Goal: Task Accomplishment & Management: Use online tool/utility

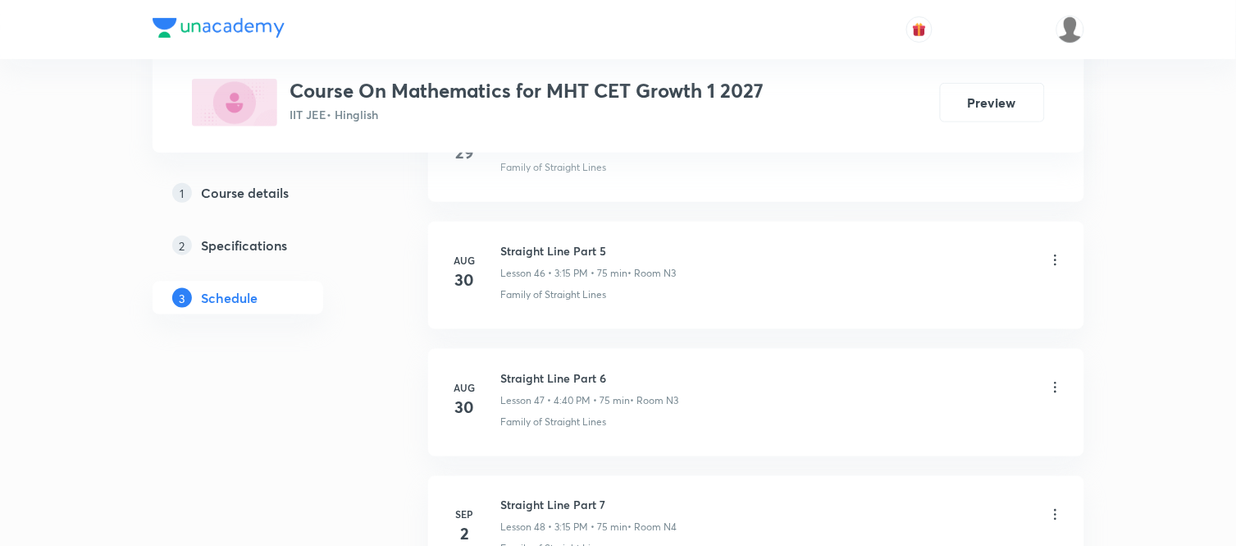
scroll to position [7009, 0]
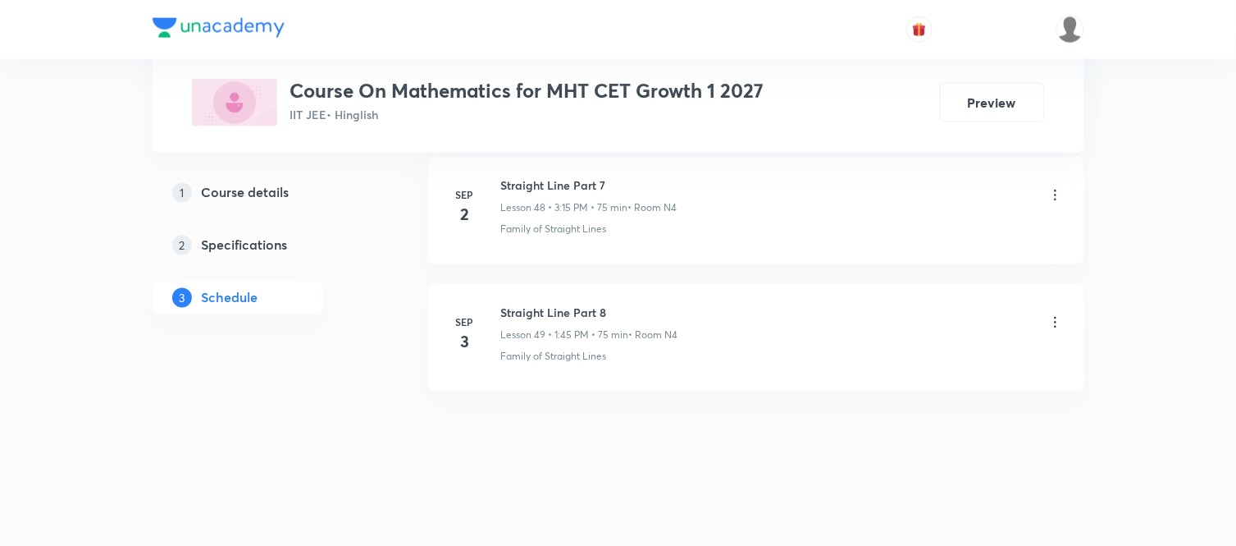
click at [555, 313] on h6 "Straight Line Part 8" at bounding box center [589, 312] width 177 height 17
copy h6 "Straight Line Part 8"
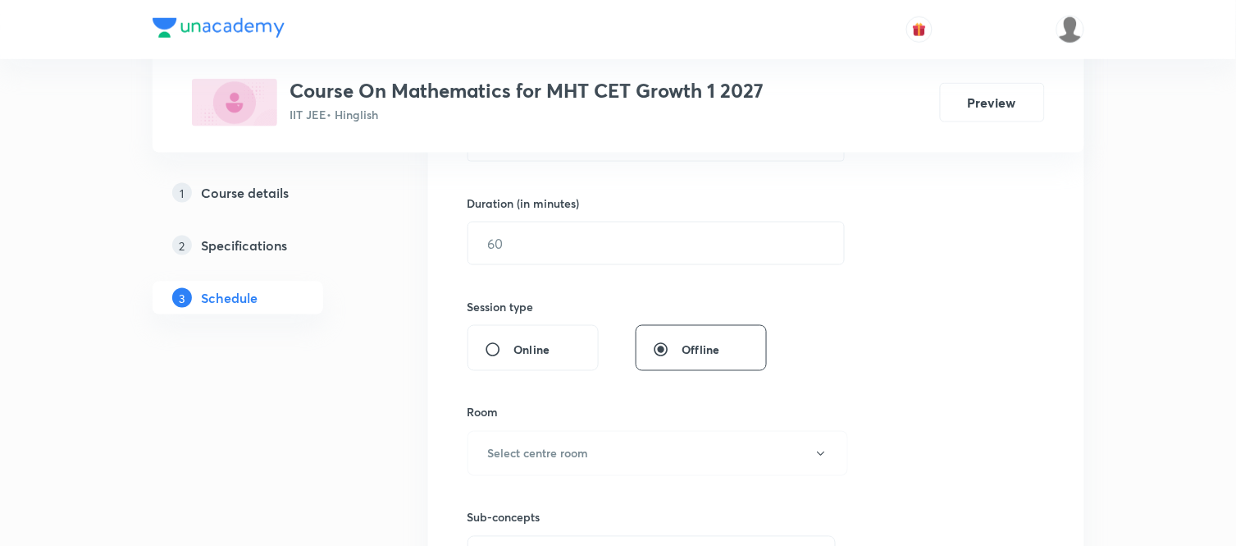
scroll to position [0, 0]
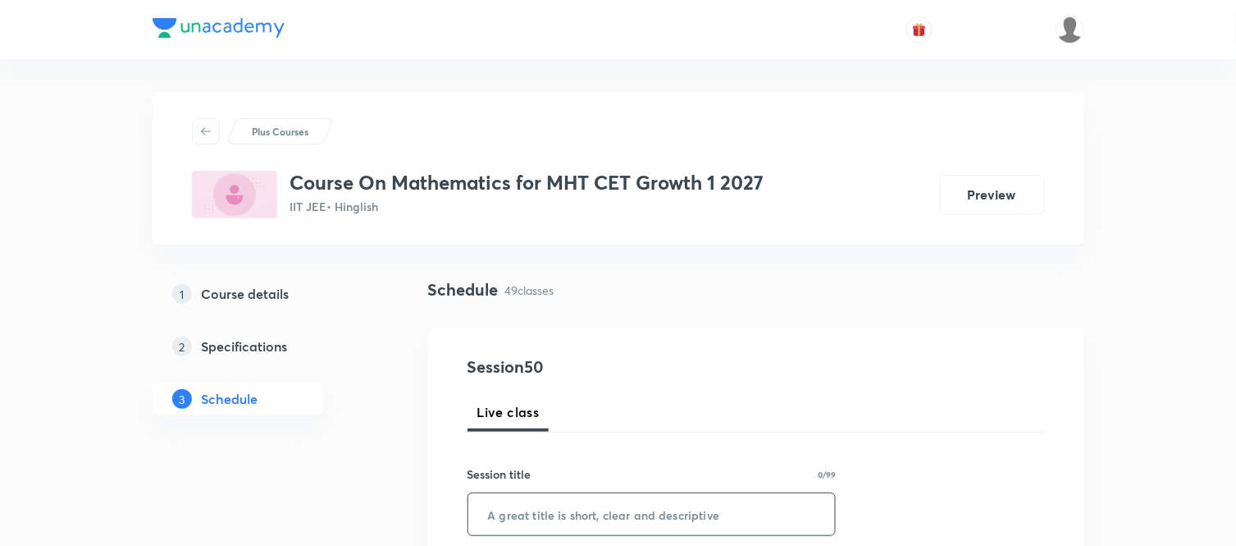
click at [525, 518] on input "text" at bounding box center [652, 514] width 368 height 42
paste input "Straight Line Part 8"
type input "Straight Line Part 9"
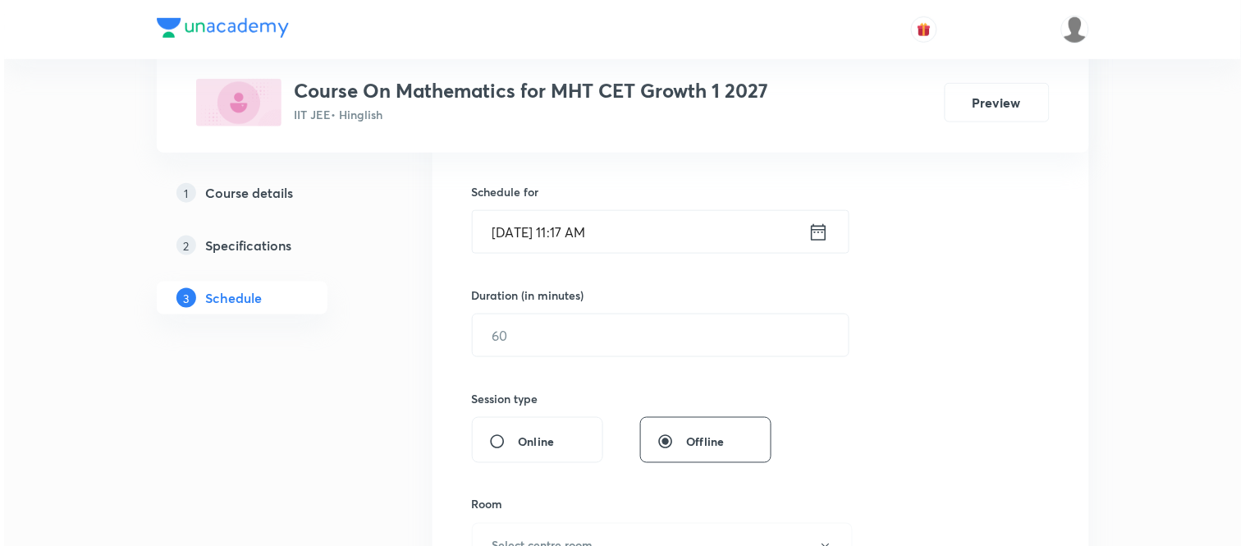
scroll to position [400, 0]
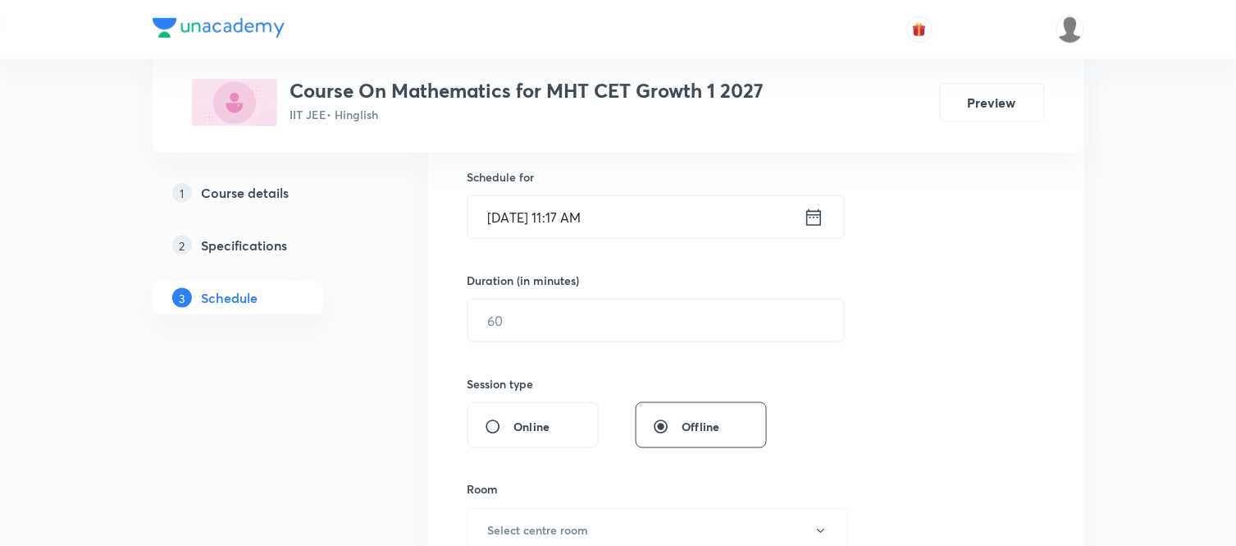
click at [805, 222] on icon at bounding box center [814, 217] width 21 height 23
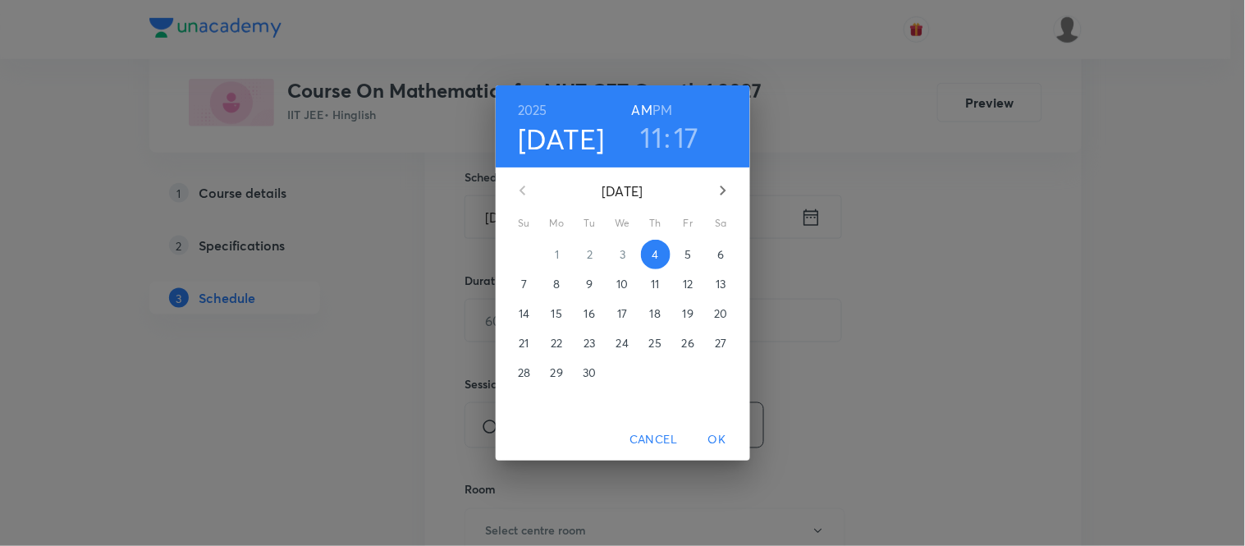
click at [665, 108] on h6 "PM" at bounding box center [662, 109] width 20 height 23
click at [655, 146] on h3 "11" at bounding box center [652, 137] width 22 height 34
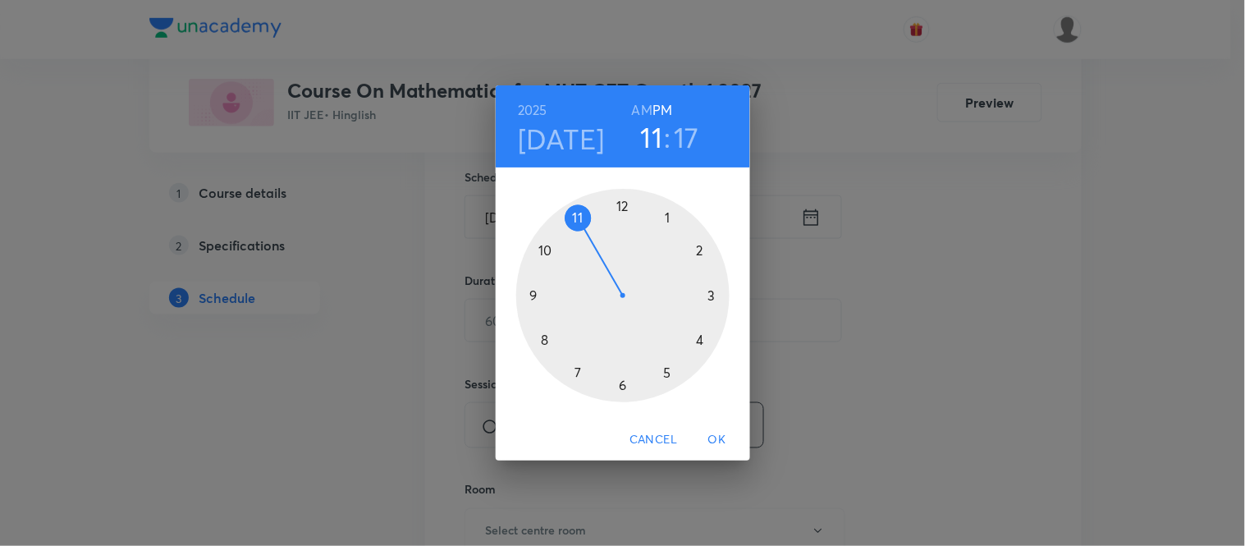
click at [669, 223] on div at bounding box center [622, 295] width 213 height 213
click at [529, 295] on div at bounding box center [622, 295] width 213 height 213
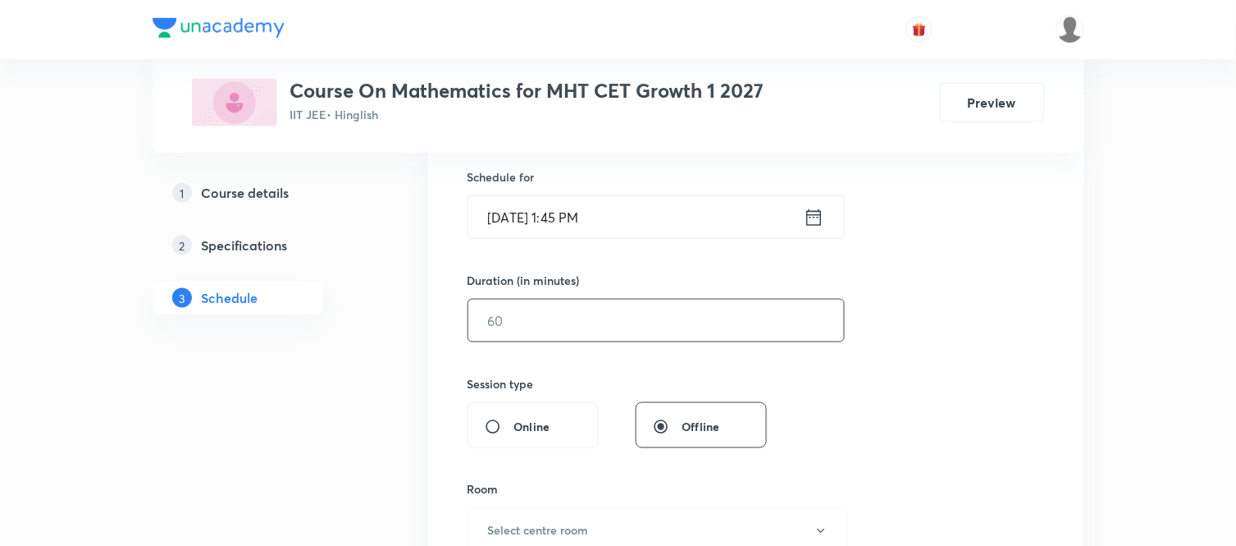
click at [553, 323] on input "text" at bounding box center [656, 320] width 376 height 42
type input "75"
click at [520, 522] on h6 "Select centre room" at bounding box center [538, 530] width 101 height 17
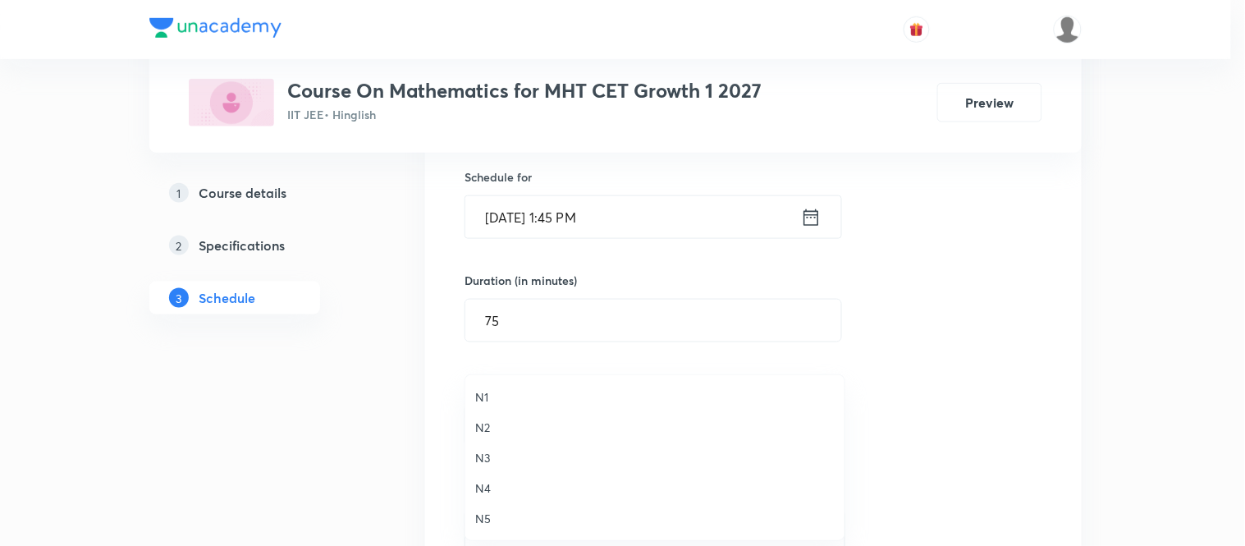
click at [485, 490] on span "N4" at bounding box center [654, 487] width 359 height 17
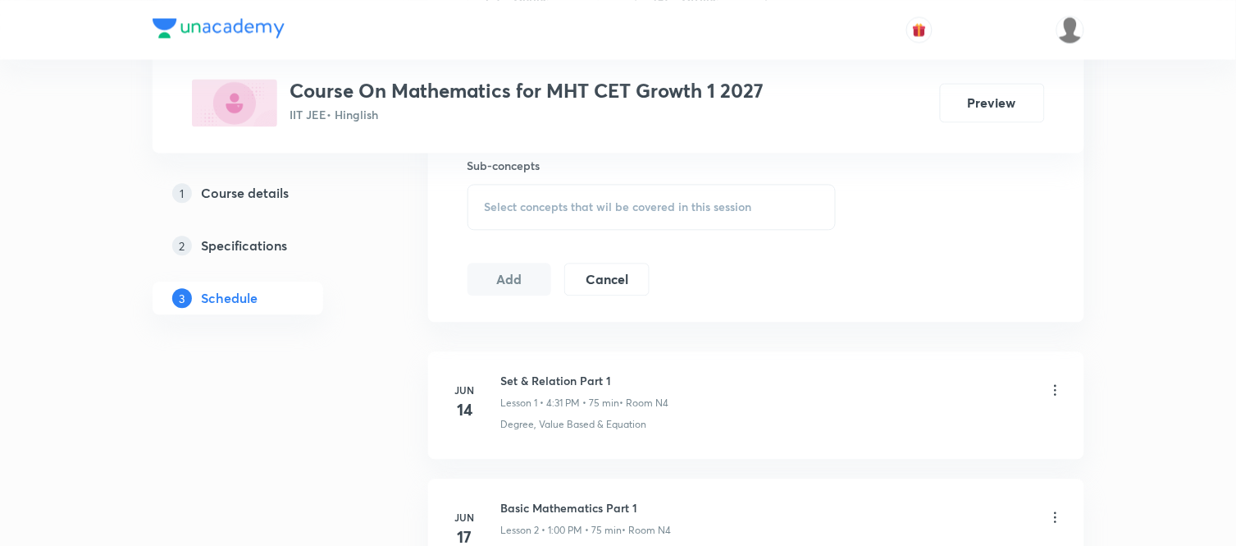
scroll to position [846, 0]
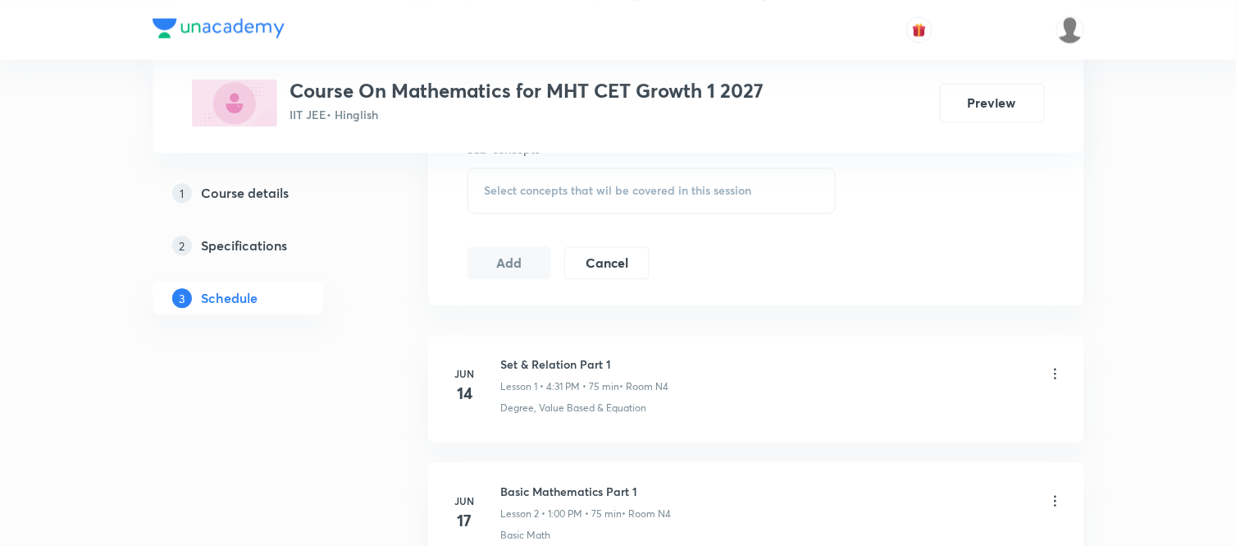
click at [537, 190] on span "Select concepts that wil be covered in this session" at bounding box center [618, 190] width 267 height 13
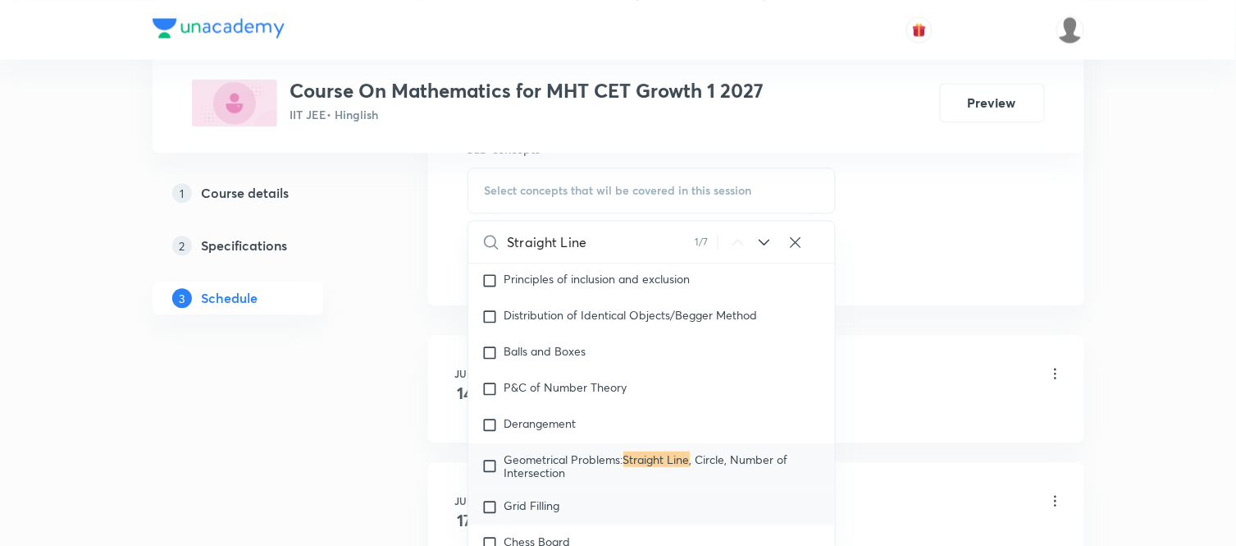
scroll to position [3325, 0]
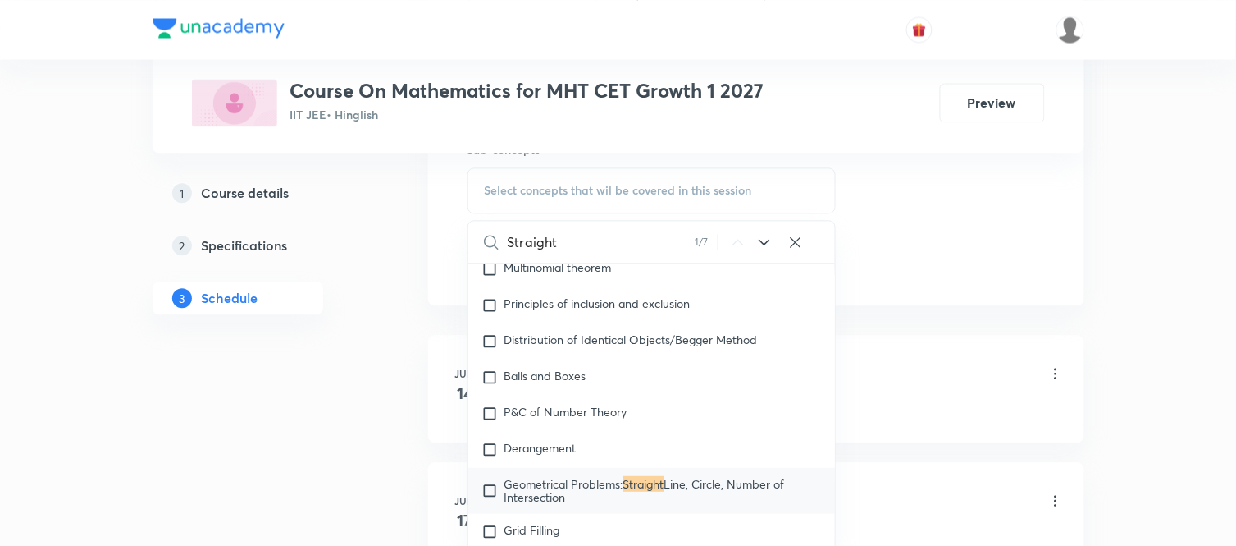
click at [580, 242] on input "Straight" at bounding box center [602, 242] width 188 height 42
type input "S"
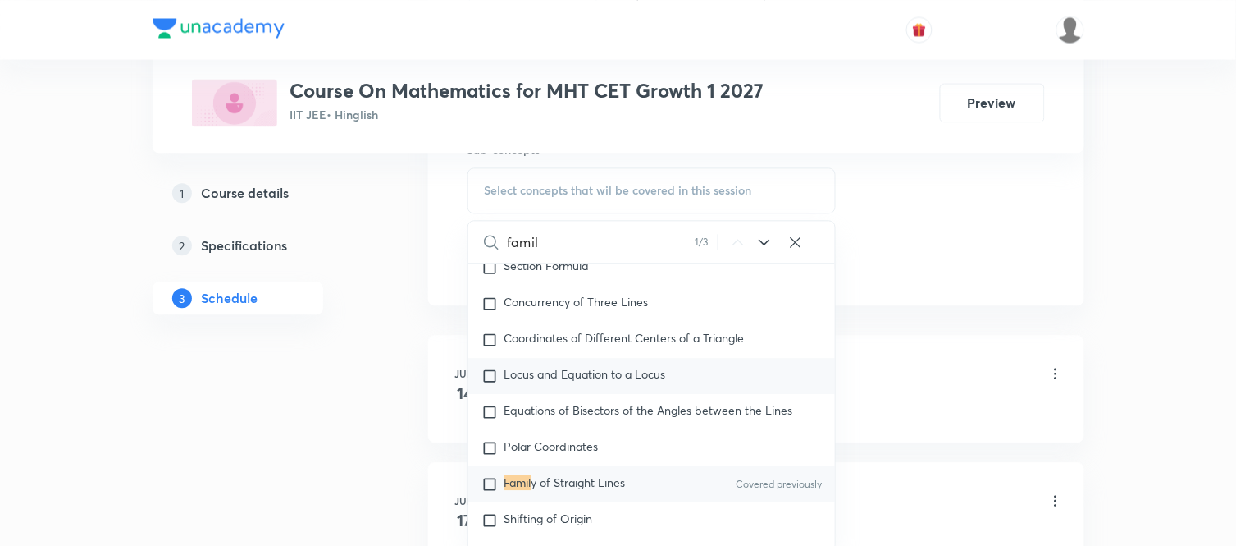
scroll to position [9207, 0]
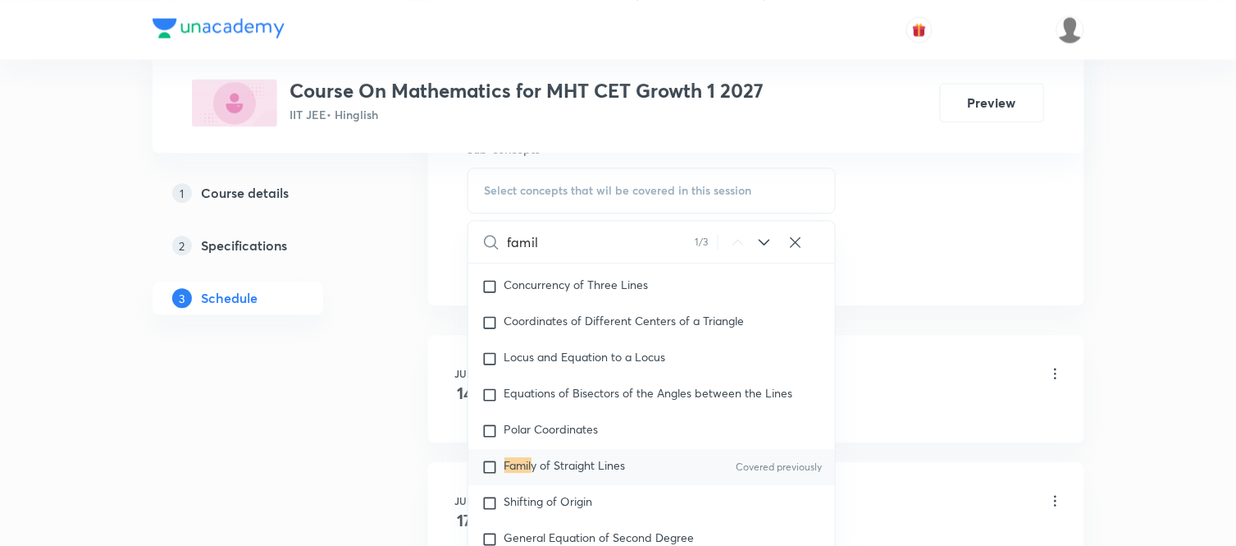
type input "famil"
click at [593, 473] on span "y of Straight Lines" at bounding box center [579, 465] width 94 height 16
checkbox input "true"
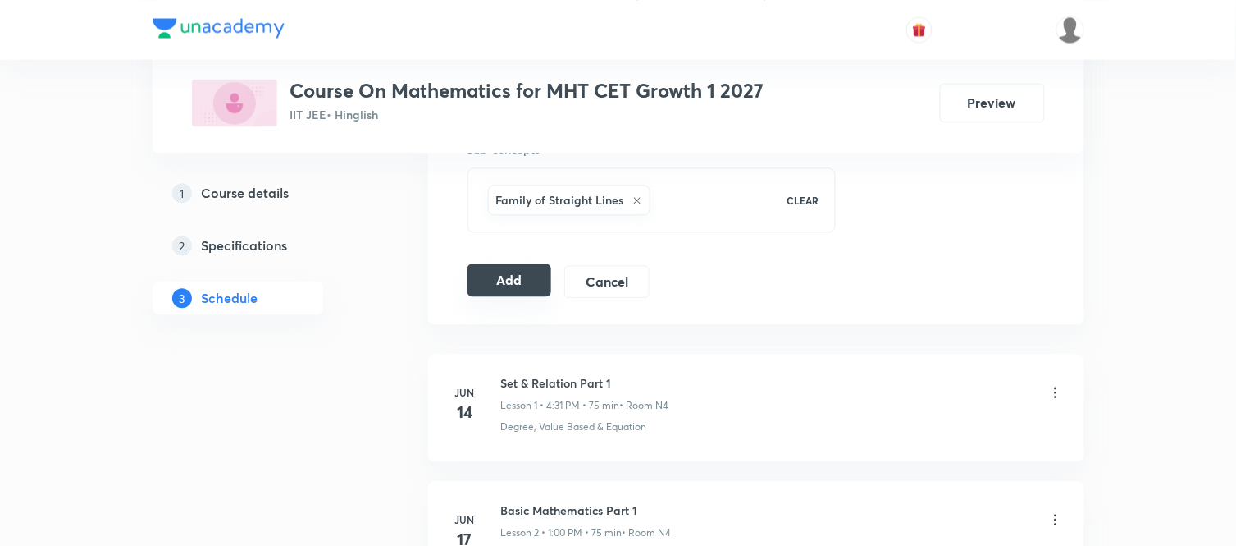
click at [521, 276] on button "Add" at bounding box center [510, 279] width 85 height 33
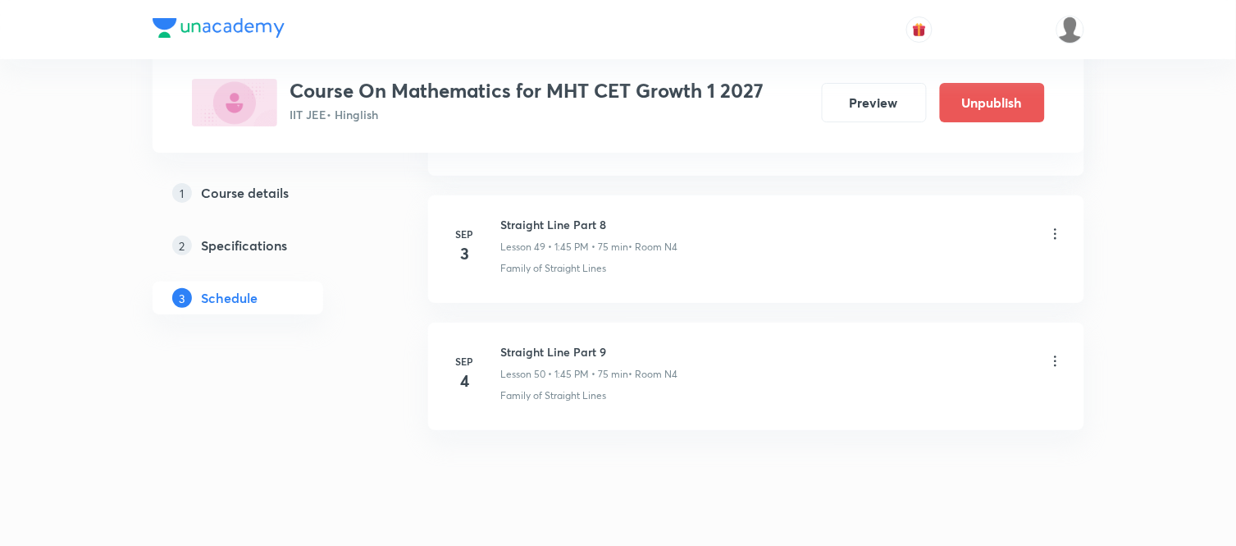
scroll to position [6381, 0]
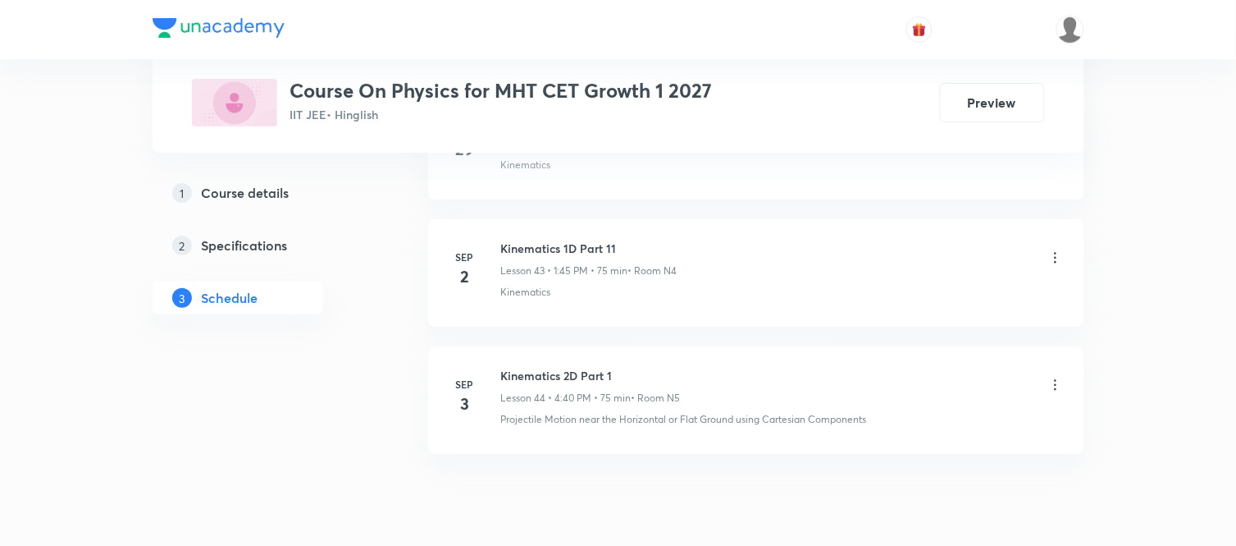
scroll to position [6373, 0]
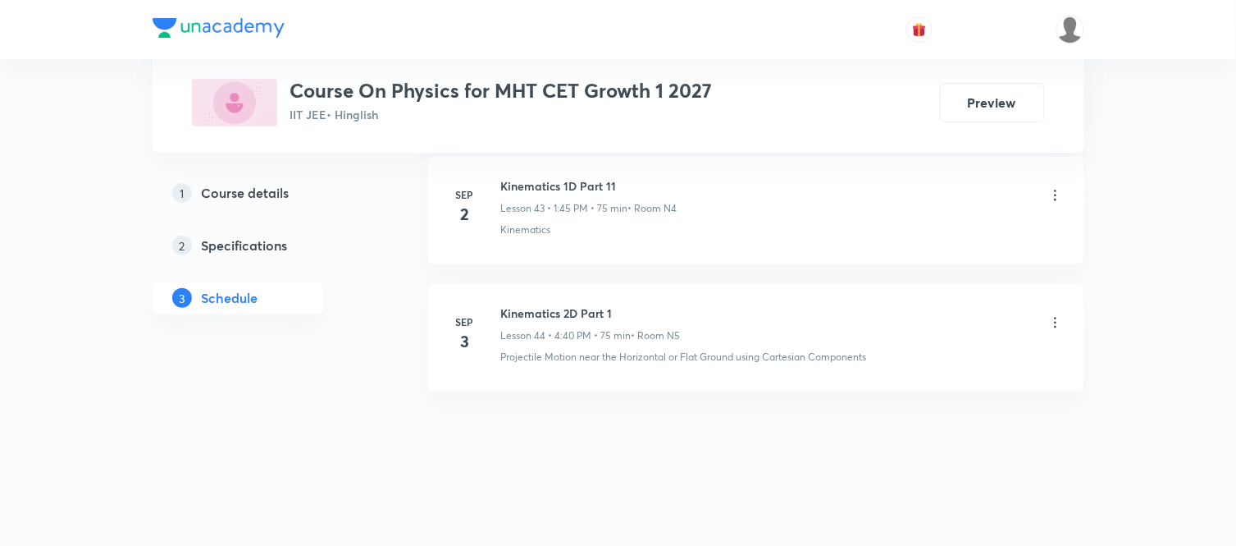
click at [560, 314] on h6 "Kinematics 2D Part 1" at bounding box center [591, 312] width 180 height 17
copy h6 "Kinematics 2D Part 1"
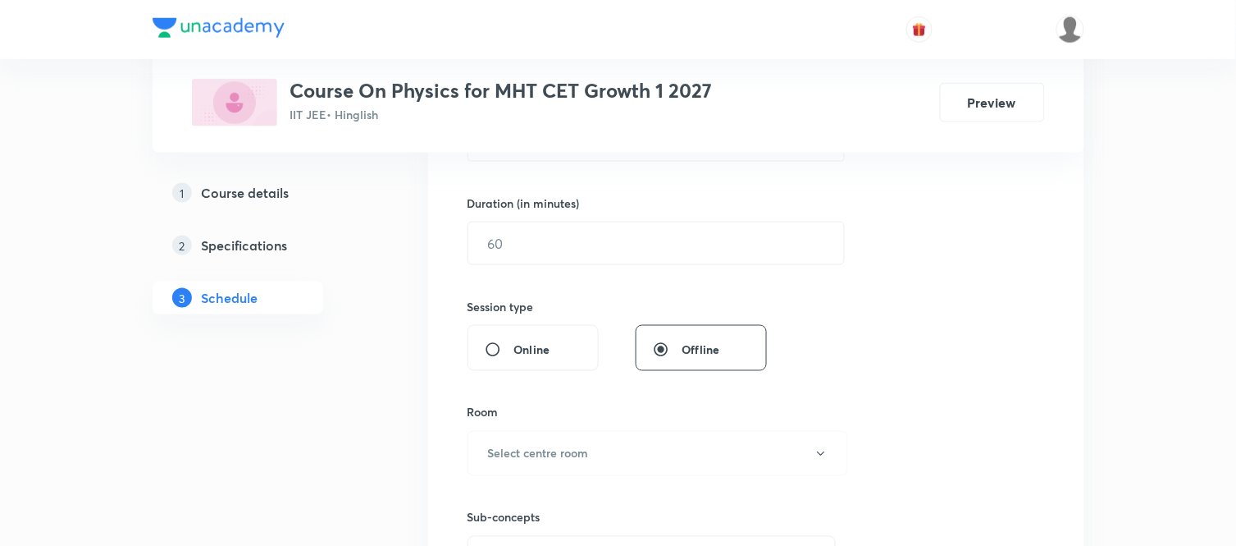
scroll to position [0, 0]
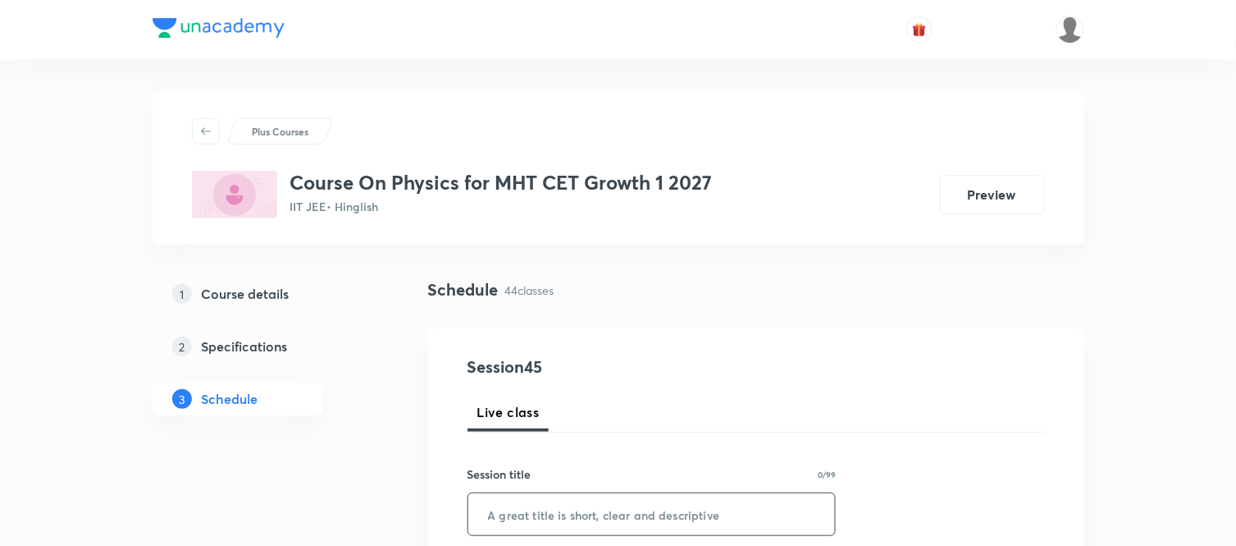
click at [553, 514] on input "text" at bounding box center [652, 514] width 368 height 42
paste input "Kinematics 2D Part 1"
type input "Kinematics 2D Part 2"
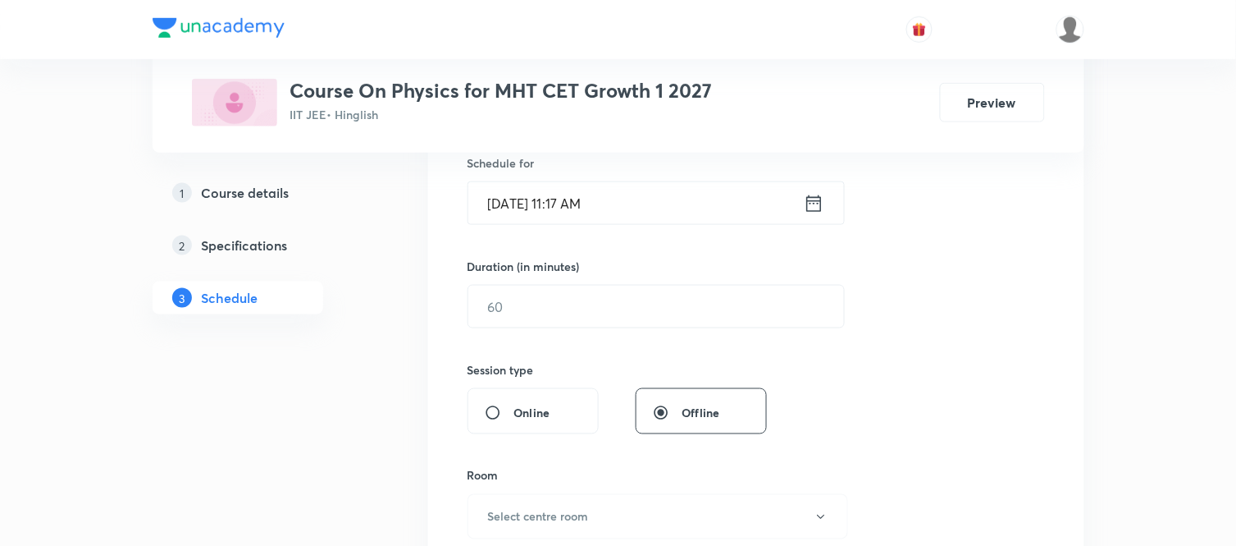
scroll to position [437, 0]
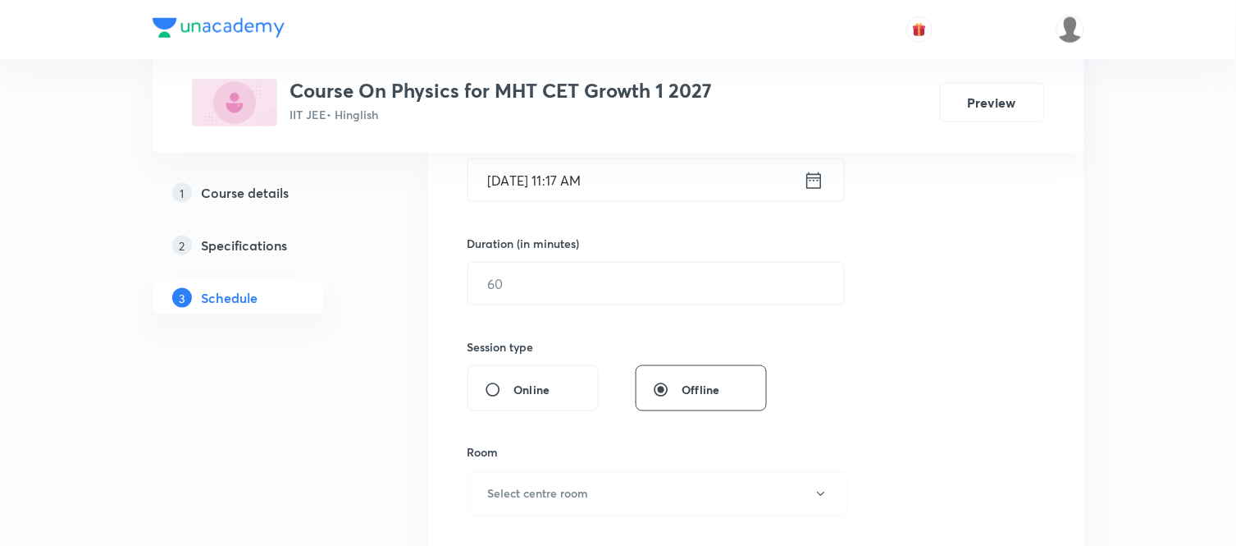
click at [824, 182] on icon at bounding box center [814, 180] width 21 height 23
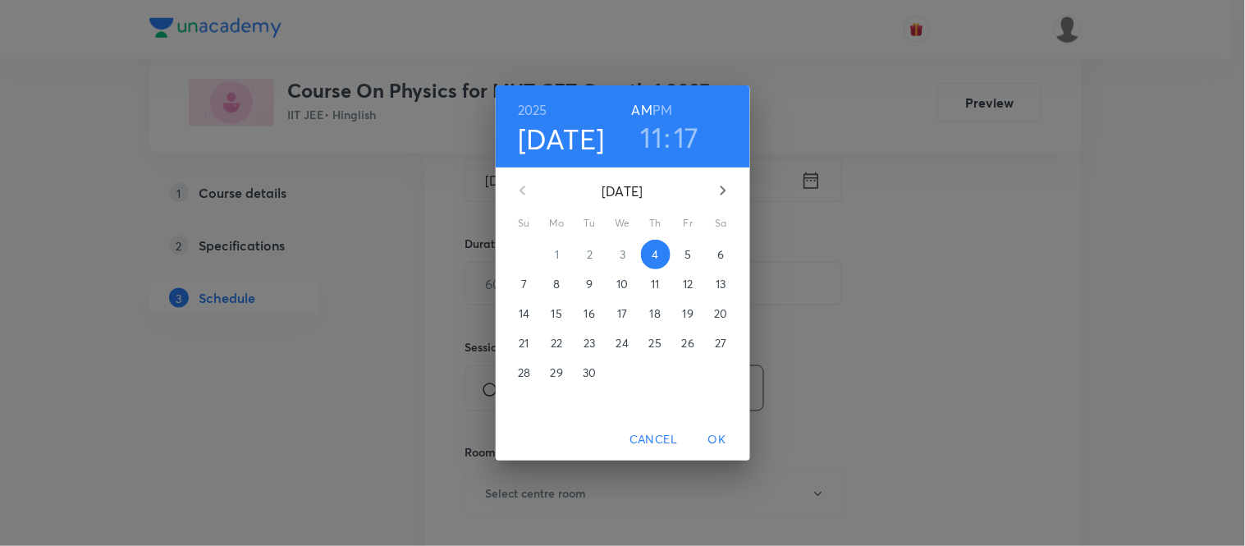
click at [673, 101] on div "2025 Sep 4 11 : 17 AM PM" at bounding box center [623, 126] width 228 height 56
click at [659, 104] on h6 "PM" at bounding box center [662, 109] width 20 height 23
click at [657, 138] on h3 "11" at bounding box center [652, 137] width 22 height 34
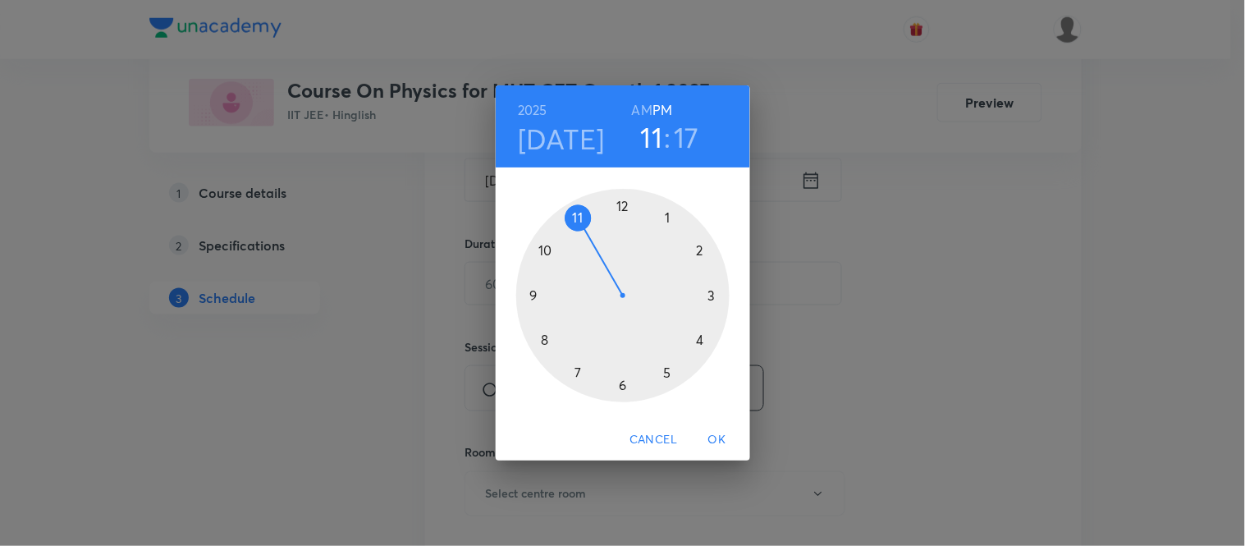
click at [711, 294] on div at bounding box center [622, 295] width 213 height 213
click at [710, 292] on div at bounding box center [622, 295] width 213 height 213
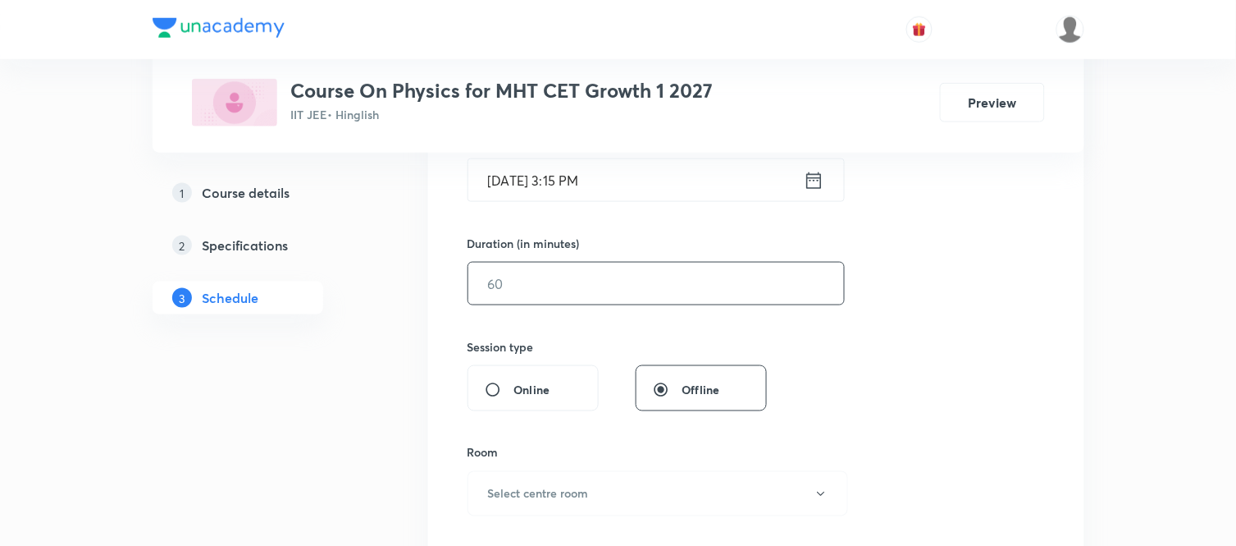
click at [595, 285] on input "text" at bounding box center [656, 284] width 376 height 42
type input "75"
click at [486, 498] on button "Select centre room" at bounding box center [658, 493] width 381 height 45
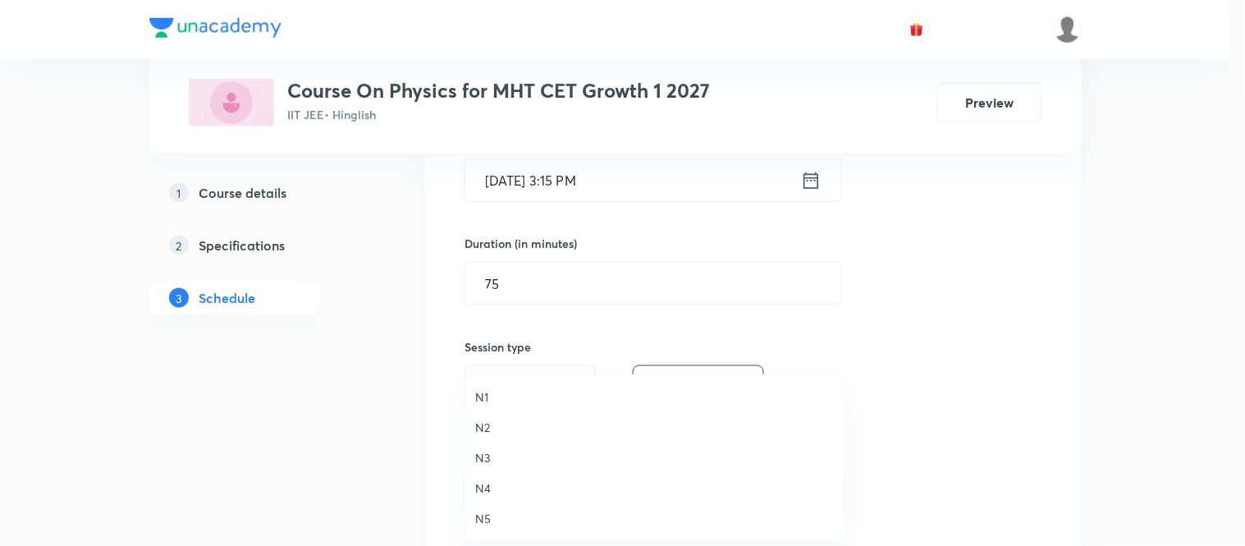
click at [482, 481] on span "N4" at bounding box center [654, 487] width 359 height 17
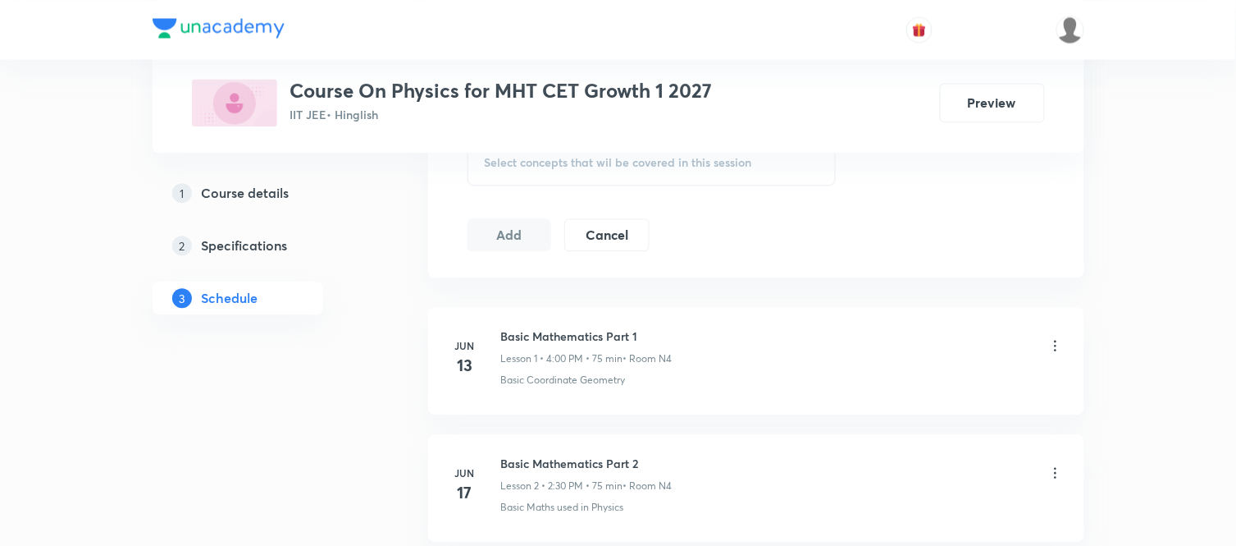
scroll to position [875, 0]
click at [536, 171] on div "Select concepts that wil be covered in this session" at bounding box center [652, 162] width 369 height 46
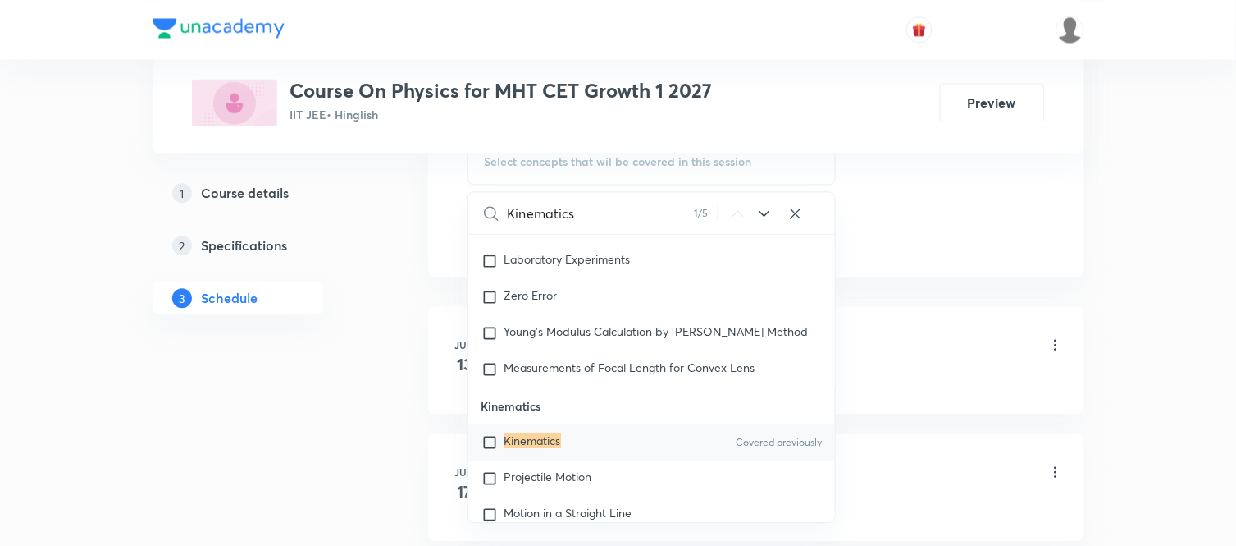
scroll to position [1454, 0]
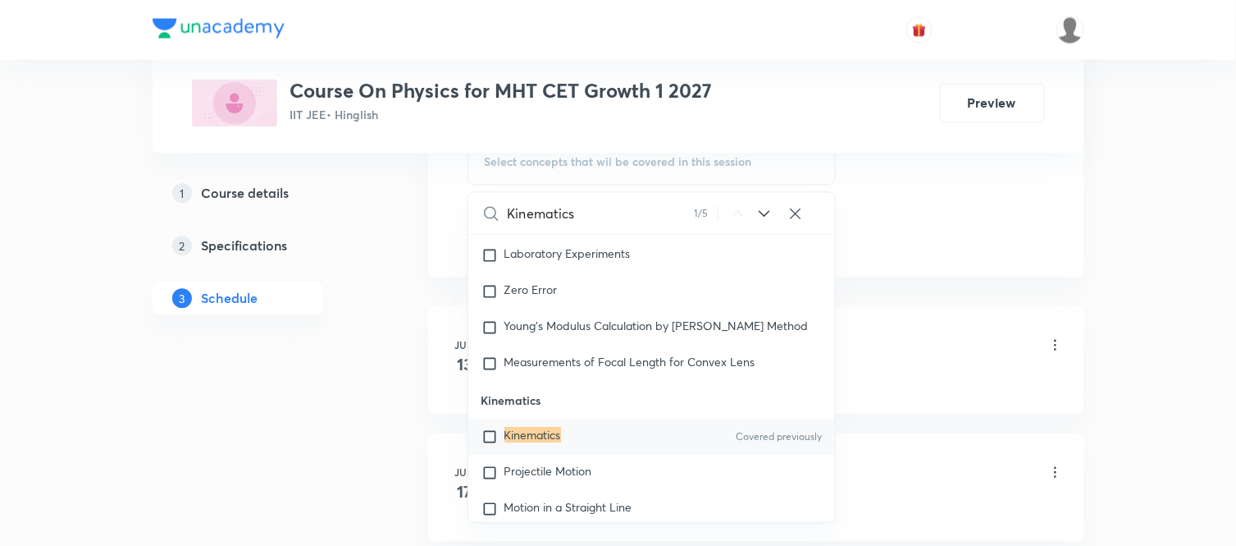
type input "Kinematics"
click at [569, 449] on div "Kinematics Covered previously" at bounding box center [652, 436] width 368 height 36
checkbox input "true"
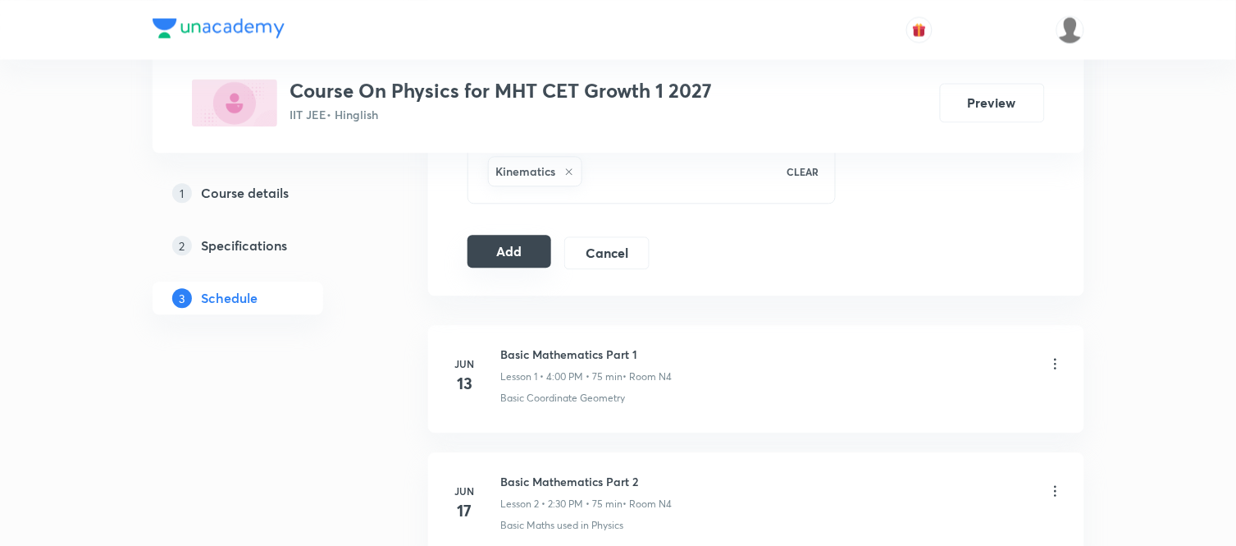
click at [534, 241] on button "Add" at bounding box center [510, 251] width 85 height 33
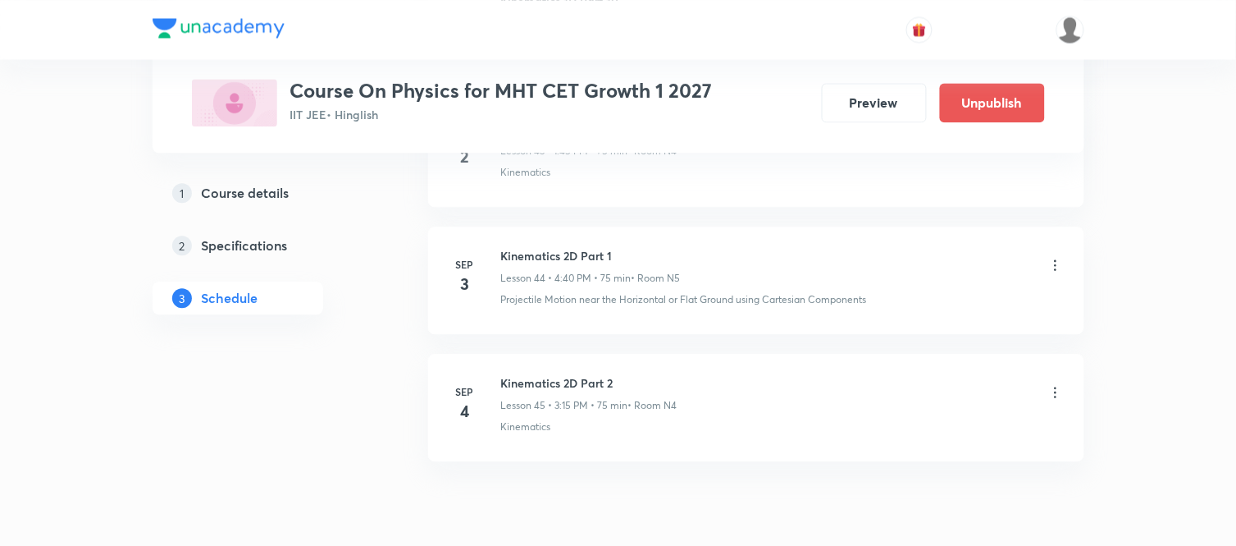
scroll to position [5746, 0]
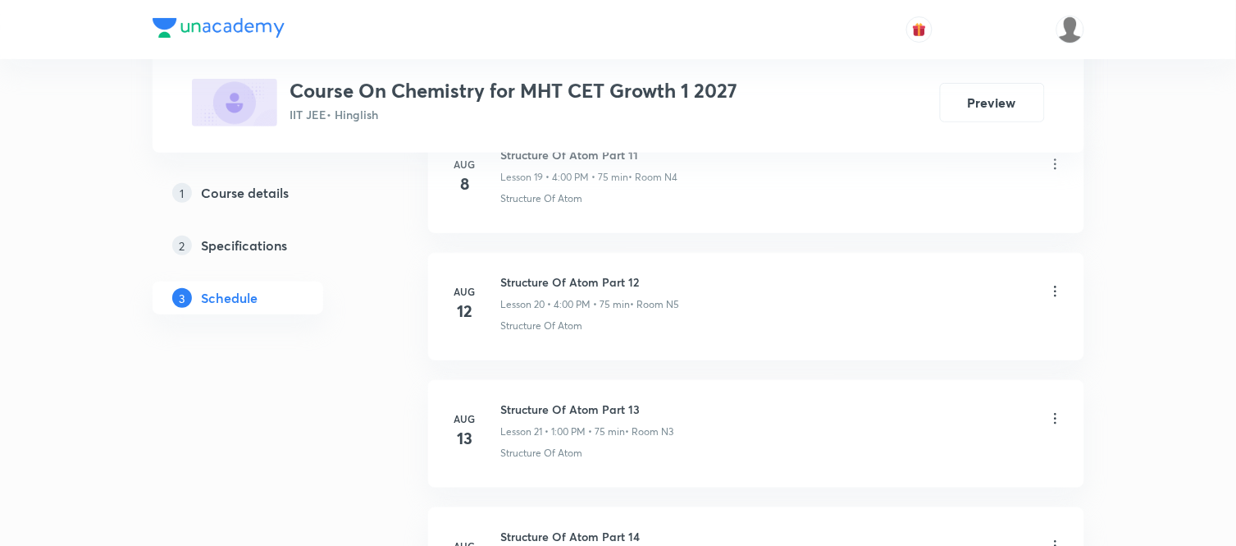
scroll to position [4588, 0]
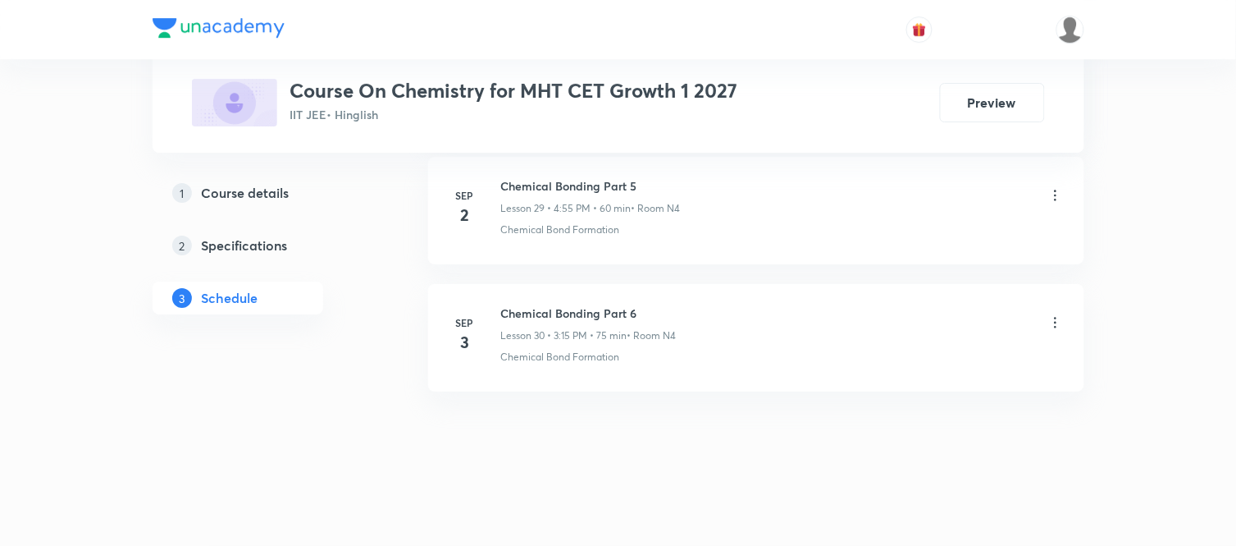
click at [547, 317] on h6 "Chemical Bonding Part 6" at bounding box center [589, 312] width 176 height 17
copy h6 "Chemical Bonding Part 6"
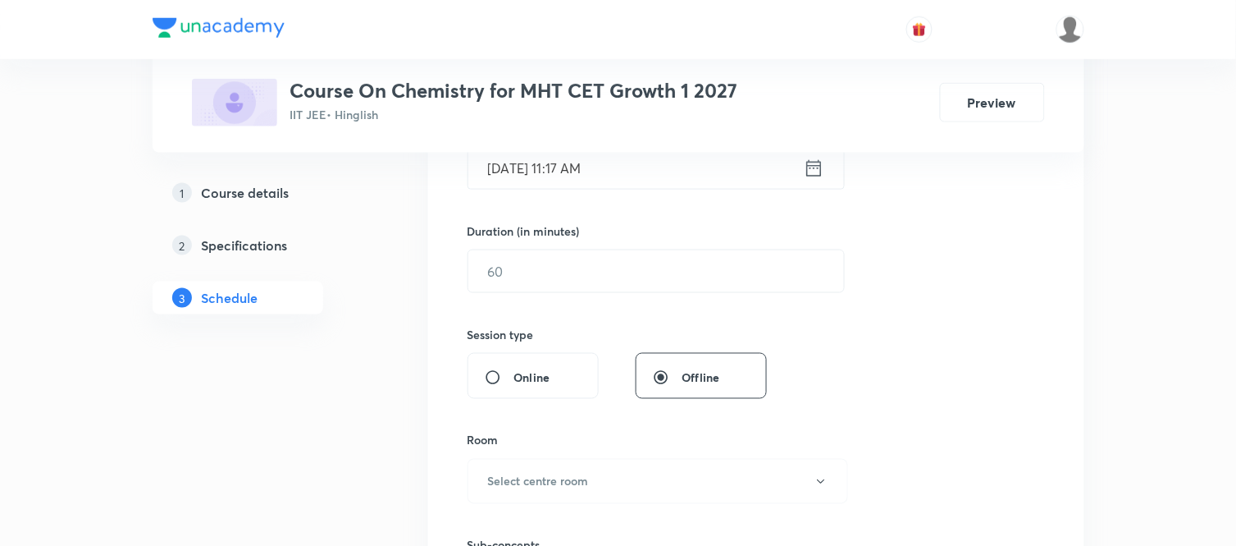
scroll to position [0, 0]
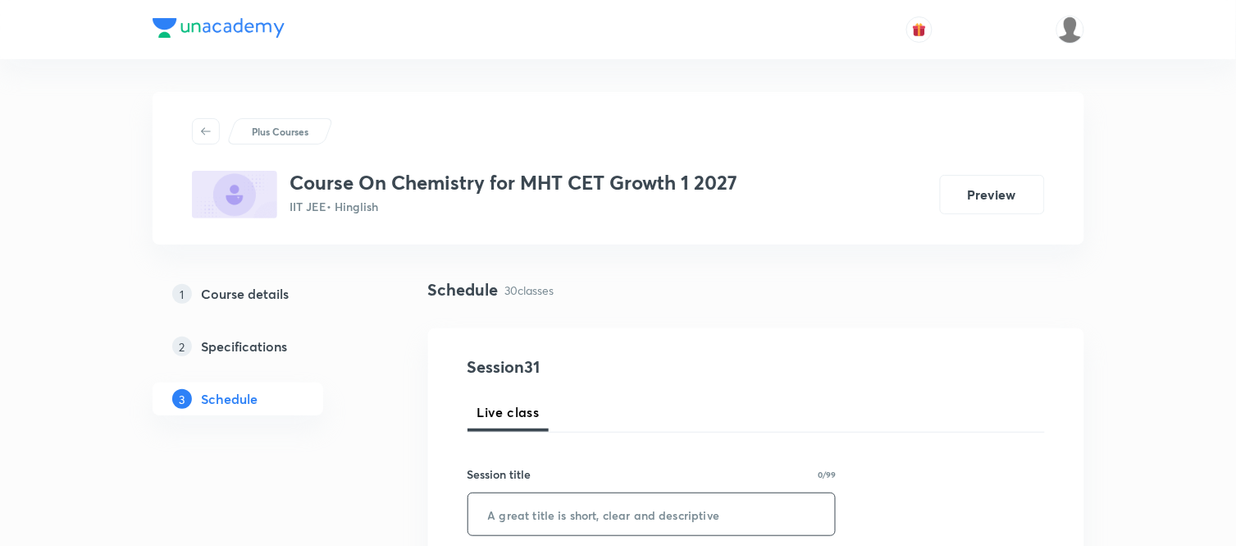
click at [554, 517] on input "text" at bounding box center [652, 514] width 368 height 42
paste input "Chemical Bonding Part 6"
type input "Chemical Bonding Part 7"
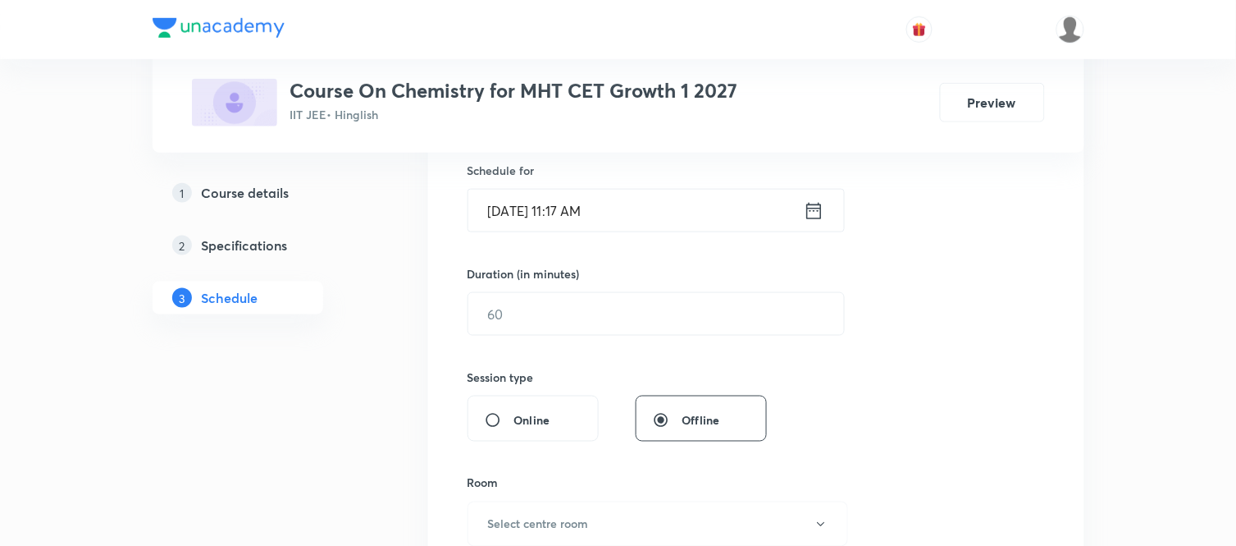
scroll to position [437, 0]
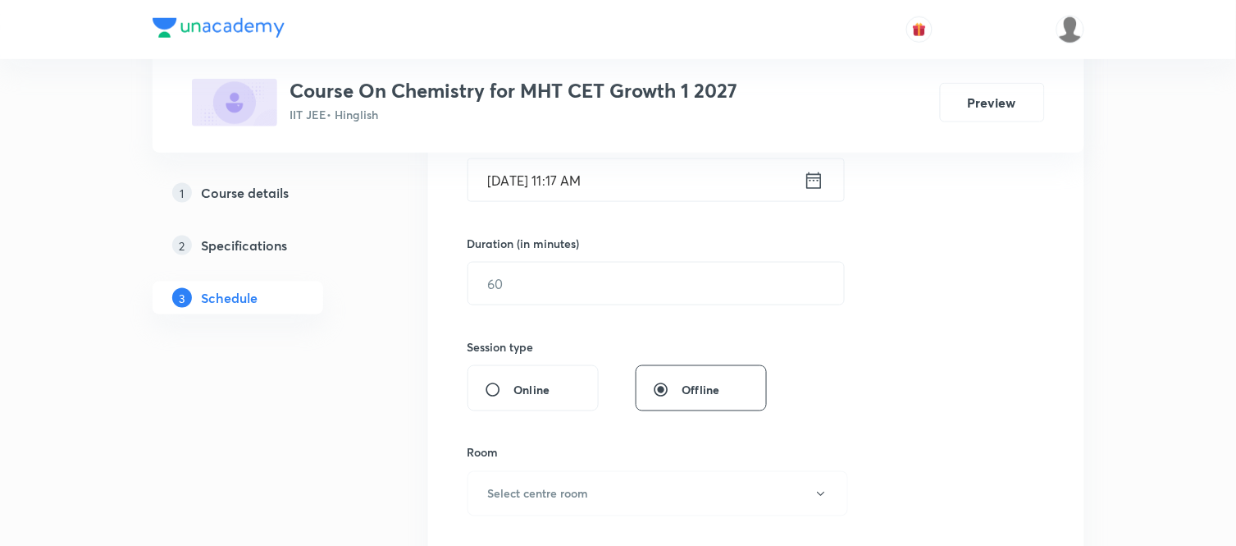
click at [816, 182] on icon at bounding box center [814, 180] width 21 height 23
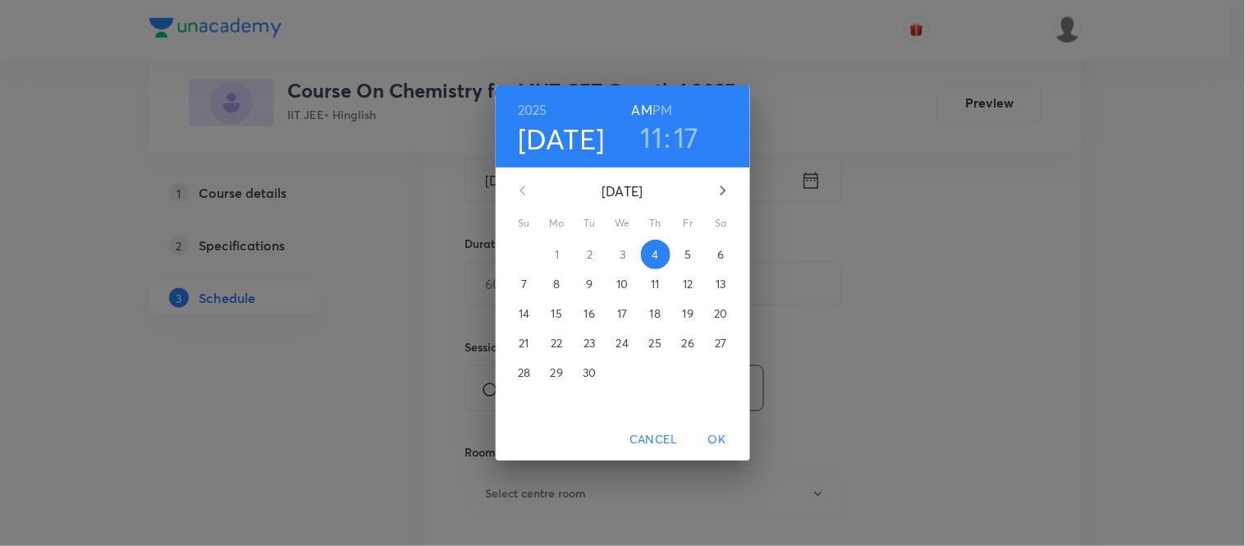
click at [665, 110] on h6 "PM" at bounding box center [662, 109] width 20 height 23
click at [655, 127] on h3 "11" at bounding box center [652, 137] width 22 height 34
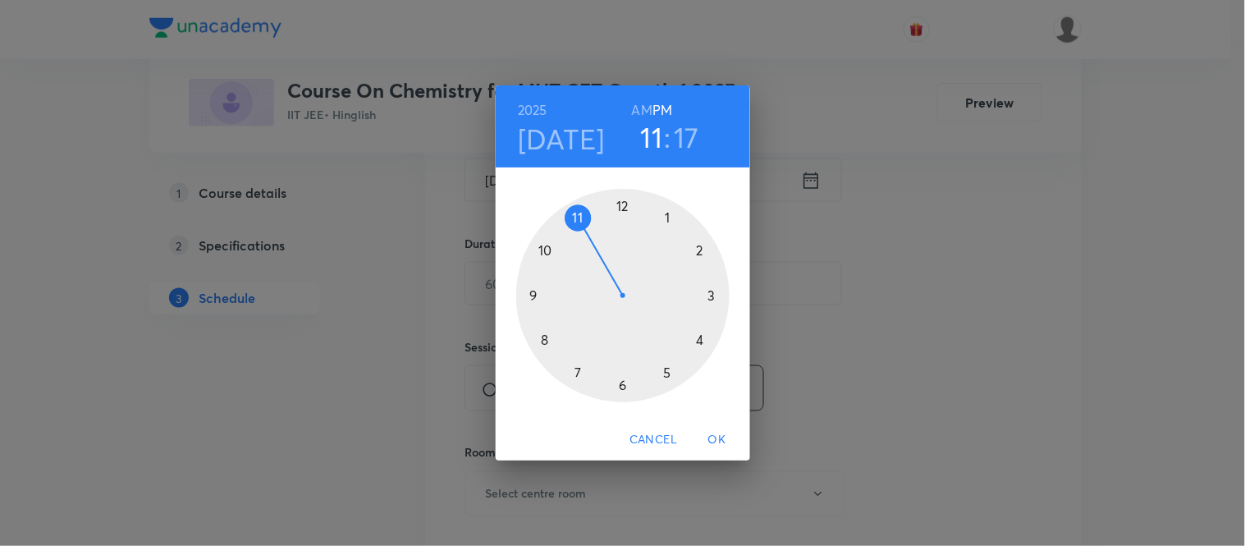
click at [697, 334] on div at bounding box center [622, 295] width 213 height 213
click at [543, 336] on div at bounding box center [622, 295] width 213 height 213
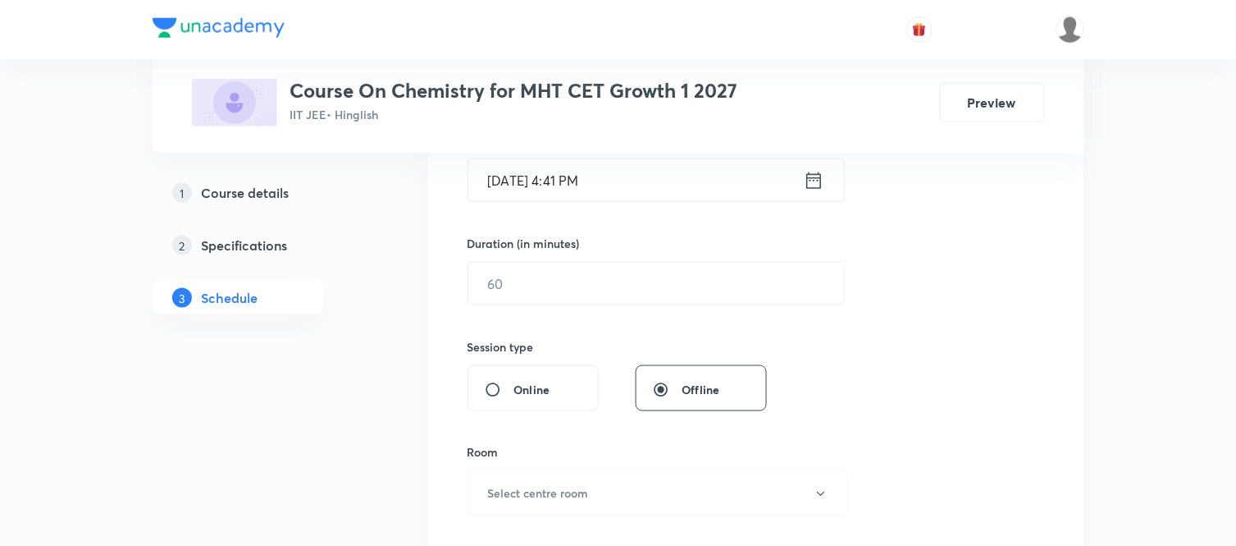
click at [816, 176] on icon at bounding box center [814, 180] width 21 height 23
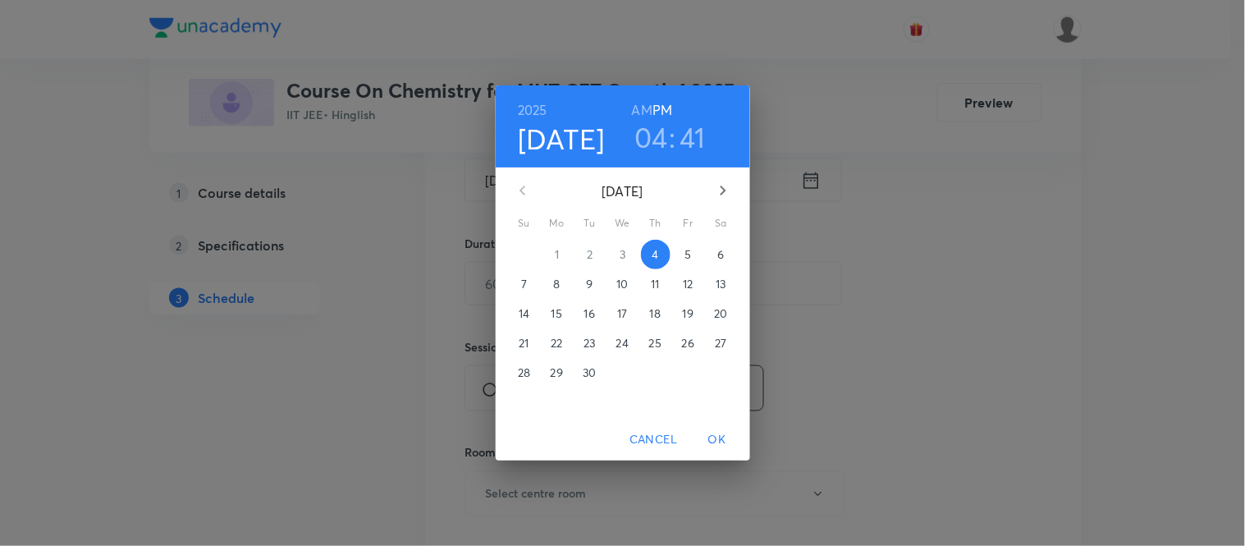
click at [693, 140] on h3 "41" at bounding box center [692, 137] width 26 height 34
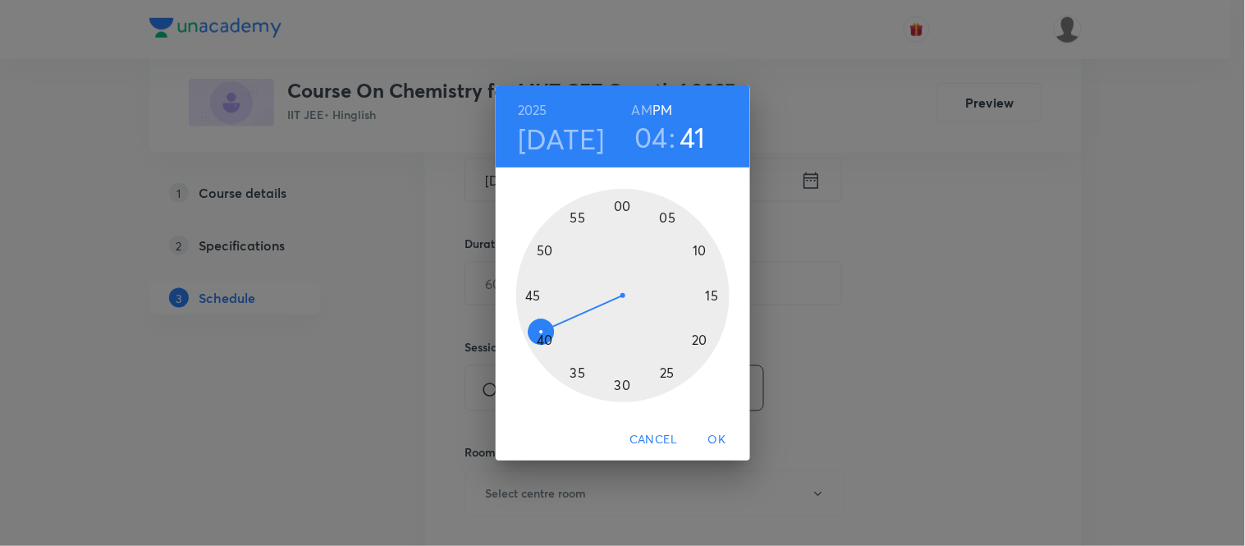
click at [539, 340] on div at bounding box center [622, 295] width 213 height 213
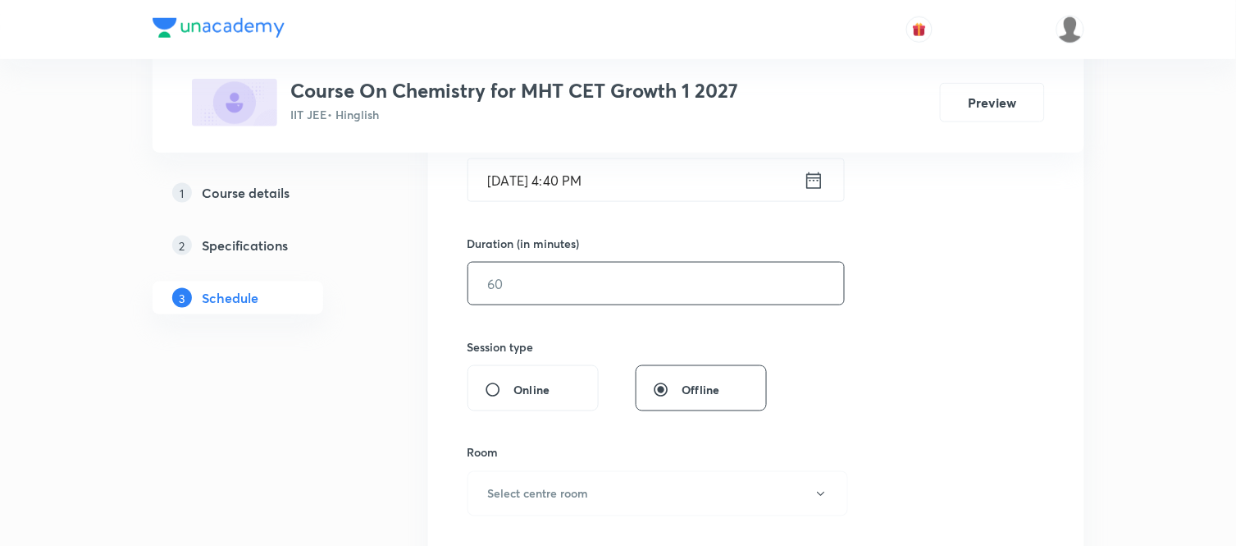
click at [532, 285] on input "text" at bounding box center [656, 284] width 376 height 42
type input "75"
click at [542, 495] on h6 "Select centre room" at bounding box center [538, 493] width 101 height 17
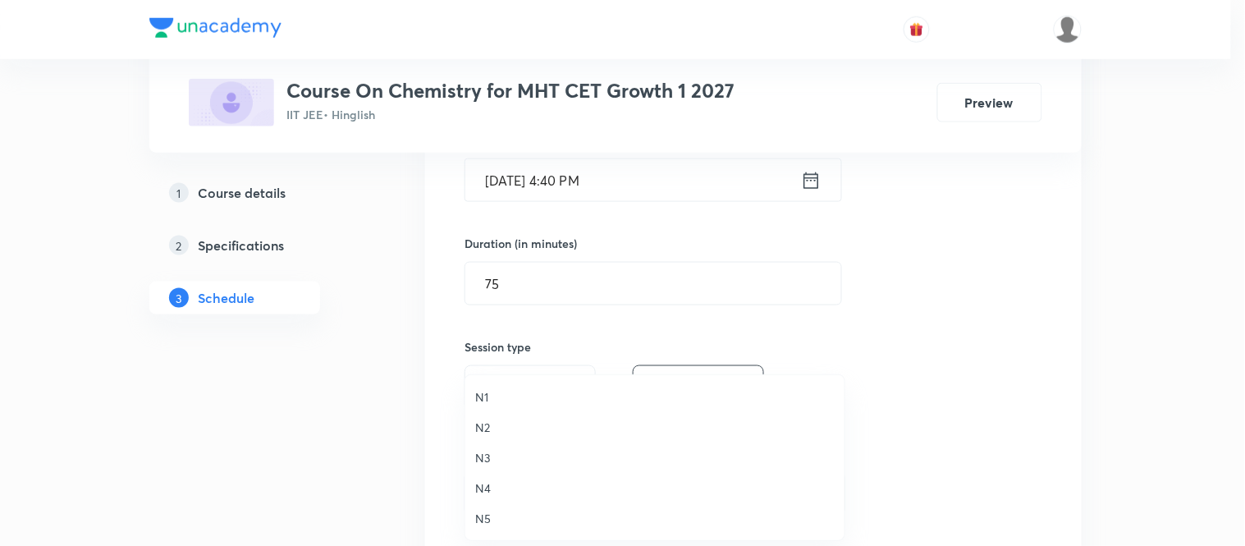
click at [477, 481] on span "N4" at bounding box center [654, 487] width 359 height 17
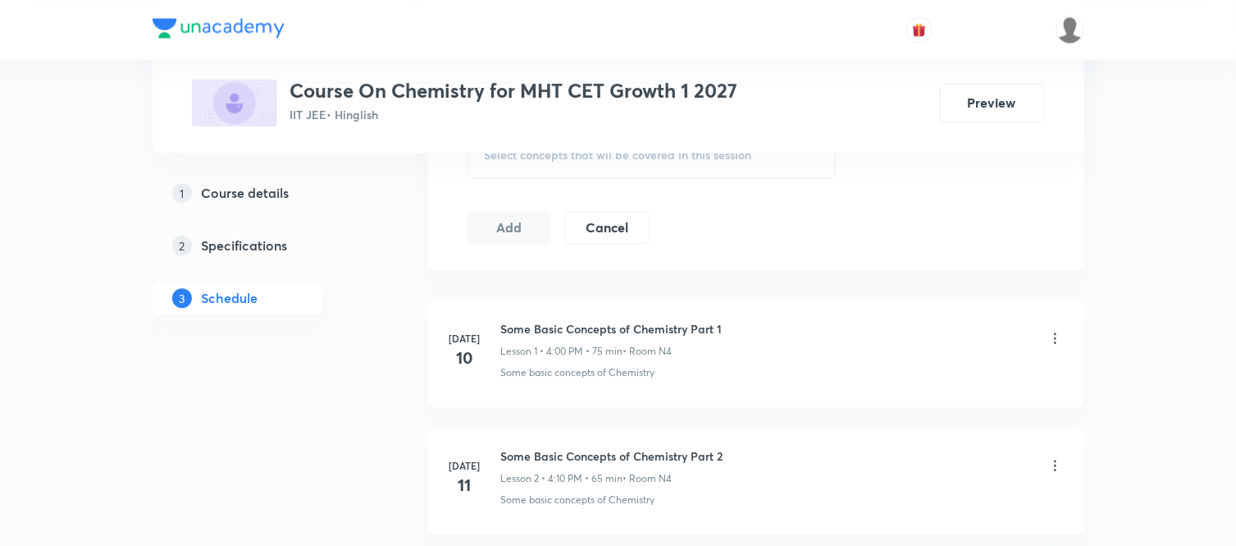
scroll to position [879, 0]
click at [555, 157] on span "Select concepts that wil be covered in this session" at bounding box center [618, 157] width 267 height 13
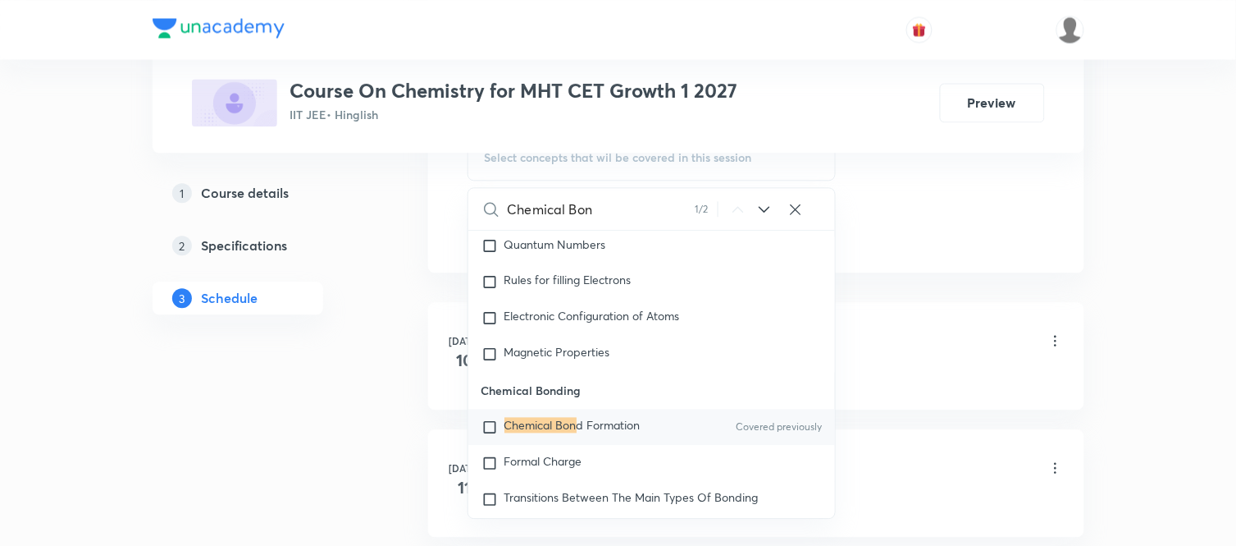
scroll to position [23038, 0]
type input "Chemical Bon"
click at [569, 432] on mark "Chemical Bon" at bounding box center [541, 424] width 72 height 16
checkbox input "true"
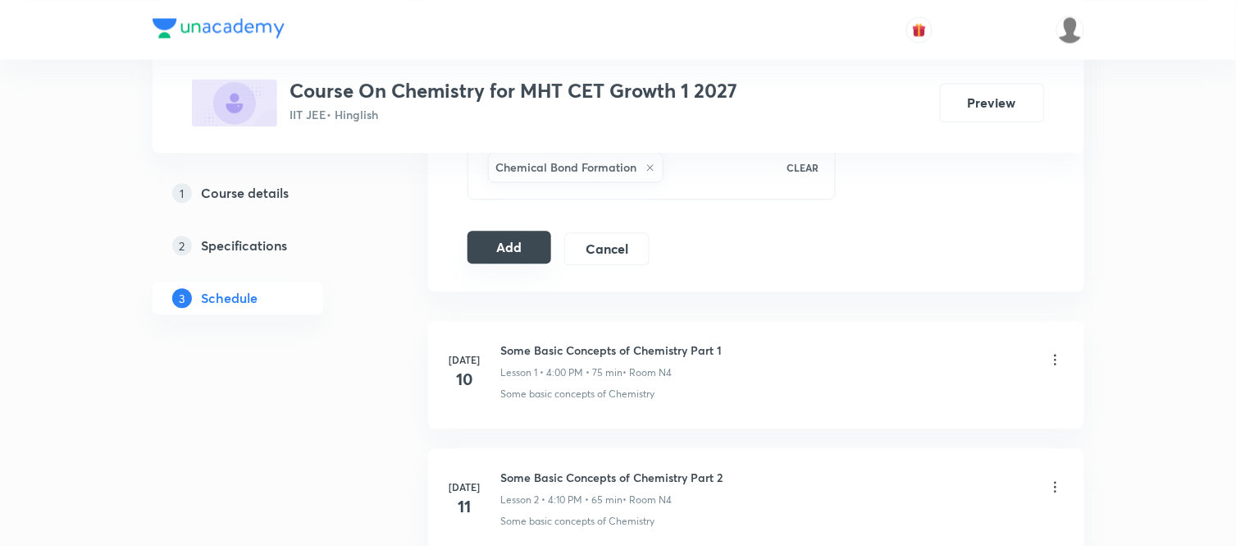
click at [496, 259] on button "Add" at bounding box center [510, 247] width 85 height 33
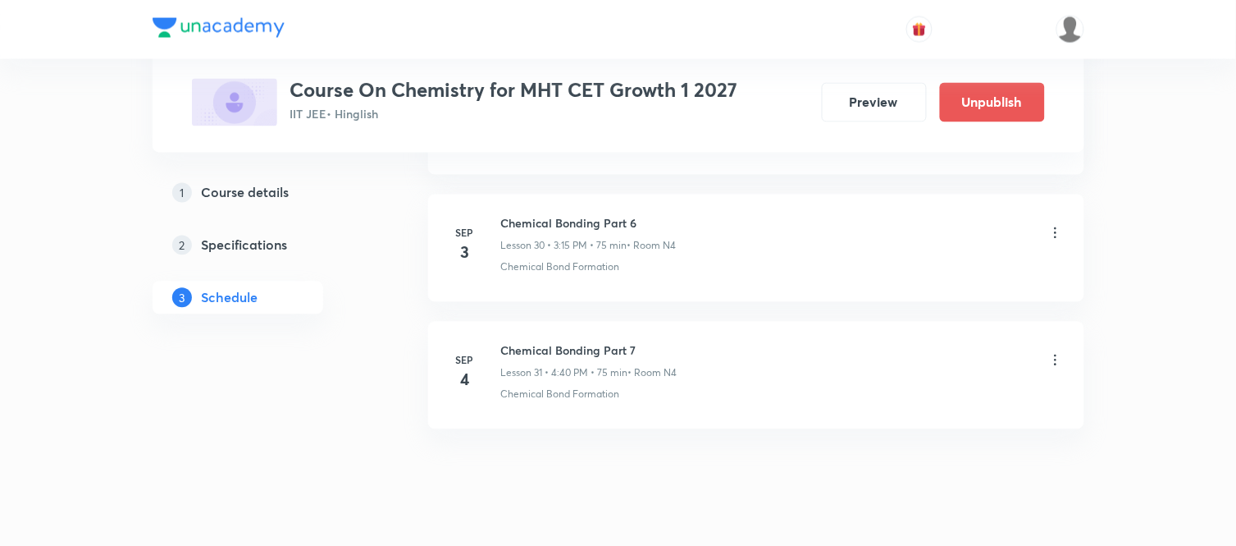
scroll to position [3961, 0]
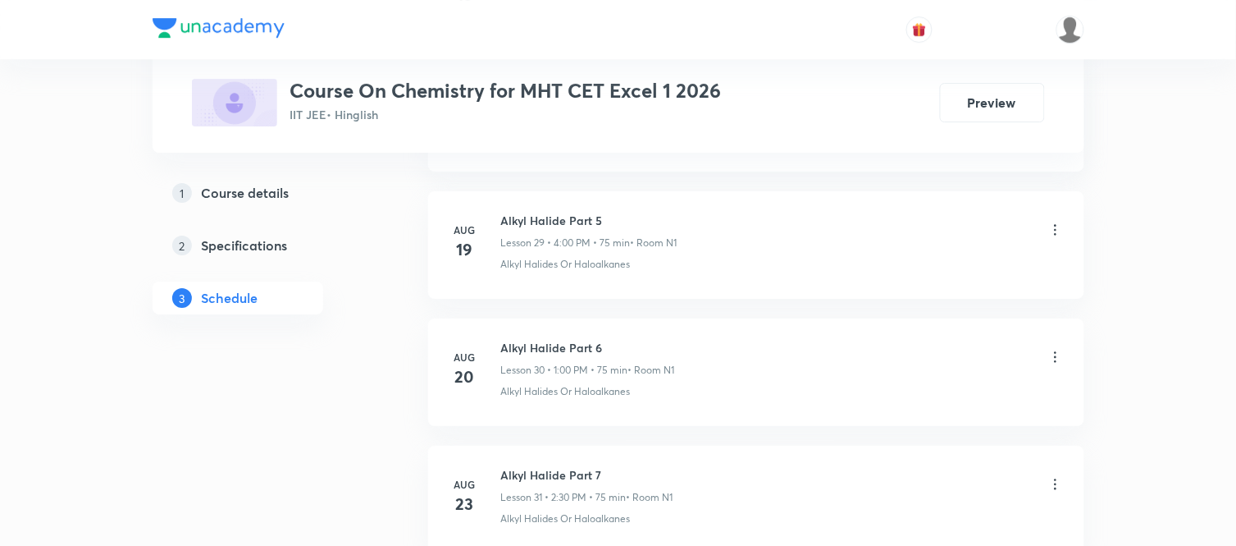
scroll to position [5607, 0]
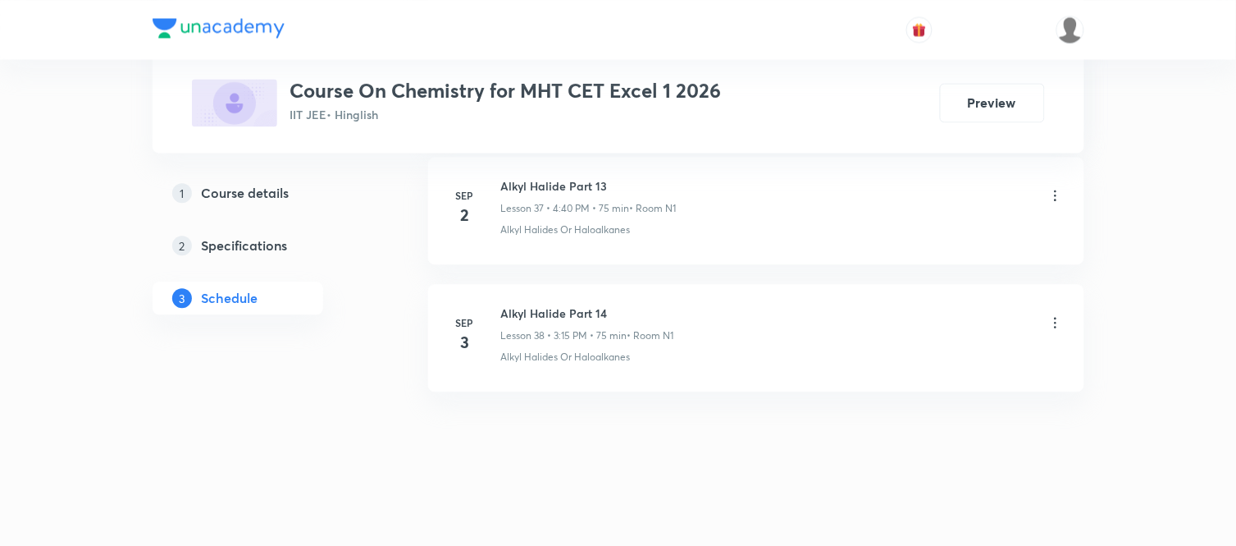
click at [564, 317] on h6 "Alkyl Halide Part 14" at bounding box center [587, 312] width 173 height 17
copy h6 "Alkyl Halide Part 14"
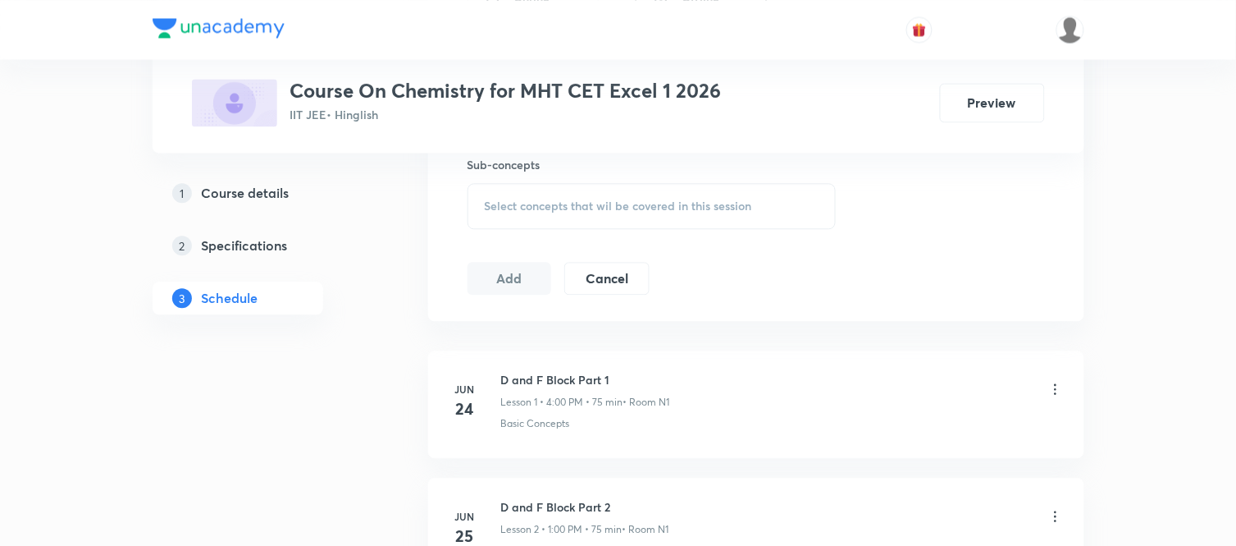
scroll to position [353, 0]
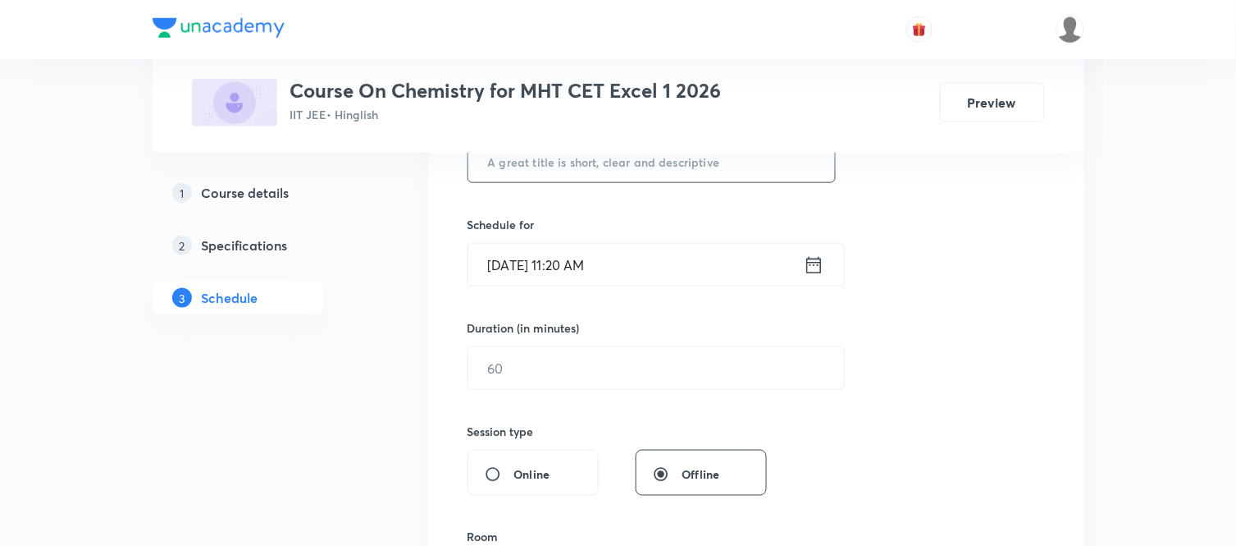
click at [581, 181] on input "text" at bounding box center [652, 161] width 368 height 42
paste input "Alkyl Halide Part 14"
type input "Alkyl Halide Part 15"
click at [812, 271] on icon at bounding box center [814, 265] width 21 height 23
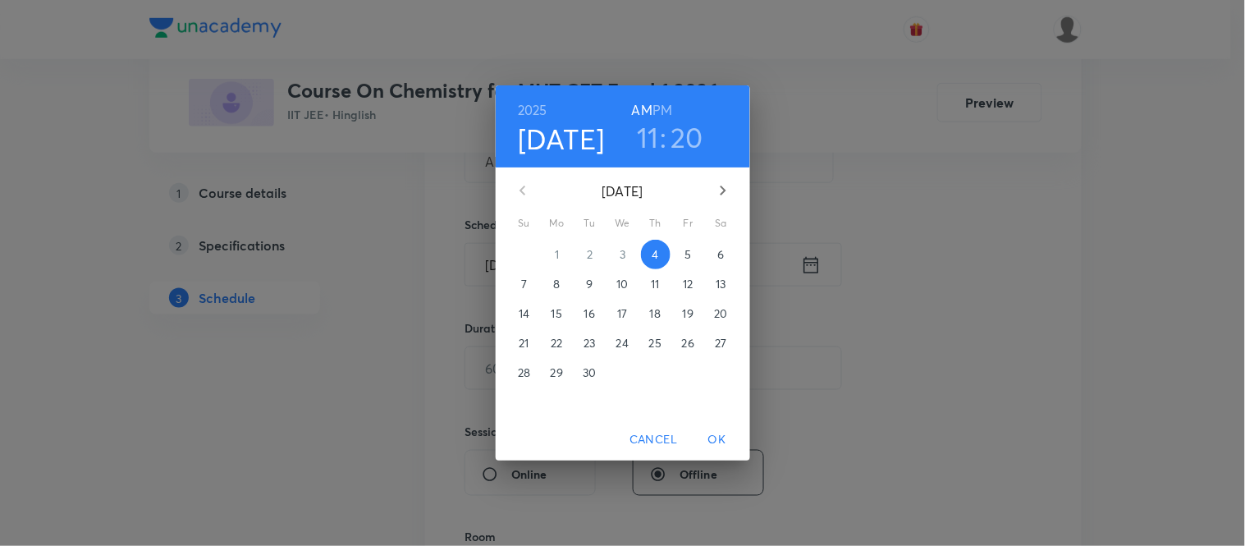
click at [659, 116] on h6 "PM" at bounding box center [662, 109] width 20 height 23
click at [641, 127] on h3 "11" at bounding box center [648, 137] width 22 height 34
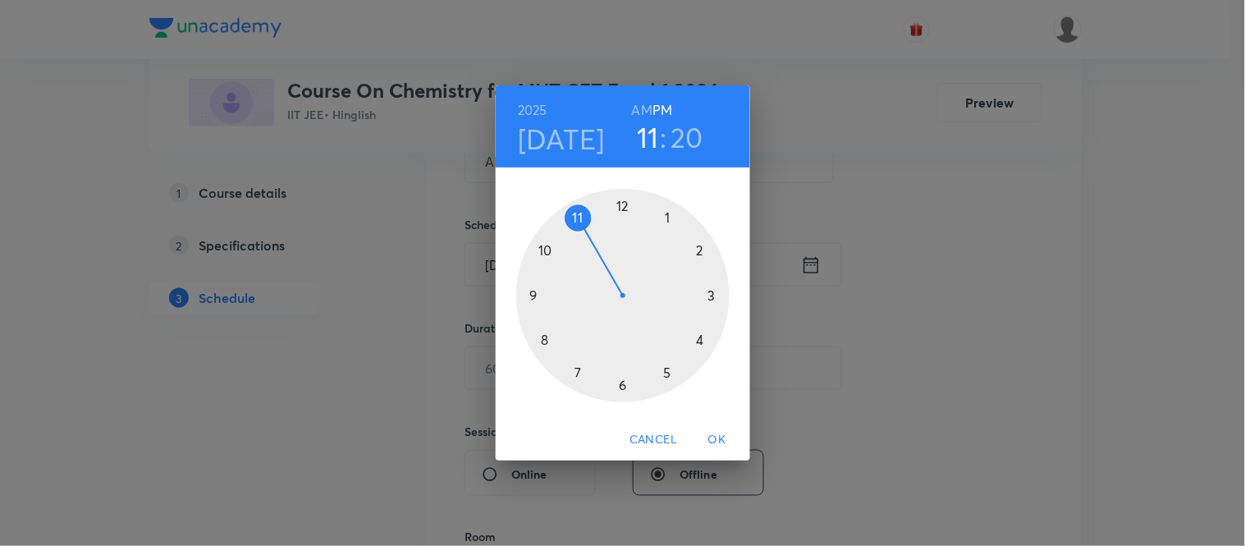
click at [667, 220] on div at bounding box center [622, 295] width 213 height 213
click at [531, 293] on div at bounding box center [622, 295] width 213 height 213
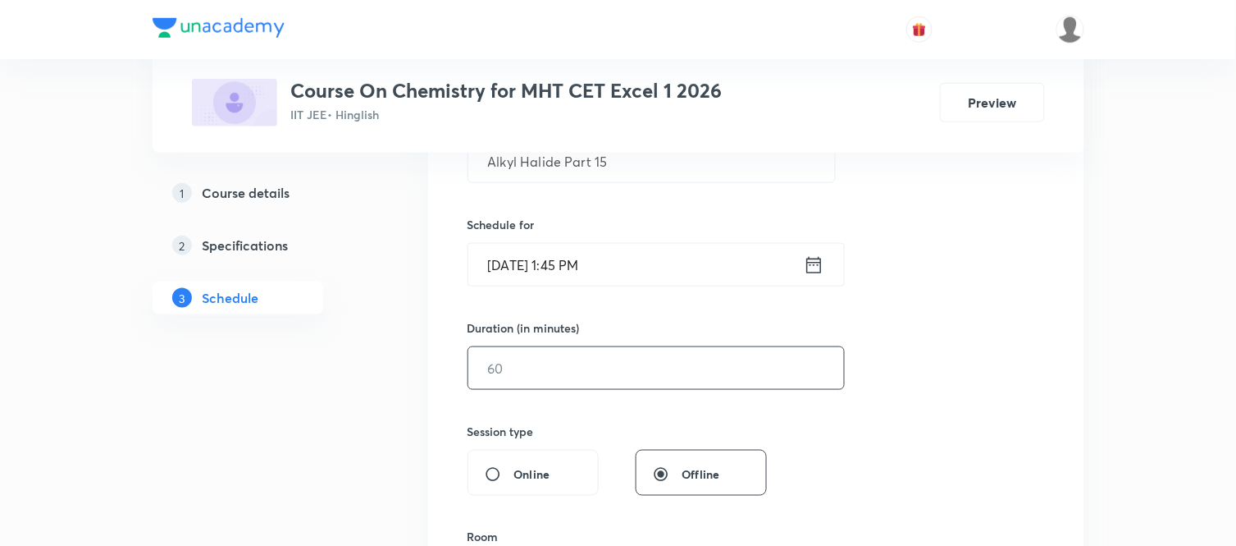
click at [533, 348] on input "text" at bounding box center [656, 368] width 376 height 42
type input "75"
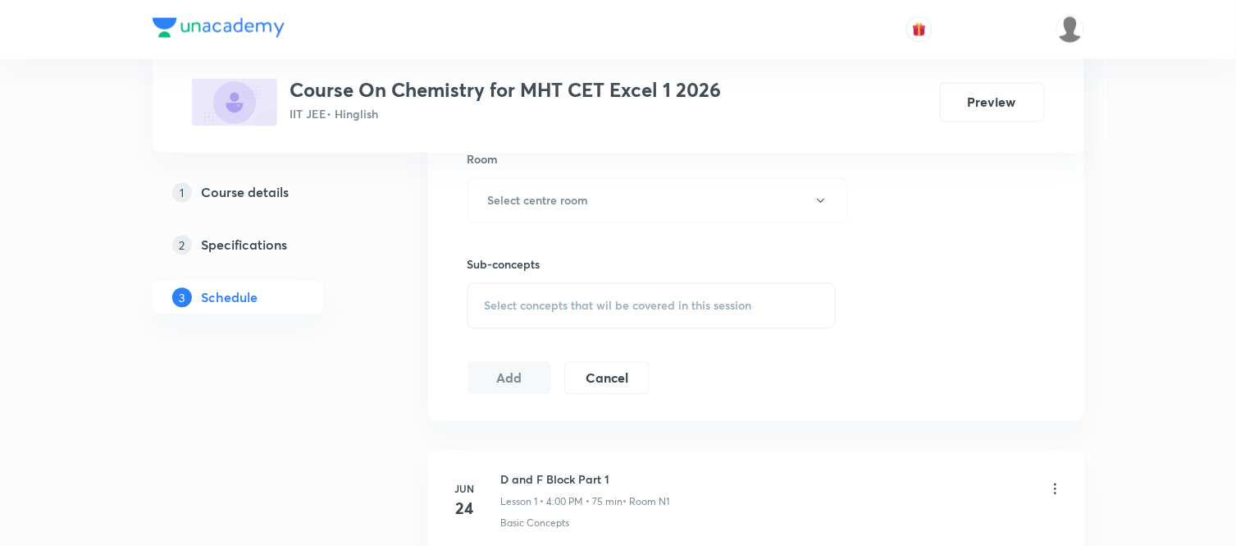
scroll to position [753, 0]
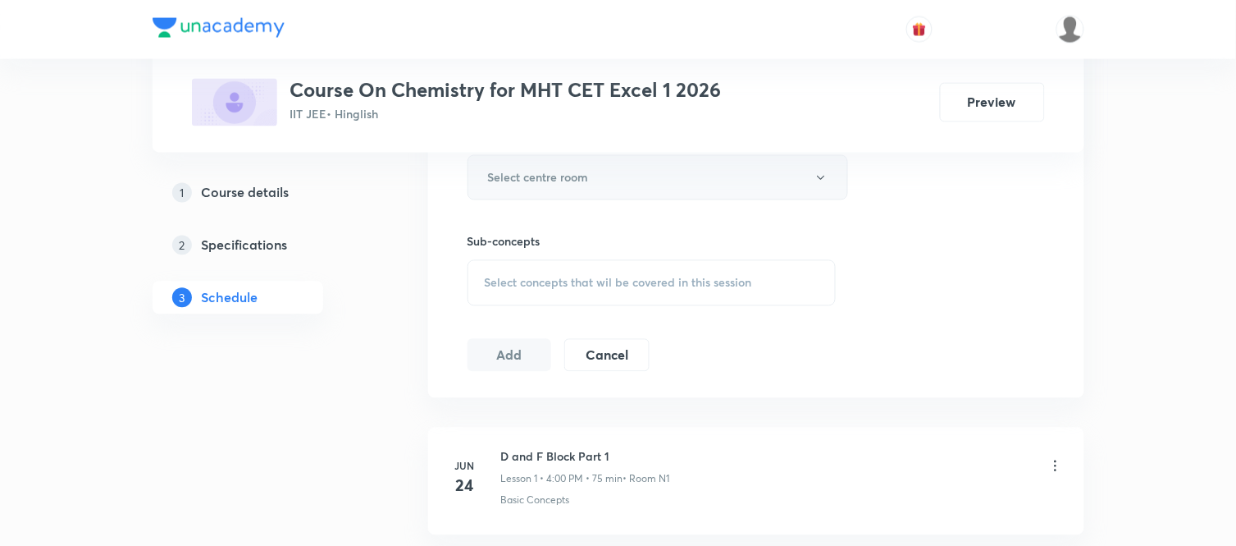
click at [618, 176] on button "Select centre room" at bounding box center [658, 177] width 381 height 45
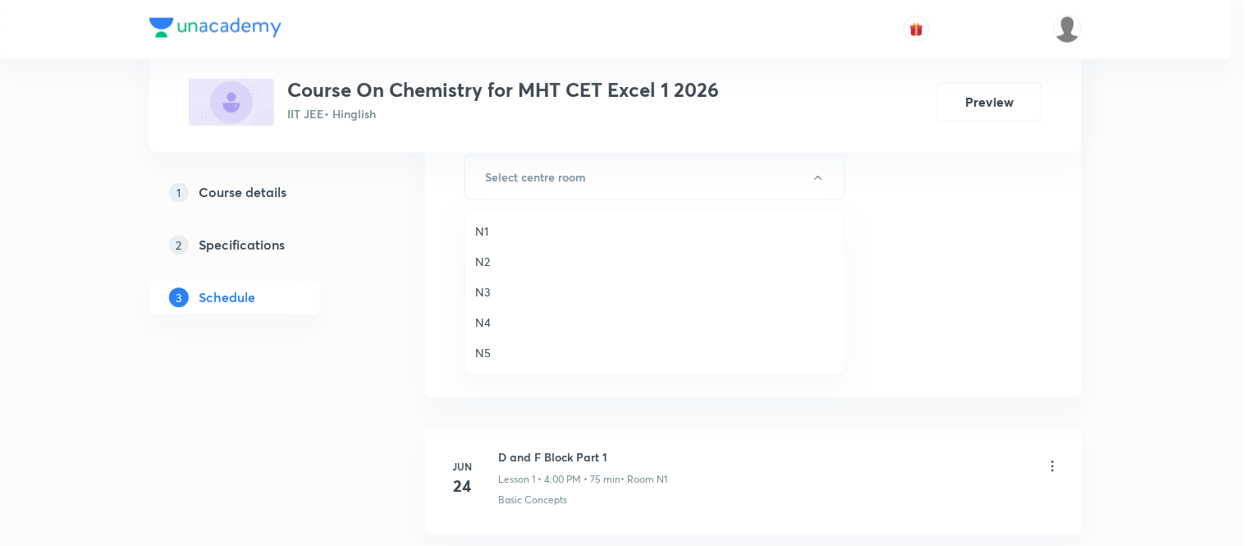
click at [478, 231] on span "N1" at bounding box center [654, 230] width 359 height 17
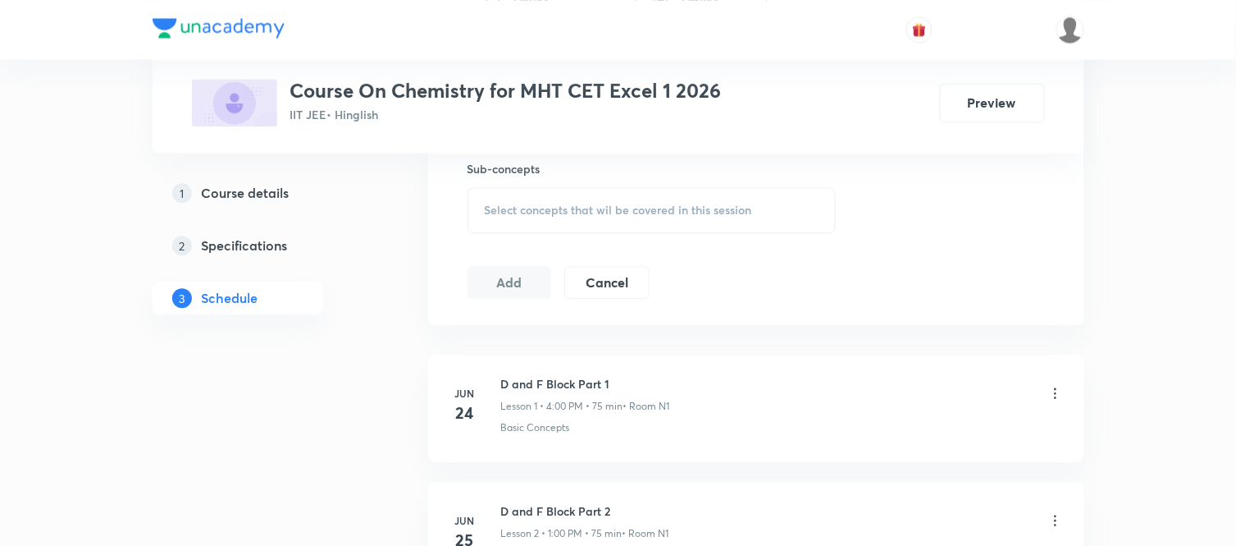
scroll to position [863, 0]
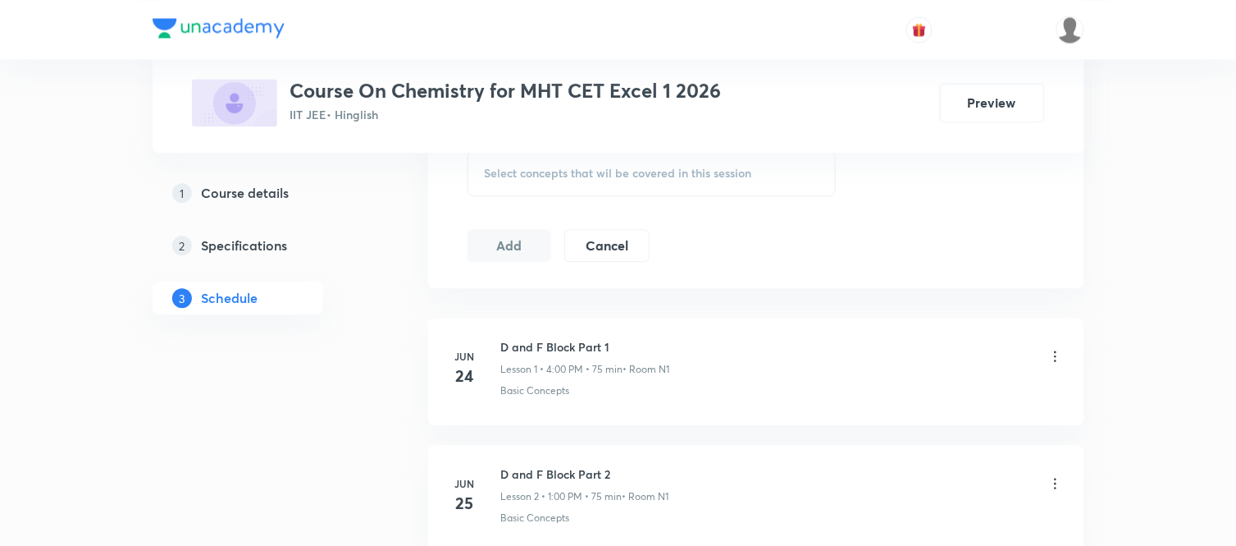
click at [526, 195] on div "Select concepts that wil be covered in this session" at bounding box center [652, 173] width 369 height 46
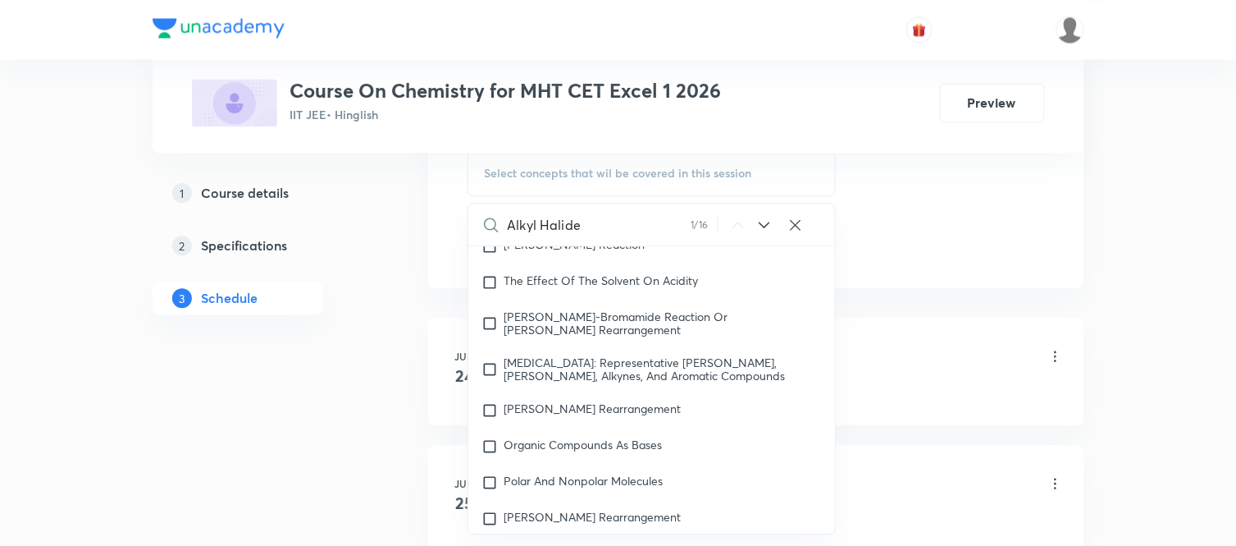
scroll to position [28714, 0]
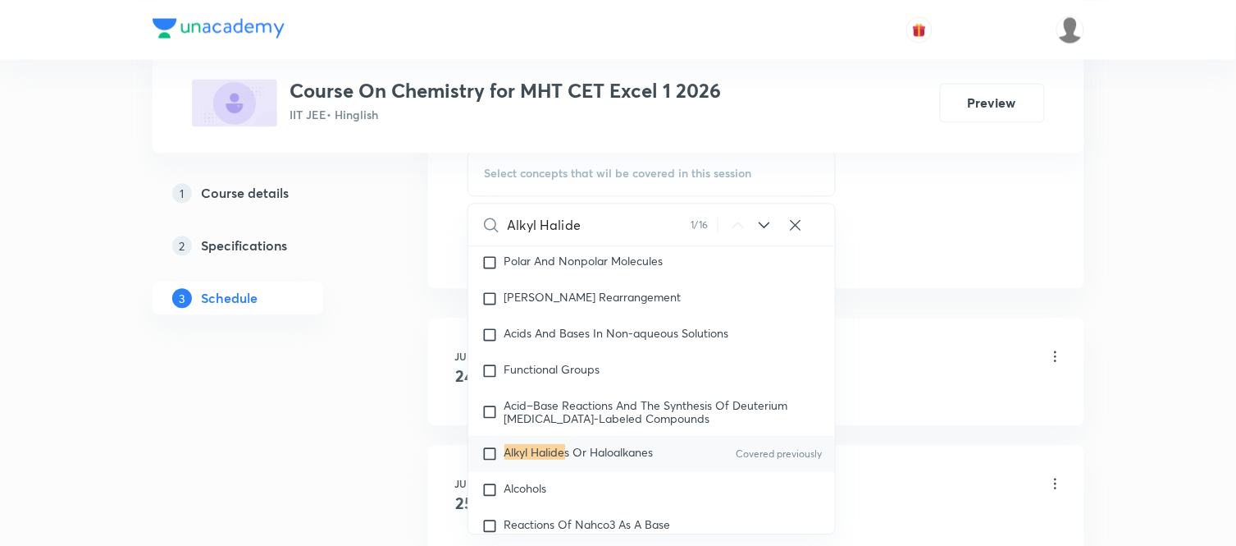
type input "Alkyl Halide"
click at [542, 458] on mark "Alkyl Halide" at bounding box center [535, 452] width 61 height 16
checkbox input "true"
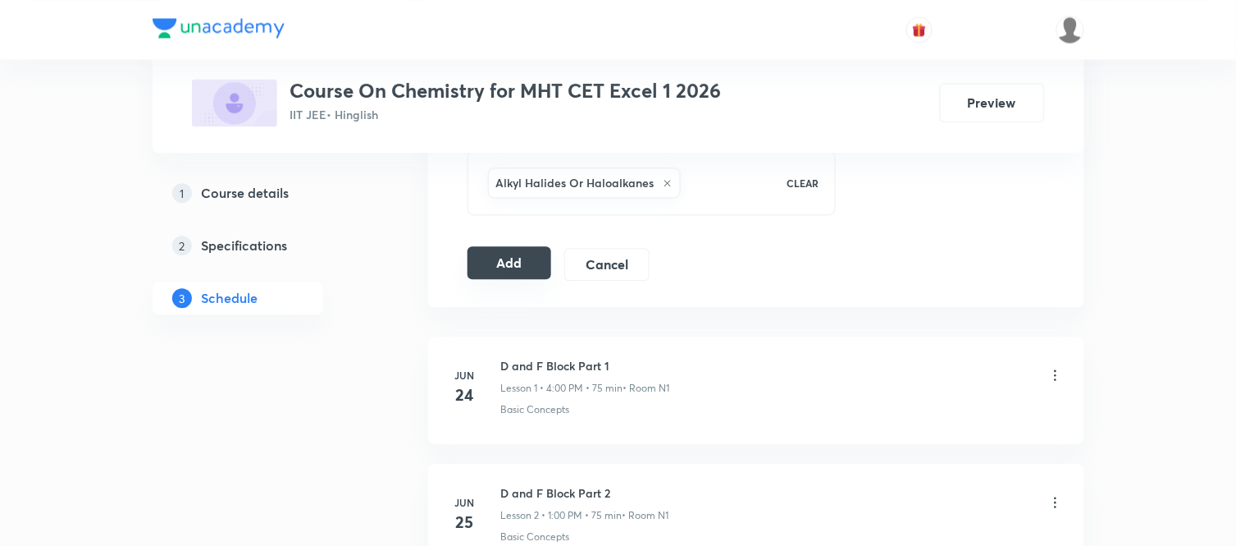
click at [477, 257] on button "Add" at bounding box center [510, 262] width 85 height 33
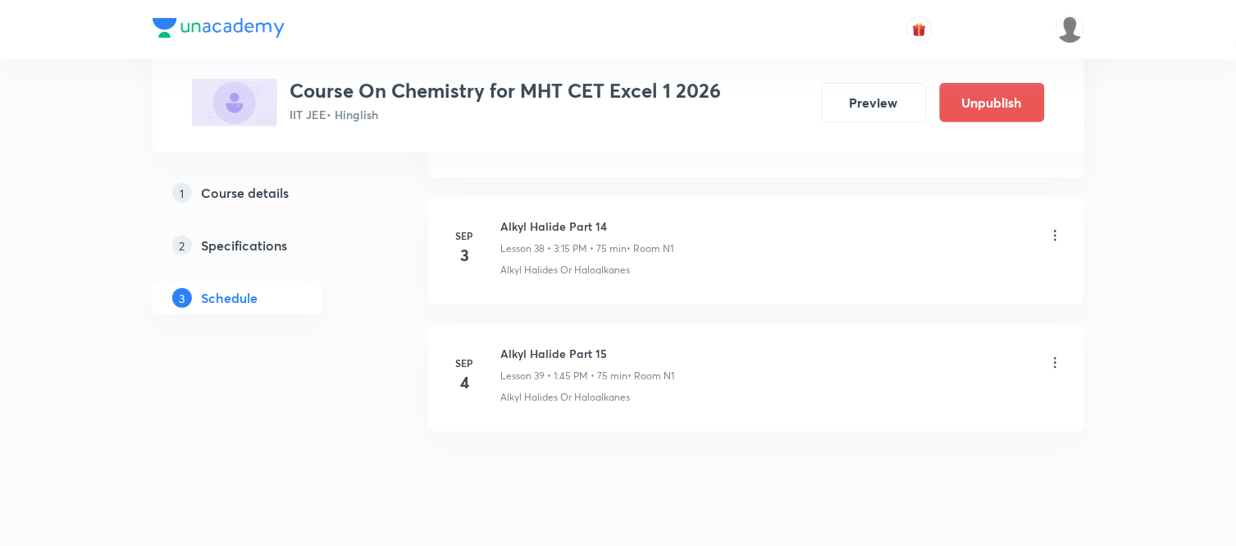
scroll to position [4981, 0]
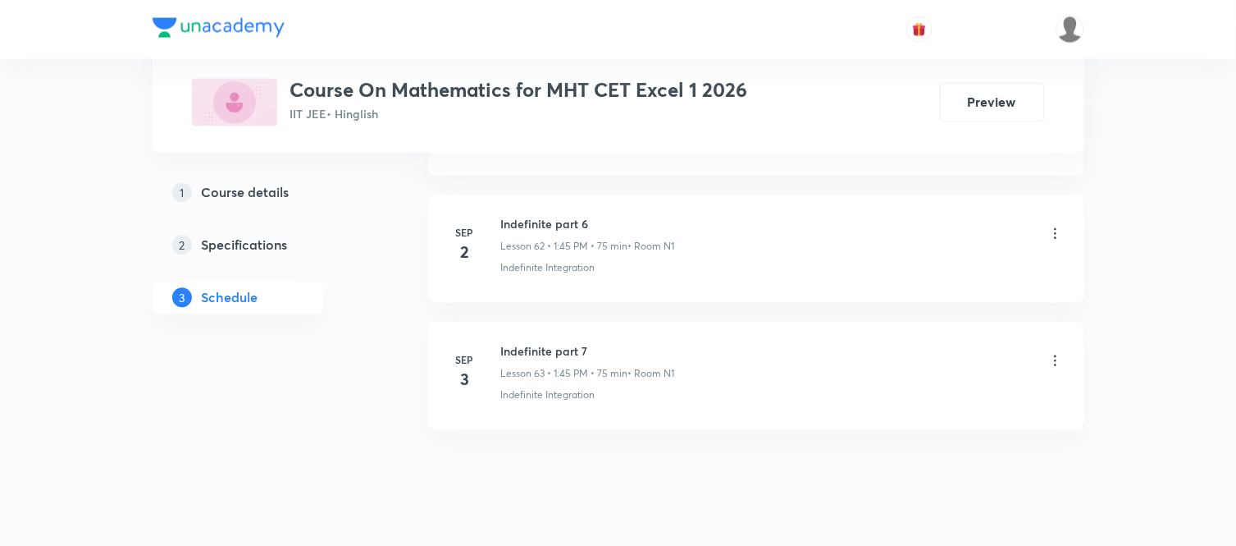
scroll to position [8791, 0]
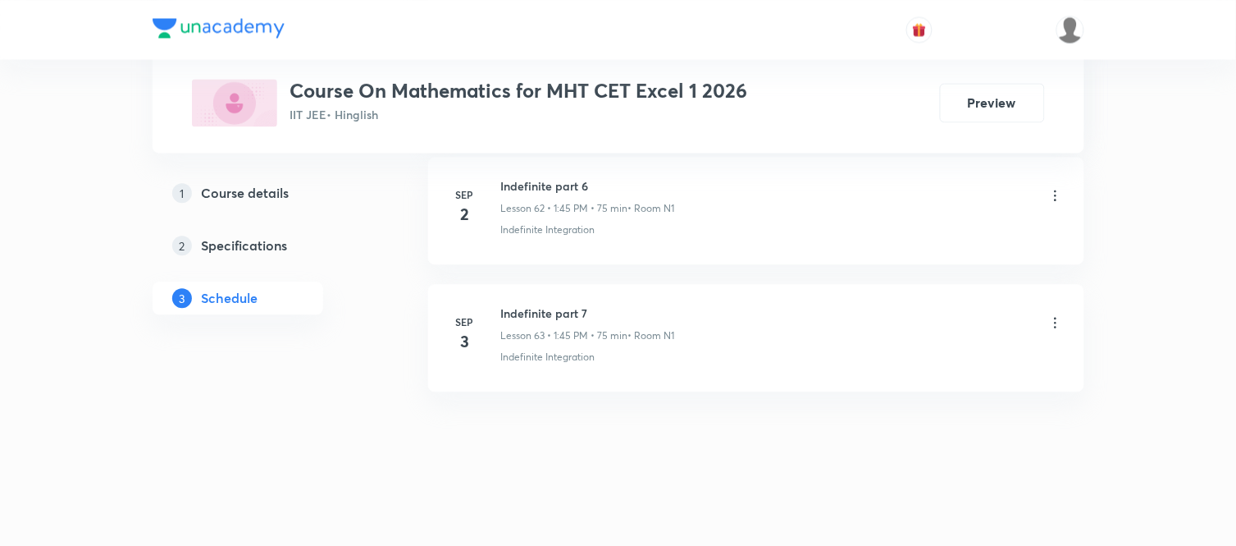
click at [558, 318] on h6 "Indefinite part 7" at bounding box center [588, 312] width 174 height 17
copy h6 "Indefinite part 7"
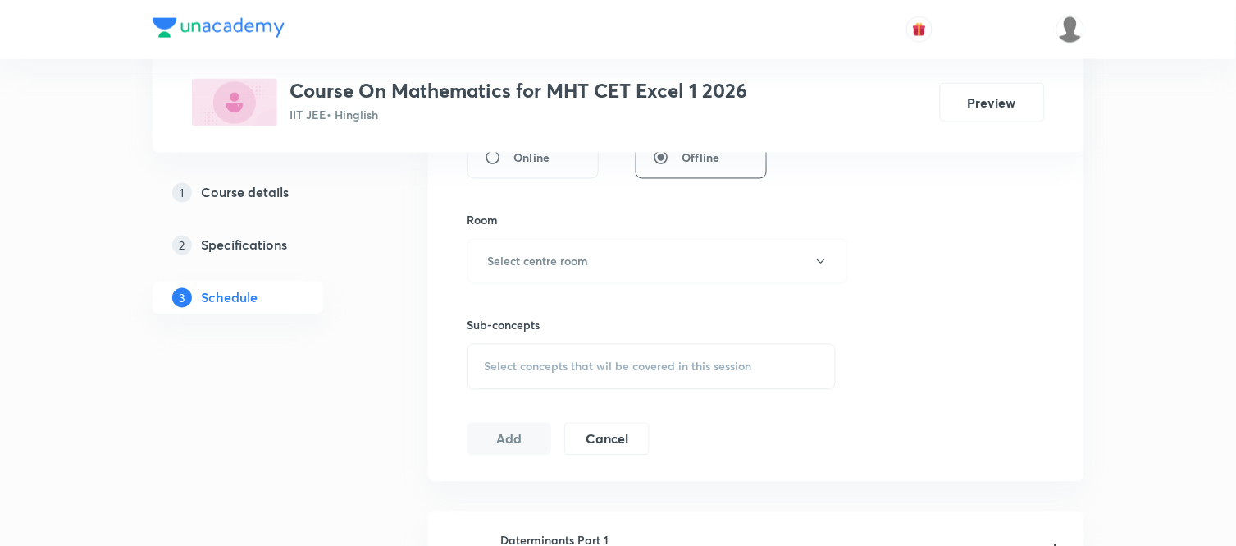
scroll to position [192, 0]
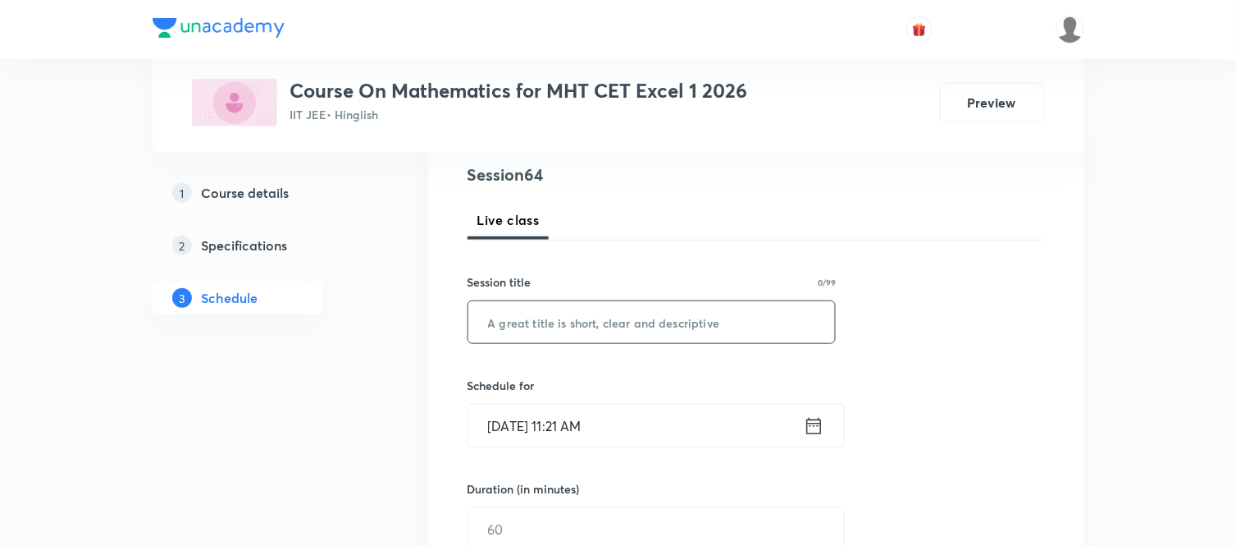
click at [558, 318] on input "text" at bounding box center [652, 322] width 368 height 42
paste input "Indefinite part 7"
type input "Indefinite part 8"
click at [816, 414] on icon at bounding box center [814, 425] width 21 height 23
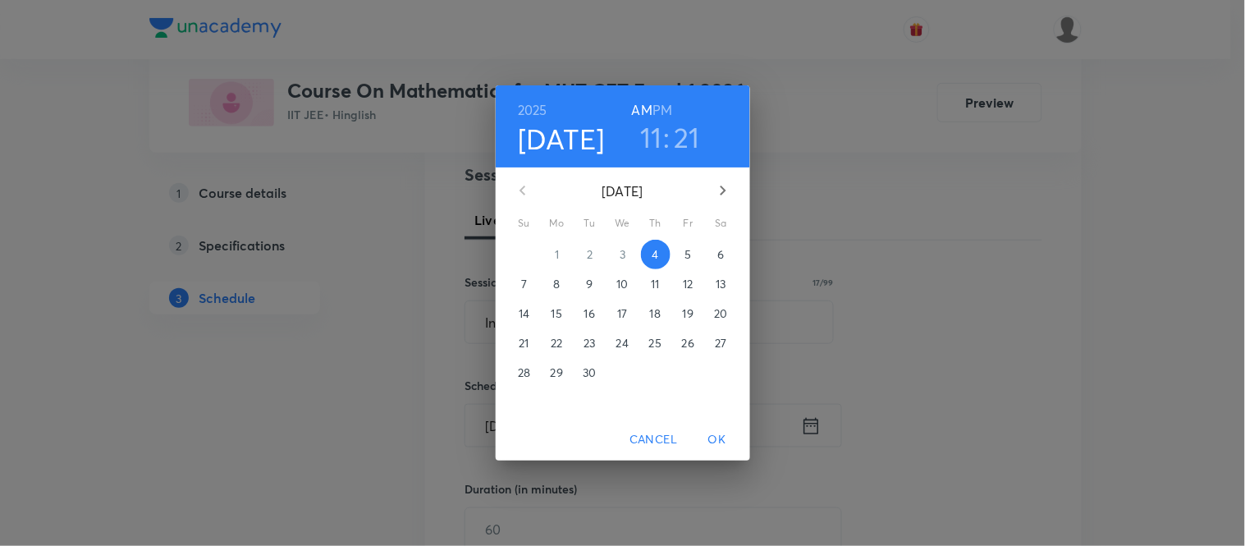
click at [662, 103] on h6 "PM" at bounding box center [662, 109] width 20 height 23
click at [659, 144] on h3 "11" at bounding box center [651, 137] width 22 height 34
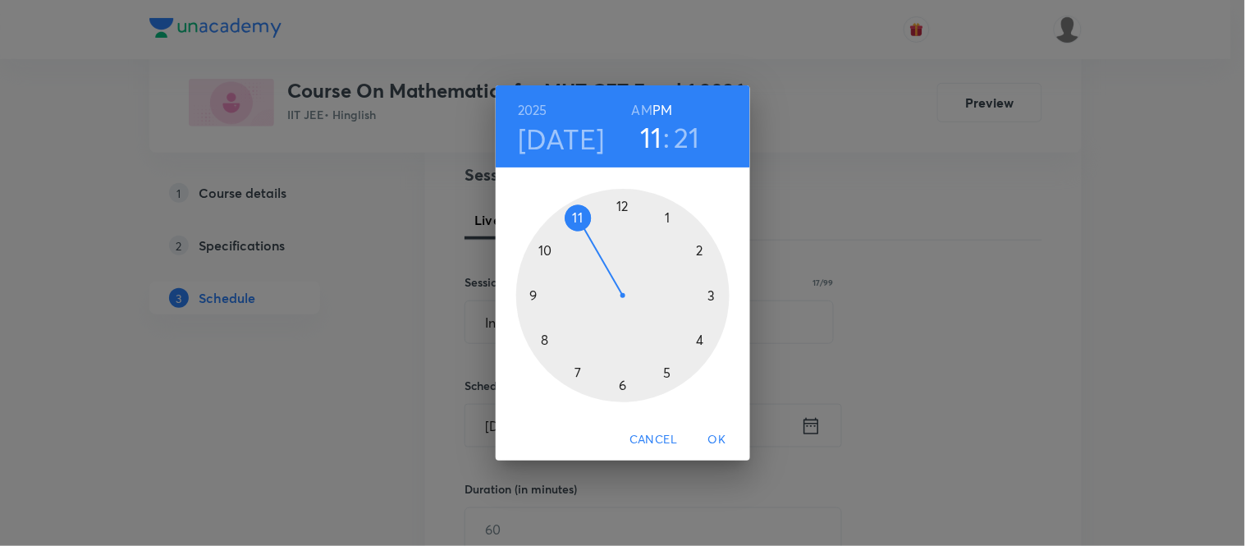
click at [709, 294] on div at bounding box center [622, 295] width 213 height 213
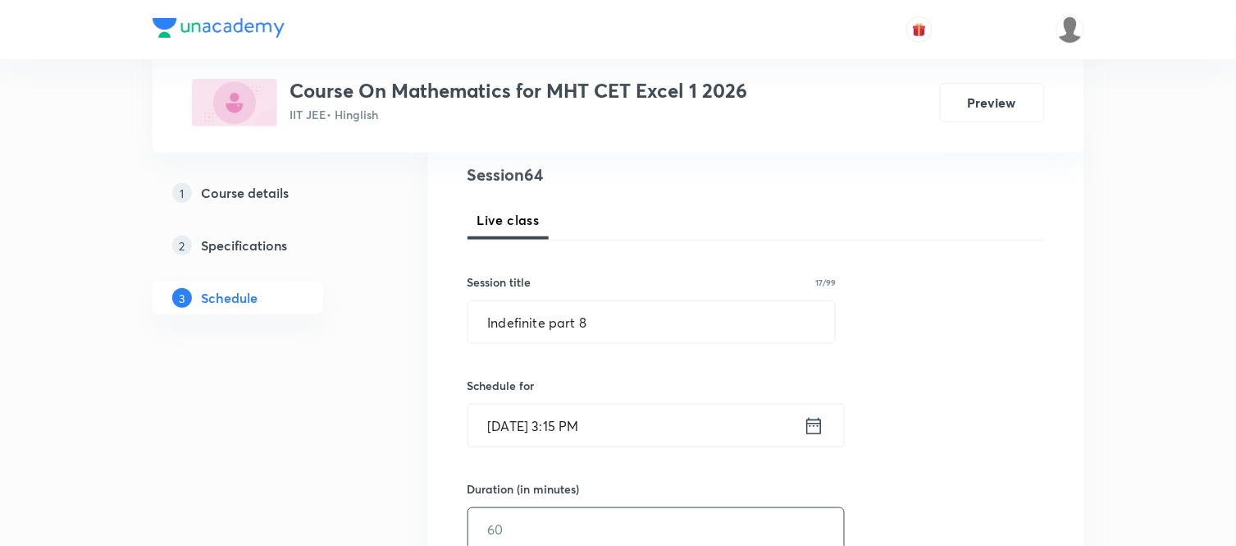
click at [513, 527] on input "text" at bounding box center [656, 529] width 376 height 42
type input "75"
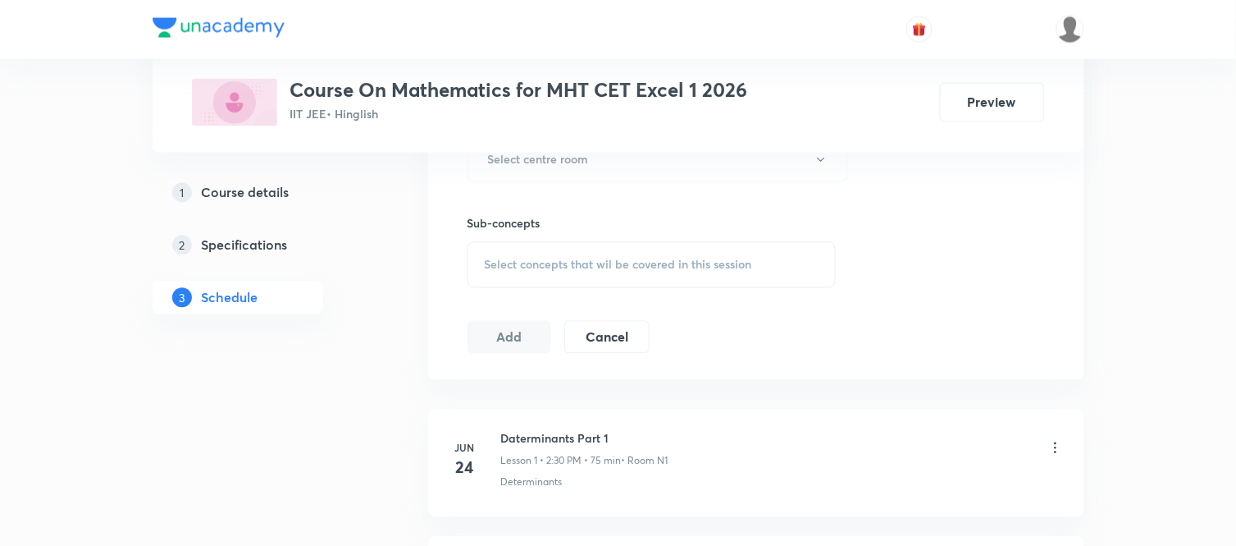
scroll to position [775, 0]
click at [582, 167] on button "Select centre room" at bounding box center [658, 155] width 381 height 45
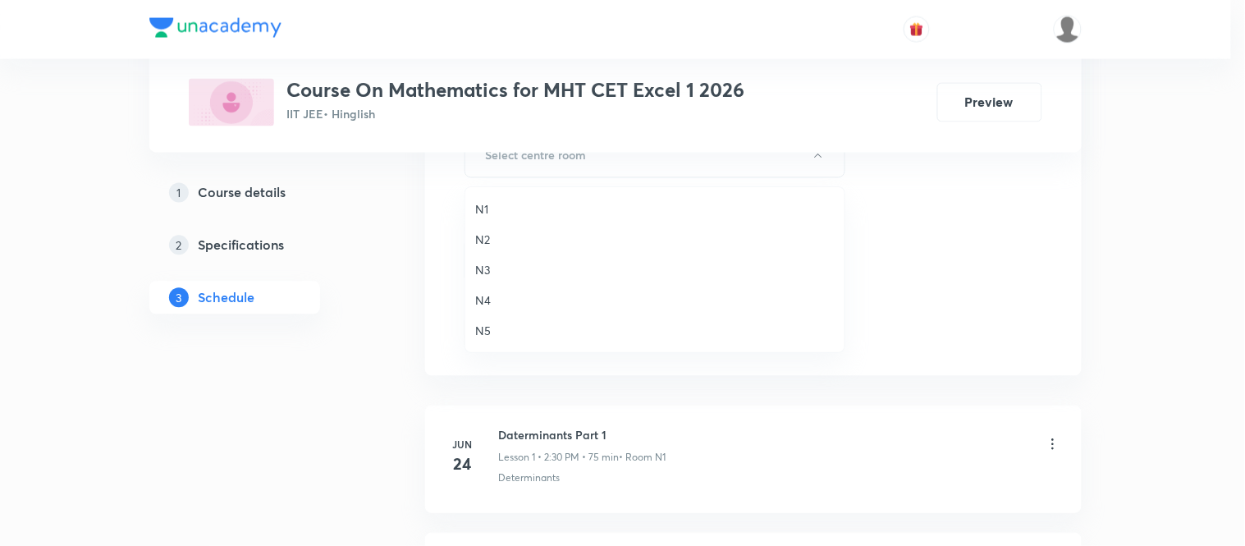
click at [482, 205] on span "N1" at bounding box center [654, 208] width 359 height 17
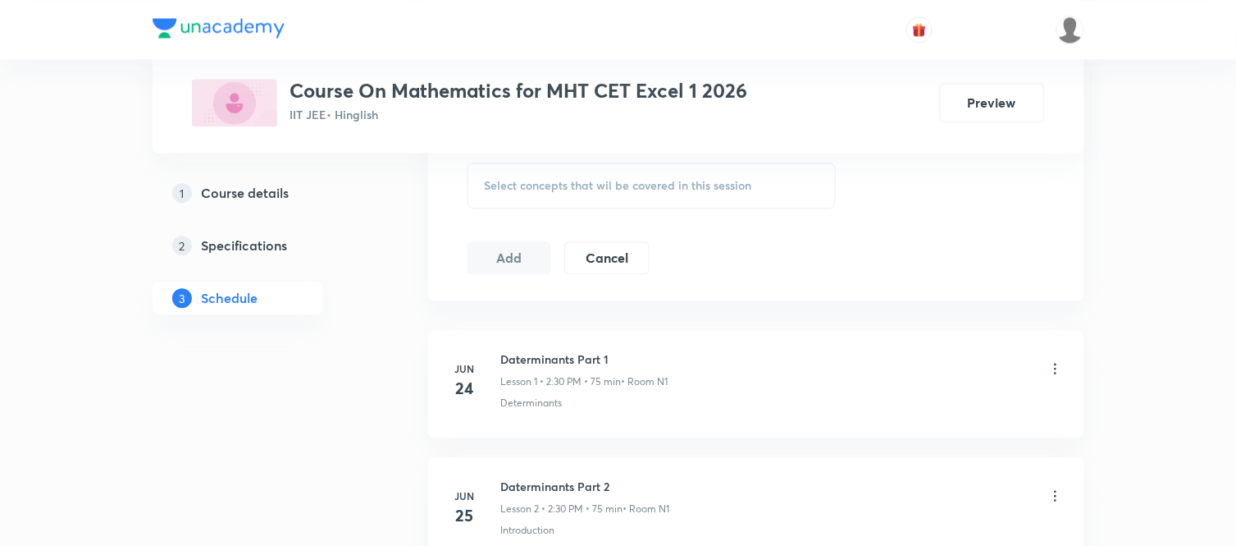
scroll to position [884, 0]
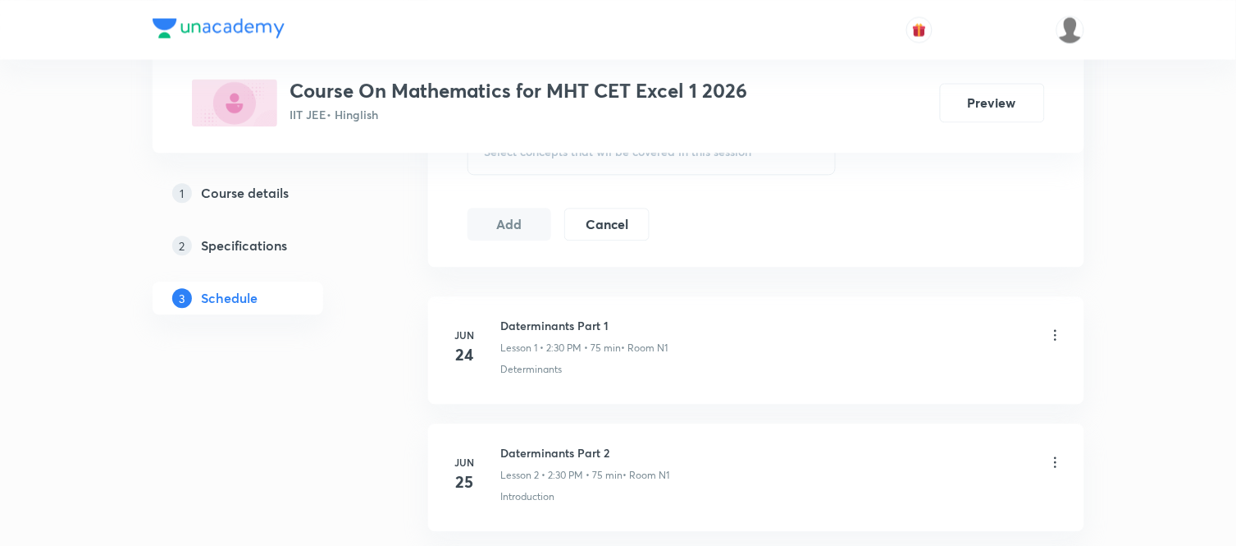
click at [521, 162] on div "Select concepts that wil be covered in this session" at bounding box center [652, 152] width 369 height 46
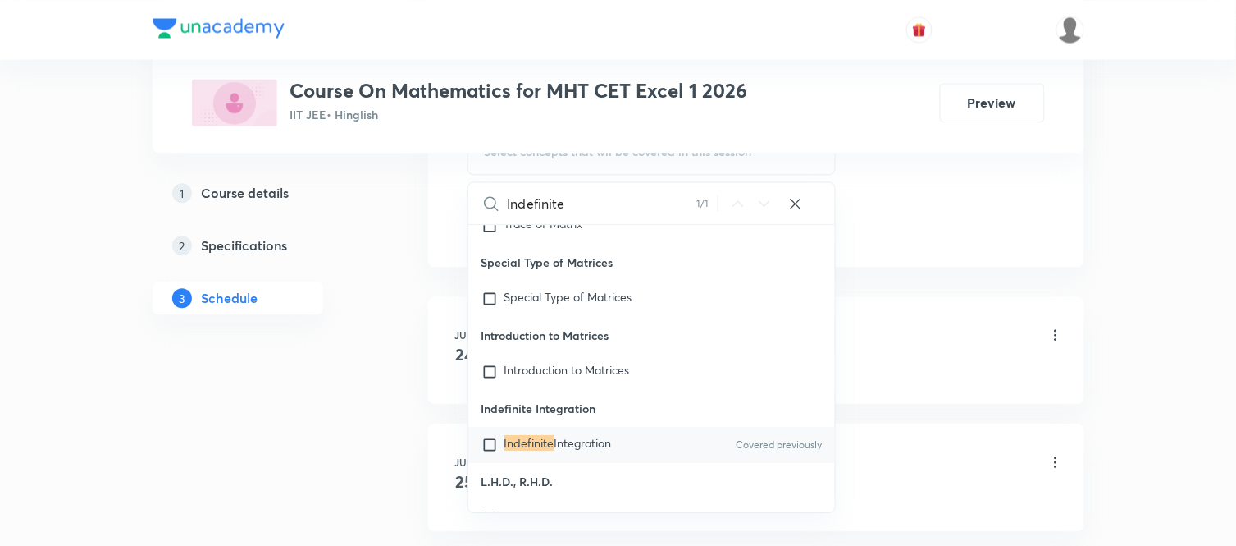
scroll to position [38136, 0]
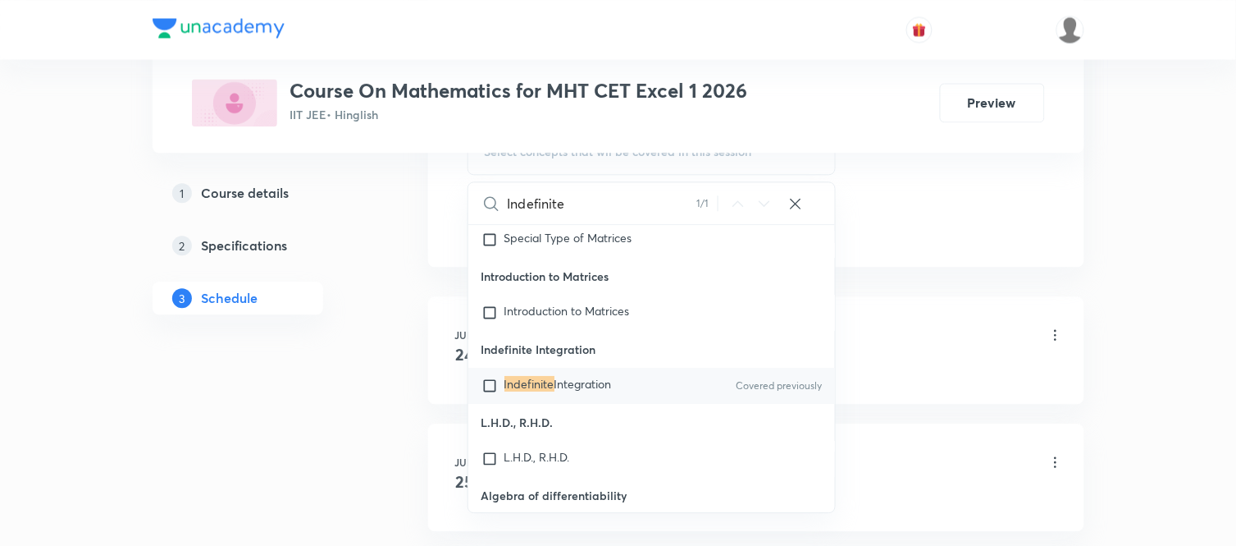
type input "Indefinite"
click at [585, 391] on span "Integration" at bounding box center [583, 384] width 57 height 16
checkbox input "true"
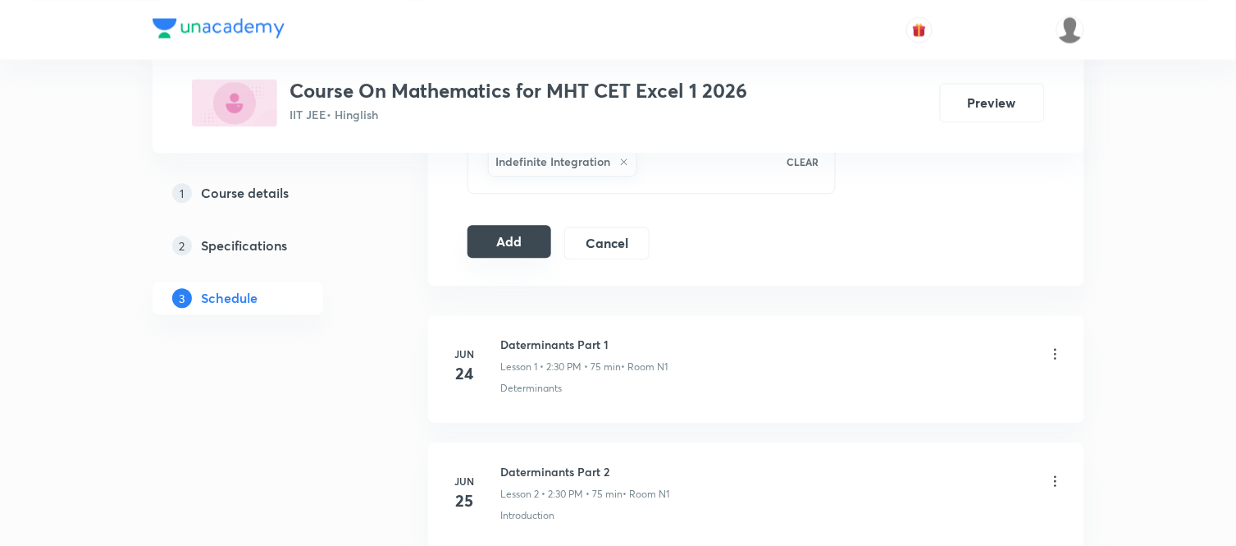
click at [496, 242] on button "Add" at bounding box center [510, 241] width 85 height 33
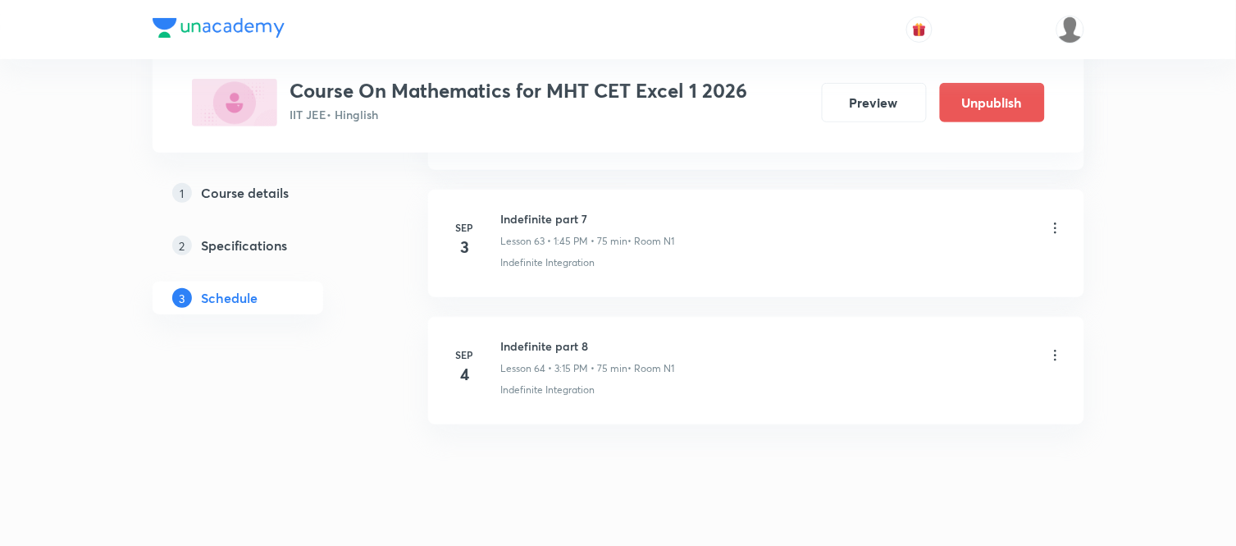
scroll to position [8164, 0]
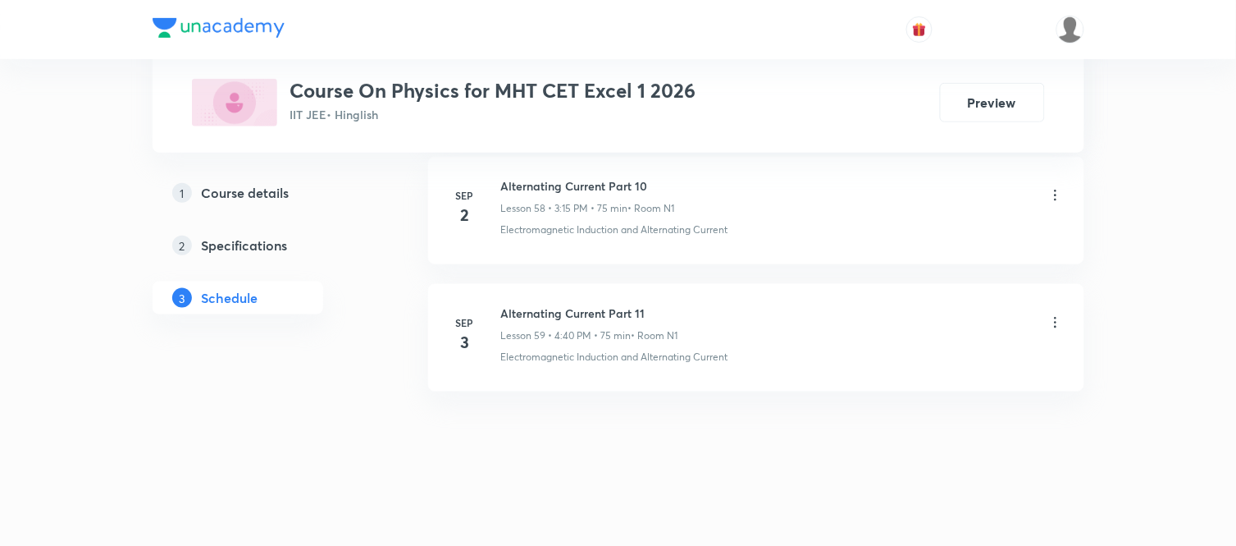
scroll to position [8280, 0]
click at [579, 312] on h6 "Alternating Current Part 11" at bounding box center [589, 312] width 177 height 17
copy h6 "Alternating Current Part 11"
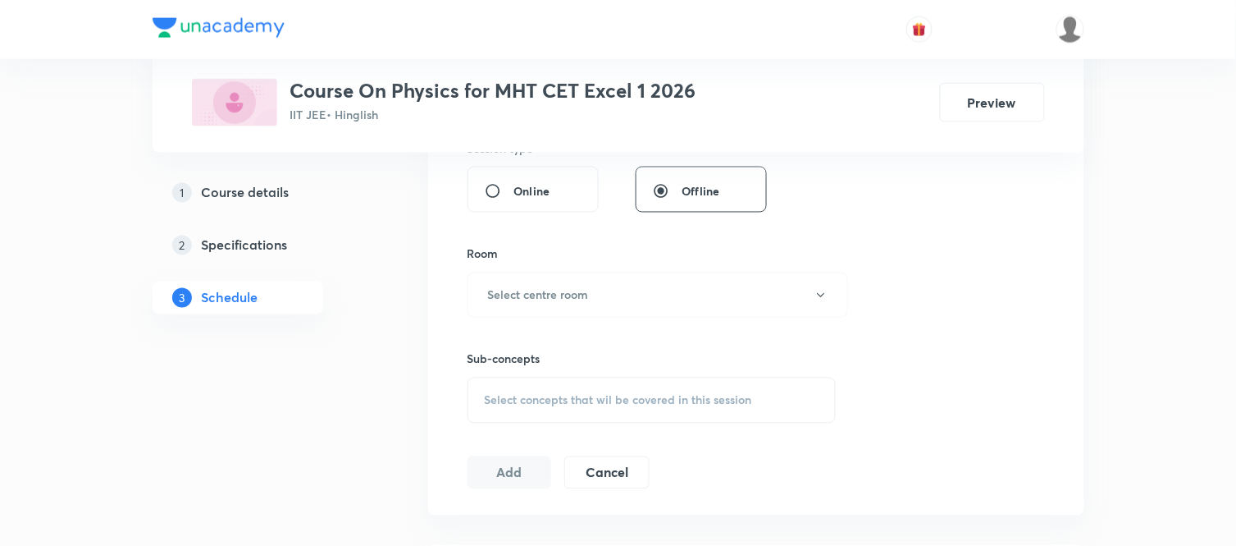
scroll to position [158, 0]
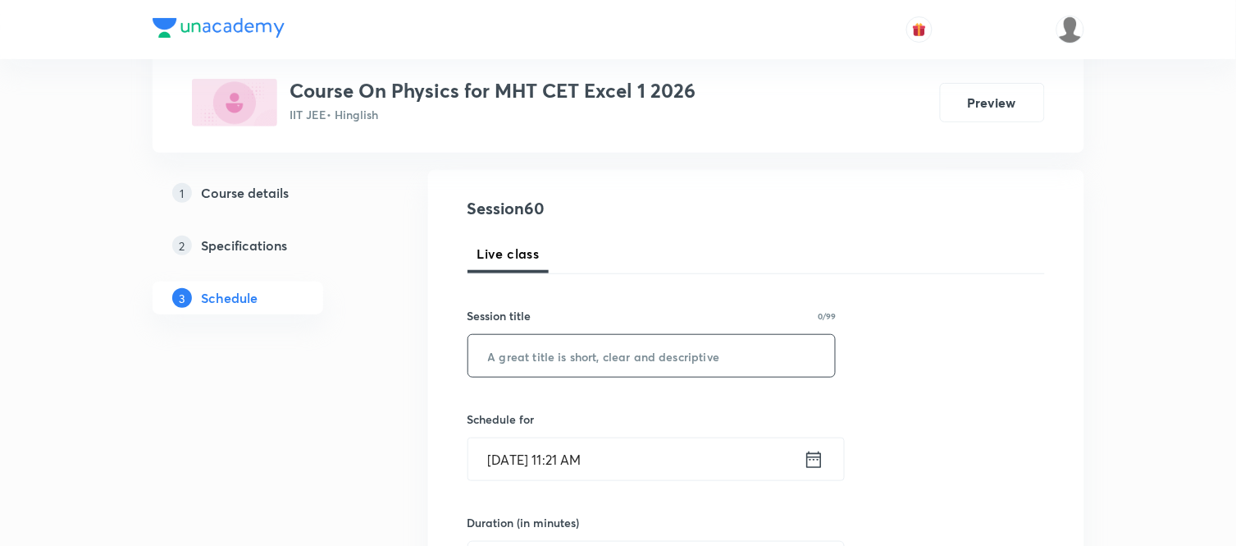
click at [566, 356] on input "text" at bounding box center [652, 356] width 368 height 42
paste input "Alternating Current Part 11"
type input "Alternating Current Part 12"
click at [807, 457] on icon at bounding box center [813, 458] width 15 height 16
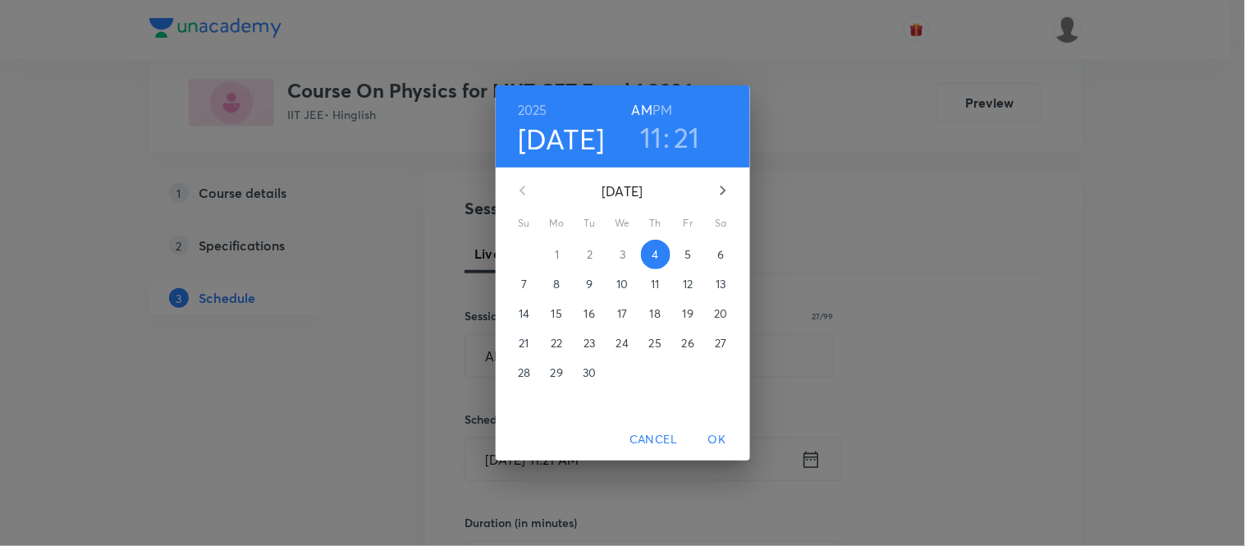
click at [661, 110] on h6 "PM" at bounding box center [662, 109] width 20 height 23
click at [653, 130] on h3 "11" at bounding box center [651, 137] width 22 height 34
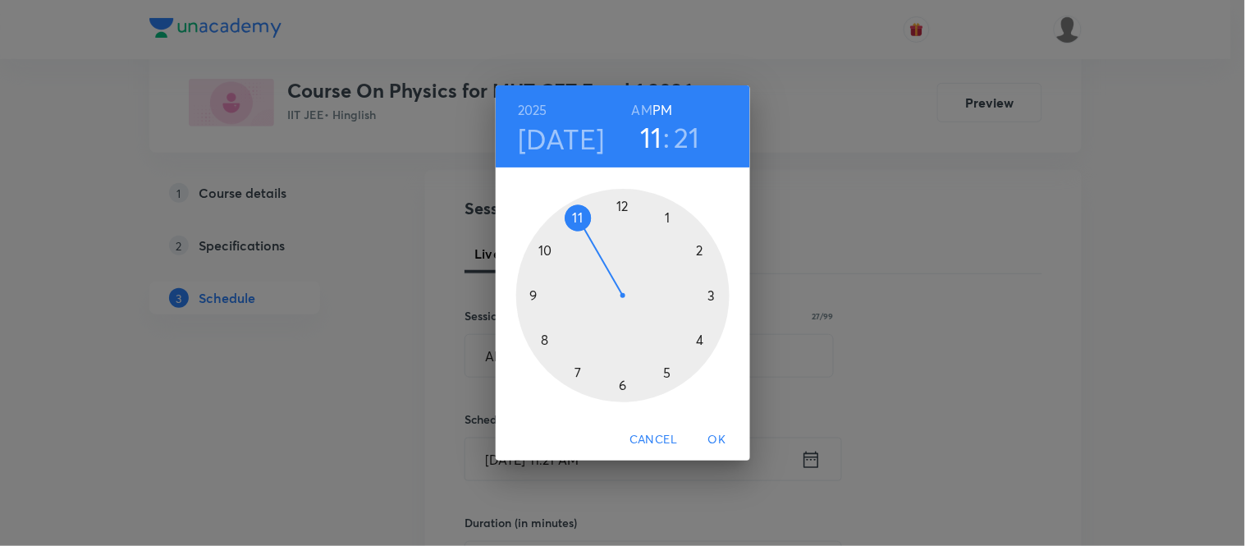
click at [700, 340] on div at bounding box center [622, 295] width 213 height 213
click at [542, 340] on div at bounding box center [622, 295] width 213 height 213
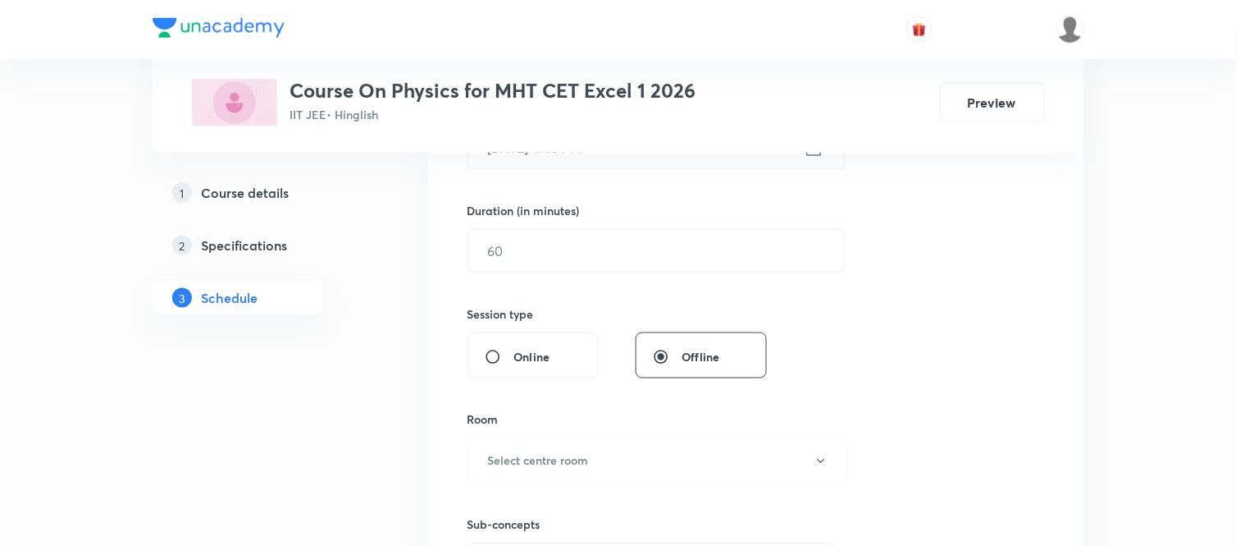
scroll to position [454, 0]
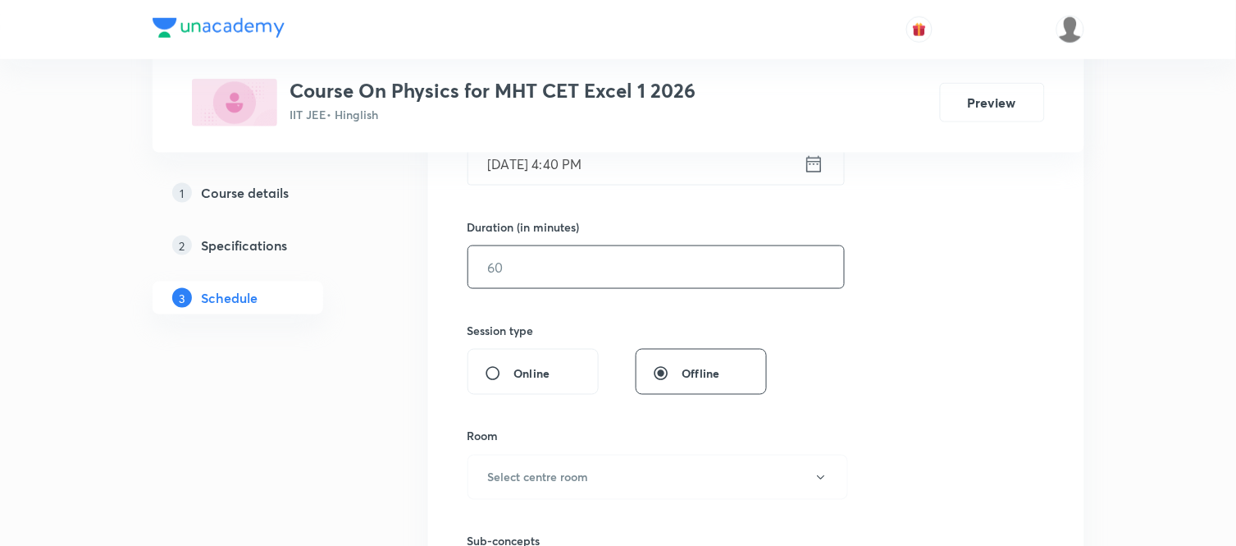
click at [554, 265] on input "text" at bounding box center [656, 267] width 376 height 42
type input "75"
click at [530, 474] on h6 "Select centre room" at bounding box center [538, 476] width 101 height 17
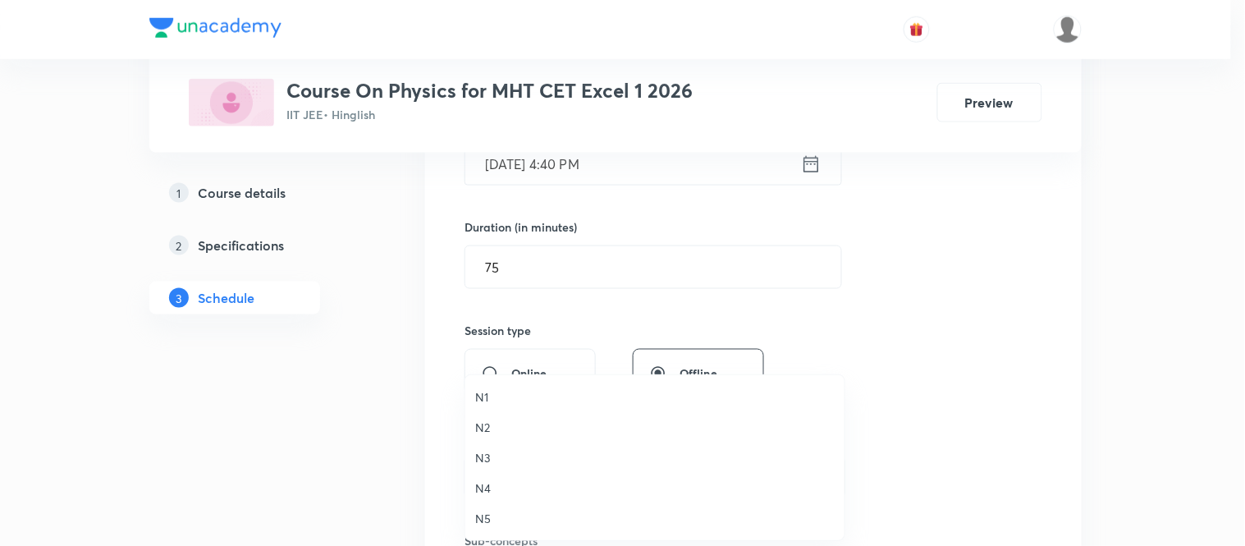
click at [477, 384] on li "N1" at bounding box center [654, 396] width 379 height 30
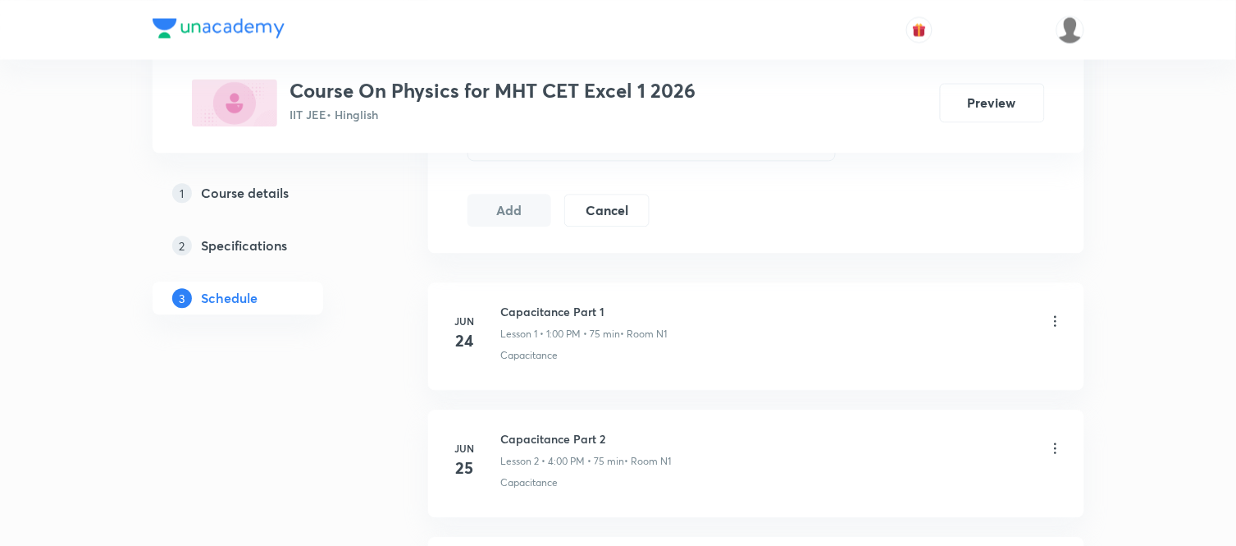
scroll to position [895, 0]
click at [580, 162] on div "Select concepts that wil be covered in this session" at bounding box center [652, 141] width 369 height 46
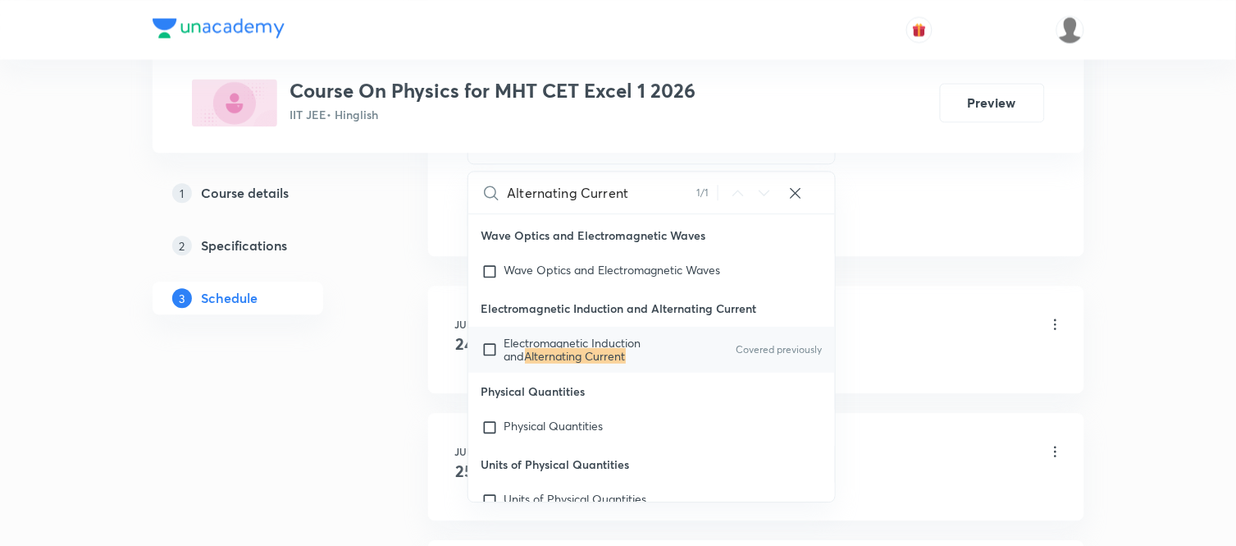
scroll to position [41539, 0]
type input "Alternating Current"
click at [587, 362] on mark "Alternating Current" at bounding box center [575, 354] width 101 height 16
checkbox input "true"
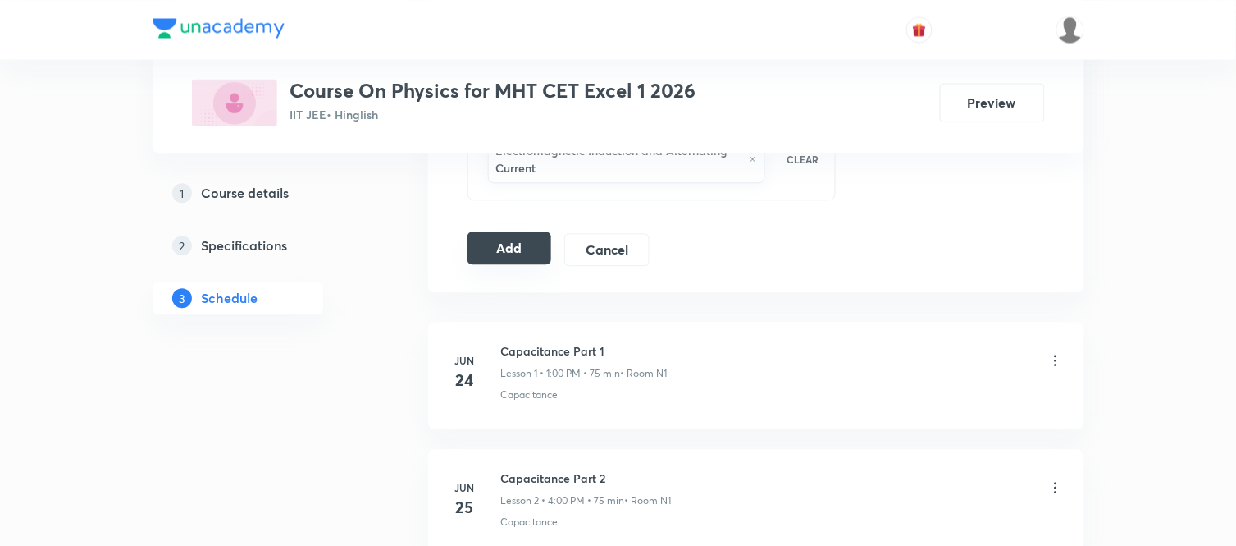
click at [486, 241] on button "Add" at bounding box center [510, 247] width 85 height 33
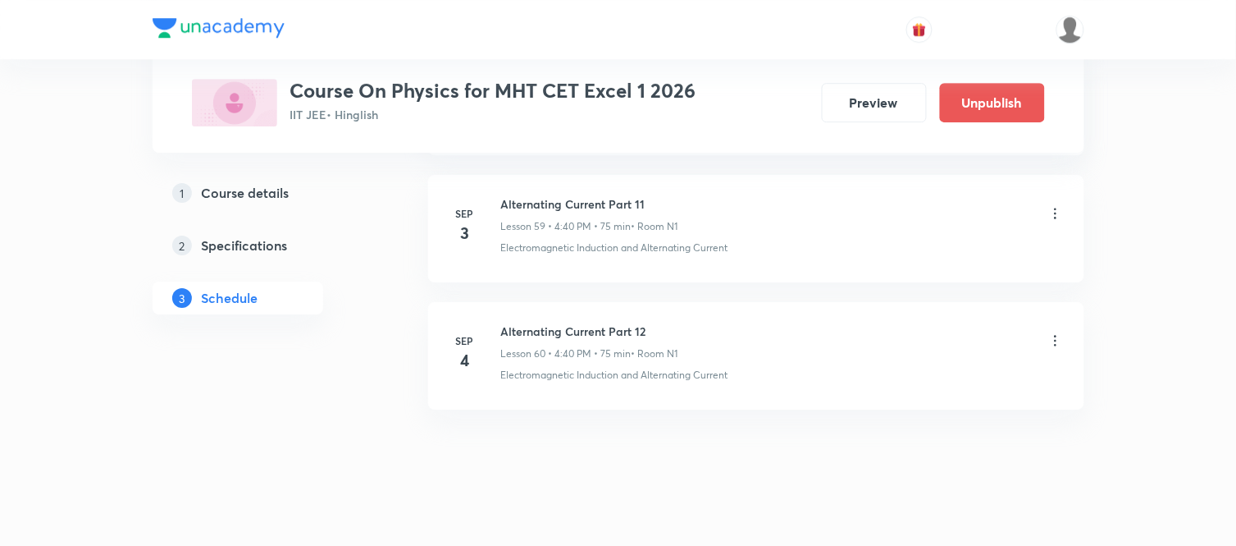
scroll to position [7653, 0]
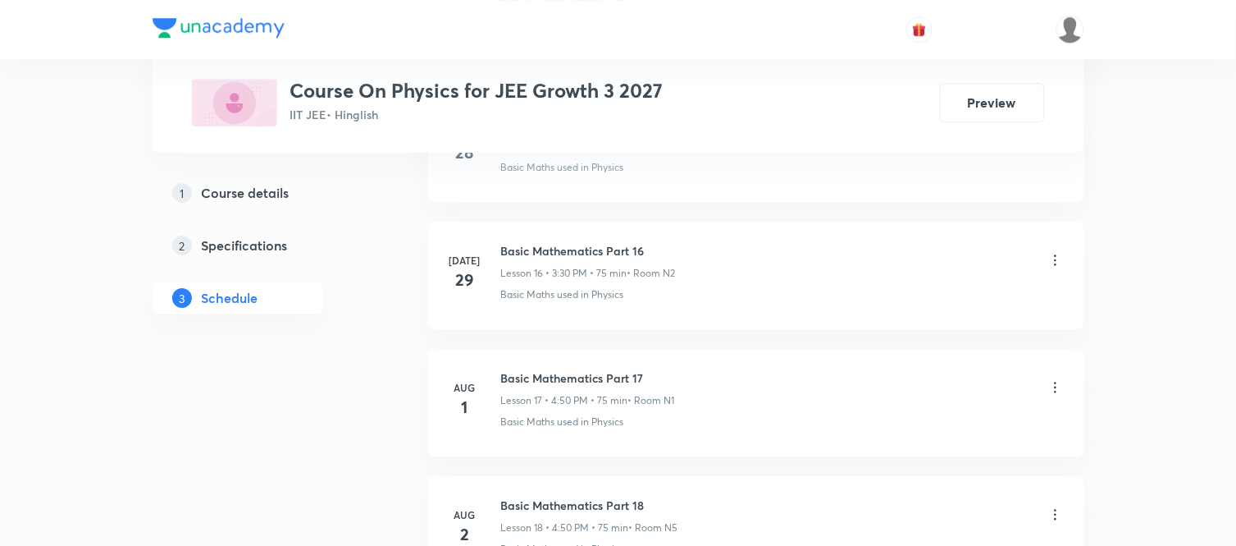
scroll to position [5735, 0]
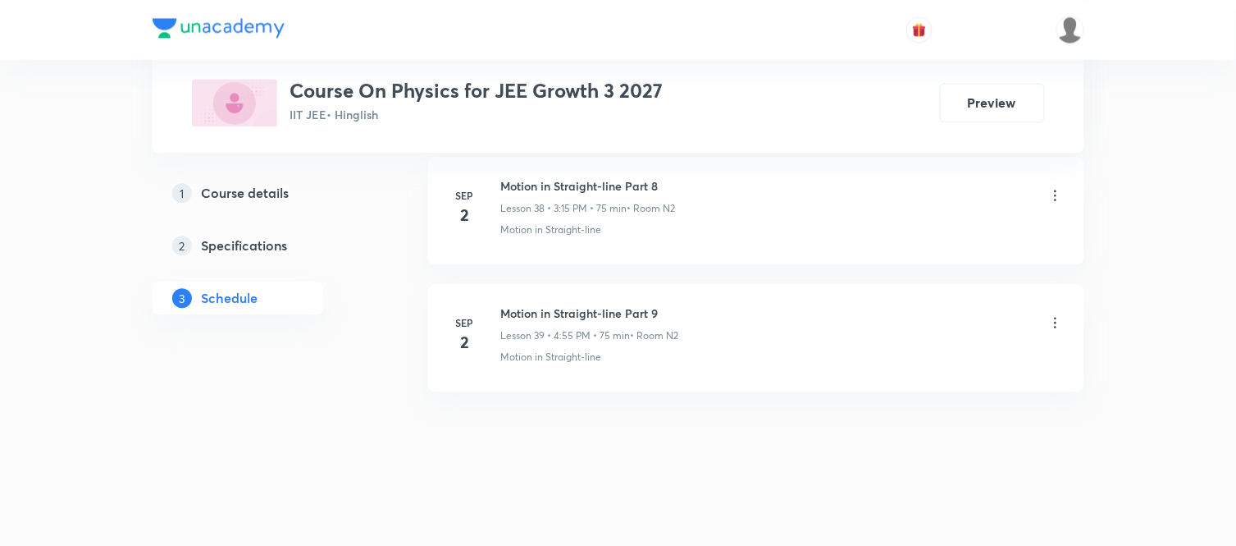
click at [608, 312] on h6 "Motion in Straight-line Part 9" at bounding box center [590, 312] width 178 height 17
copy h6 "Motion in Straight-line Part 9"
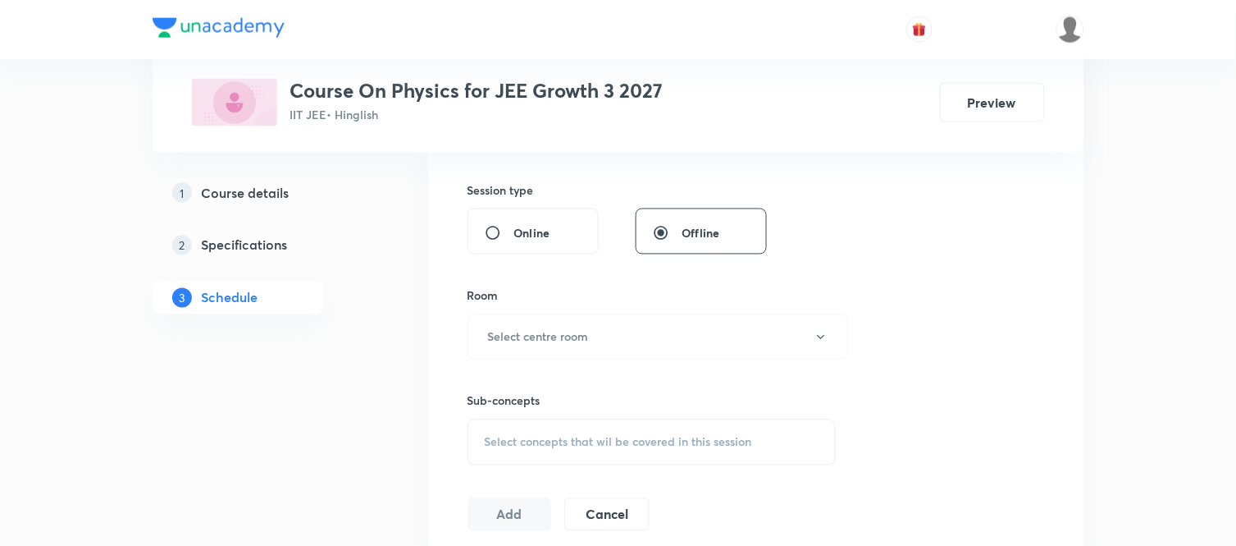
scroll to position [0, 0]
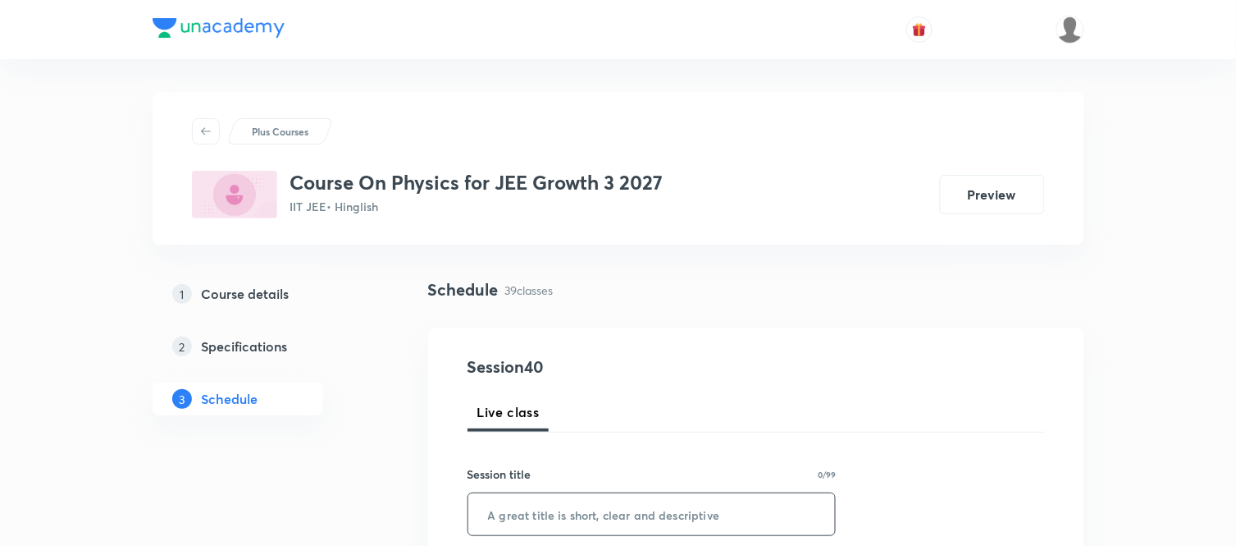
click at [566, 503] on input "text" at bounding box center [652, 514] width 368 height 42
paste input "Motion in Straight-line Part 9"
type input "Motion in Straight-line Part 10"
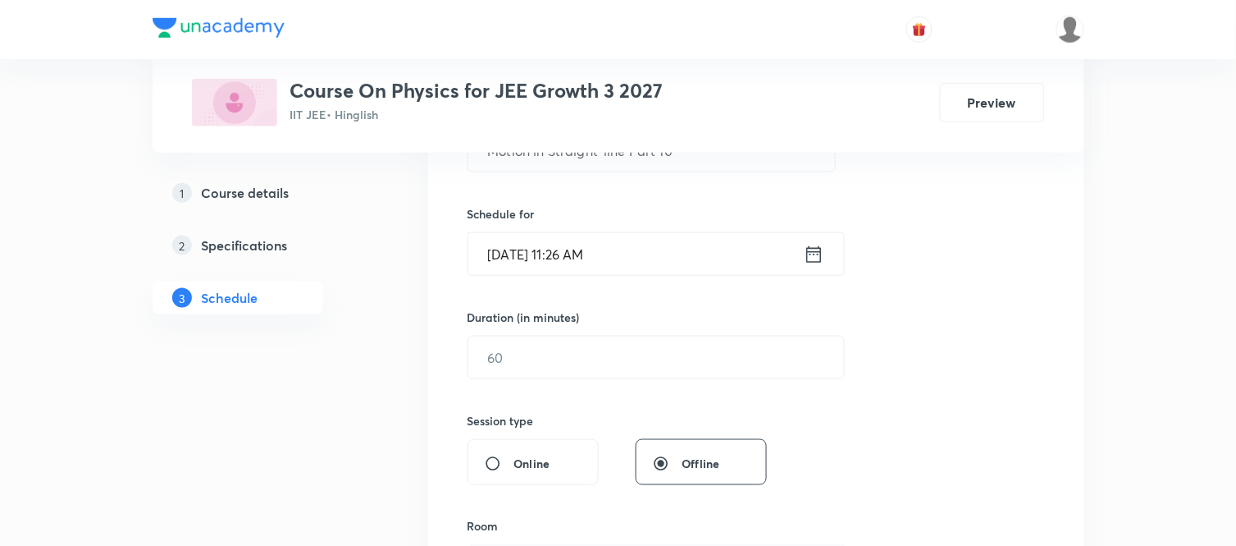
scroll to position [364, 0]
click at [814, 255] on icon at bounding box center [814, 253] width 21 height 23
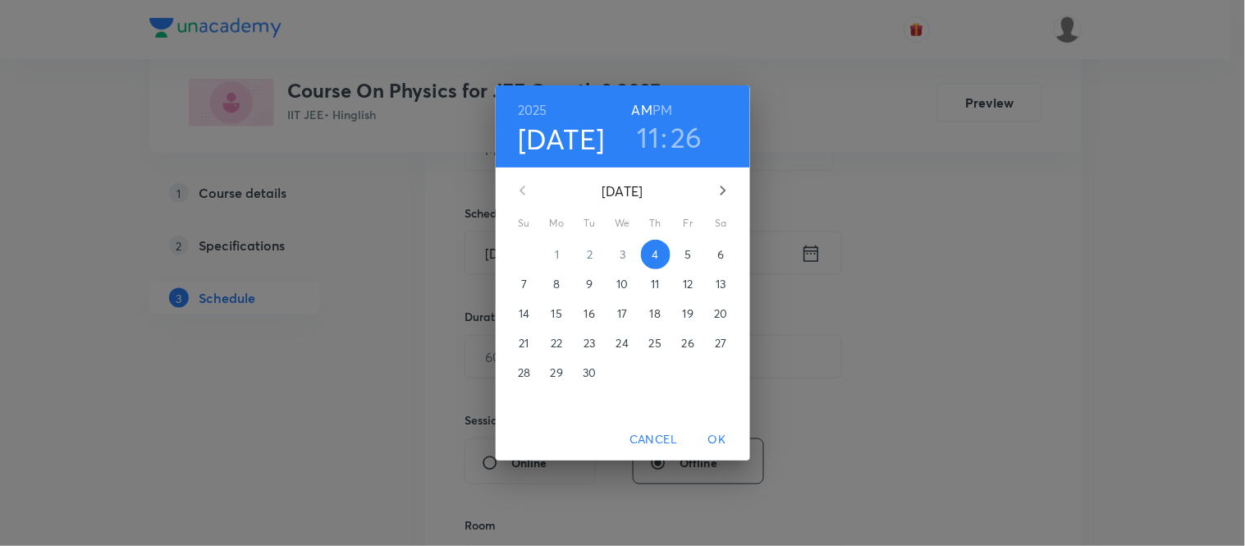
click at [662, 107] on h6 "PM" at bounding box center [662, 109] width 20 height 23
click at [650, 133] on h3 "11" at bounding box center [648, 137] width 22 height 34
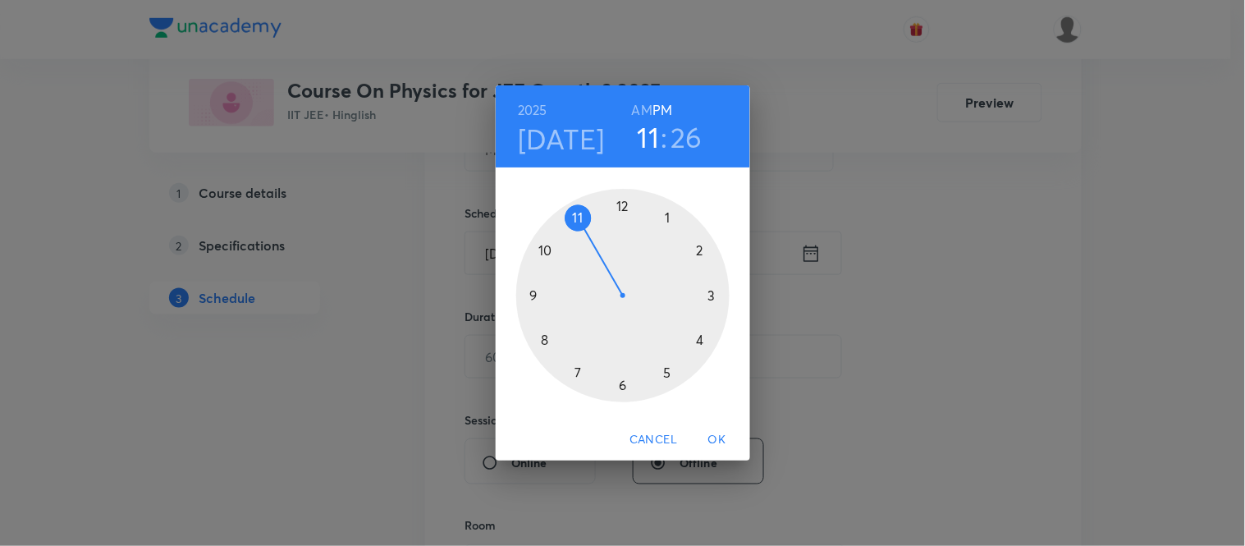
click at [710, 296] on div at bounding box center [622, 295] width 213 height 213
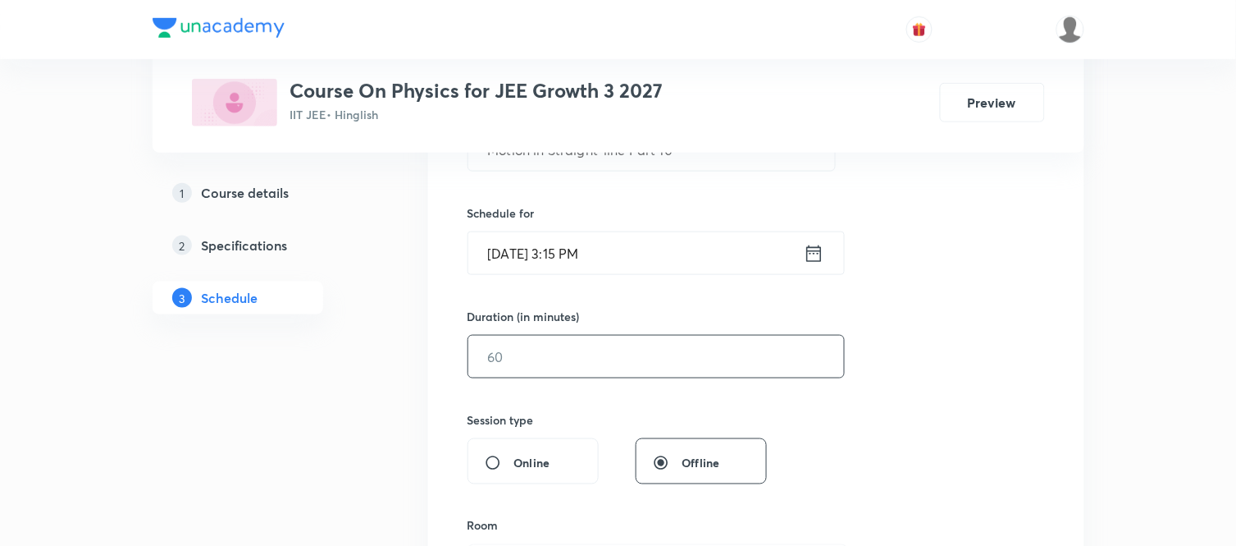
click at [556, 351] on input "text" at bounding box center [656, 357] width 376 height 42
type input "75"
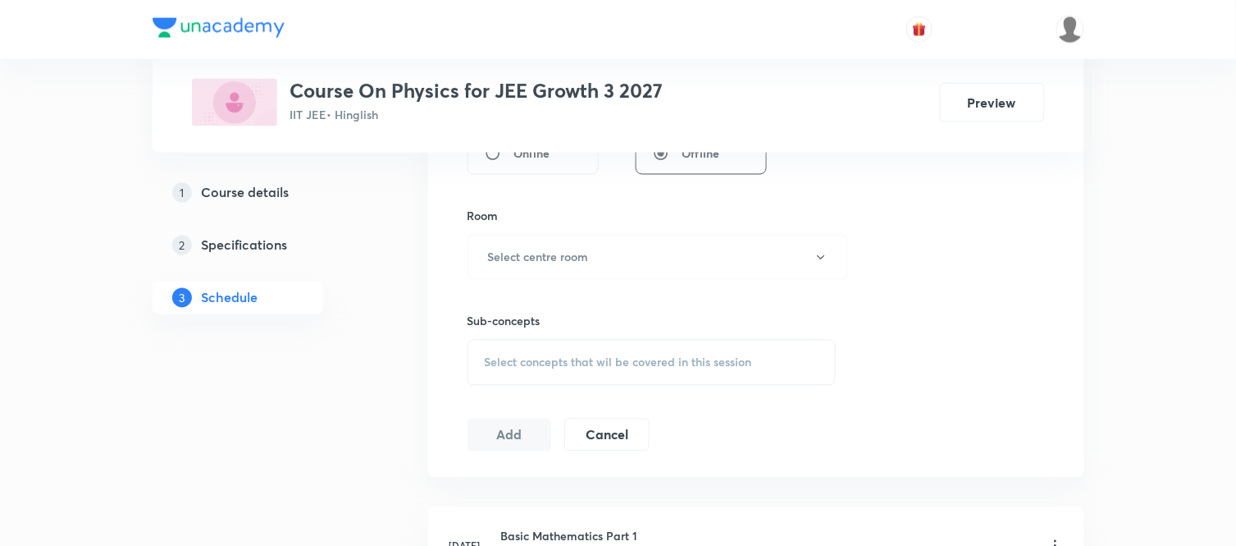
scroll to position [692, 0]
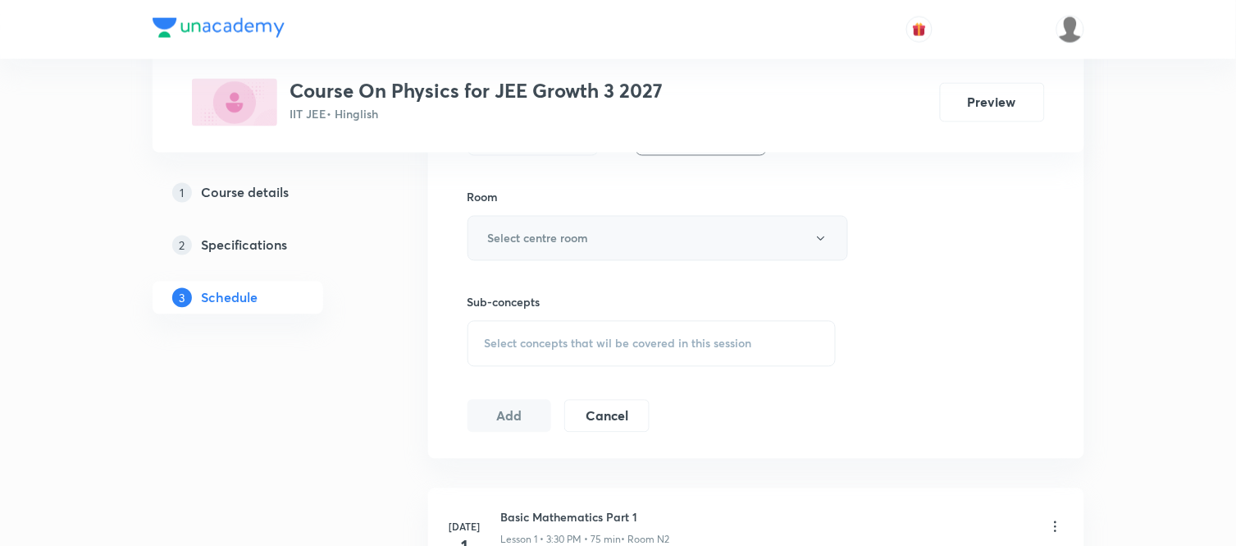
click at [552, 254] on button "Select centre room" at bounding box center [658, 238] width 381 height 45
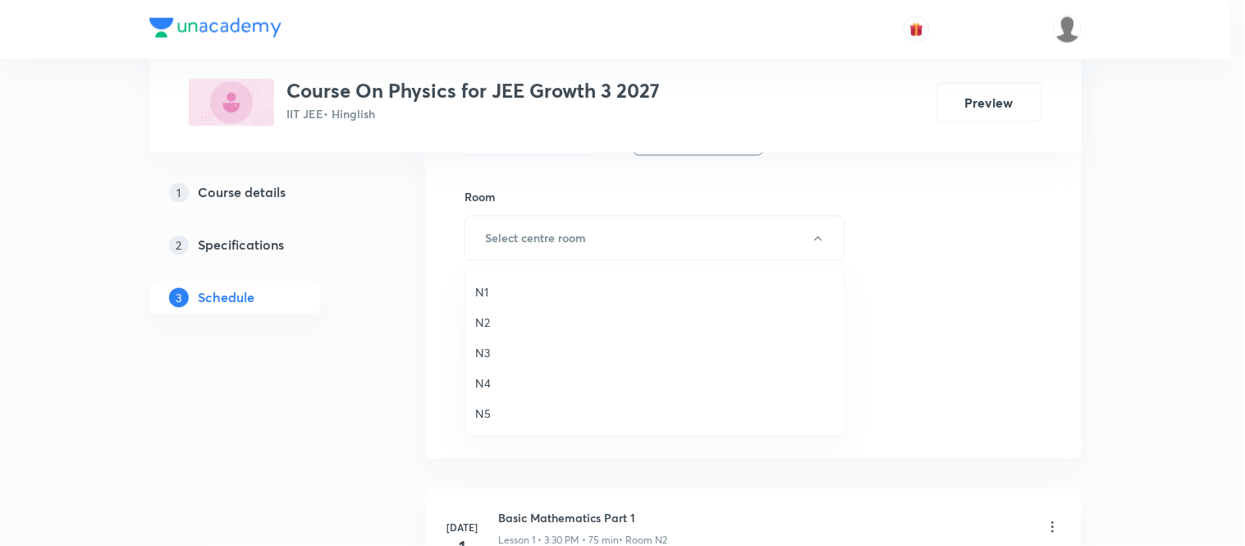
click at [479, 317] on span "N2" at bounding box center [654, 321] width 359 height 17
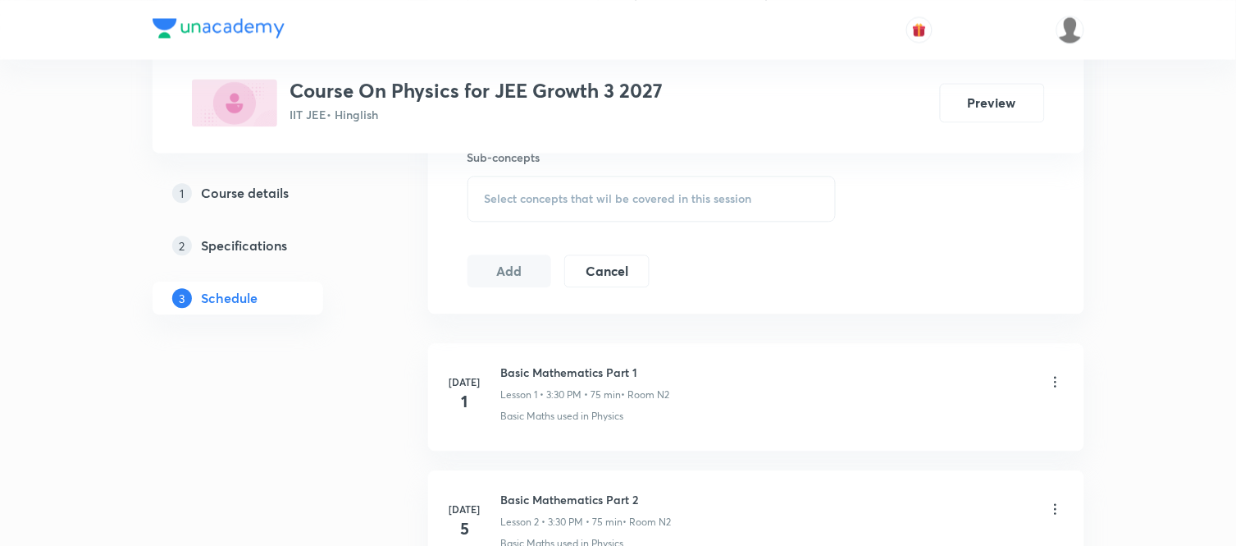
scroll to position [838, 0]
click at [623, 215] on div "Select concepts that wil be covered in this session" at bounding box center [652, 198] width 369 height 46
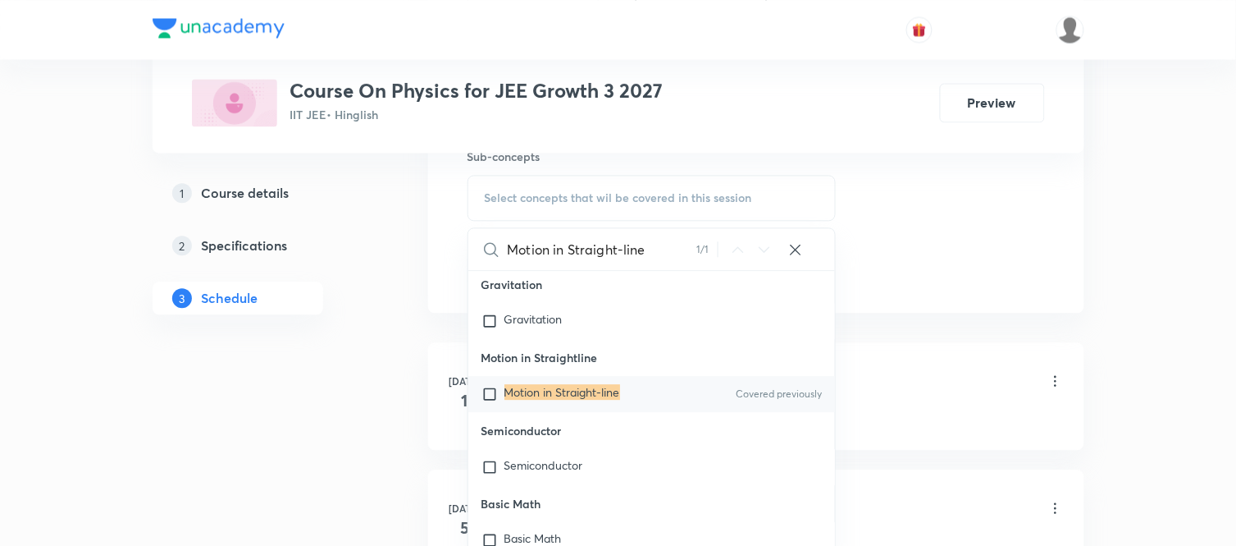
scroll to position [44148, 0]
type input "Motion in Straight-line"
click at [597, 400] on mark "Motion in Straight-line" at bounding box center [563, 392] width 116 height 16
checkbox input "true"
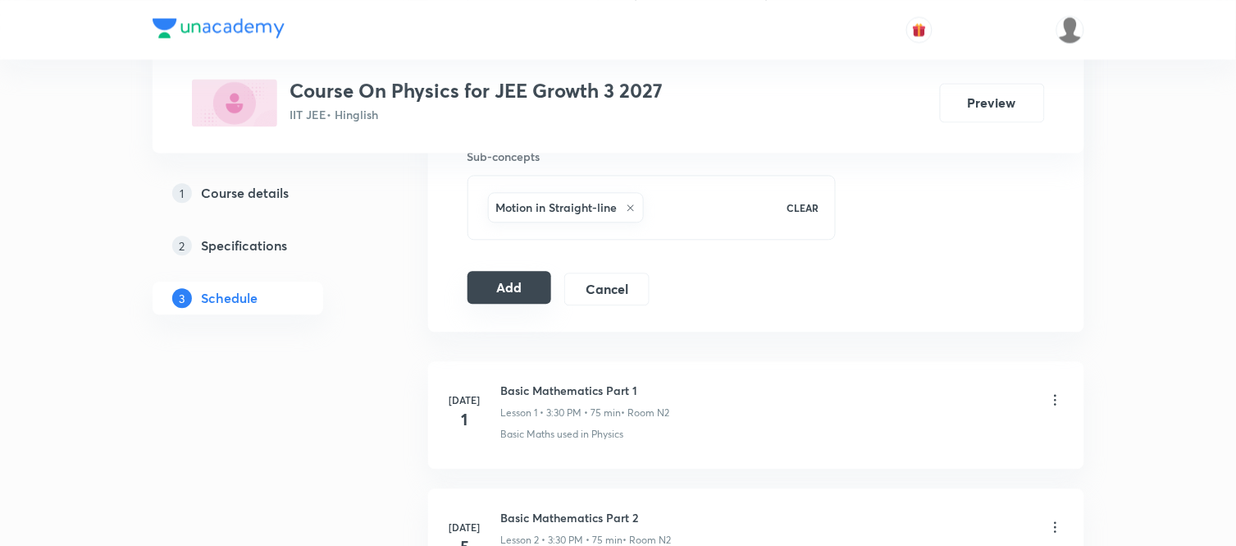
click at [493, 289] on button "Add" at bounding box center [510, 287] width 85 height 33
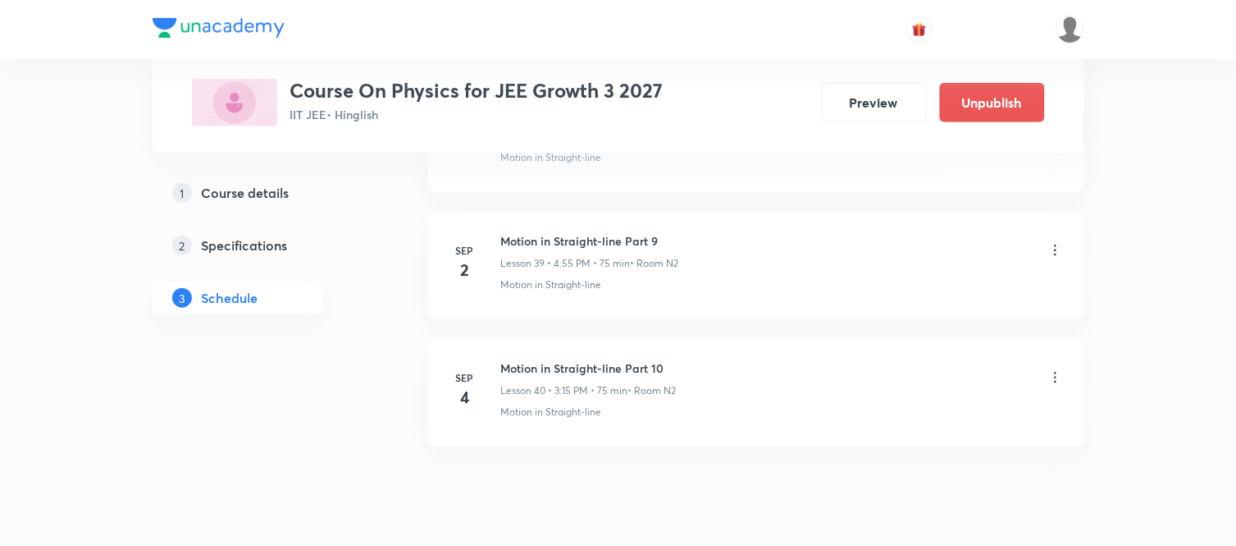
scroll to position [5108, 0]
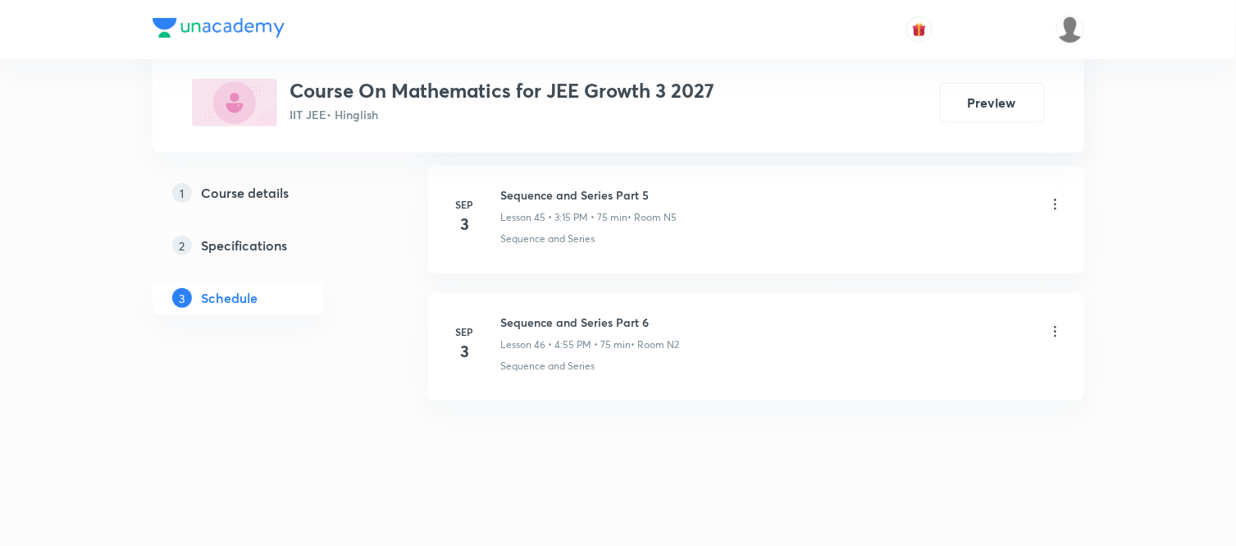
scroll to position [6625, 0]
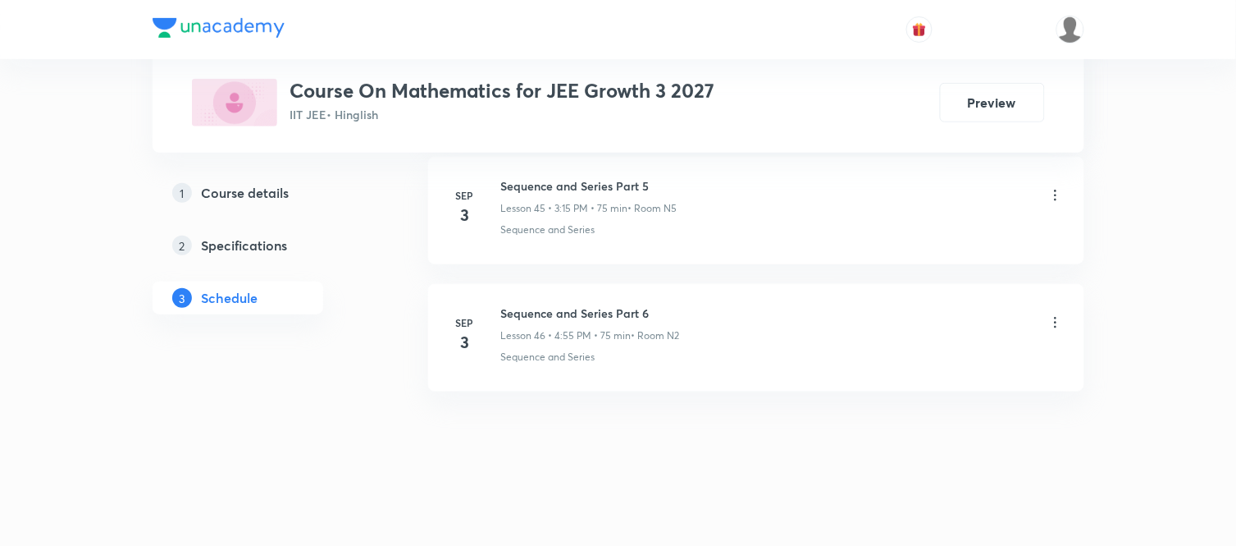
click at [599, 315] on h6 "Sequence and Series Part 6" at bounding box center [590, 312] width 179 height 17
copy h6 "Sequence and Series Part 6"
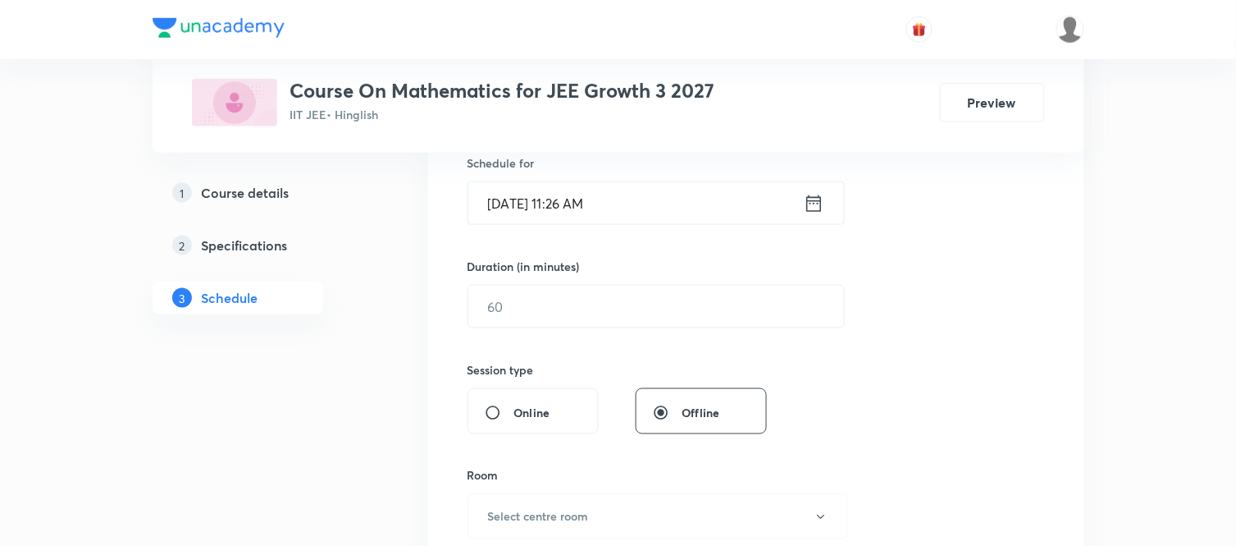
scroll to position [0, 0]
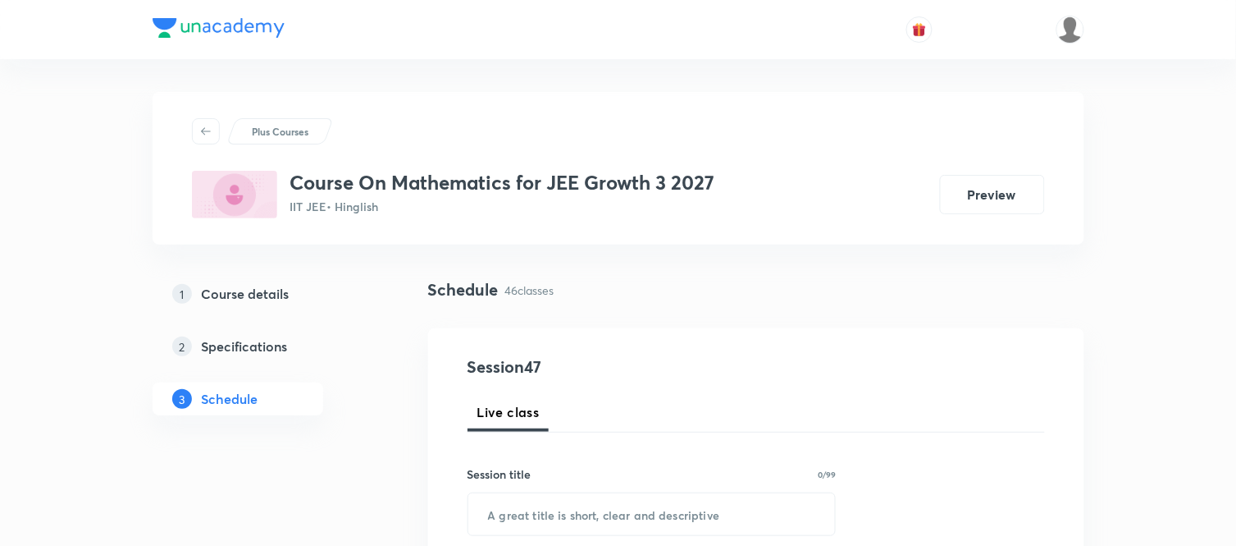
click at [546, 488] on div "Session title 0/99 ​" at bounding box center [652, 500] width 369 height 71
click at [546, 487] on div "Session title 0/99 ​" at bounding box center [652, 500] width 369 height 71
click at [531, 523] on input "text" at bounding box center [652, 514] width 368 height 42
paste input "Sequence and Series Part 6"
type input "Sequence and Series Part 7"
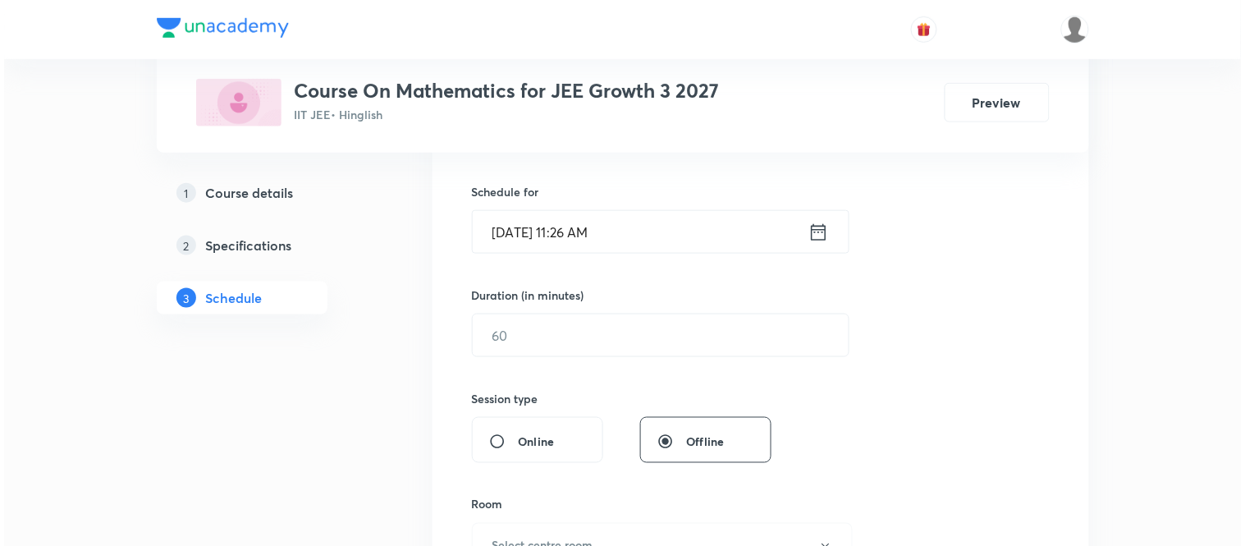
scroll to position [400, 0]
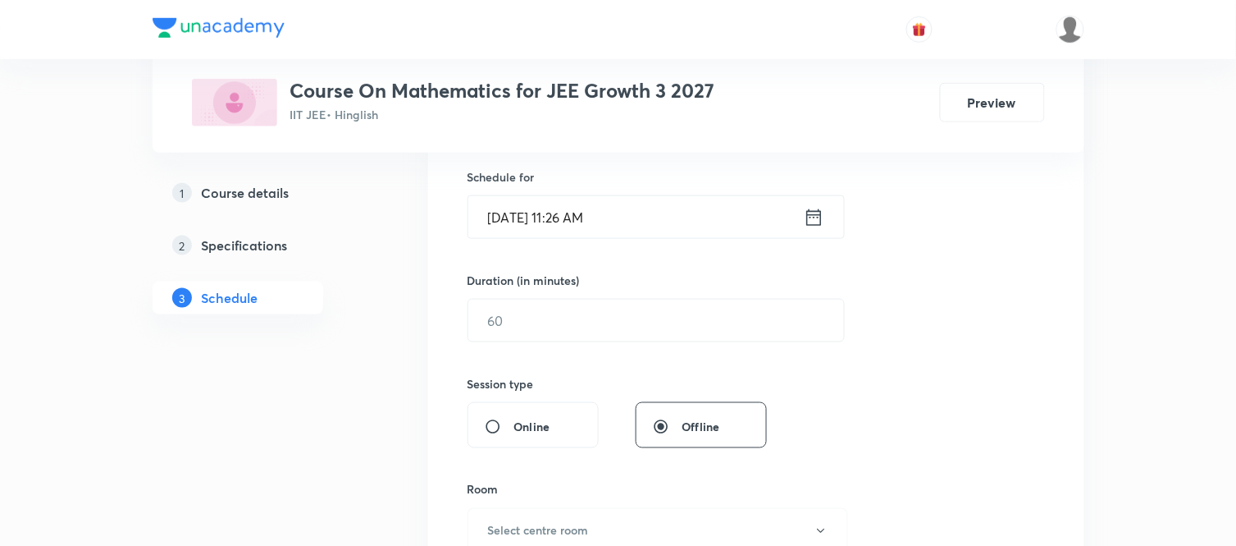
click at [817, 214] on icon at bounding box center [813, 216] width 15 height 16
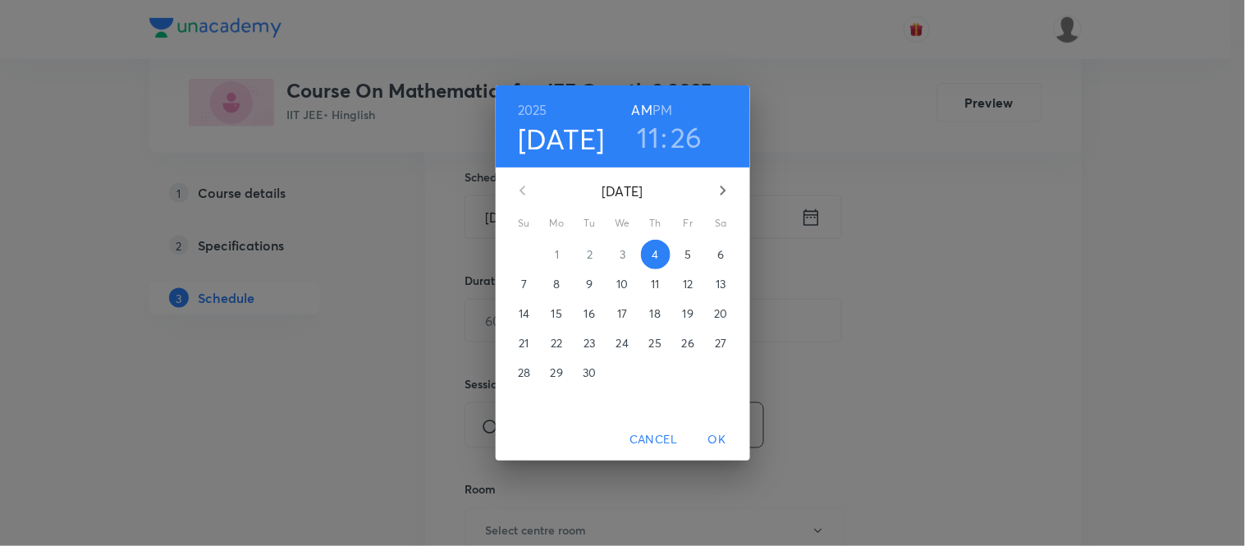
click at [660, 101] on h6 "PM" at bounding box center [662, 109] width 20 height 23
click at [633, 142] on div "11 : 26" at bounding box center [670, 137] width 114 height 34
click at [642, 139] on h3 "11" at bounding box center [648, 137] width 22 height 34
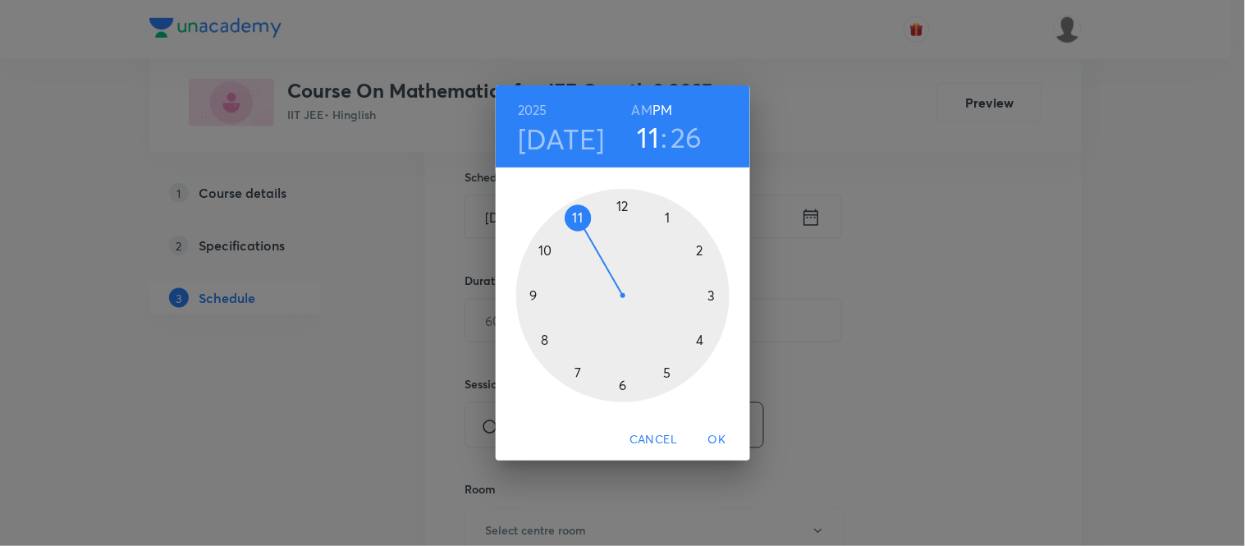
click at [699, 340] on div at bounding box center [622, 295] width 213 height 213
click at [542, 336] on div at bounding box center [622, 295] width 213 height 213
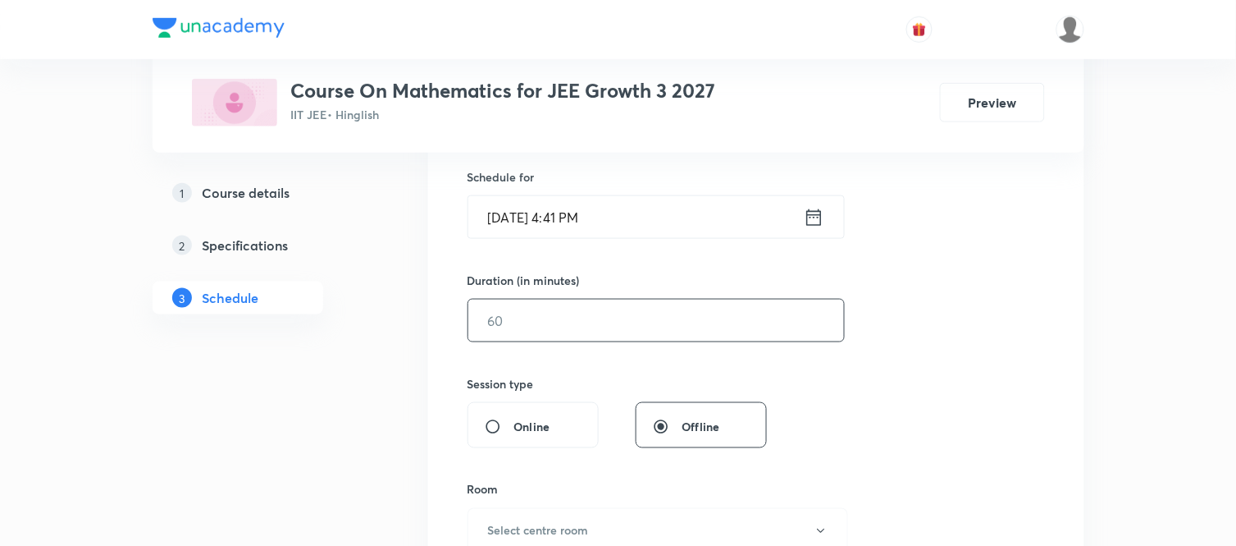
click at [544, 336] on input "text" at bounding box center [656, 320] width 376 height 42
click at [818, 218] on icon at bounding box center [814, 217] width 21 height 23
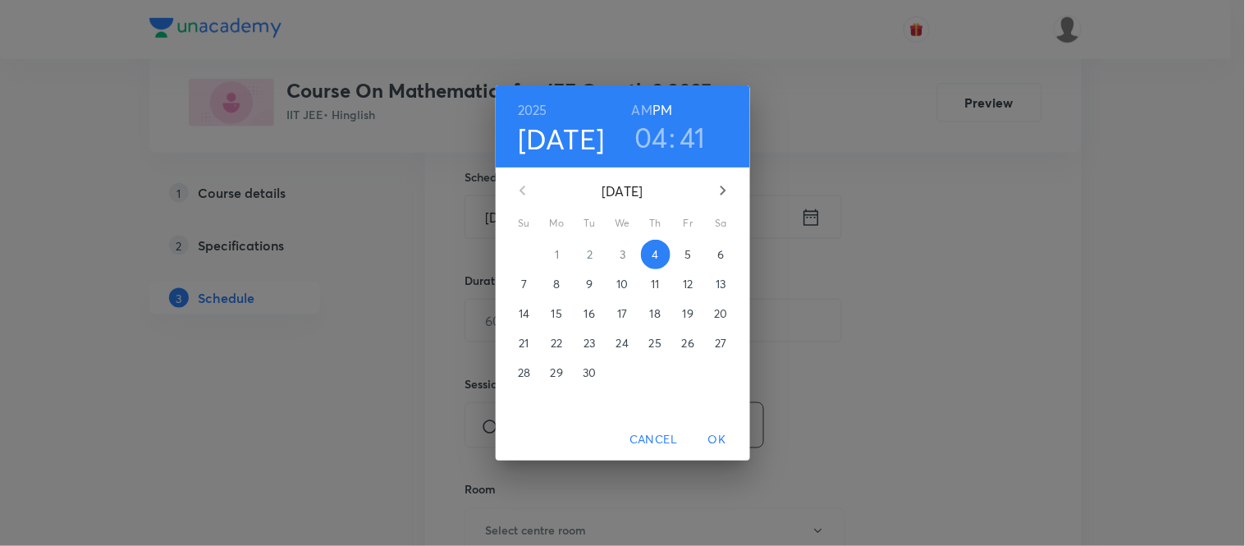
click at [692, 144] on h3 "41" at bounding box center [692, 137] width 26 height 34
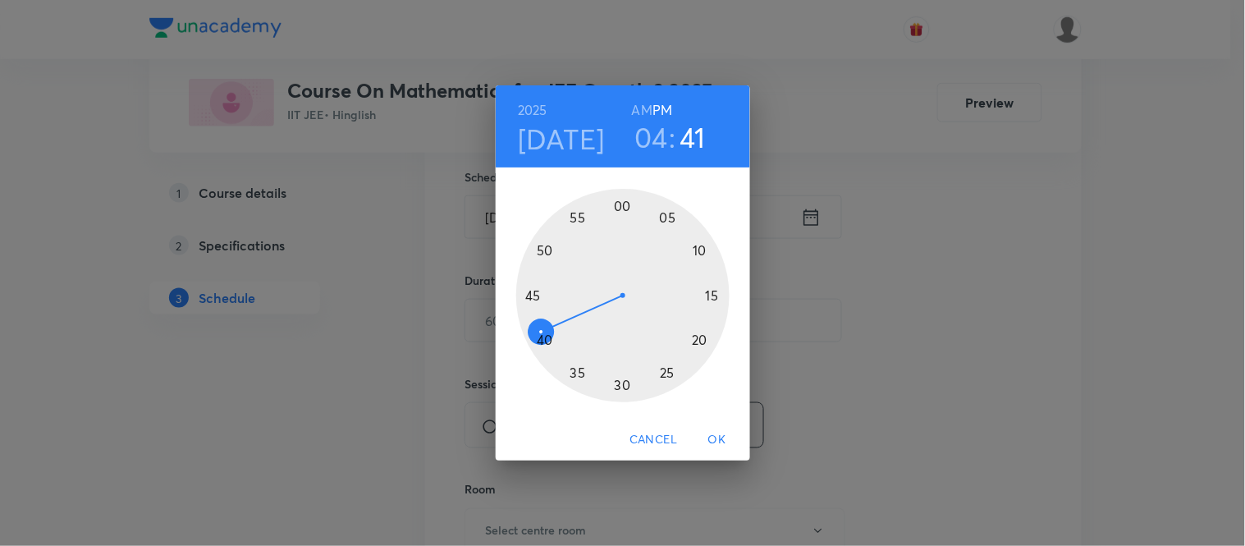
click at [542, 338] on div at bounding box center [622, 295] width 213 height 213
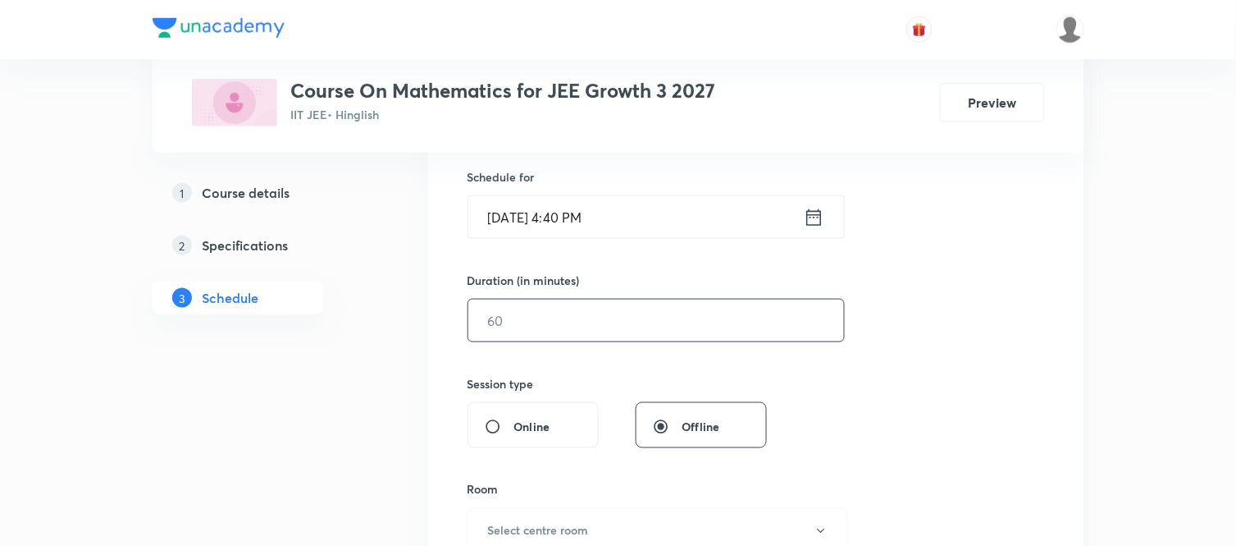
click at [510, 317] on input "text" at bounding box center [656, 320] width 376 height 42
type input "75"
click at [526, 530] on h6 "Select centre room" at bounding box center [538, 530] width 101 height 17
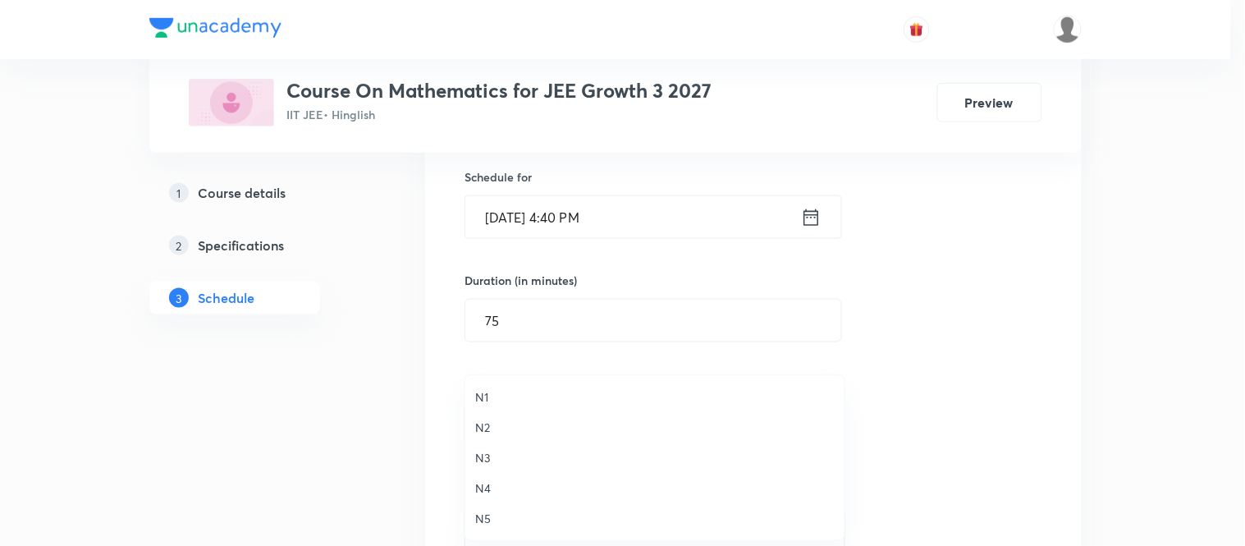
click at [479, 419] on span "N2" at bounding box center [654, 426] width 359 height 17
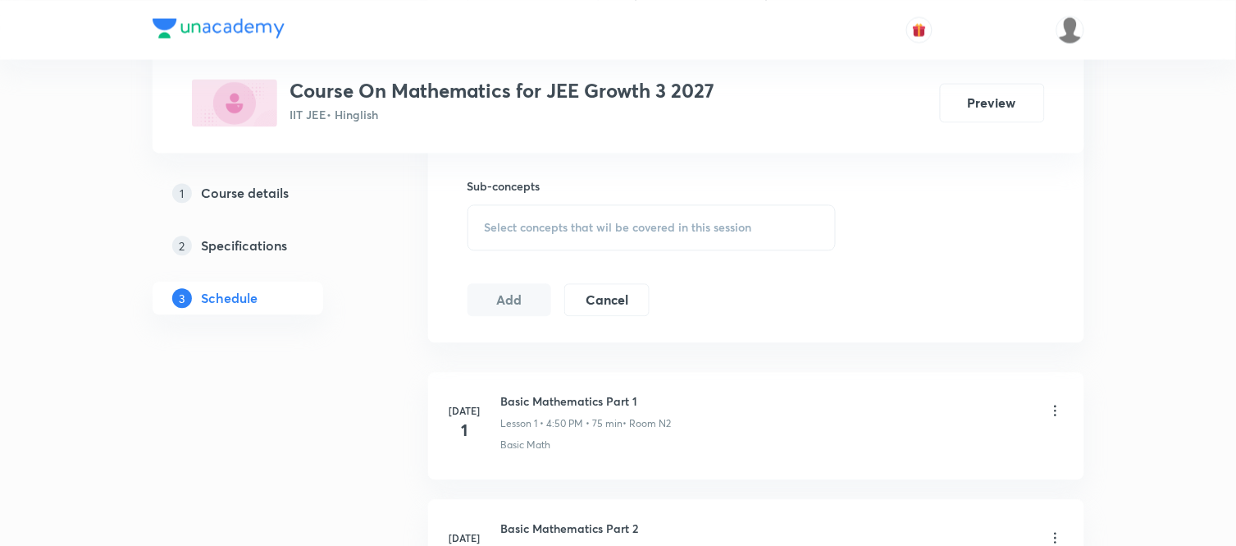
scroll to position [846, 0]
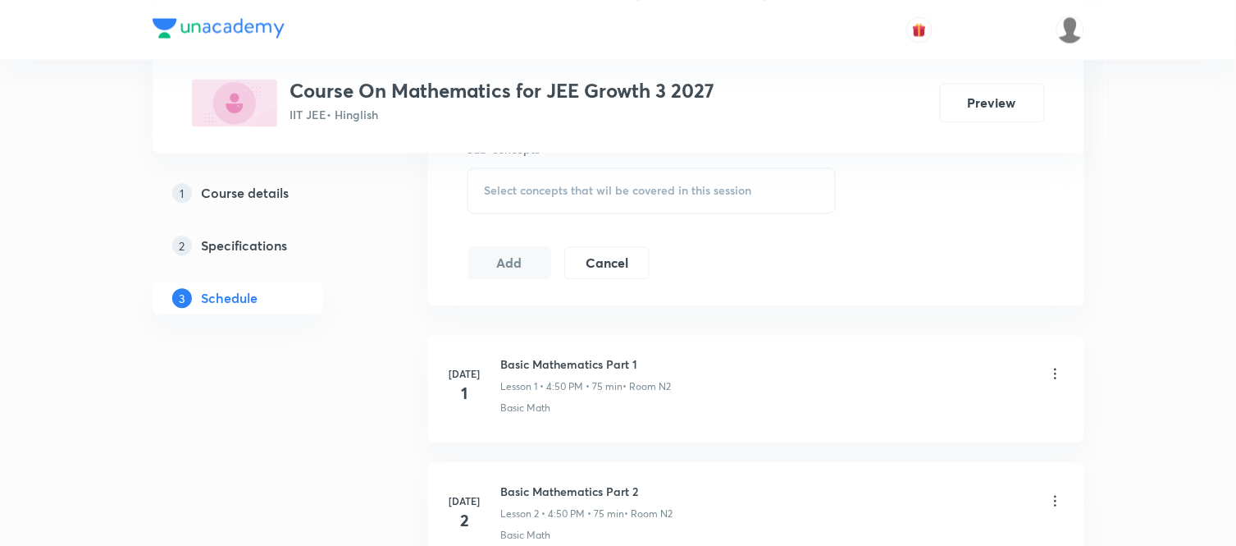
click at [528, 202] on div "Select concepts that wil be covered in this session" at bounding box center [652, 190] width 369 height 46
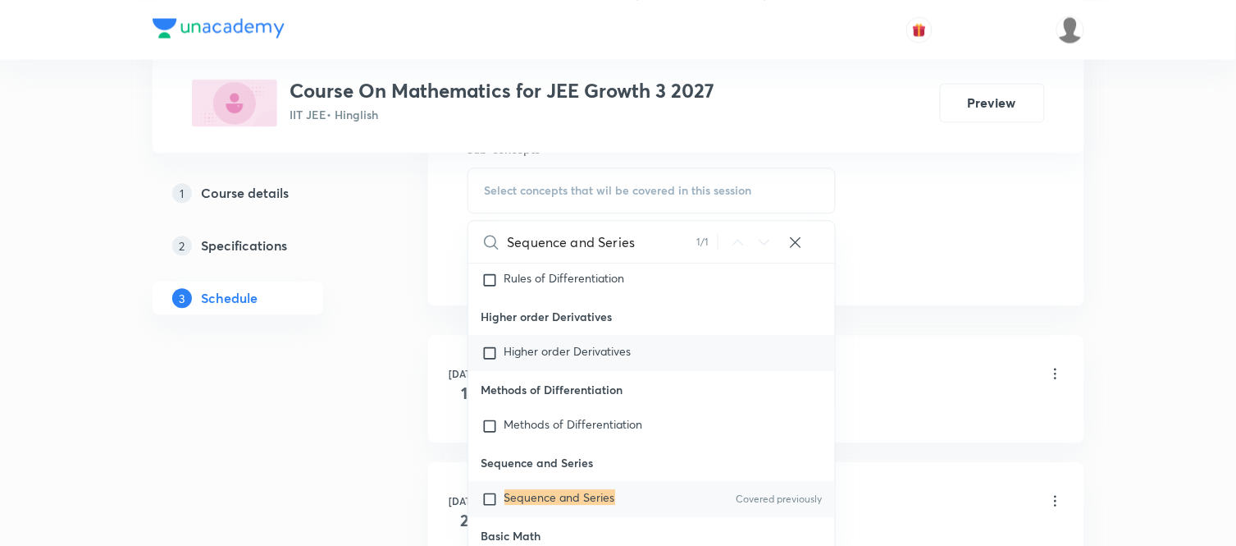
scroll to position [36191, 0]
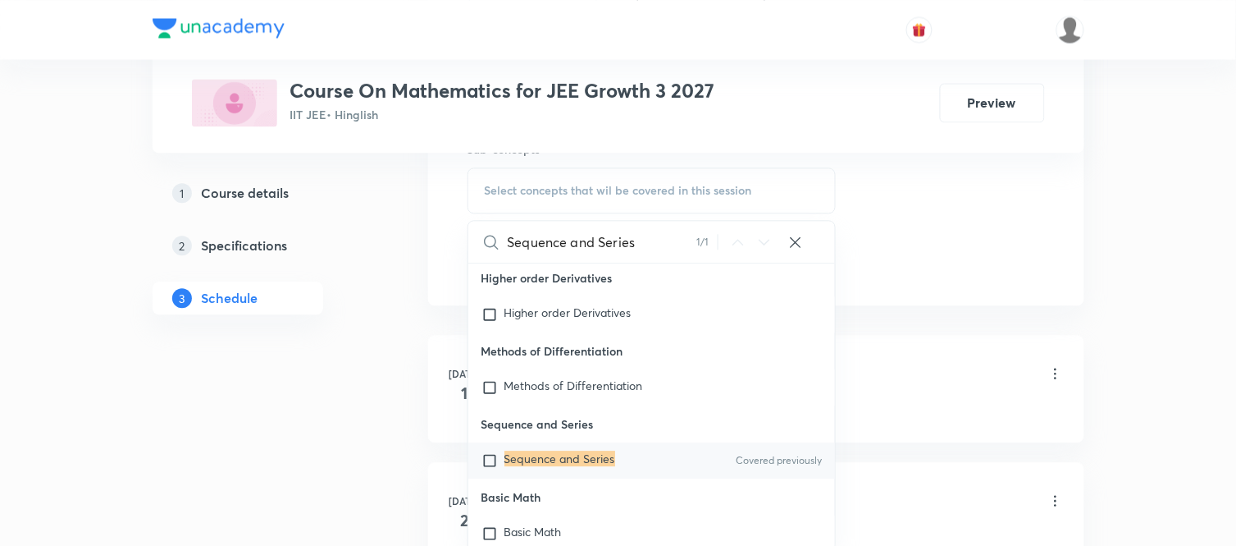
type input "Sequence and Series"
click at [585, 466] on mark "Sequence and Series" at bounding box center [560, 458] width 111 height 16
checkbox input "true"
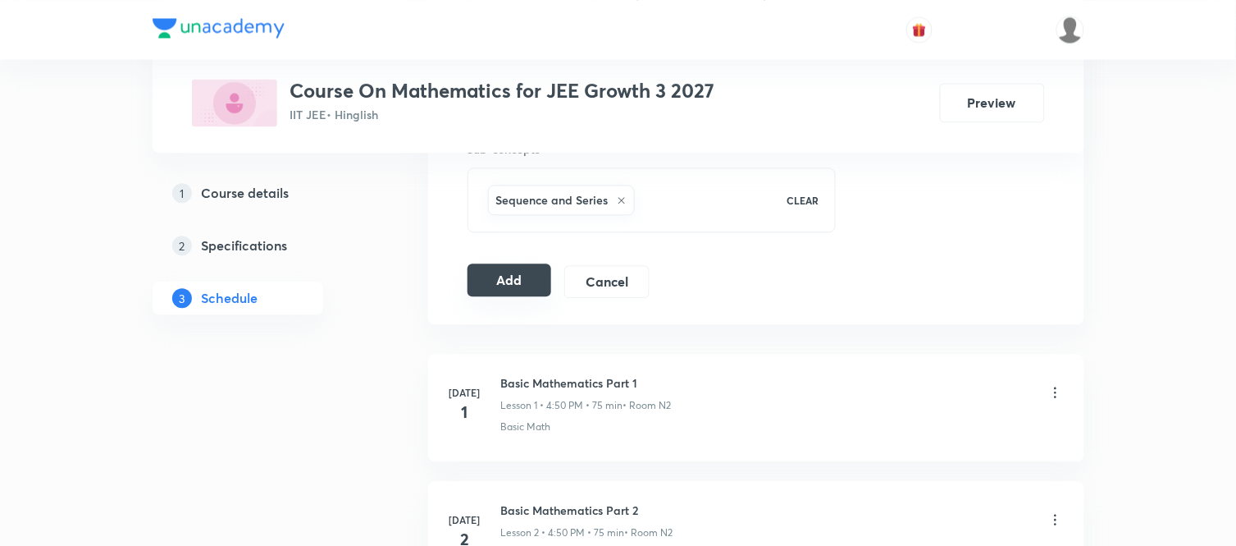
click at [481, 281] on button "Add" at bounding box center [510, 279] width 85 height 33
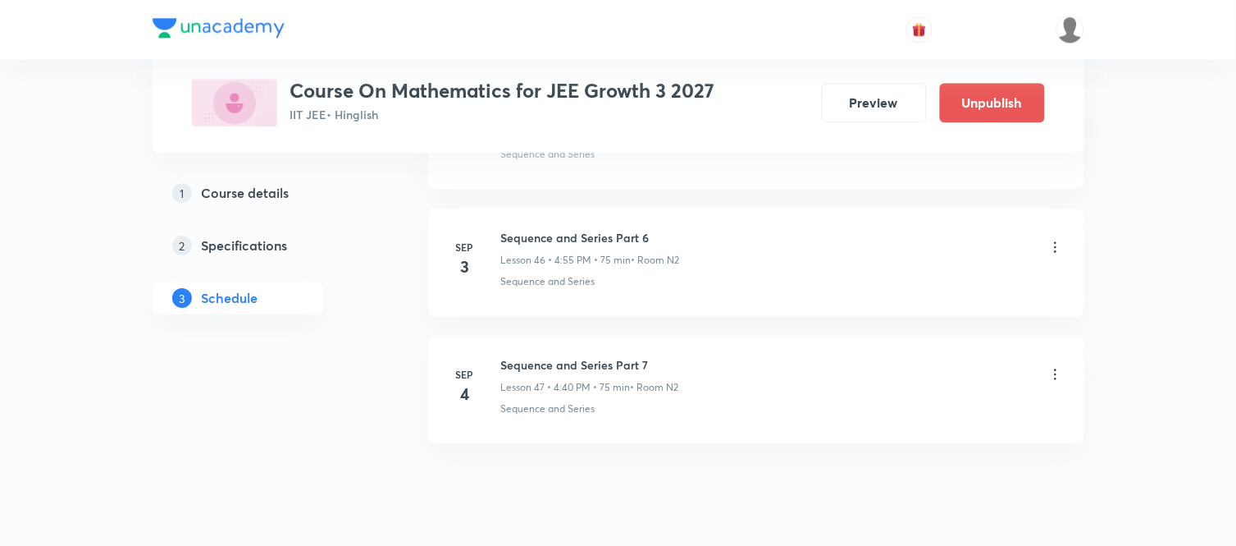
scroll to position [5998, 0]
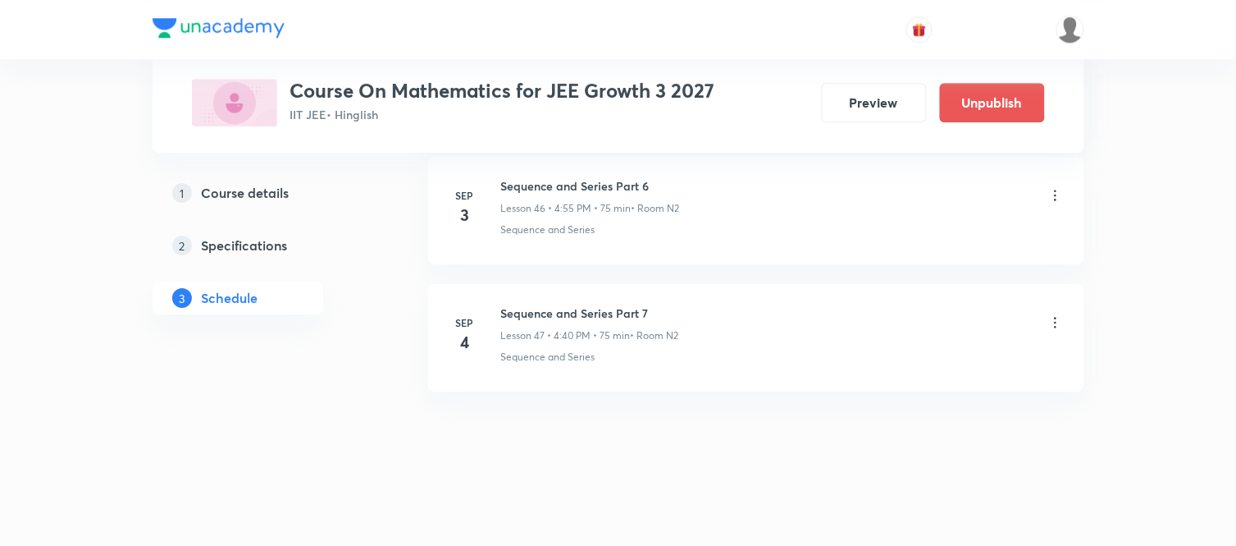
click at [1059, 326] on icon at bounding box center [1056, 322] width 16 height 16
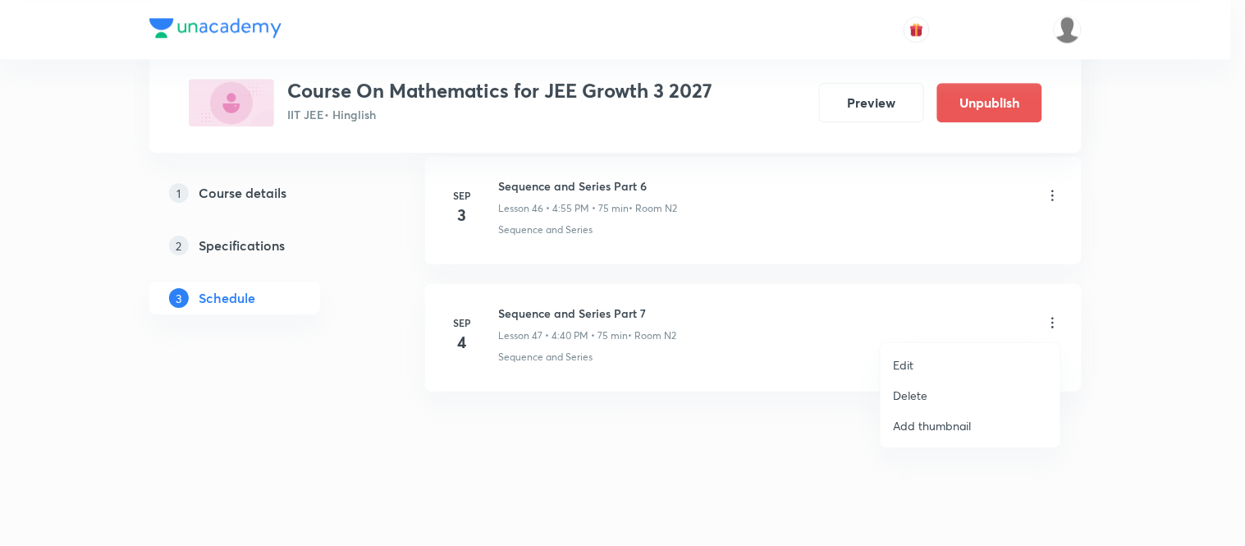
click at [904, 364] on p "Edit" at bounding box center [903, 364] width 21 height 17
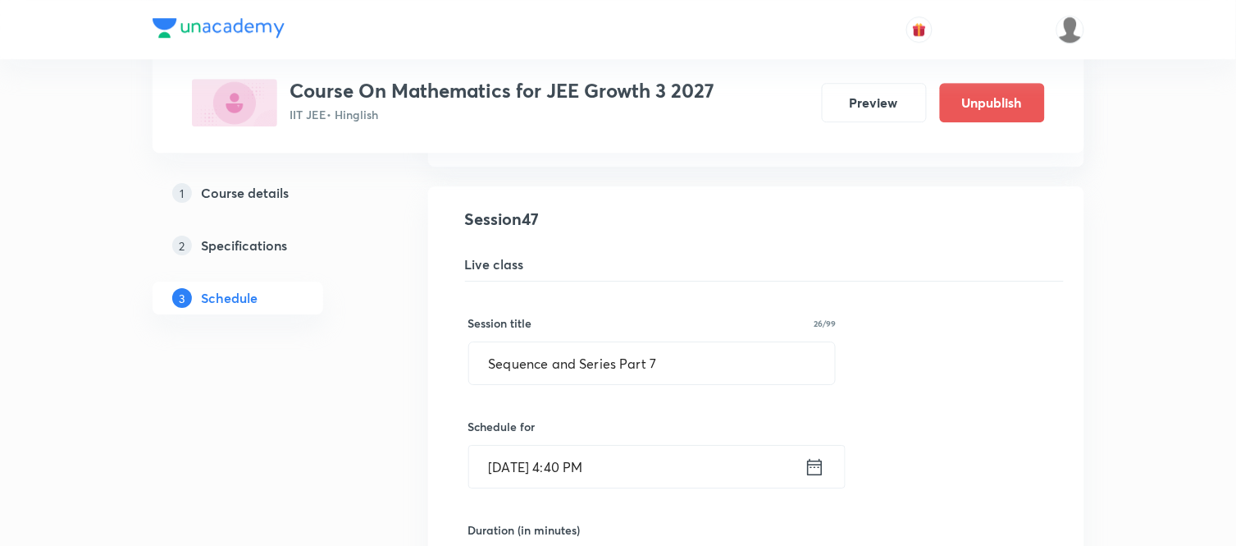
click at [815, 473] on icon at bounding box center [815, 466] width 21 height 23
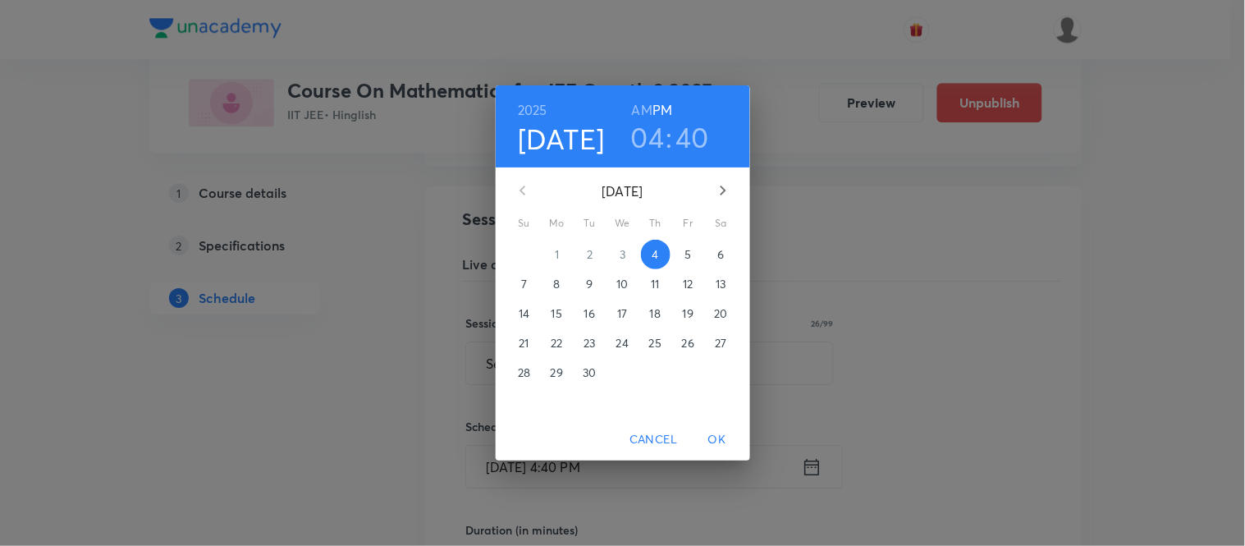
click at [694, 144] on h3 "40" at bounding box center [693, 137] width 34 height 34
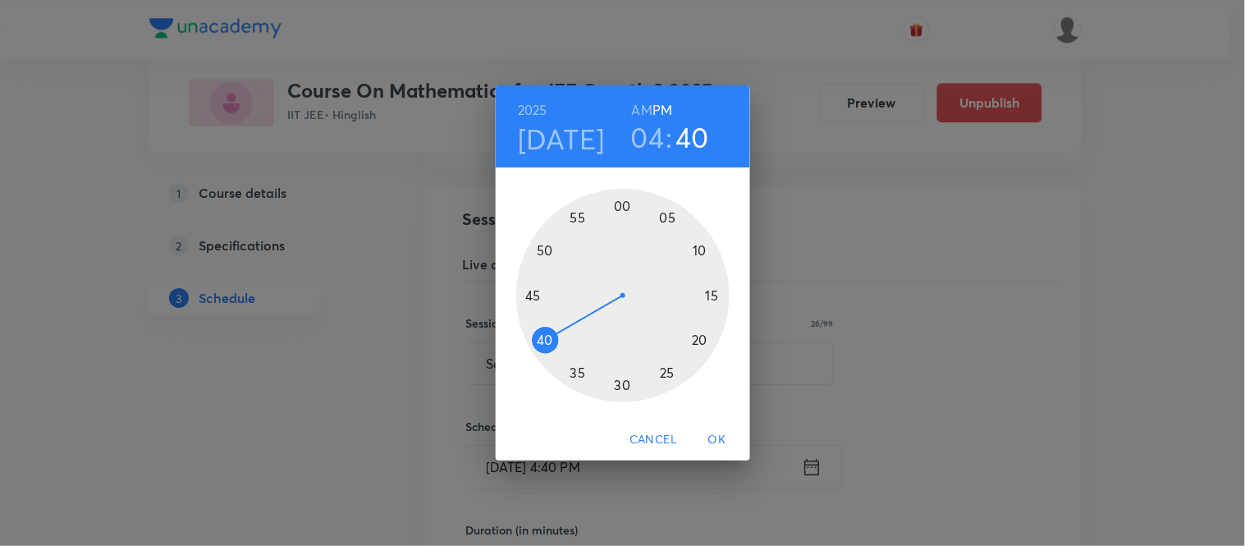
click at [578, 217] on div at bounding box center [622, 295] width 213 height 213
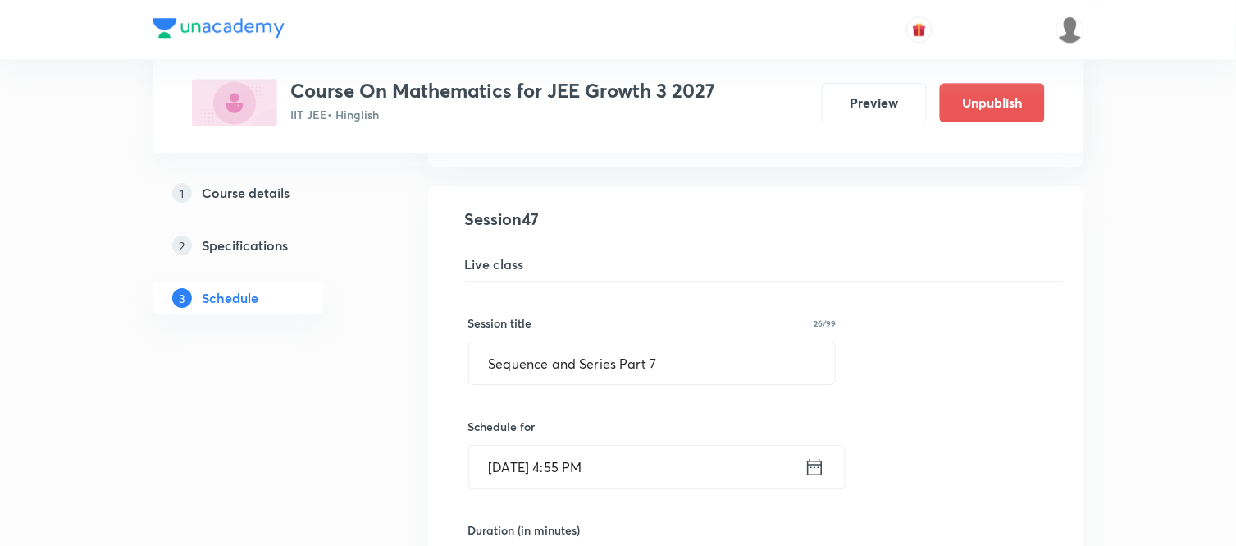
scroll to position [6475, 0]
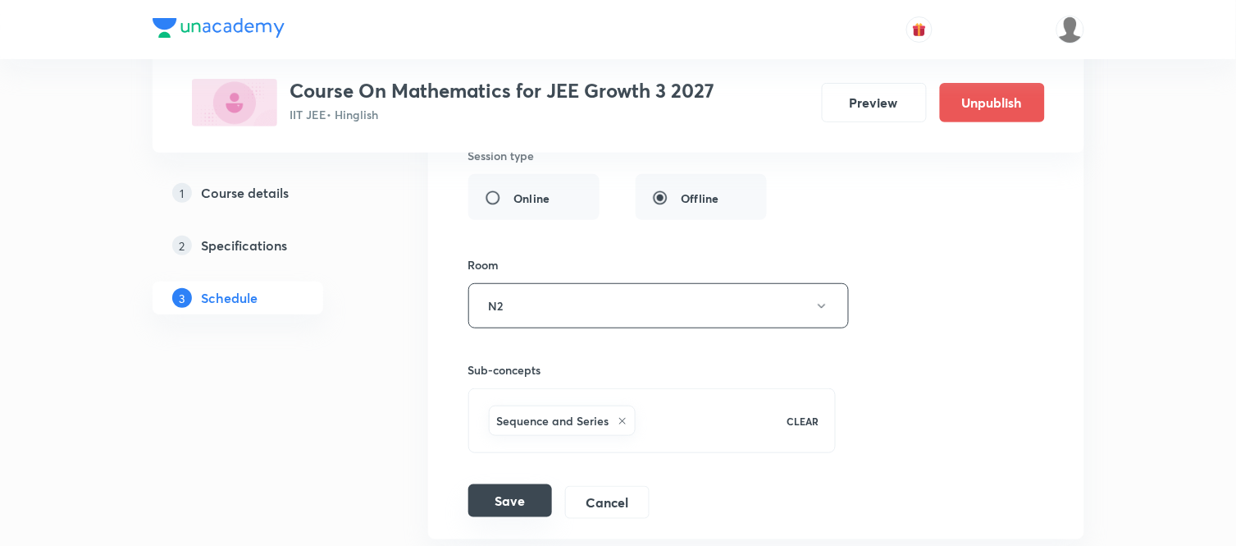
click at [489, 513] on button "Save" at bounding box center [510, 500] width 84 height 33
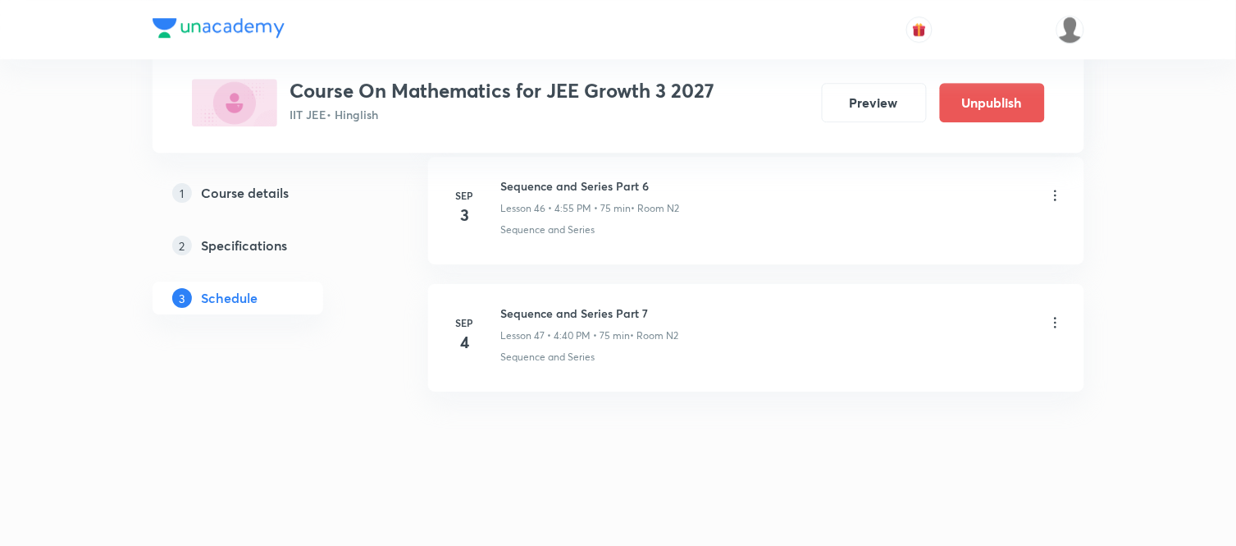
scroll to position [5998, 0]
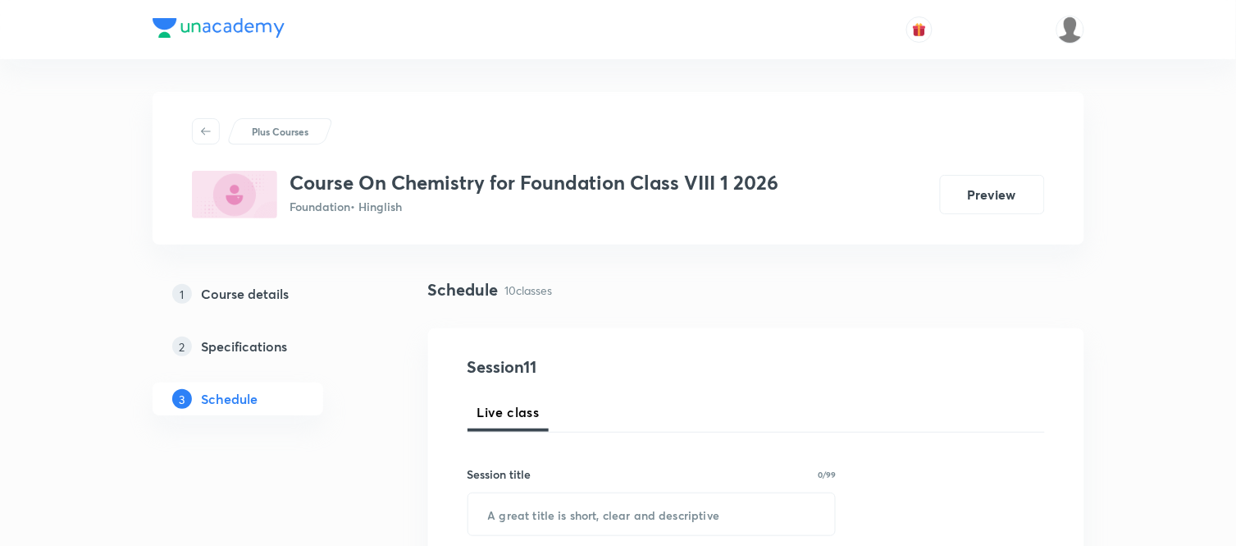
scroll to position [2043, 0]
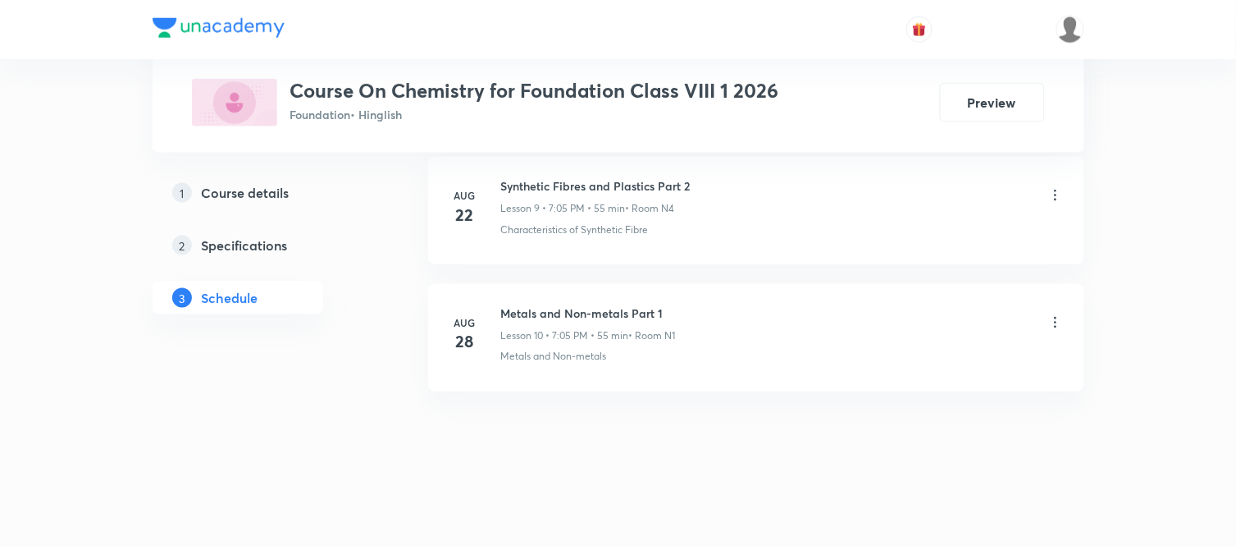
click at [530, 313] on h6 "Metals and Non-metals Part 1" at bounding box center [588, 312] width 175 height 17
copy h6 "Metals and Non-metals Part 1"
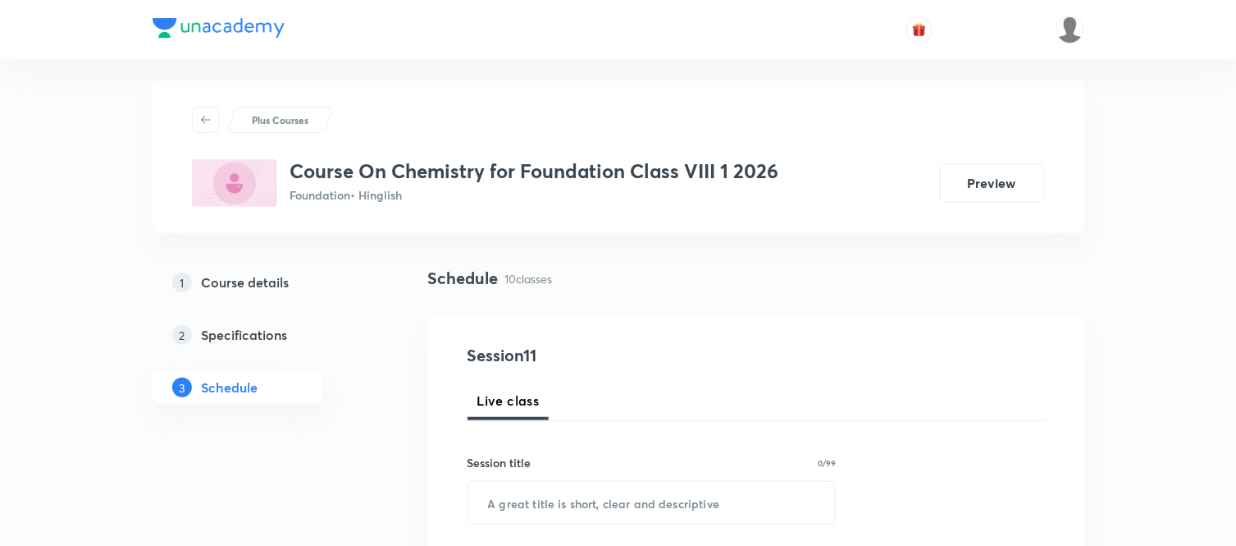
scroll to position [0, 0]
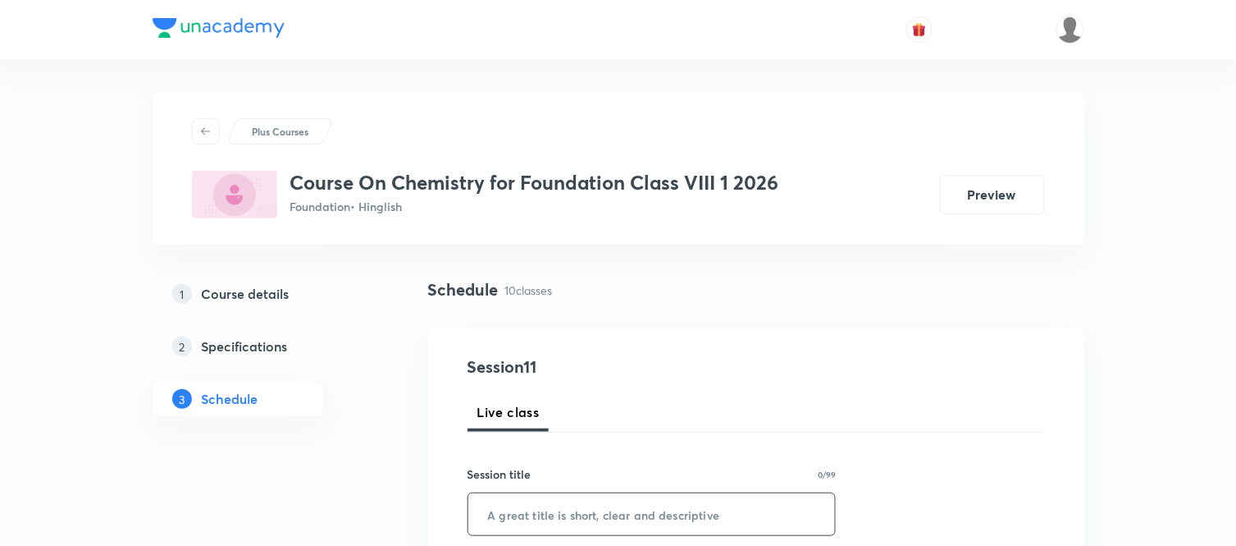
click at [505, 505] on input "text" at bounding box center [652, 514] width 368 height 42
paste input "Metals and Non-metals Part 1"
type input "Metals and Non-metals Part 2"
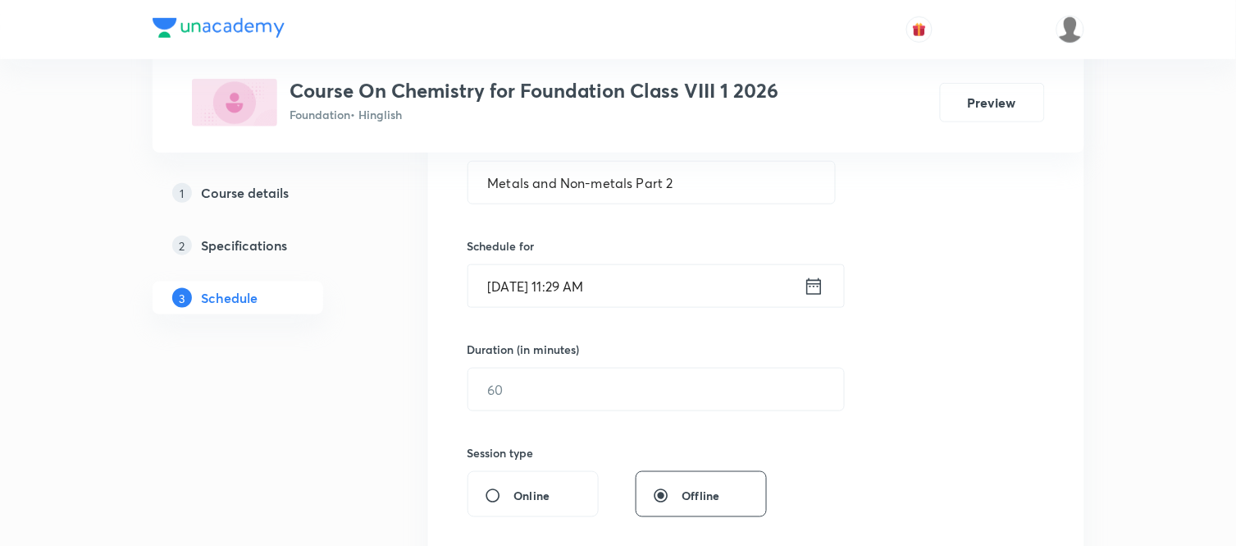
scroll to position [364, 0]
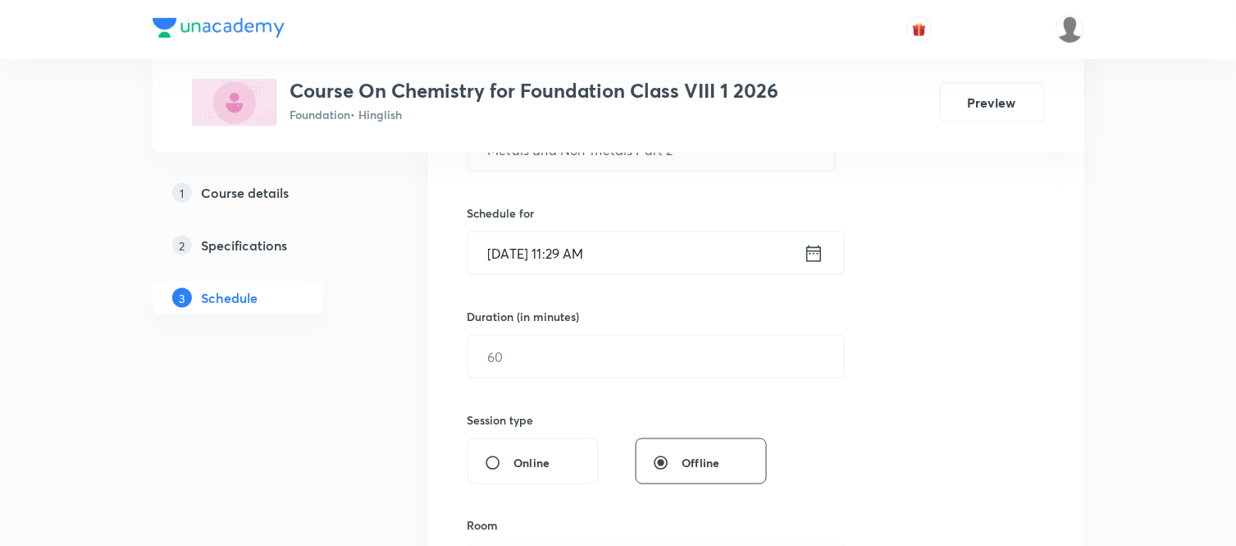
click at [809, 253] on icon at bounding box center [814, 253] width 21 height 23
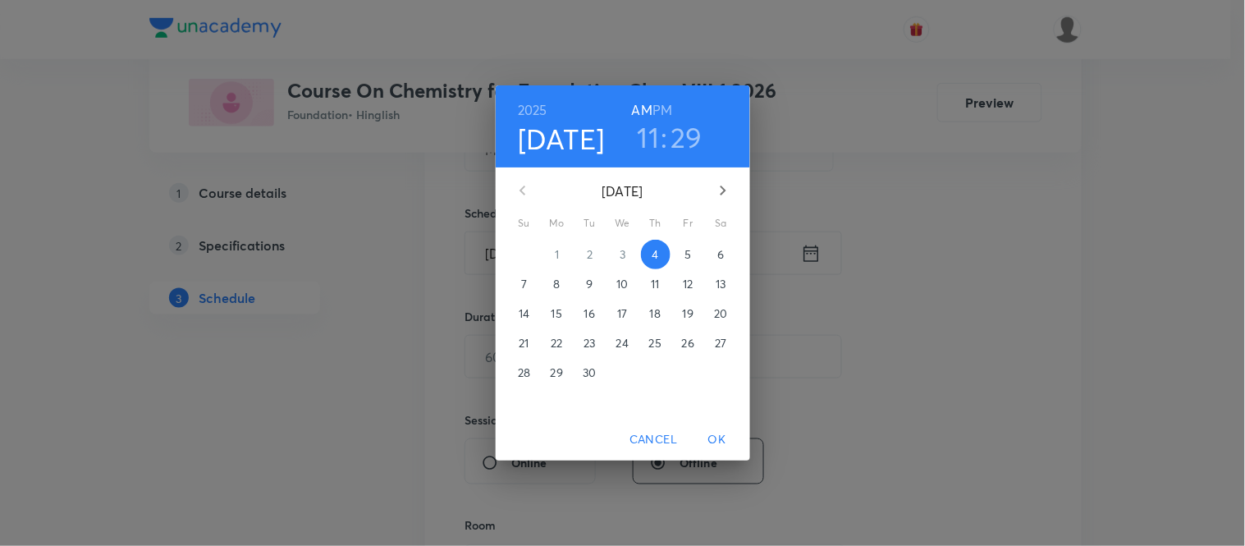
click at [665, 107] on h6 "PM" at bounding box center [662, 109] width 20 height 23
click at [653, 130] on h3 "11" at bounding box center [648, 137] width 22 height 34
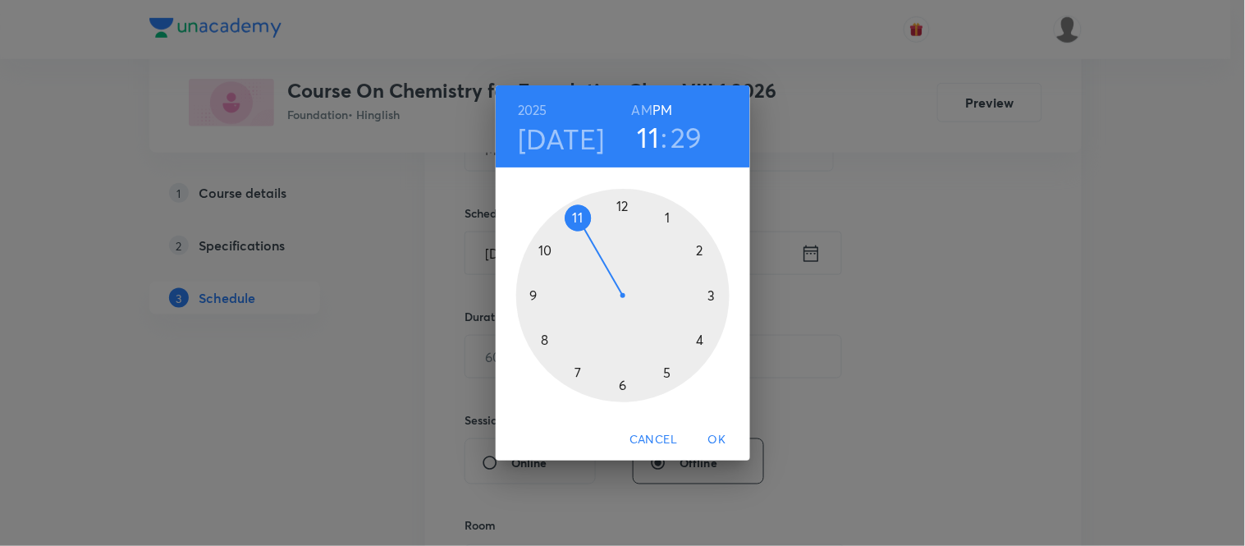
click at [621, 386] on div at bounding box center [622, 295] width 213 height 213
click at [619, 199] on div at bounding box center [622, 295] width 213 height 213
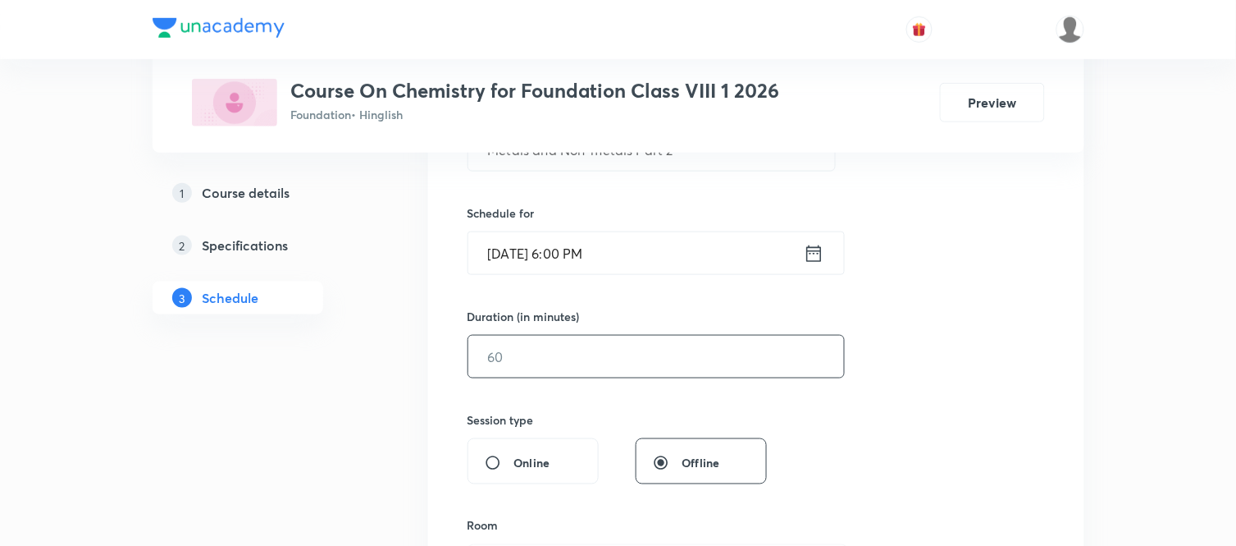
click at [586, 355] on input "text" at bounding box center [656, 357] width 376 height 42
type input "55"
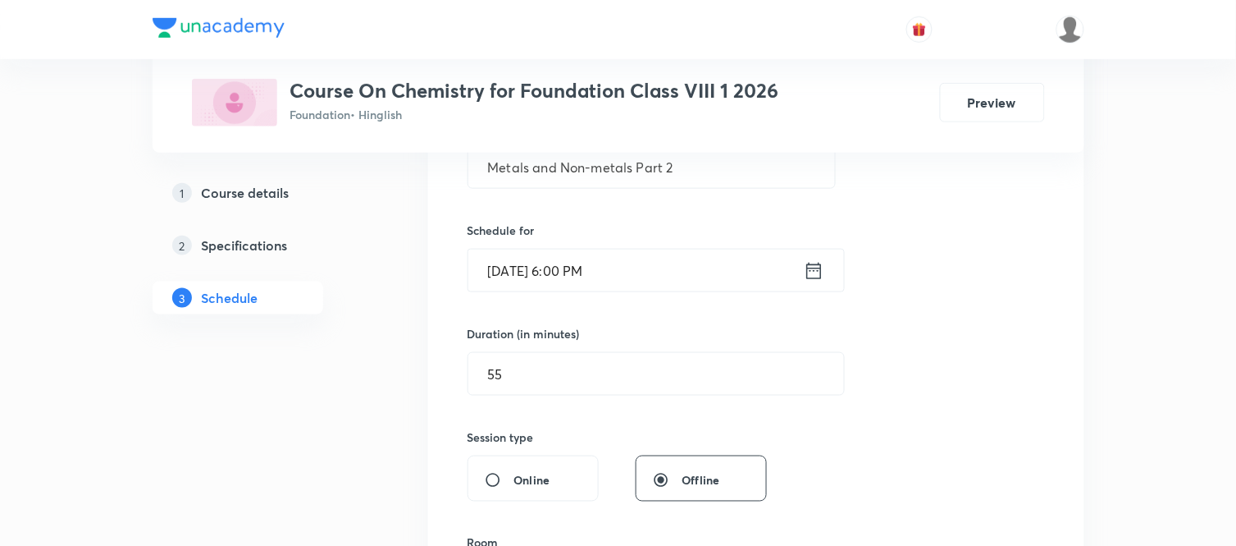
scroll to position [331, 0]
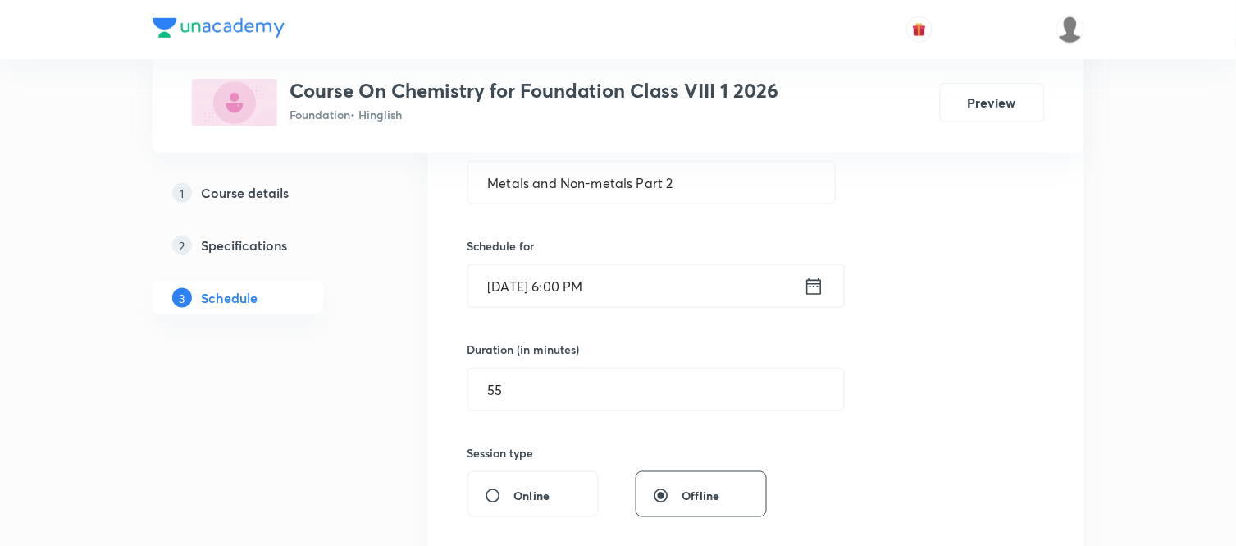
click at [822, 277] on icon at bounding box center [814, 286] width 21 height 23
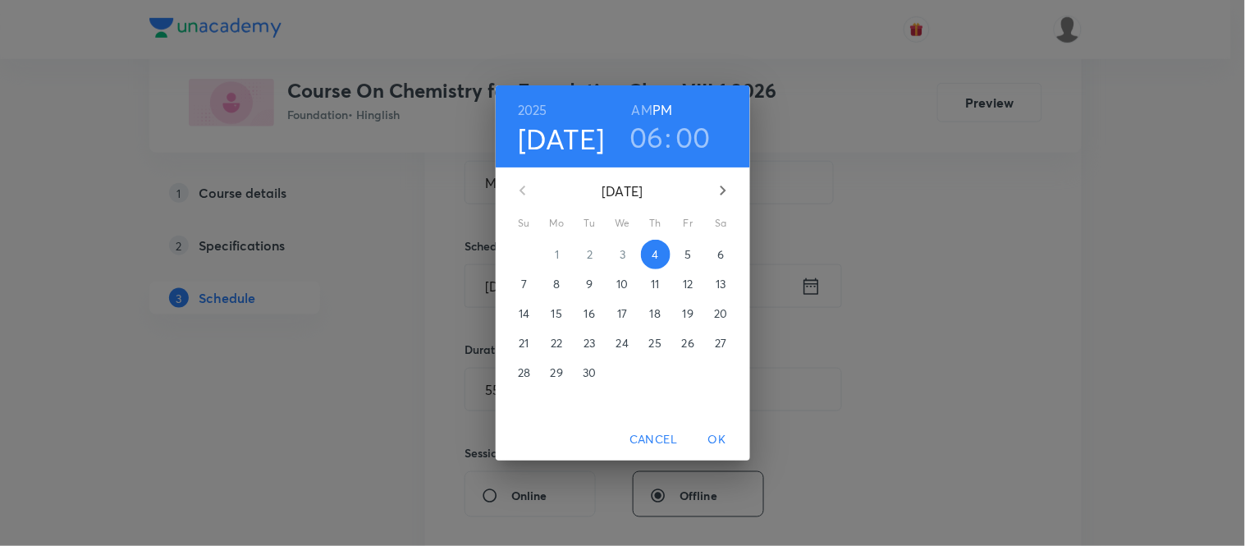
click at [648, 121] on h6 "AM" at bounding box center [642, 109] width 21 height 23
click at [667, 107] on h6 "PM" at bounding box center [662, 109] width 20 height 23
click at [642, 143] on h3 "06" at bounding box center [646, 137] width 34 height 34
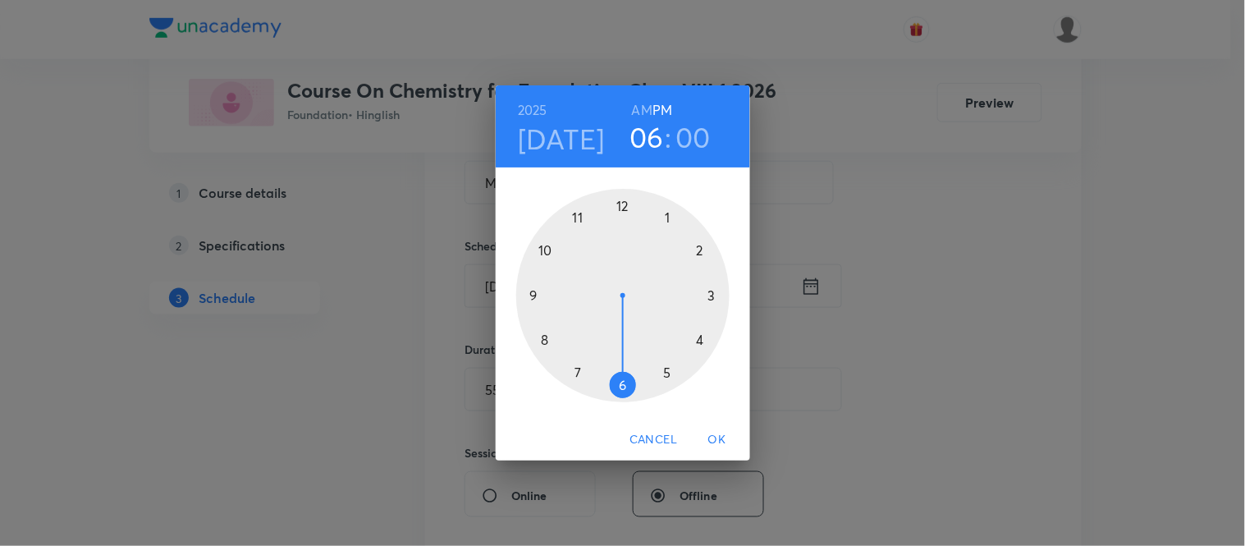
click at [578, 363] on div at bounding box center [622, 295] width 213 height 213
click at [665, 216] on div at bounding box center [622, 295] width 213 height 213
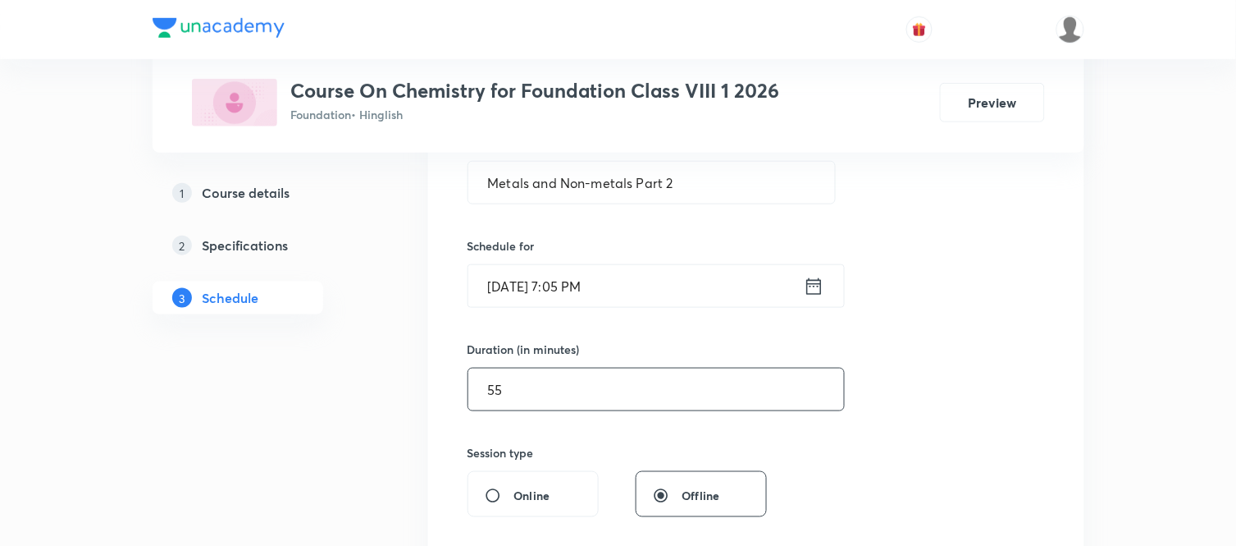
click at [577, 386] on input "55" at bounding box center [656, 389] width 376 height 42
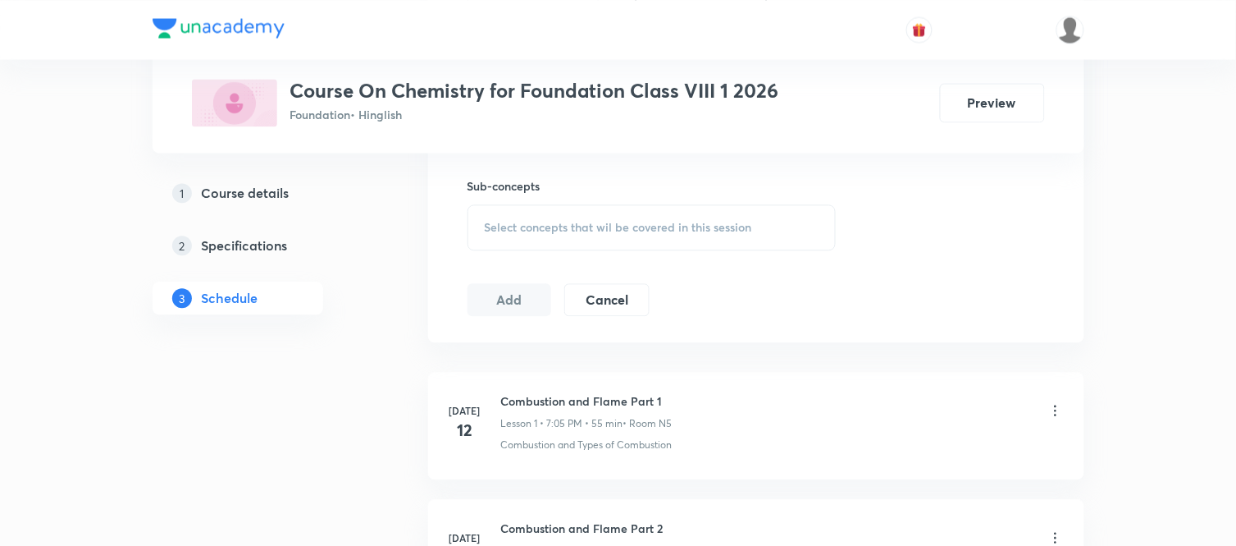
scroll to position [712, 0]
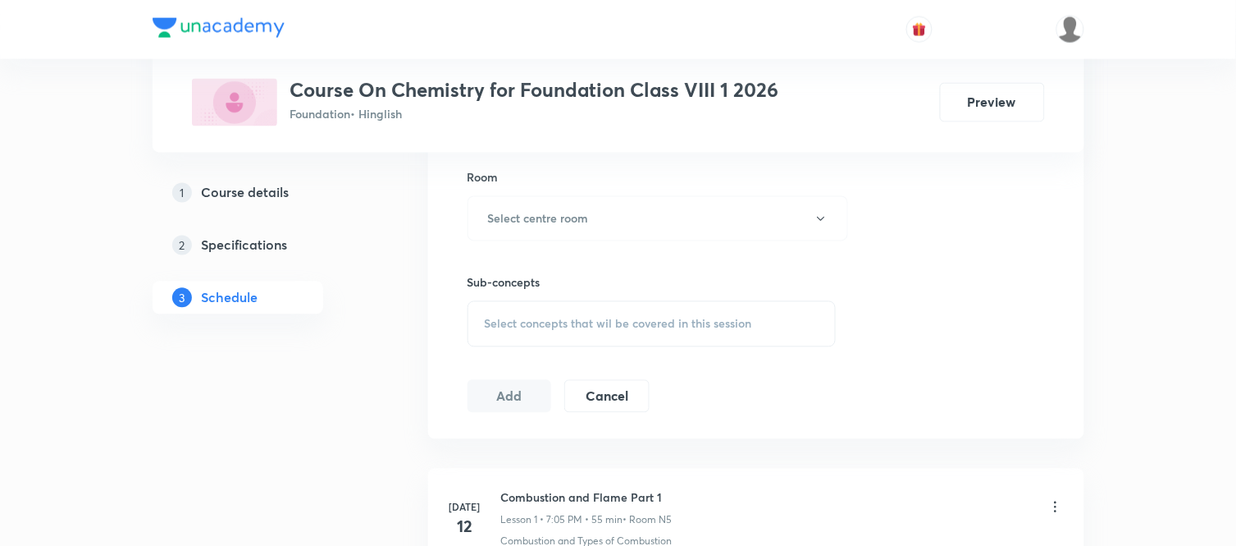
click at [528, 224] on h6 "Select centre room" at bounding box center [538, 218] width 101 height 17
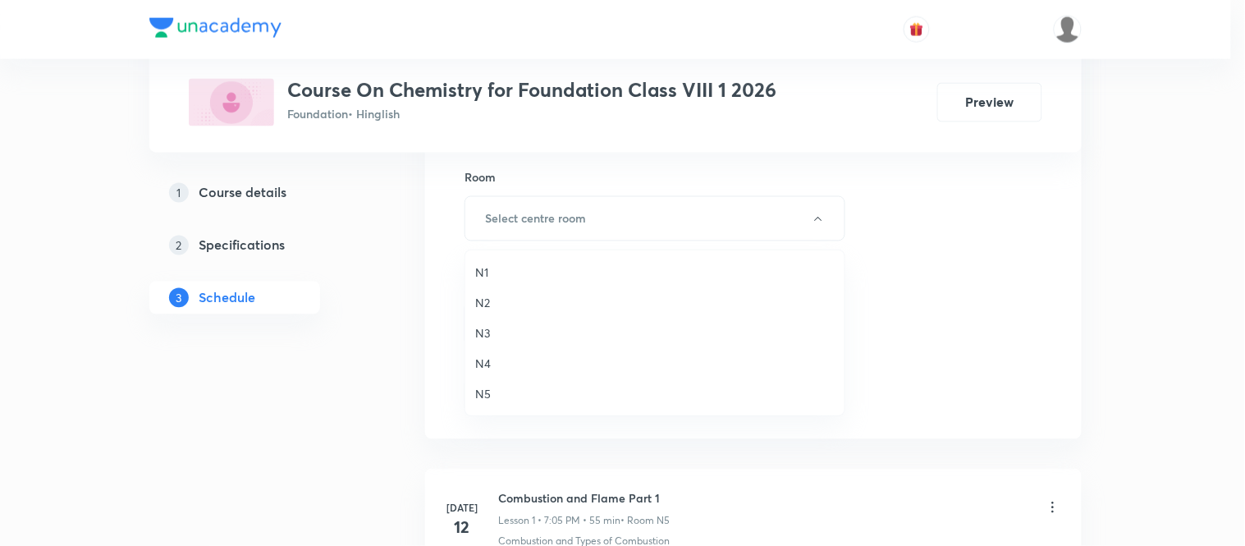
click at [489, 266] on span "N1" at bounding box center [654, 271] width 359 height 17
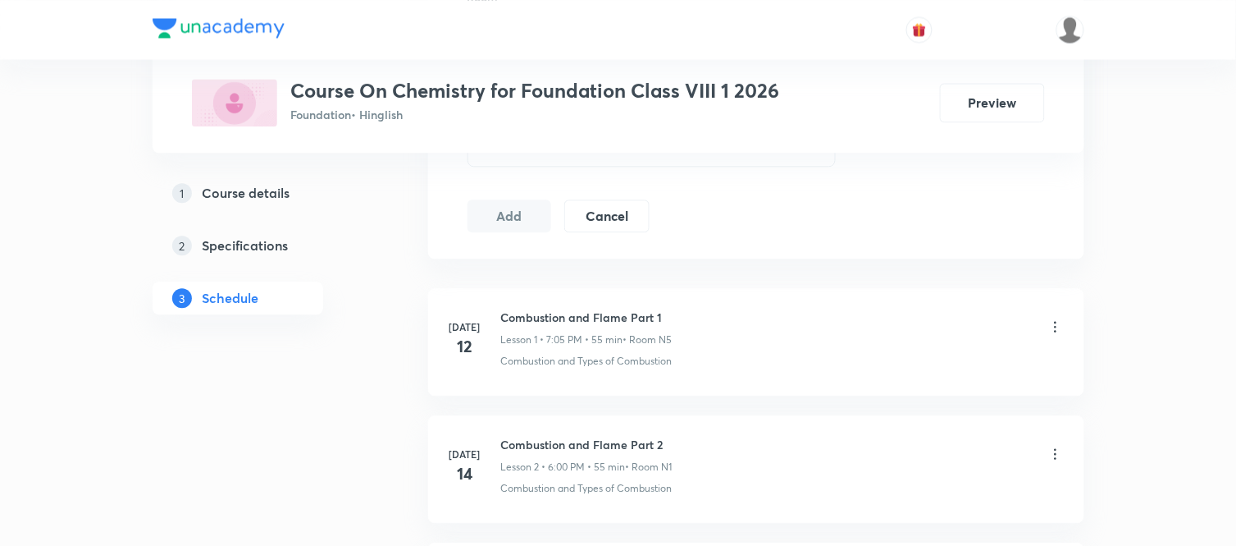
scroll to position [895, 0]
click at [518, 160] on div "Select concepts that wil be covered in this session" at bounding box center [652, 141] width 369 height 46
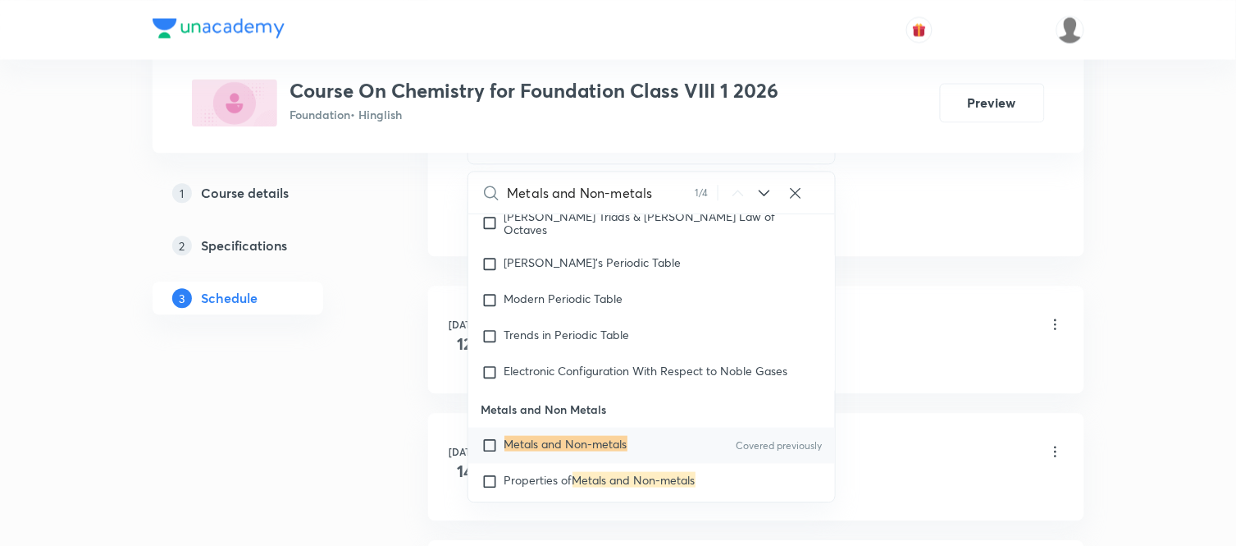
scroll to position [396, 0]
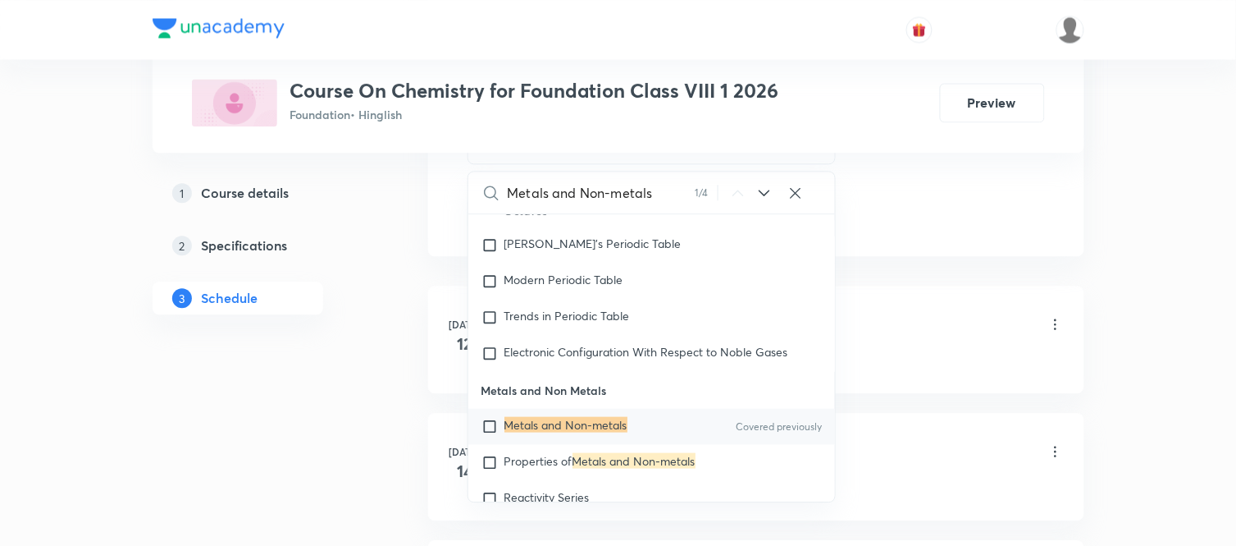
type input "Metals and Non-metals"
click at [523, 422] on mark "Metals and Non-metals" at bounding box center [566, 424] width 123 height 16
checkbox input "true"
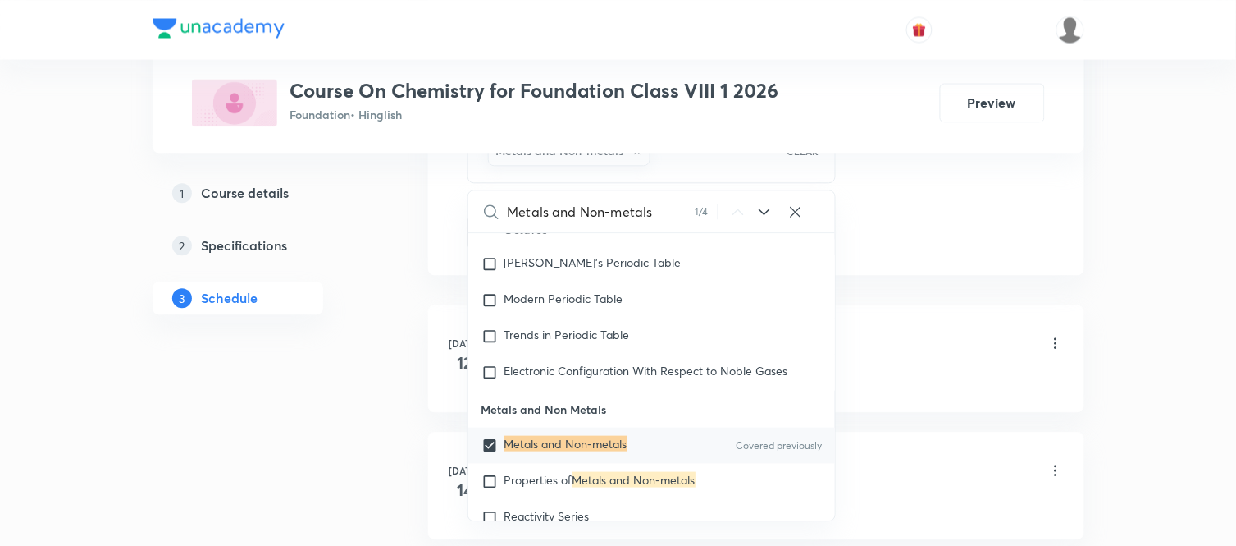
click at [329, 392] on div "1 Course details 2 Specifications 3 Schedule" at bounding box center [264, 531] width 223 height 2299
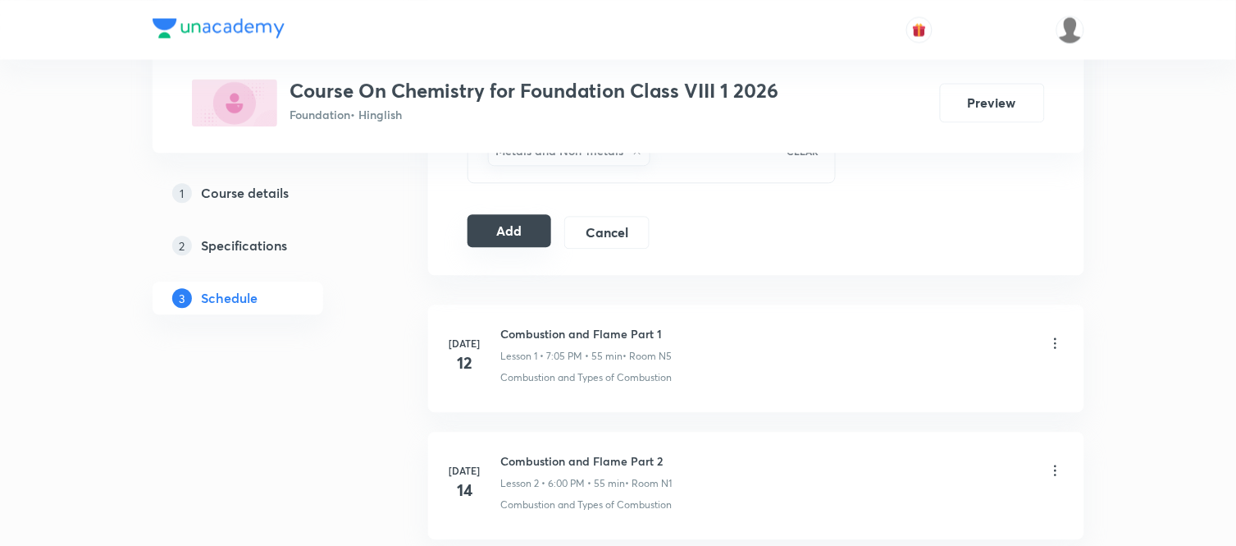
click at [510, 233] on button "Add" at bounding box center [510, 230] width 85 height 33
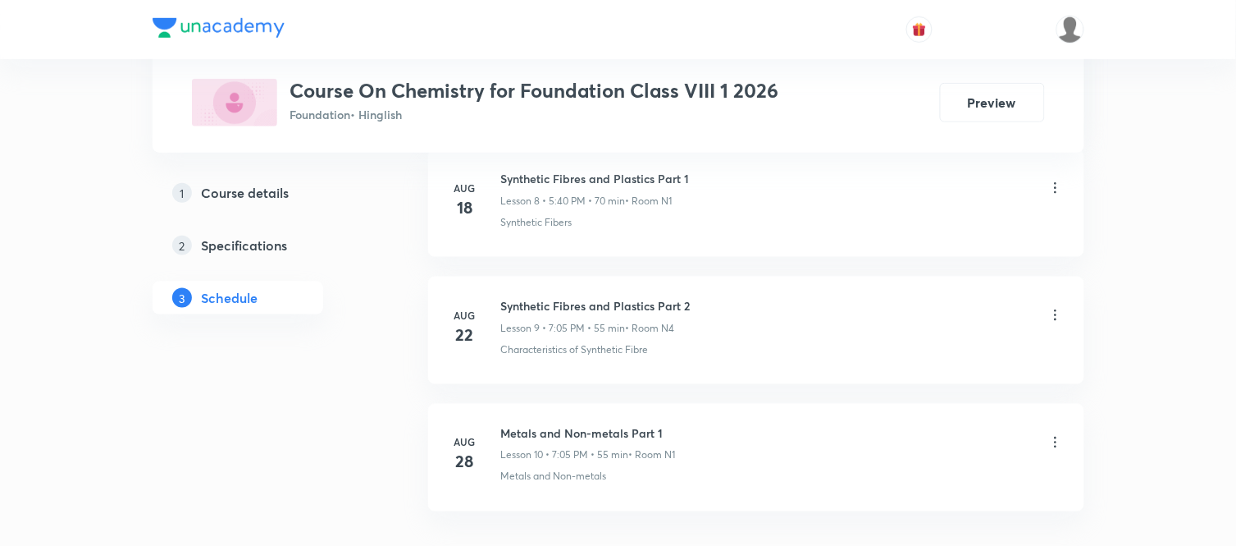
scroll to position [2062, 0]
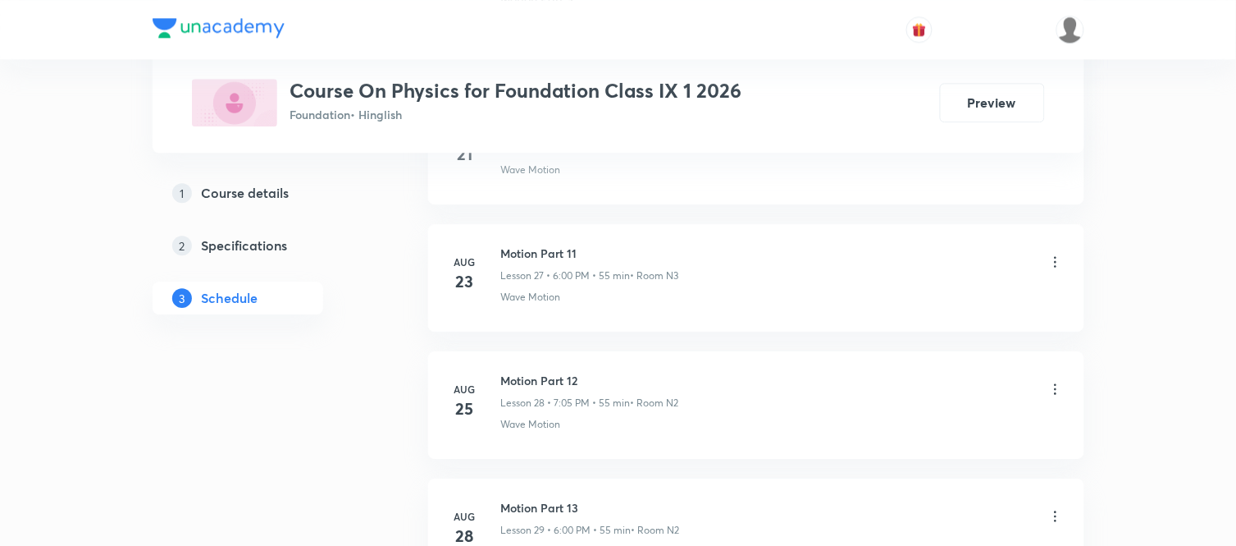
scroll to position [4590, 0]
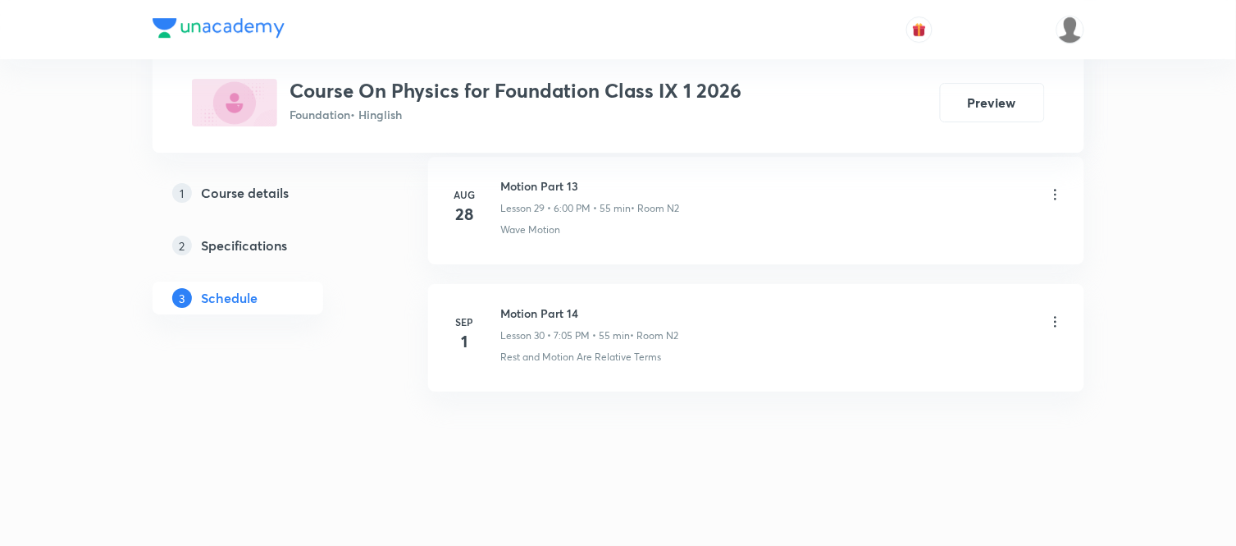
click at [550, 307] on h6 "Motion Part 14" at bounding box center [590, 312] width 178 height 17
click at [550, 306] on h6 "Motion Part 14" at bounding box center [590, 312] width 178 height 17
copy h6 "Motion Part 14"
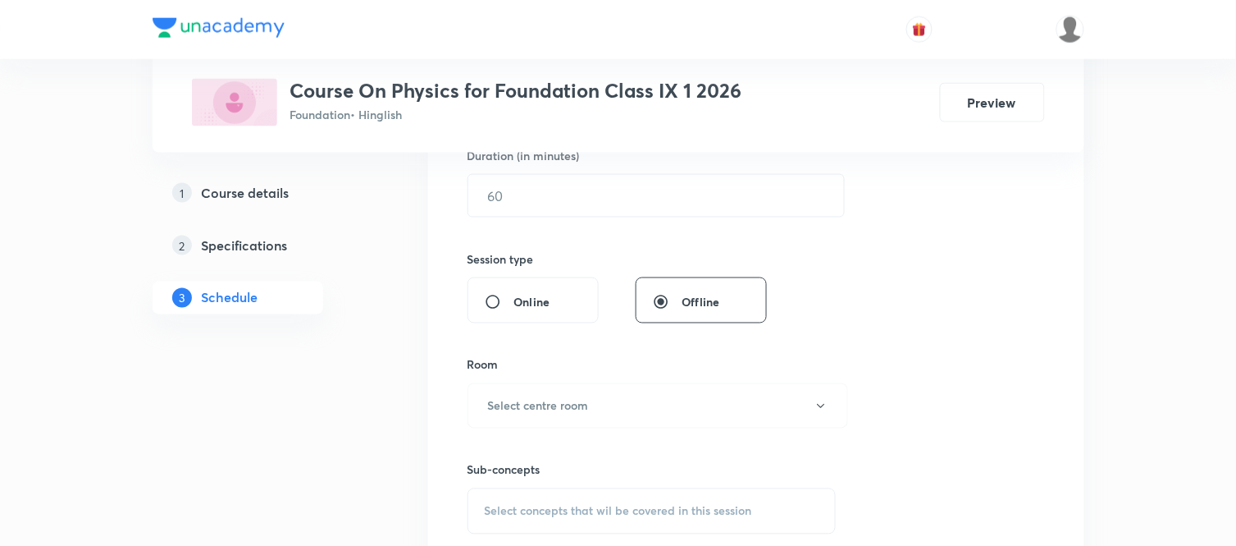
scroll to position [290, 0]
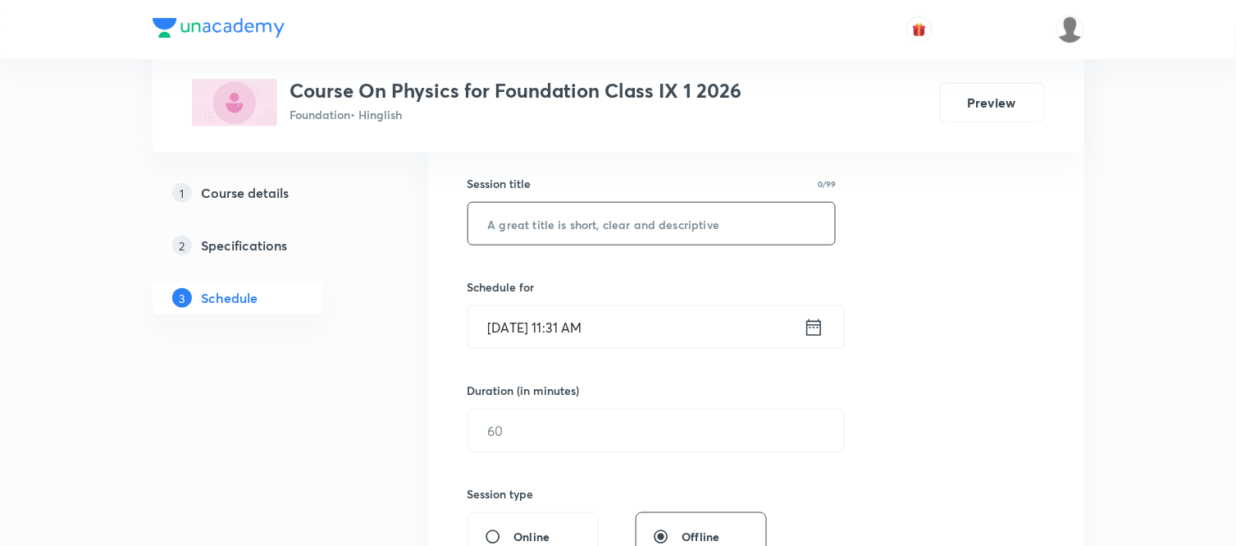
click at [552, 218] on input "text" at bounding box center [652, 224] width 368 height 42
paste input "Motion Part 14"
type input "Motion Part 15"
click at [810, 333] on icon at bounding box center [814, 327] width 21 height 23
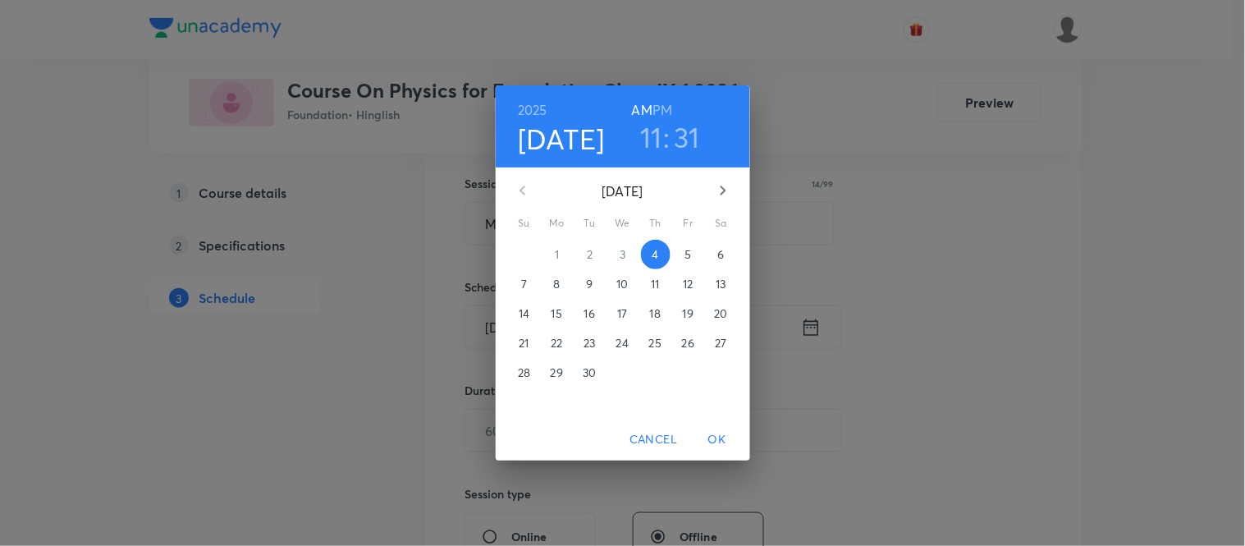
click at [659, 113] on h6 "PM" at bounding box center [662, 109] width 20 height 23
click at [654, 131] on h3 "11" at bounding box center [651, 137] width 22 height 34
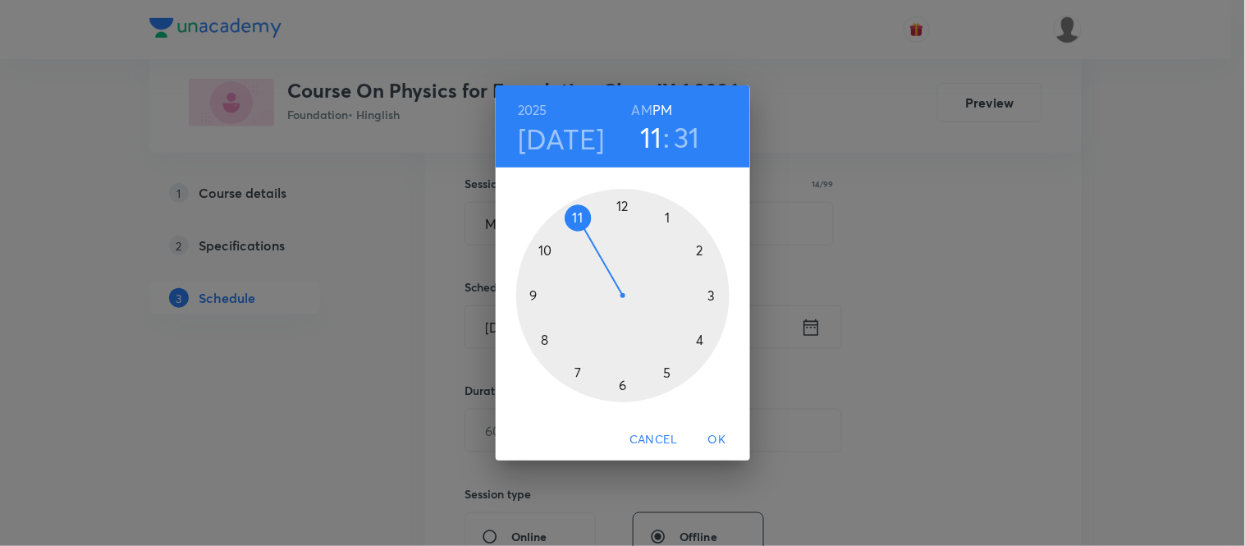
click at [621, 386] on div at bounding box center [622, 295] width 213 height 213
click at [619, 205] on div at bounding box center [622, 295] width 213 height 213
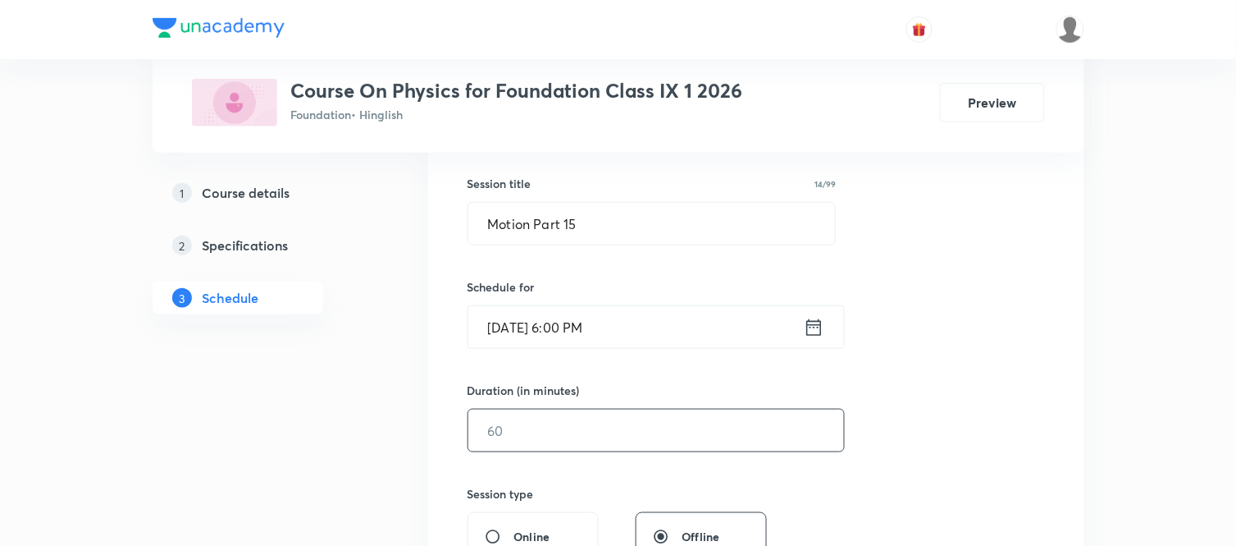
click at [536, 439] on input "text" at bounding box center [656, 430] width 376 height 42
type input "7"
type input "55"
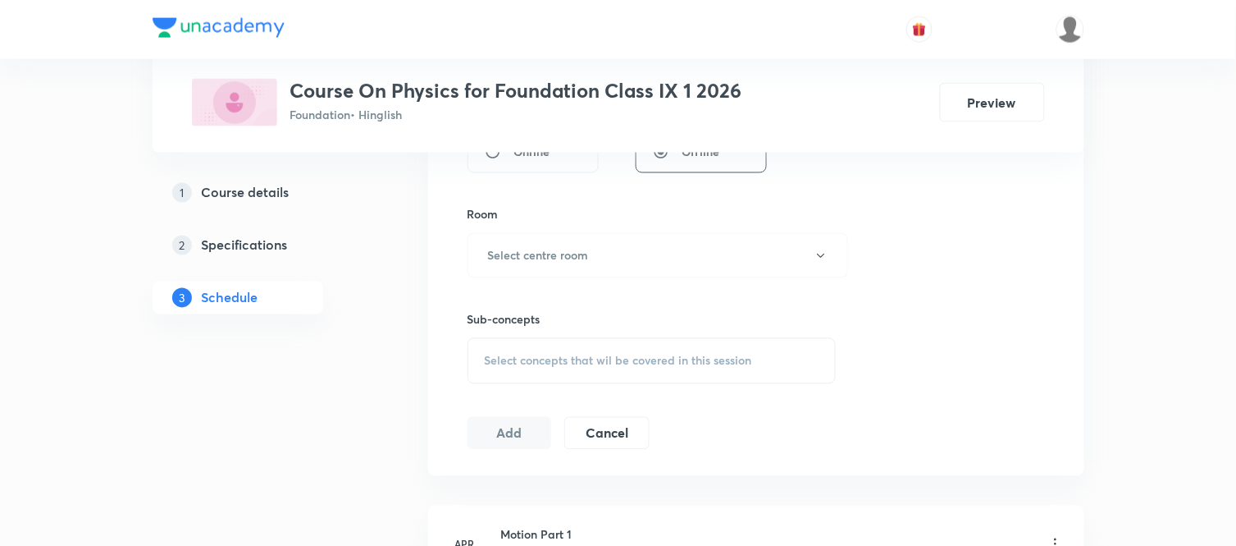
scroll to position [692, 0]
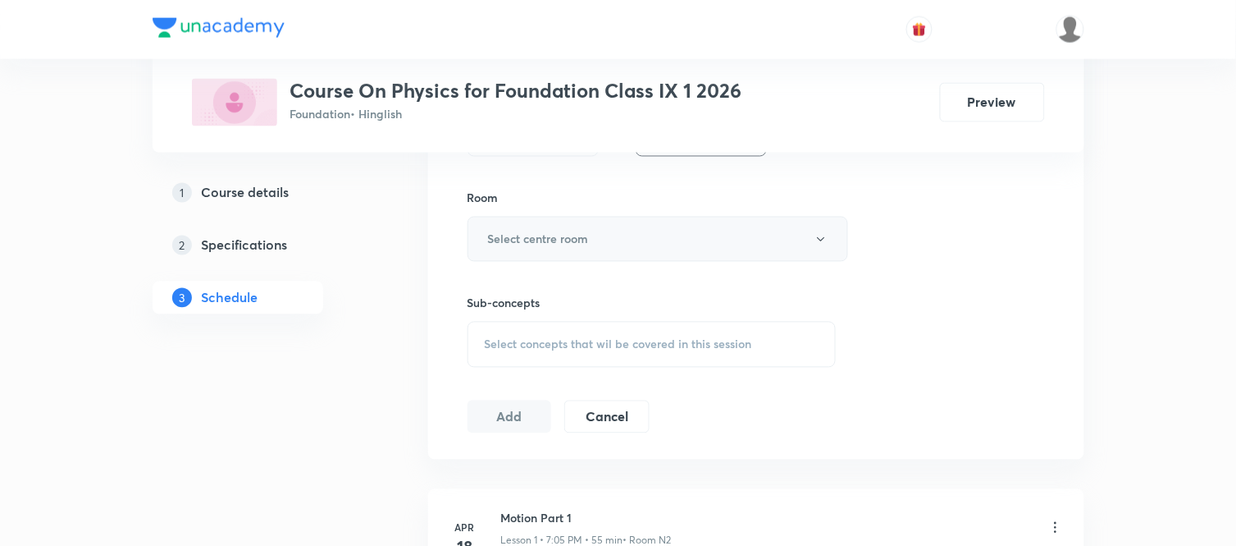
click at [558, 235] on h6 "Select centre room" at bounding box center [538, 239] width 101 height 17
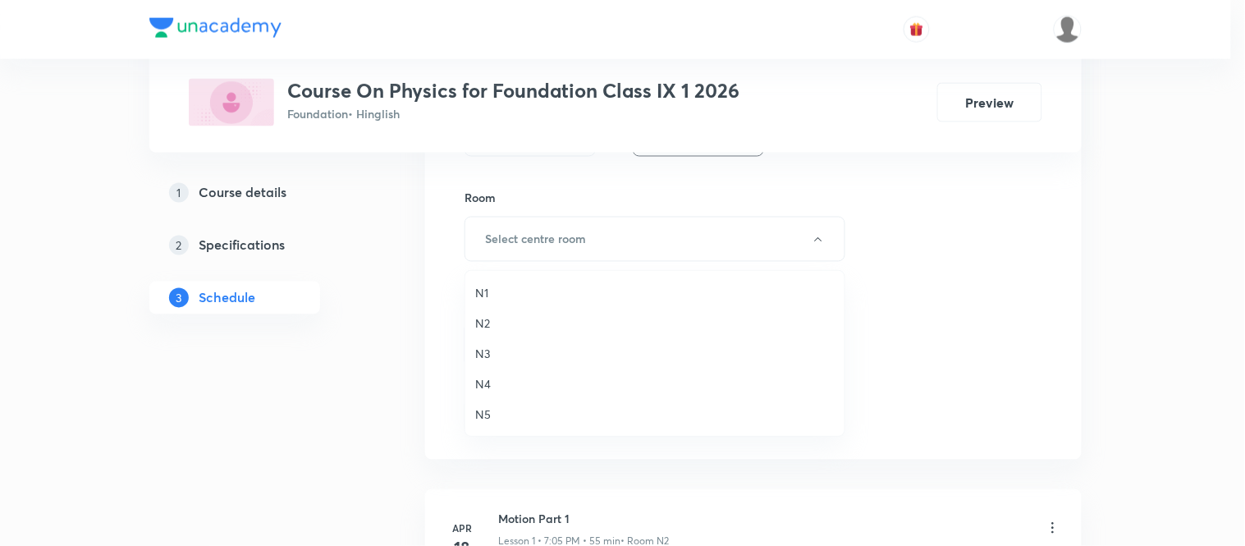
click at [493, 323] on span "N2" at bounding box center [654, 322] width 359 height 17
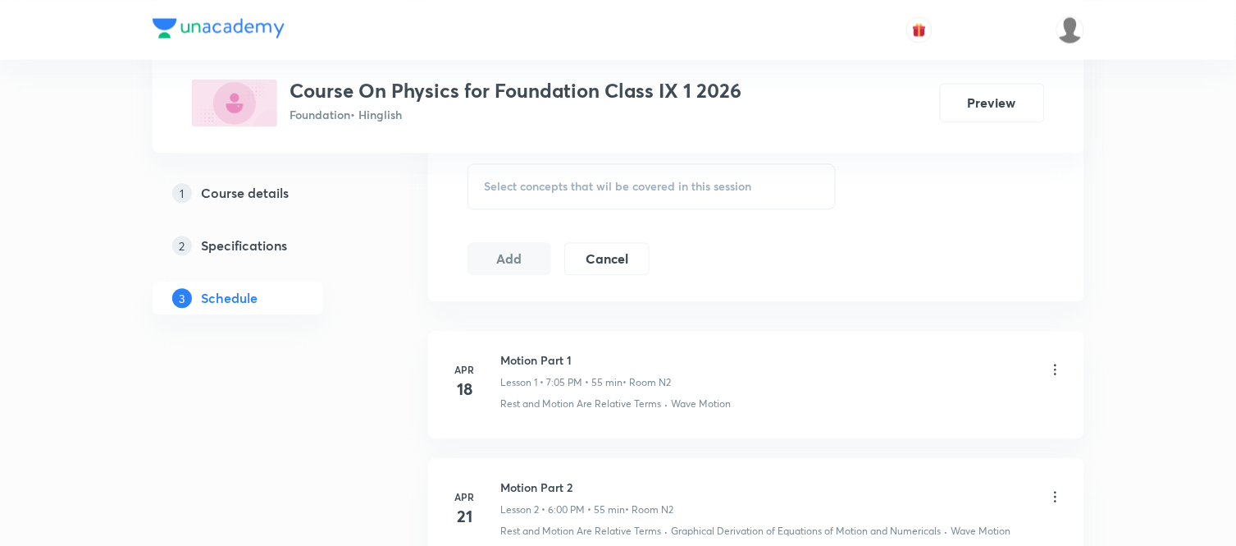
scroll to position [874, 0]
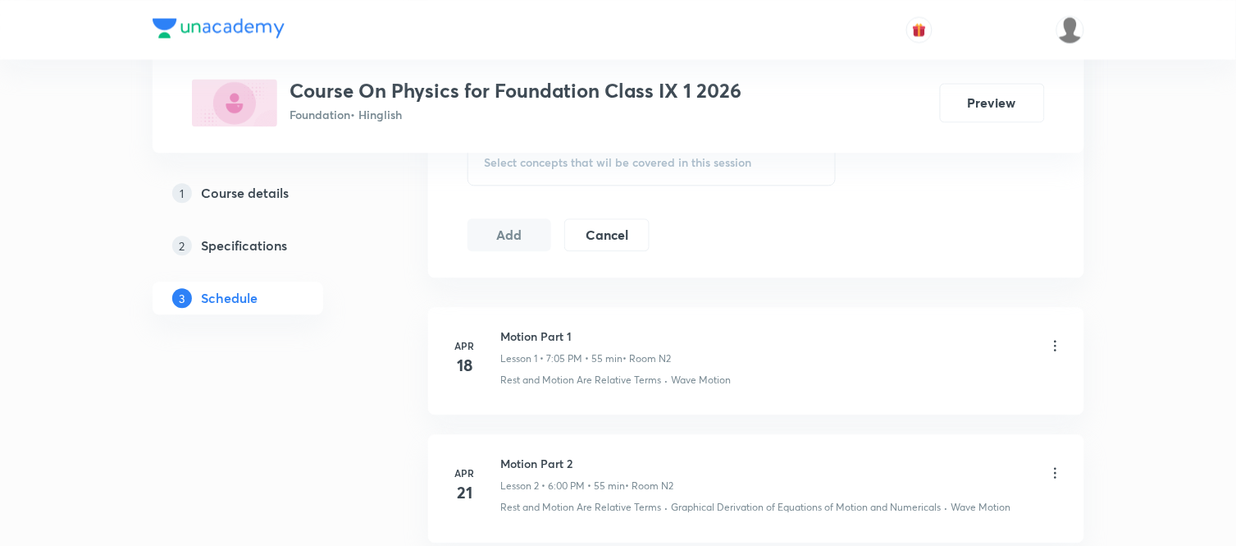
click at [537, 169] on div "Select concepts that wil be covered in this session" at bounding box center [652, 162] width 369 height 46
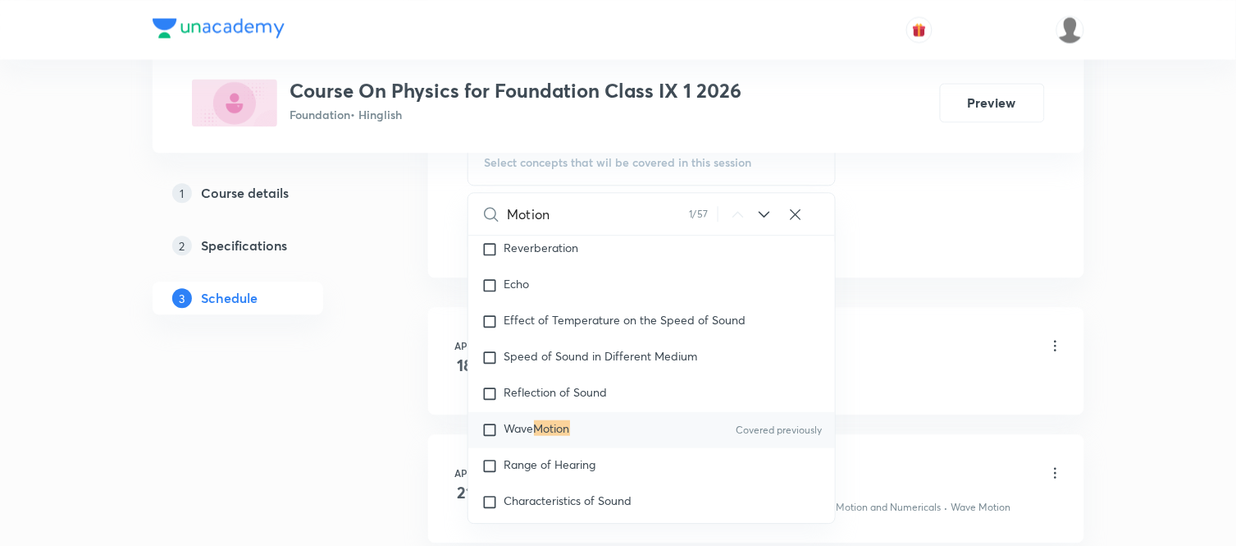
scroll to position [240, 0]
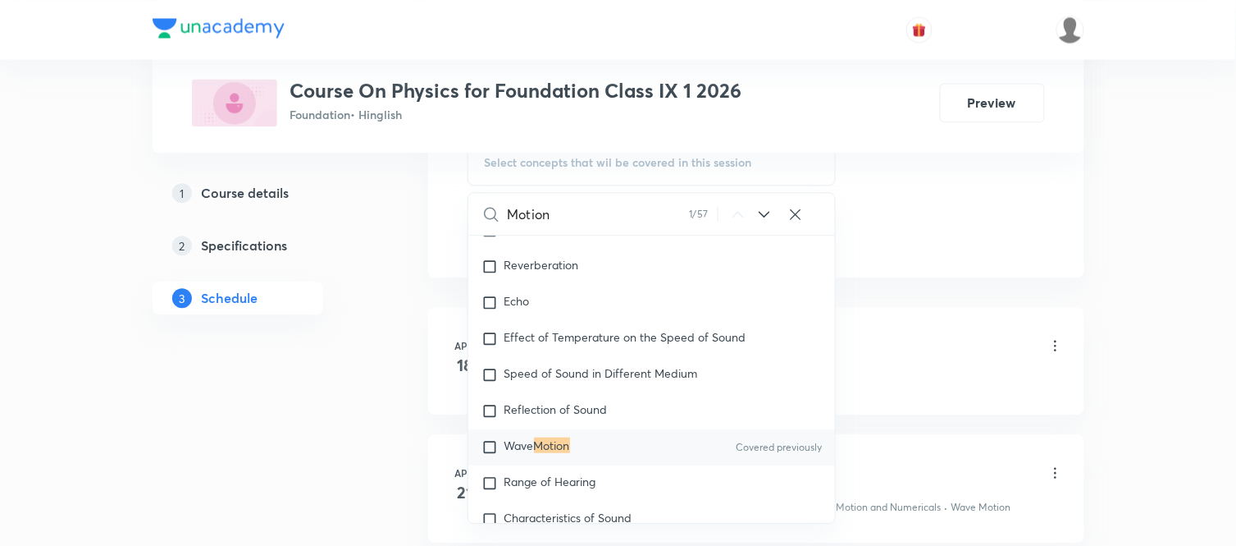
type input "Motion"
click at [528, 451] on span "Wave" at bounding box center [520, 445] width 30 height 16
checkbox input "true"
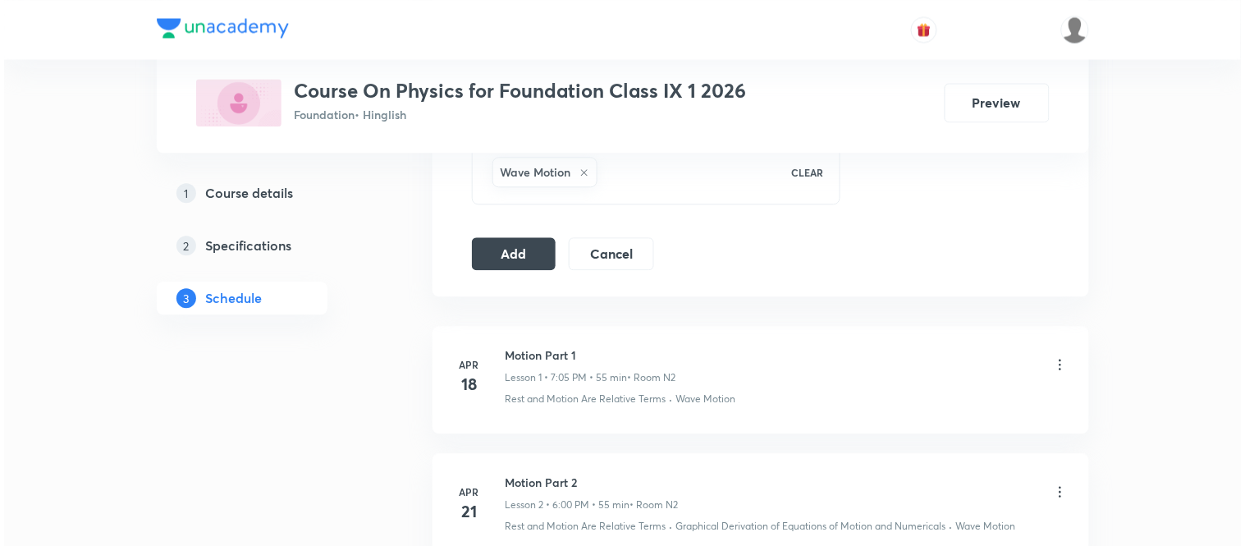
scroll to position [396, 0]
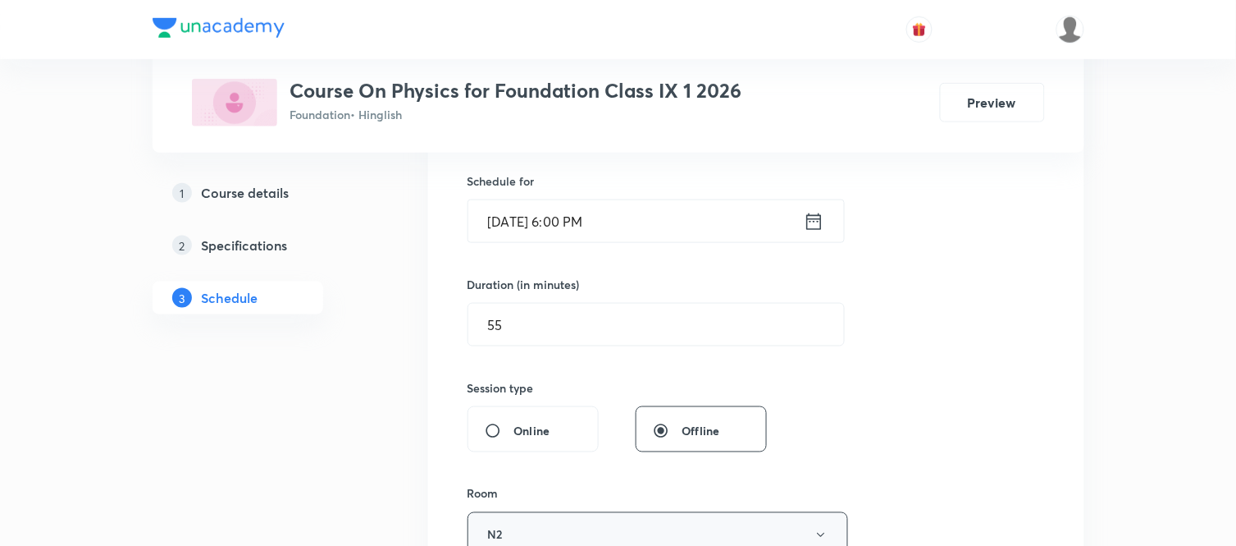
click at [543, 518] on button "N2" at bounding box center [658, 534] width 381 height 45
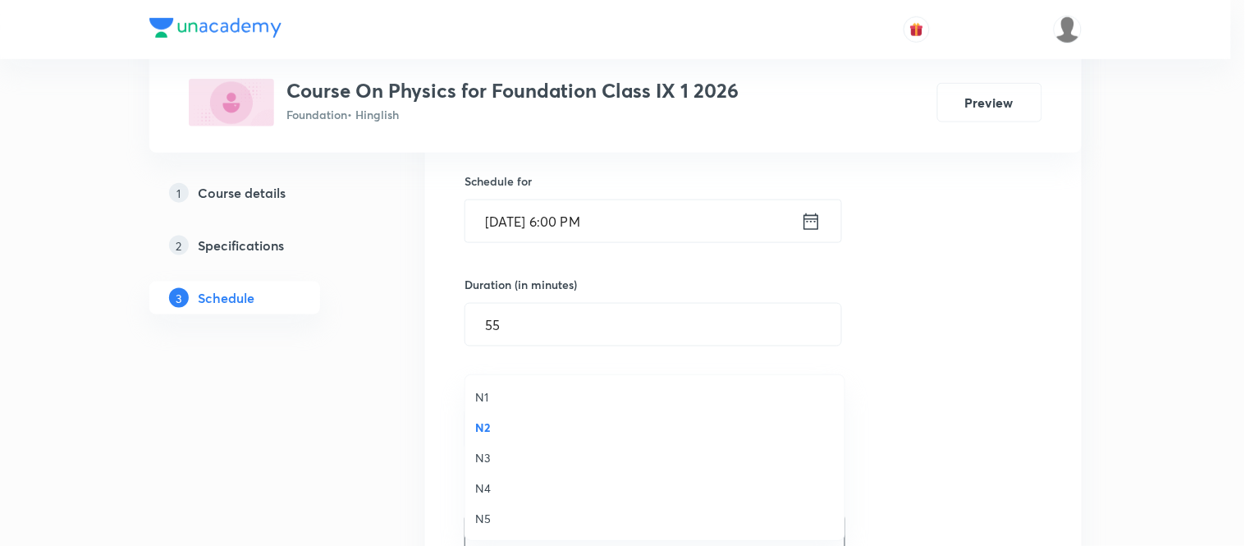
click at [476, 455] on span "N3" at bounding box center [654, 457] width 359 height 17
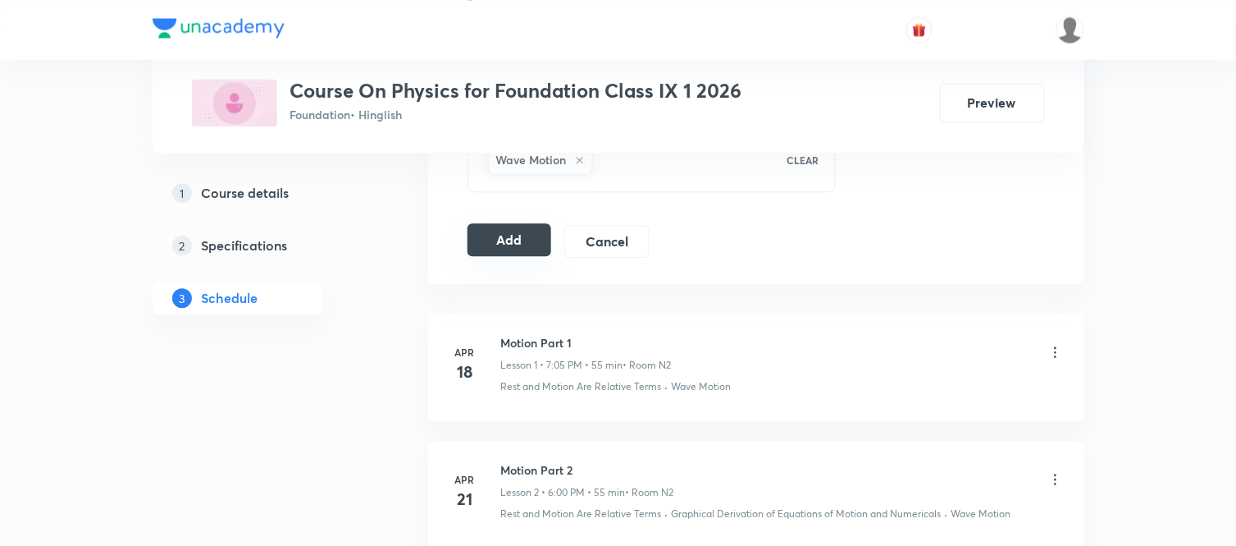
click at [509, 255] on button "Add" at bounding box center [510, 239] width 85 height 33
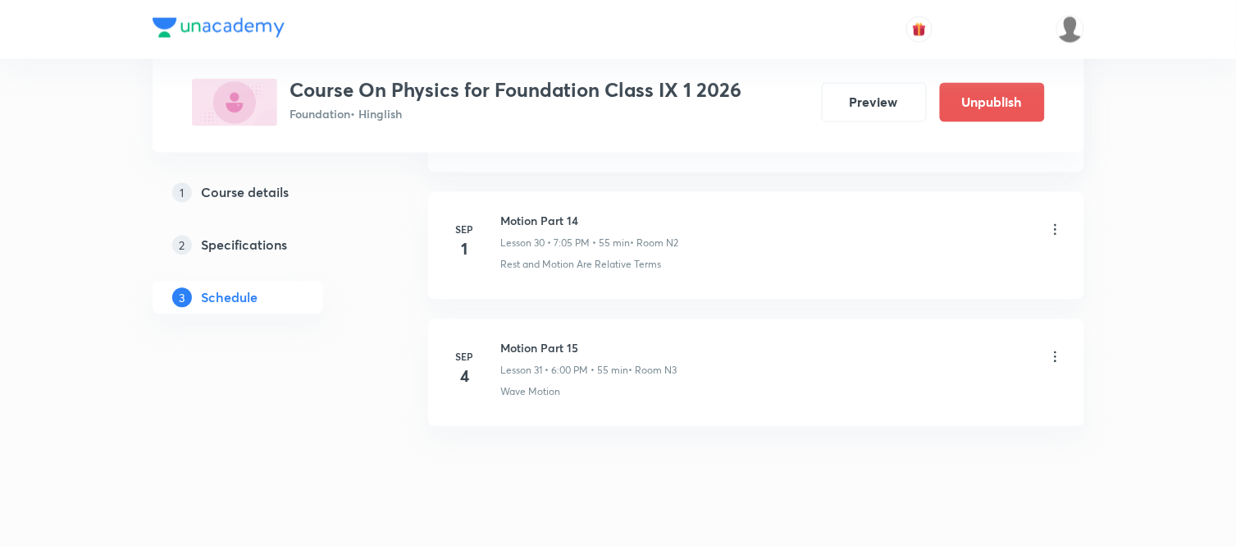
scroll to position [3962, 0]
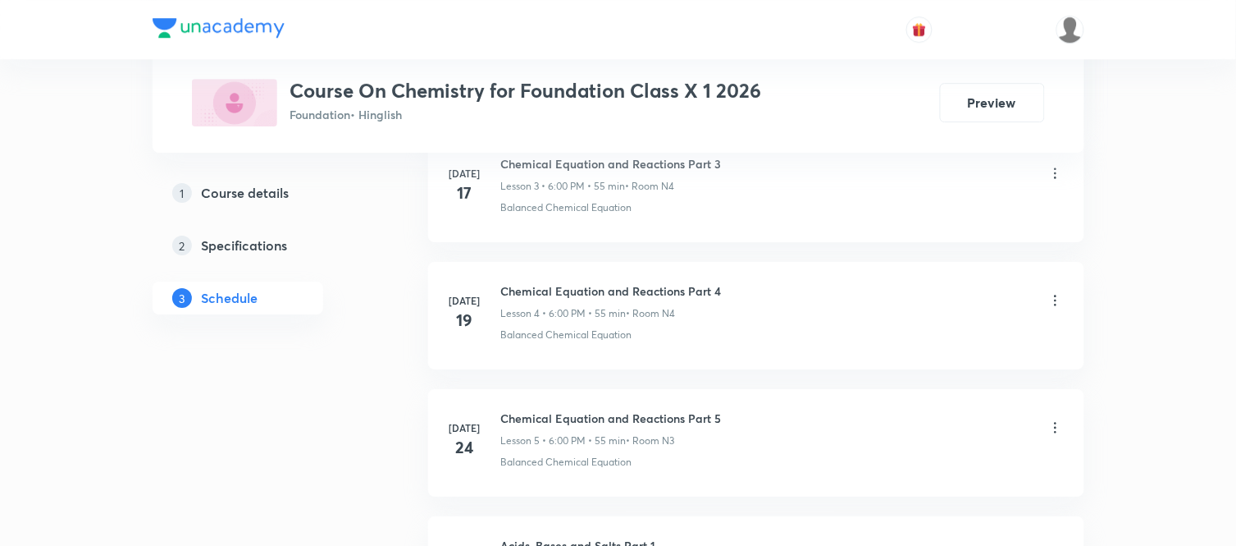
scroll to position [2807, 0]
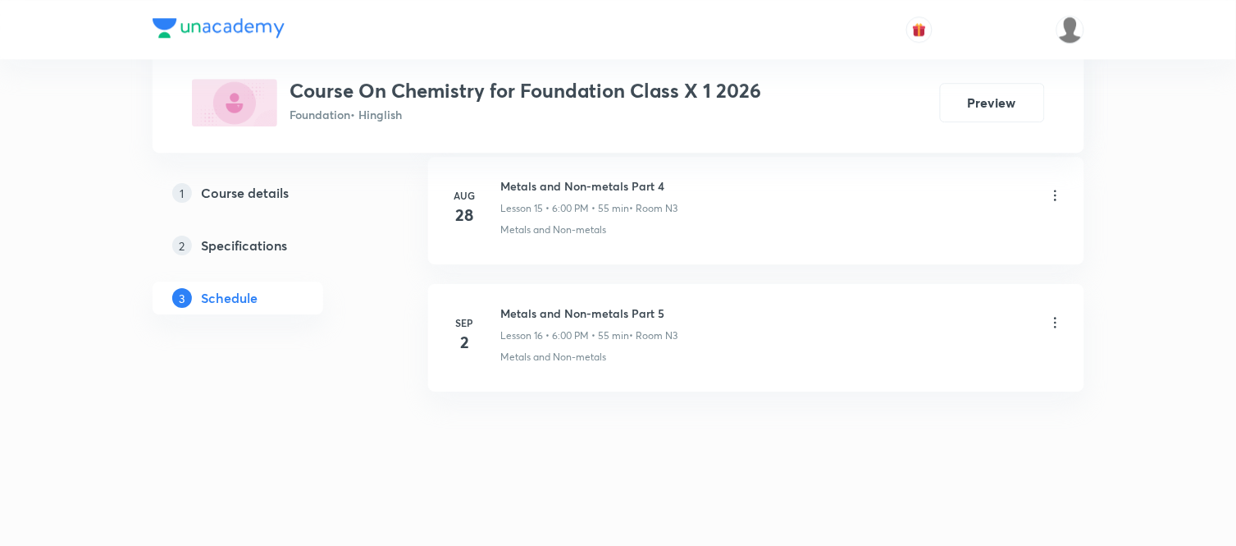
click at [587, 312] on h6 "Metals and Non-metals Part 5" at bounding box center [589, 312] width 177 height 17
copy h6 "Metals and Non-metals Part 5"
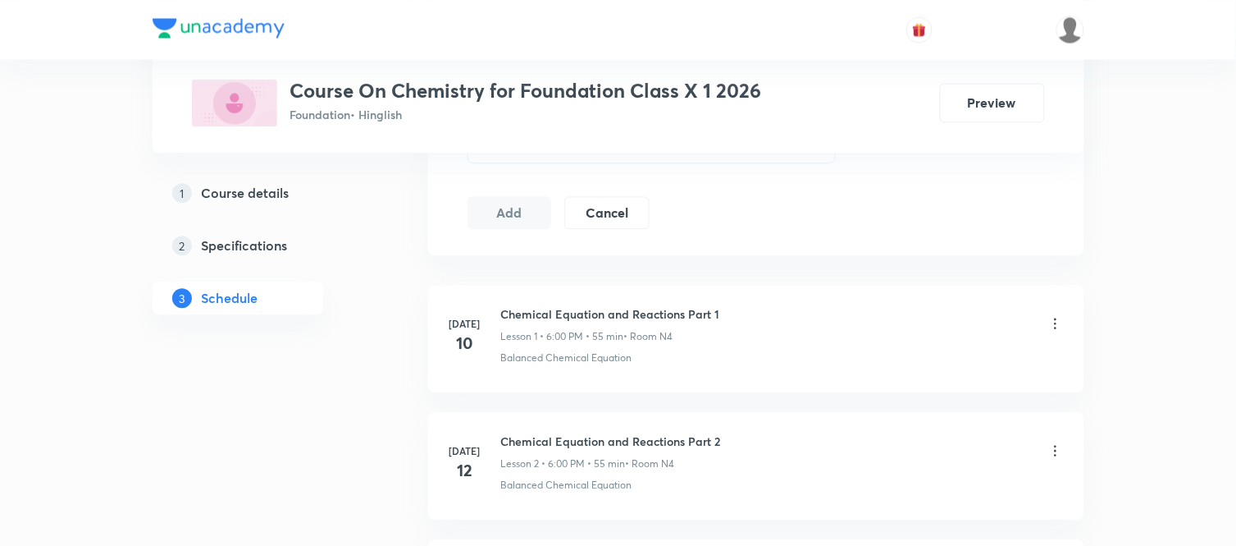
scroll to position [0, 0]
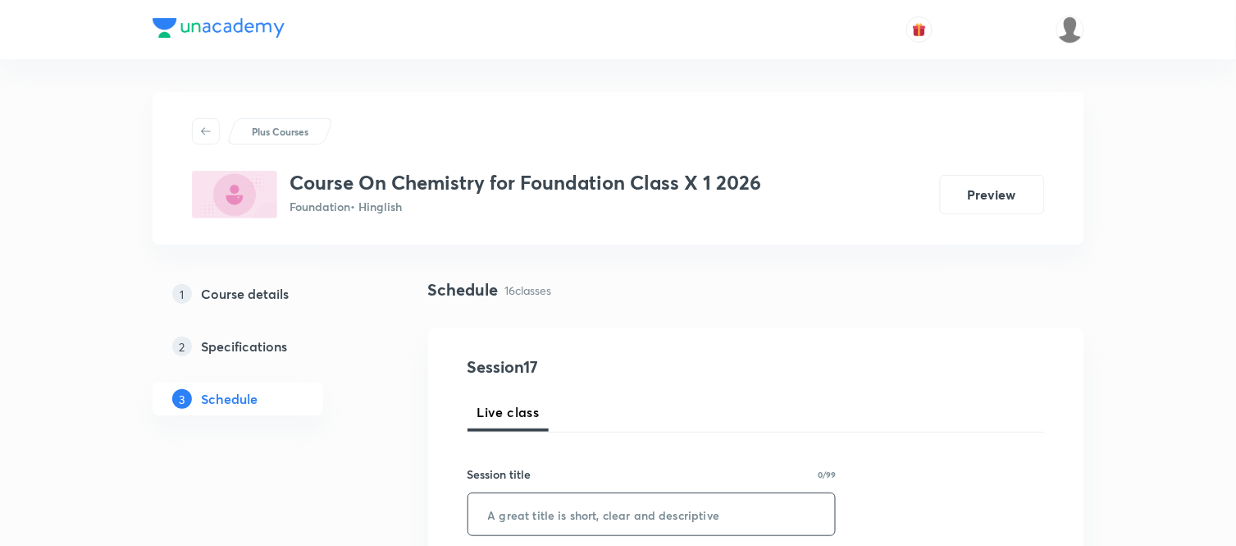
click at [511, 515] on input "text" at bounding box center [652, 514] width 368 height 42
paste input "Metals and Non-metals Part 5"
type input "Metals and Non-metals Part 6"
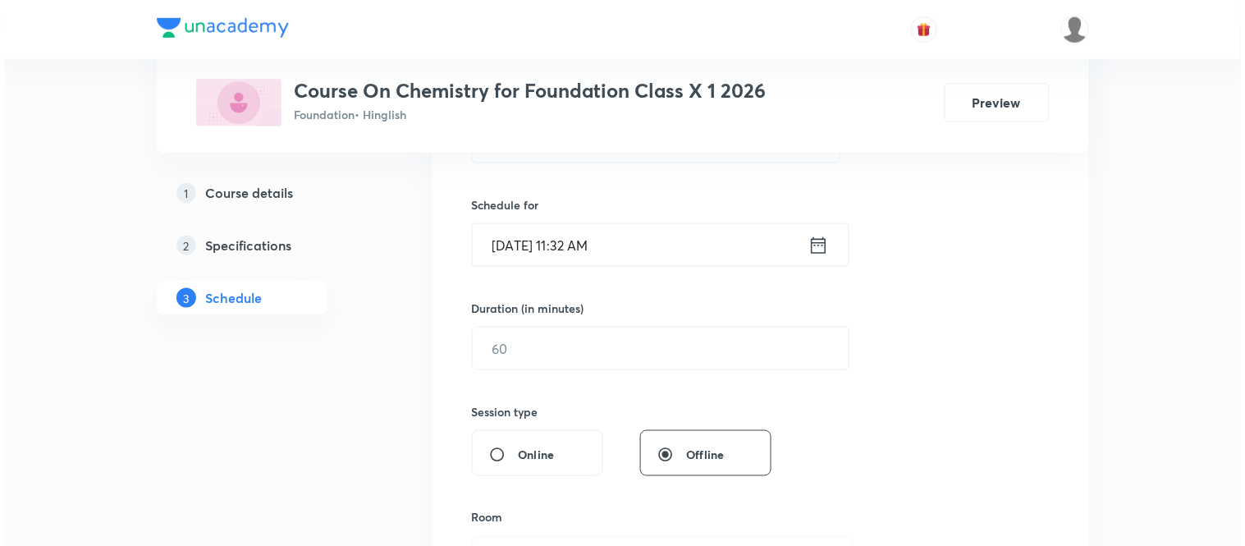
scroll to position [400, 0]
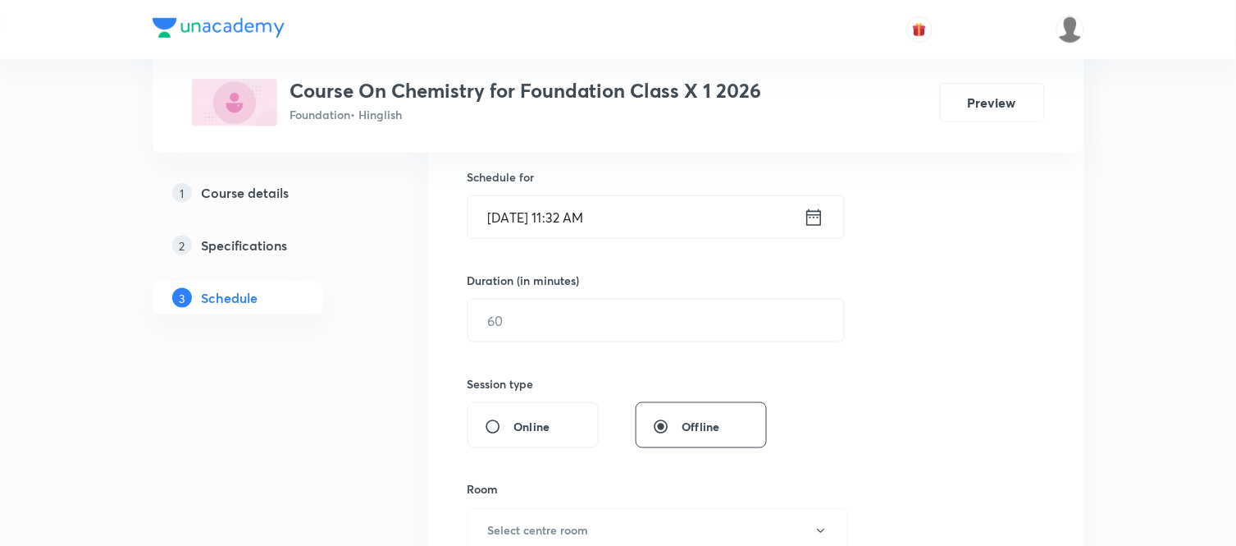
click at [810, 213] on icon at bounding box center [814, 217] width 21 height 23
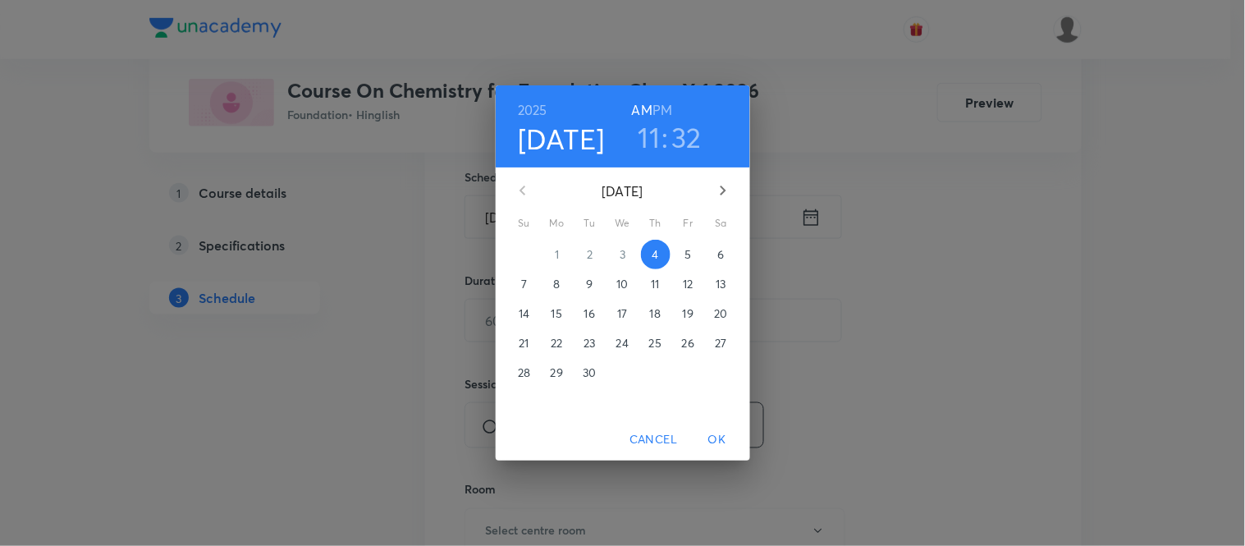
click at [667, 110] on h6 "PM" at bounding box center [662, 109] width 20 height 23
click at [658, 144] on h3 "11" at bounding box center [649, 137] width 22 height 34
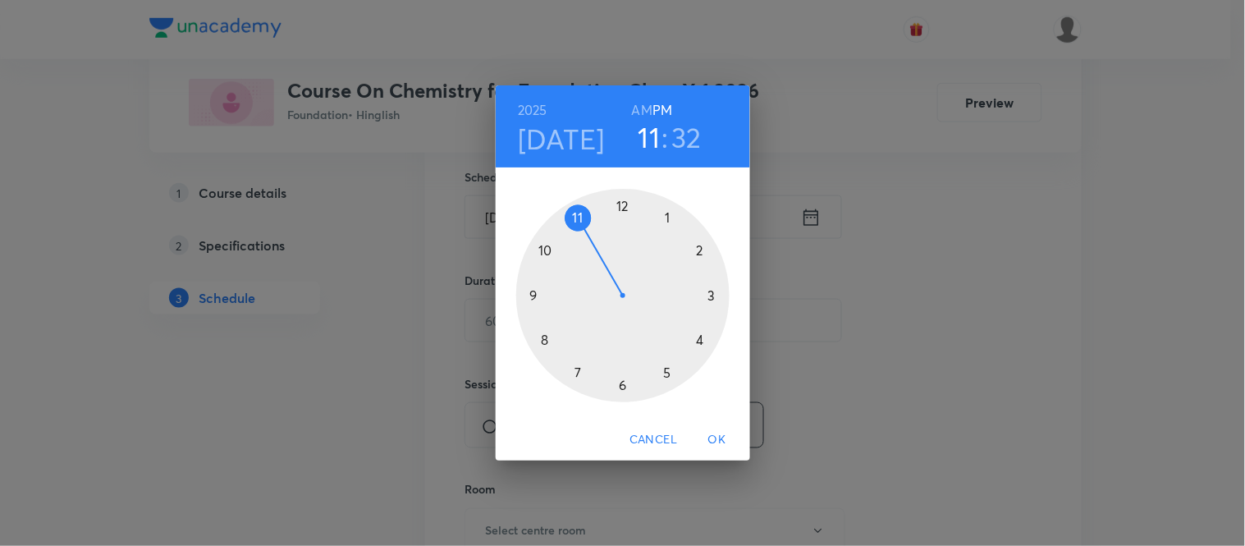
click at [625, 381] on div at bounding box center [622, 295] width 213 height 213
click at [619, 208] on div at bounding box center [622, 295] width 213 height 213
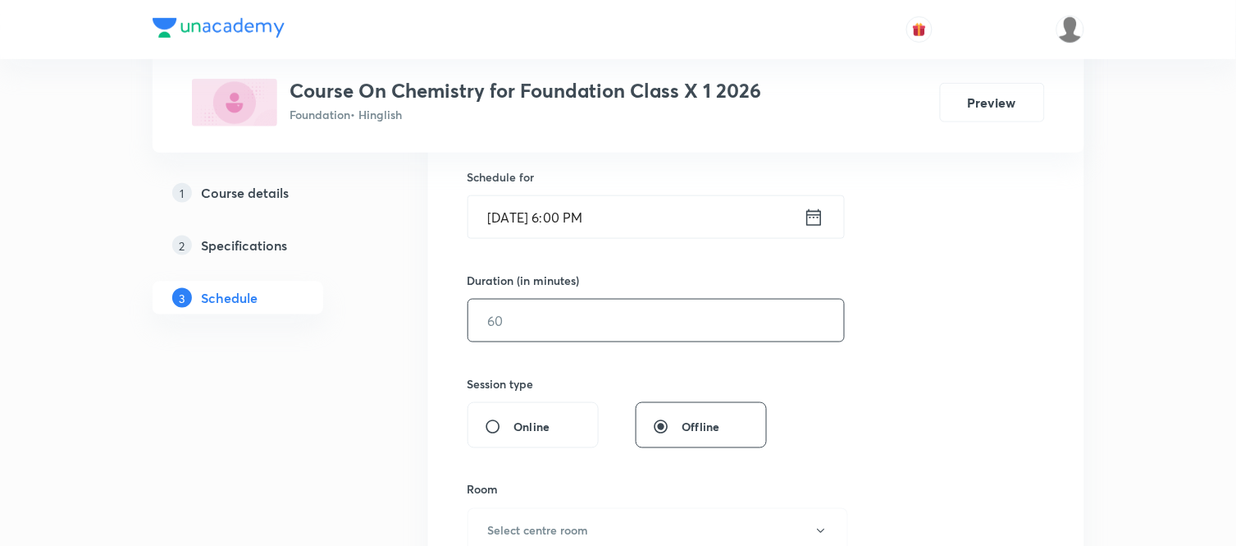
click at [570, 304] on input "text" at bounding box center [656, 320] width 376 height 42
type input "55"
click at [510, 518] on button "Select centre room" at bounding box center [658, 530] width 381 height 45
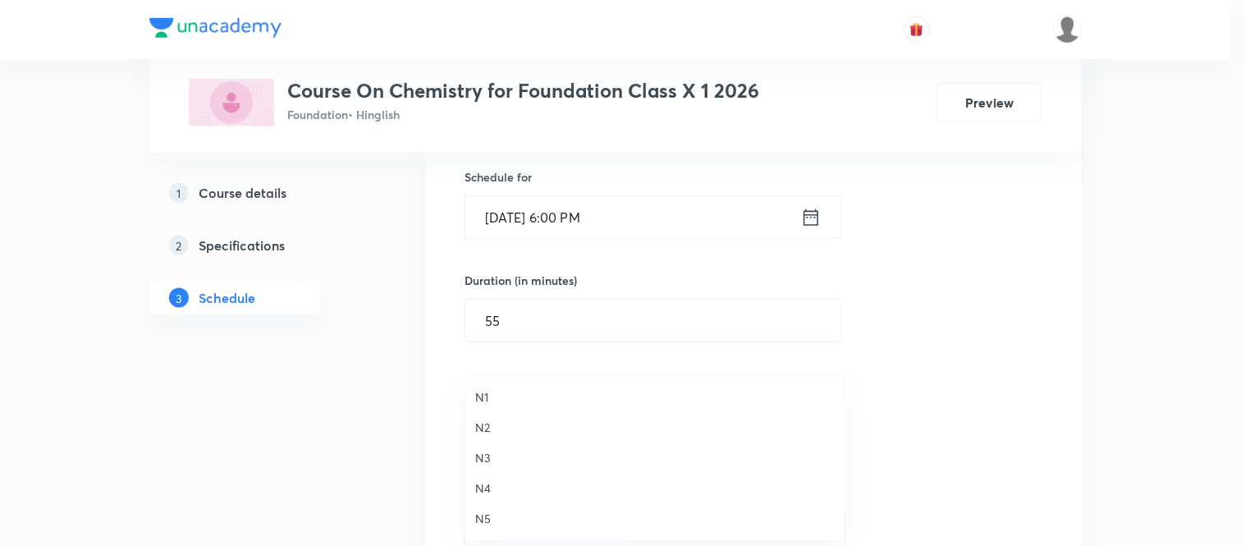
click at [479, 484] on span "N4" at bounding box center [654, 487] width 359 height 17
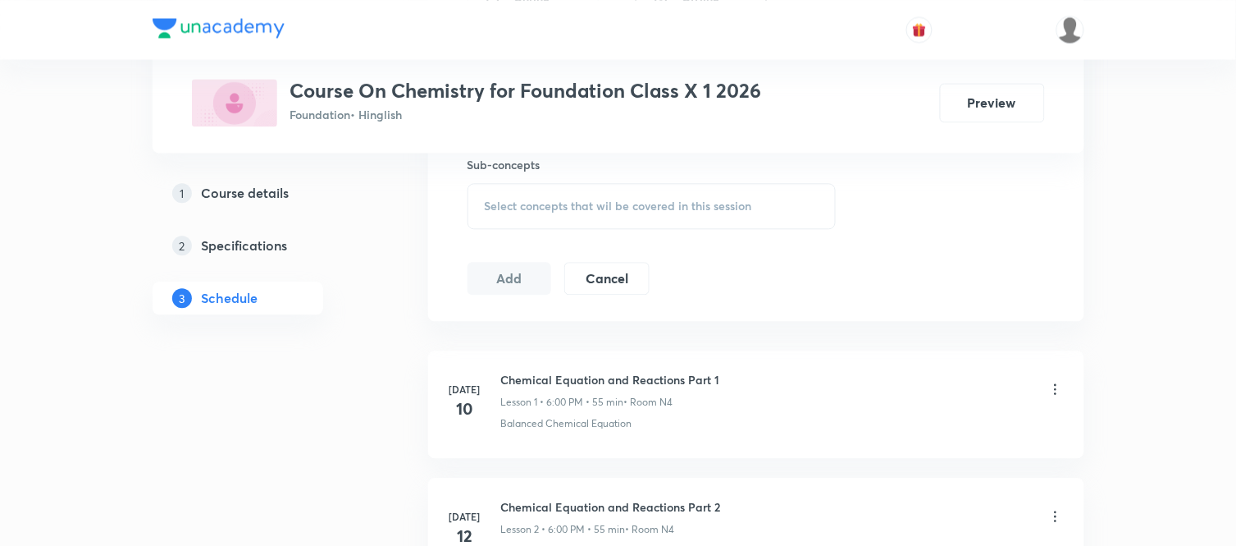
scroll to position [882, 0]
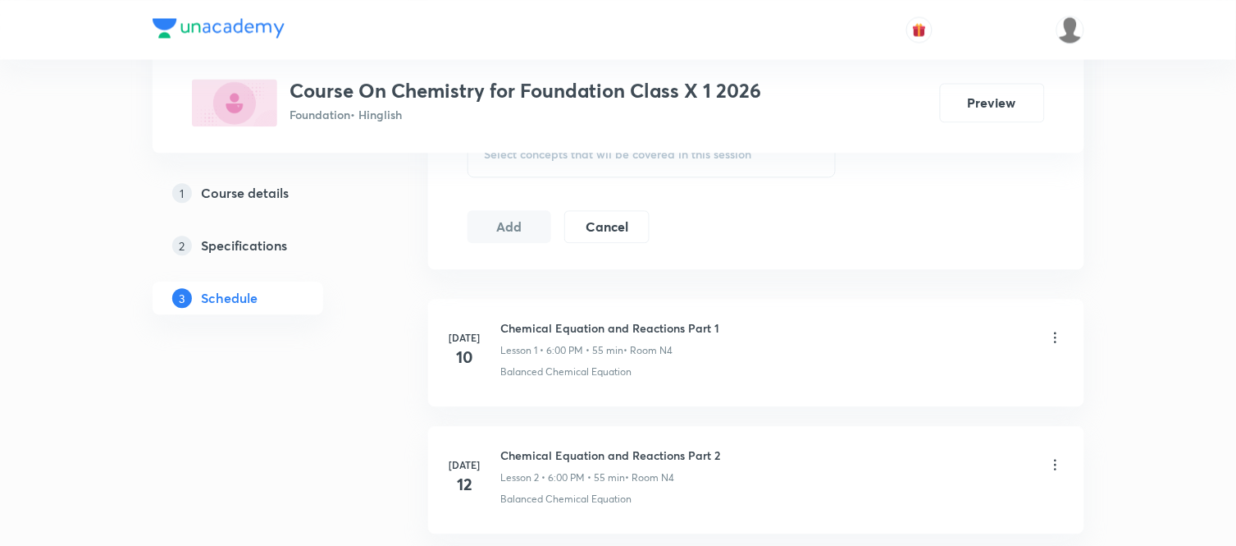
click at [578, 164] on div "Select concepts that wil be covered in this session" at bounding box center [652, 154] width 369 height 46
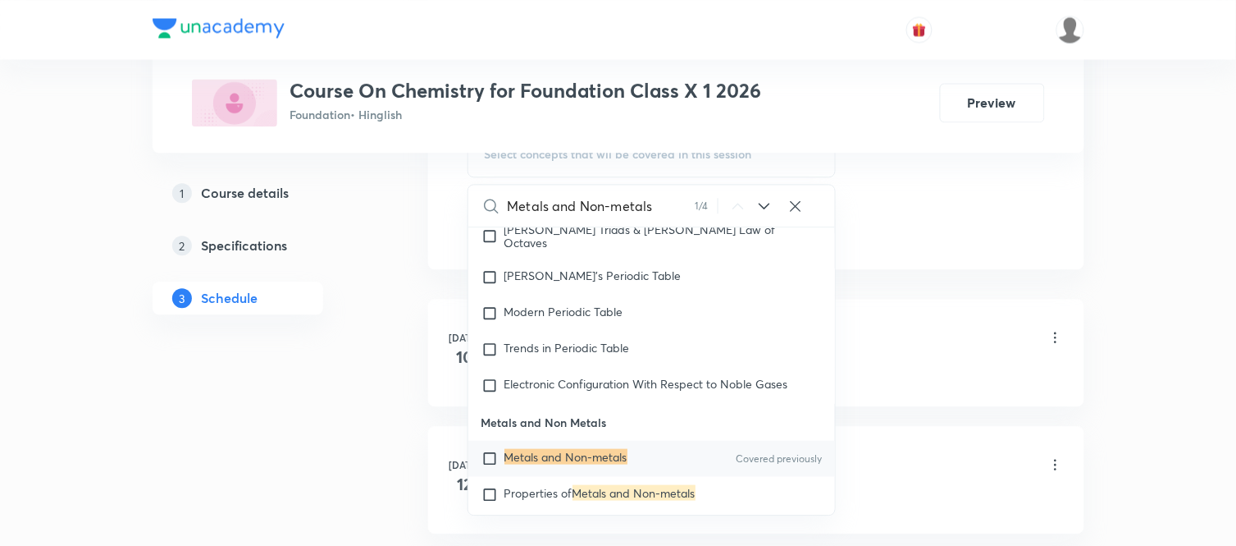
scroll to position [396, 0]
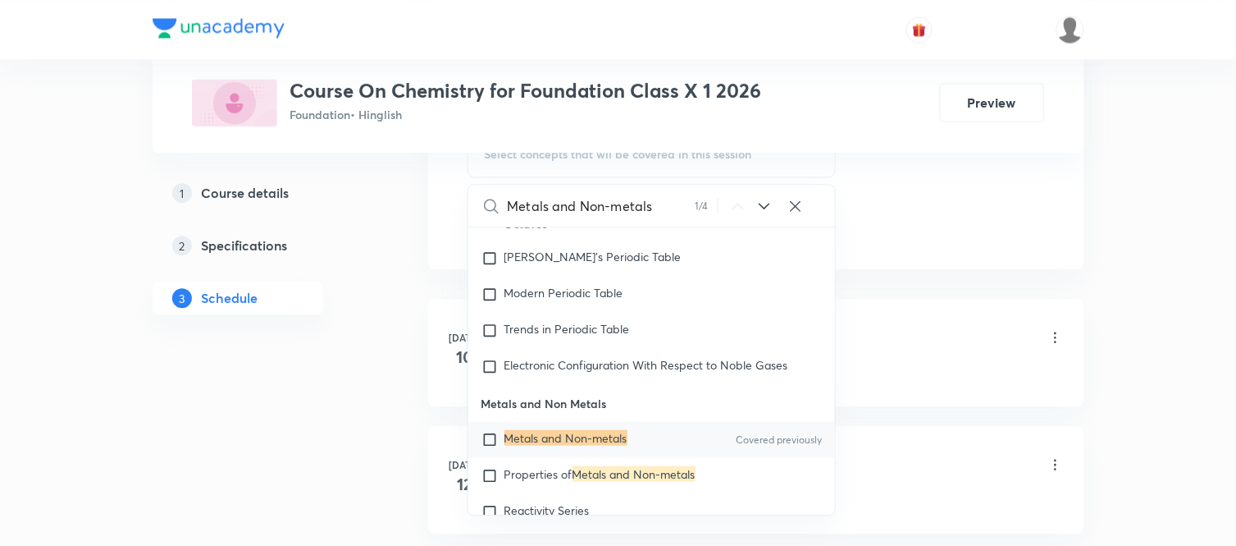
type input "Metals and Non-metals"
drag, startPoint x: 602, startPoint y: 423, endPoint x: 485, endPoint y: 416, distance: 117.5
click at [602, 423] on div "Metals and Non-metals Covered previously" at bounding box center [652, 439] width 368 height 36
checkbox input "true"
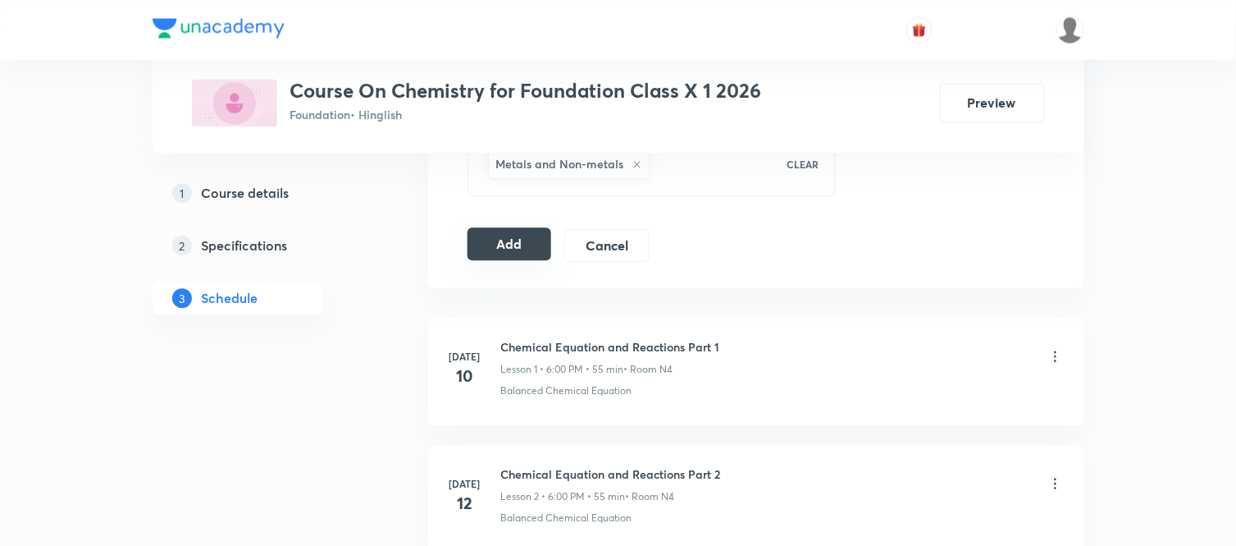
click at [484, 240] on button "Add" at bounding box center [510, 243] width 85 height 33
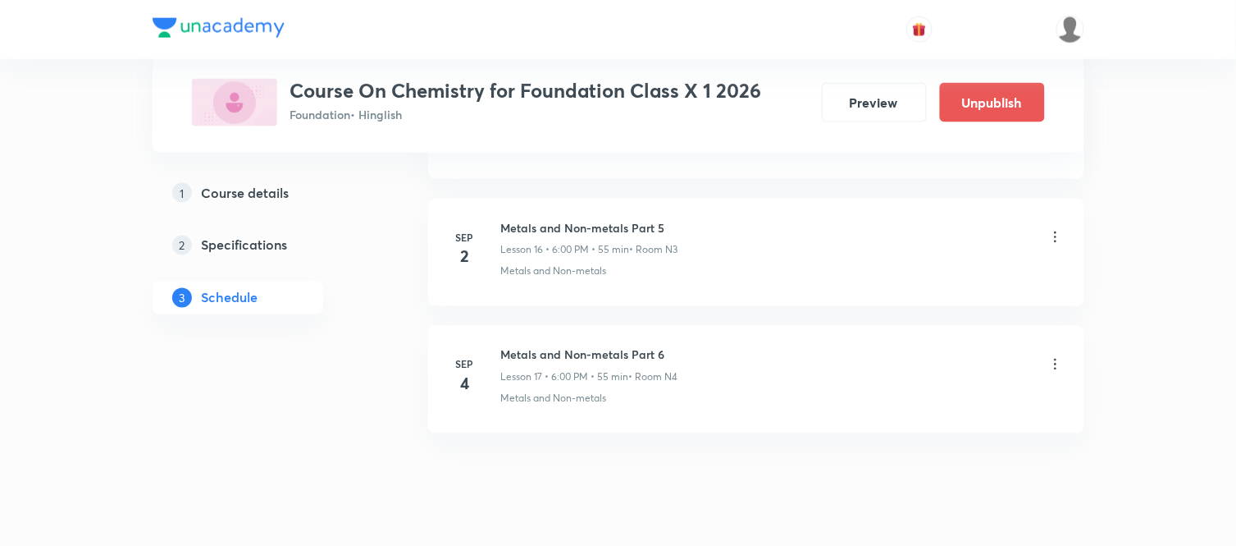
scroll to position [2179, 0]
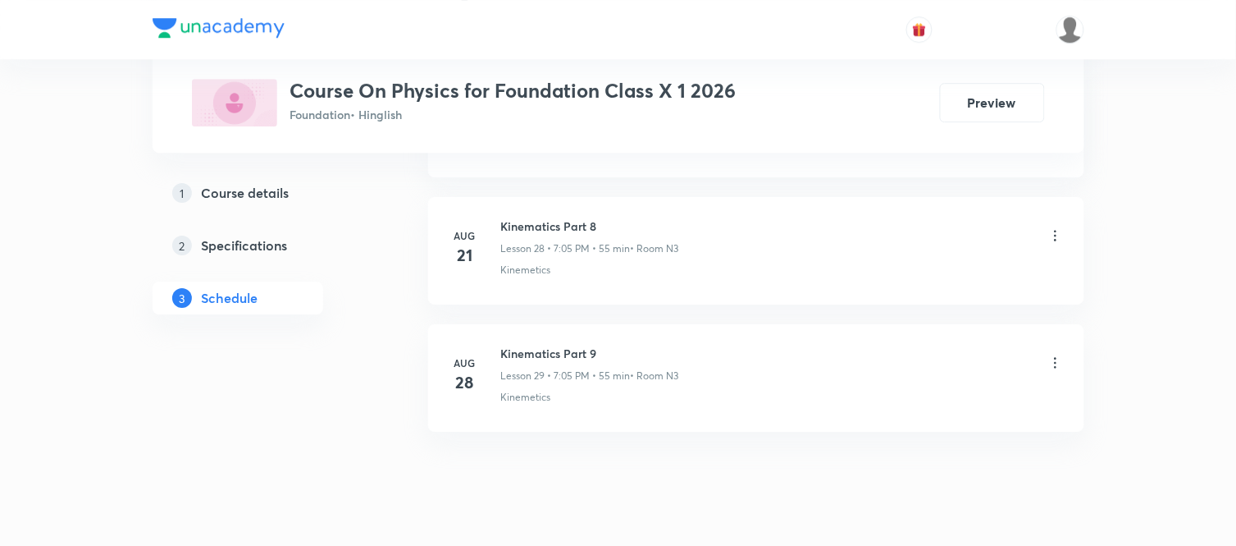
scroll to position [4461, 0]
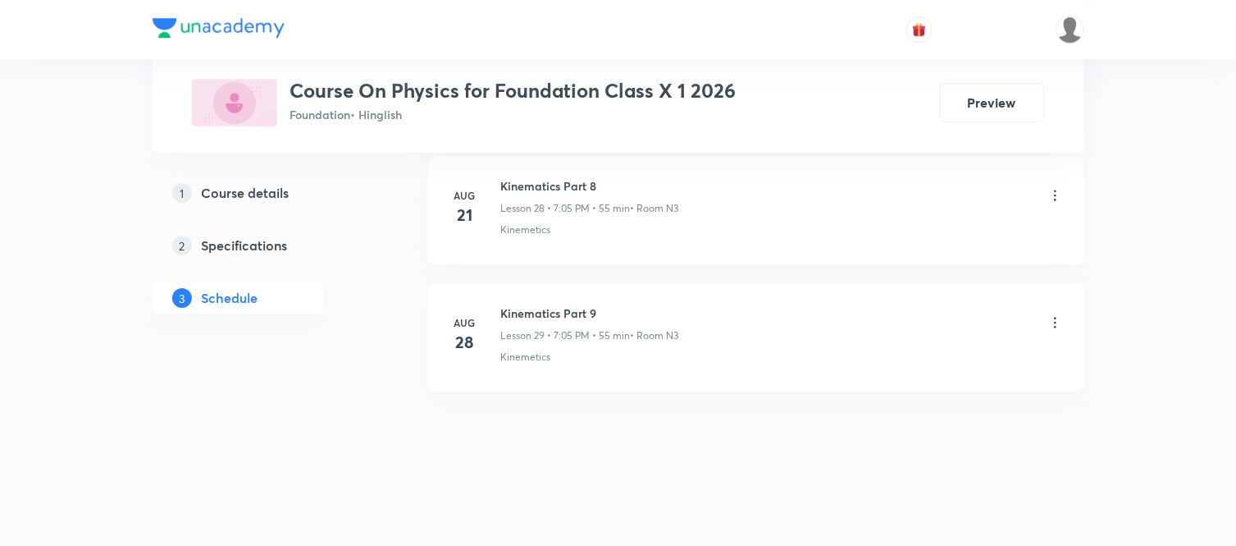
click at [552, 308] on h6 "Kinematics Part 9" at bounding box center [590, 312] width 178 height 17
copy h6 "Kinematics Part 9"
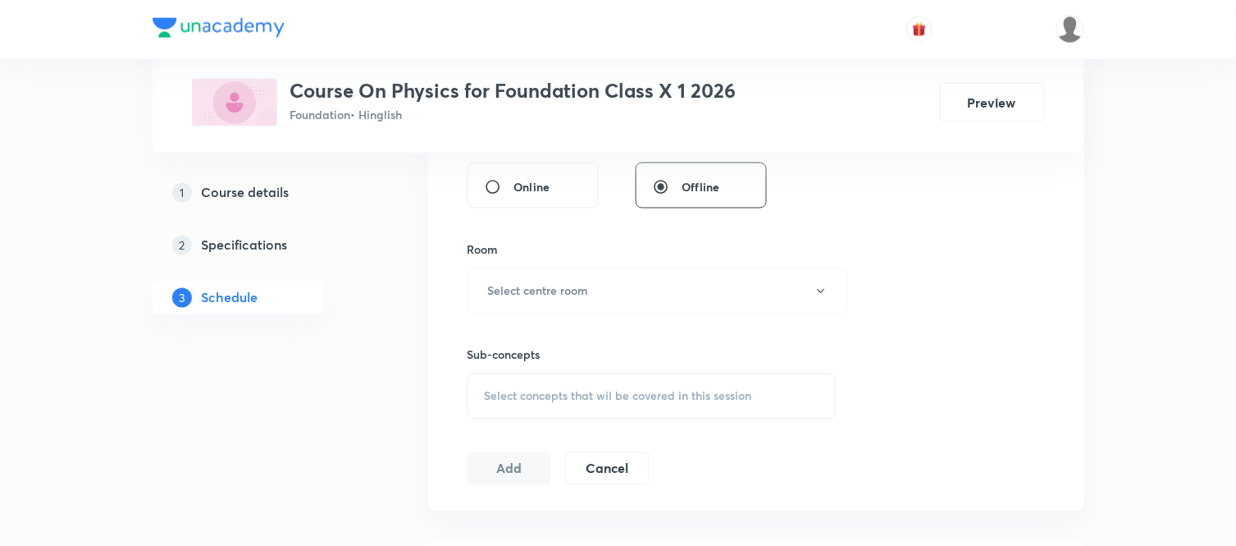
scroll to position [162, 0]
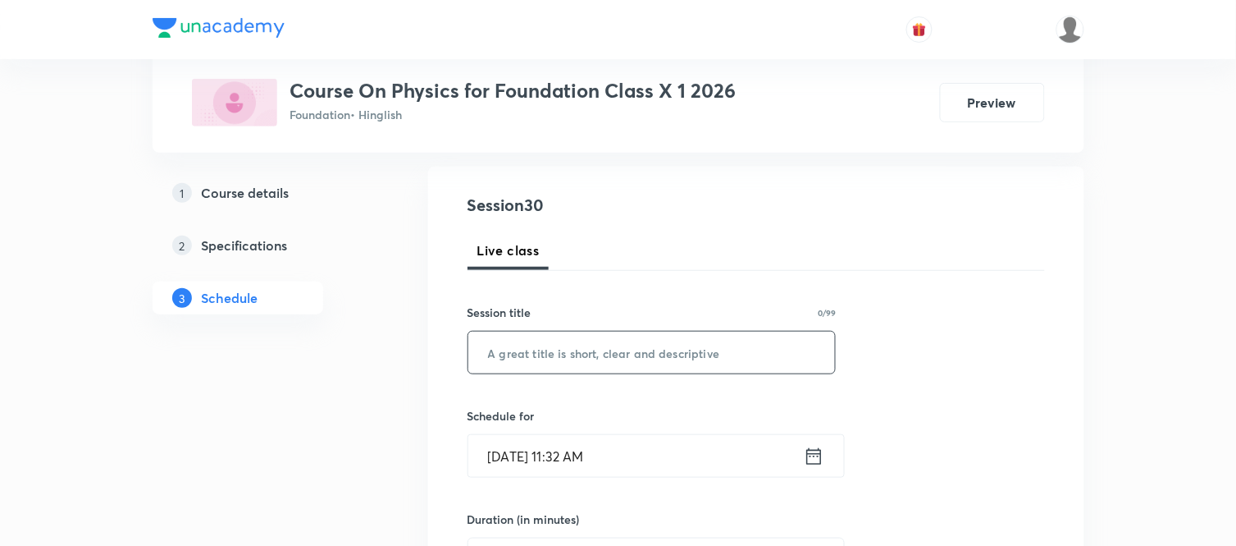
click at [525, 363] on input "text" at bounding box center [652, 352] width 368 height 42
paste input "Kinematics Part 9"
type input "Kinematics Part 10"
click at [818, 460] on icon at bounding box center [814, 456] width 21 height 23
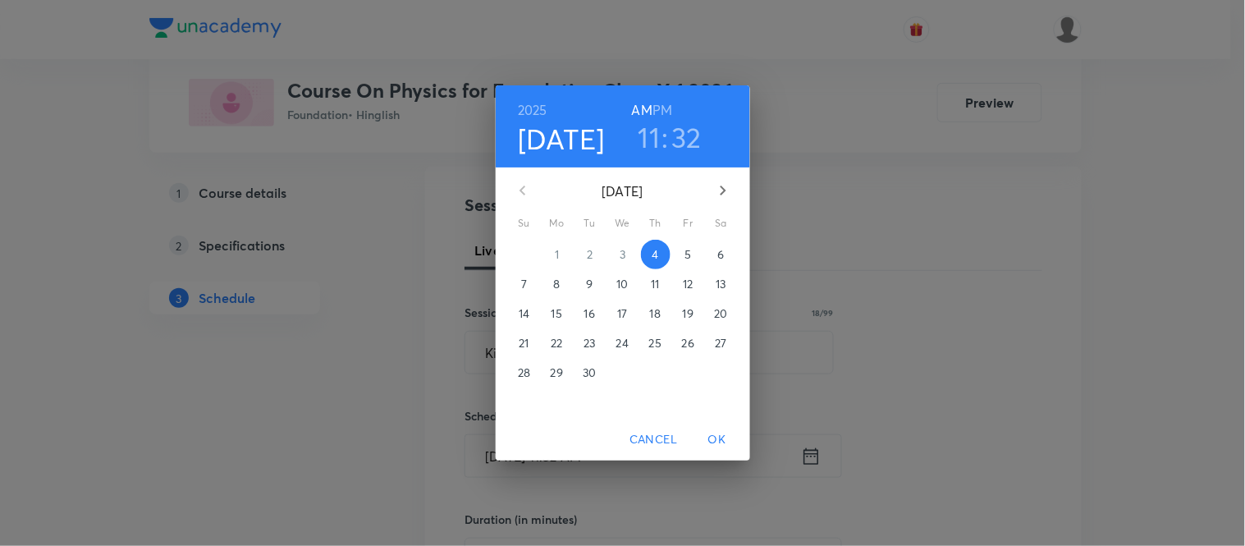
click at [660, 109] on h6 "PM" at bounding box center [662, 109] width 20 height 23
click at [653, 130] on h3 "11" at bounding box center [649, 137] width 22 height 34
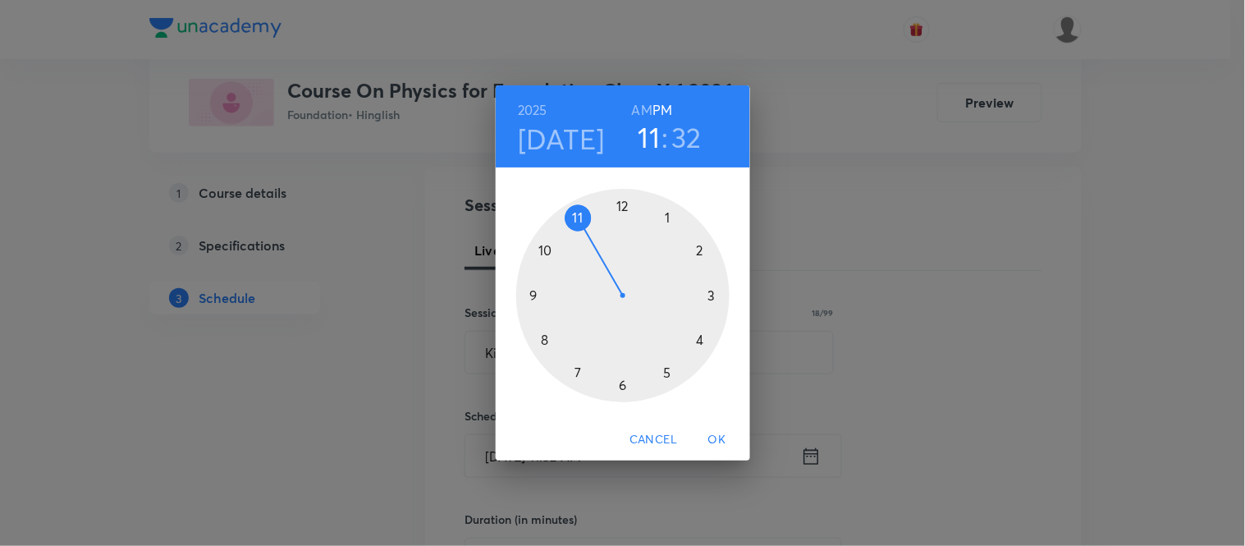
click at [573, 368] on div at bounding box center [622, 295] width 213 height 213
click at [665, 216] on div at bounding box center [622, 295] width 213 height 213
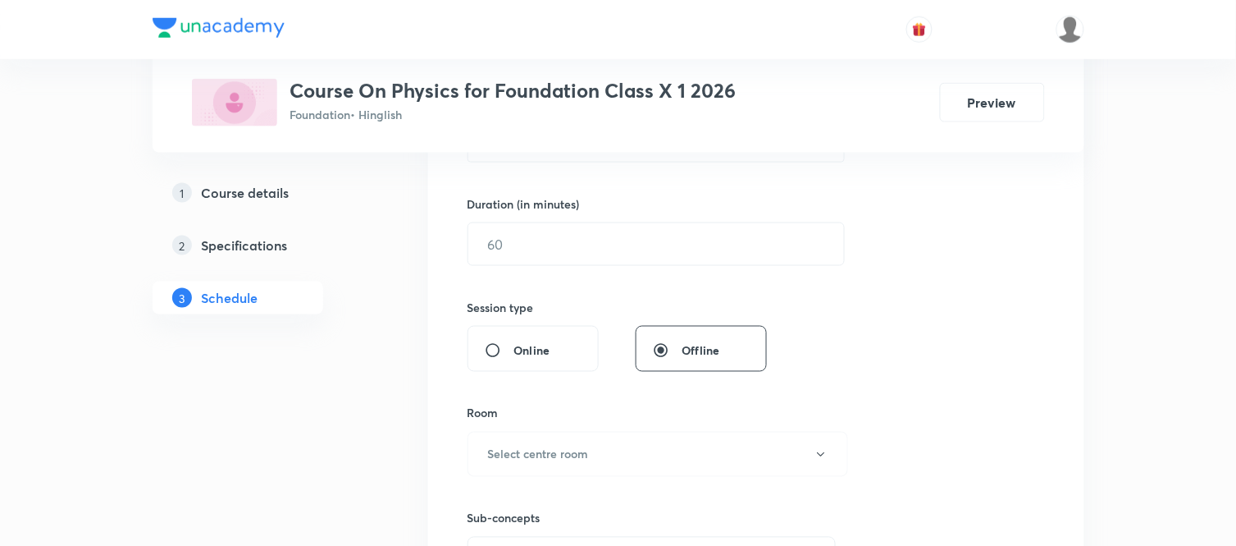
scroll to position [490, 0]
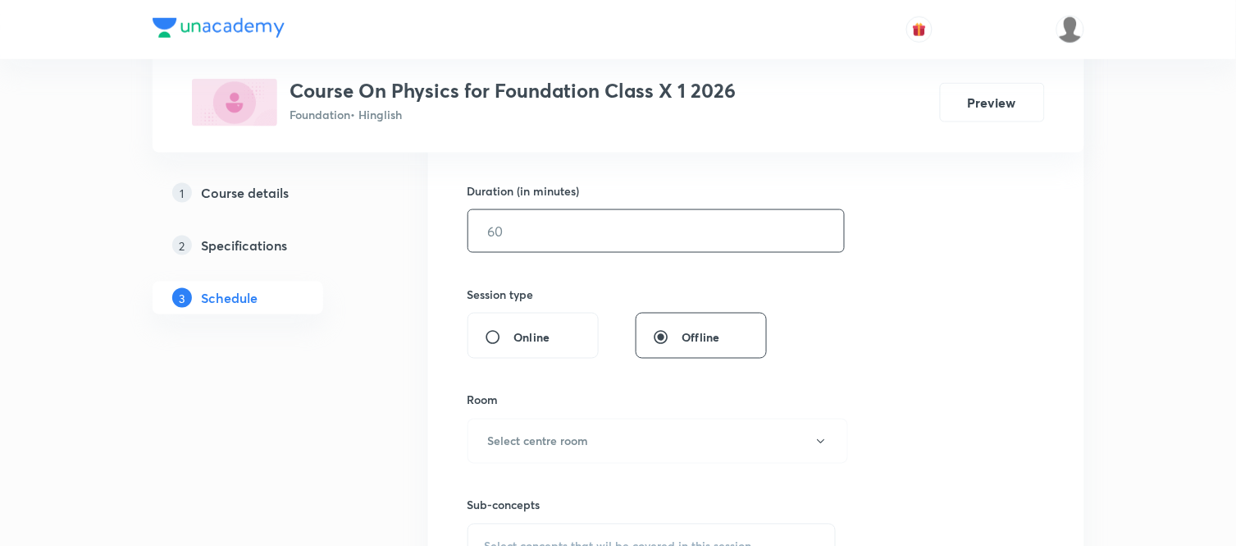
click at [576, 241] on input "text" at bounding box center [656, 231] width 376 height 42
type input "55"
click at [510, 440] on h6 "Select centre room" at bounding box center [538, 440] width 101 height 17
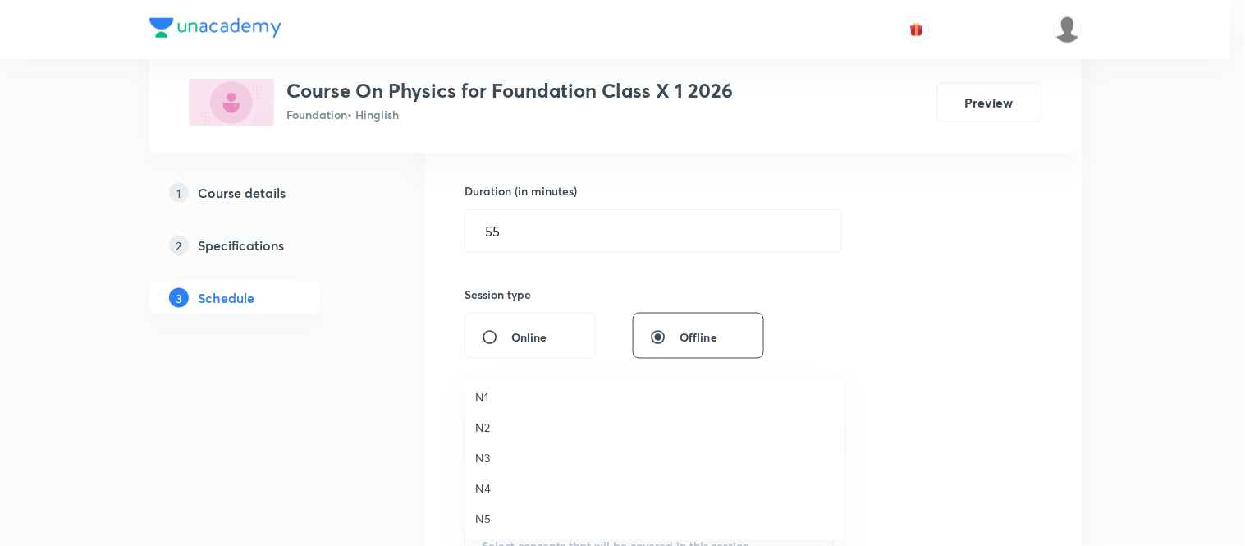
click at [473, 486] on li "N4" at bounding box center [654, 488] width 379 height 30
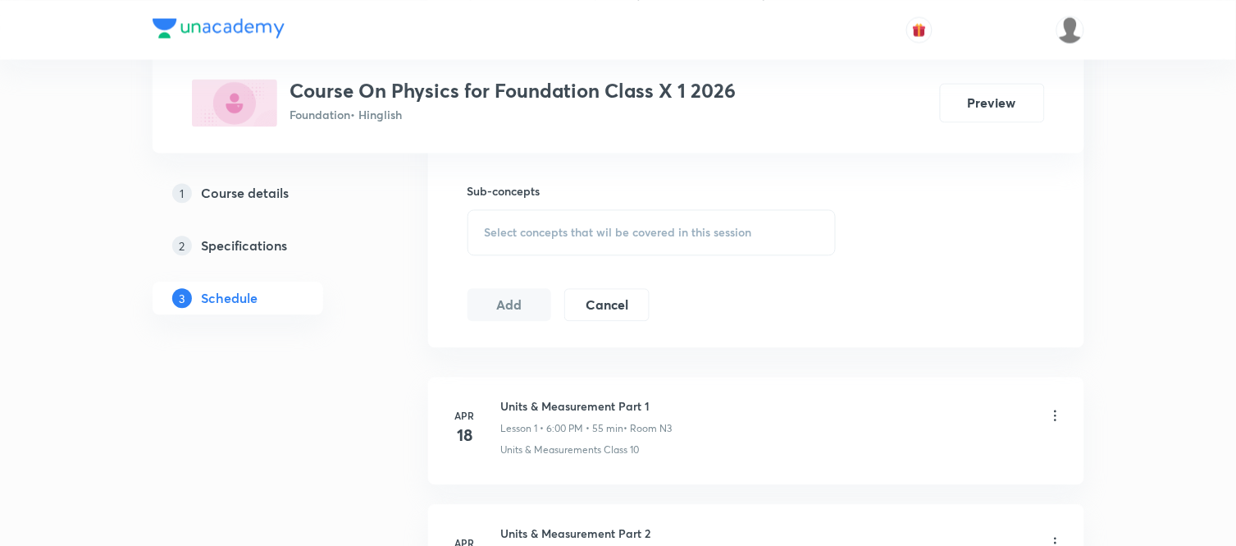
scroll to position [855, 0]
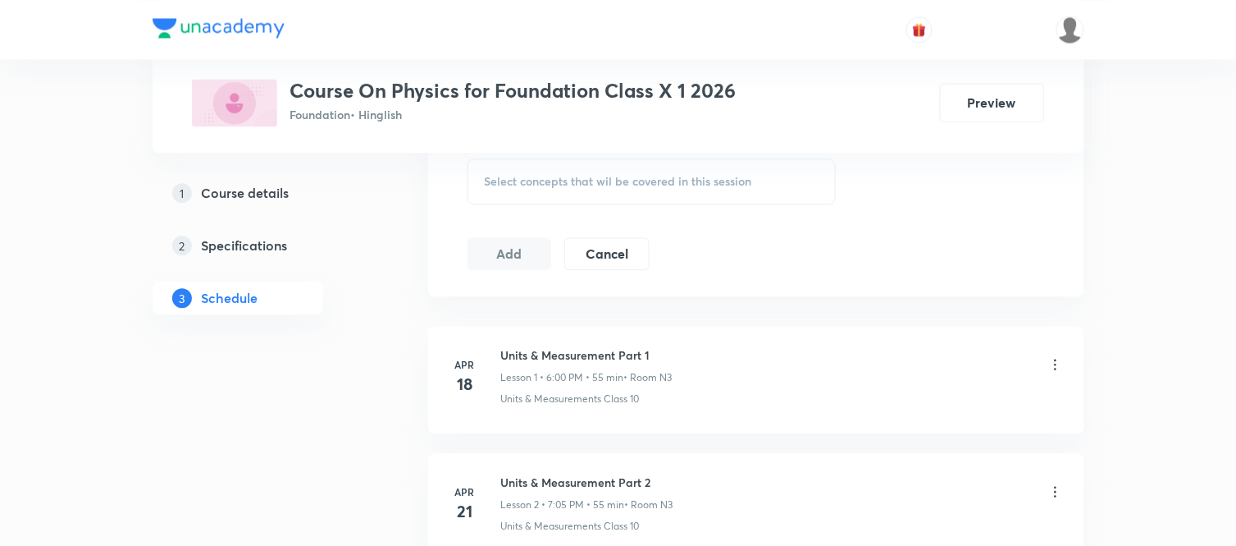
click at [584, 193] on div "Select concepts that wil be covered in this session" at bounding box center [652, 181] width 369 height 46
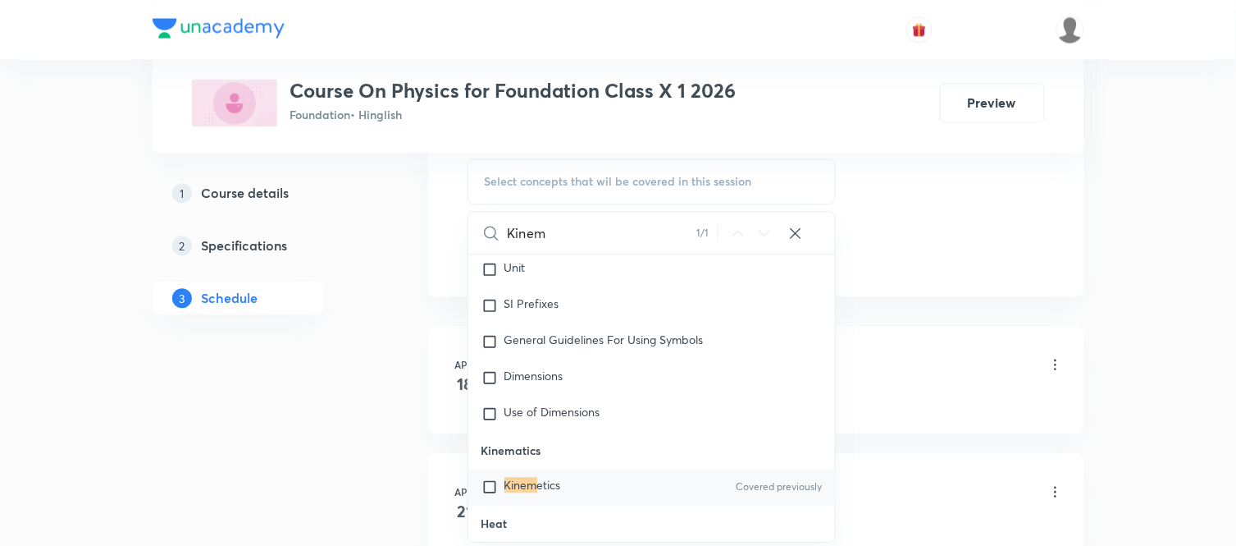
scroll to position [24919, 0]
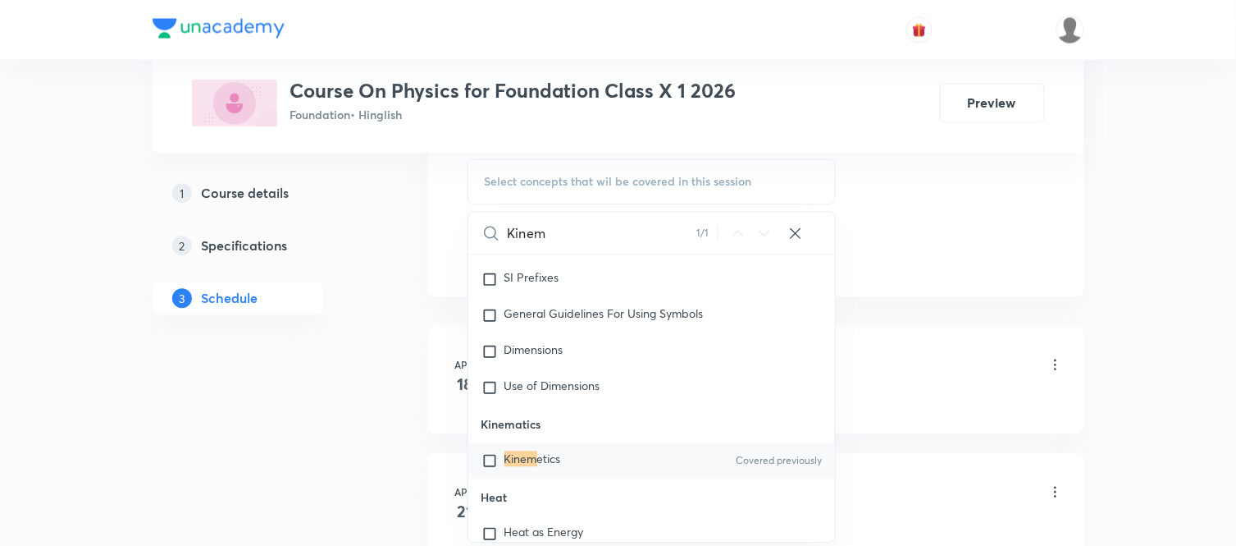
type input "Kinem"
click at [530, 461] on mark "Kinem" at bounding box center [521, 458] width 33 height 16
checkbox input "true"
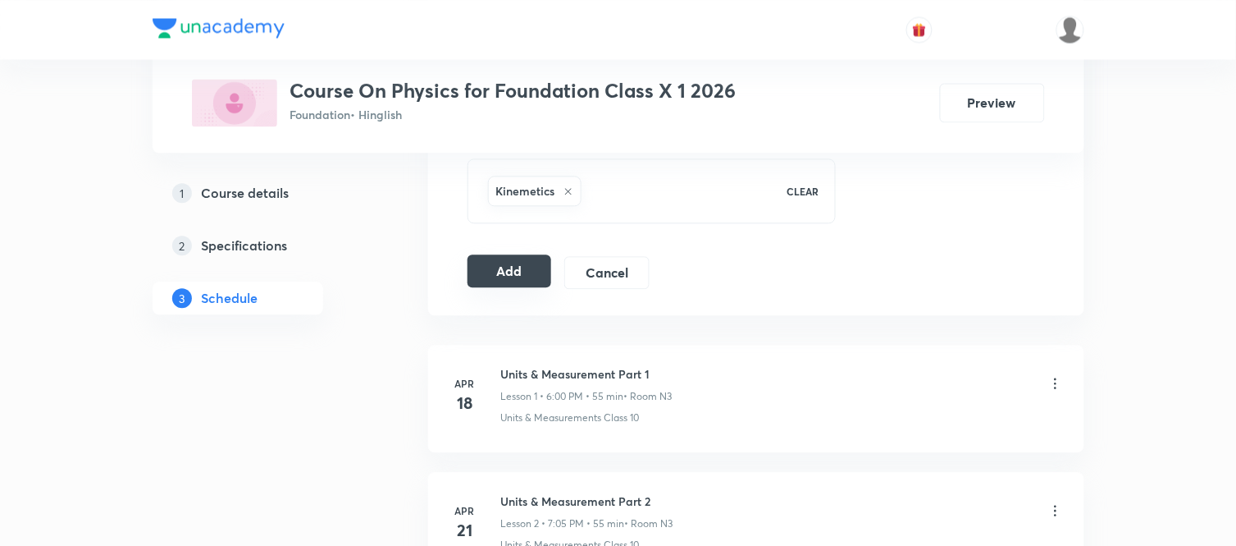
click at [499, 283] on button "Add" at bounding box center [510, 270] width 85 height 33
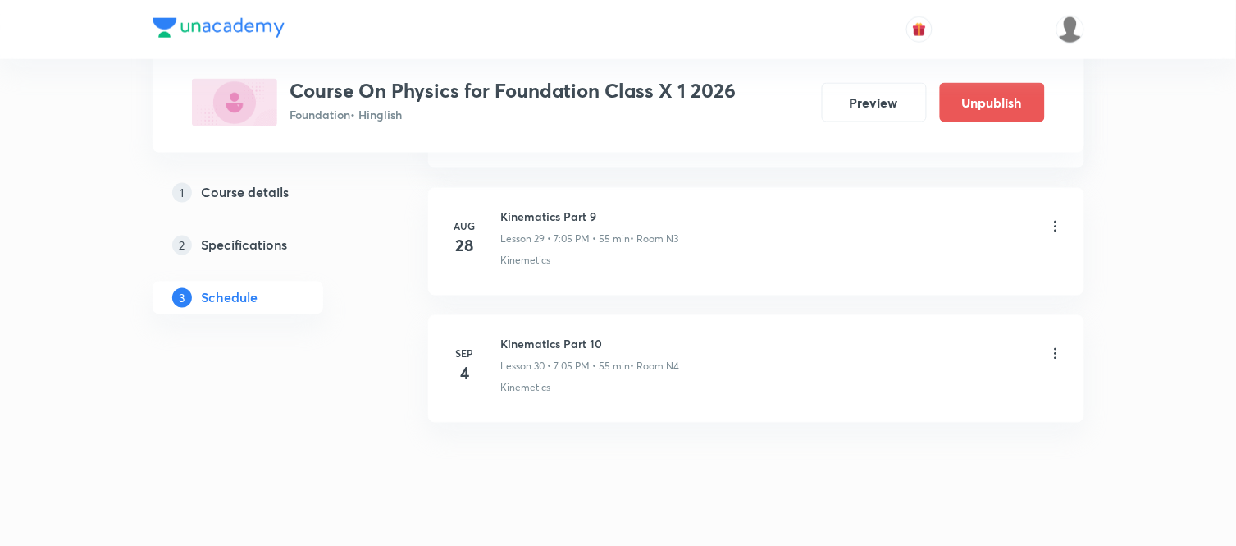
scroll to position [3835, 0]
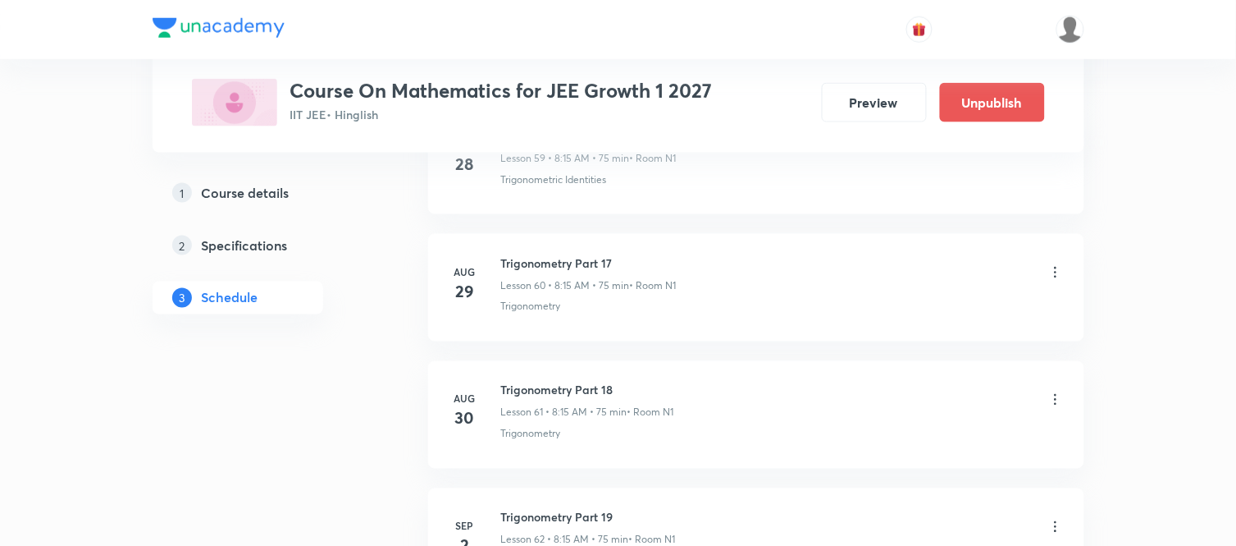
scroll to position [8918, 0]
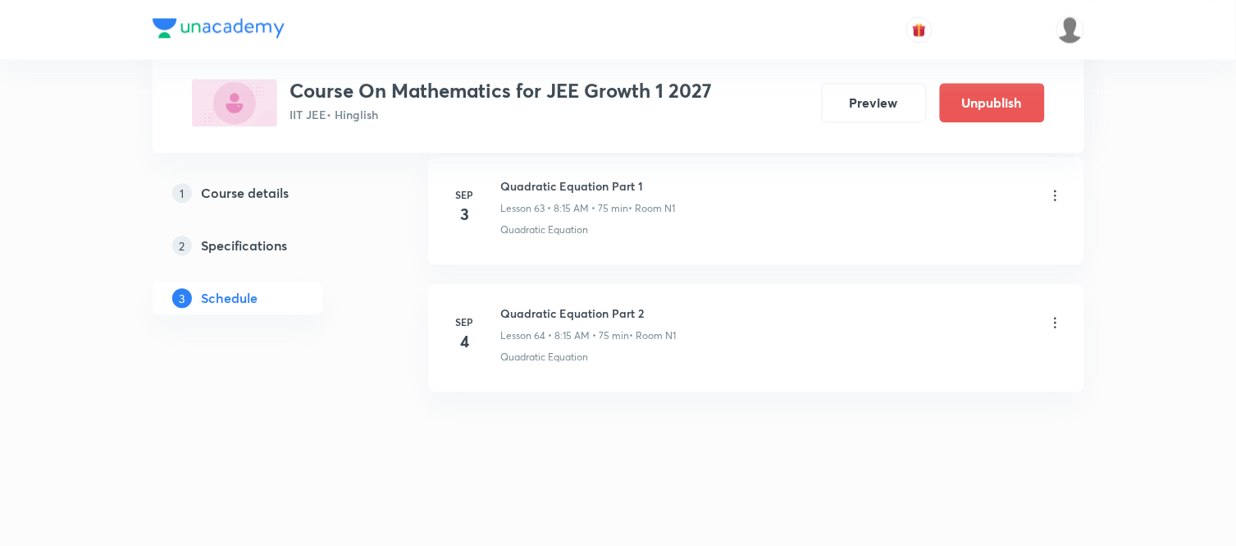
click at [550, 309] on h6 "Quadratic Equation Part 2" at bounding box center [589, 312] width 176 height 17
copy h6 "Quadratic Equation Part 2"
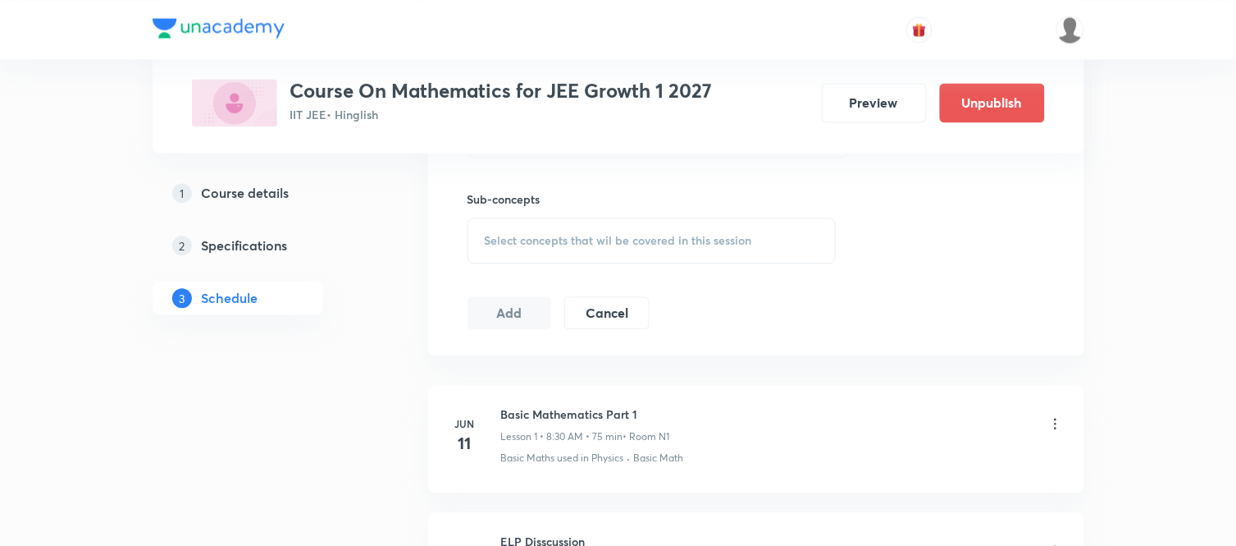
scroll to position [317, 0]
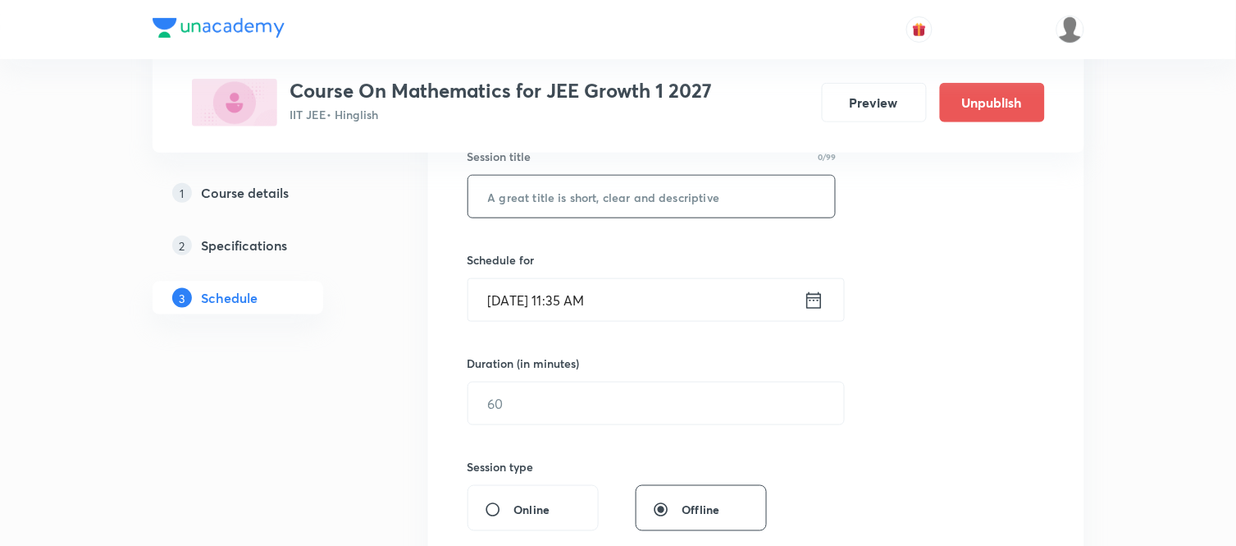
click at [550, 215] on input "text" at bounding box center [652, 197] width 368 height 42
paste input "Quadratic Equation Part 2"
type input "Quadratic Equation Part 3"
click at [806, 300] on icon at bounding box center [813, 299] width 15 height 16
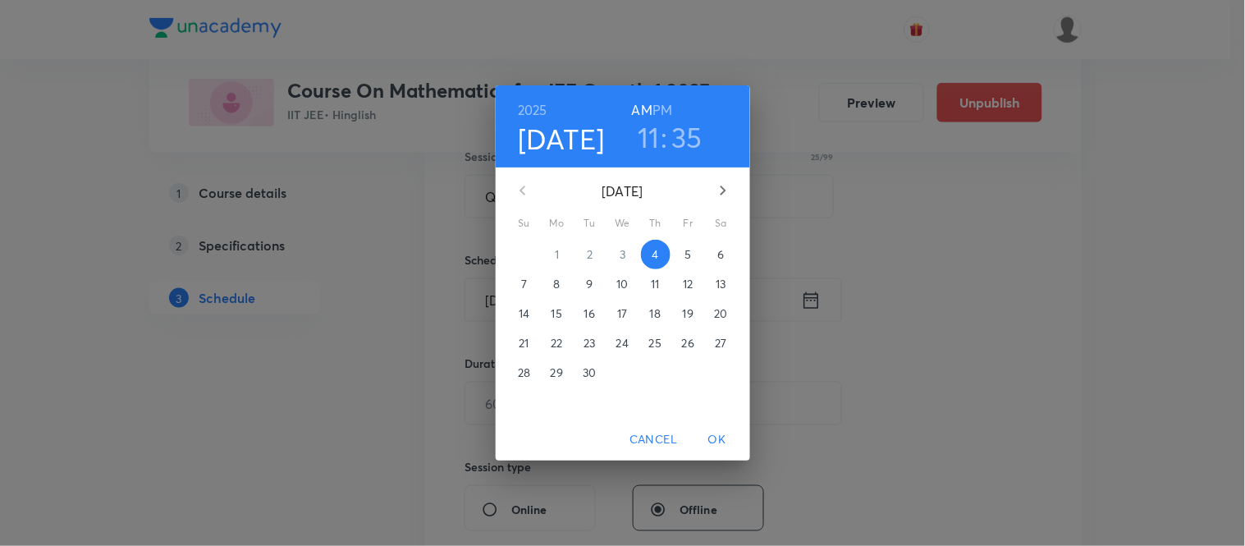
click at [687, 252] on p "5" at bounding box center [687, 254] width 7 height 16
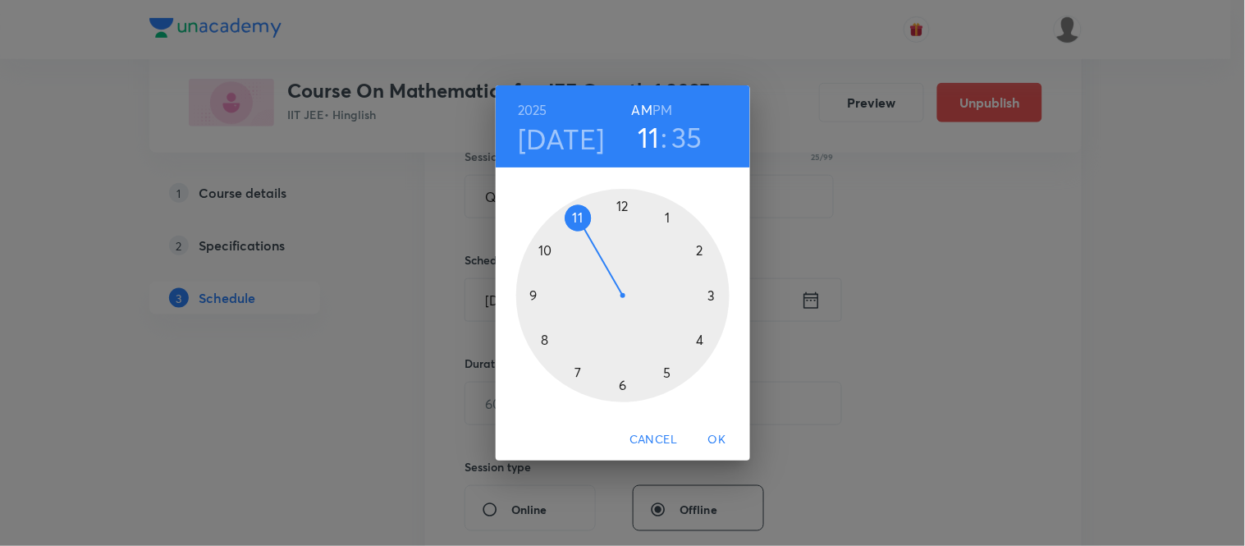
click at [541, 340] on div at bounding box center [622, 295] width 213 height 213
click at [714, 293] on div at bounding box center [622, 295] width 213 height 213
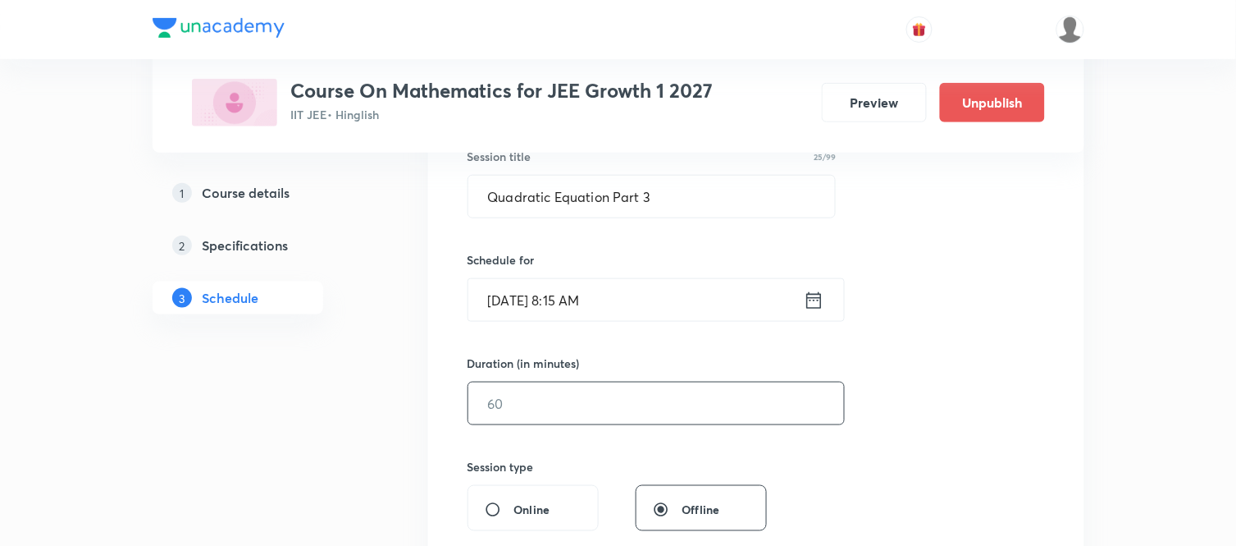
click at [575, 406] on input "text" at bounding box center [656, 403] width 376 height 42
type input "75"
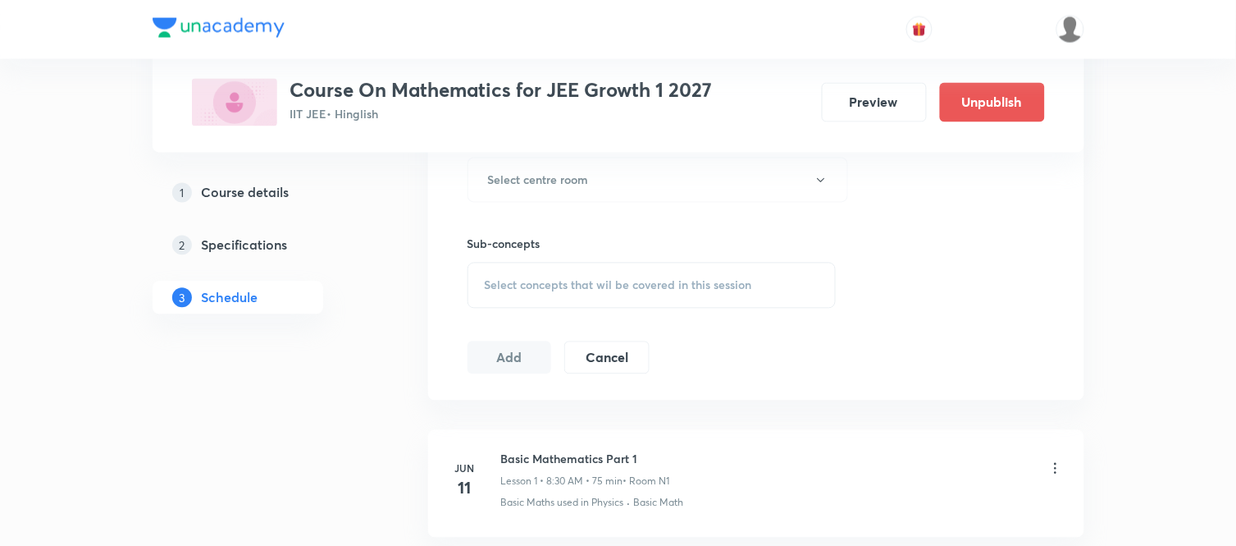
scroll to position [756, 0]
click at [596, 205] on div "Sub-concepts Select concepts that wil be covered in this session" at bounding box center [652, 251] width 369 height 106
click at [596, 190] on button "Select centre room" at bounding box center [658, 175] width 381 height 45
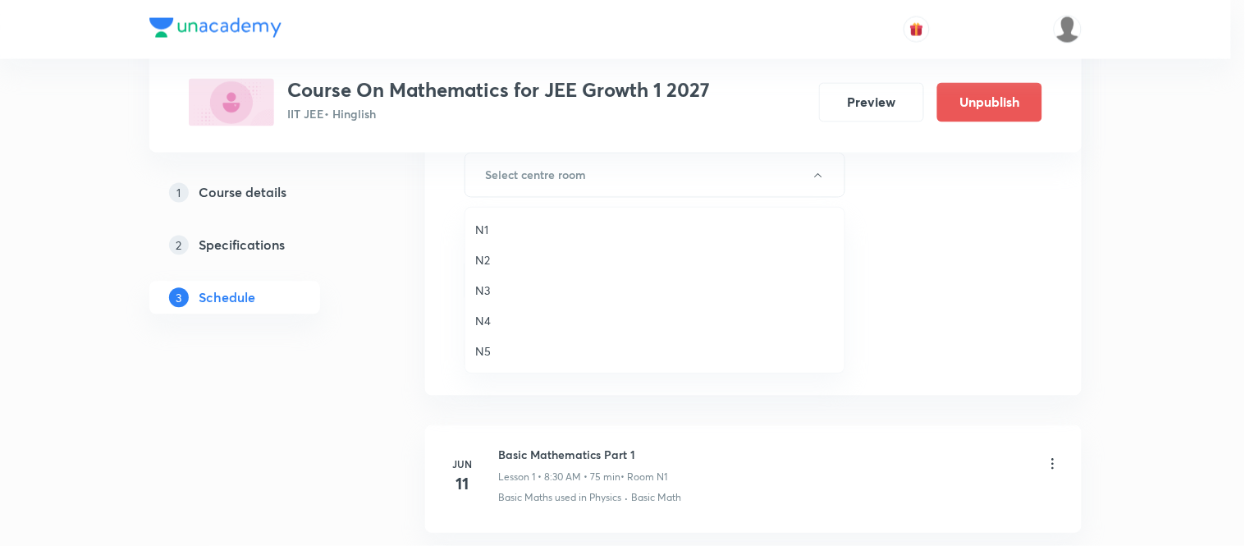
click at [489, 223] on span "N1" at bounding box center [654, 229] width 359 height 17
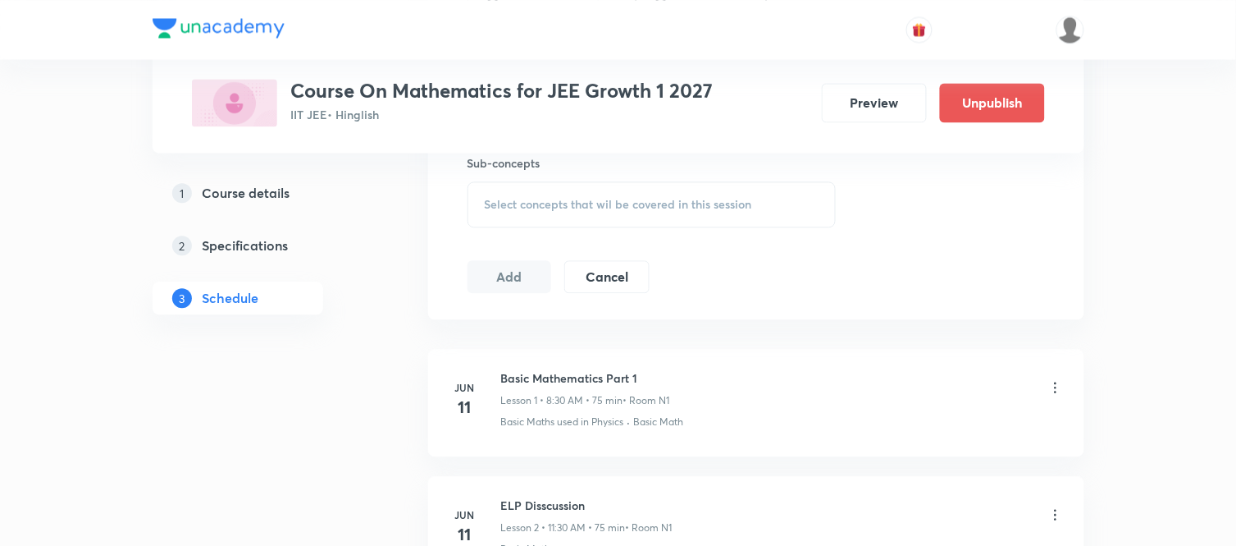
scroll to position [865, 0]
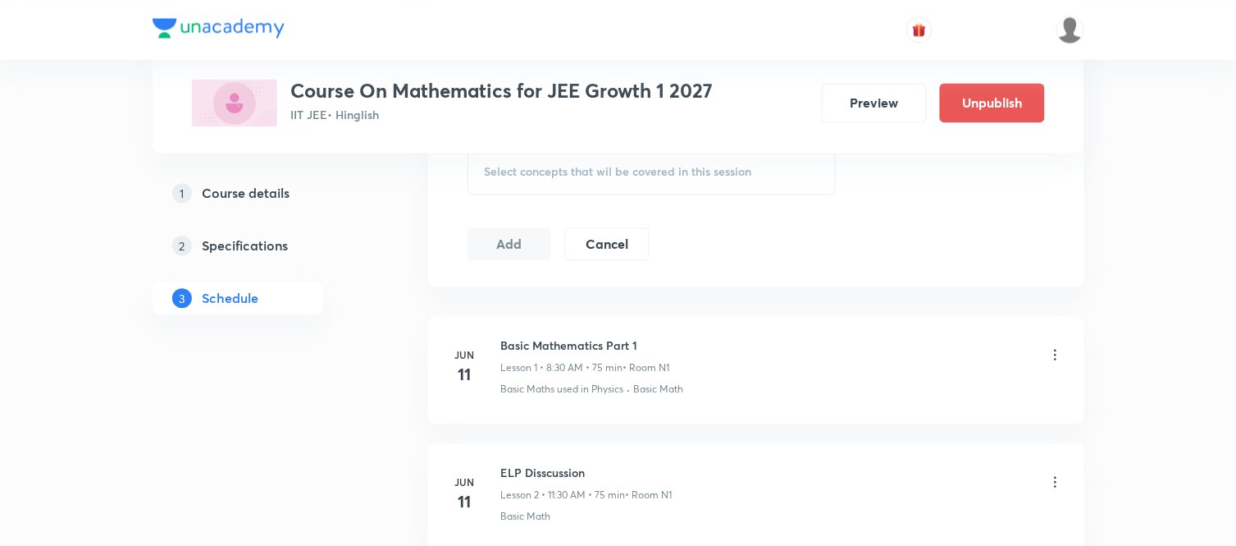
click at [522, 193] on div "Select concepts that wil be covered in this session" at bounding box center [652, 171] width 369 height 46
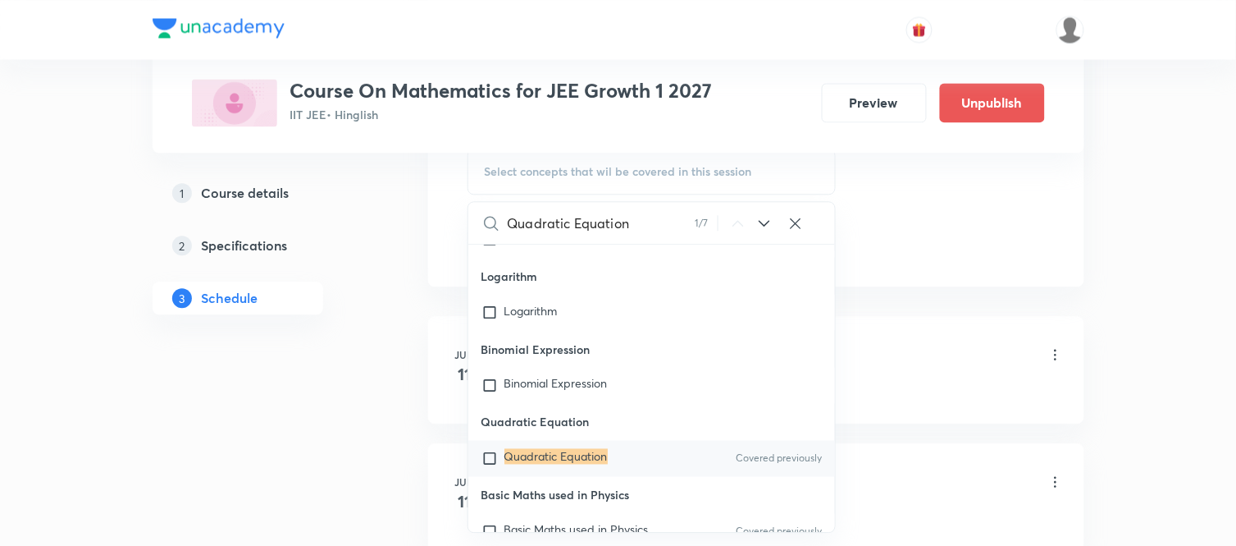
scroll to position [656, 0]
type input "Quadratic Equation"
click at [526, 449] on mark "Quadratic Equation" at bounding box center [556, 454] width 103 height 16
checkbox input "true"
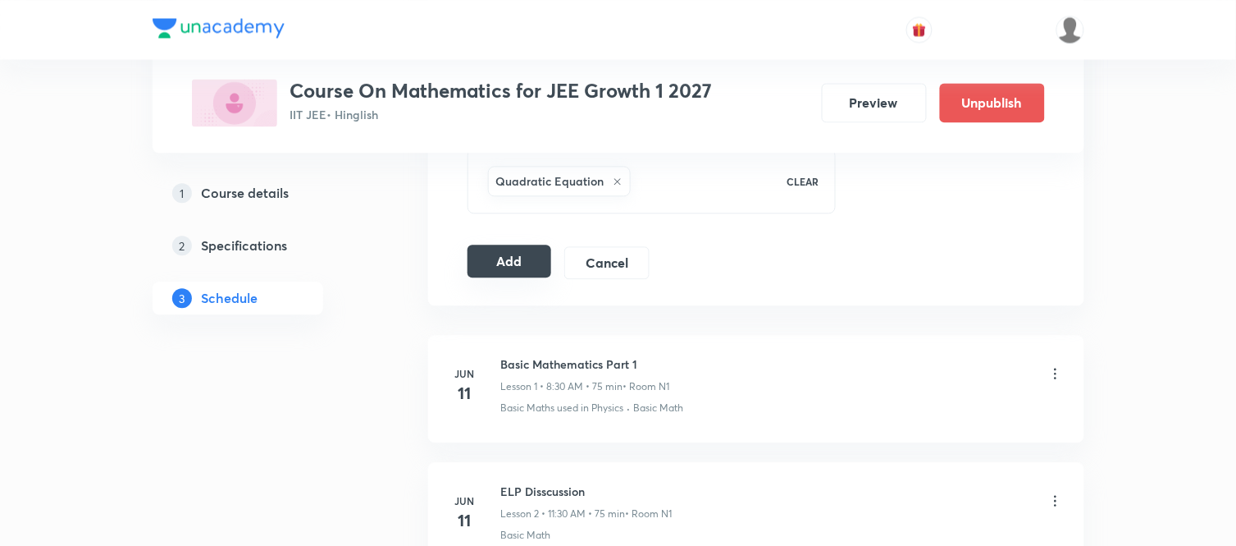
click at [485, 263] on button "Add" at bounding box center [510, 260] width 85 height 33
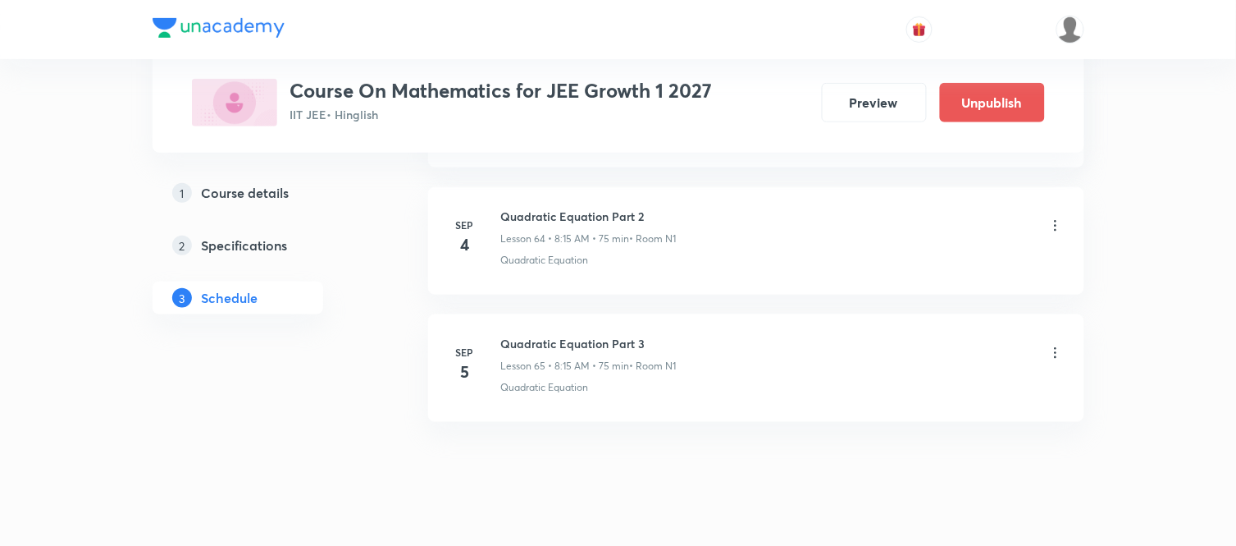
scroll to position [8290, 0]
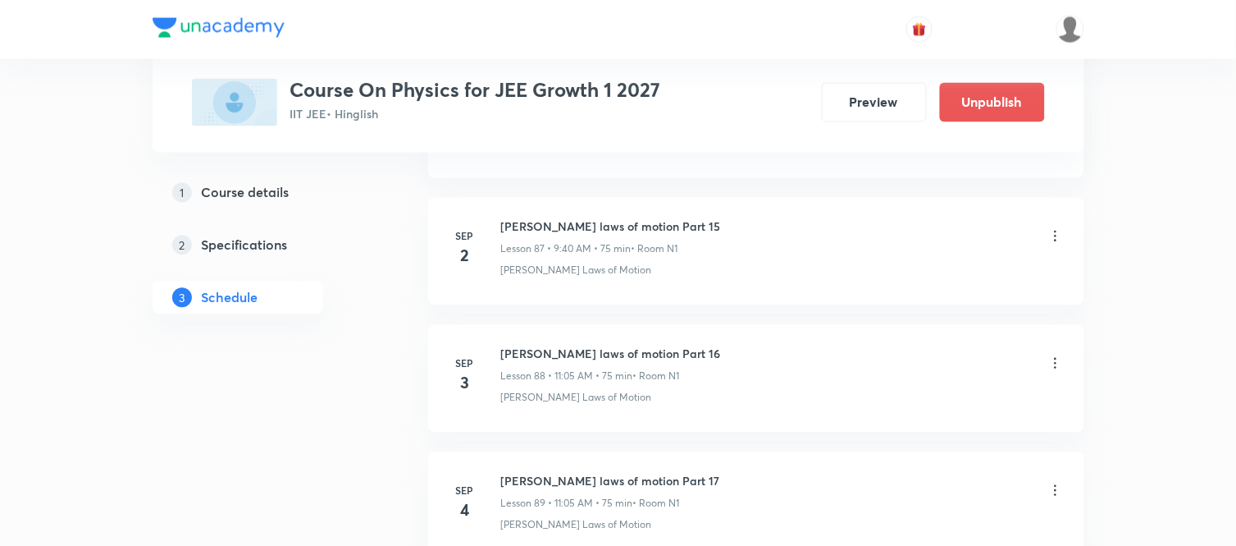
scroll to position [12103, 0]
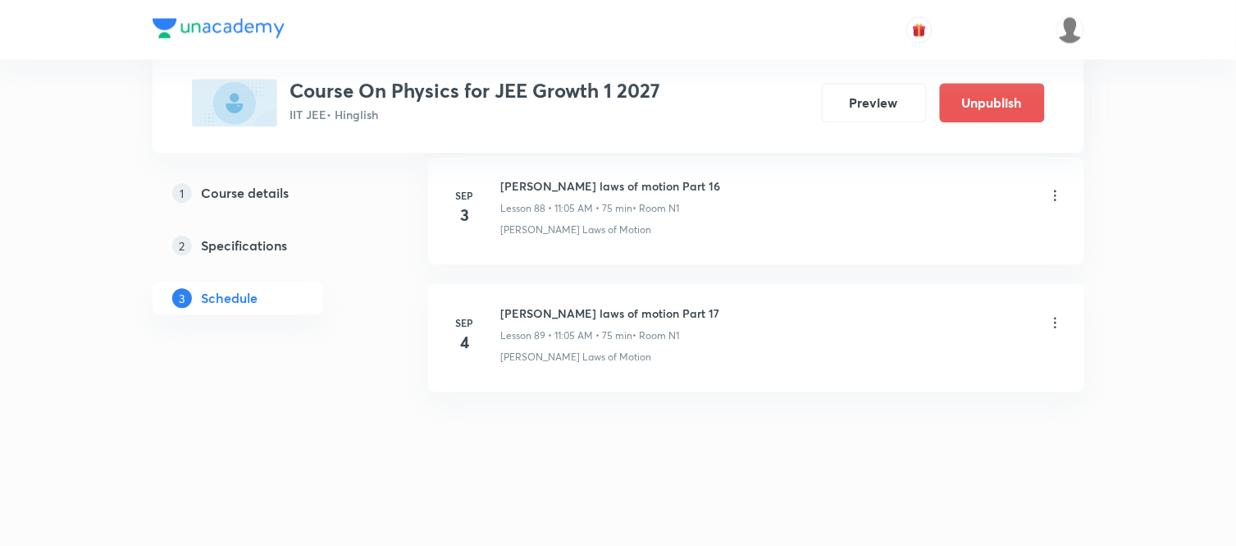
click at [585, 317] on h6 "[PERSON_NAME] laws of motion Part 17" at bounding box center [610, 312] width 219 height 17
copy h6 "[PERSON_NAME] laws of motion Part 17"
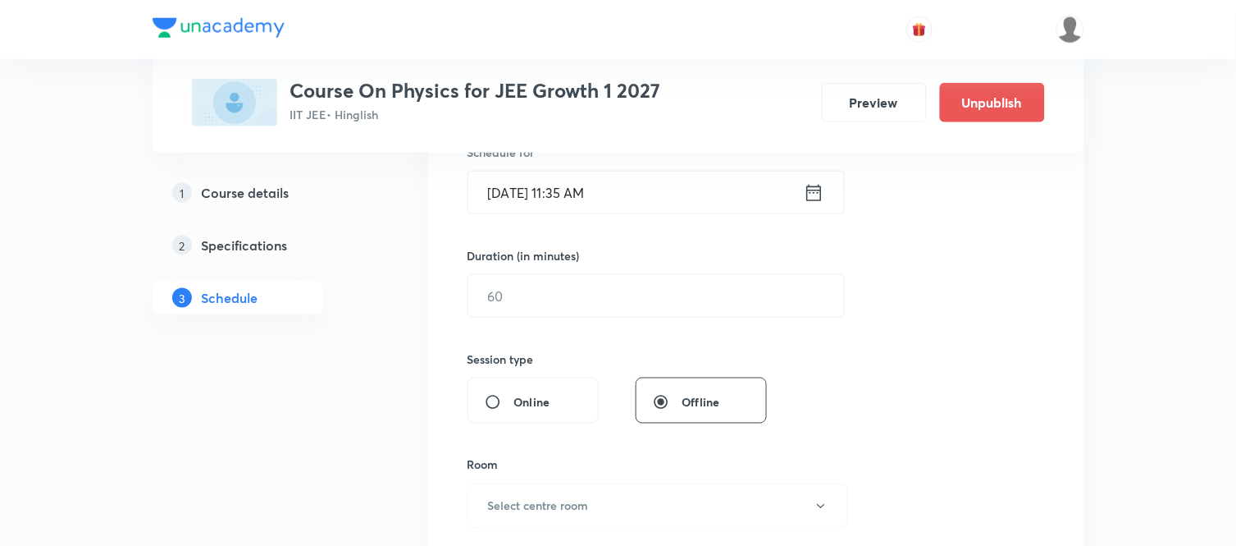
scroll to position [159, 0]
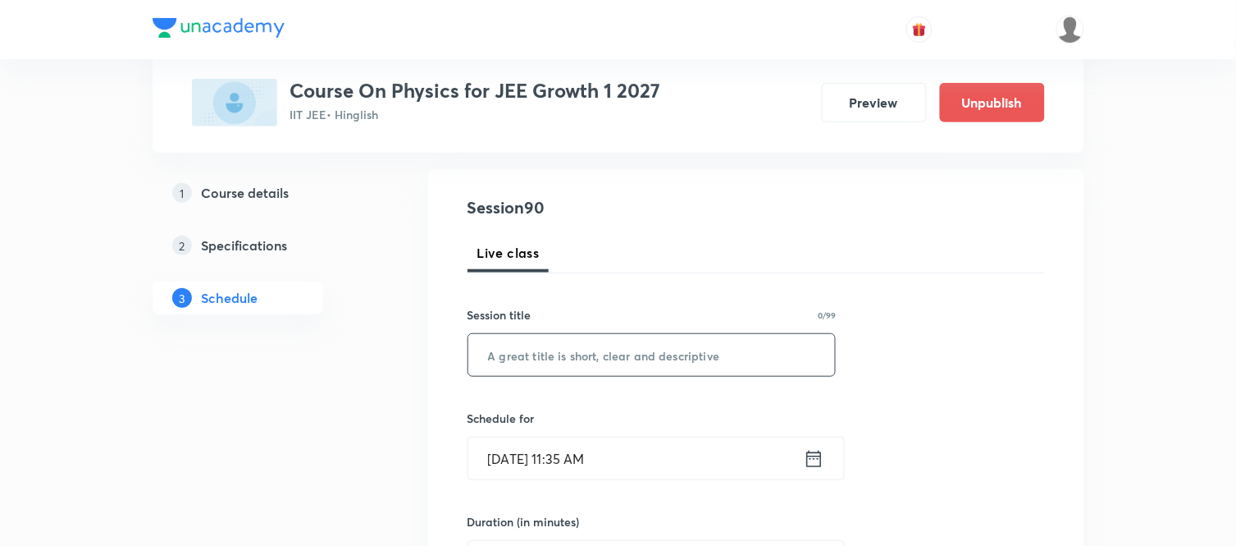
click at [581, 335] on input "text" at bounding box center [652, 355] width 368 height 42
paste input "[PERSON_NAME] laws of motion Part 17"
type input "[PERSON_NAME] laws of motion Part 18"
click at [811, 456] on icon at bounding box center [814, 458] width 21 height 23
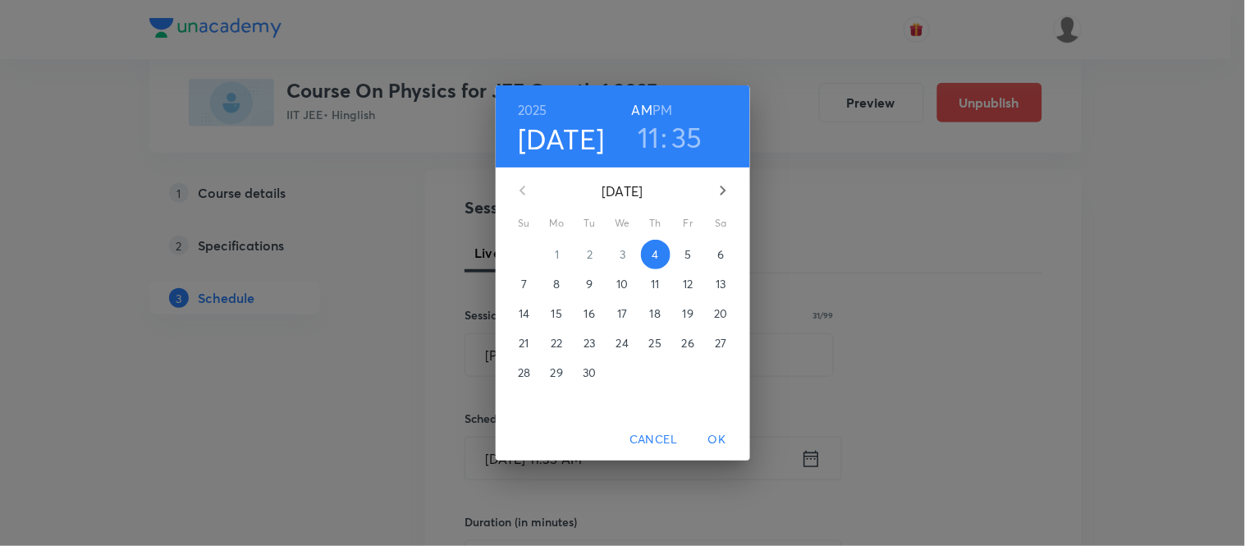
click at [687, 248] on p "5" at bounding box center [687, 254] width 7 height 16
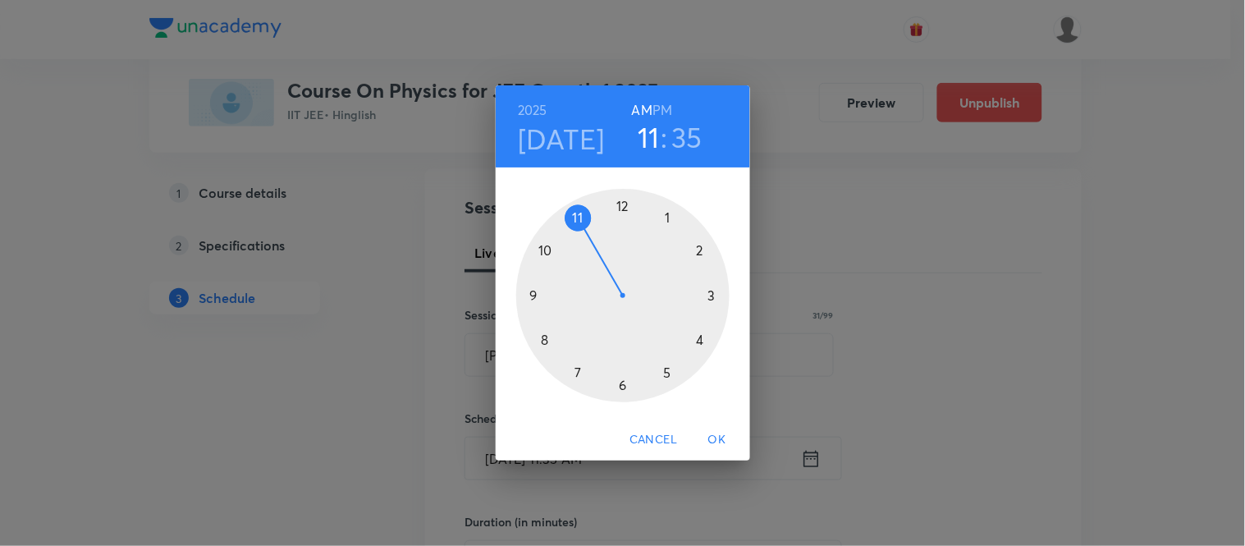
click at [530, 293] on div at bounding box center [622, 295] width 213 height 213
click at [546, 336] on div at bounding box center [622, 295] width 213 height 213
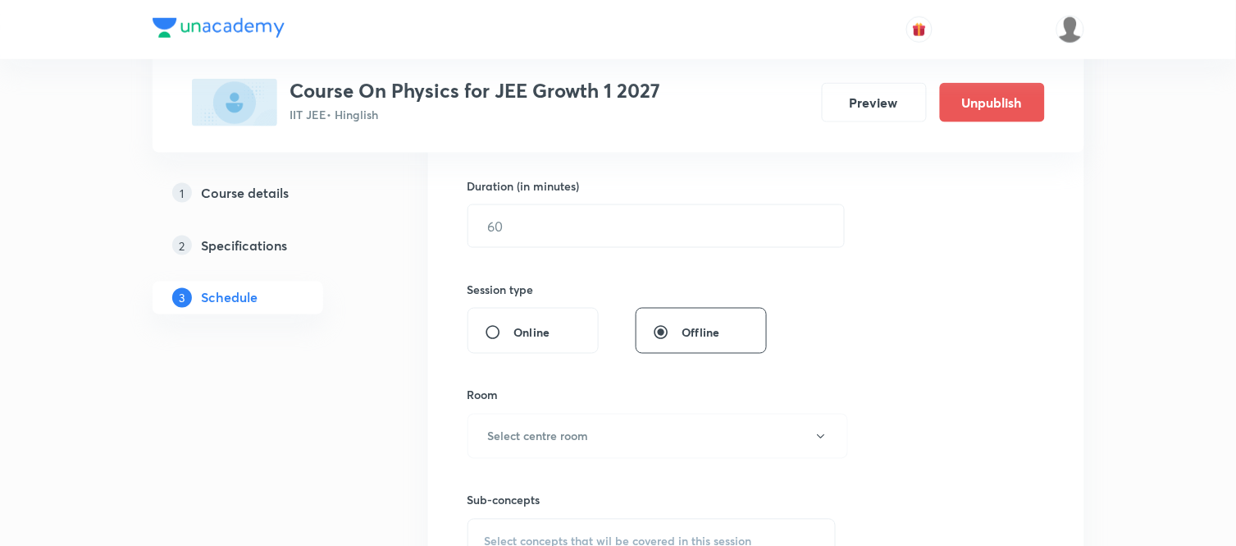
scroll to position [523, 0]
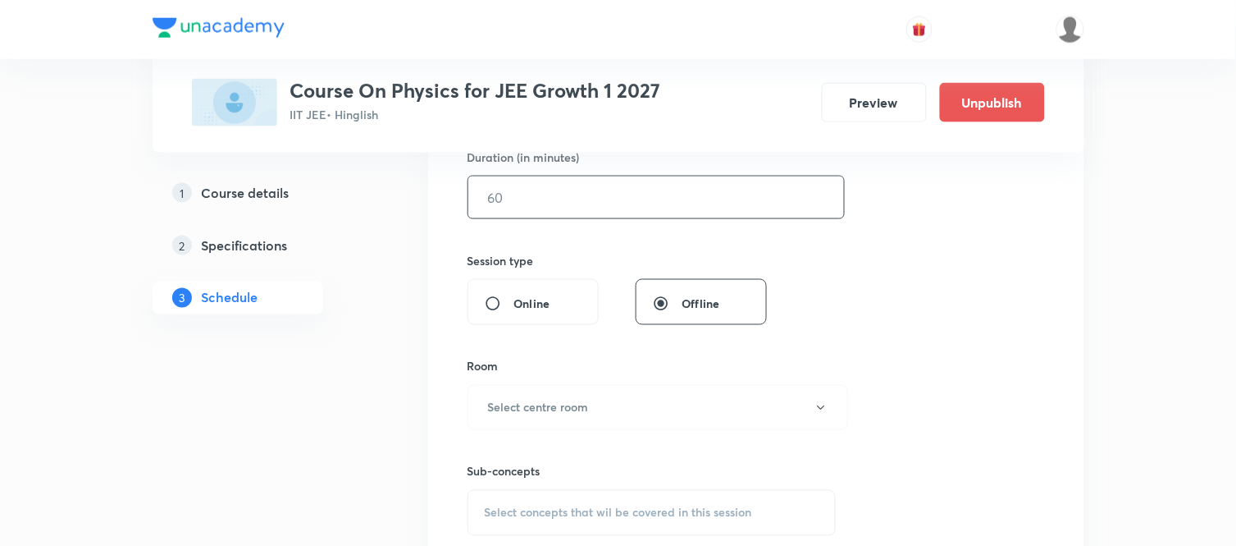
click at [520, 201] on input "text" at bounding box center [656, 197] width 376 height 42
type input "75"
click at [530, 427] on button "Select centre room" at bounding box center [658, 407] width 381 height 45
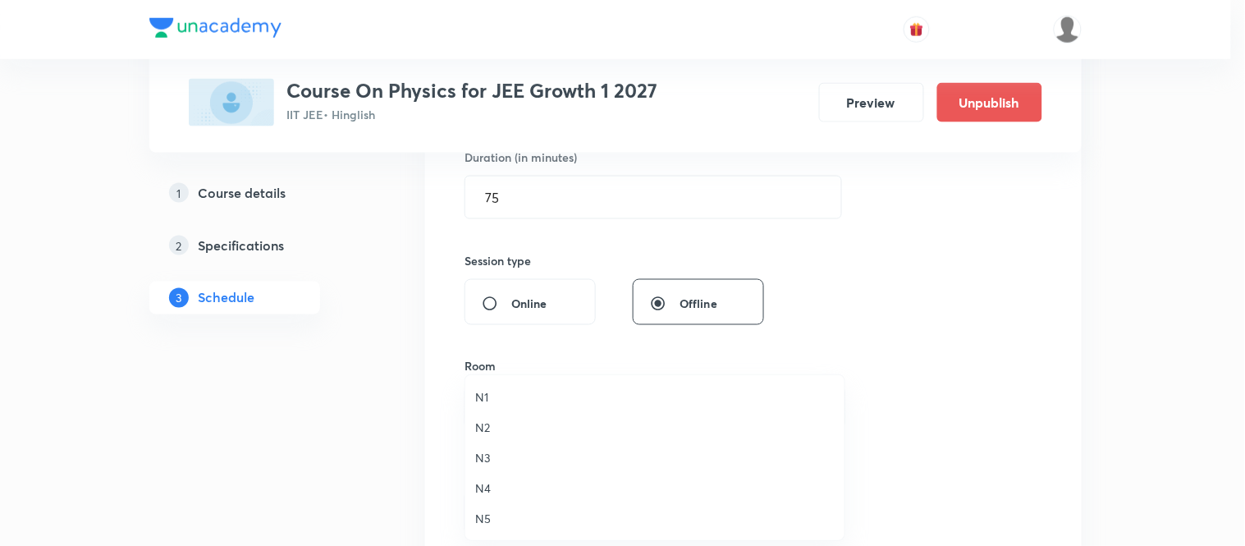
click at [484, 389] on span "N1" at bounding box center [654, 396] width 359 height 17
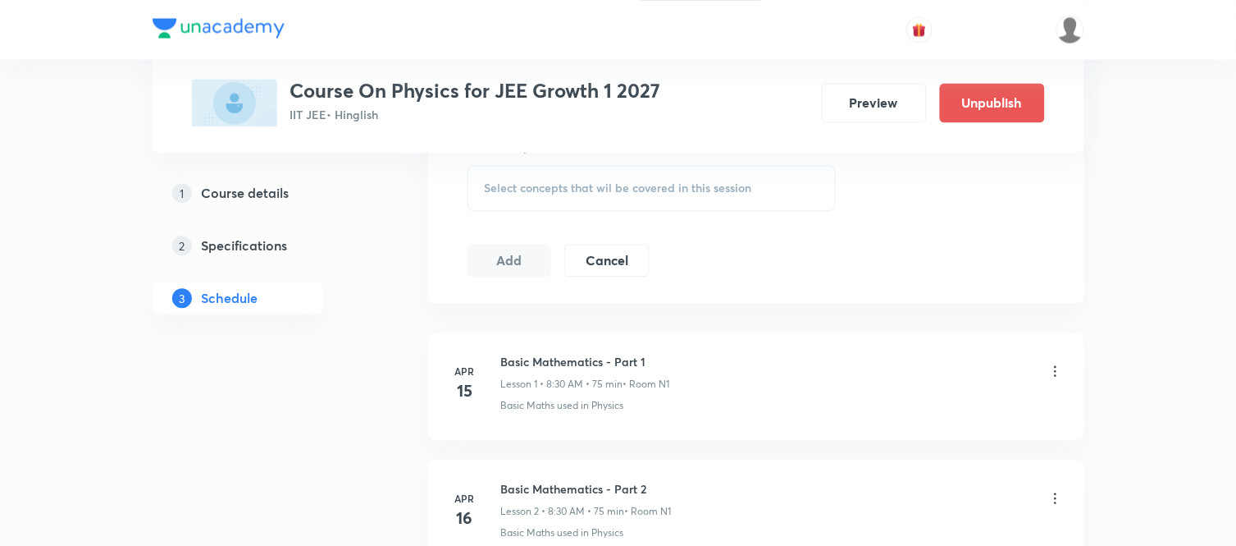
scroll to position [852, 0]
click at [505, 194] on div "Select concepts that wil be covered in this session" at bounding box center [652, 185] width 369 height 46
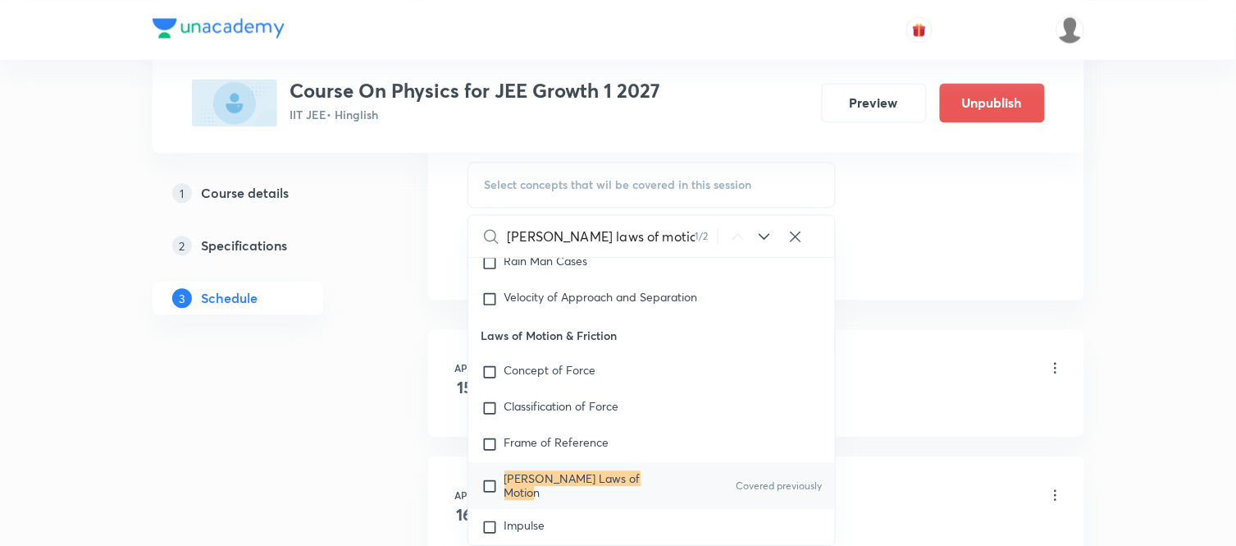
scroll to position [2632, 0]
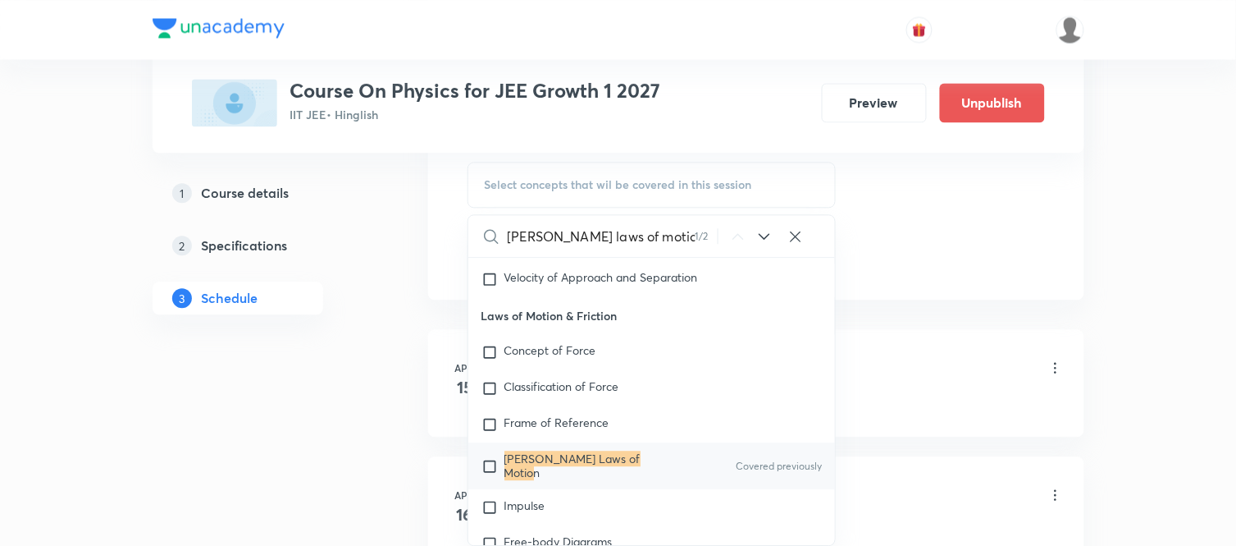
type input "Newton's laws of motio"
click at [560, 466] on mark "Newton's Laws of Motio" at bounding box center [573, 464] width 136 height 29
checkbox input "true"
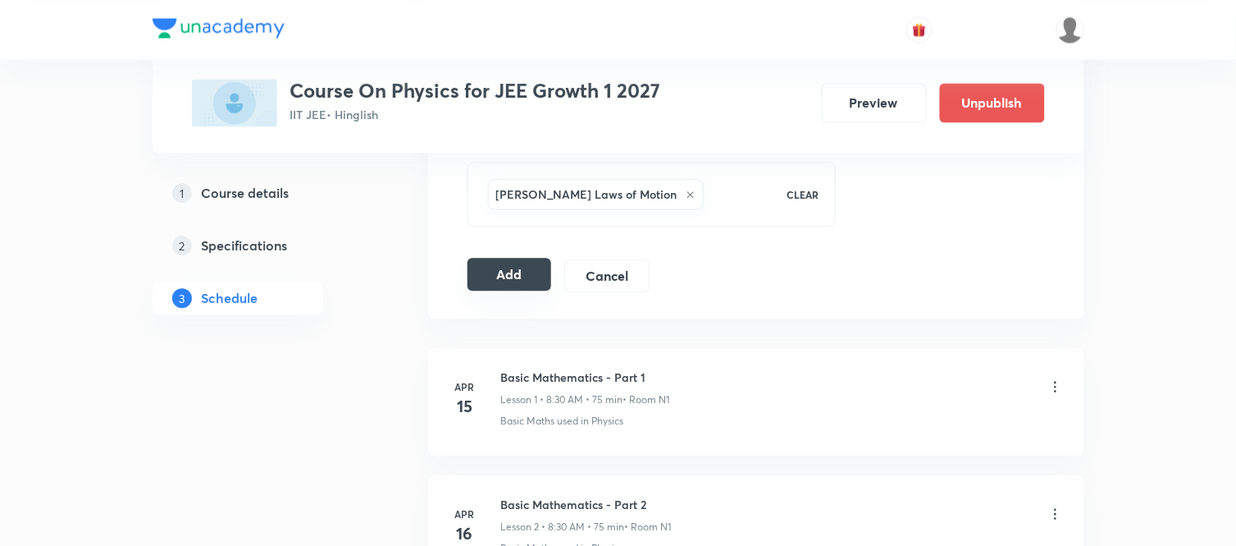
click at [473, 272] on button "Add" at bounding box center [510, 274] width 85 height 33
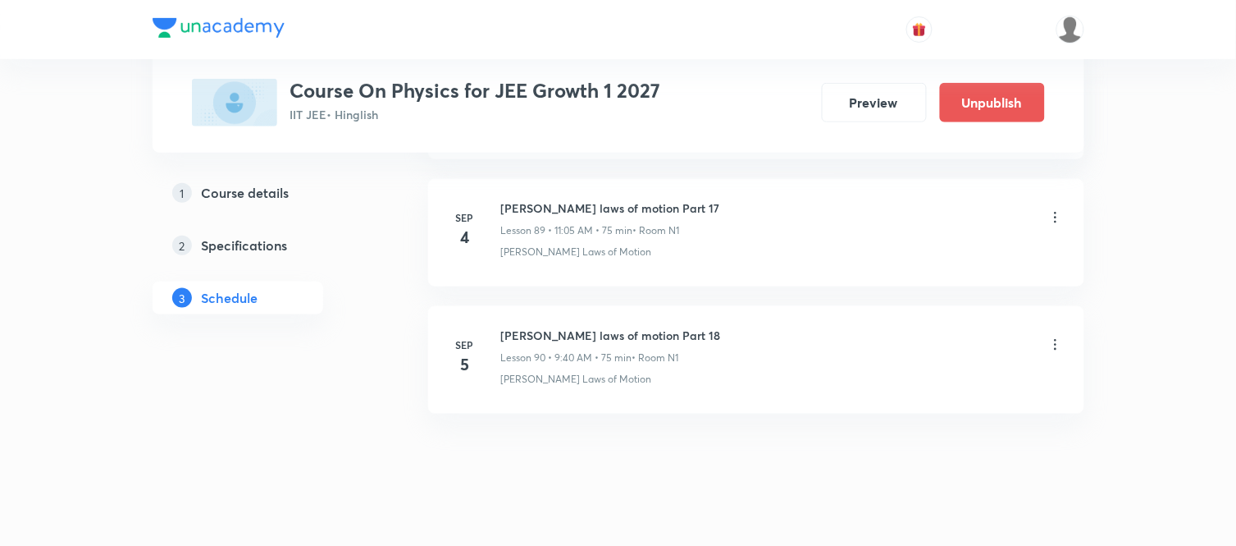
scroll to position [11476, 0]
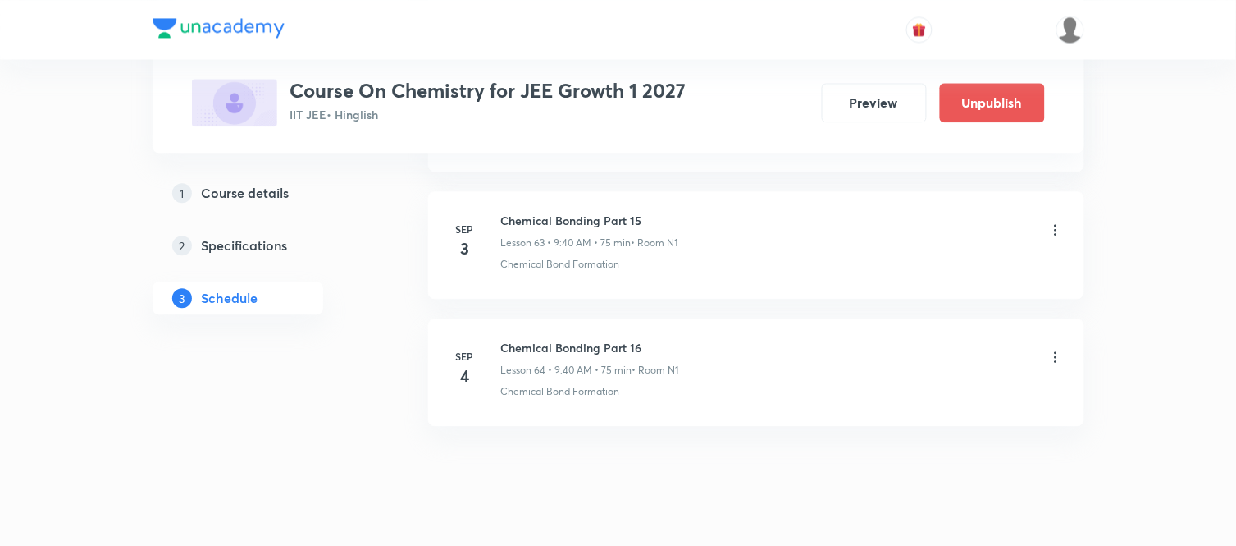
scroll to position [8918, 0]
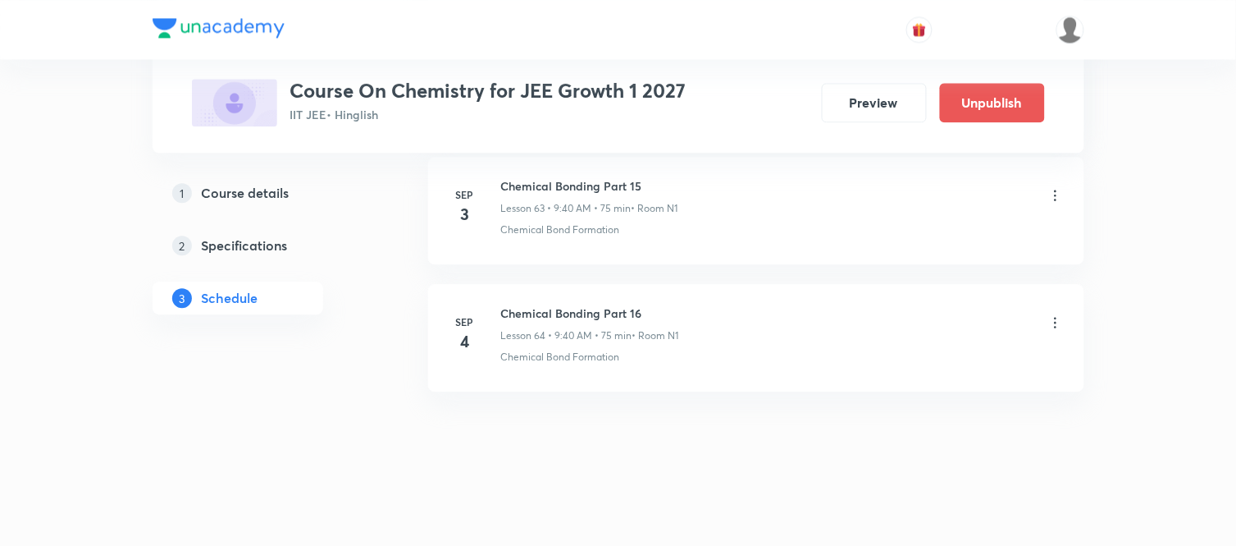
click at [562, 308] on h6 "Chemical Bonding Part 16" at bounding box center [590, 312] width 178 height 17
copy h6 "Chemical Bonding Part 16"
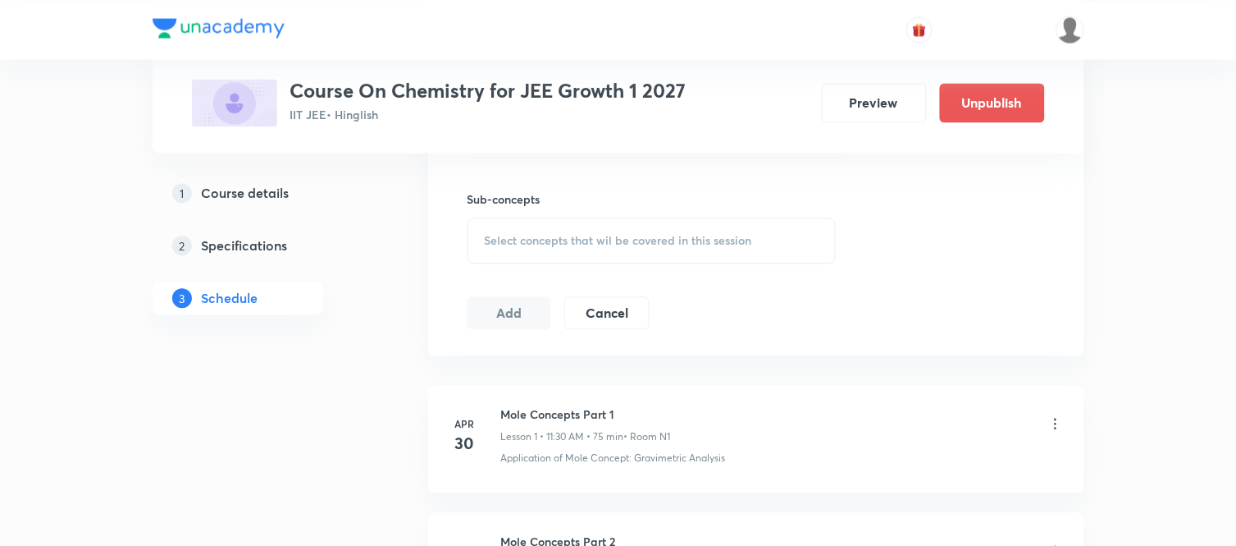
scroll to position [317, 0]
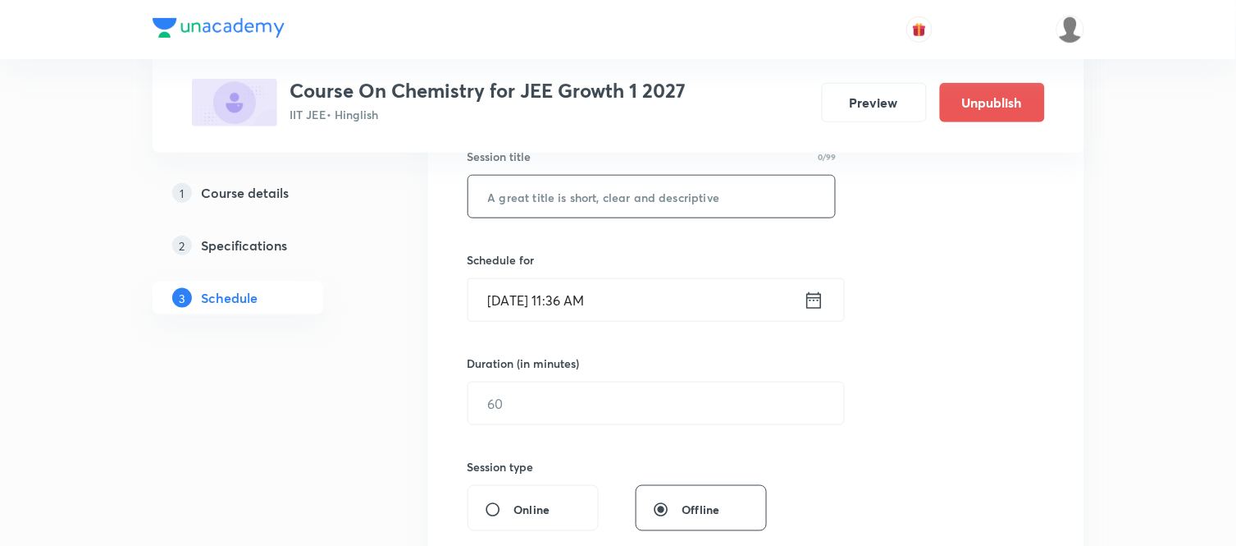
click at [545, 202] on input "text" at bounding box center [652, 197] width 368 height 42
paste input "Chemical Bonding Part 16"
type input "Chemical Bonding Part 17"
click at [808, 304] on icon at bounding box center [814, 300] width 21 height 23
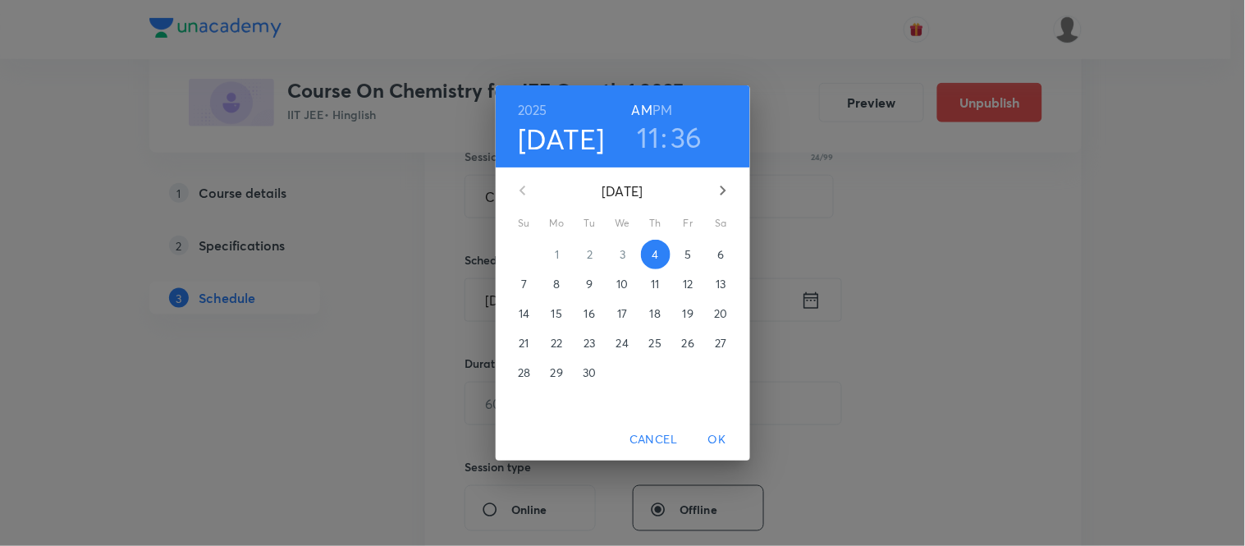
click at [682, 250] on span "5" at bounding box center [689, 254] width 30 height 16
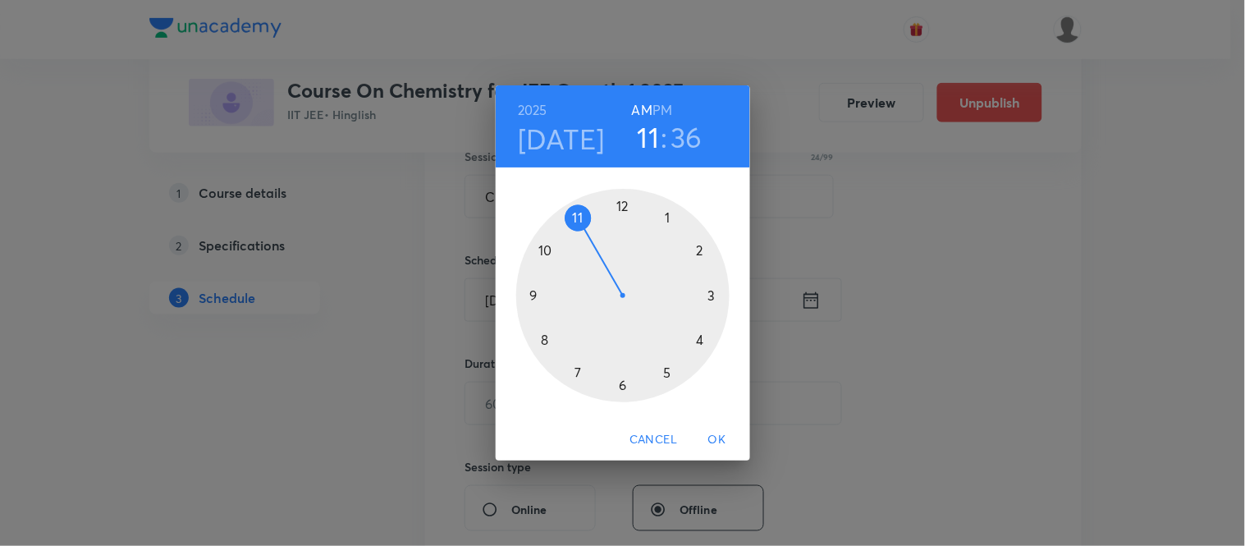
click at [684, 130] on h3 "36" at bounding box center [687, 137] width 32 height 34
click at [668, 217] on div at bounding box center [622, 295] width 213 height 213
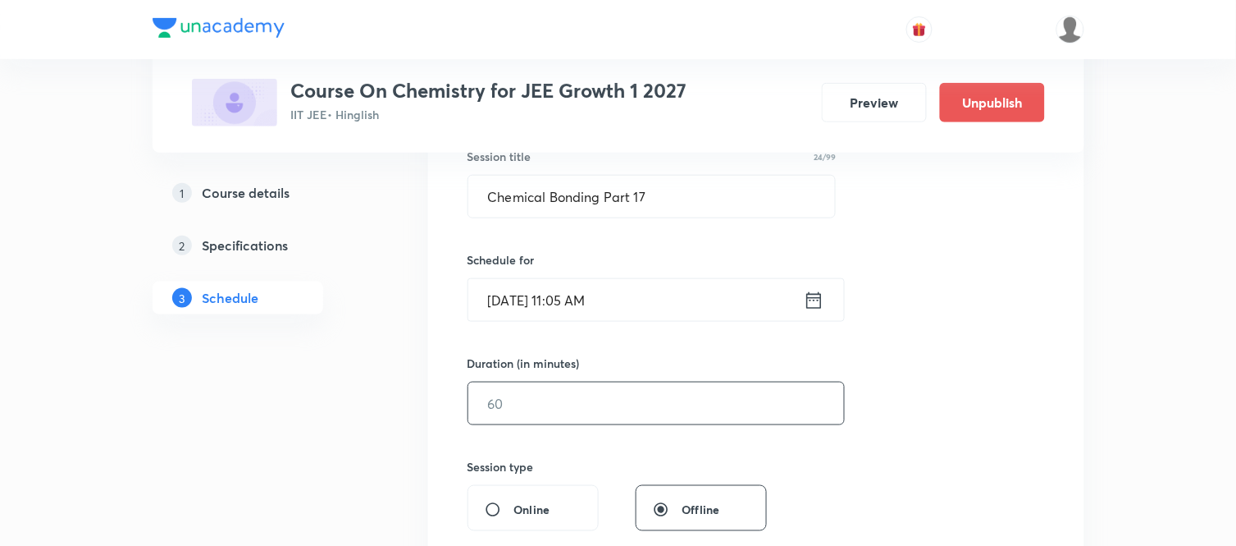
click at [545, 404] on input "text" at bounding box center [656, 403] width 376 height 42
type input "75"
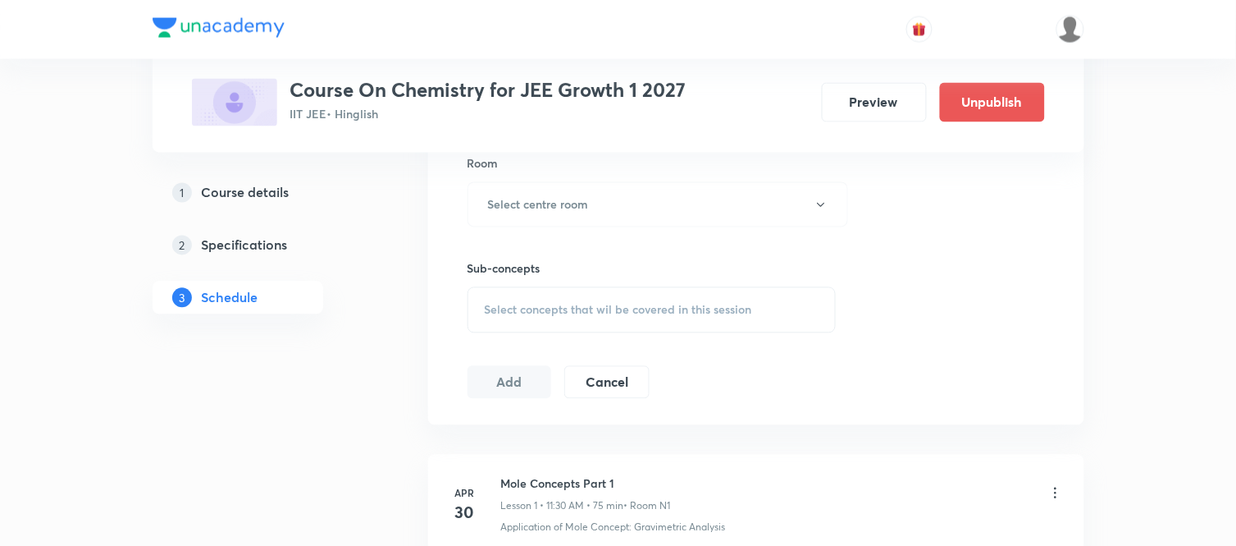
scroll to position [756, 0]
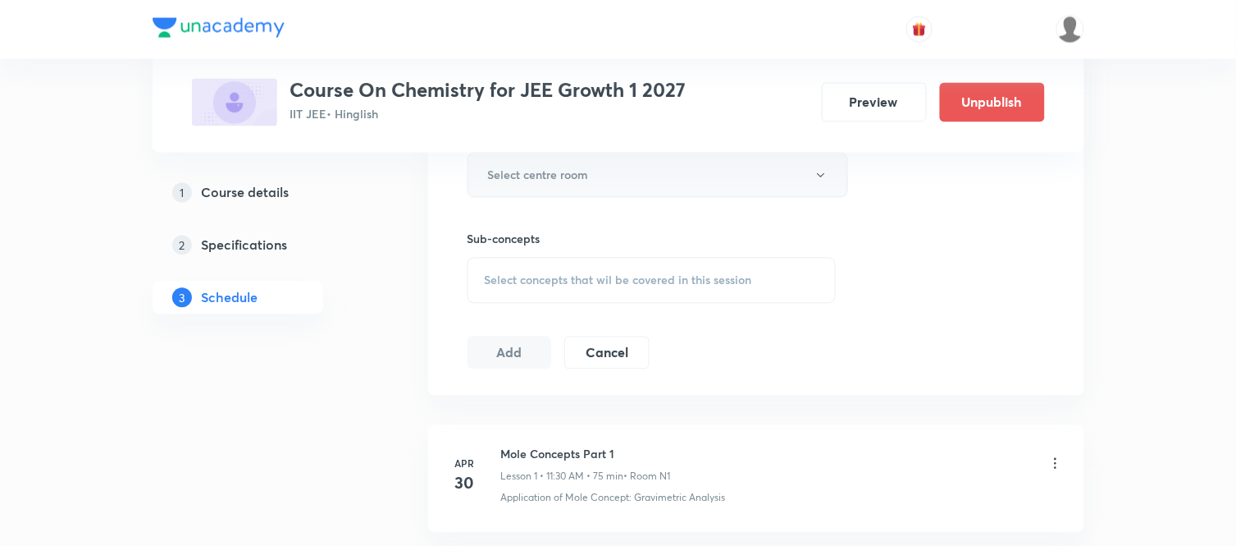
click at [553, 167] on h6 "Select centre room" at bounding box center [538, 175] width 101 height 17
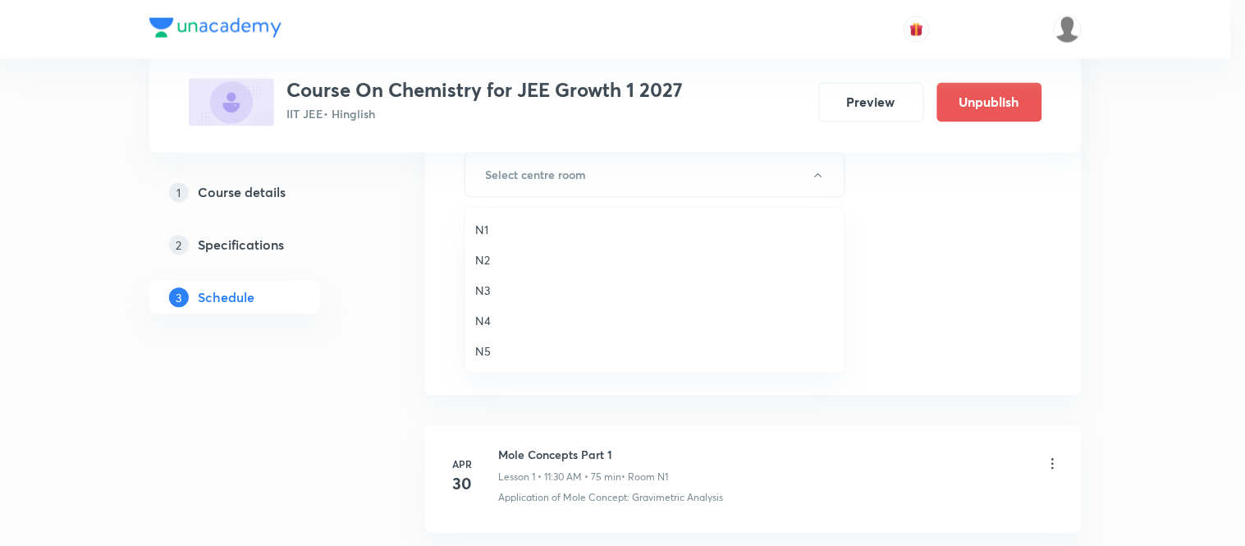
click at [486, 231] on span "N1" at bounding box center [654, 229] width 359 height 17
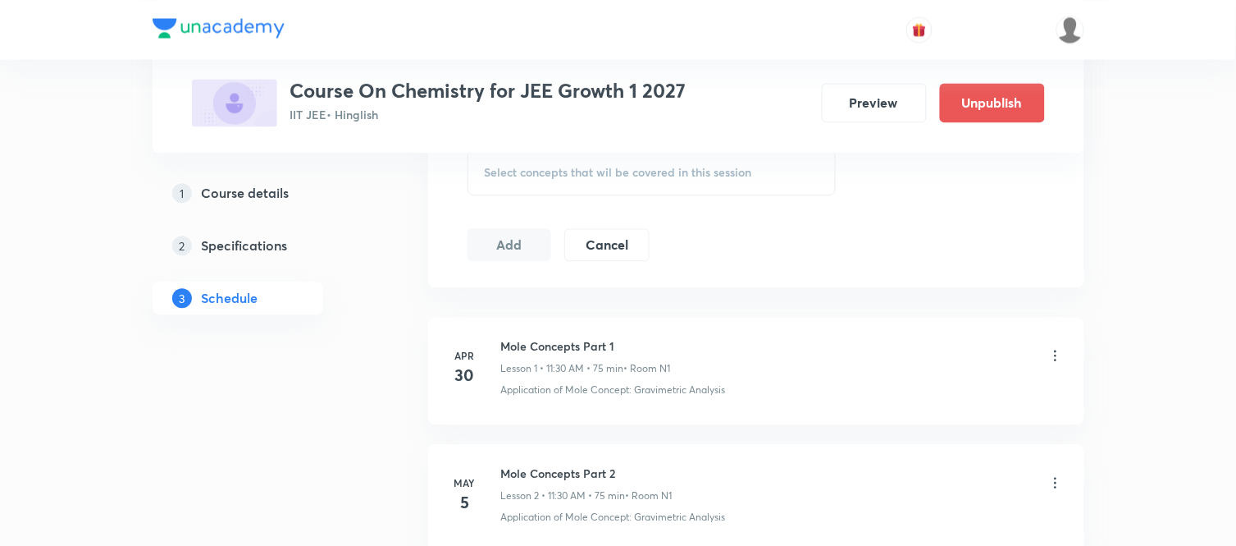
scroll to position [865, 0]
click at [505, 187] on div "Select concepts that wil be covered in this session" at bounding box center [652, 171] width 369 height 46
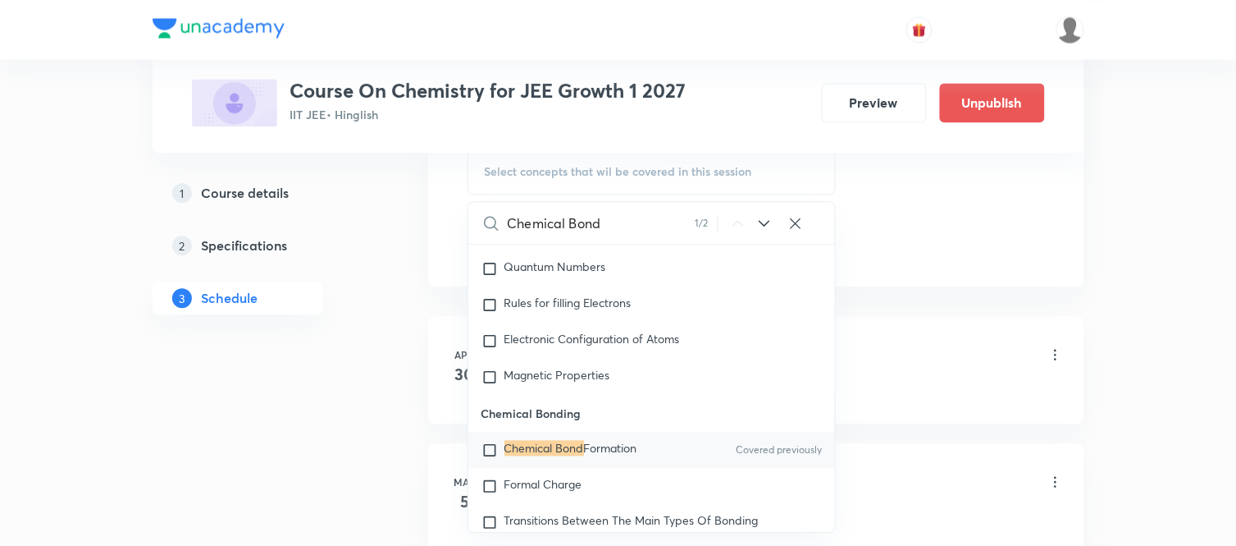
scroll to position [23050, 0]
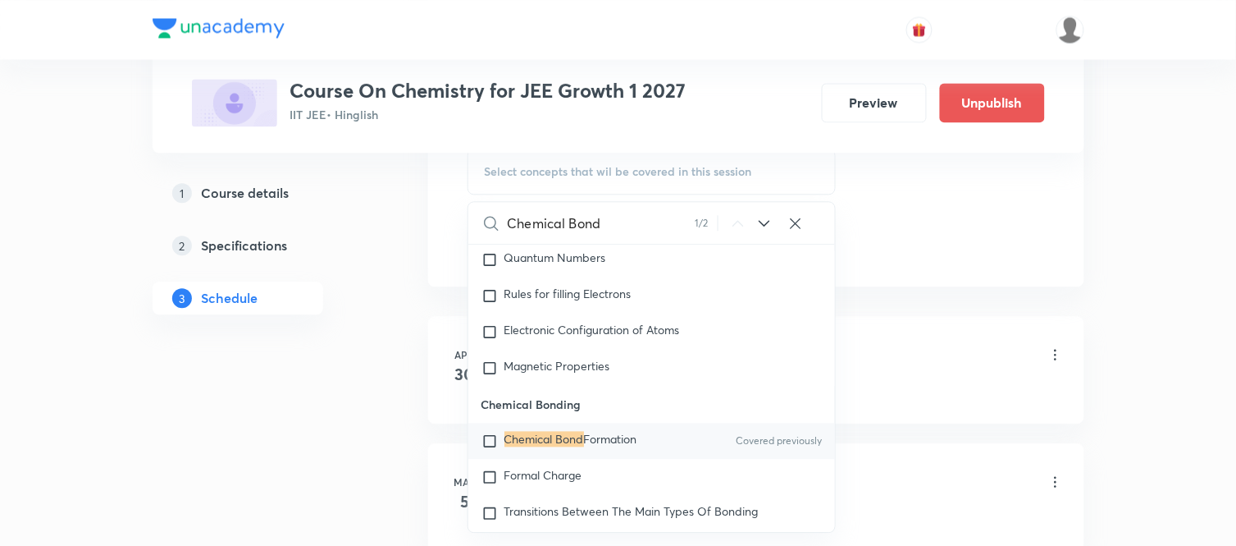
type input "Chemical Bond"
click at [585, 446] on span "Formation" at bounding box center [610, 439] width 53 height 16
checkbox input "true"
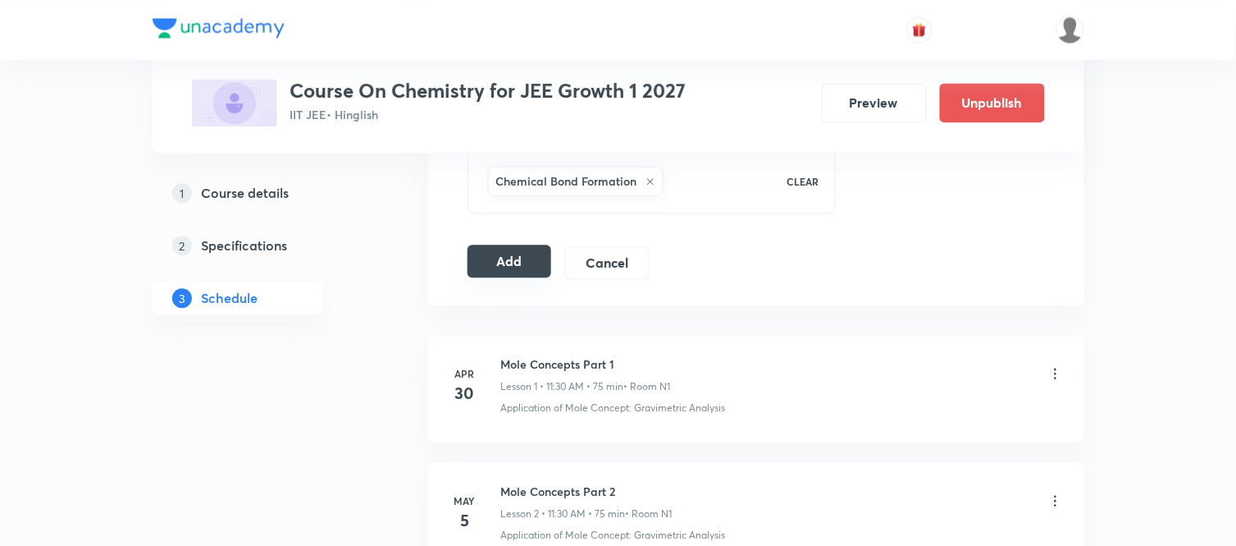
click at [502, 269] on button "Add" at bounding box center [510, 260] width 85 height 33
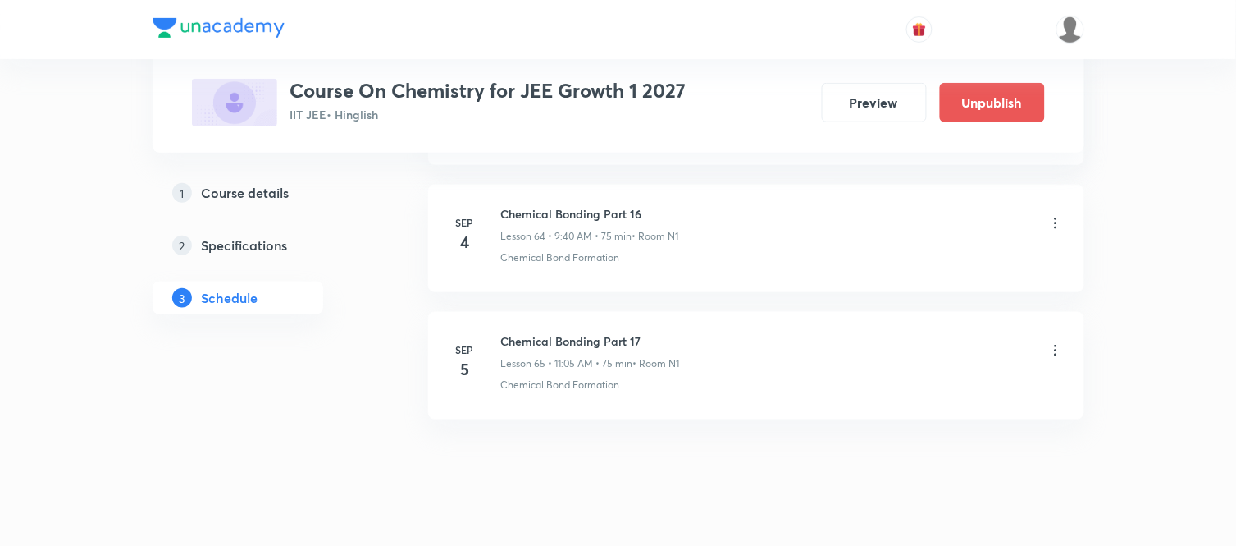
scroll to position [8290, 0]
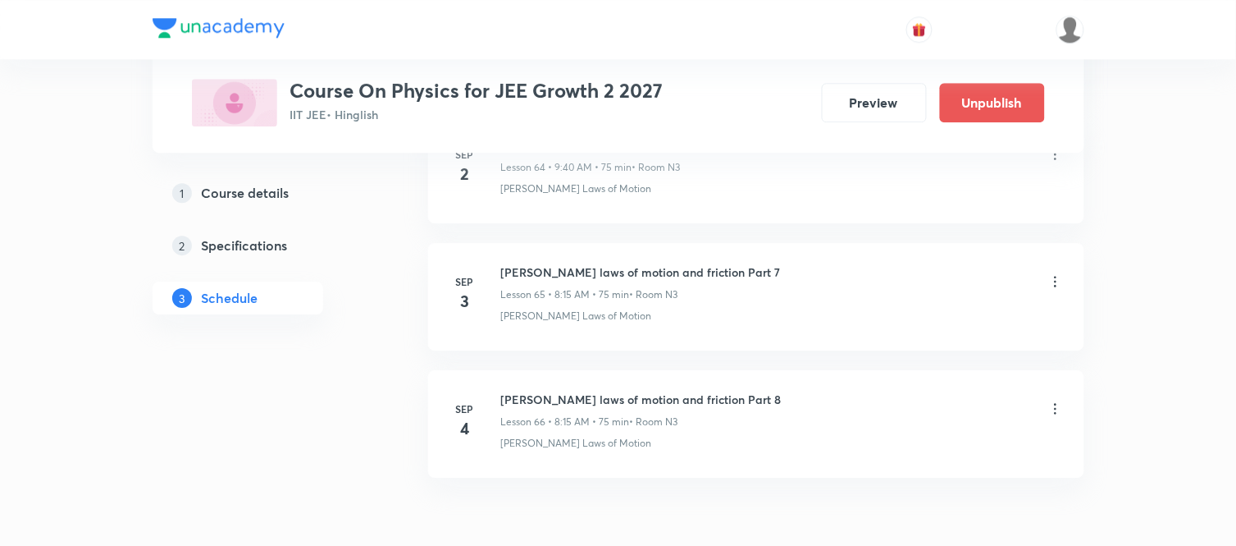
scroll to position [9173, 0]
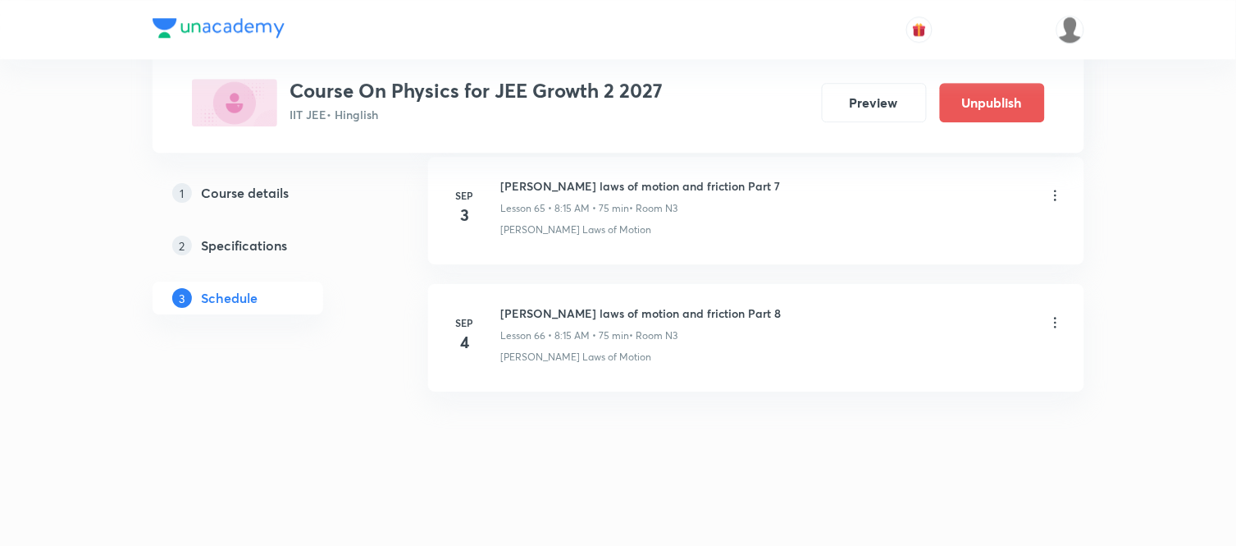
click at [627, 316] on h6 "[PERSON_NAME] laws of motion and friction Part 8" at bounding box center [641, 312] width 281 height 17
copy h6 "[PERSON_NAME] laws of motion and friction Part 8"
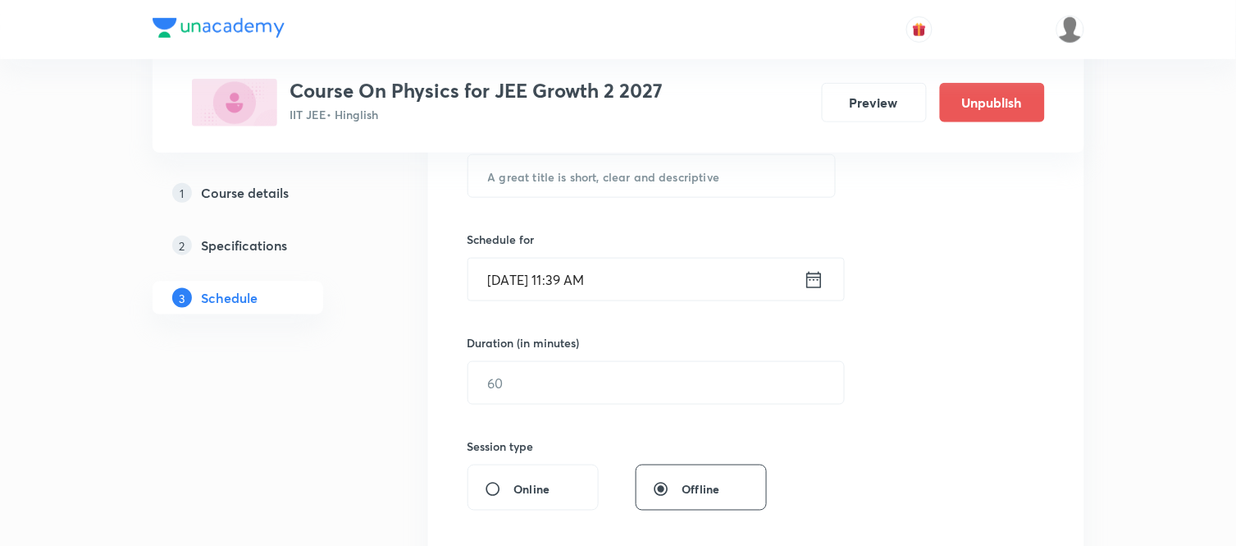
scroll to position [95, 0]
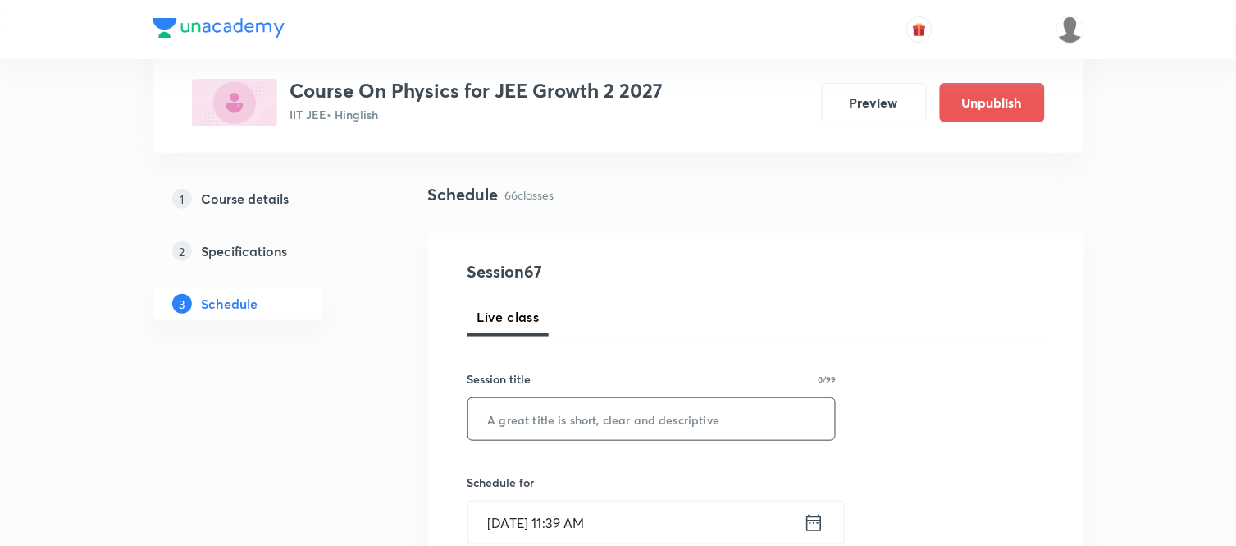
click at [596, 431] on input "text" at bounding box center [652, 419] width 368 height 42
paste input "[PERSON_NAME] laws of motion and friction Part 8"
type input "[PERSON_NAME] laws of motion and friction Part 9"
click at [813, 520] on icon at bounding box center [814, 522] width 21 height 23
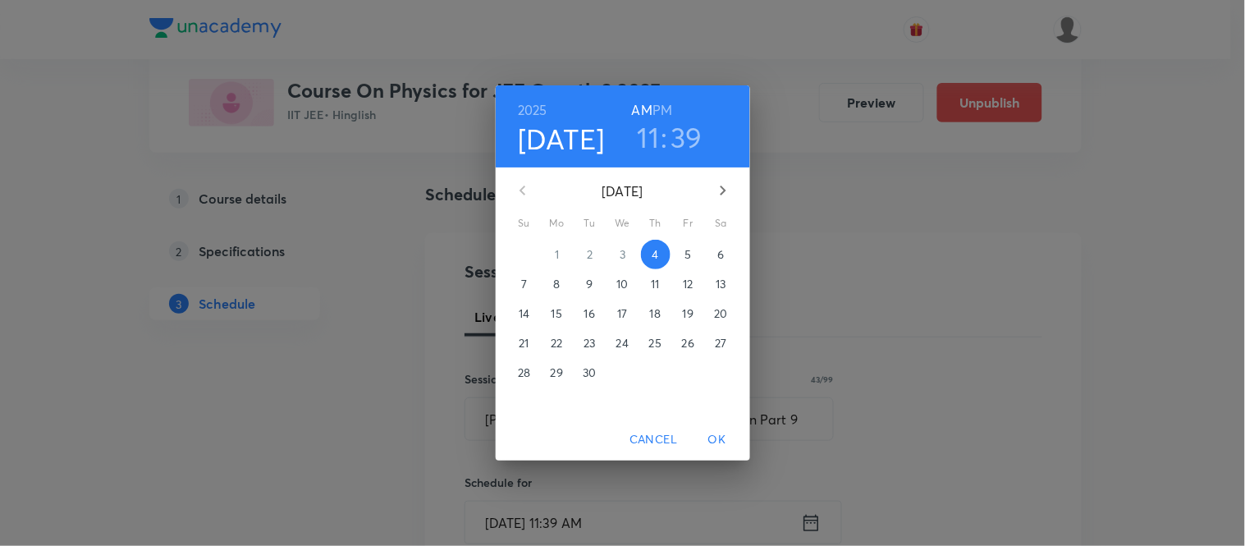
click at [692, 260] on span "5" at bounding box center [689, 254] width 30 height 16
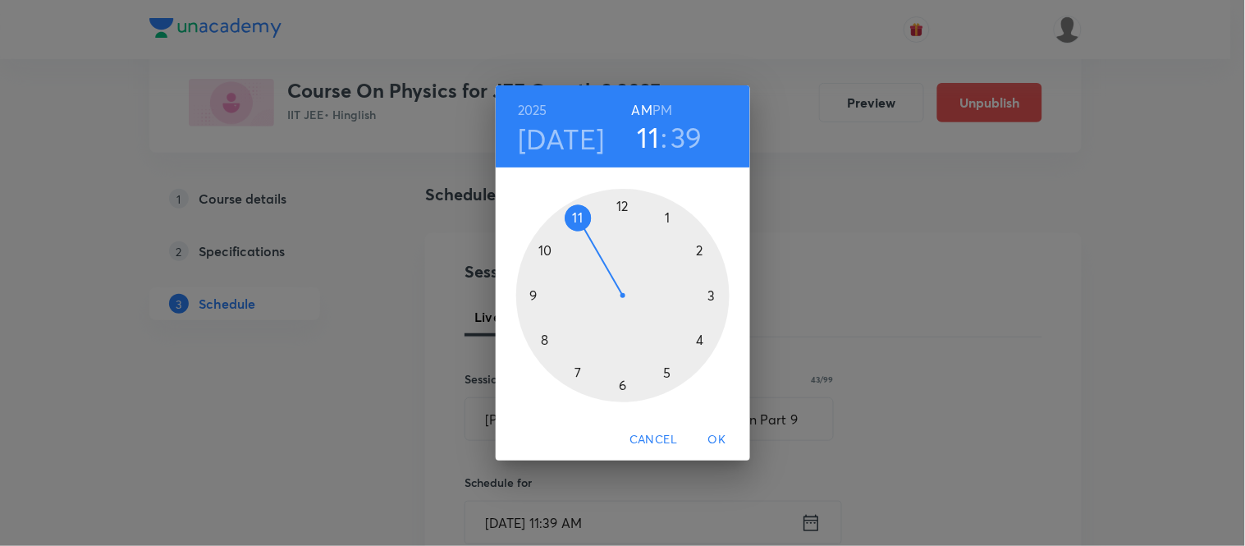
click at [539, 338] on div at bounding box center [622, 295] width 213 height 213
click at [714, 293] on div at bounding box center [622, 295] width 213 height 213
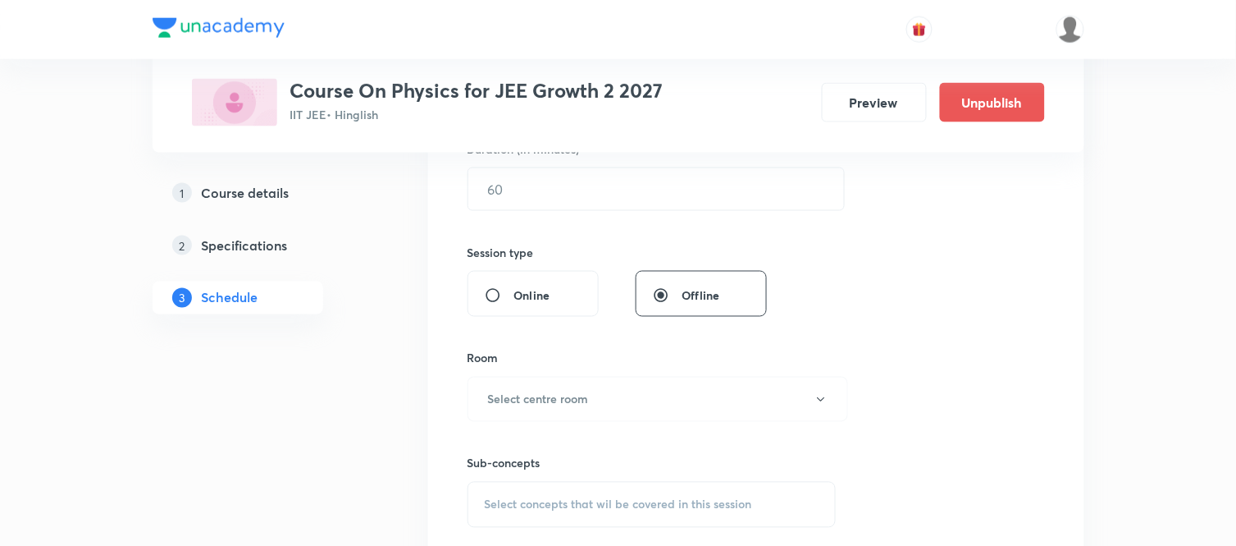
scroll to position [533, 0]
click at [546, 193] on input "text" at bounding box center [656, 188] width 376 height 42
type input "75"
click at [536, 421] on div "Sub-concepts Select concepts that wil be covered in this session" at bounding box center [652, 473] width 369 height 106
click at [541, 412] on button "Select centre room" at bounding box center [658, 397] width 381 height 45
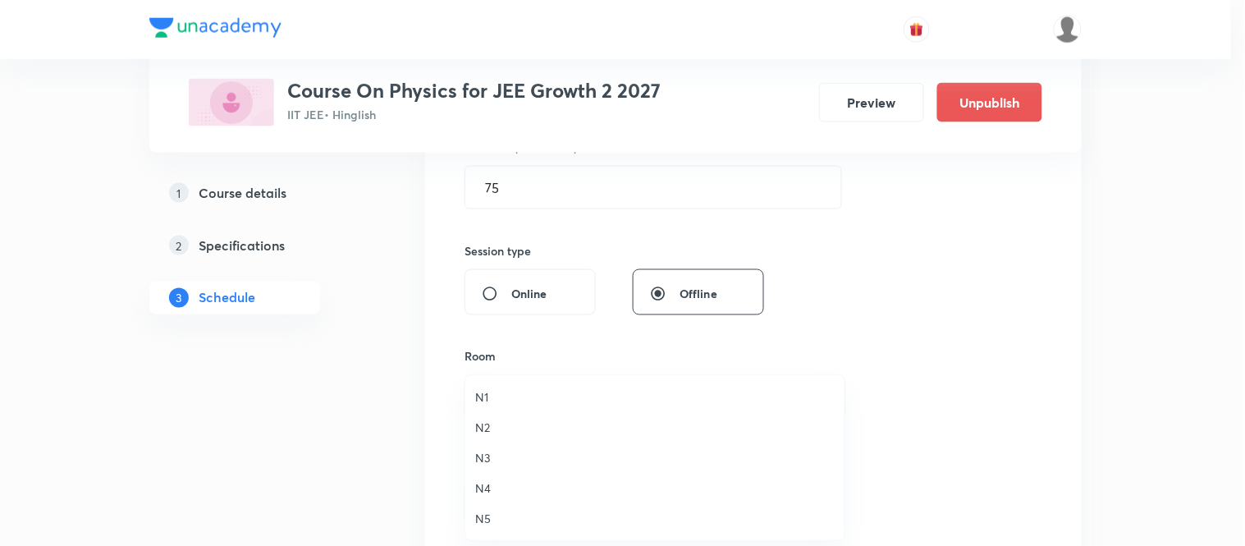
click at [481, 448] on li "N3" at bounding box center [654, 457] width 379 height 30
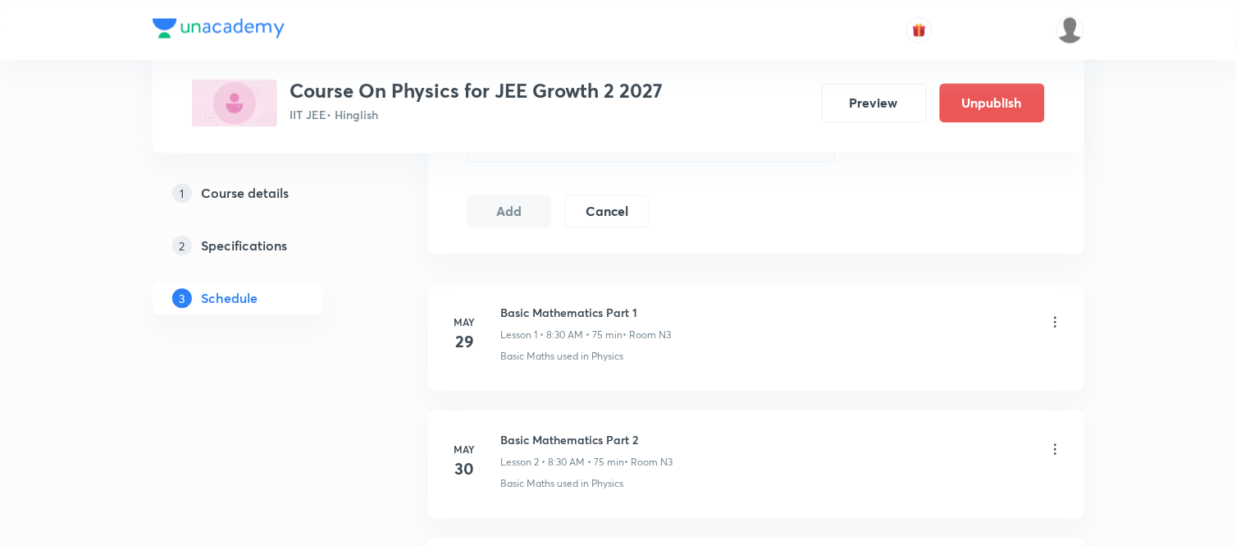
scroll to position [861, 0]
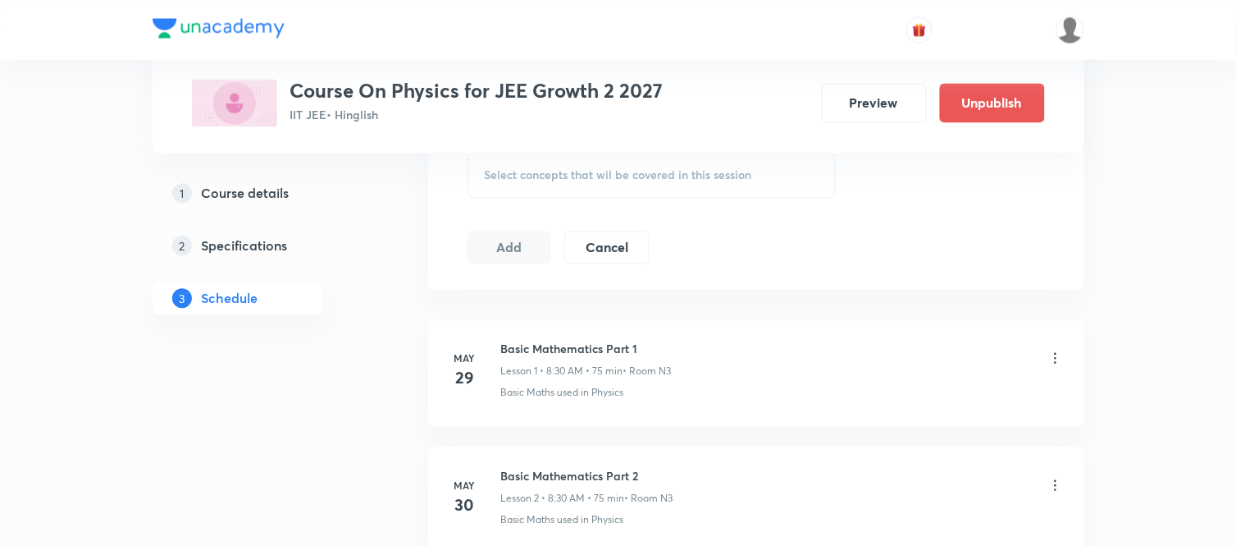
click at [580, 193] on div "Select concepts that wil be covered in this session" at bounding box center [652, 175] width 369 height 46
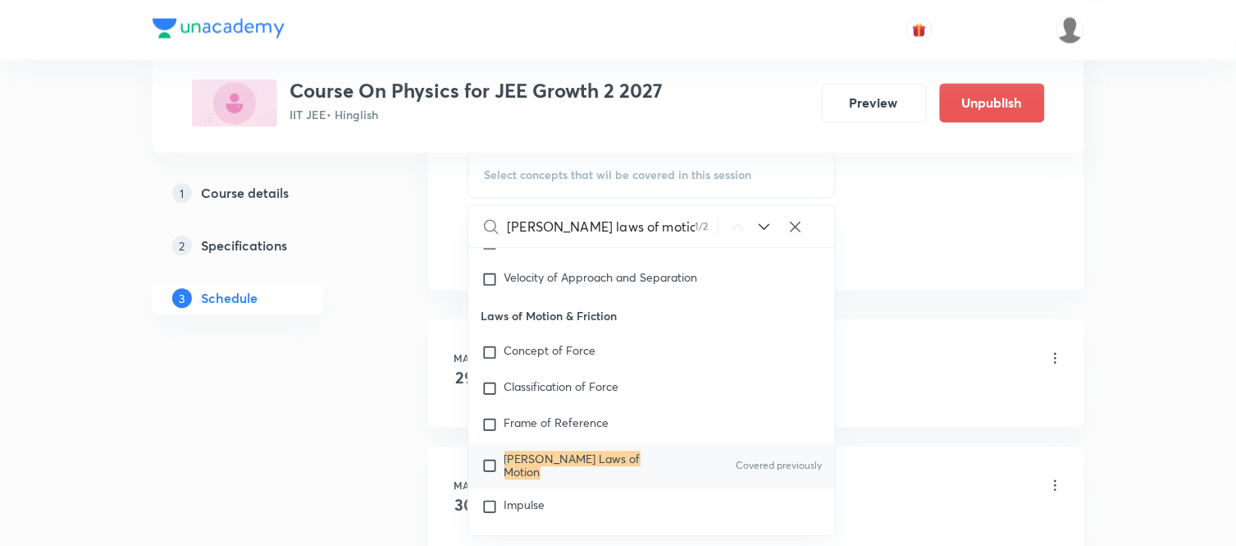
scroll to position [2610, 0]
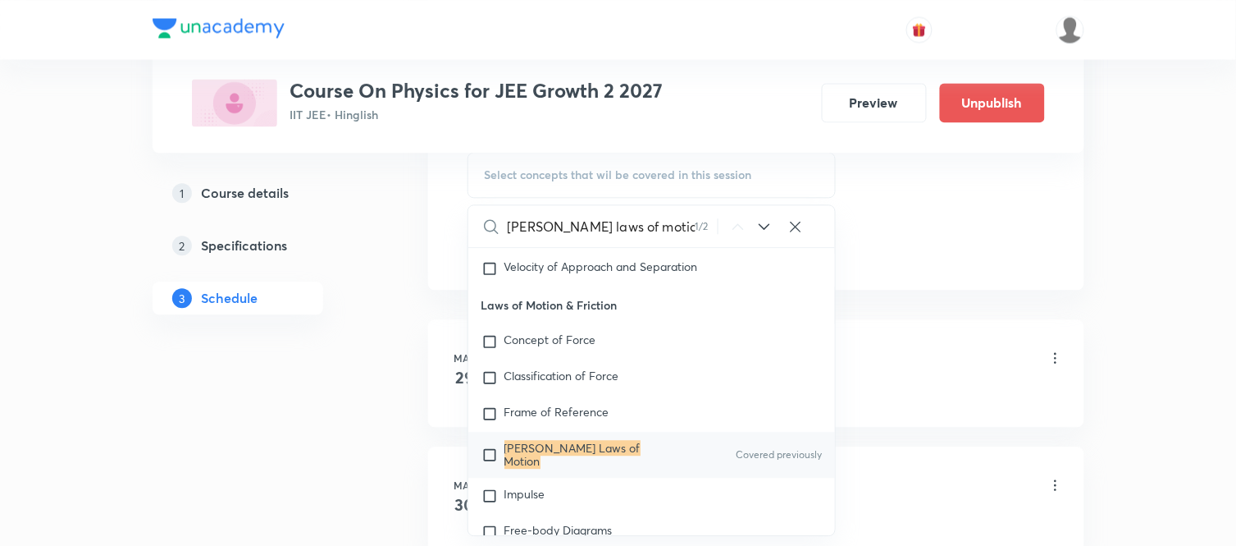
type input "Newton's laws of motion"
click at [637, 461] on div "Newton's Laws of Motion Covered previously" at bounding box center [652, 455] width 368 height 46
checkbox input "true"
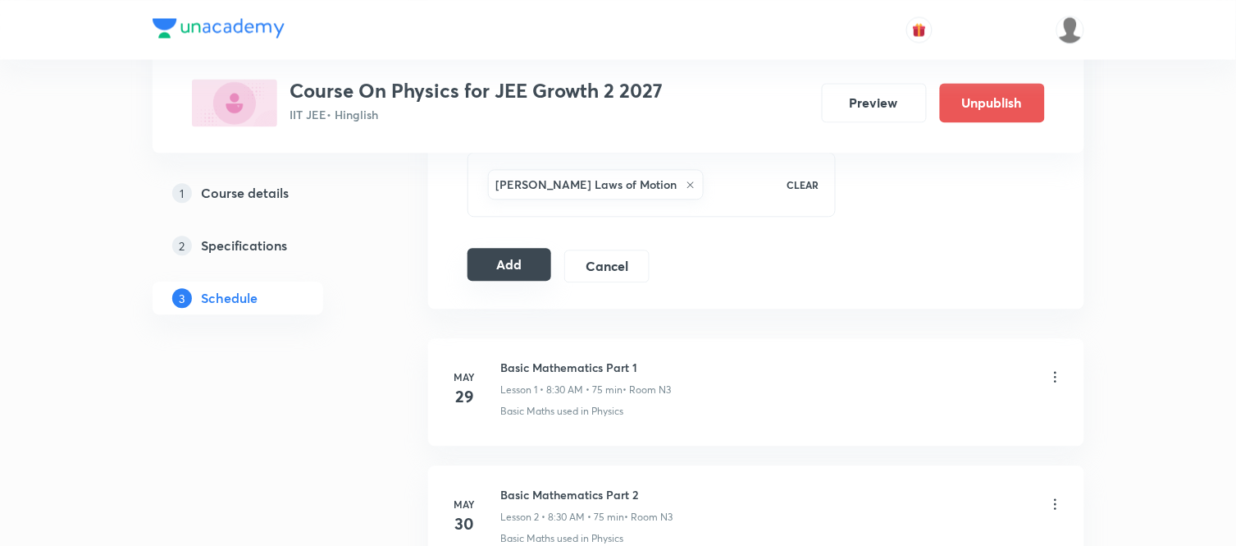
click at [482, 267] on button "Add" at bounding box center [510, 264] width 85 height 33
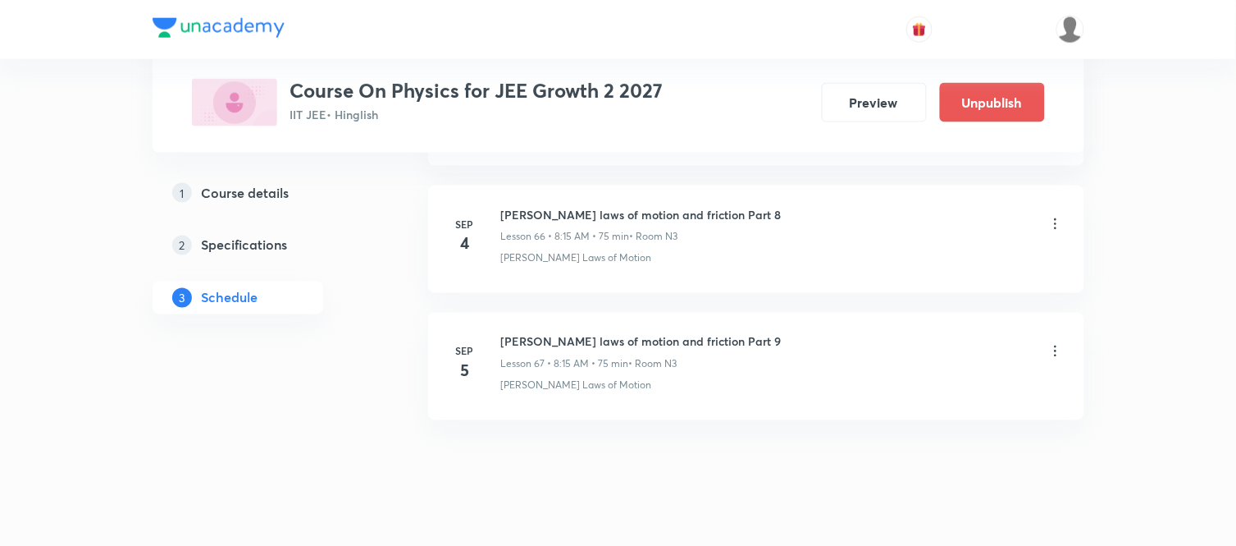
scroll to position [8545, 0]
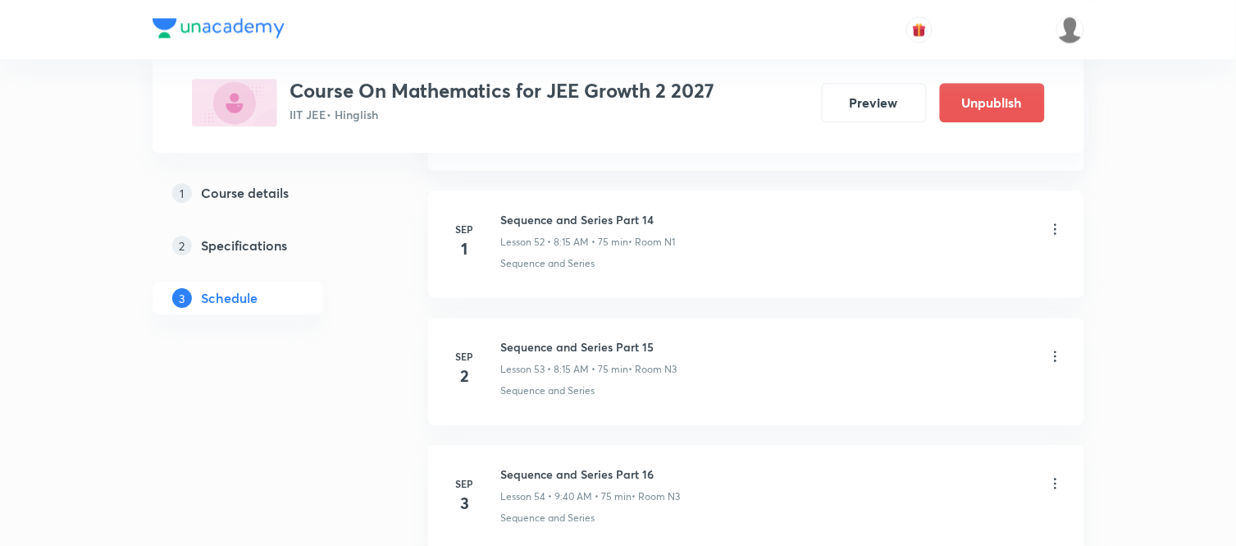
scroll to position [7771, 0]
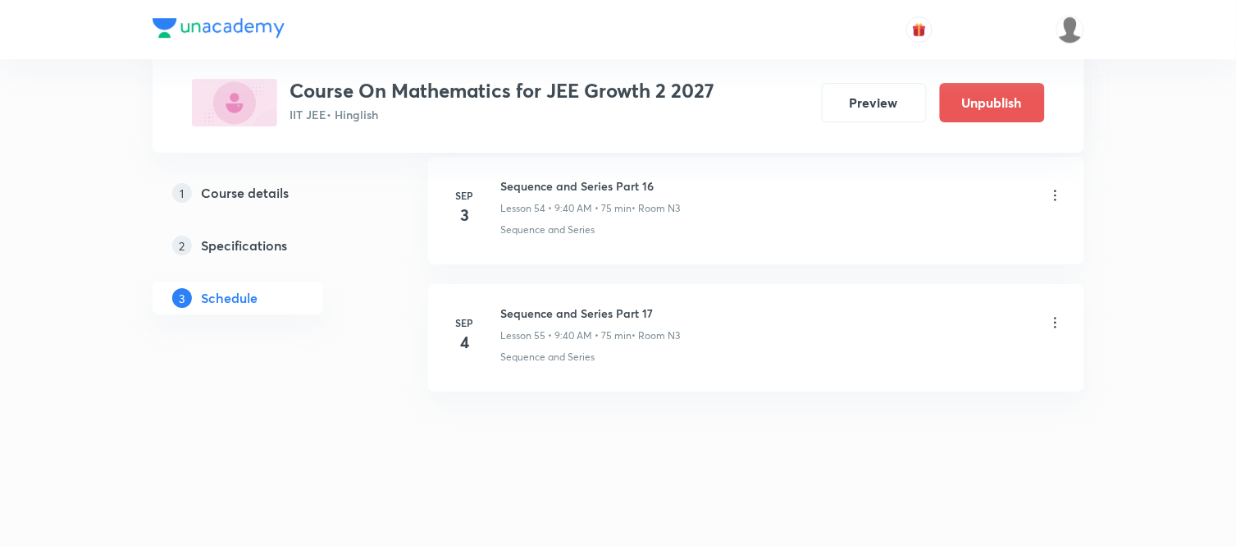
click at [608, 313] on h6 "Sequence and Series Part 17" at bounding box center [591, 312] width 180 height 17
copy h6 "Sequence and Series Part 17"
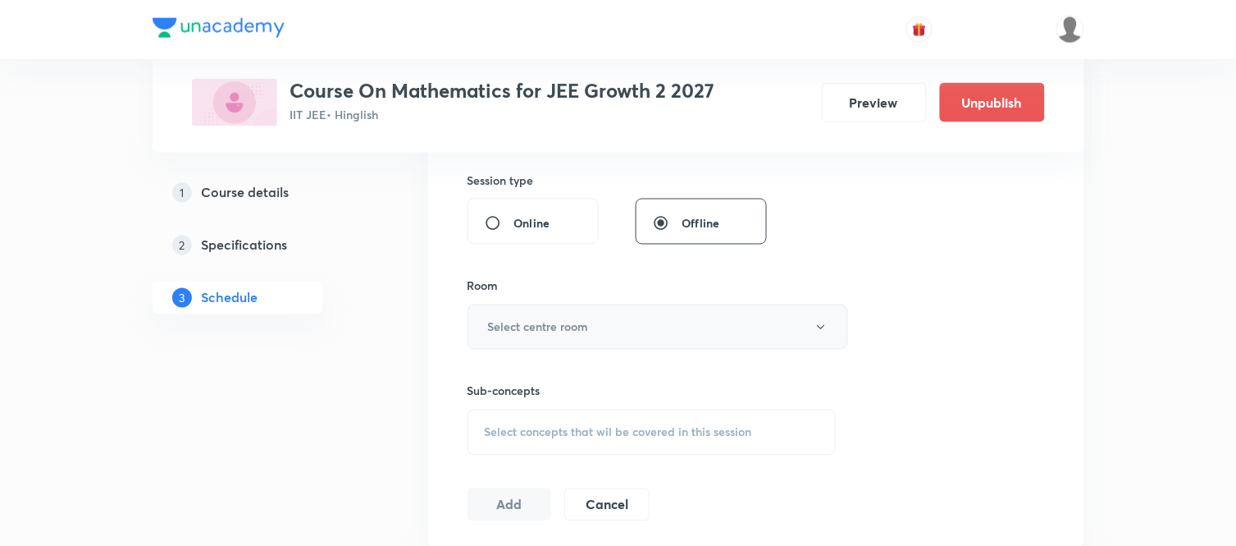
scroll to position [126, 0]
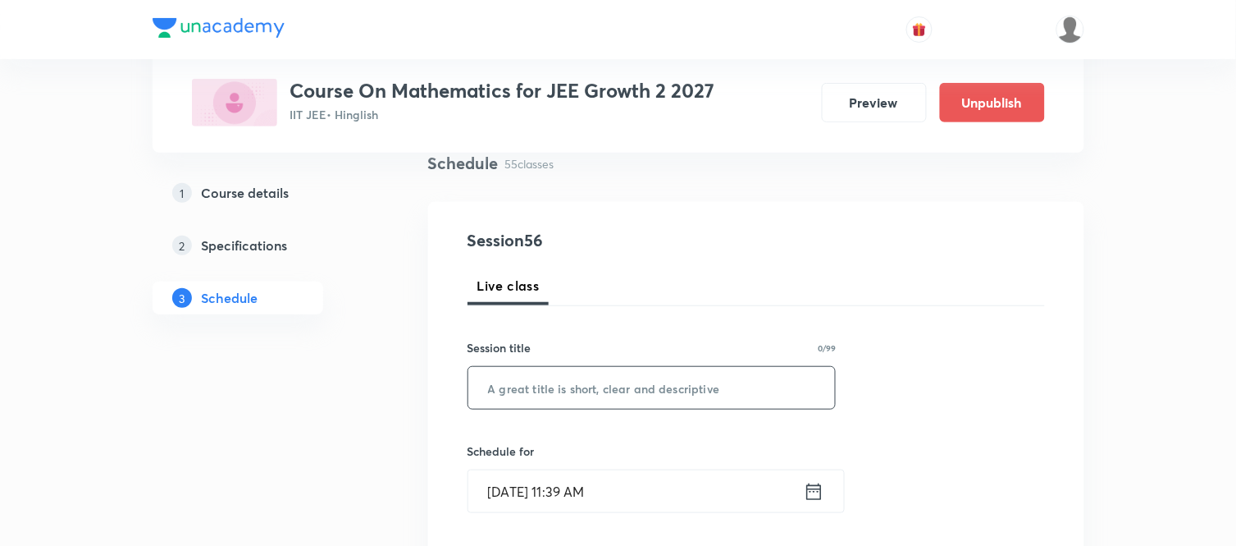
click at [546, 386] on input "text" at bounding box center [652, 388] width 368 height 42
paste input "Sequence and Series Part 17"
type input "Sequence and Series Part 18"
click at [821, 489] on icon at bounding box center [813, 490] width 15 height 16
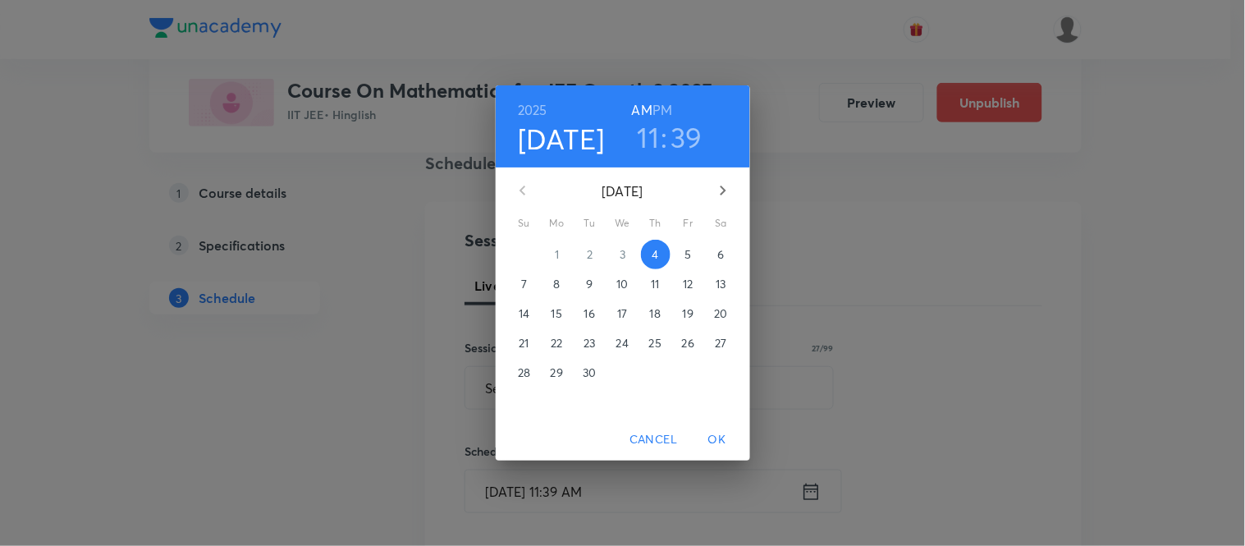
click at [690, 254] on p "5" at bounding box center [687, 254] width 7 height 16
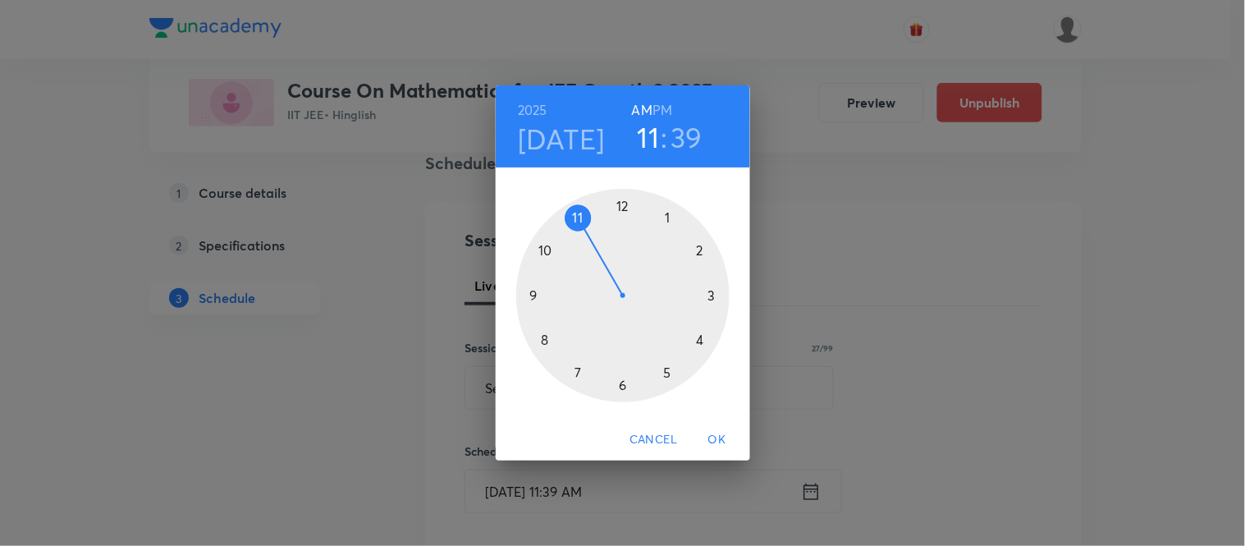
click at [534, 291] on div at bounding box center [622, 295] width 213 height 213
click at [542, 335] on div at bounding box center [622, 295] width 213 height 213
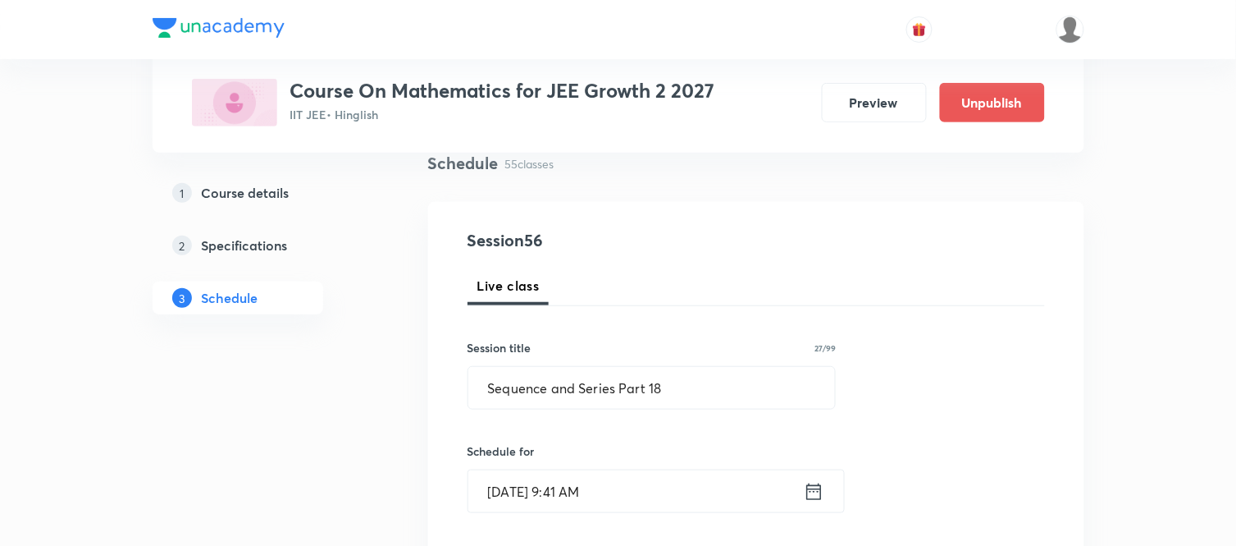
click at [812, 495] on icon at bounding box center [814, 491] width 21 height 23
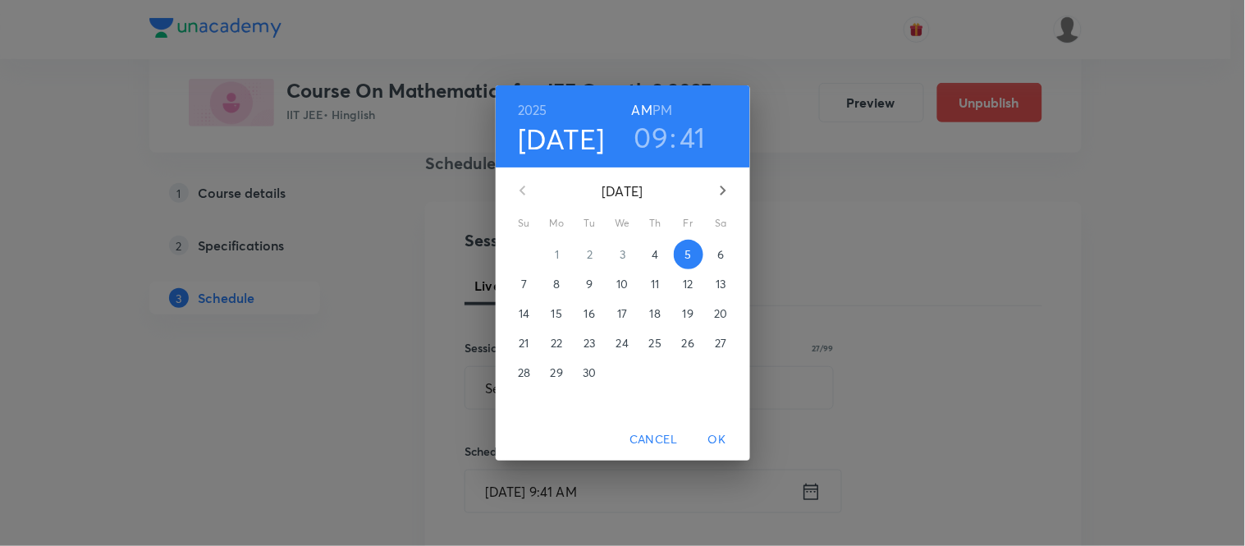
click at [700, 144] on h3 "41" at bounding box center [693, 137] width 26 height 34
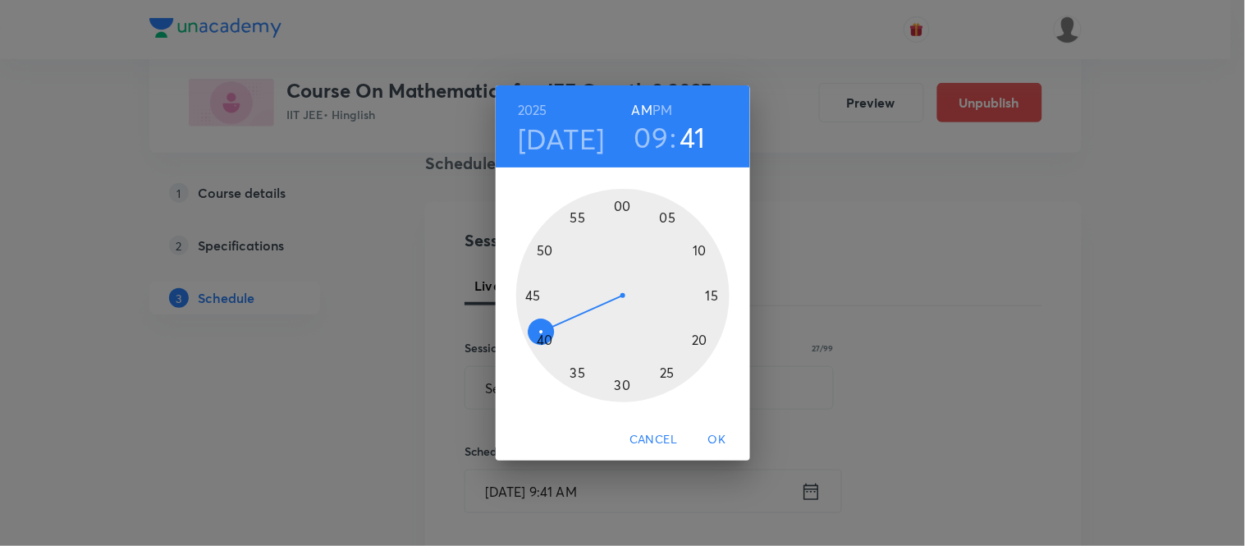
click at [546, 341] on div at bounding box center [622, 295] width 213 height 213
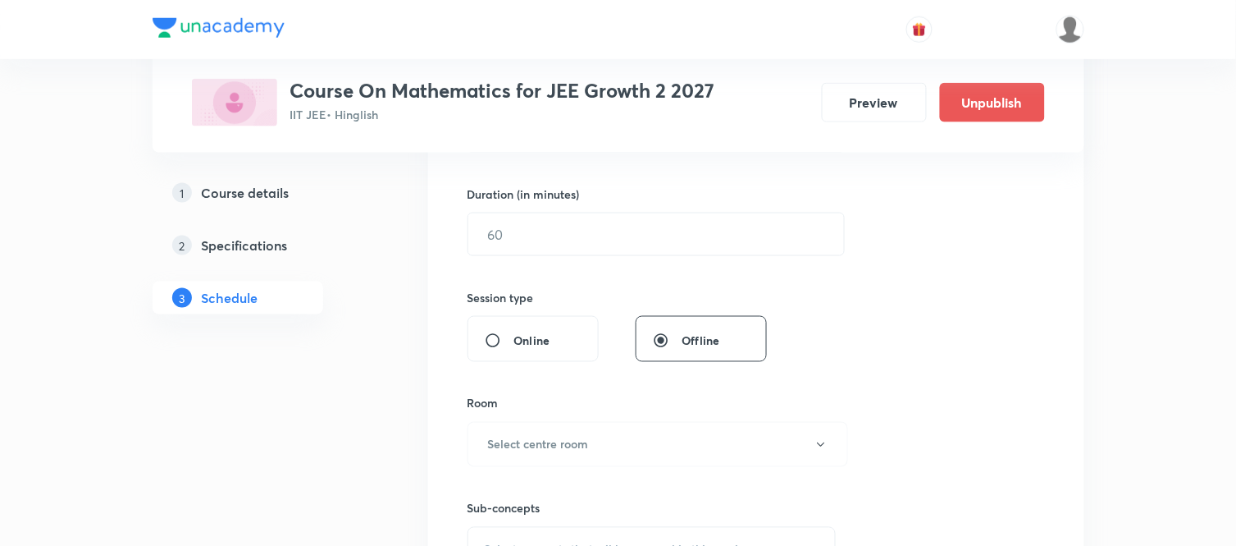
scroll to position [491, 0]
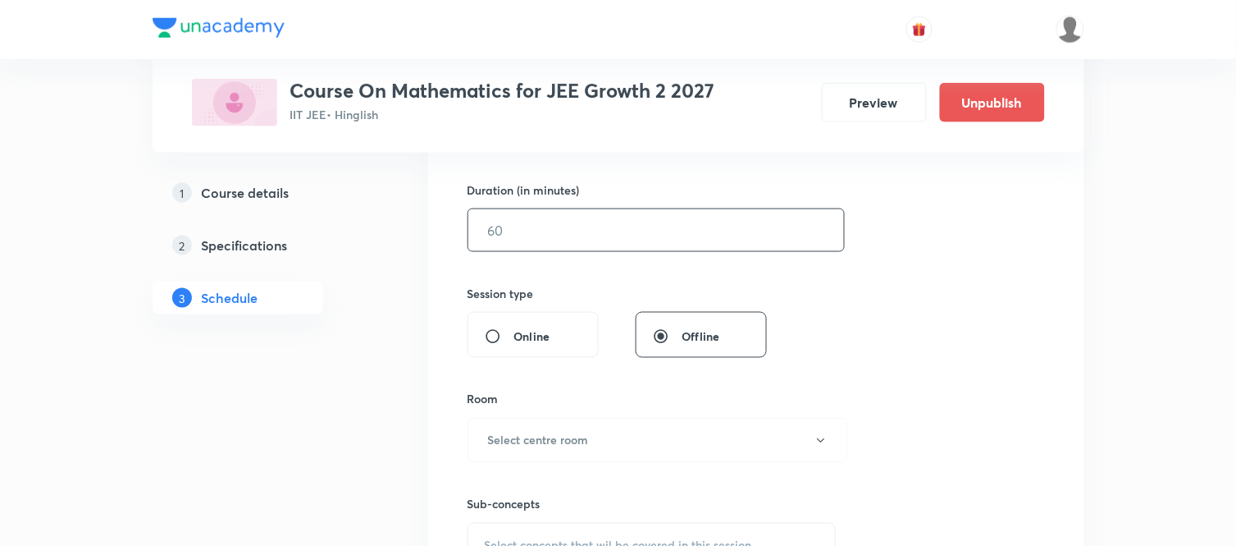
click at [550, 232] on input "text" at bounding box center [656, 230] width 376 height 42
type input "75"
click at [527, 436] on h6 "Select centre room" at bounding box center [538, 440] width 101 height 17
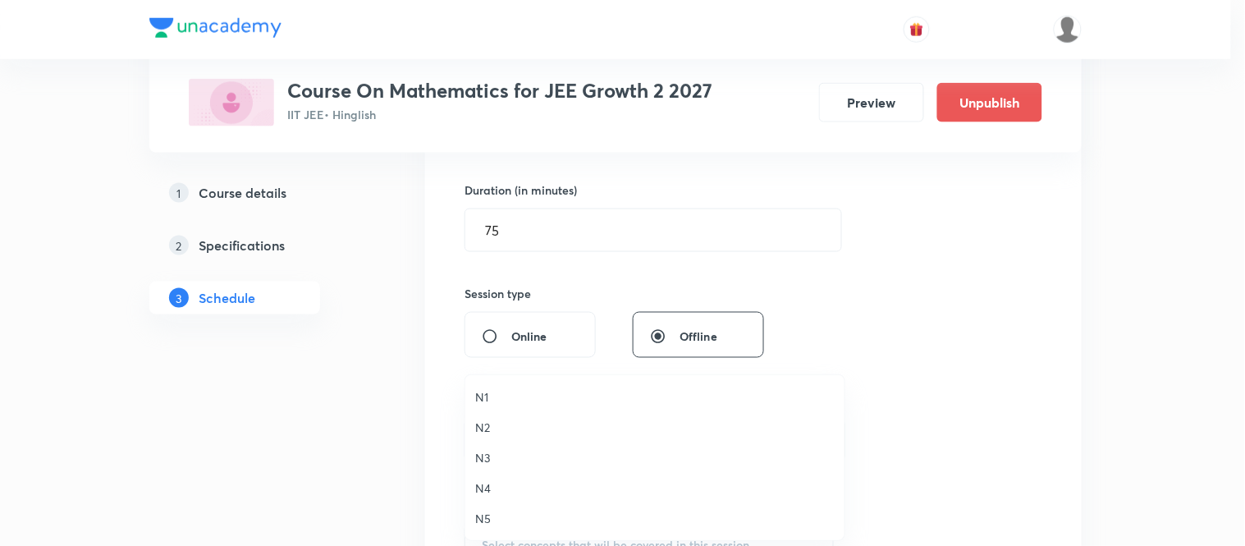
click at [482, 453] on span "N3" at bounding box center [654, 457] width 359 height 17
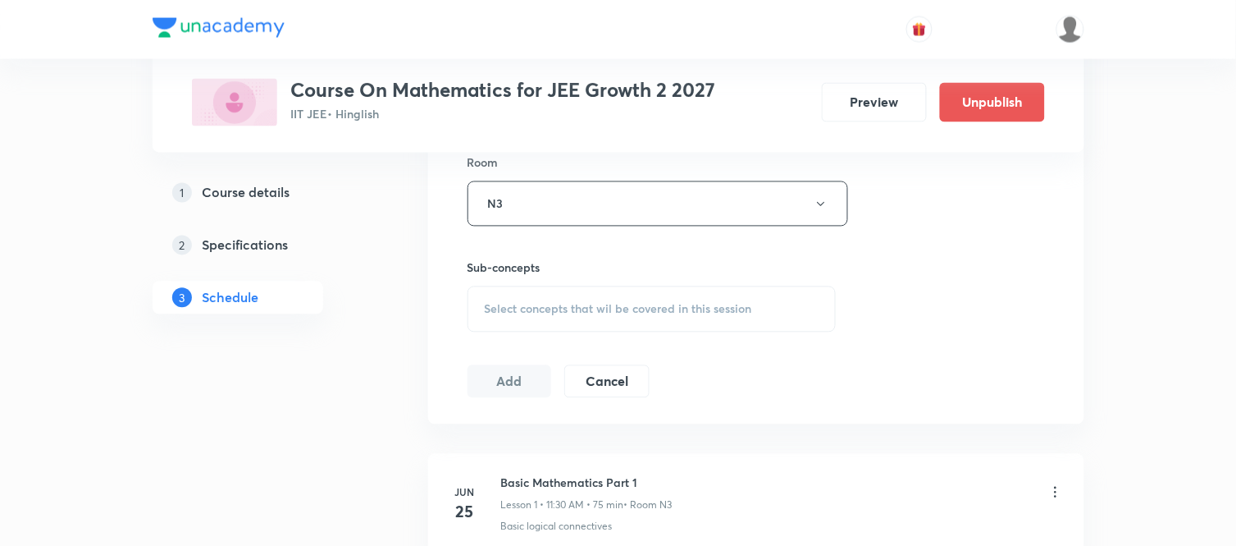
scroll to position [892, 0]
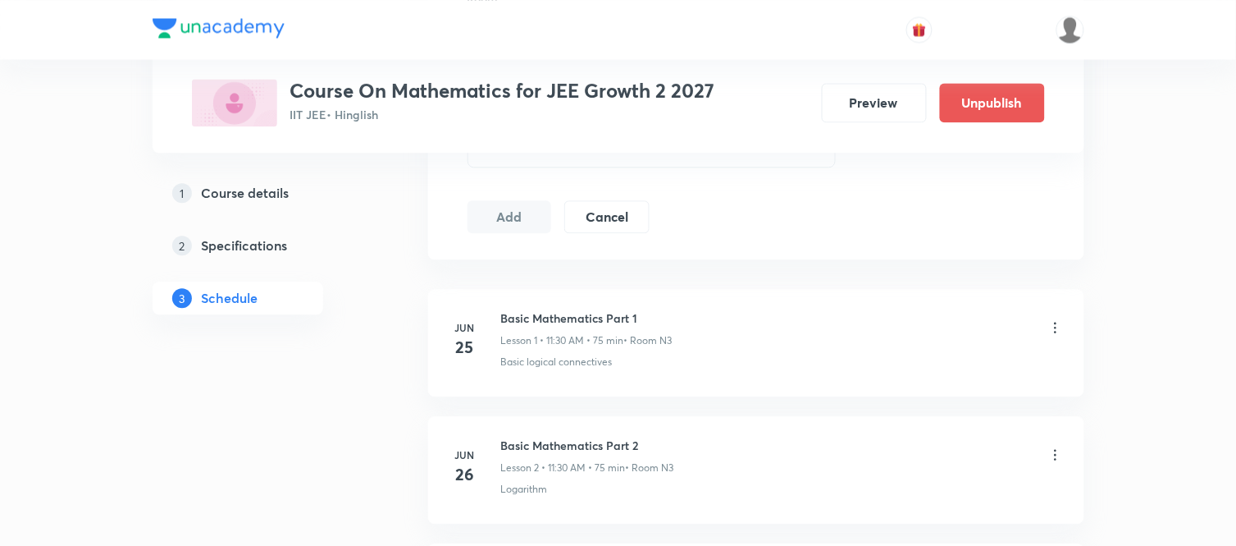
click at [585, 158] on div "Select concepts that wil be covered in this session" at bounding box center [652, 144] width 369 height 46
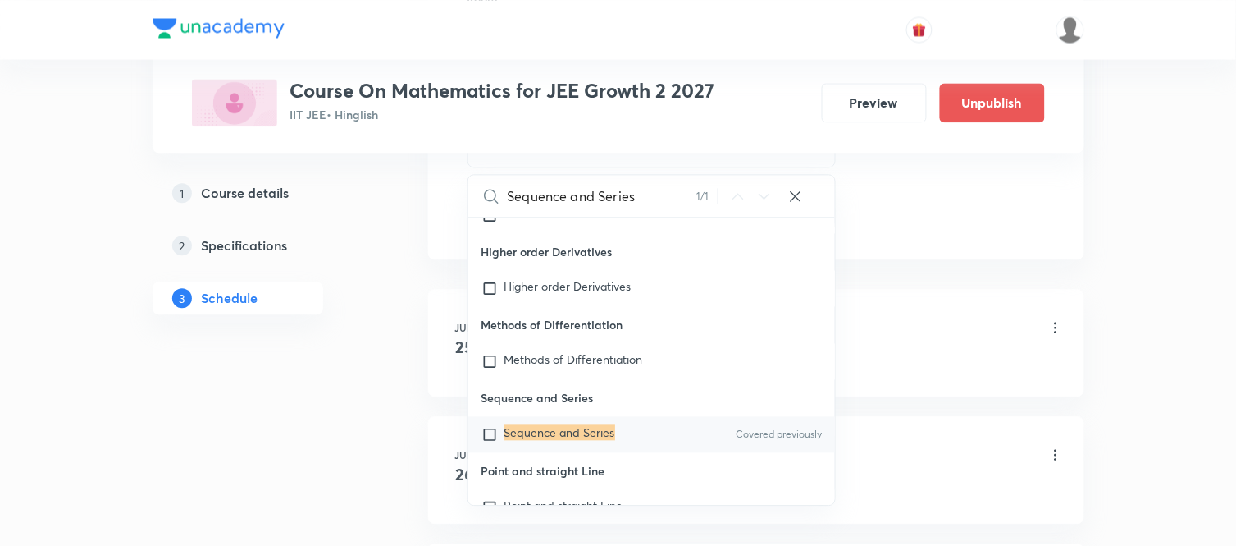
scroll to position [34220, 0]
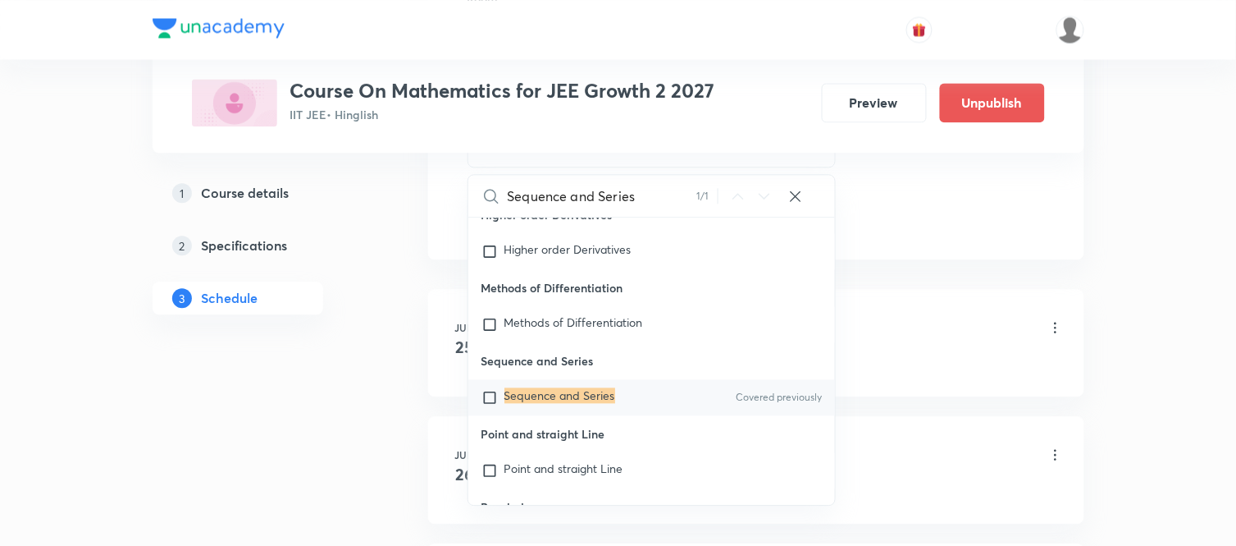
type input "Sequence and Series"
click at [544, 403] on mark "Sequence and Series" at bounding box center [560, 395] width 111 height 16
checkbox input "true"
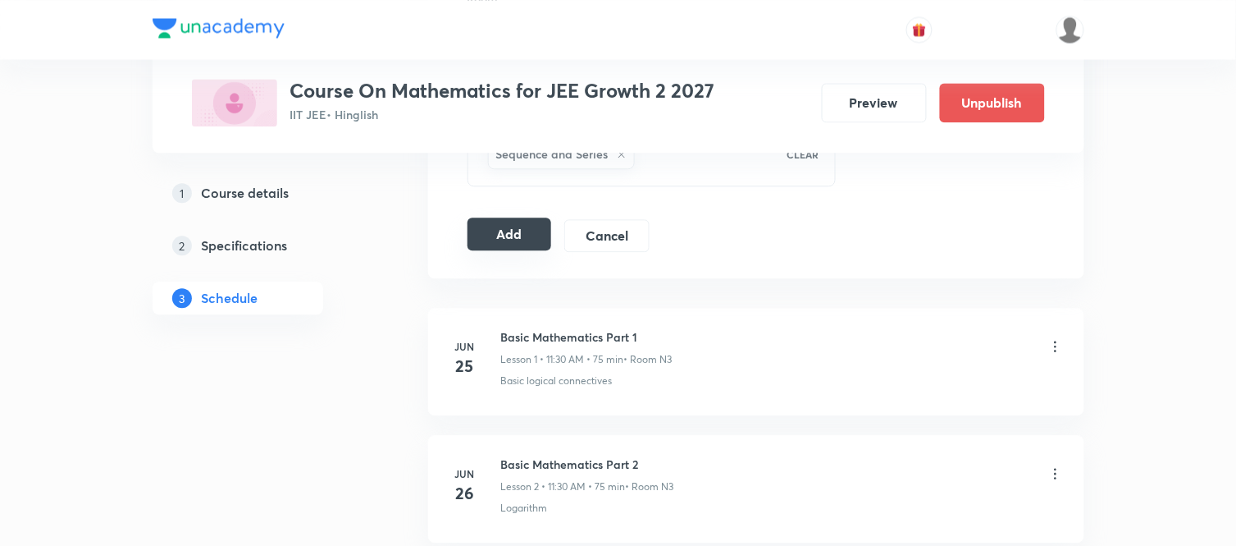
click at [473, 240] on button "Add" at bounding box center [510, 233] width 85 height 33
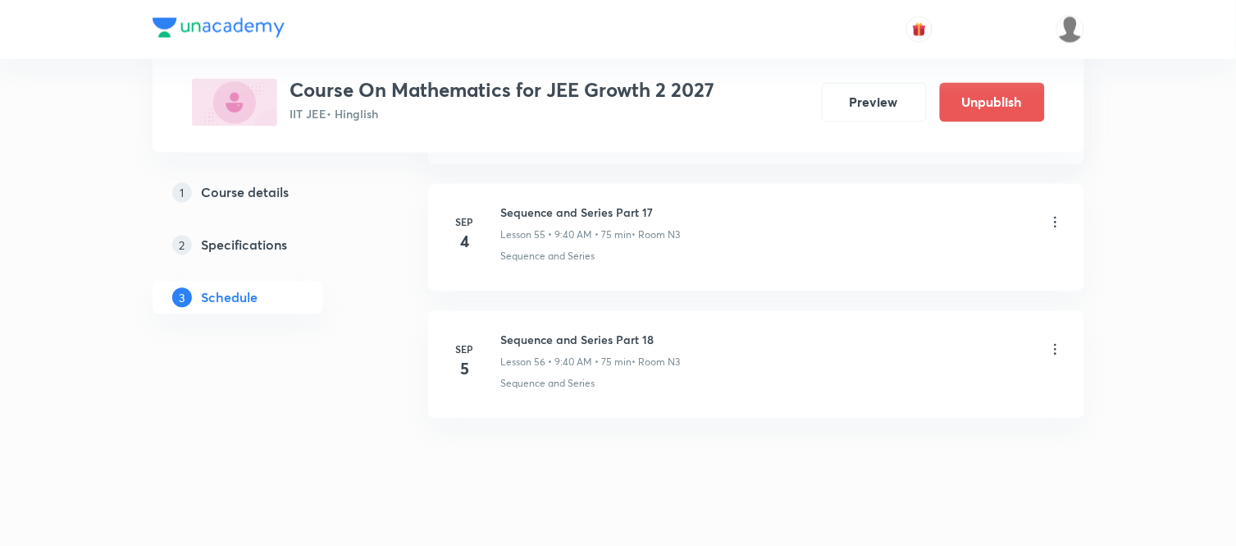
scroll to position [7143, 0]
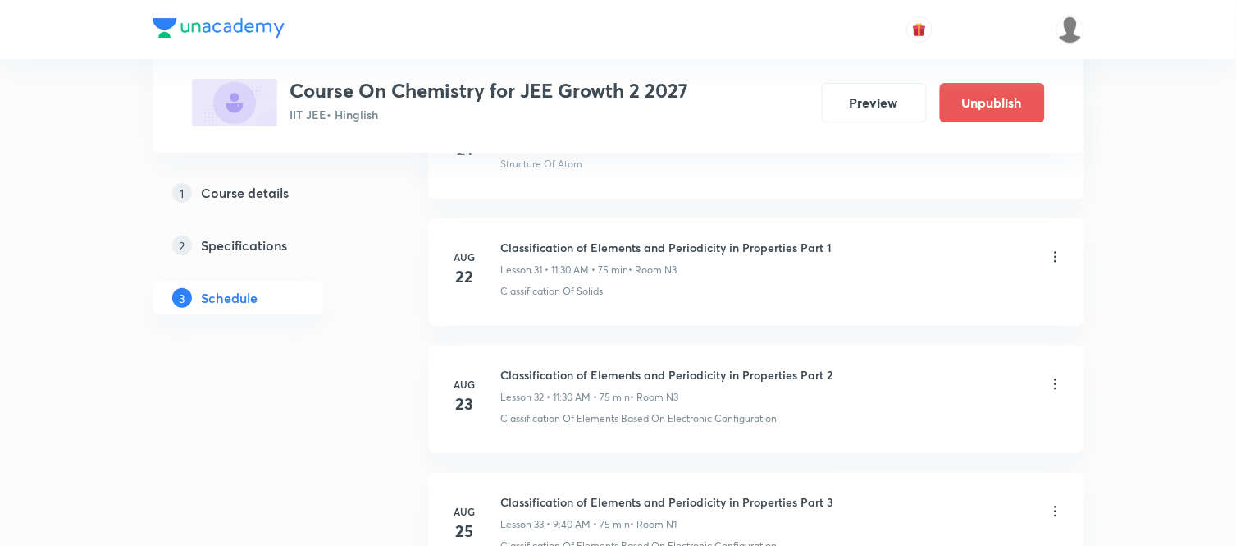
scroll to position [5989, 0]
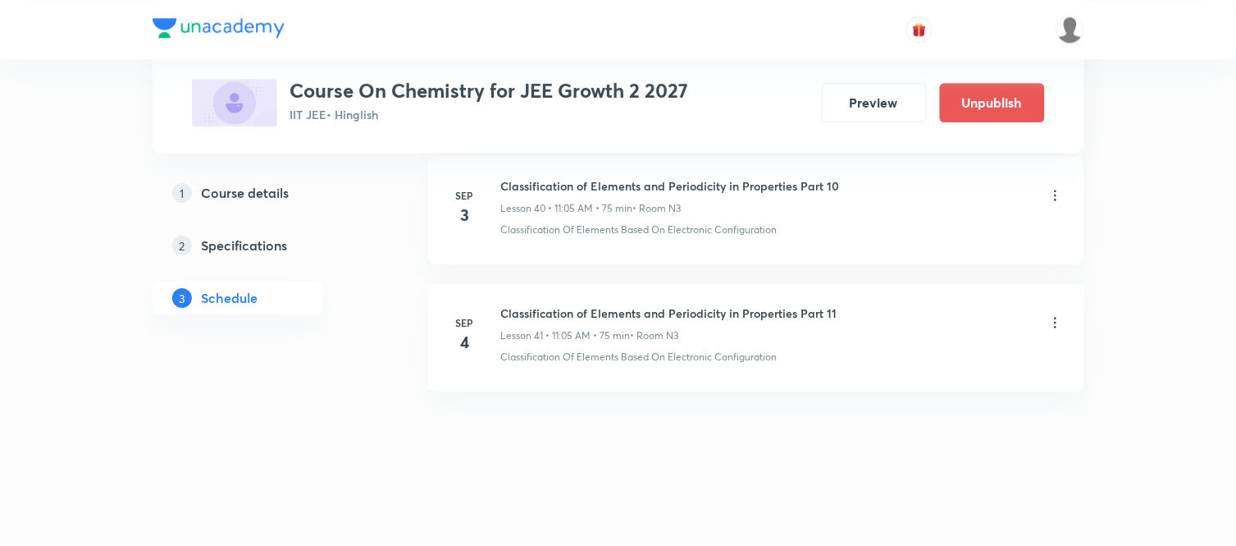
click at [559, 309] on h6 "Classification of Elements and Periodicity in Properties Part 11" at bounding box center [669, 312] width 336 height 17
copy h6 "Classification of Elements and Periodicity in Properties Part 11"
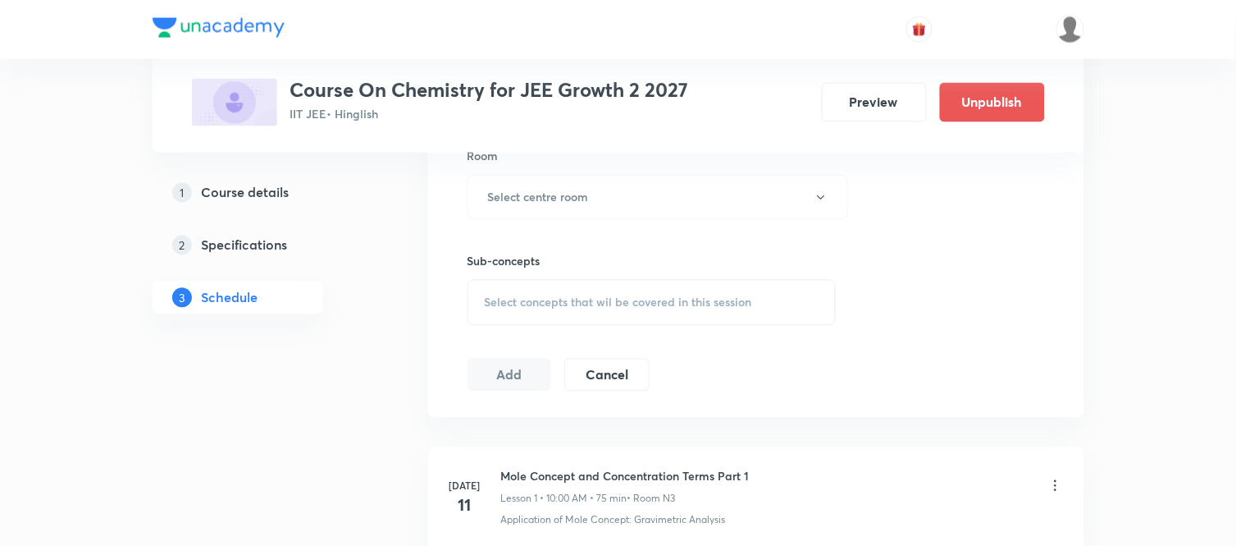
scroll to position [256, 0]
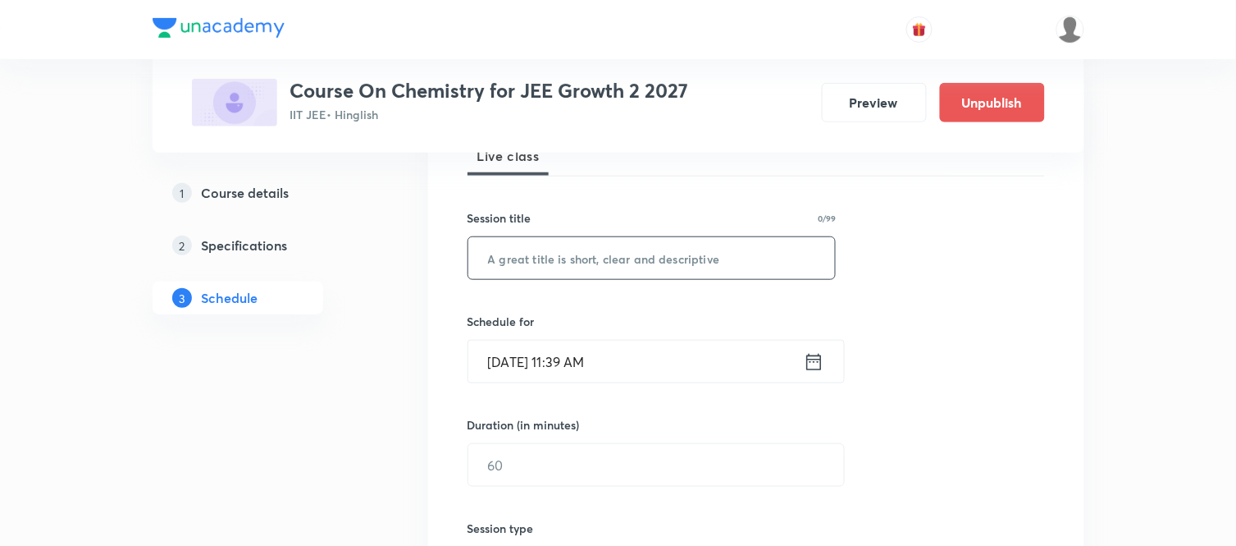
click at [564, 267] on input "text" at bounding box center [652, 258] width 368 height 42
paste input "Classification of Elements and Periodicity in Properties Part 11"
drag, startPoint x: 640, startPoint y: 258, endPoint x: 850, endPoint y: 289, distance: 212.3
click at [850, 289] on div "Session 42 Live class Session title 56/99 Classification of Elements and Period…" at bounding box center [757, 483] width 578 height 770
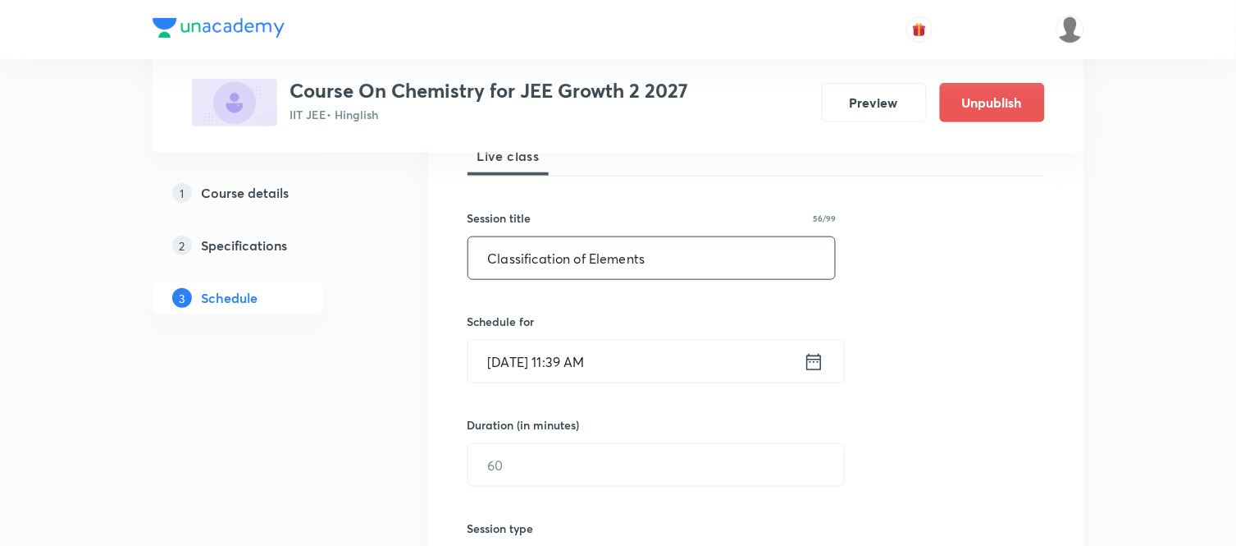
scroll to position [0, 0]
click at [724, 276] on input "Classification of Elements" at bounding box center [652, 258] width 368 height 42
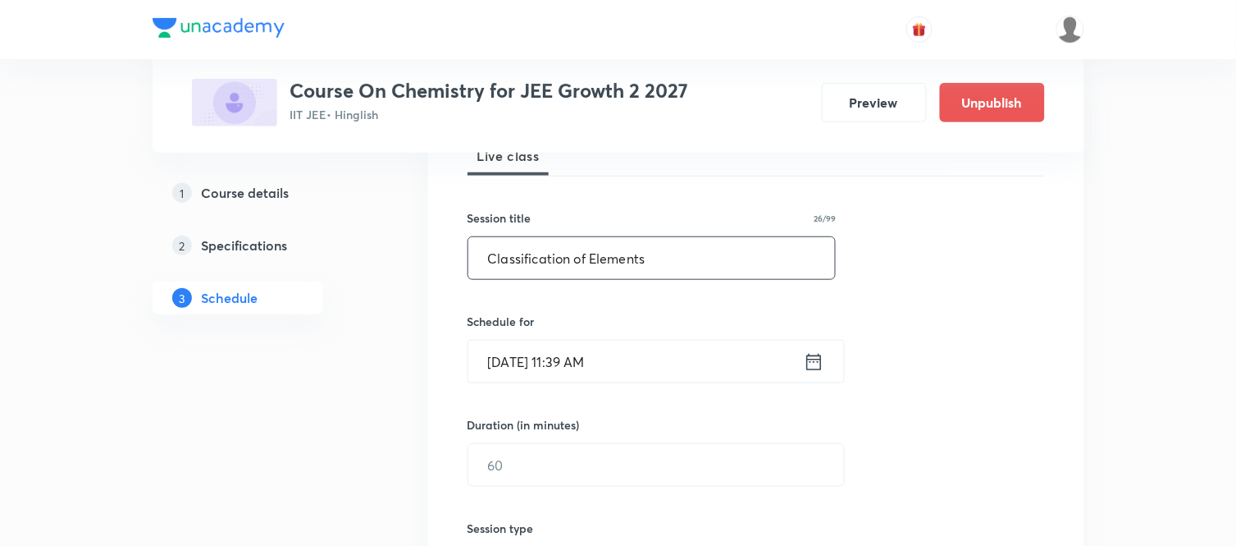
click at [724, 276] on input "Classification of Elements" at bounding box center [652, 258] width 368 height 42
paste input "and Periodicity in Properties Part 11"
type input "Classification of Elements and Periodicity in Properties Part 12"
click at [815, 359] on icon at bounding box center [813, 361] width 15 height 16
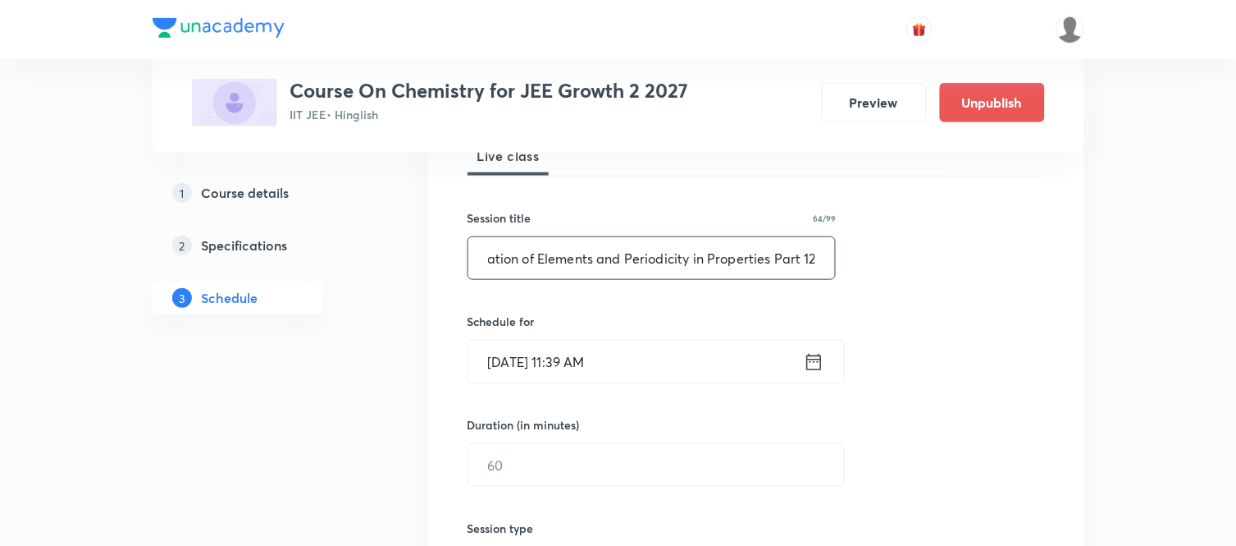
scroll to position [0, 0]
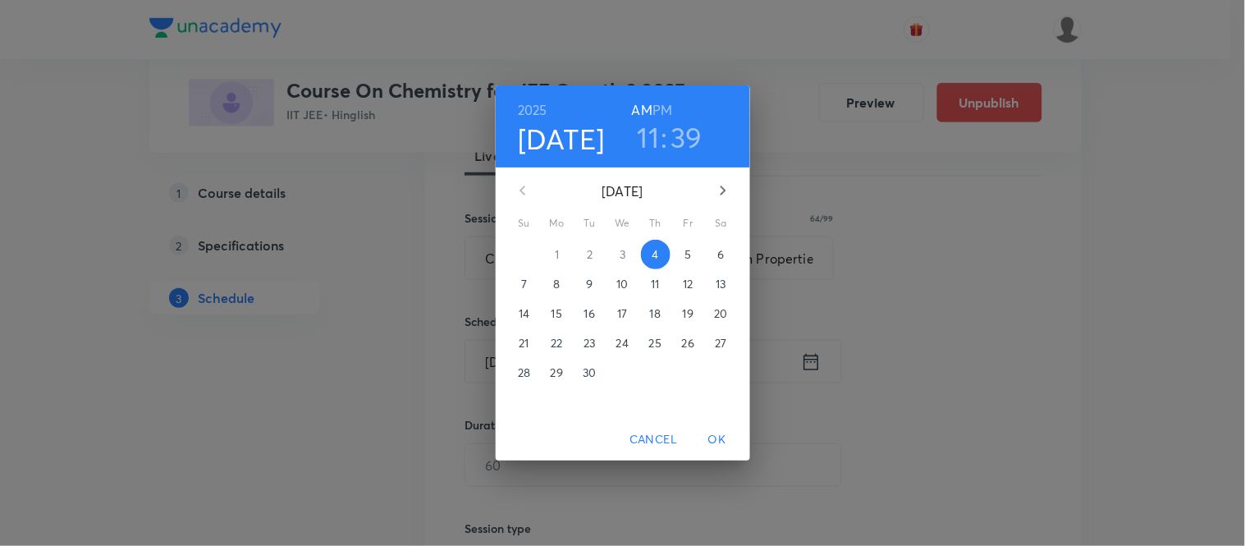
click at [686, 253] on p "5" at bounding box center [687, 254] width 7 height 16
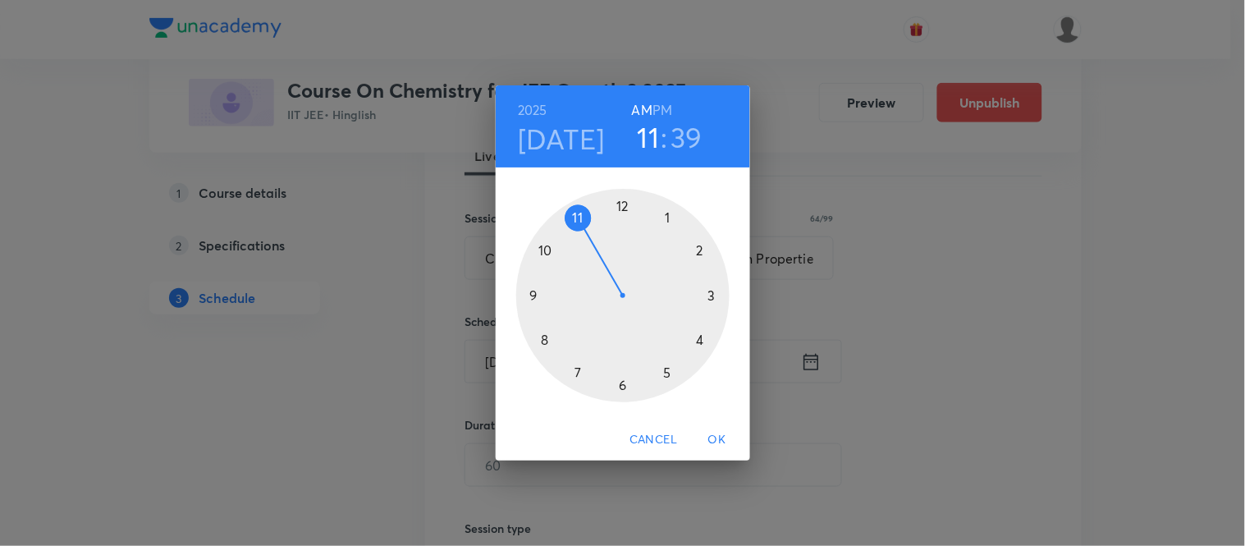
click at [682, 143] on h3 "39" at bounding box center [687, 137] width 32 height 34
click at [668, 217] on div at bounding box center [622, 295] width 213 height 213
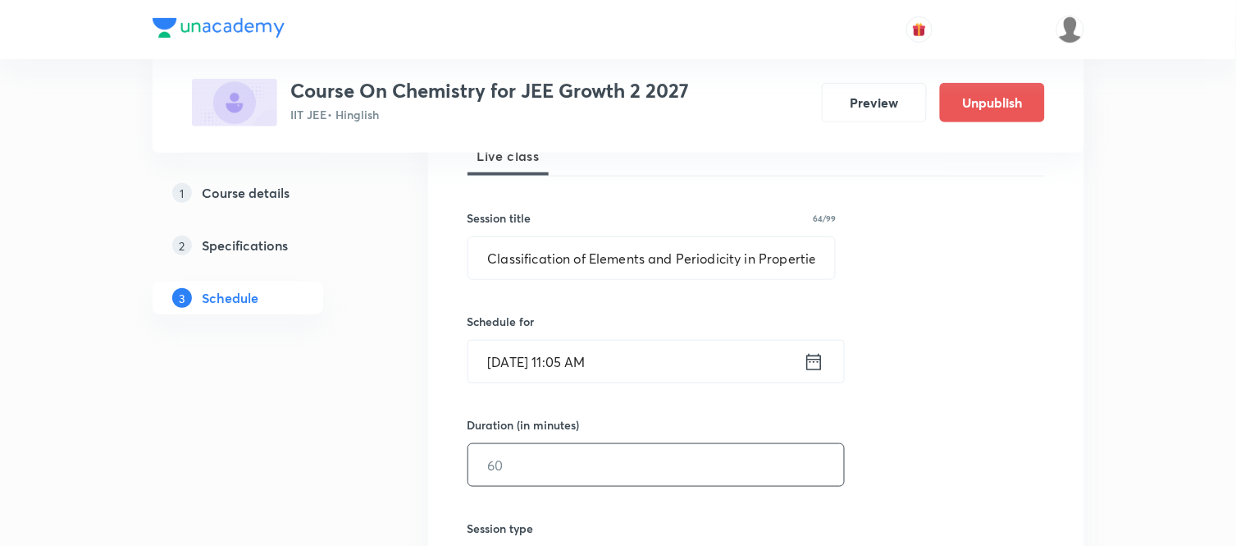
click at [541, 479] on input "text" at bounding box center [656, 465] width 376 height 42
type input "75"
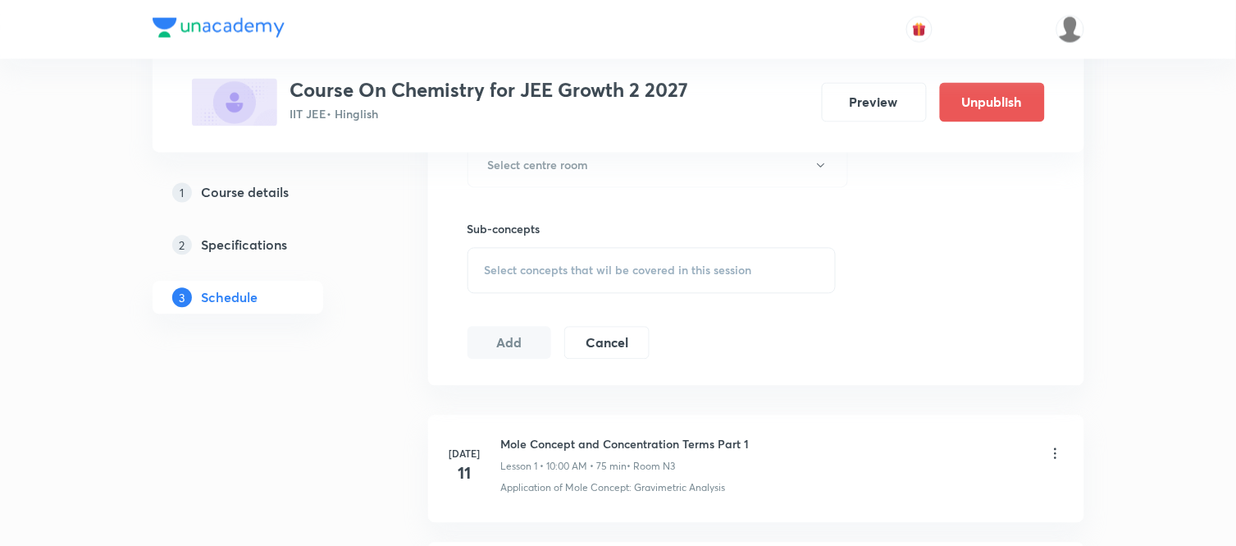
scroll to position [766, 0]
click at [481, 171] on button "Select centre room" at bounding box center [658, 164] width 381 height 45
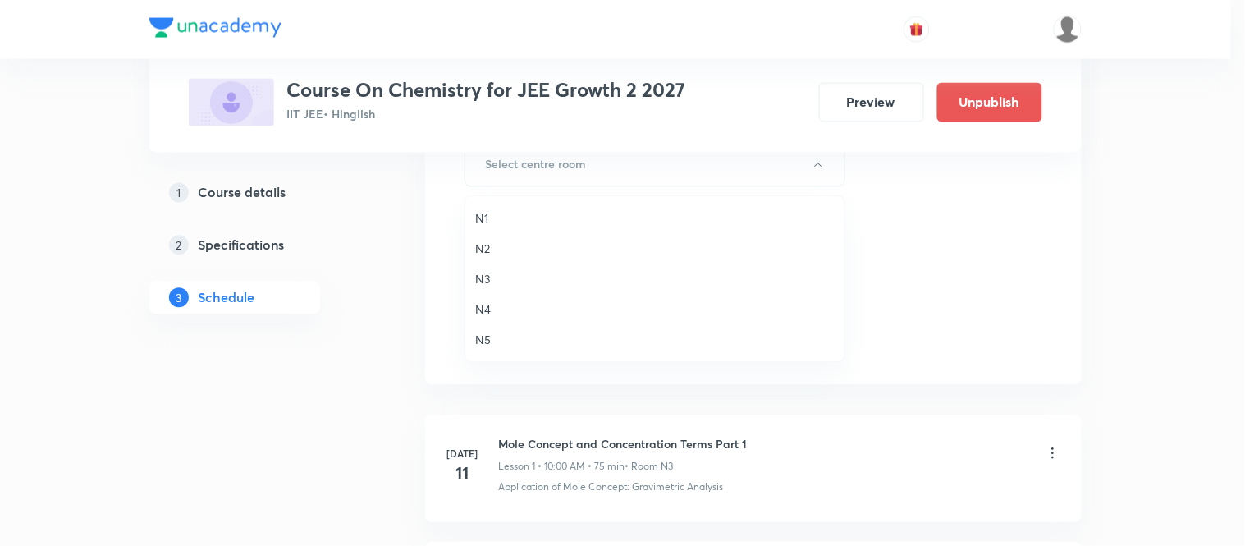
click at [480, 272] on span "N3" at bounding box center [654, 278] width 359 height 17
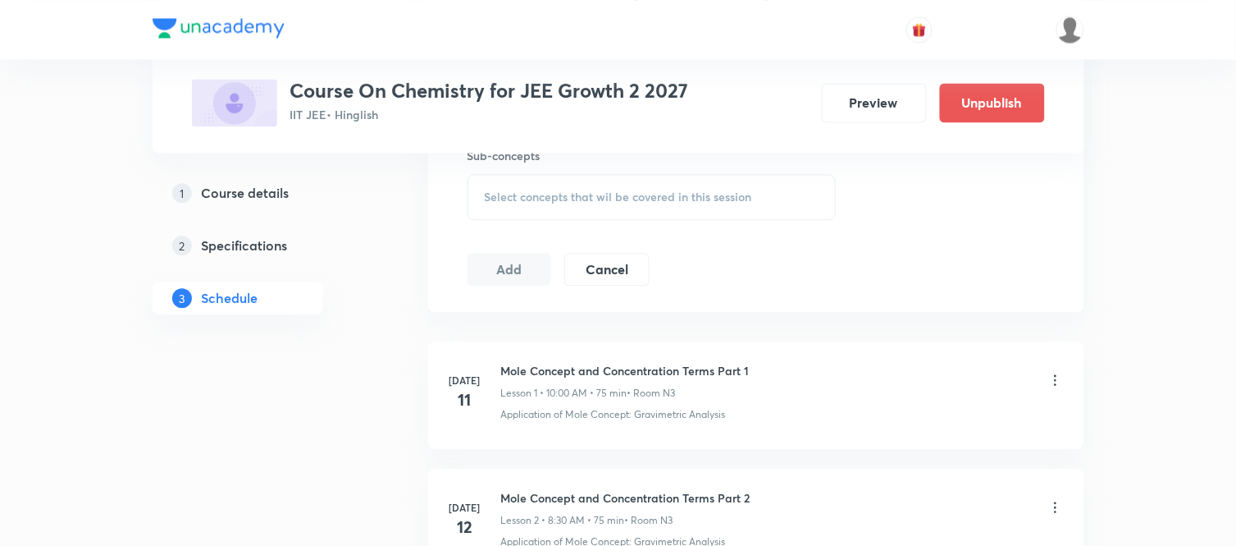
scroll to position [875, 0]
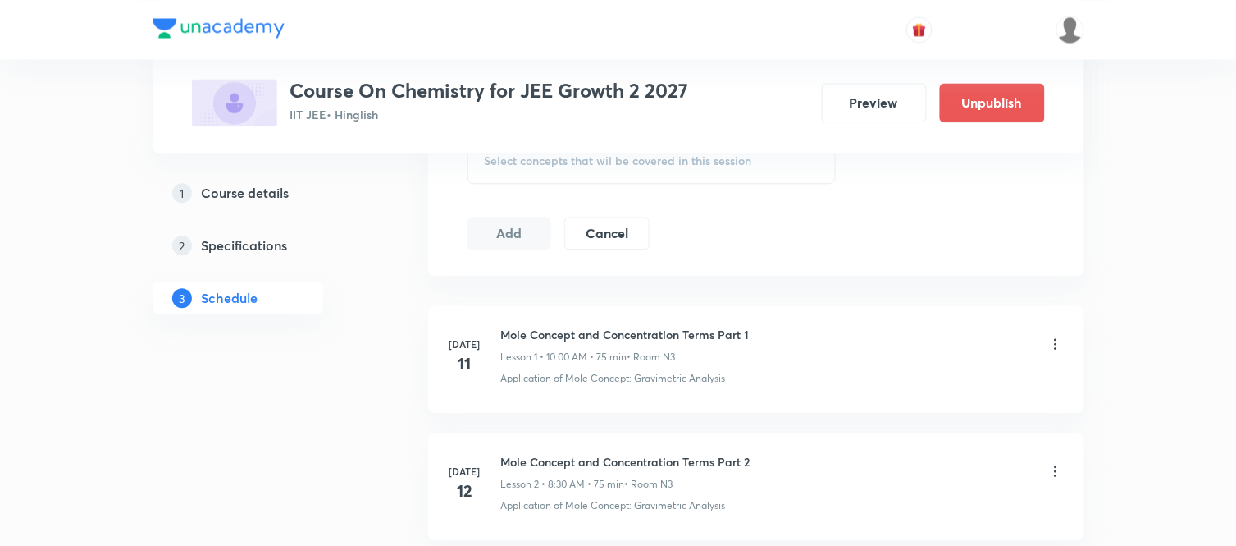
click at [572, 176] on div "Select concepts that wil be covered in this session" at bounding box center [652, 161] width 369 height 46
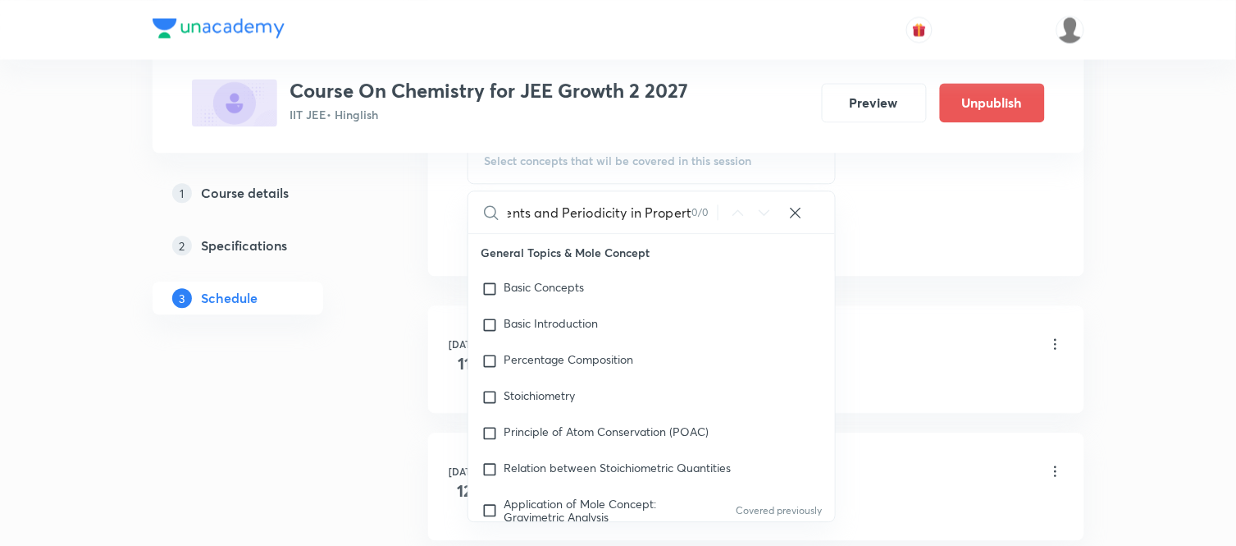
scroll to position [0, 135]
drag, startPoint x: 530, startPoint y: 215, endPoint x: 694, endPoint y: 244, distance: 166.6
click at [694, 244] on div "Classification of Elements and Periodicity in Propert 0 / 0 ​ General Topics & …" at bounding box center [652, 355] width 369 height 331
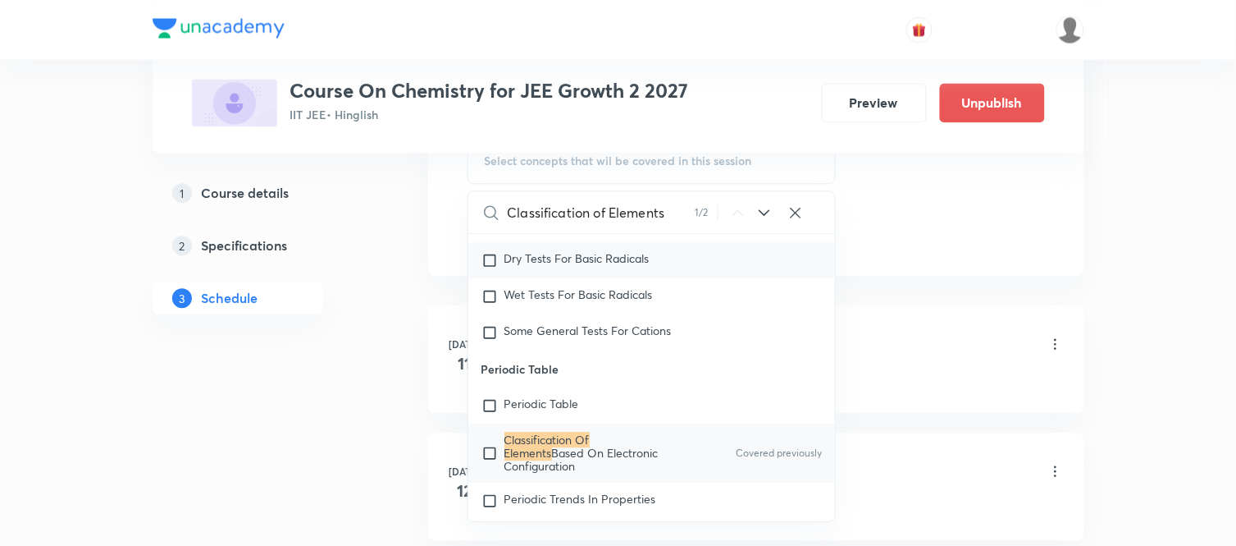
scroll to position [13809, 0]
type input "Classification of Elements"
click at [590, 446] on mark "Classification Of Elements" at bounding box center [547, 442] width 85 height 29
checkbox input "true"
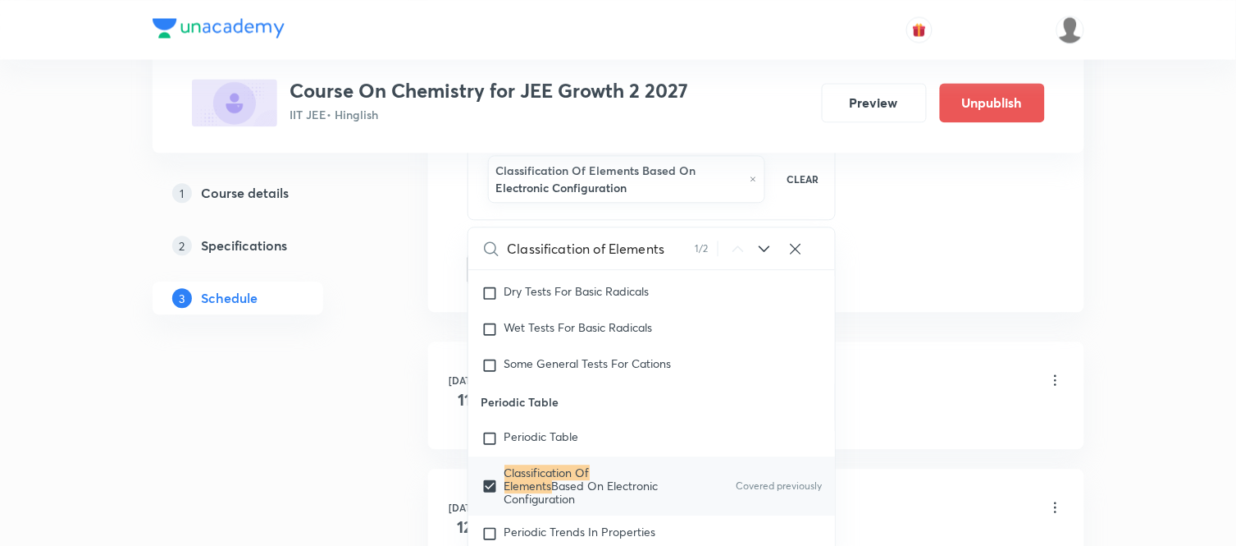
drag, startPoint x: 369, startPoint y: 432, endPoint x: 420, endPoint y: 373, distance: 77.3
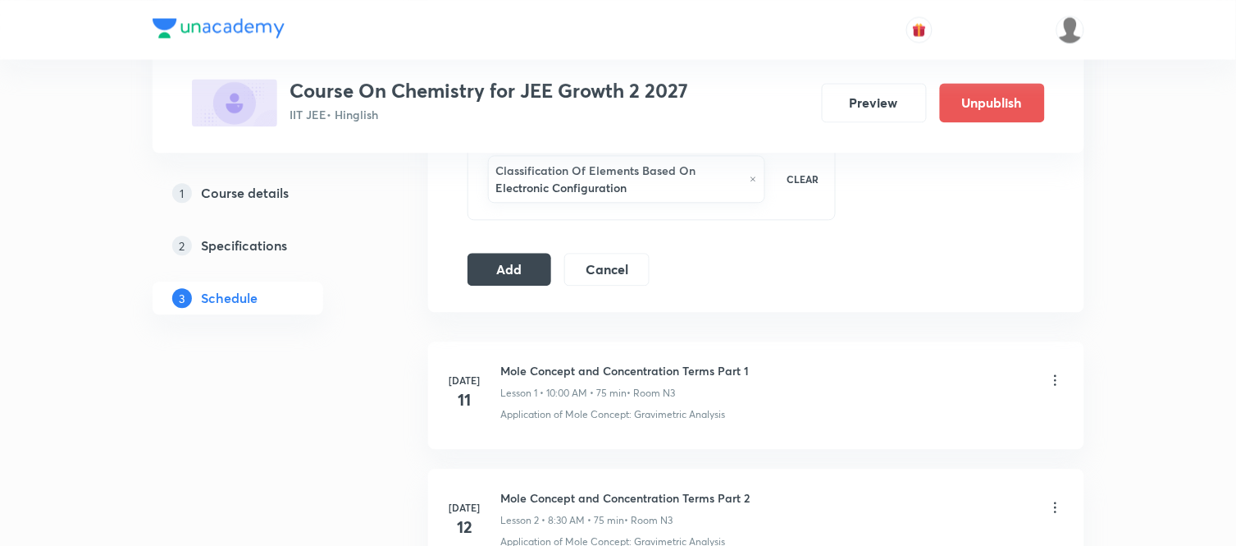
click at [528, 267] on button "Add" at bounding box center [510, 267] width 85 height 33
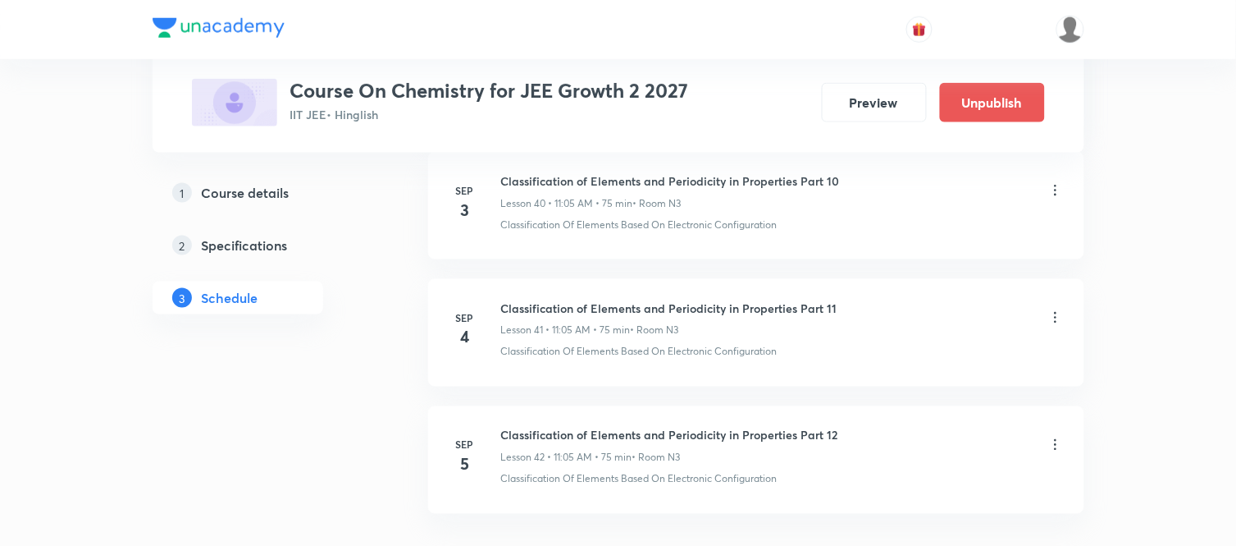
scroll to position [5361, 0]
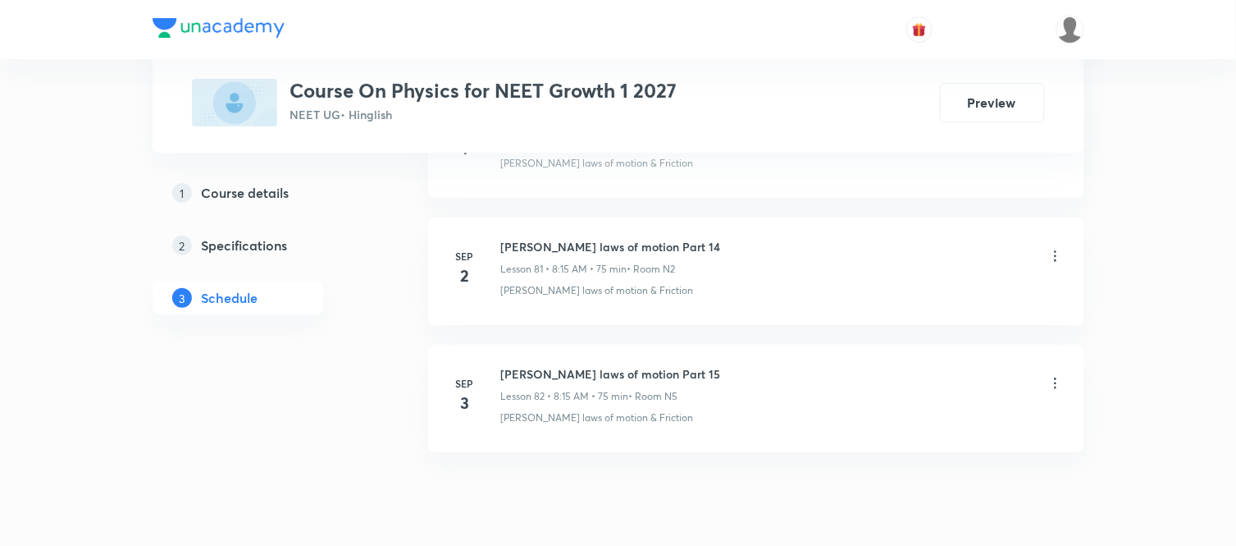
scroll to position [11209, 0]
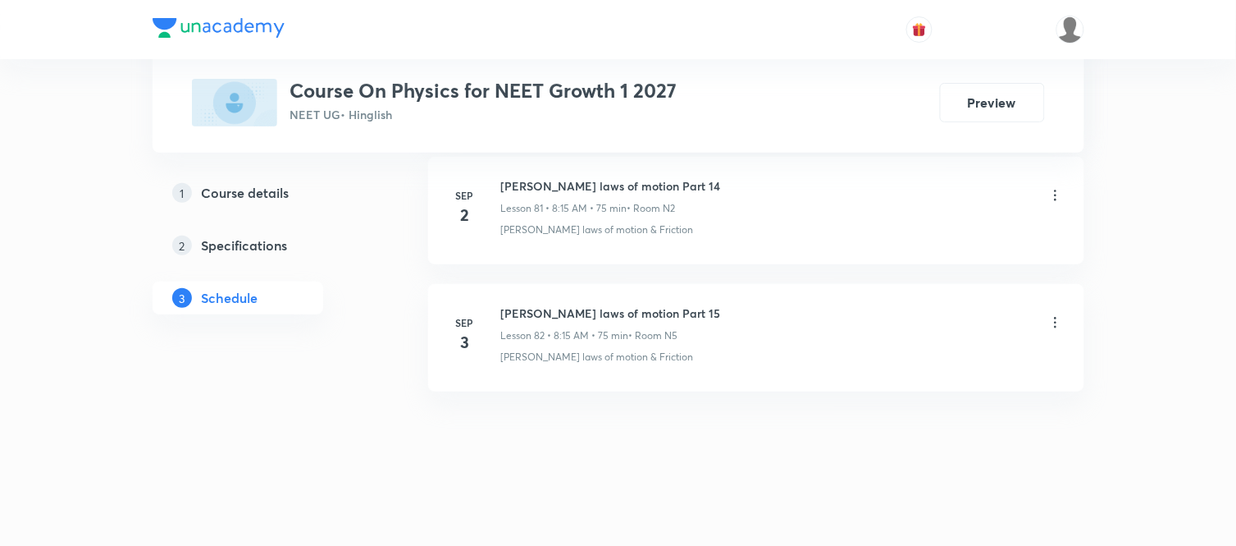
click at [583, 315] on h6 "Newton laws of motion Part 15" at bounding box center [611, 312] width 220 height 17
copy h6 "Newton laws of motion Part 15"
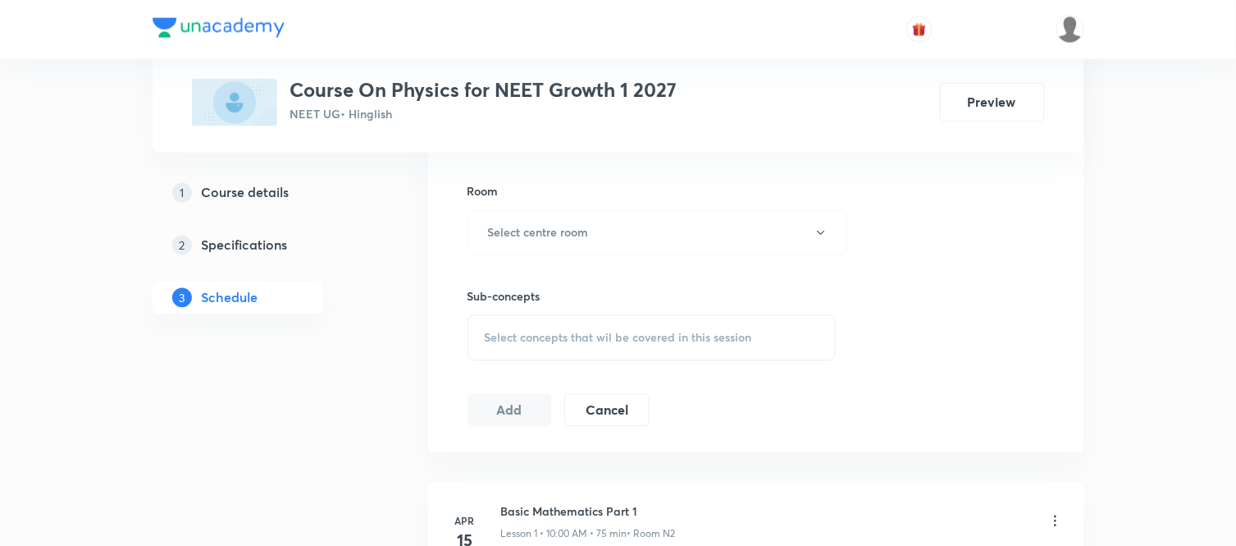
scroll to position [220, 0]
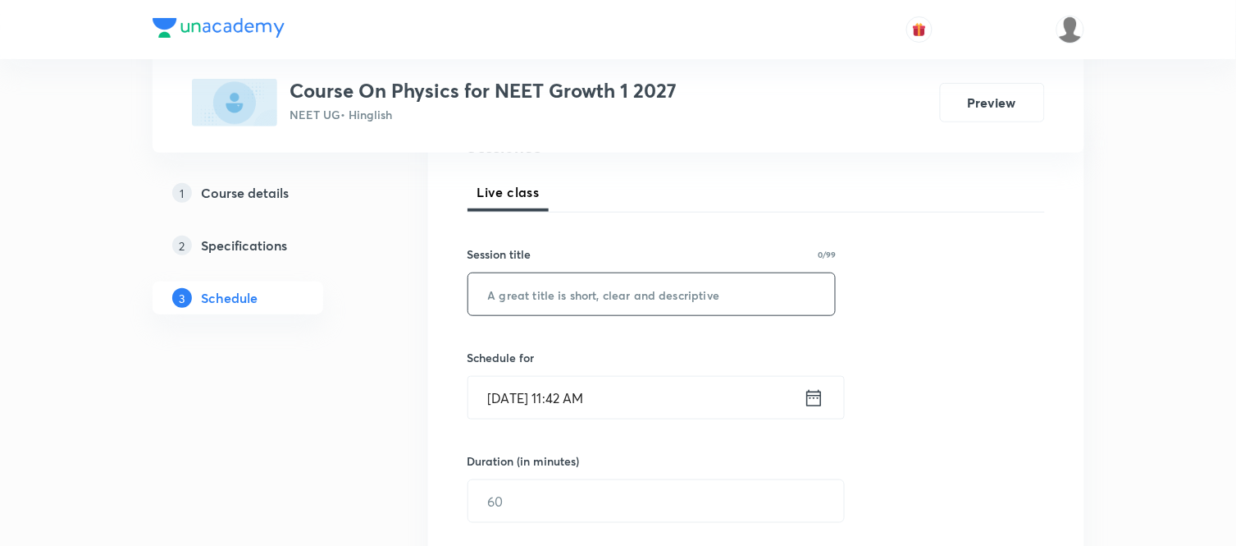
click at [582, 305] on input "text" at bounding box center [652, 294] width 368 height 42
paste input "Newton laws of motion Part 15"
type input "Newton laws of motion Part 16"
click at [817, 402] on icon at bounding box center [814, 397] width 21 height 23
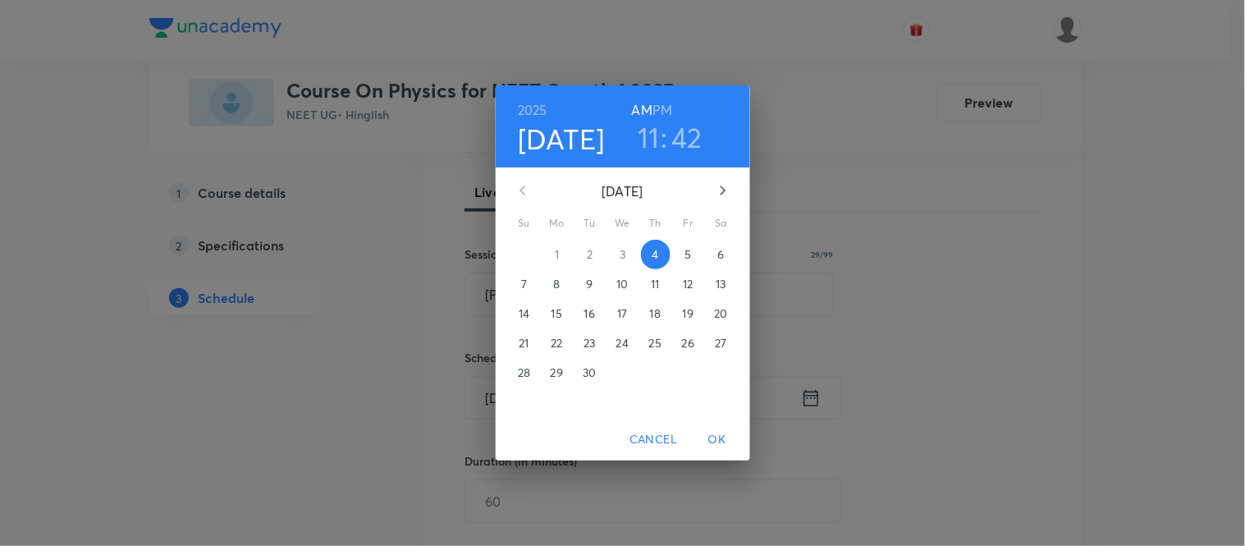
click at [683, 249] on span "5" at bounding box center [689, 254] width 30 height 16
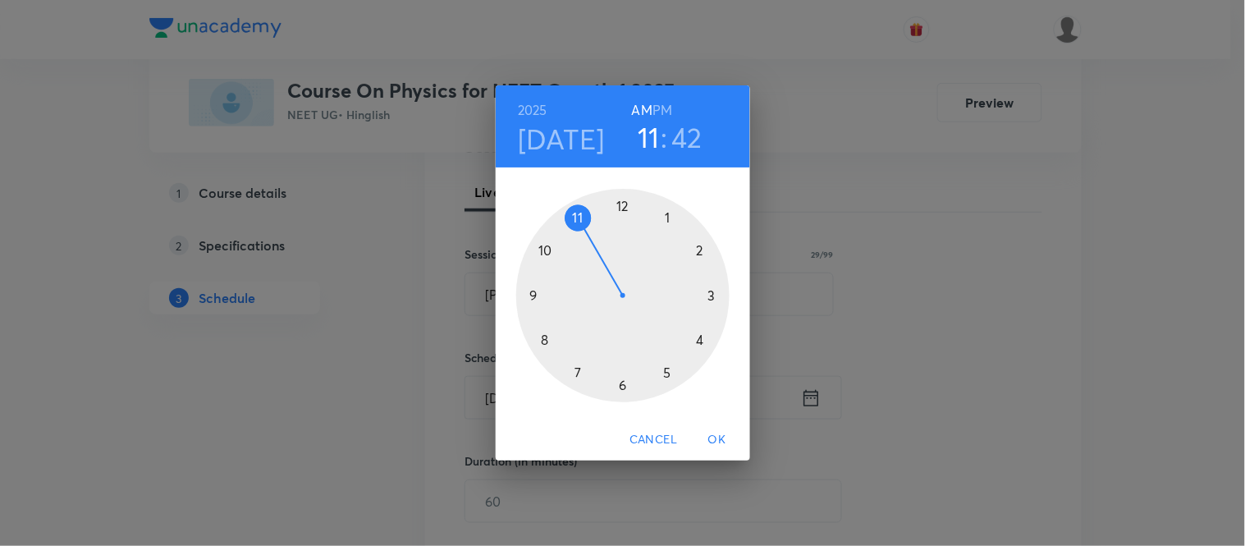
click at [543, 340] on div at bounding box center [622, 295] width 213 height 213
click at [714, 293] on div at bounding box center [622, 295] width 213 height 213
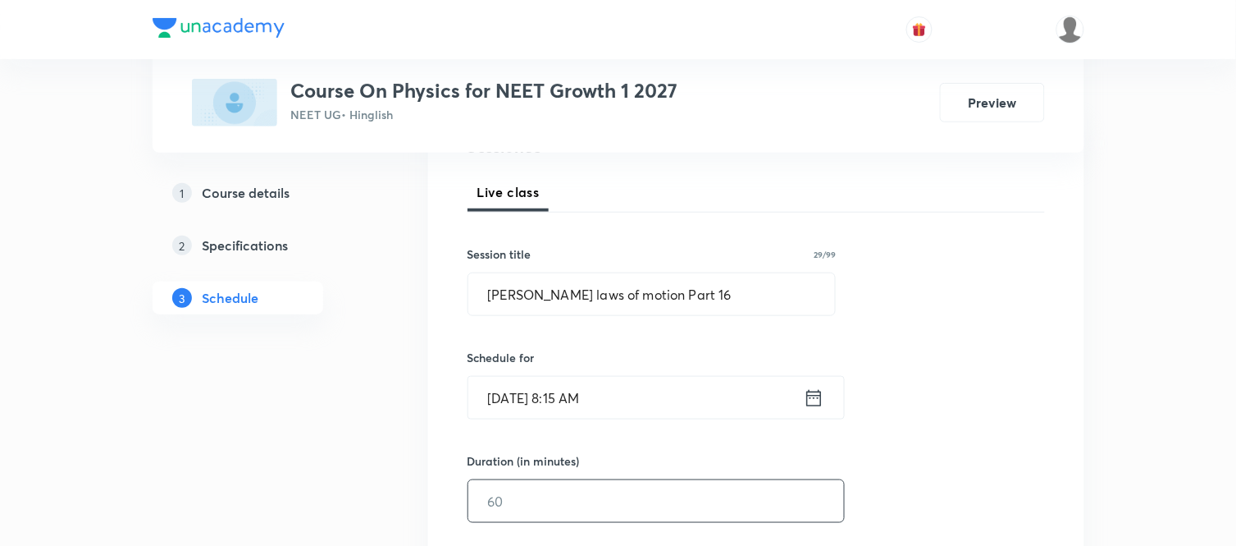
click at [568, 487] on input "text" at bounding box center [656, 501] width 376 height 42
type input "75"
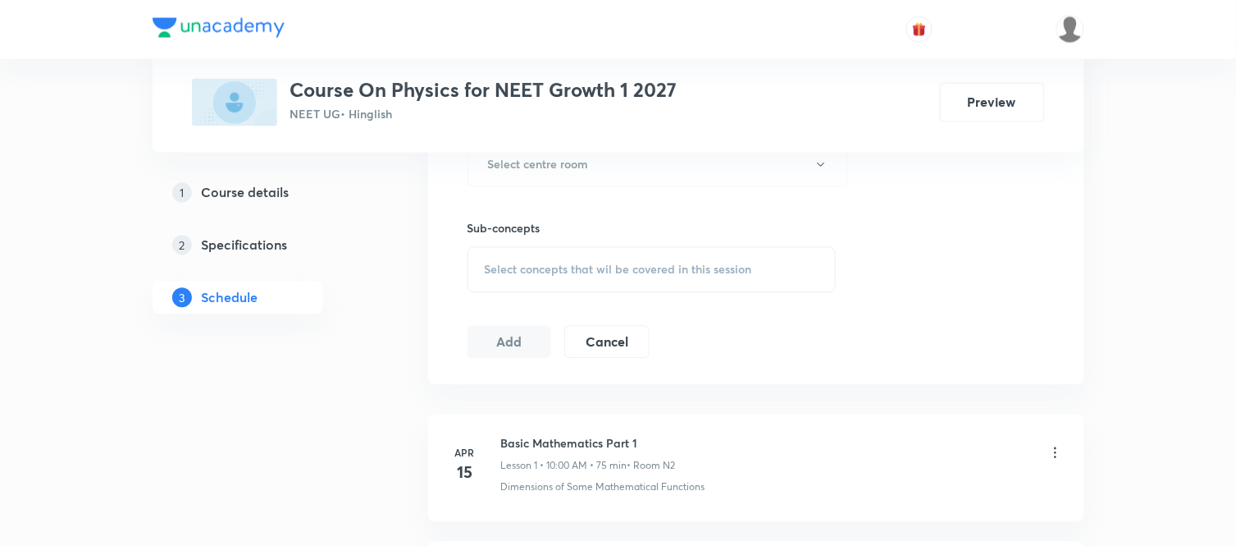
scroll to position [767, 0]
click at [540, 180] on button "Select centre room" at bounding box center [658, 163] width 381 height 45
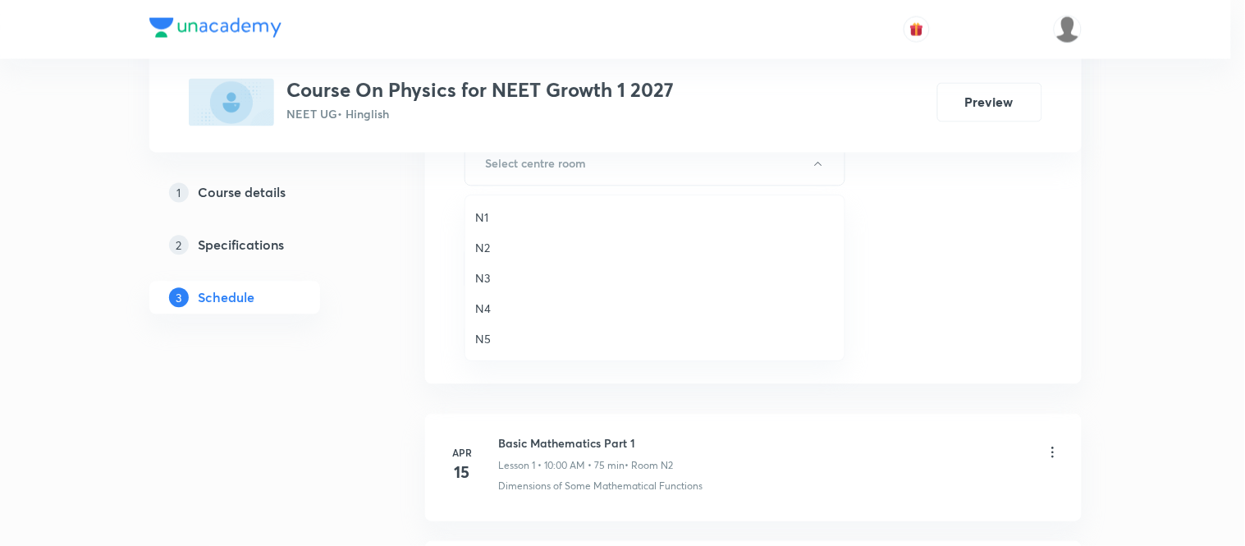
click at [479, 242] on span "N2" at bounding box center [654, 247] width 359 height 17
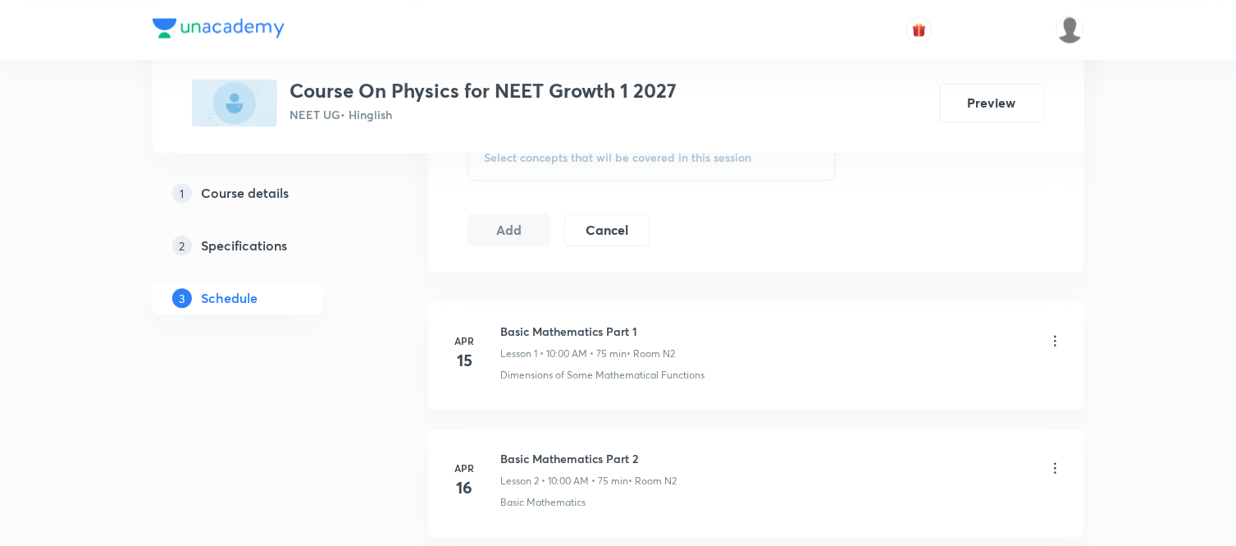
scroll to position [876, 0]
click at [546, 162] on span "Select concepts that wil be covered in this session" at bounding box center [618, 159] width 267 height 13
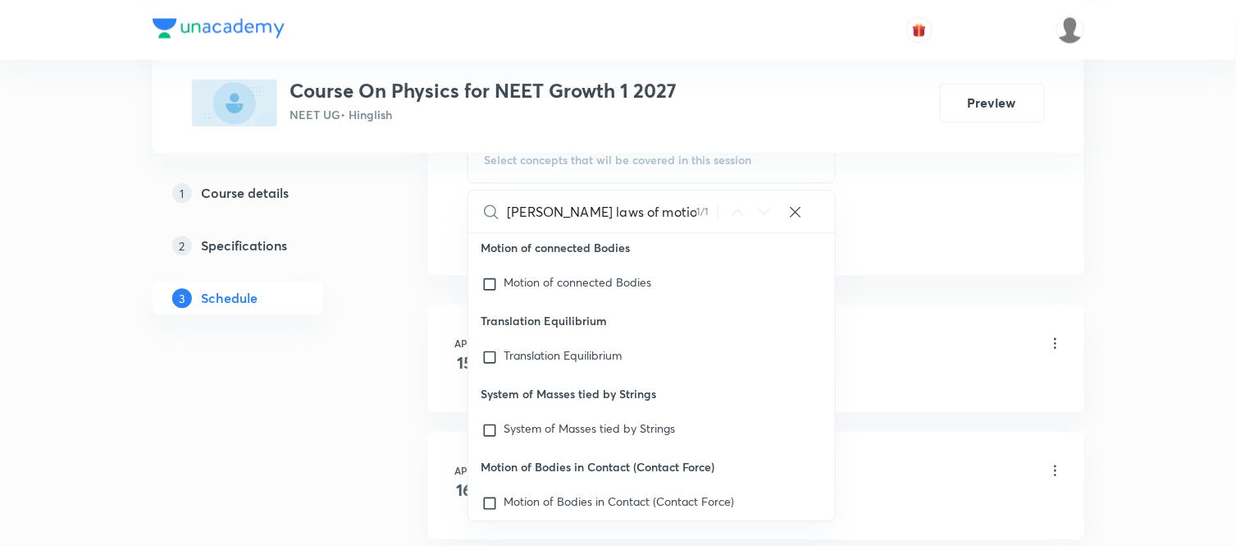
scroll to position [42974, 0]
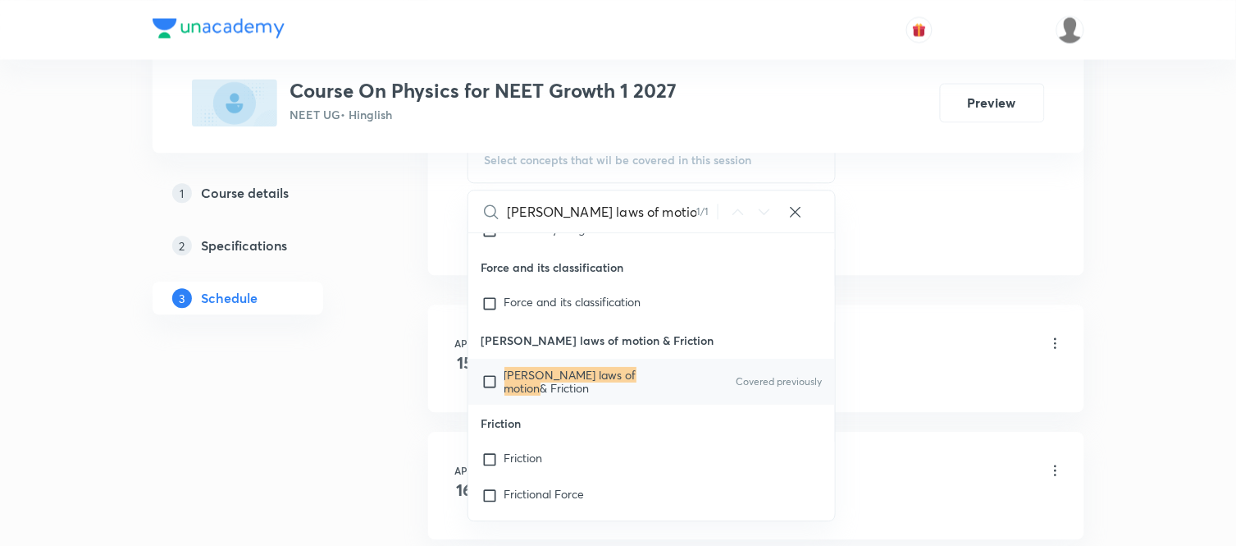
type input "Newton laws of motion"
click at [577, 395] on mark "Newton laws of motion" at bounding box center [571, 381] width 132 height 29
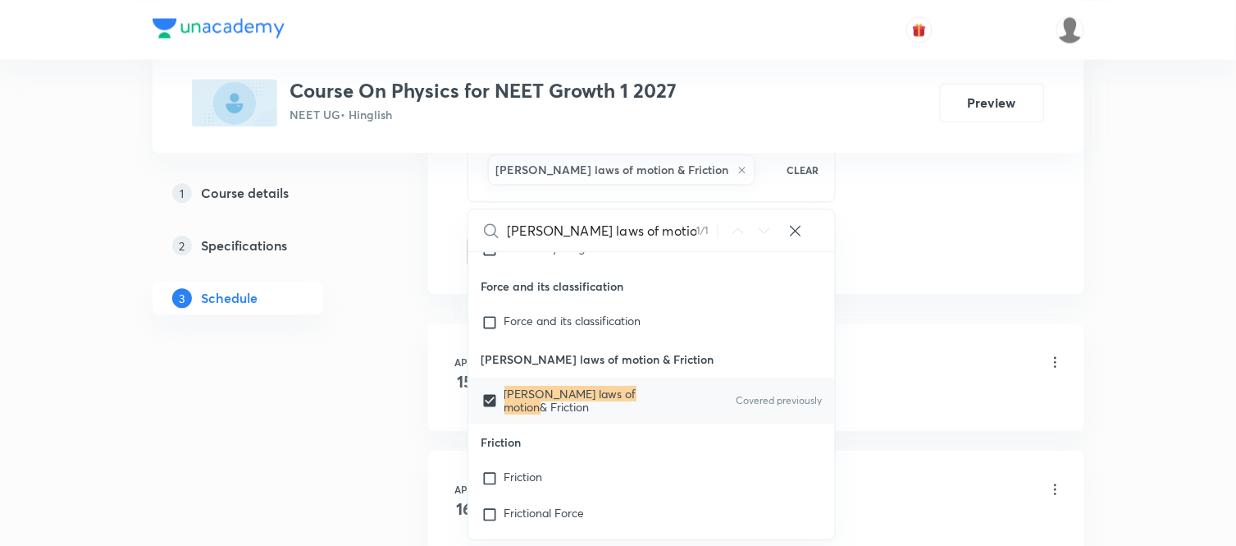
checkbox input "true"
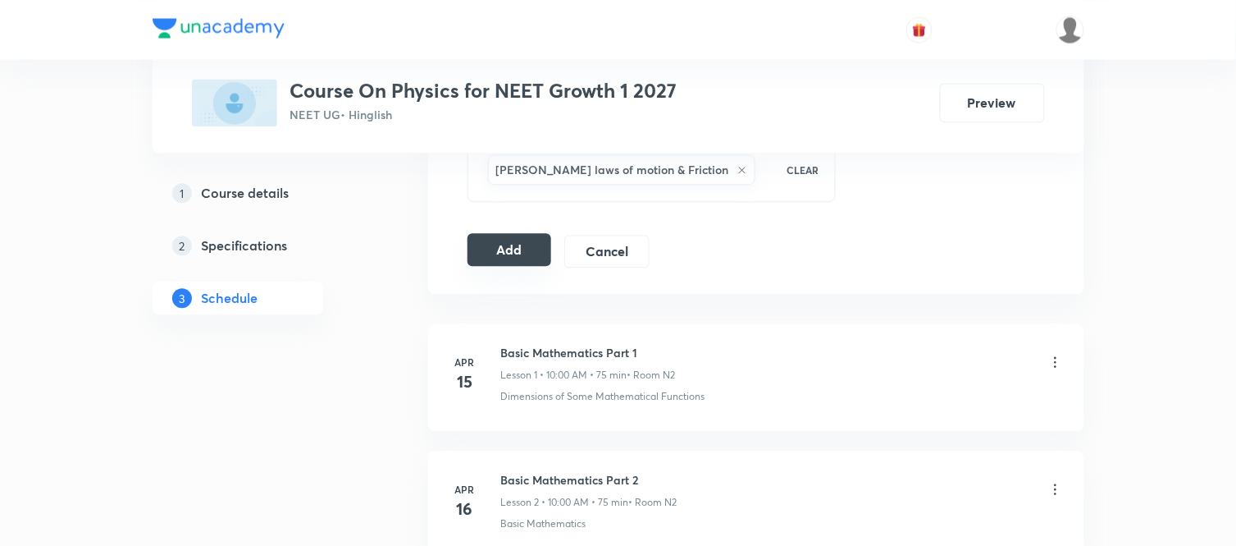
click at [513, 263] on button "Add" at bounding box center [510, 249] width 85 height 33
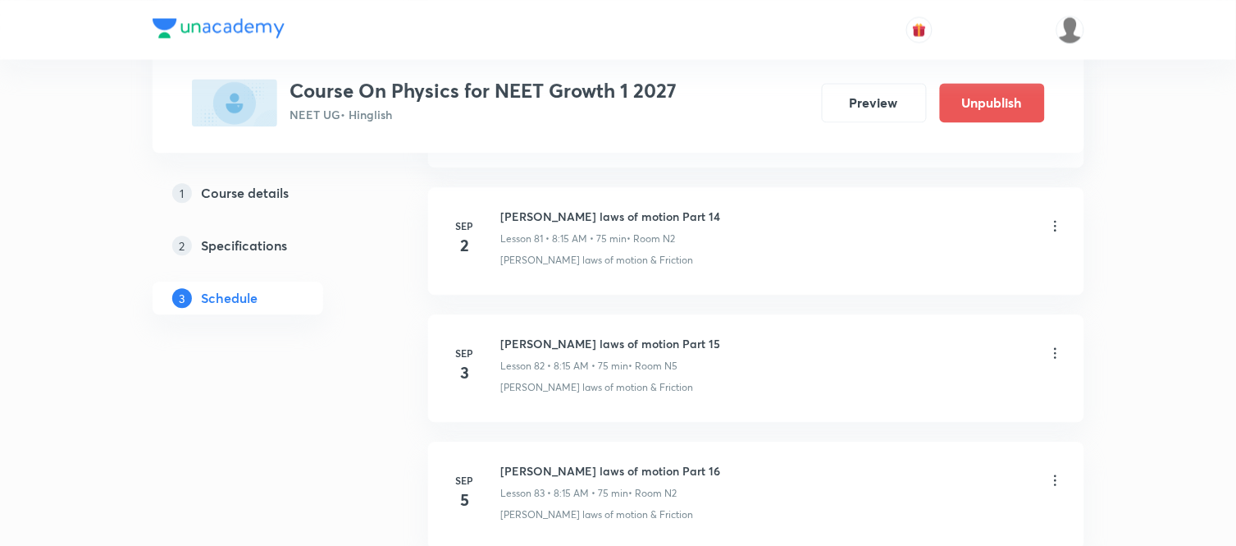
scroll to position [10581, 0]
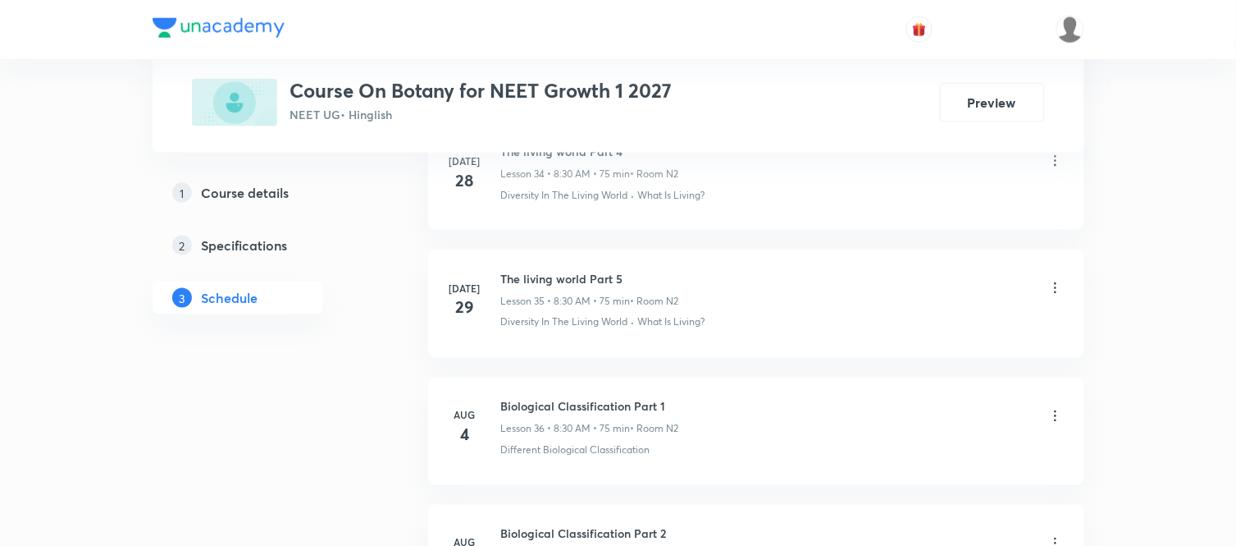
scroll to position [6625, 0]
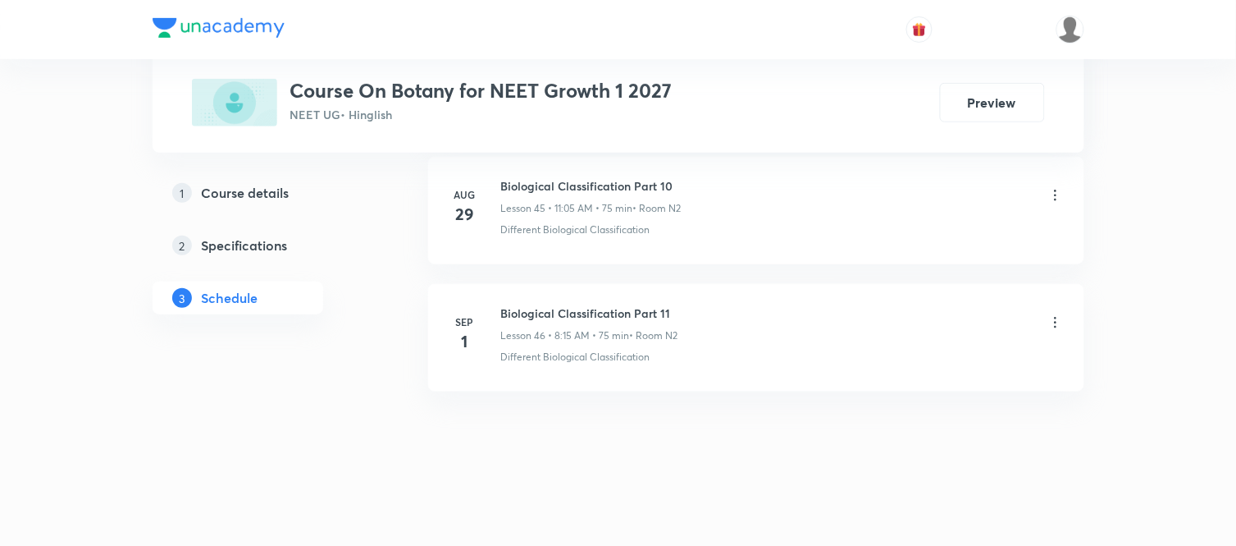
click at [544, 314] on h6 "Biological Classification Part 11" at bounding box center [589, 312] width 177 height 17
copy h6 "Biological Classification Part 11"
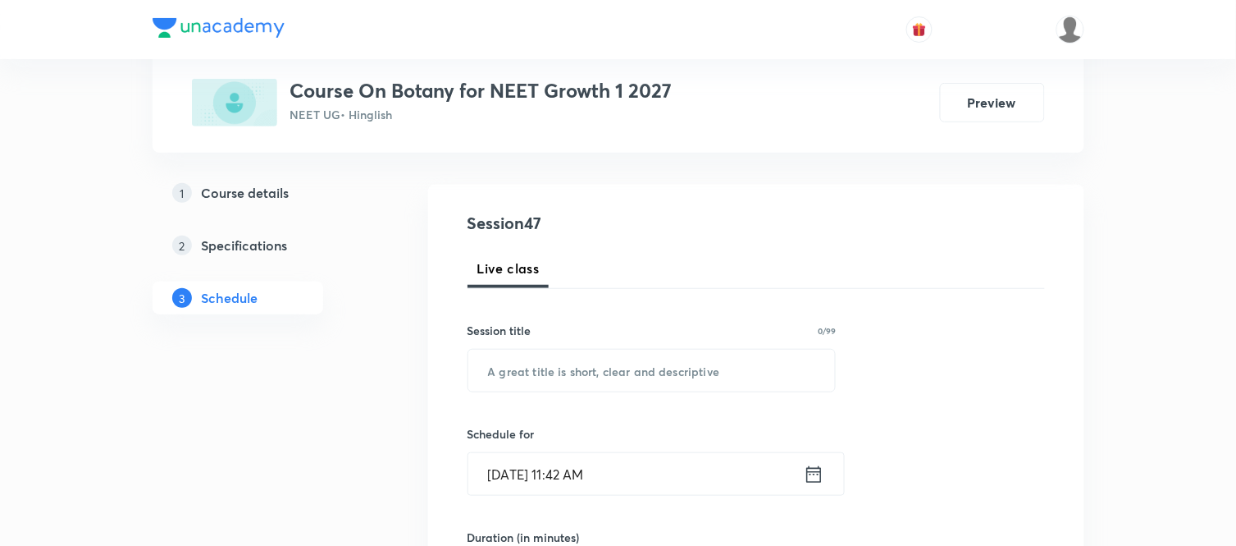
scroll to position [0, 0]
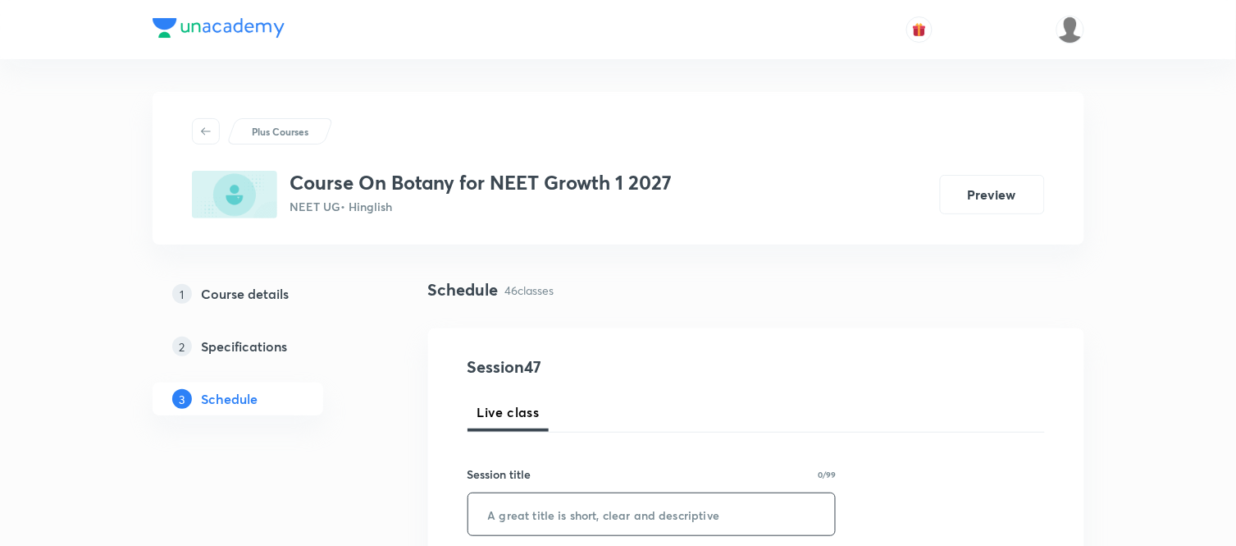
click at [538, 526] on input "text" at bounding box center [652, 514] width 368 height 42
paste input "Biological Classification Part 11"
type input "Biological Classification Part 12"
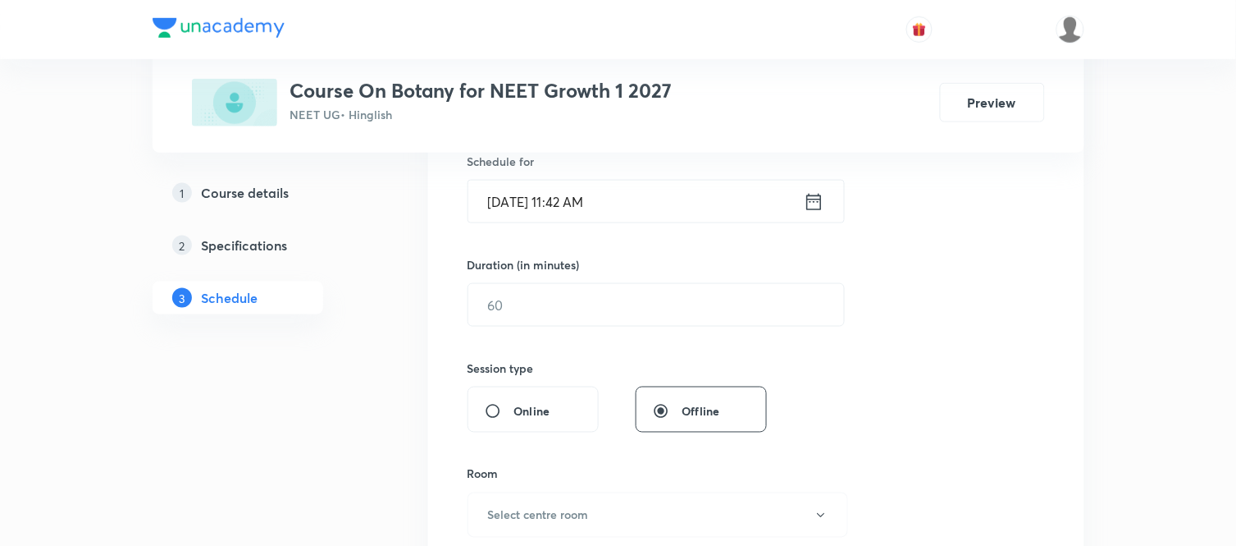
scroll to position [437, 0]
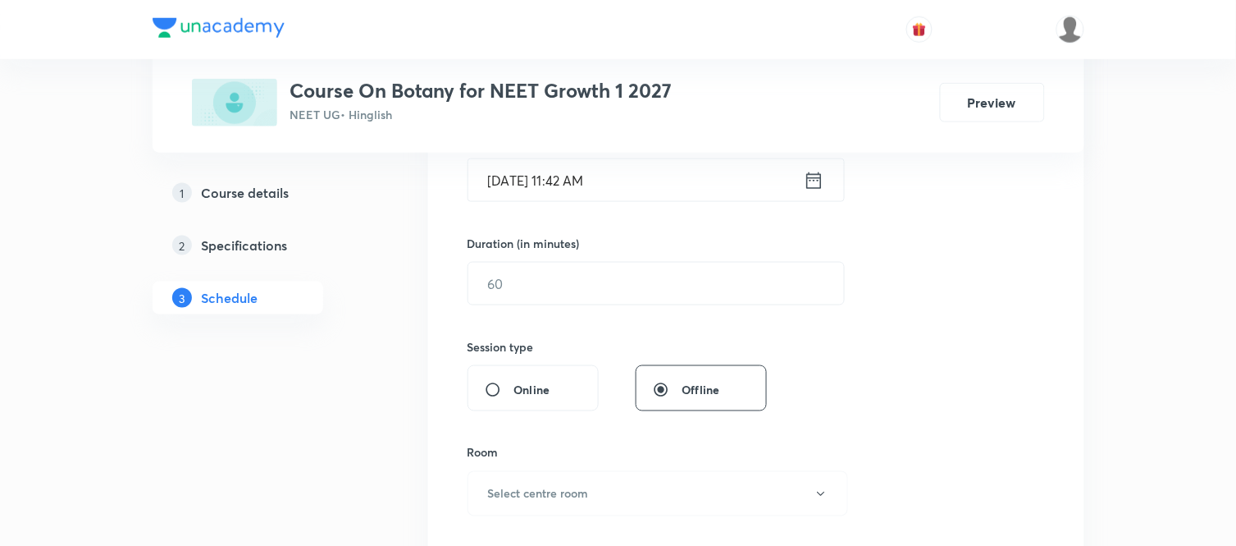
click at [818, 189] on icon at bounding box center [814, 180] width 21 height 23
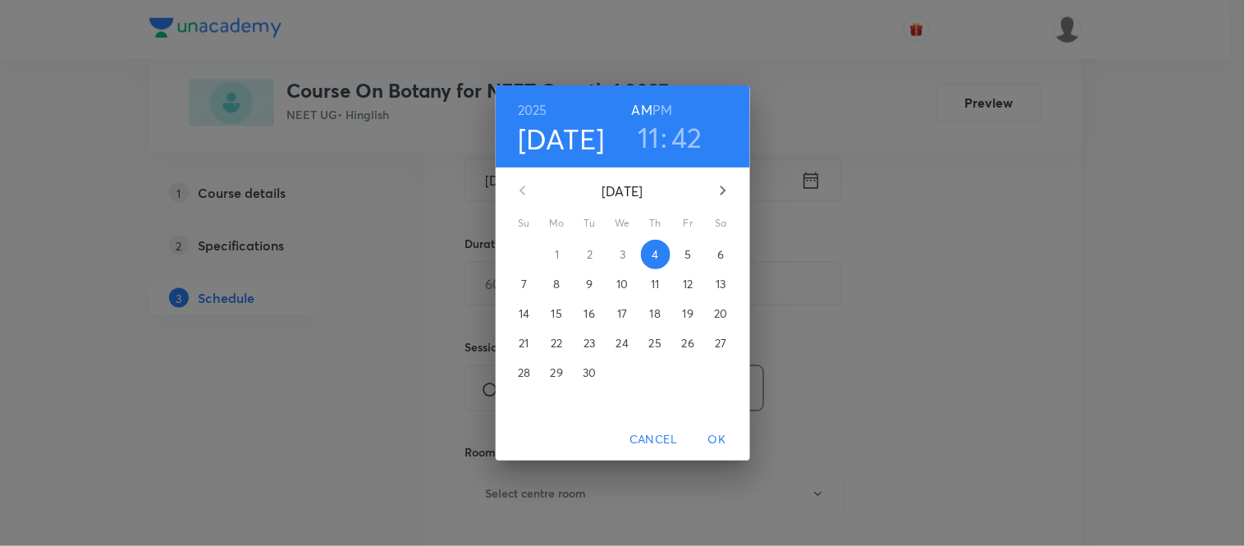
click at [685, 258] on p "5" at bounding box center [687, 254] width 7 height 16
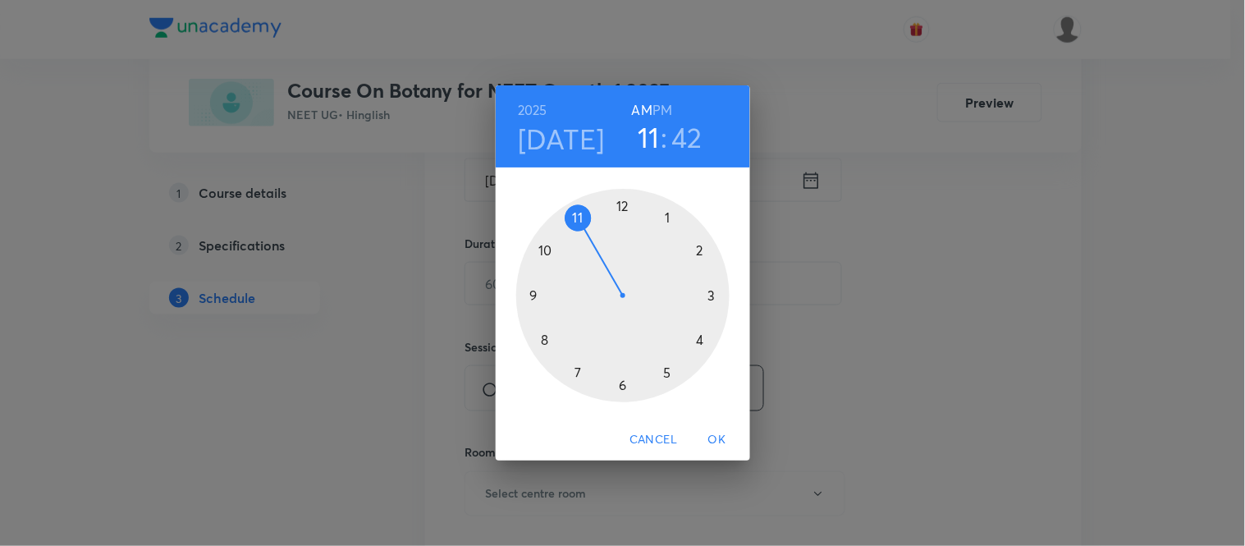
click at [683, 131] on h3 "42" at bounding box center [686, 137] width 31 height 34
click at [670, 213] on div at bounding box center [622, 295] width 213 height 213
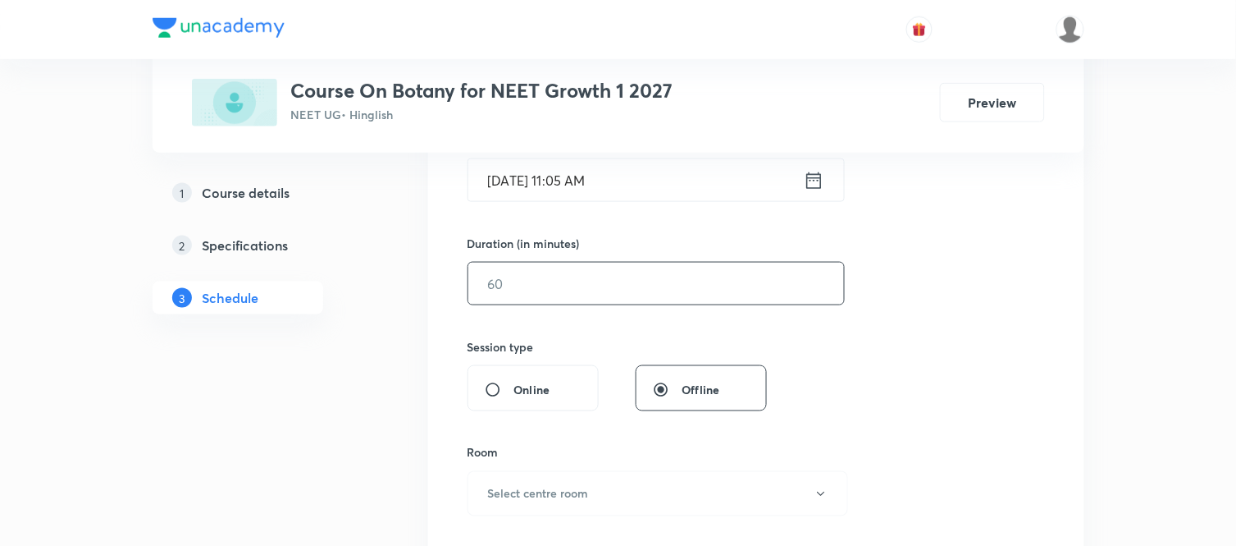
click at [603, 289] on input "text" at bounding box center [656, 284] width 376 height 42
type input "75"
click at [500, 503] on button "Select centre room" at bounding box center [658, 493] width 381 height 45
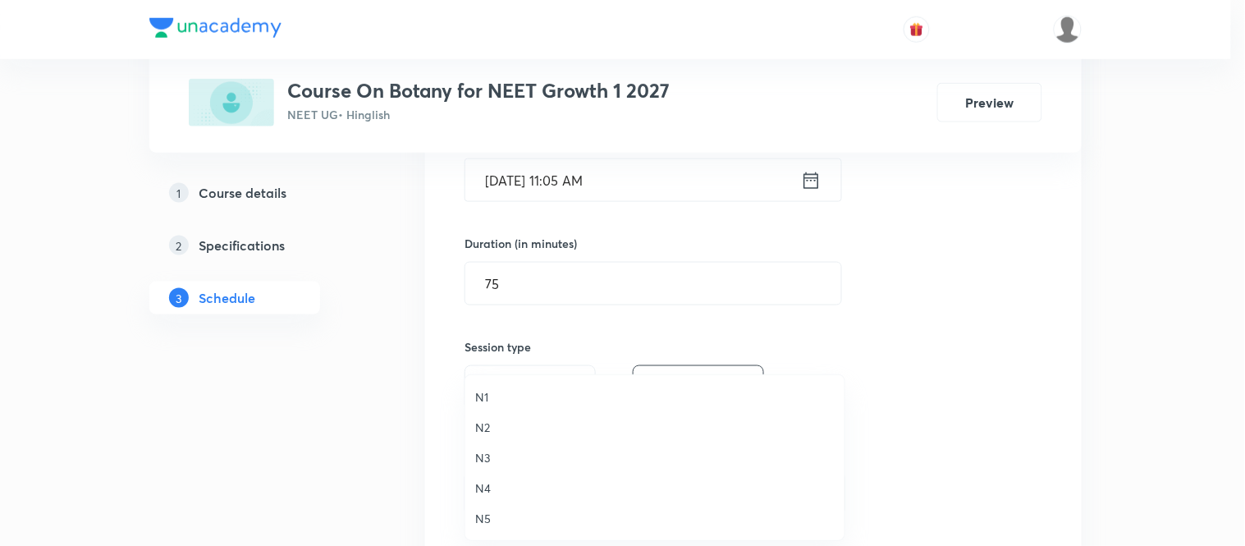
click at [482, 415] on li "N2" at bounding box center [654, 427] width 379 height 30
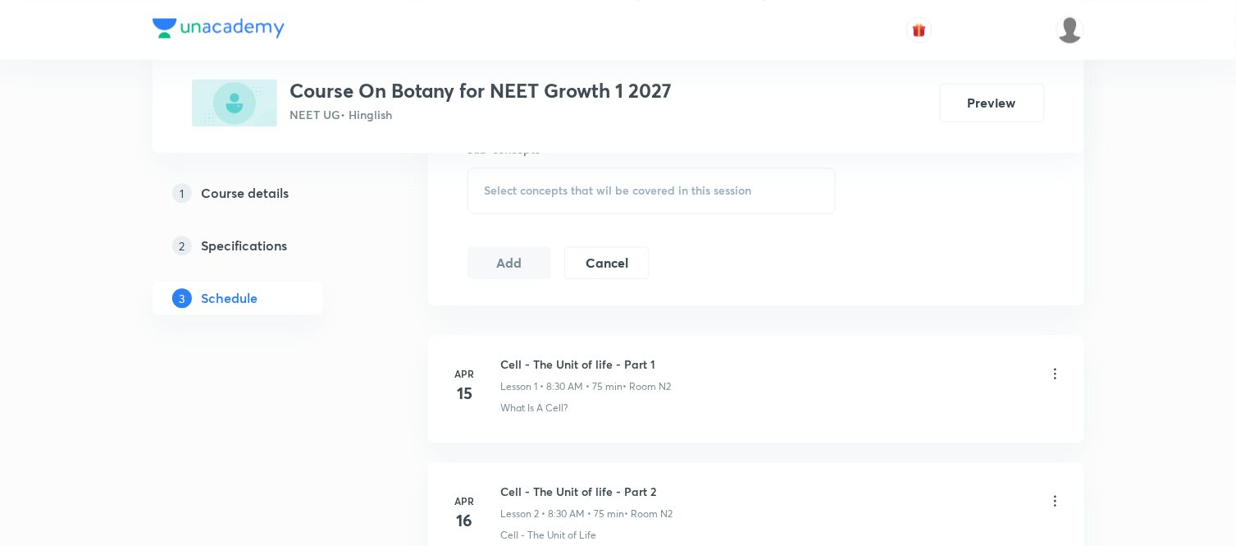
scroll to position [875, 0]
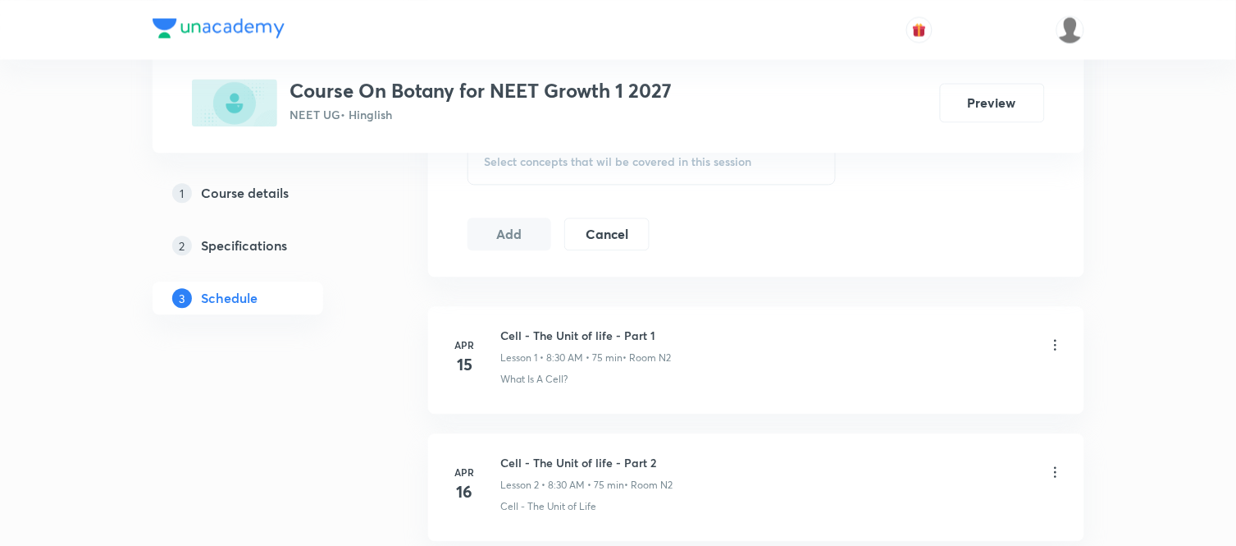
click at [657, 145] on div "Plus Courses Course On Botany for NEET Growth 1 2027 NEET UG • Hinglish Preview" at bounding box center [619, 76] width 932 height 153
click at [658, 162] on span "Select concepts that wil be covered in this session" at bounding box center [618, 161] width 267 height 13
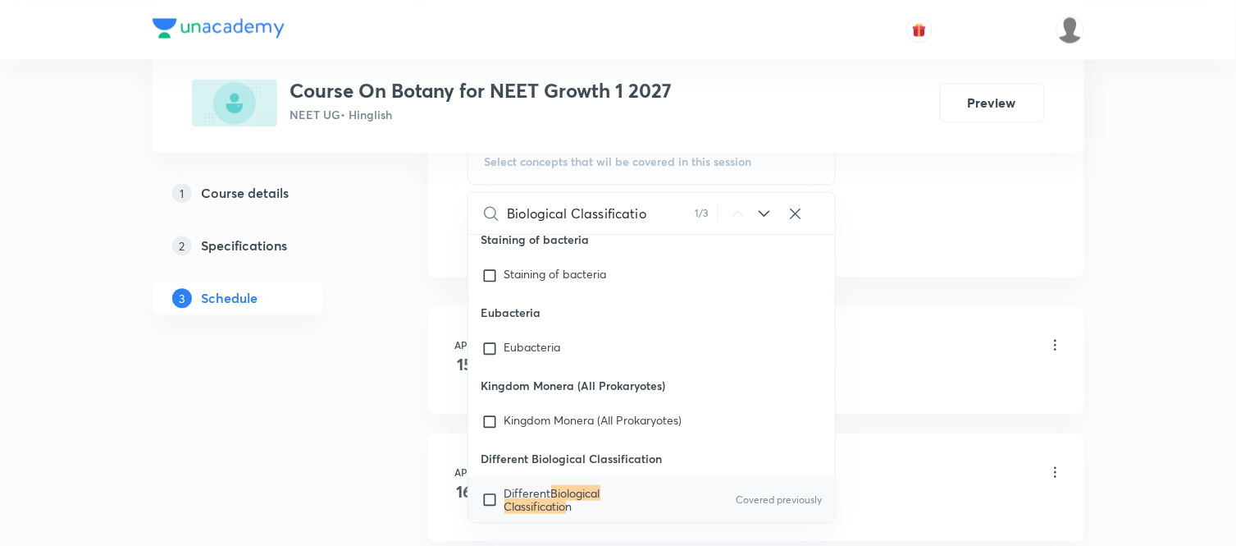
scroll to position [25708, 0]
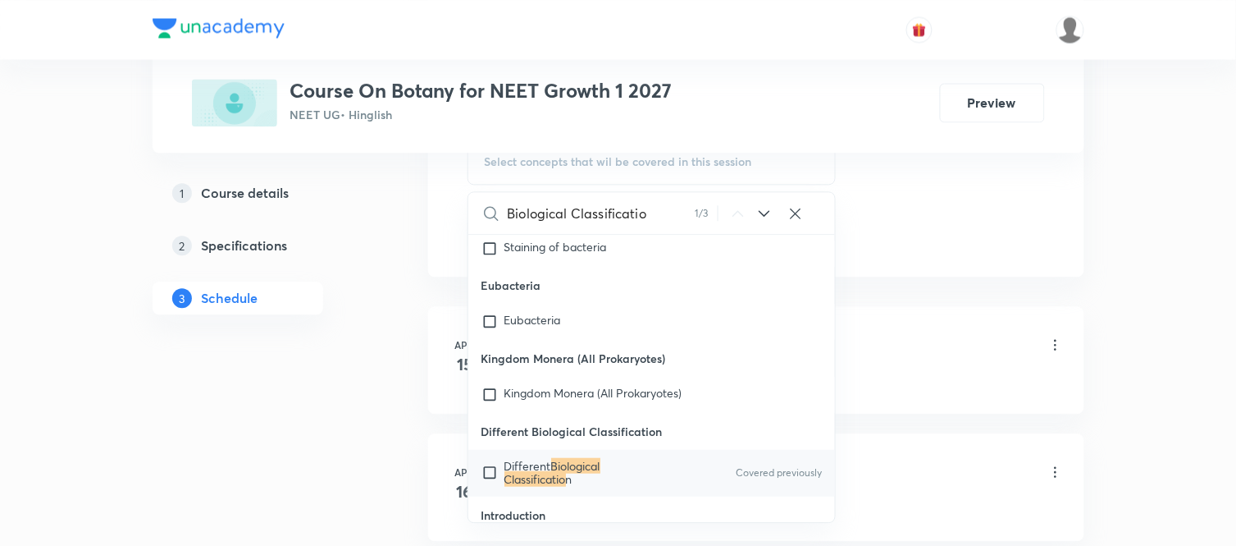
type input "Biological Classificatio"
click at [585, 450] on div "Different Biological Classificatio n Covered previously" at bounding box center [652, 473] width 368 height 46
checkbox input "true"
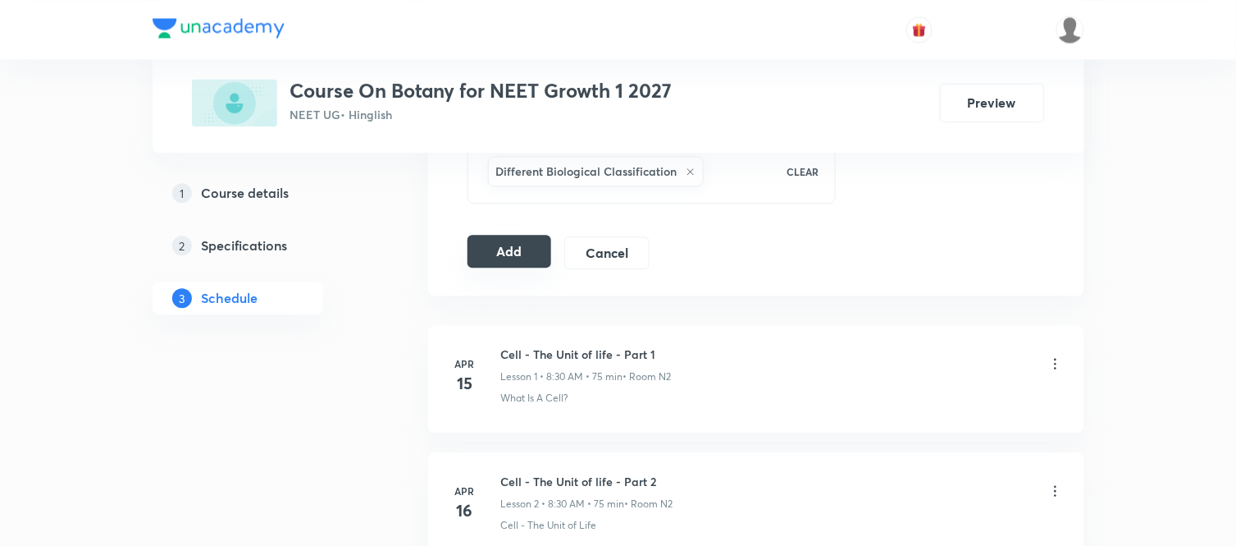
click at [509, 249] on button "Add" at bounding box center [510, 251] width 85 height 33
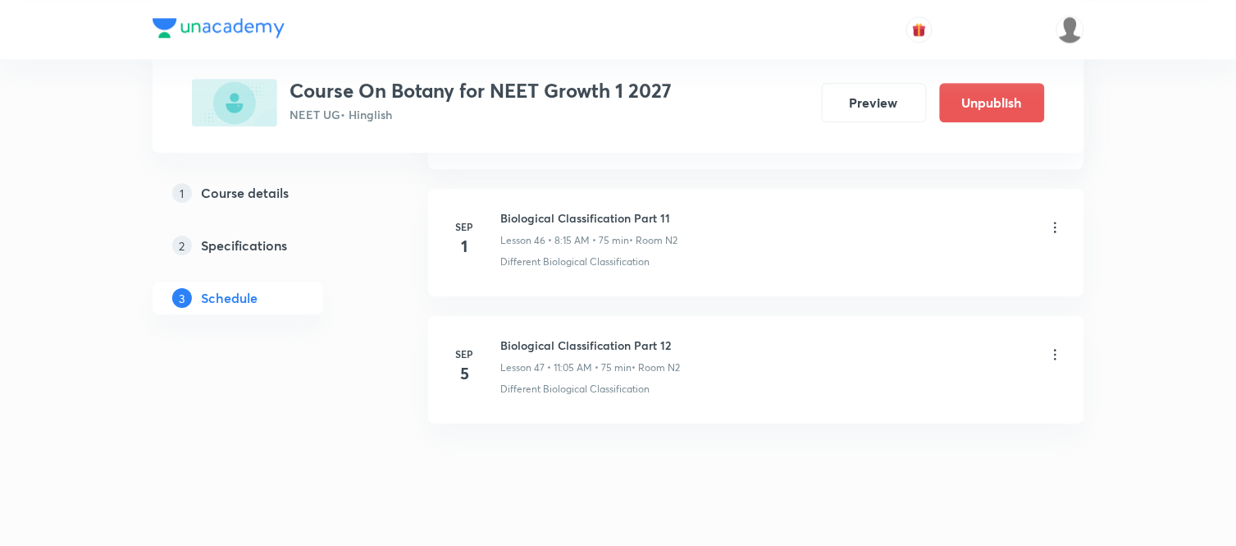
scroll to position [5999, 0]
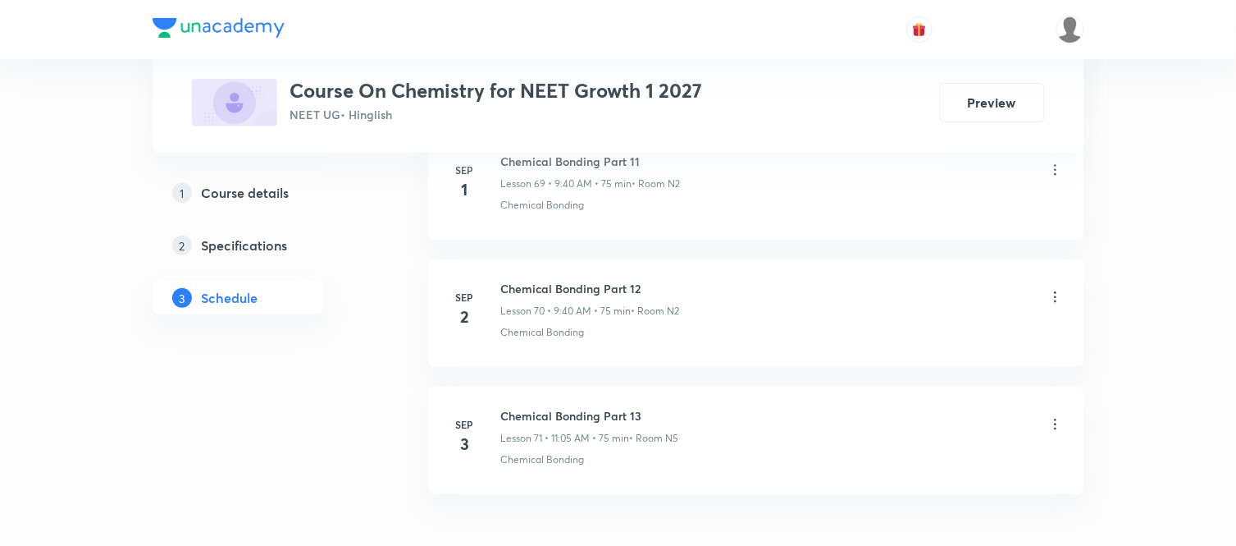
scroll to position [9809, 0]
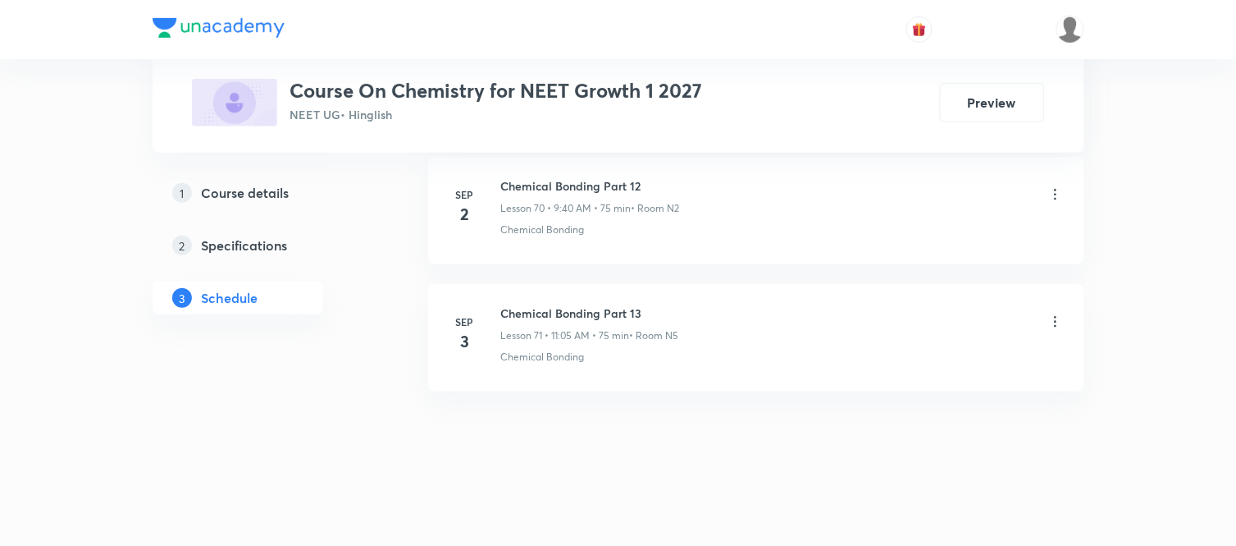
click at [517, 312] on h6 "Chemical Bonding Part 13" at bounding box center [590, 312] width 178 height 17
copy h6 "Chemical Bonding Part 13"
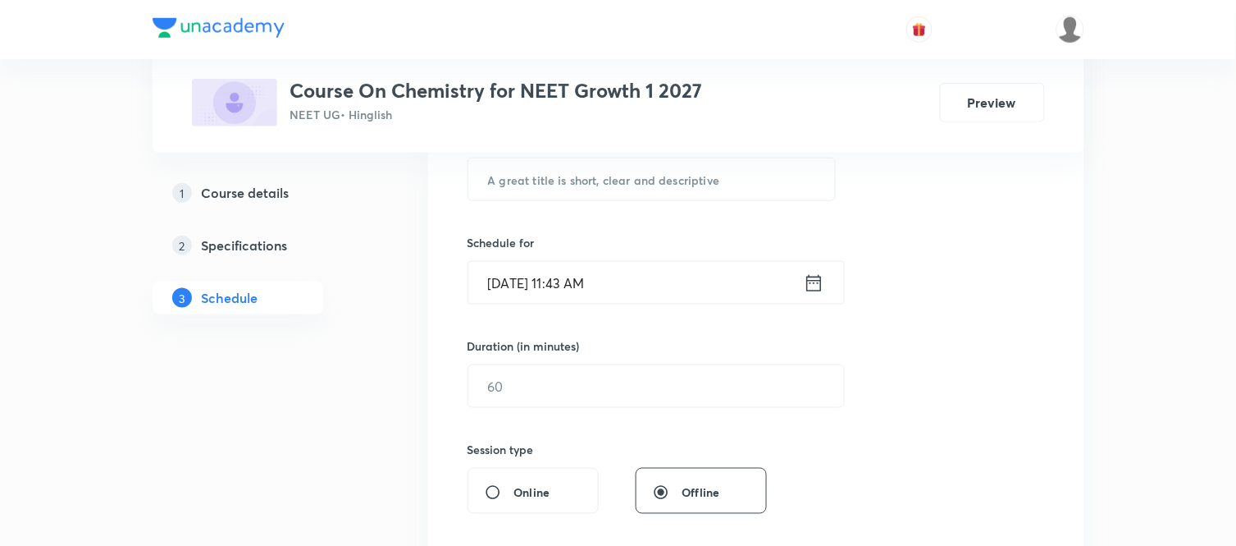
scroll to position [0, 0]
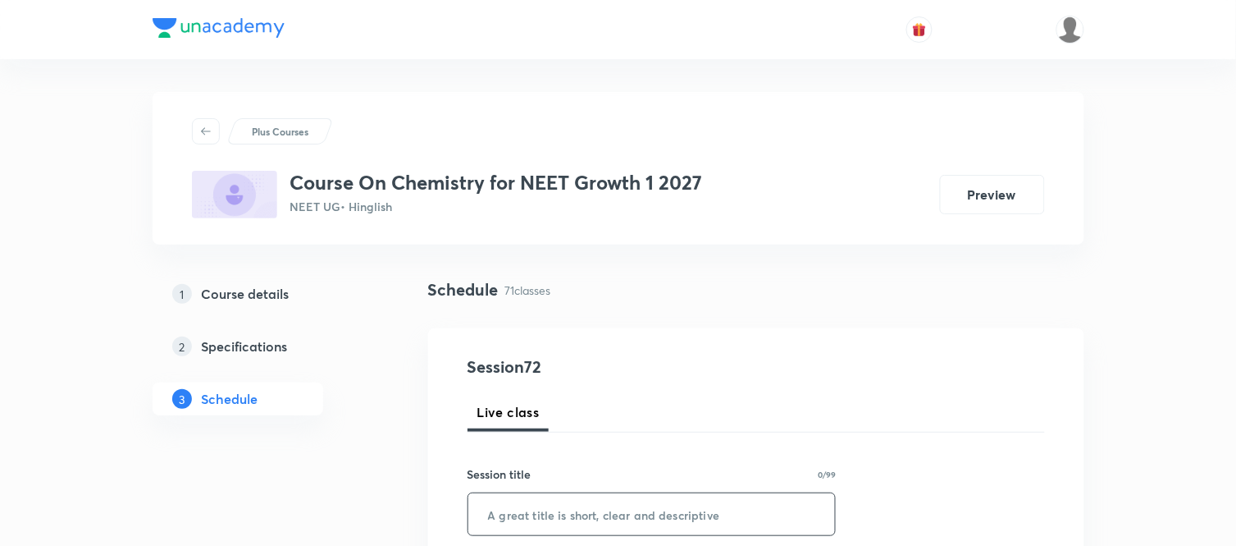
click at [529, 521] on input "text" at bounding box center [652, 514] width 368 height 42
paste input "Chemical Bonding Part 13"
type input "Chemical Bonding Part 14"
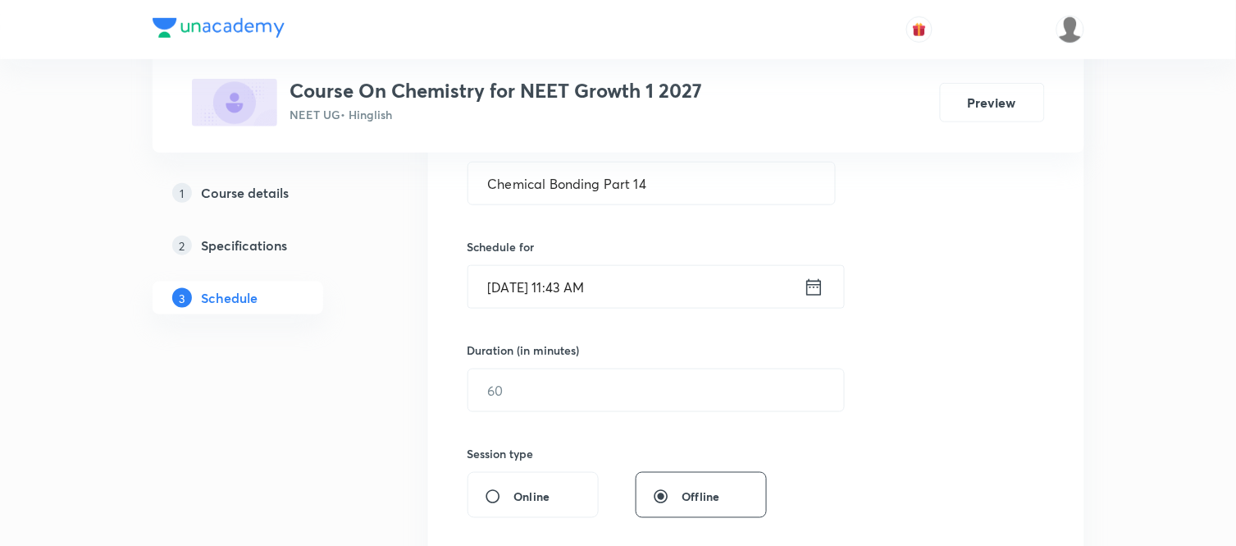
scroll to position [364, 0]
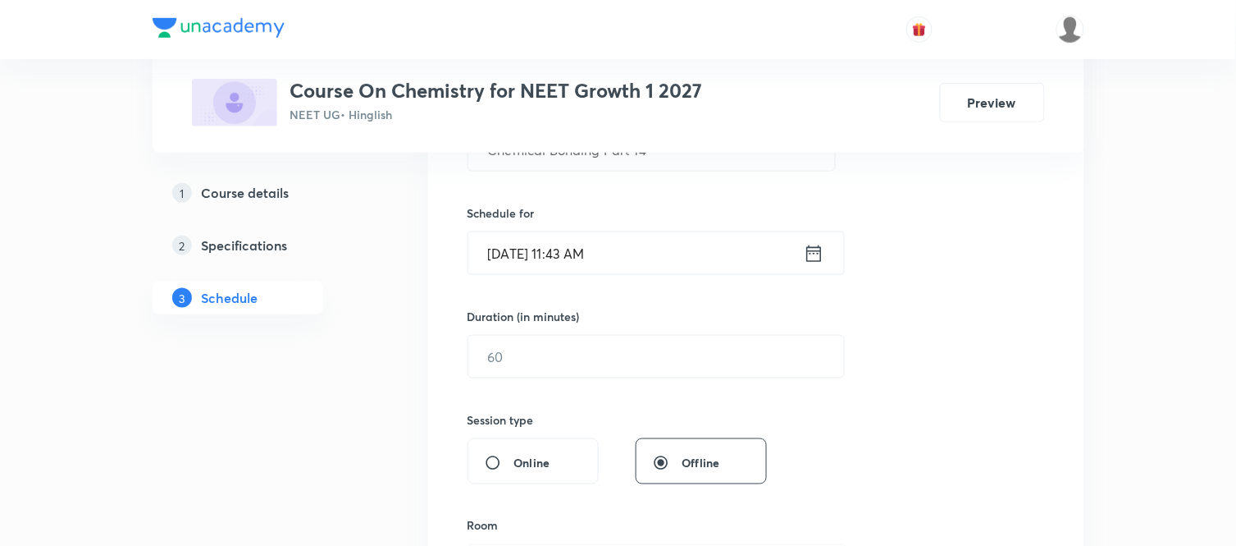
click at [814, 258] on icon at bounding box center [814, 253] width 21 height 23
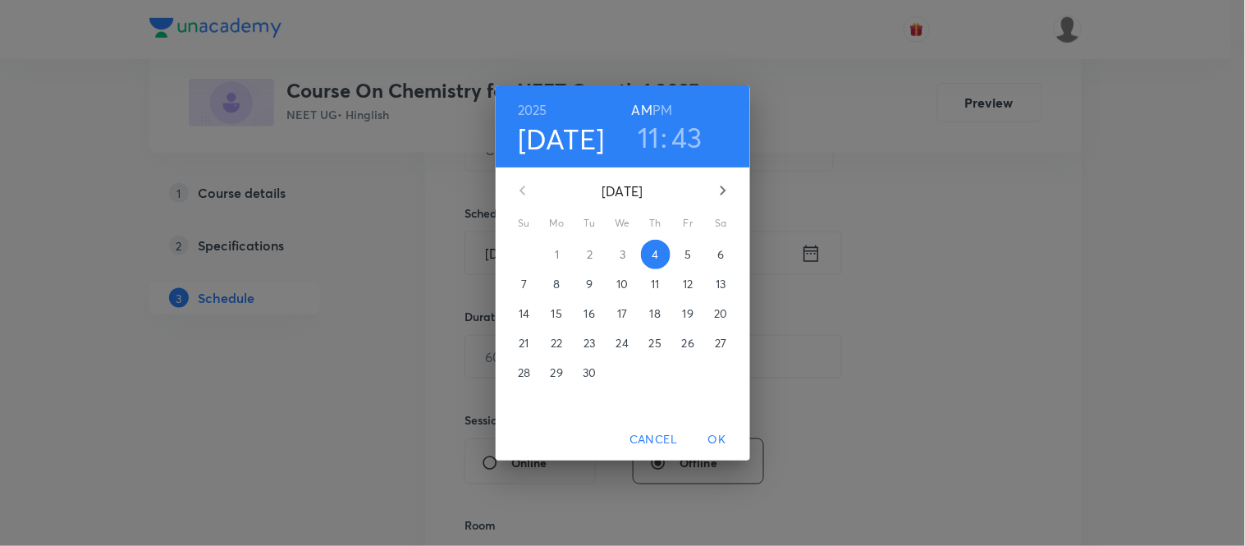
click at [679, 250] on span "5" at bounding box center [689, 254] width 30 height 16
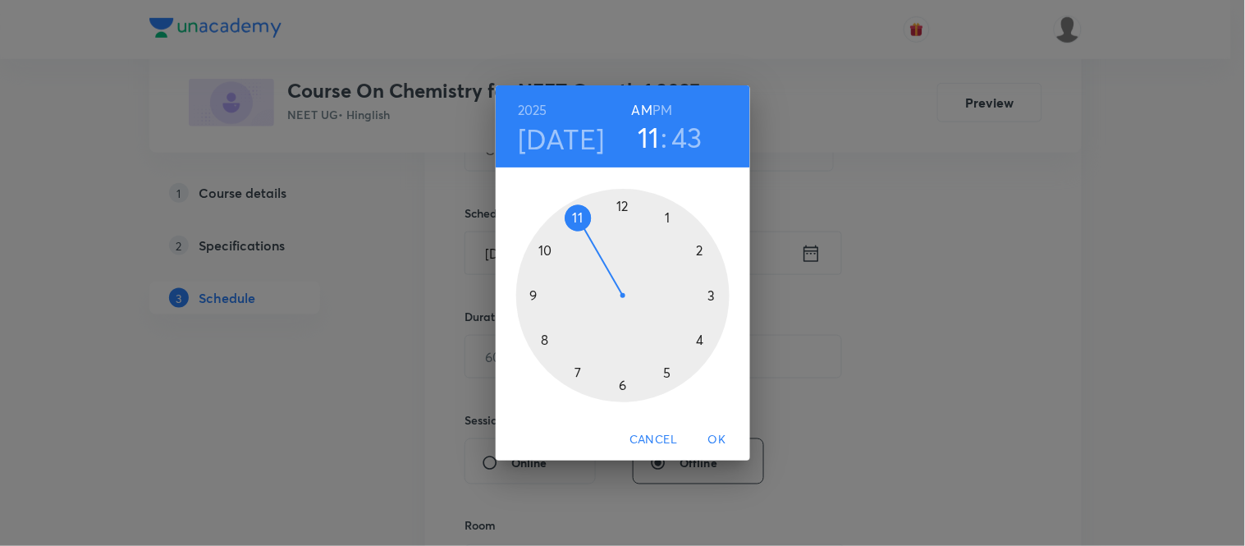
click at [530, 292] on div at bounding box center [622, 295] width 213 height 213
click at [544, 341] on div at bounding box center [622, 295] width 213 height 213
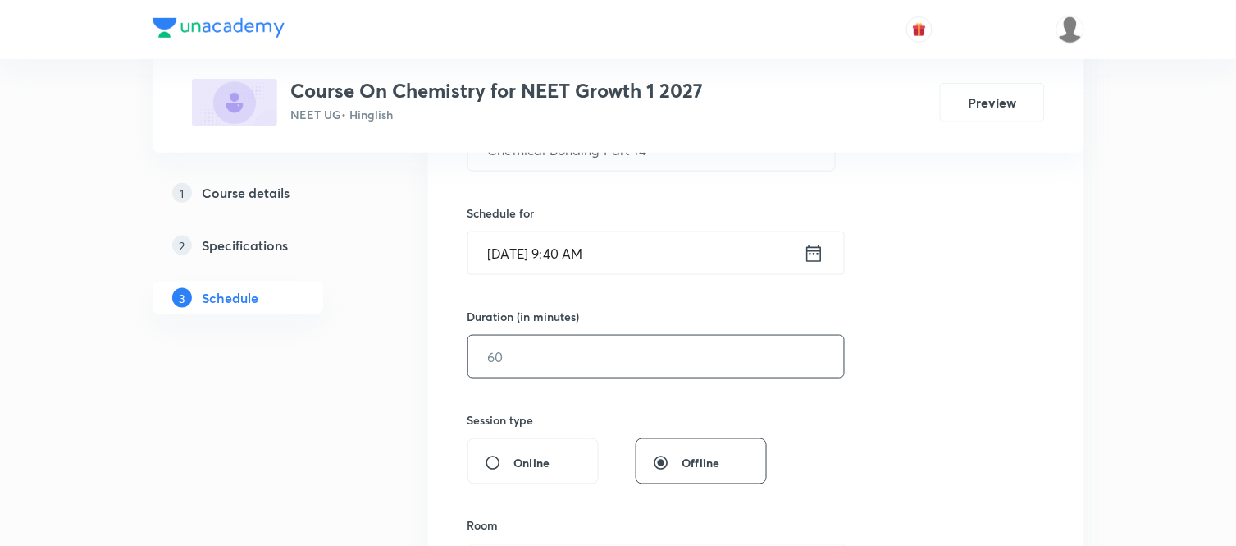
click at [544, 358] on input "text" at bounding box center [656, 357] width 376 height 42
type input "75"
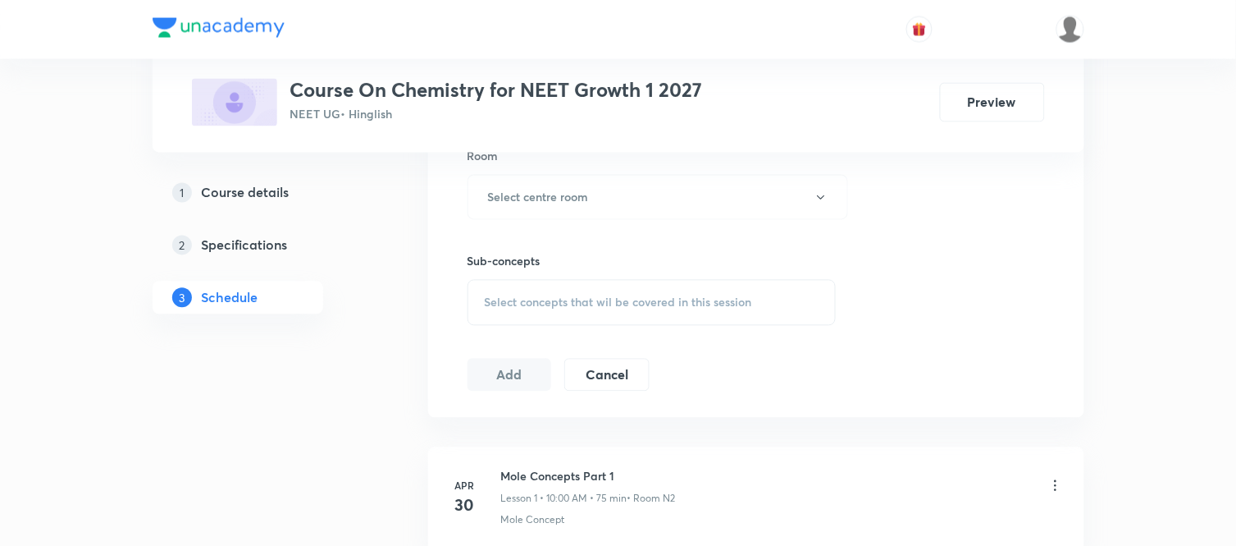
scroll to position [765, 0]
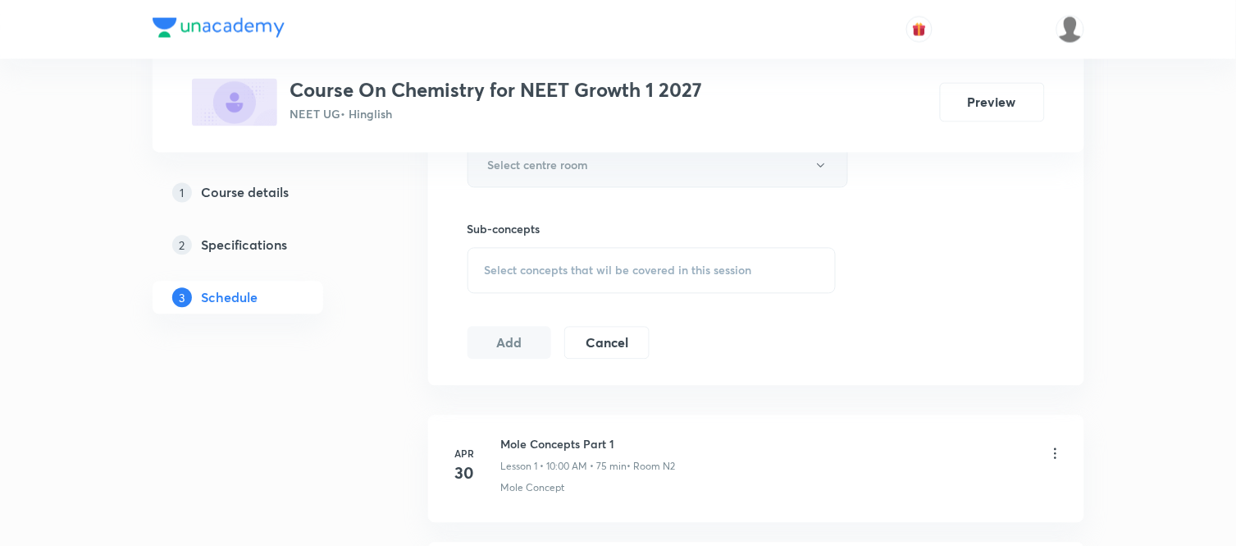
click at [525, 181] on button "Select centre room" at bounding box center [658, 165] width 381 height 45
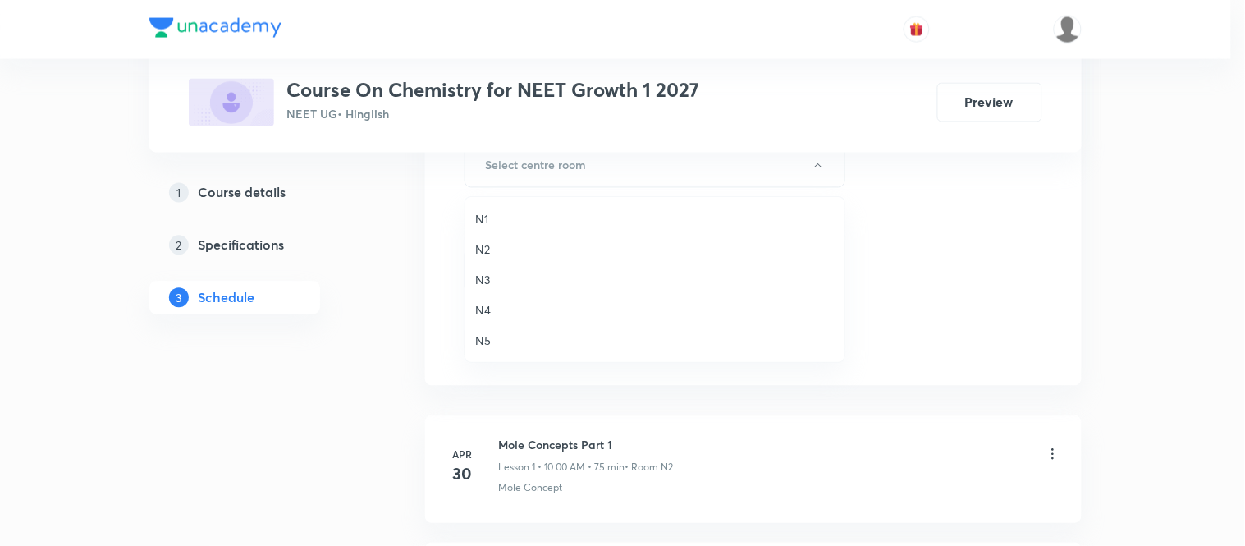
click at [486, 246] on span "N2" at bounding box center [654, 248] width 359 height 17
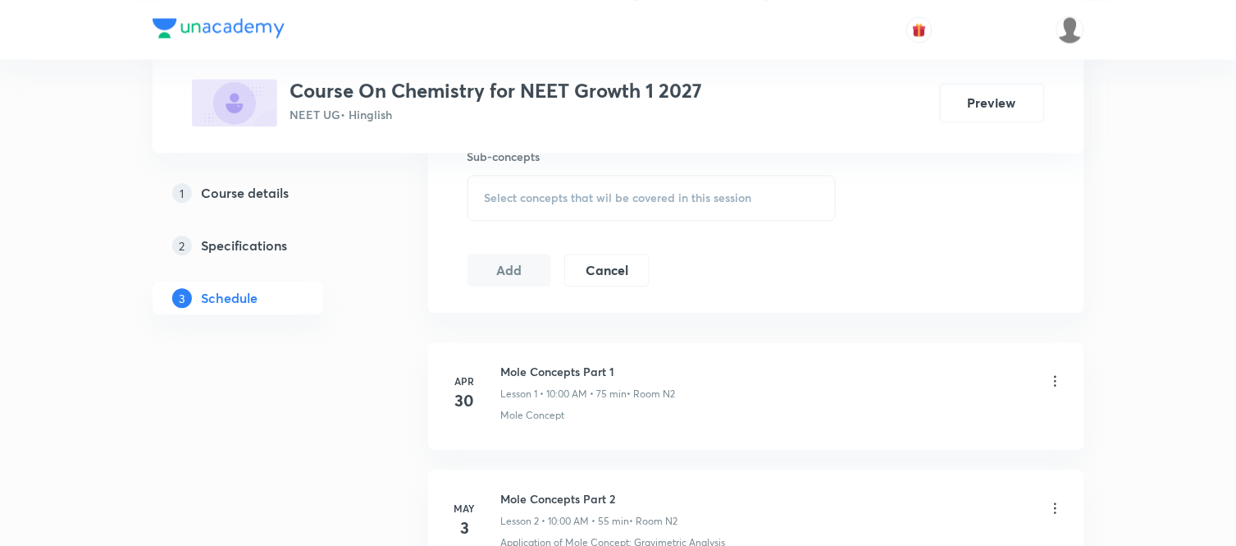
scroll to position [875, 0]
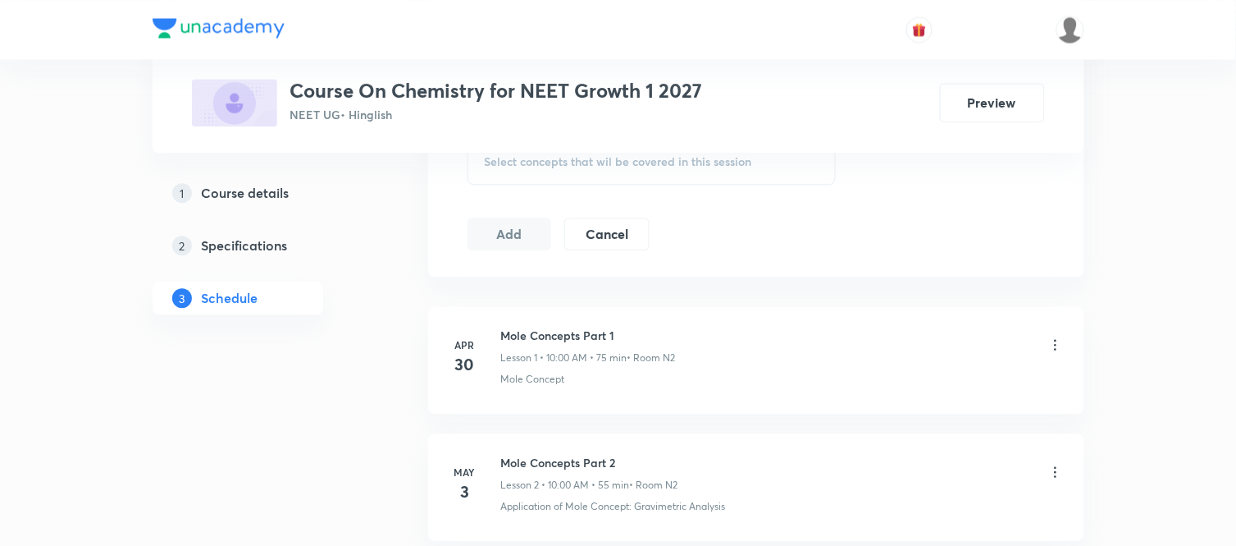
click at [542, 165] on span "Select concepts that wil be covered in this session" at bounding box center [618, 161] width 267 height 13
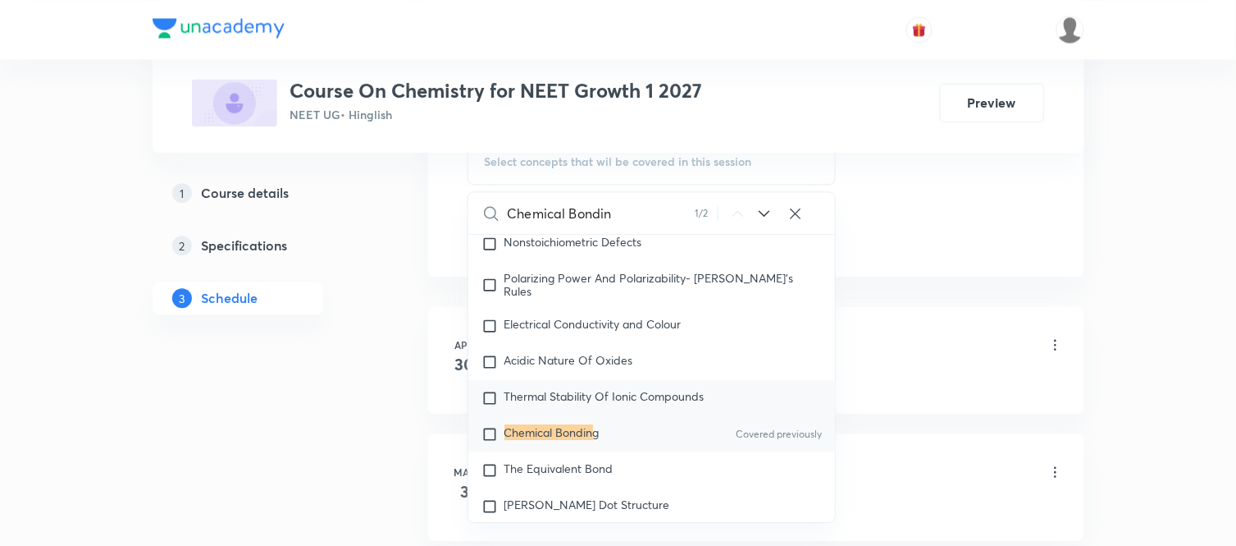
scroll to position [7667, 0]
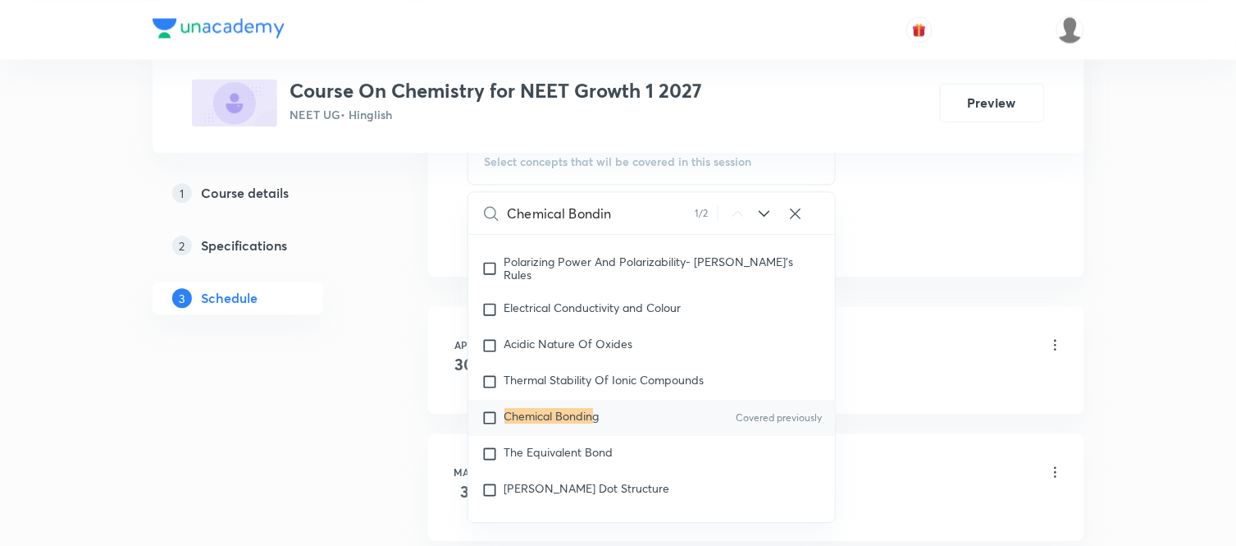
type input "Chemical Bondin"
click at [551, 423] on mark "Chemical Bondin" at bounding box center [549, 416] width 89 height 16
checkbox input "true"
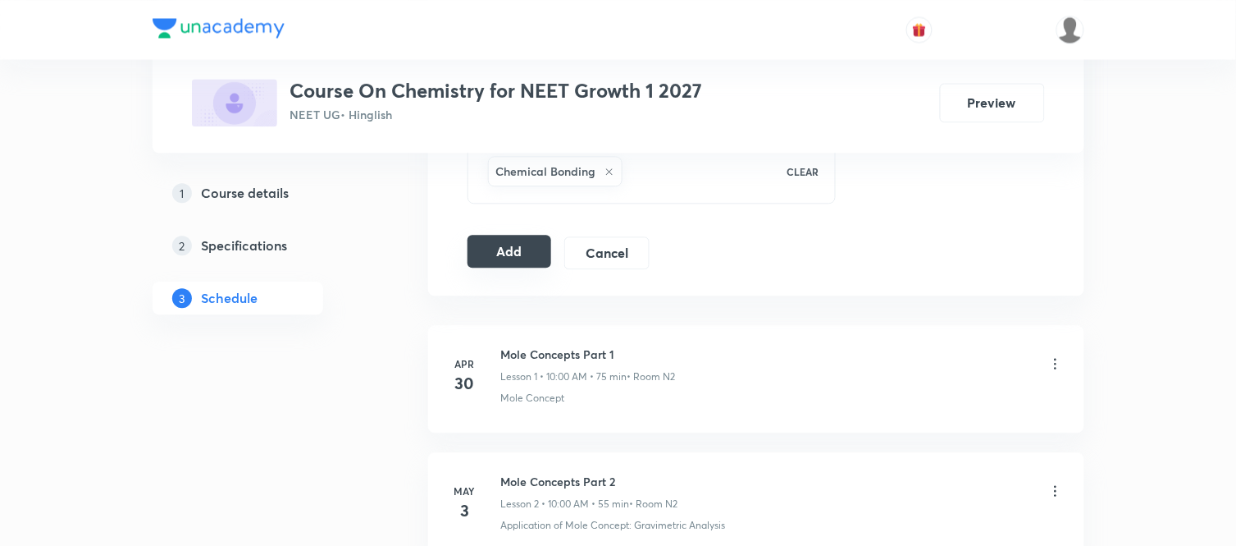
click at [512, 252] on button "Add" at bounding box center [510, 251] width 85 height 33
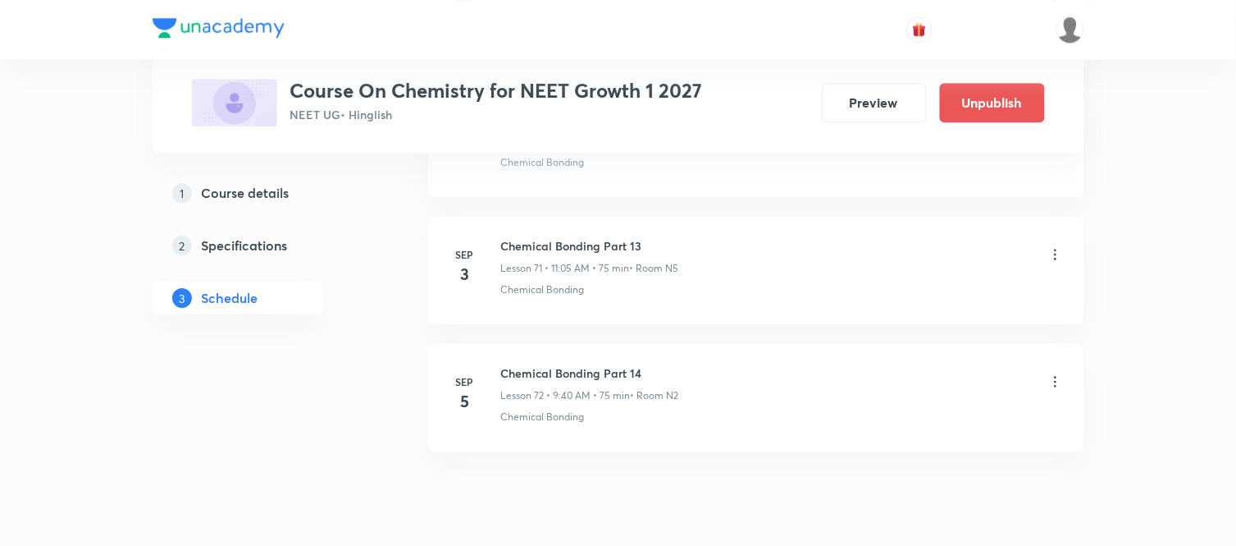
scroll to position [9182, 0]
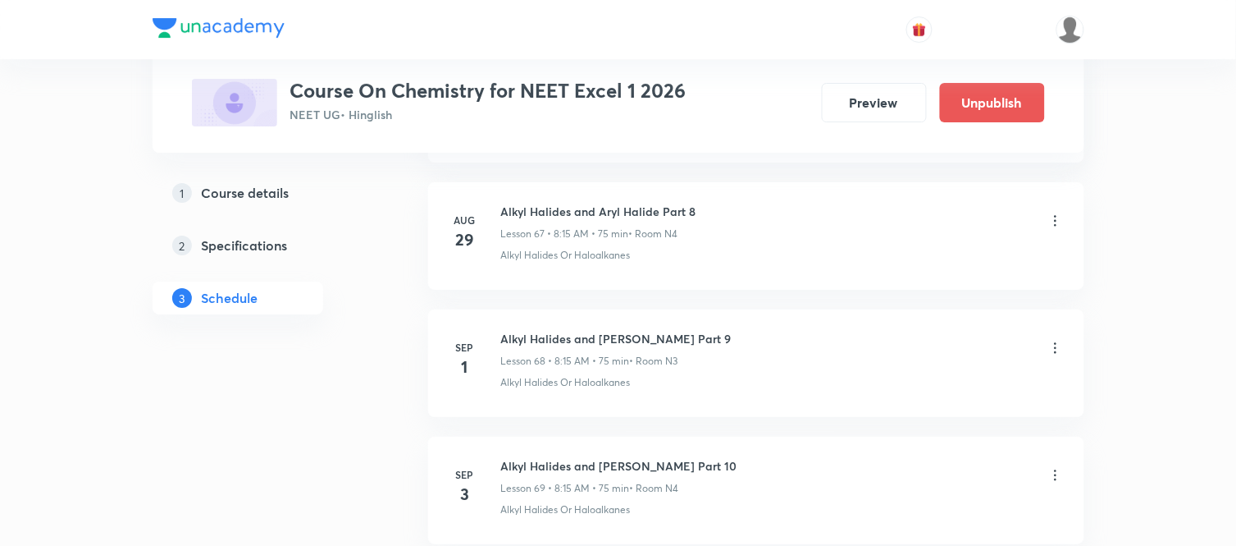
scroll to position [9684, 0]
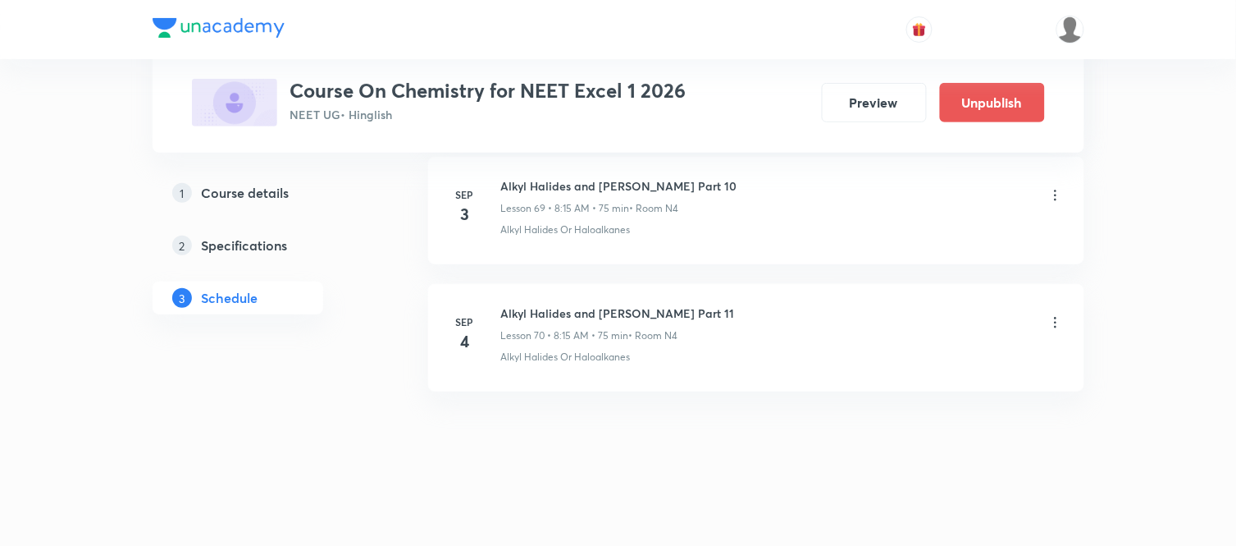
click at [569, 317] on h6 "Alkyl Halides and Aryl Halide Part 11" at bounding box center [618, 312] width 234 height 17
copy h6 "Alkyl Halides and Aryl Halide Part 11"
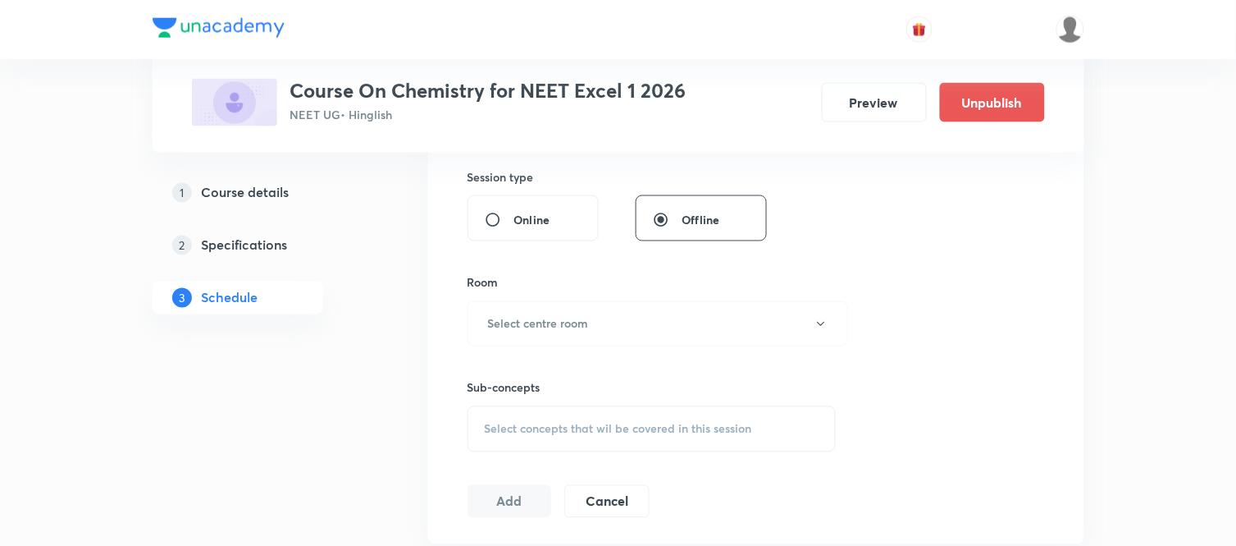
scroll to position [129, 0]
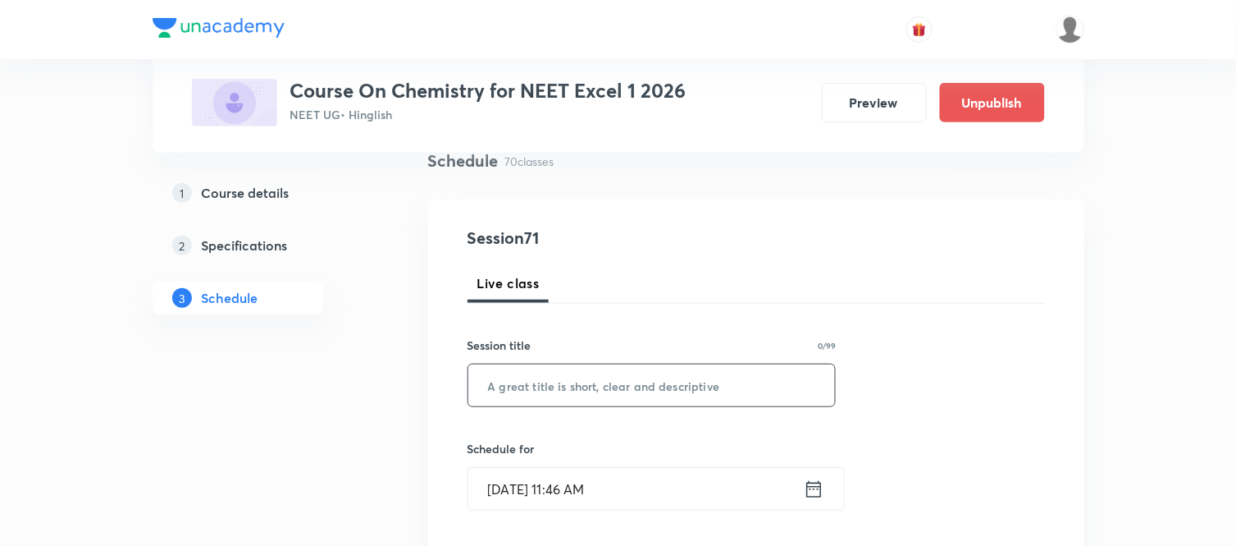
click at [558, 384] on input "text" at bounding box center [652, 385] width 368 height 42
paste input "Alkyl Halides and Aryl Halide Part 11"
type input "Alkyl Halides and Aryl Halide Part 12"
click at [817, 486] on icon at bounding box center [813, 488] width 15 height 16
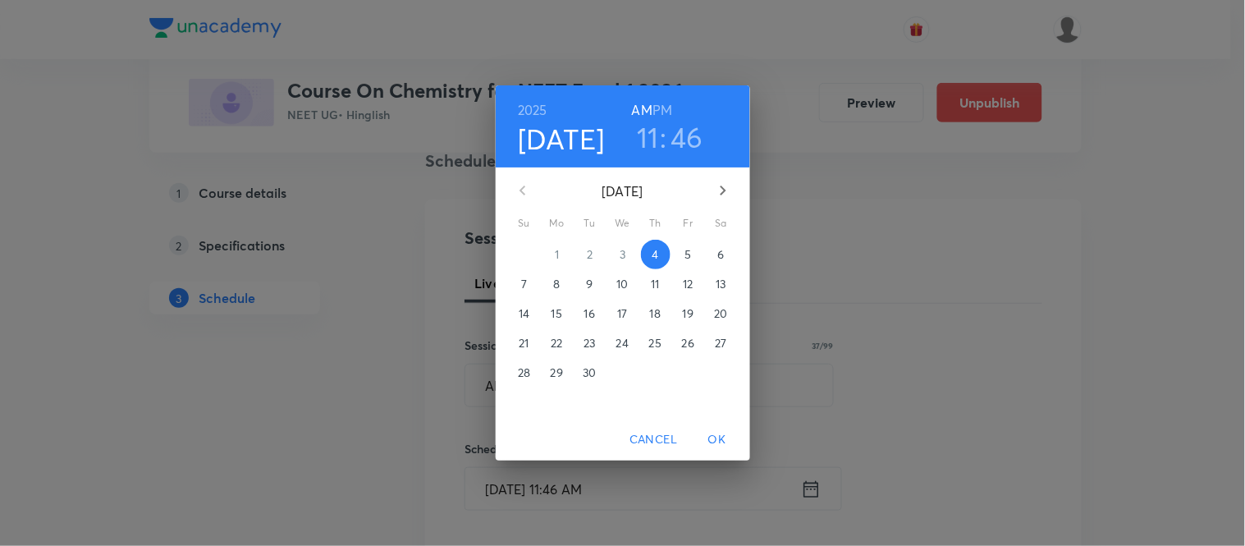
click at [685, 250] on p "5" at bounding box center [687, 254] width 7 height 16
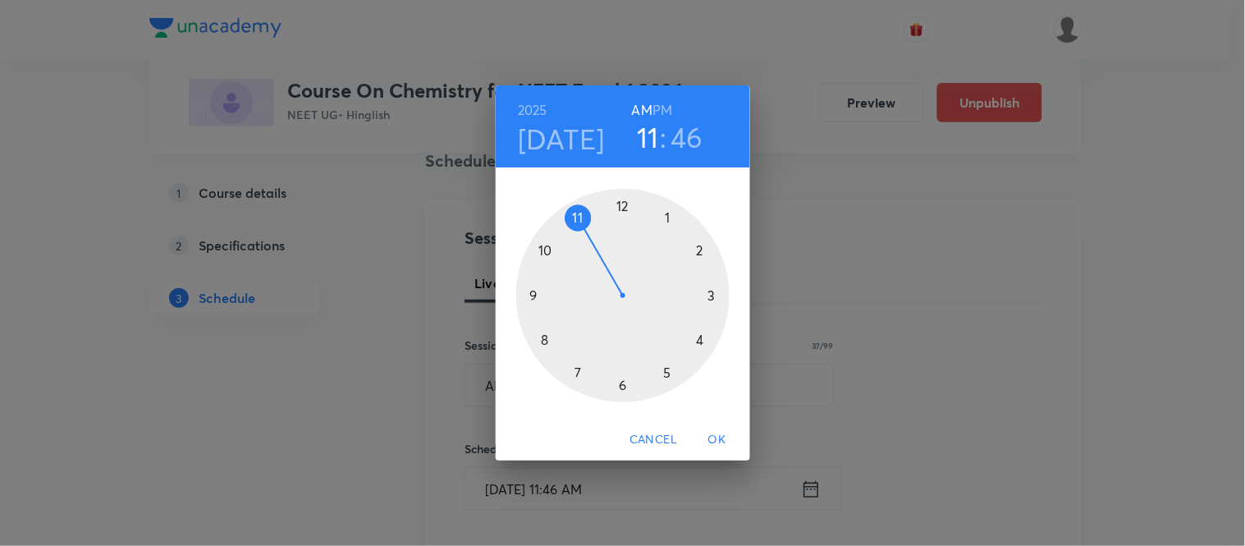
click at [546, 340] on div at bounding box center [622, 295] width 213 height 213
click at [710, 292] on div at bounding box center [622, 295] width 213 height 213
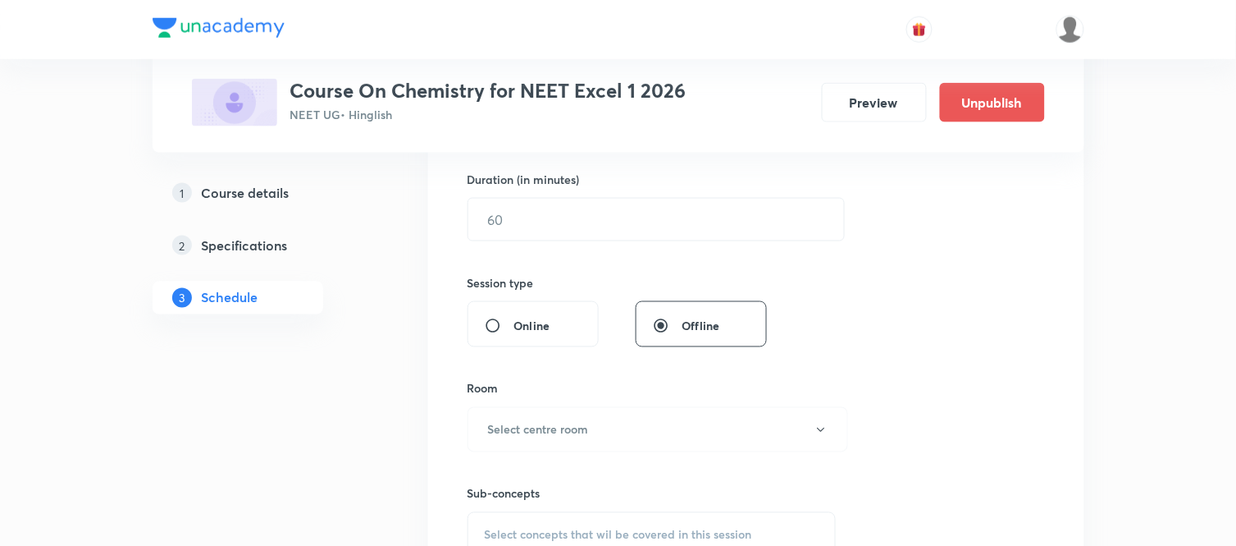
scroll to position [530, 0]
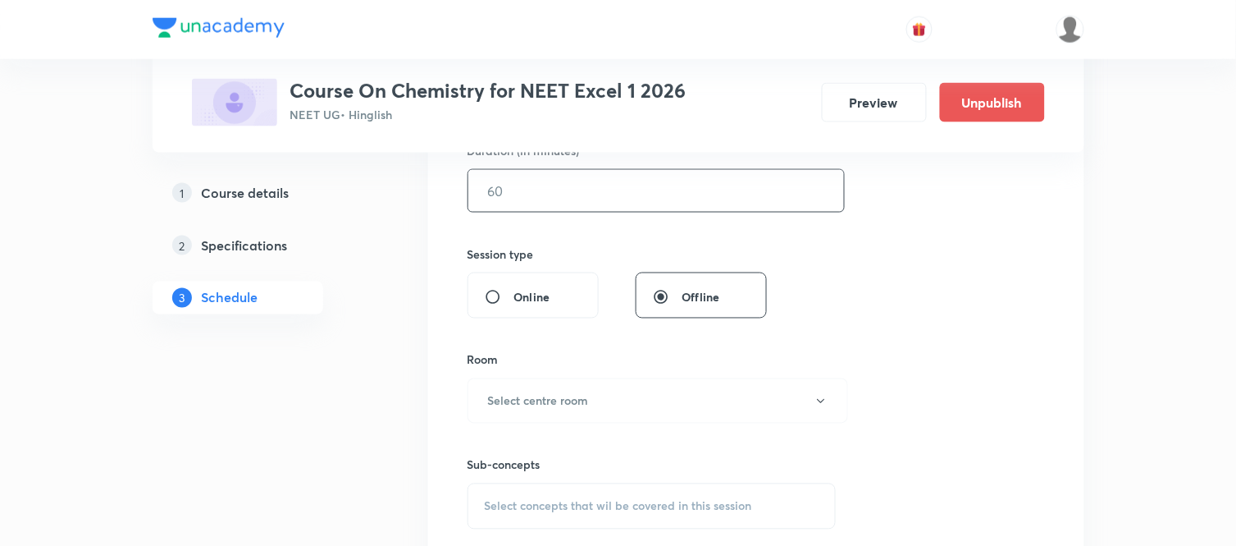
click at [531, 197] on input "text" at bounding box center [656, 191] width 376 height 42
type input "75"
click at [574, 400] on h6 "Select centre room" at bounding box center [538, 400] width 101 height 17
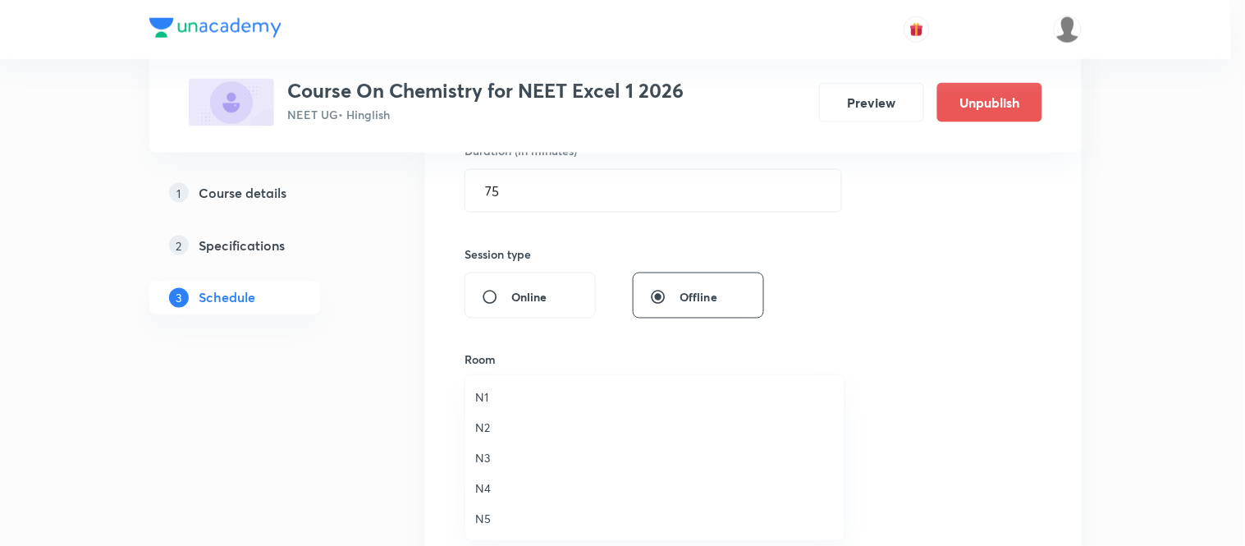
click at [475, 484] on span "N4" at bounding box center [654, 487] width 359 height 17
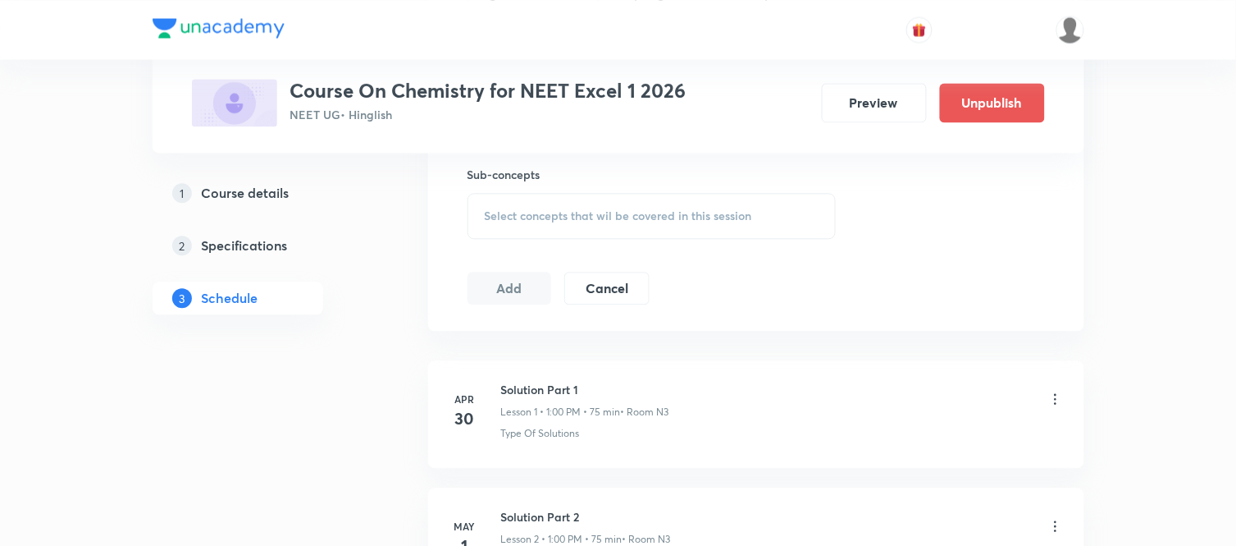
scroll to position [822, 0]
click at [686, 199] on div "Select concepts that wil be covered in this session" at bounding box center [652, 214] width 369 height 46
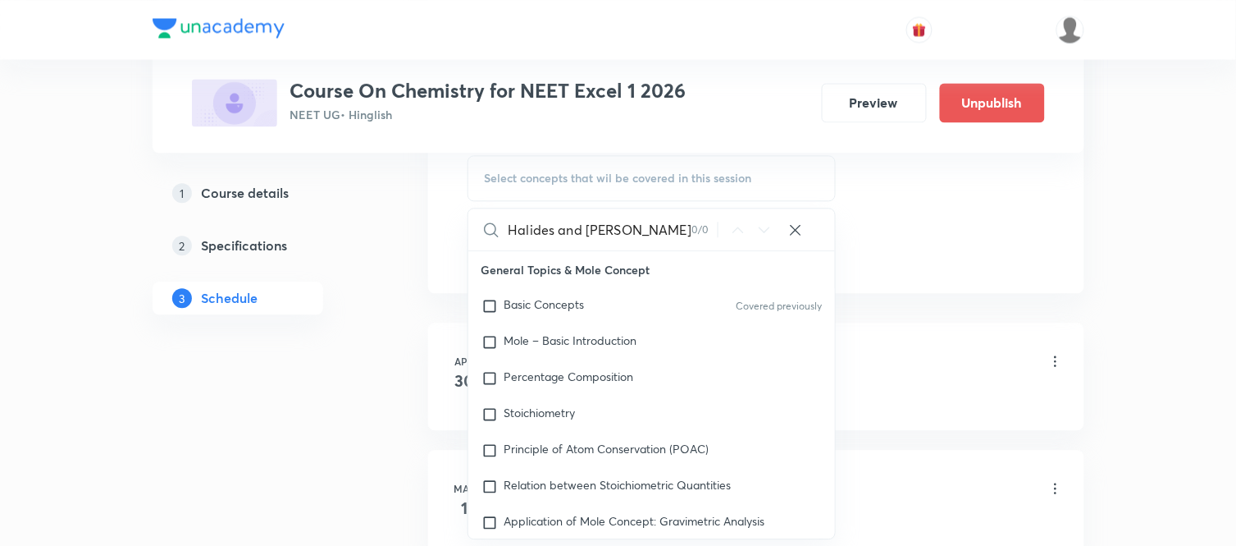
scroll to position [0, 0]
drag, startPoint x: 582, startPoint y: 235, endPoint x: 702, endPoint y: 257, distance: 121.7
click at [702, 257] on div "Alkyl Halides and Aryl Hali 0 / 0 ​ General Topics & Mole Concept Basic Concept…" at bounding box center [652, 373] width 369 height 331
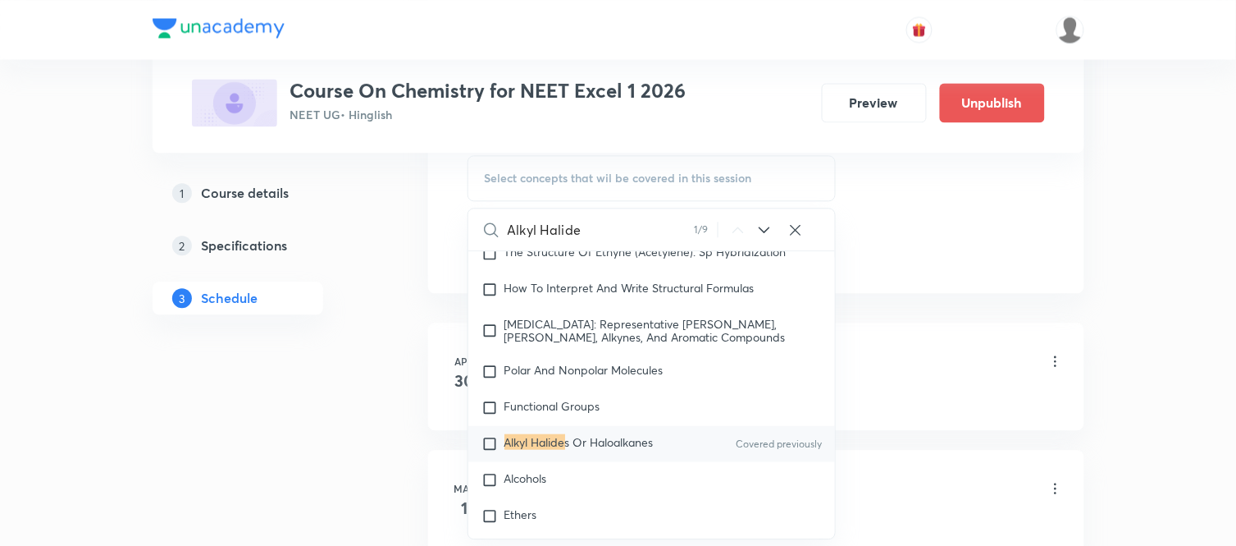
scroll to position [30527, 0]
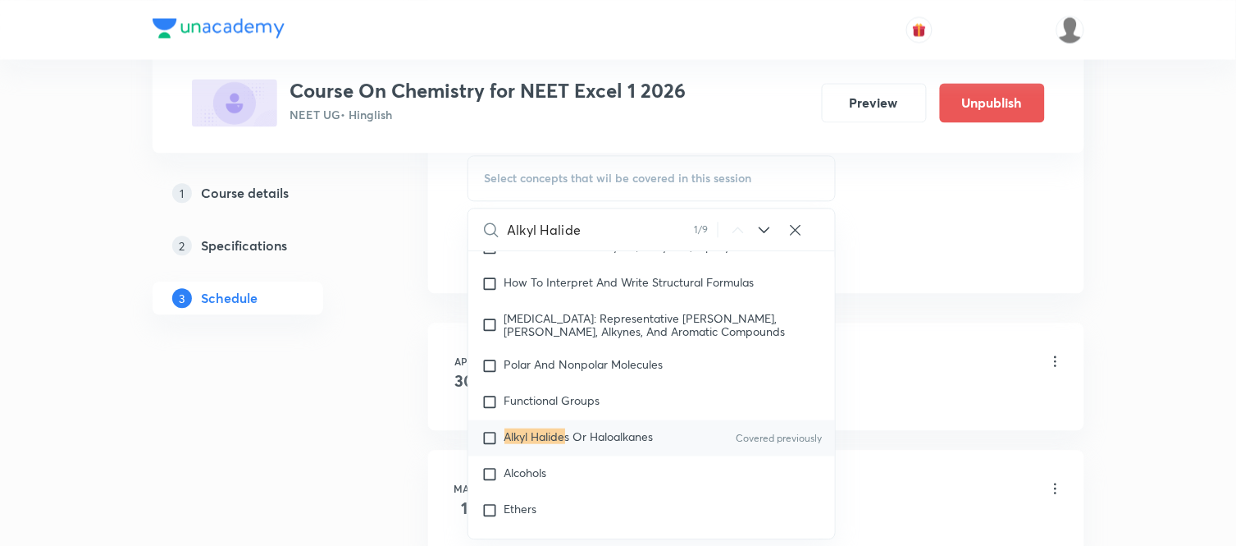
type input "Alkyl Halide"
click at [545, 451] on div "Alkyl Halide s Or Haloalkanes Covered previously" at bounding box center [652, 438] width 368 height 36
checkbox input "true"
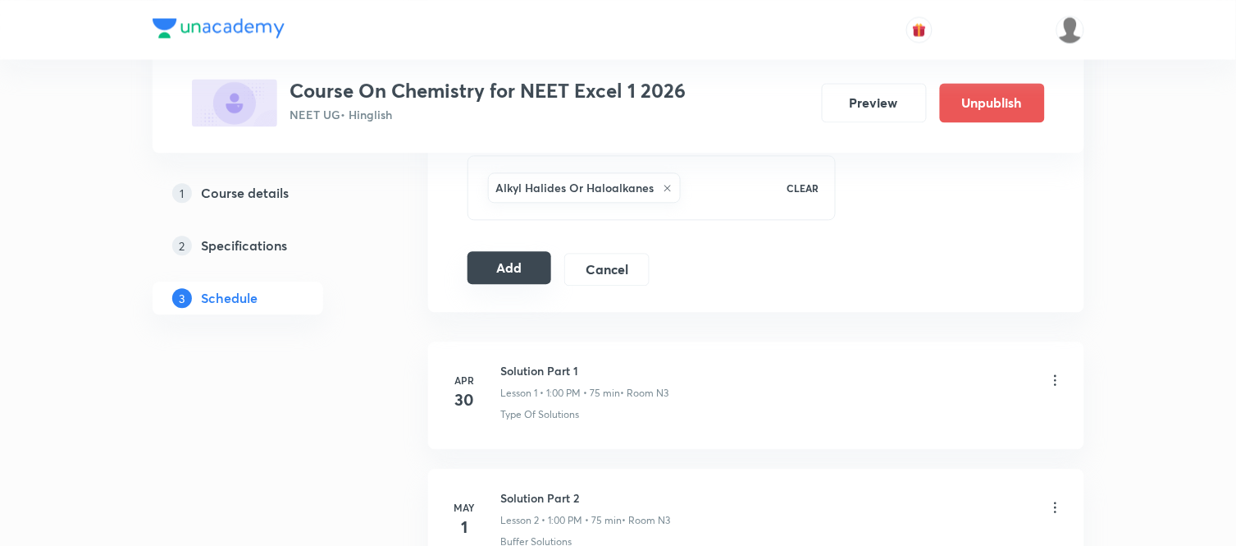
click at [494, 271] on button "Add" at bounding box center [510, 267] width 85 height 33
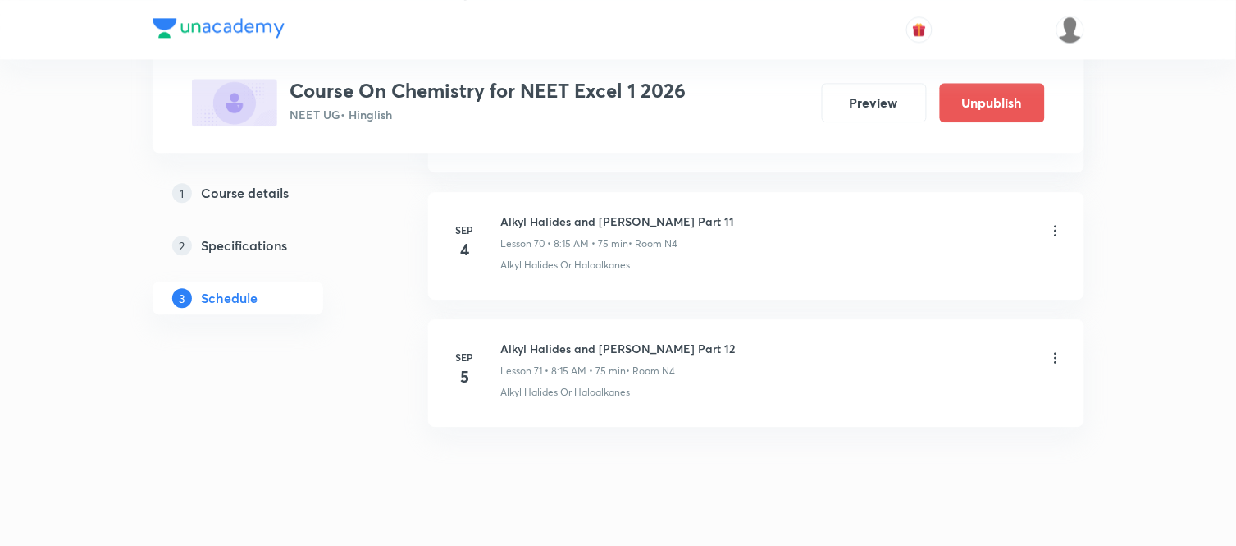
scroll to position [9057, 0]
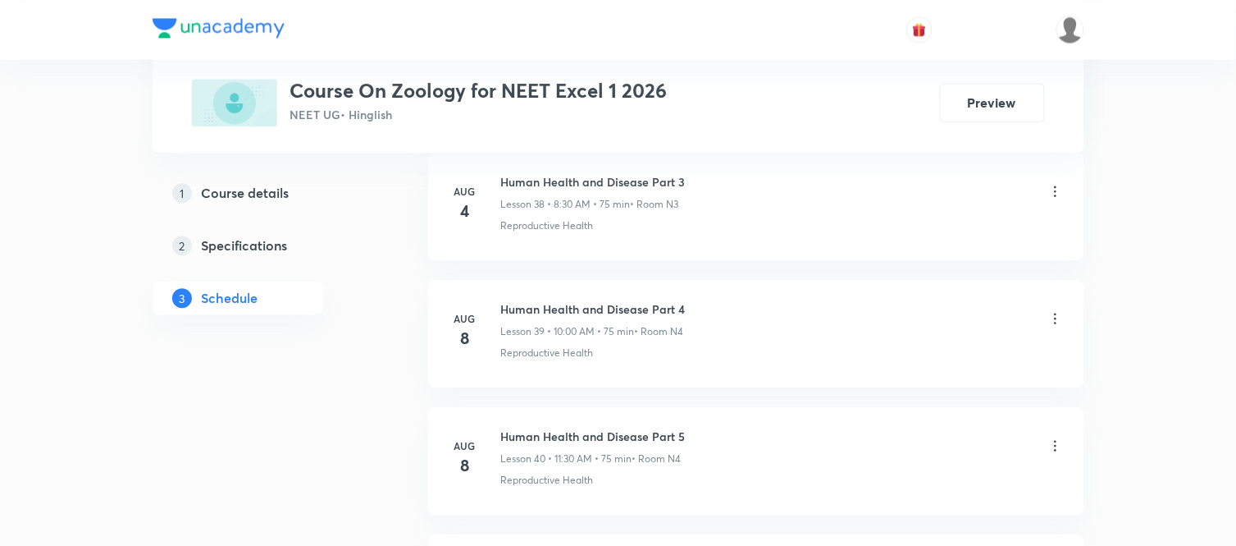
scroll to position [6625, 0]
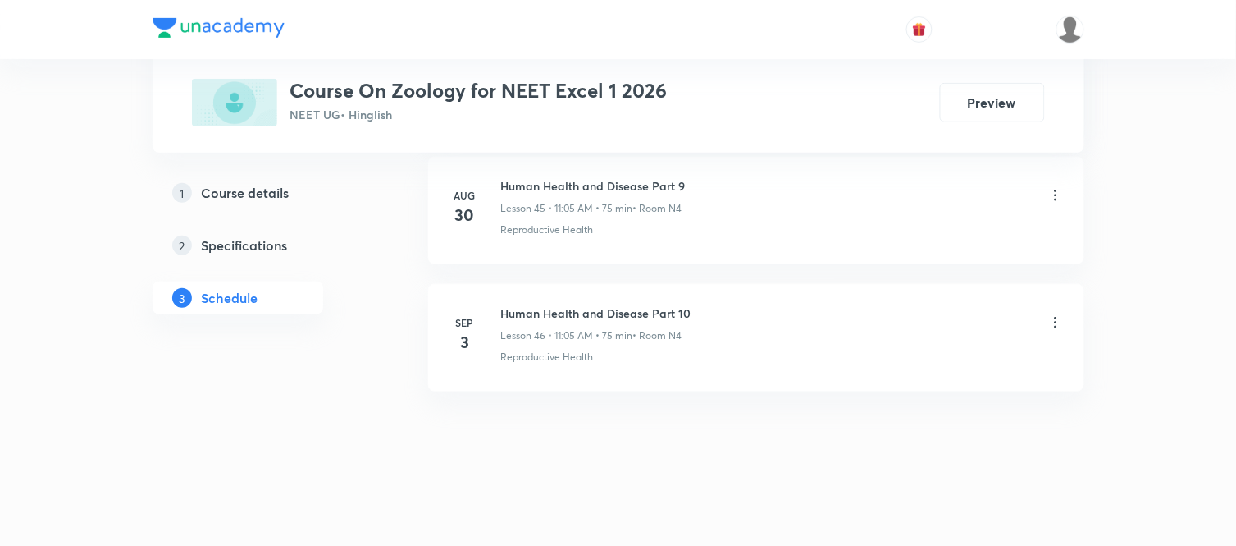
click at [621, 307] on h6 "Human Health and Disease Part 10" at bounding box center [596, 312] width 190 height 17
click at [621, 306] on h6 "Human Health and Disease Part 10" at bounding box center [596, 312] width 190 height 17
copy h6 "Human Health and Disease Part 10"
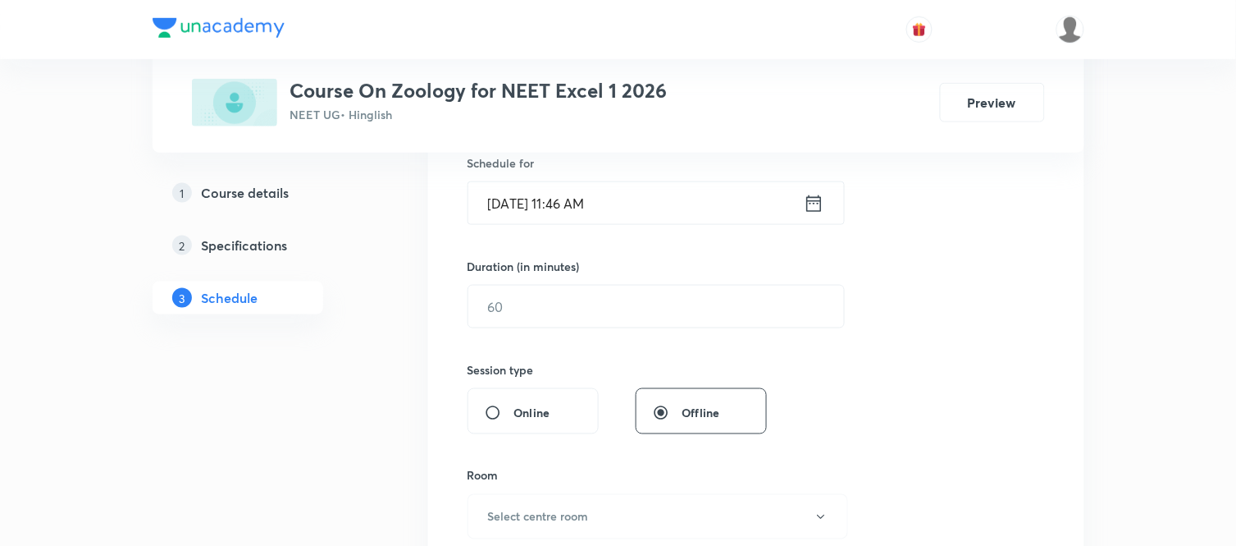
scroll to position [0, 0]
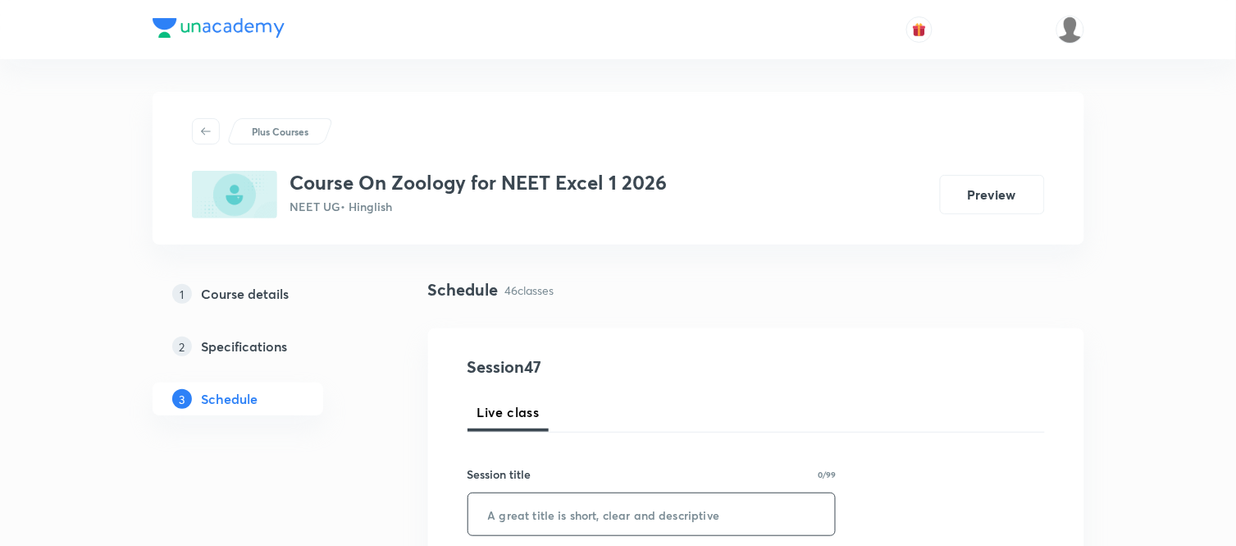
click at [556, 496] on input "text" at bounding box center [652, 514] width 368 height 42
paste input "Human Health and Disease Part 10"
type input "Human Health and Disease Part 11"
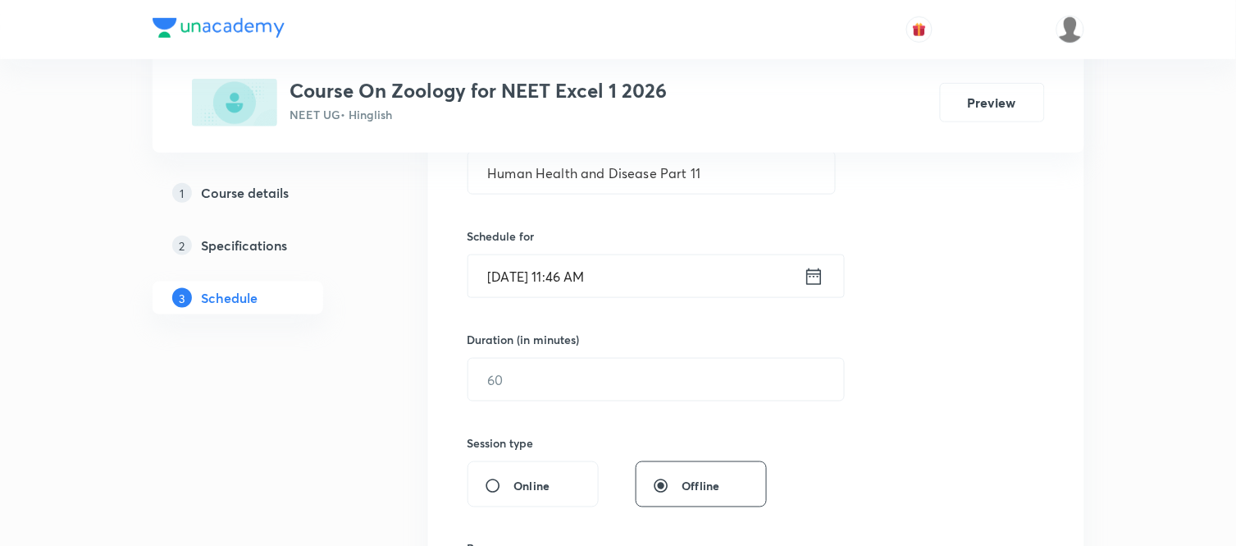
scroll to position [364, 0]
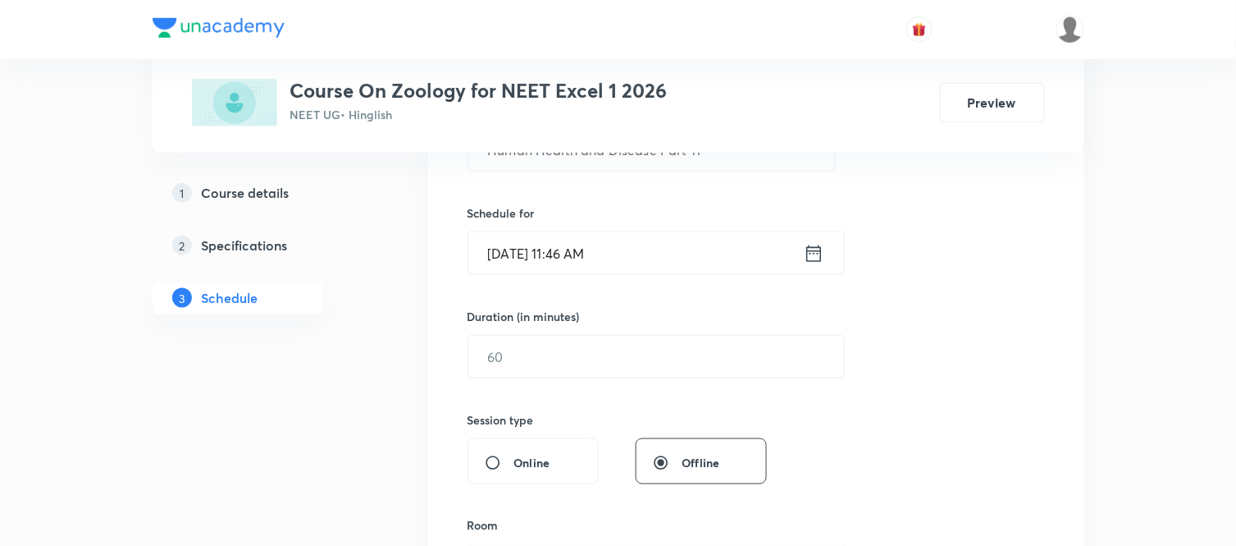
click at [820, 263] on icon at bounding box center [814, 253] width 21 height 23
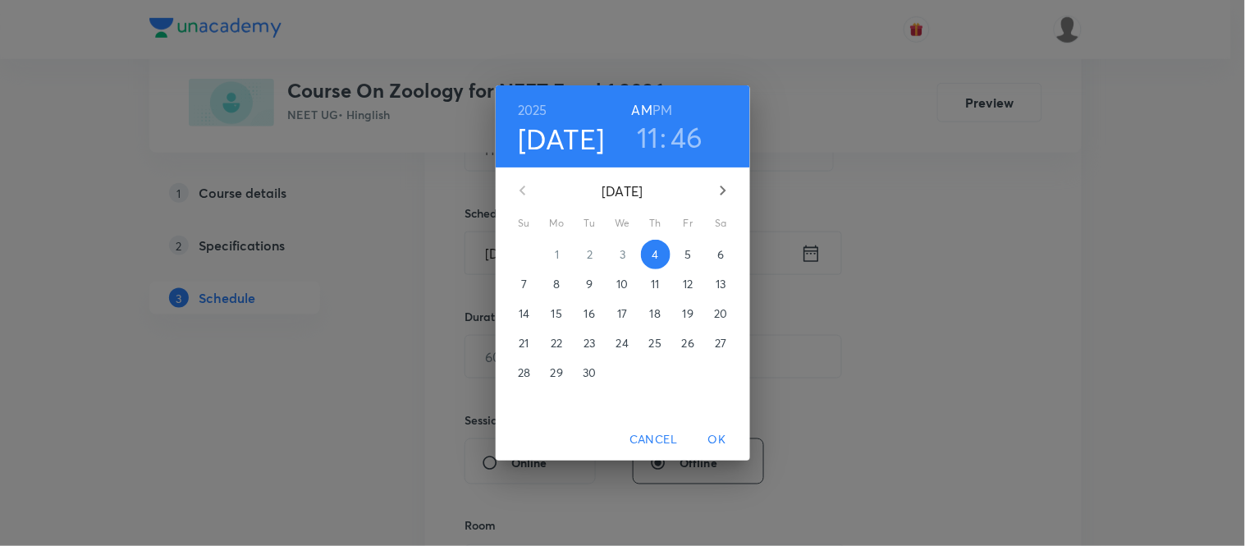
click at [684, 249] on p "5" at bounding box center [687, 254] width 7 height 16
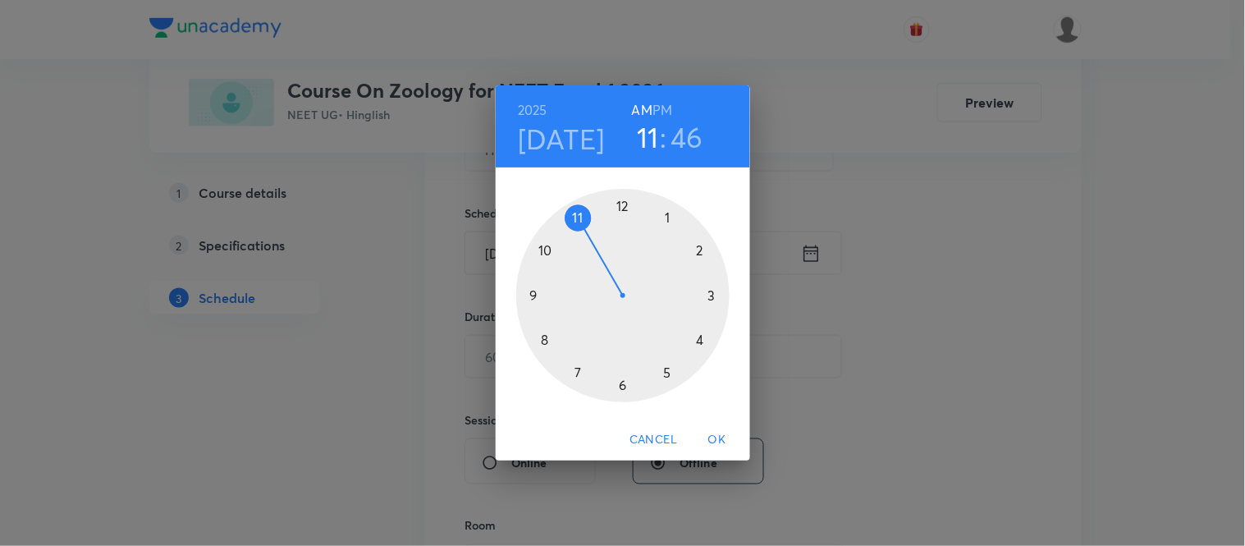
click at [527, 294] on div at bounding box center [622, 295] width 213 height 213
click at [544, 336] on div at bounding box center [622, 295] width 213 height 213
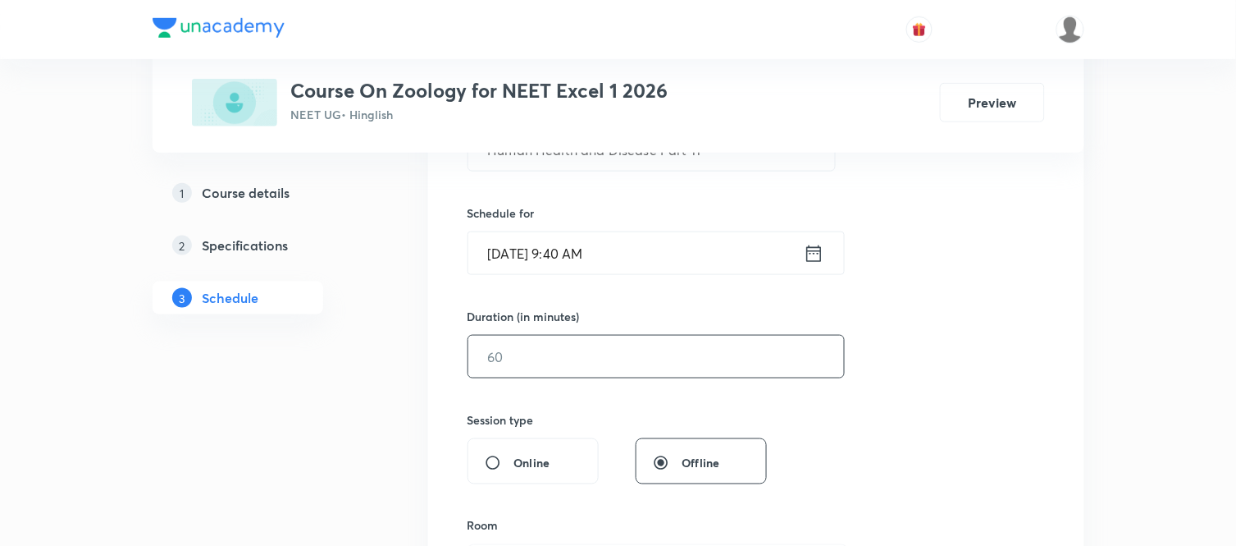
click at [559, 357] on input "text" at bounding box center [656, 357] width 376 height 42
type input "75"
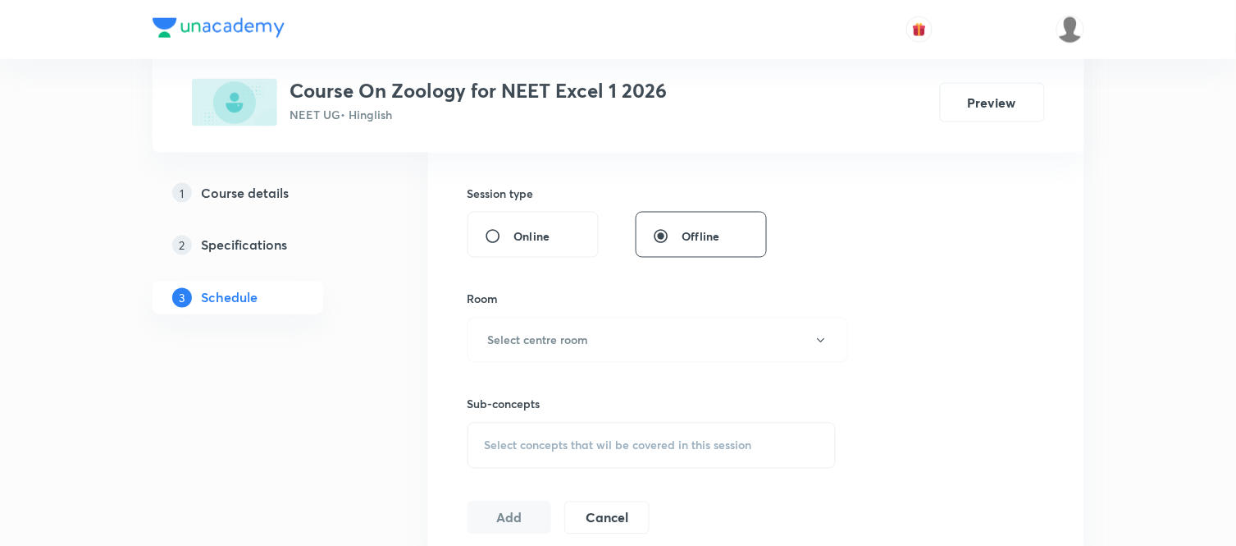
scroll to position [619, 0]
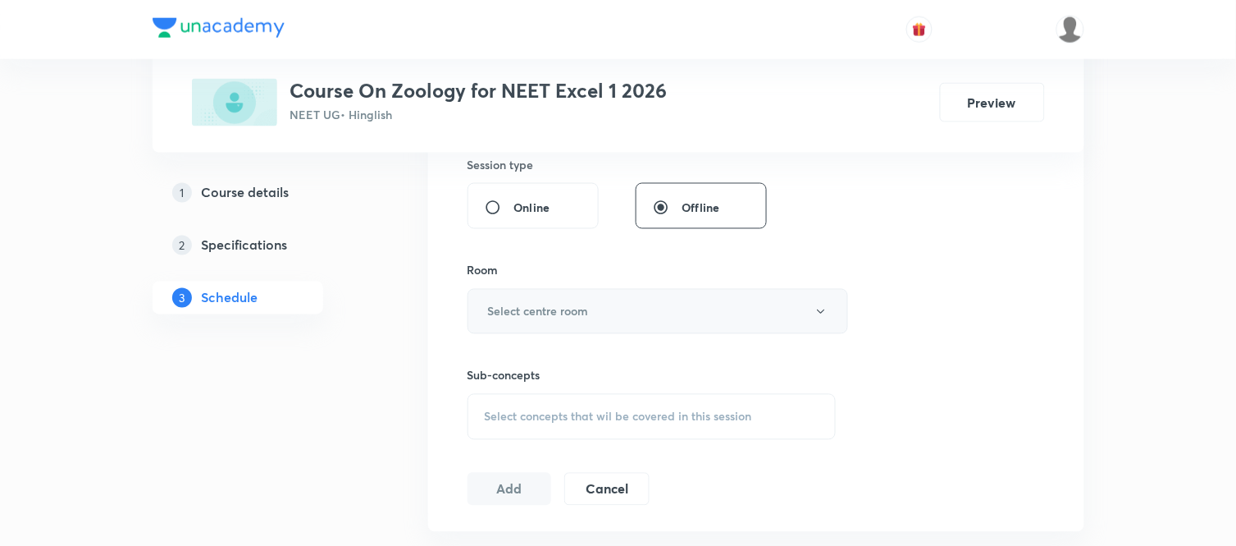
click at [519, 321] on button "Select centre room" at bounding box center [658, 311] width 381 height 45
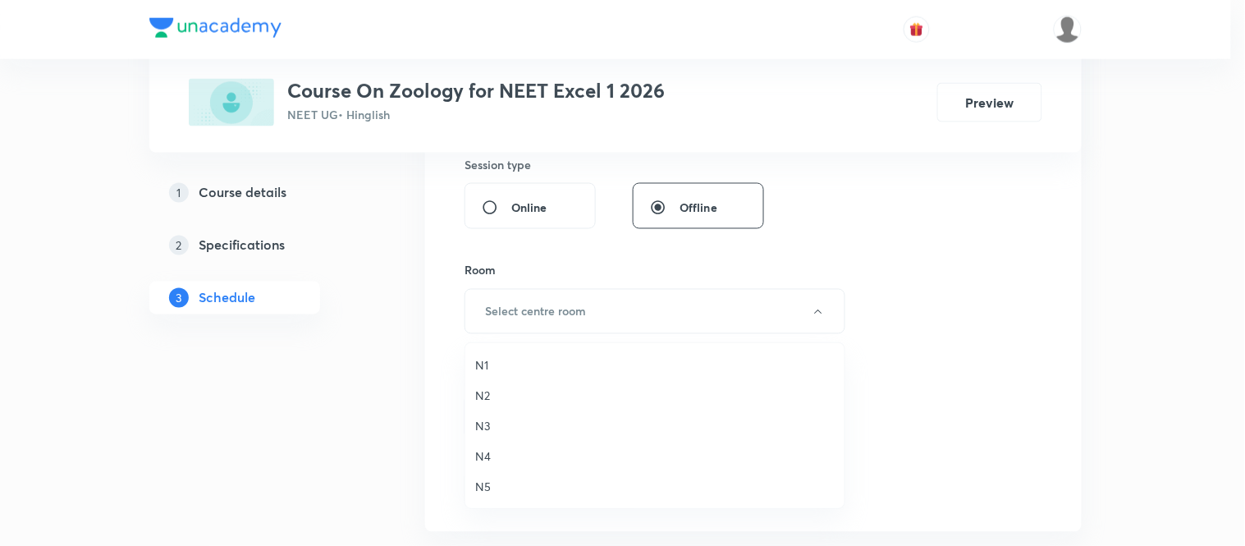
click at [482, 453] on span "N4" at bounding box center [654, 455] width 359 height 17
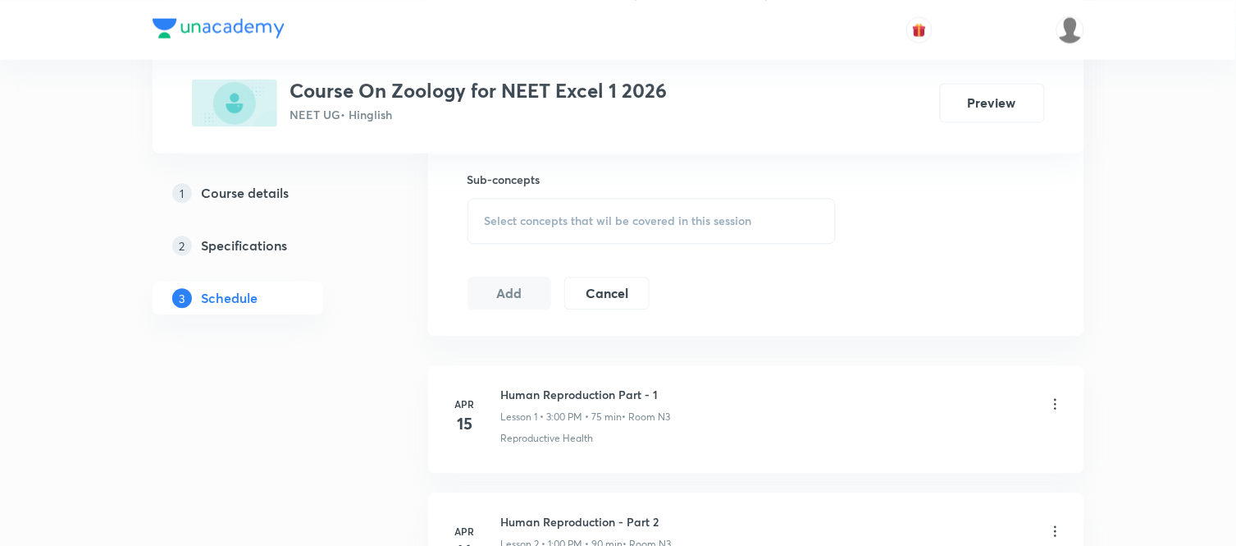
scroll to position [838, 0]
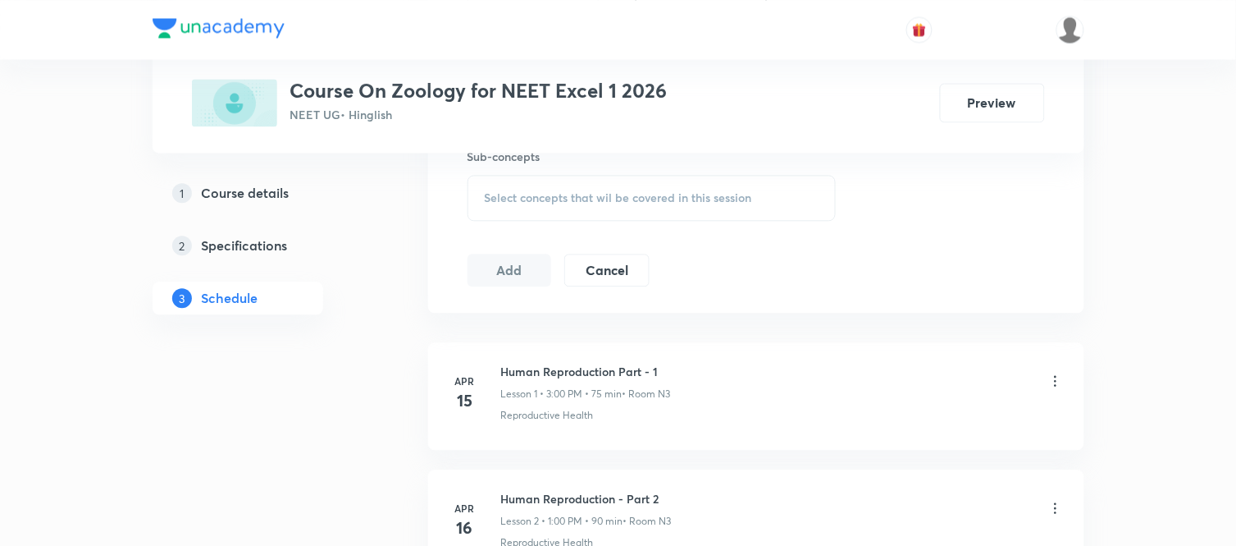
click at [686, 184] on div "Select concepts that wil be covered in this session" at bounding box center [652, 198] width 369 height 46
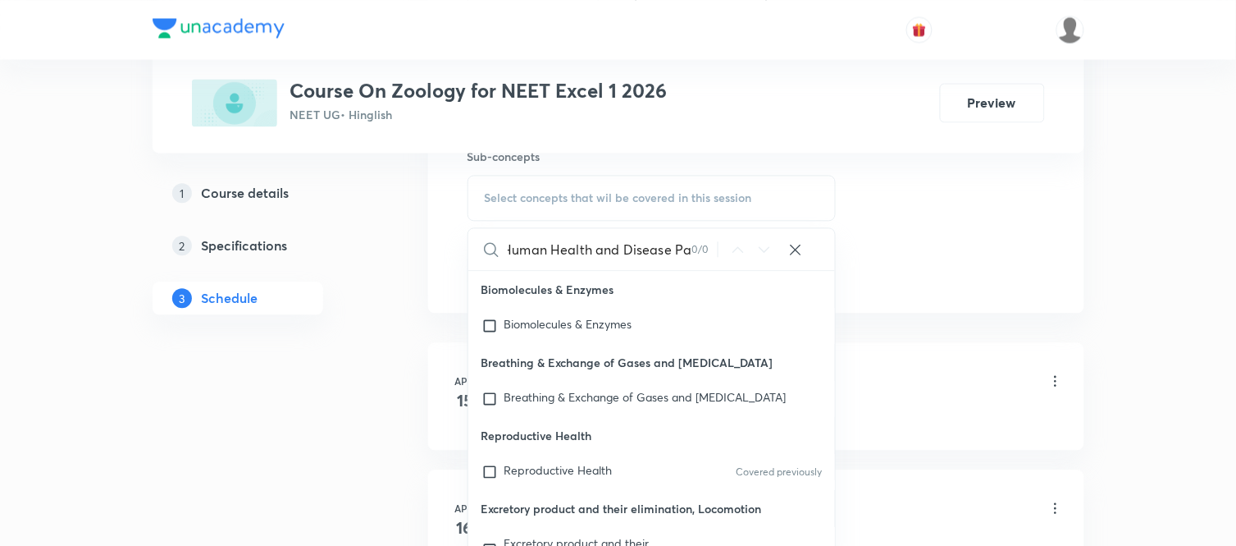
scroll to position [0, 0]
type input "Human Health and Disease"
click at [620, 482] on div "Reproductive Health Covered previously" at bounding box center [652, 472] width 368 height 36
checkbox input "true"
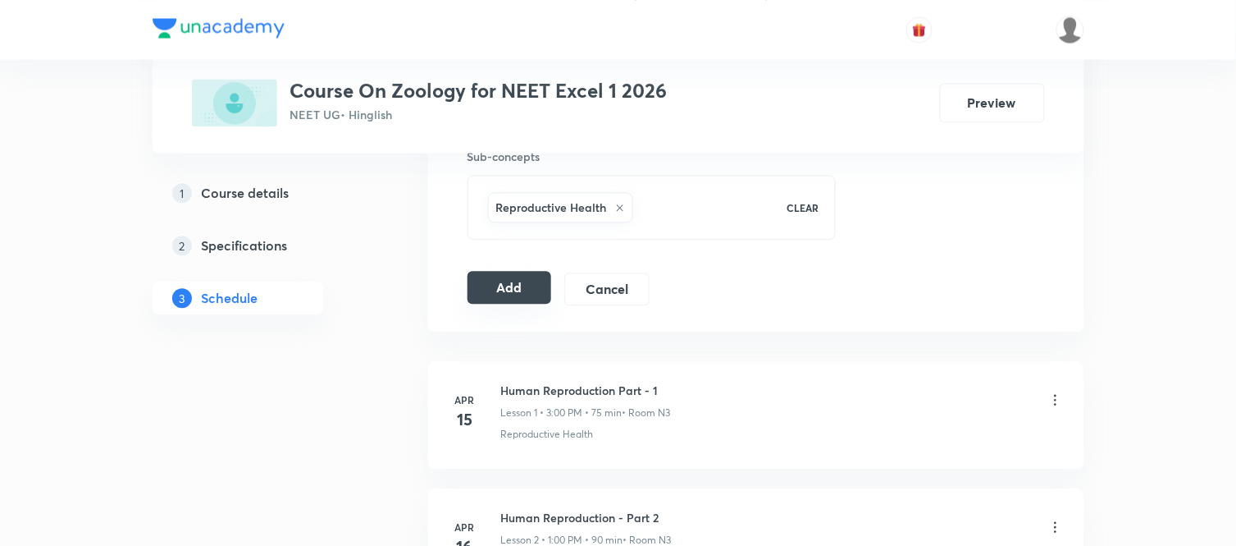
click at [512, 297] on button "Add" at bounding box center [510, 287] width 85 height 33
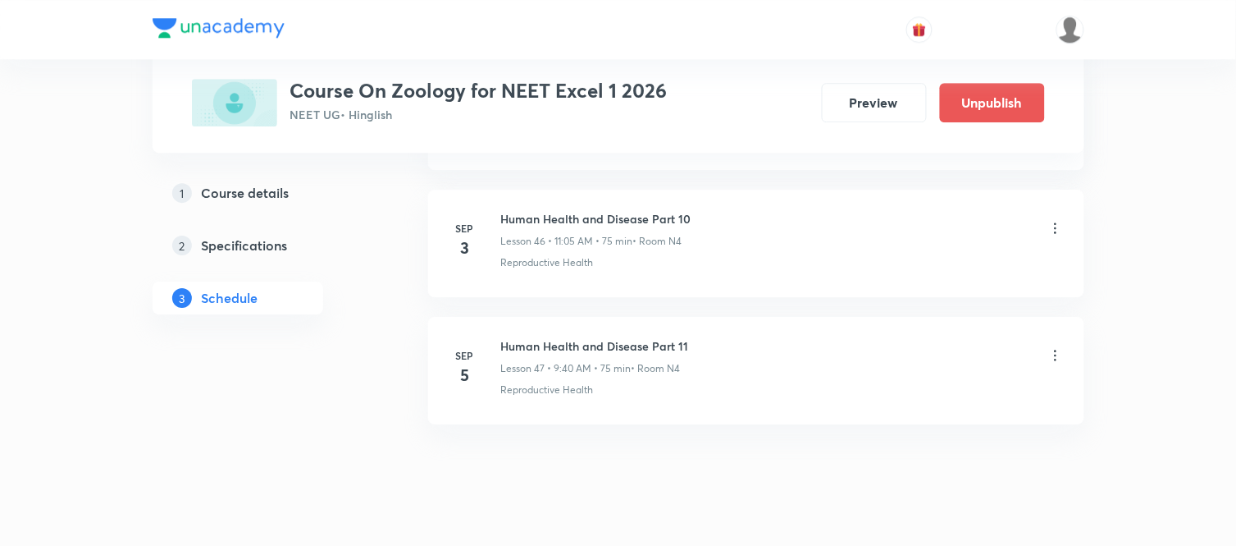
scroll to position [5998, 0]
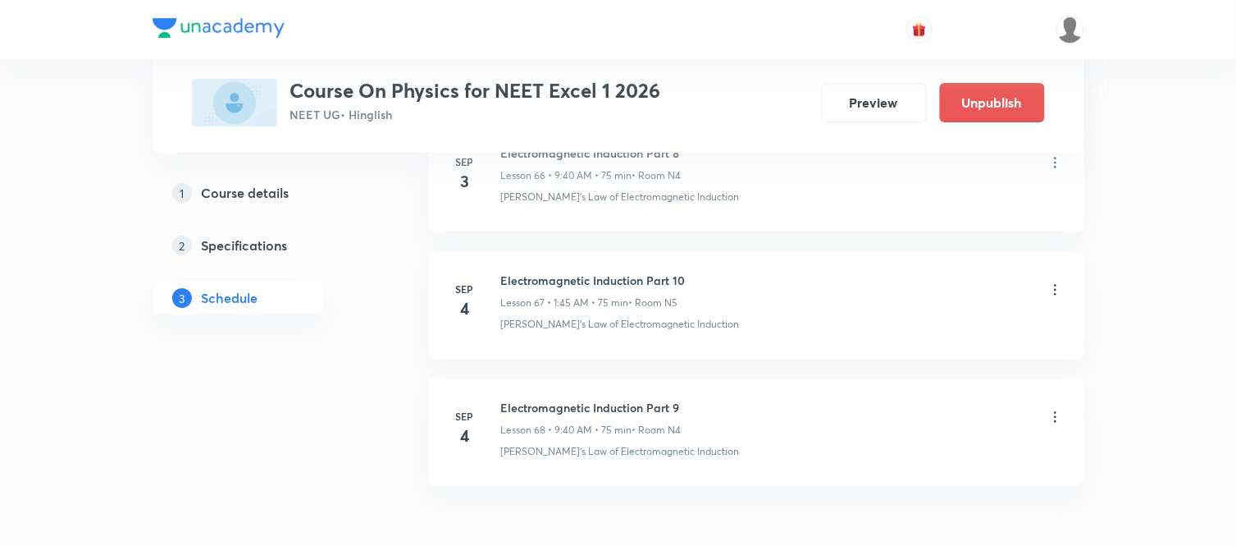
scroll to position [9429, 0]
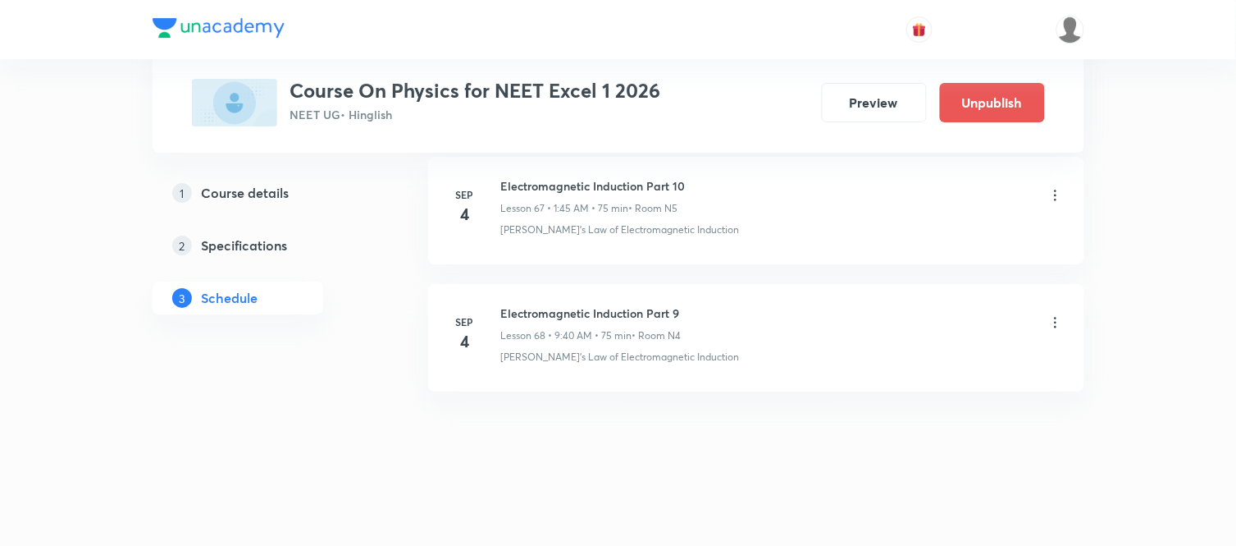
click at [615, 304] on h6 "Electromagnetic Induction Part 9" at bounding box center [591, 312] width 180 height 17
copy h6 "Electromagnetic Induction Part 9"
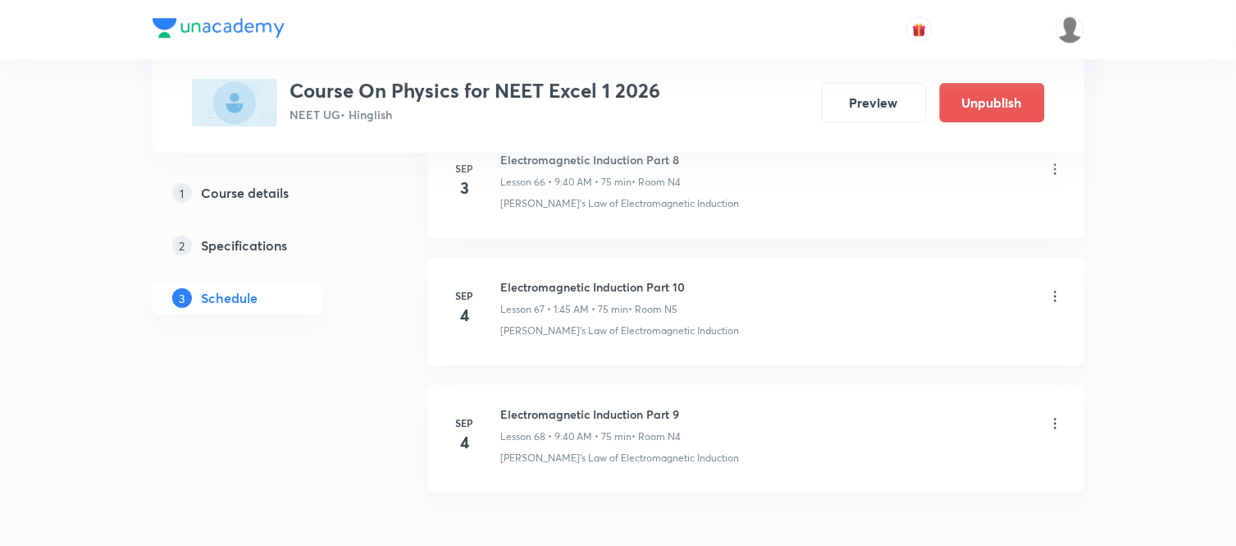
scroll to position [9316, 0]
click at [573, 298] on h6 "Electromagnetic Induction Part 10" at bounding box center [593, 289] width 185 height 17
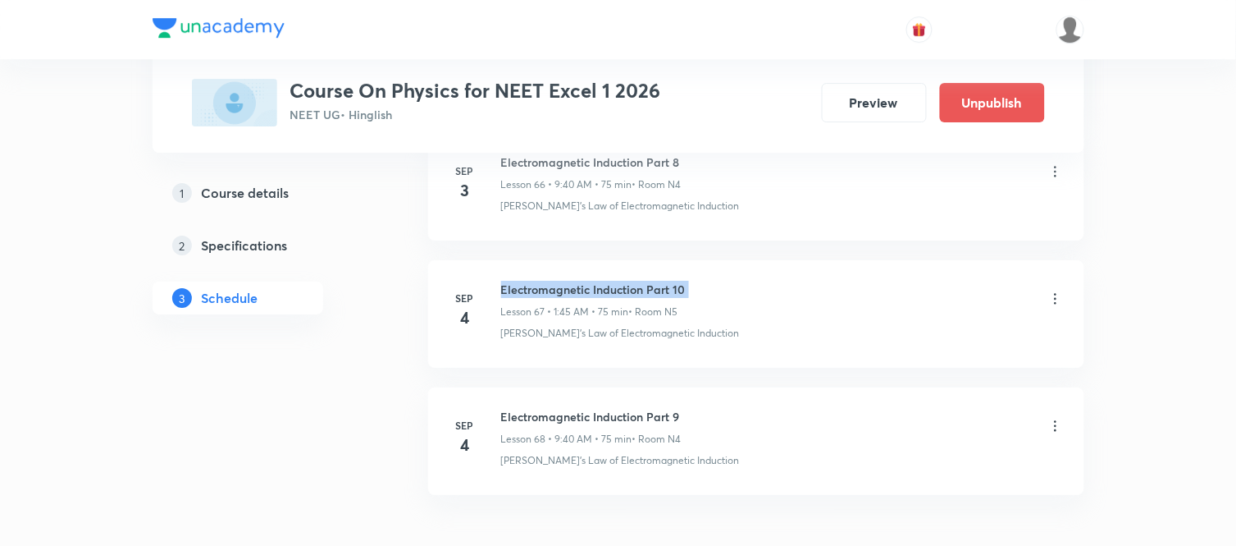
copy h6 "Electromagnetic Induction Part 10"
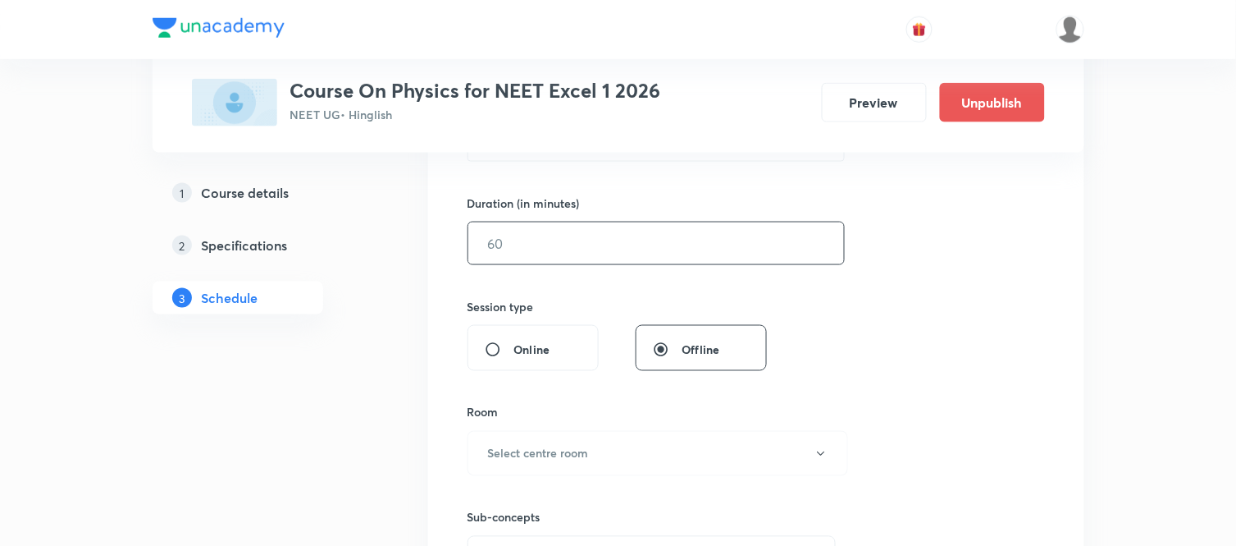
scroll to position [0, 0]
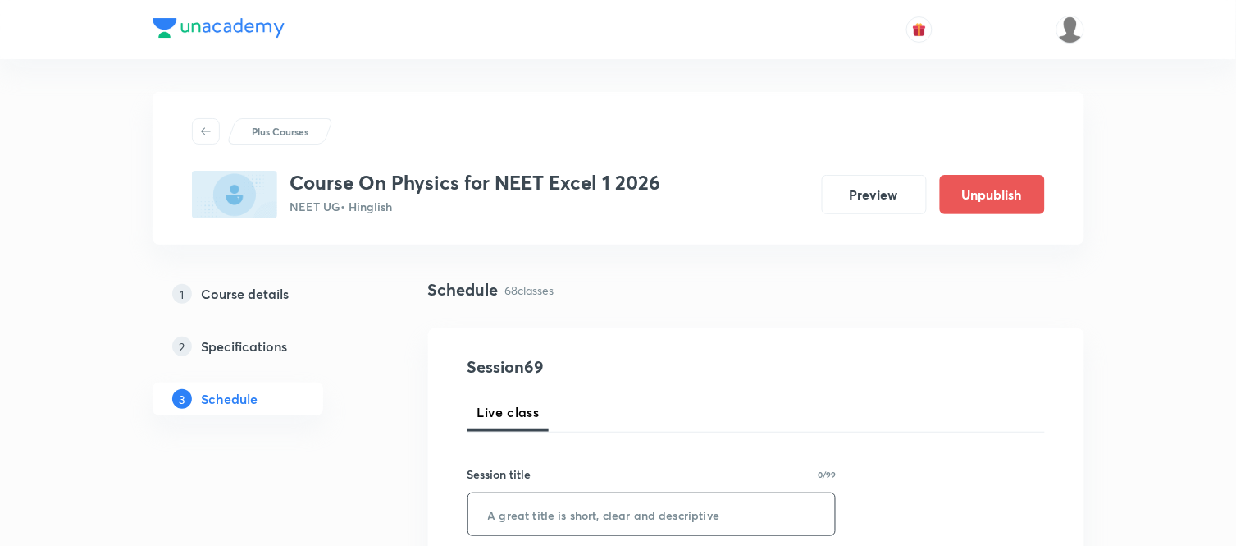
click at [526, 505] on input "text" at bounding box center [652, 514] width 368 height 42
paste input "Electromagnetic Induction Part 10"
type input "Electromagnetic Induction Part 11"
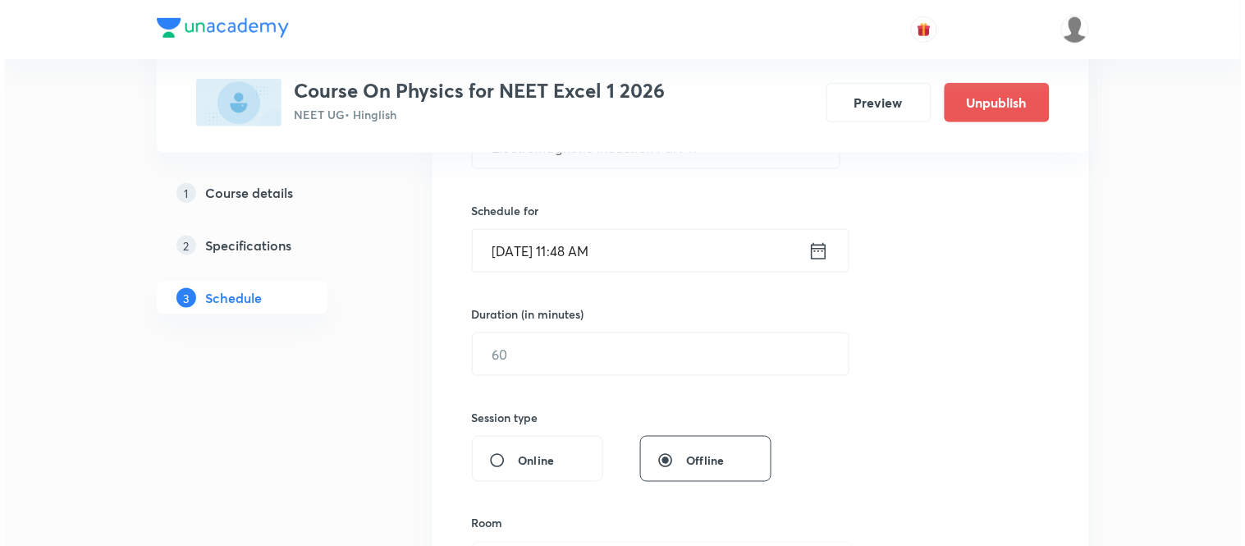
scroll to position [400, 0]
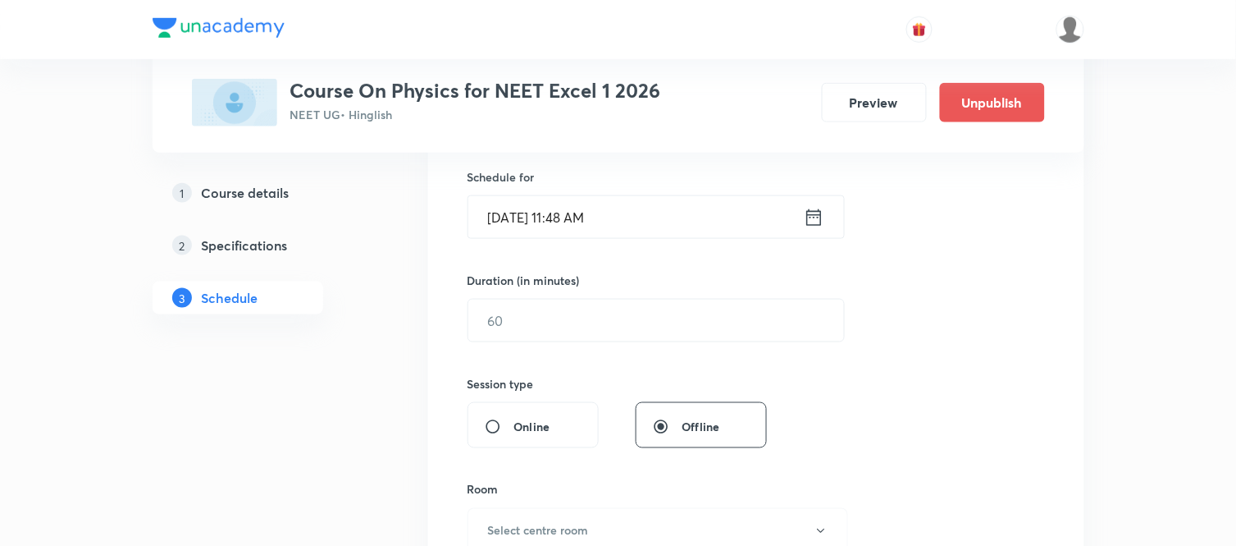
click at [806, 224] on icon at bounding box center [813, 216] width 15 height 16
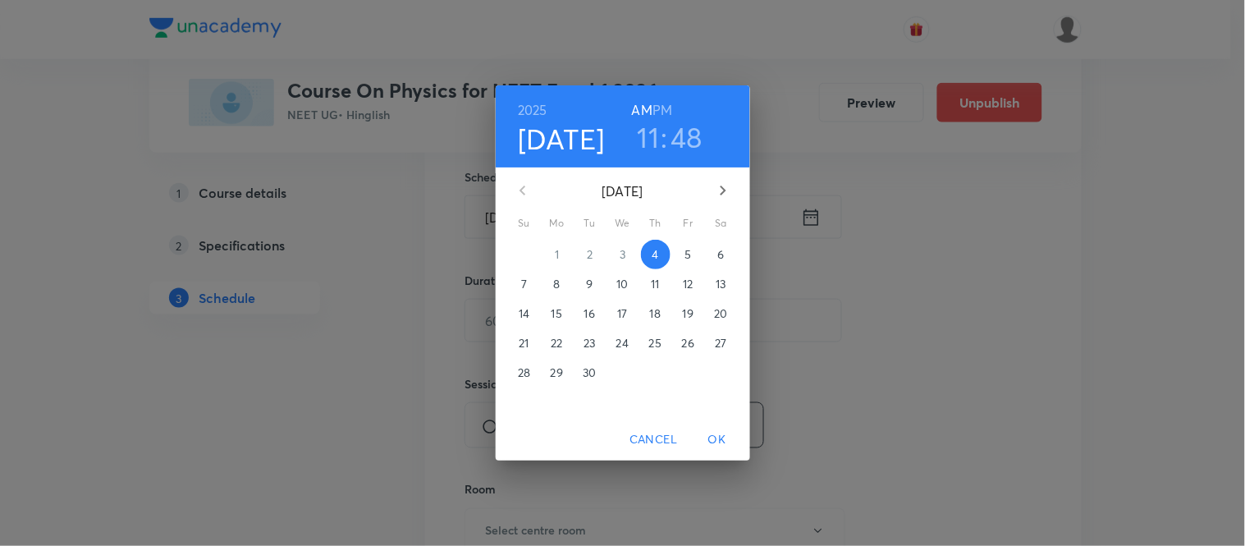
click at [685, 250] on p "5" at bounding box center [687, 254] width 7 height 16
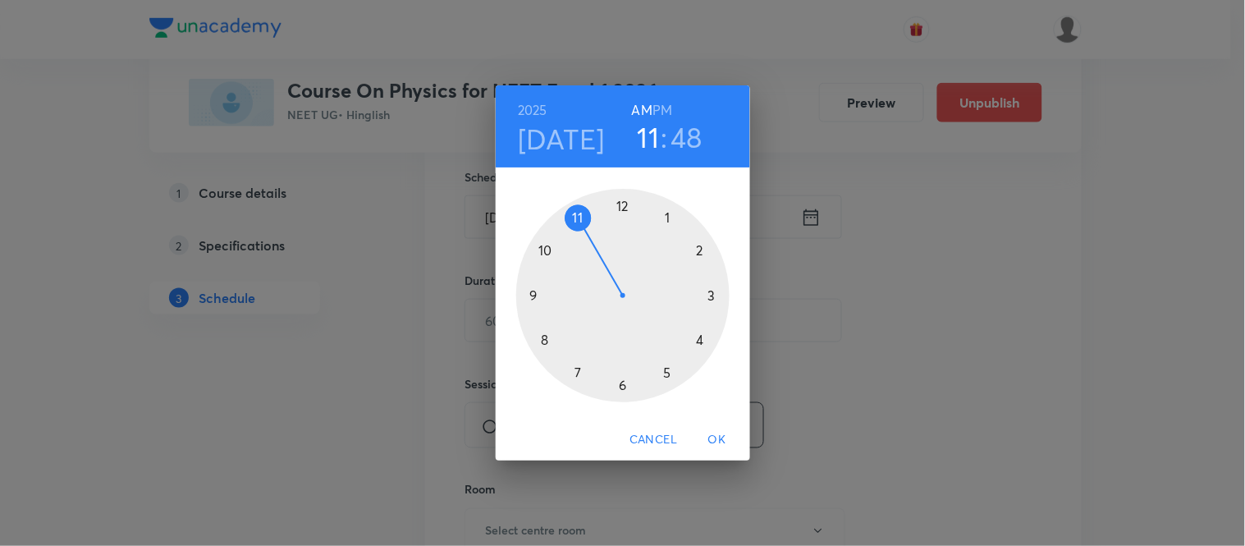
click at [690, 133] on h3 "48" at bounding box center [687, 137] width 32 height 34
click at [667, 215] on div at bounding box center [622, 295] width 213 height 213
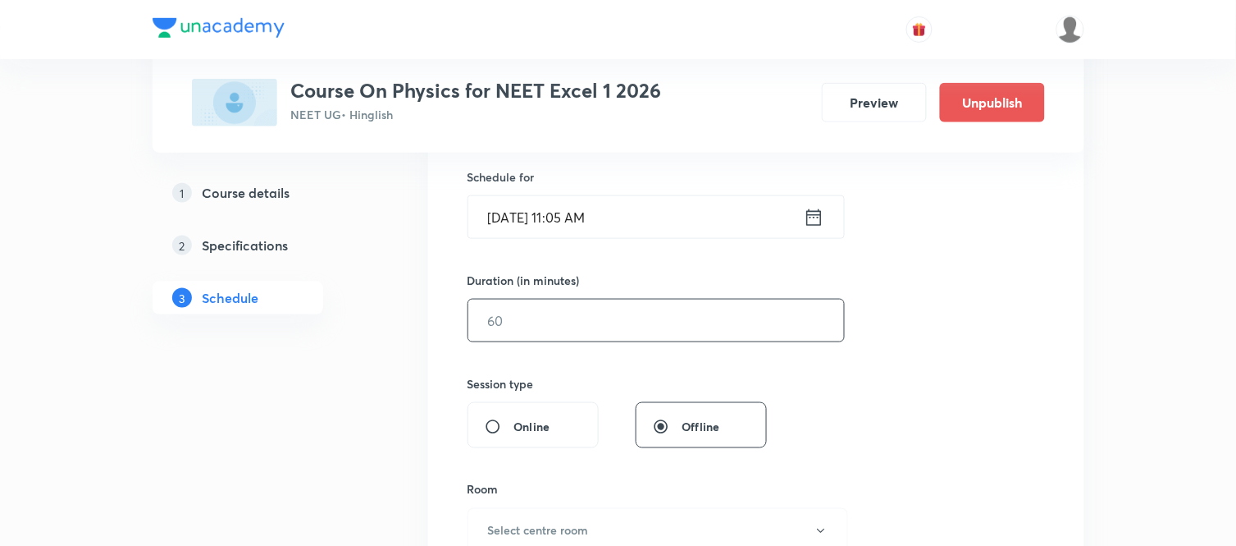
click at [580, 327] on input "text" at bounding box center [656, 320] width 376 height 42
type input "75"
click at [554, 520] on button "Select centre room" at bounding box center [658, 530] width 381 height 45
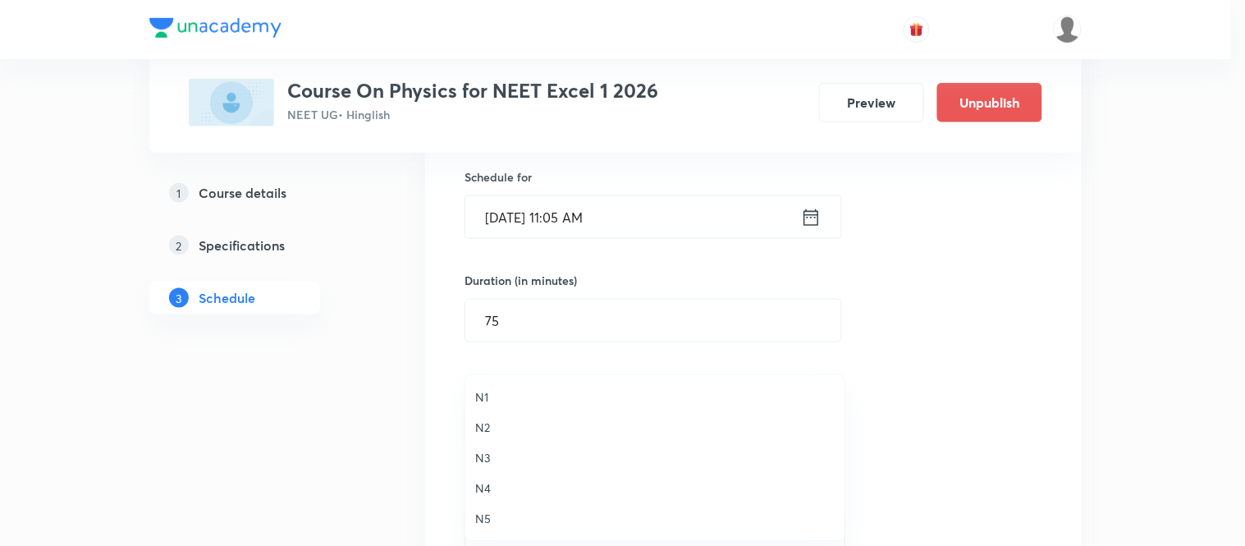
click at [488, 481] on span "N4" at bounding box center [654, 487] width 359 height 17
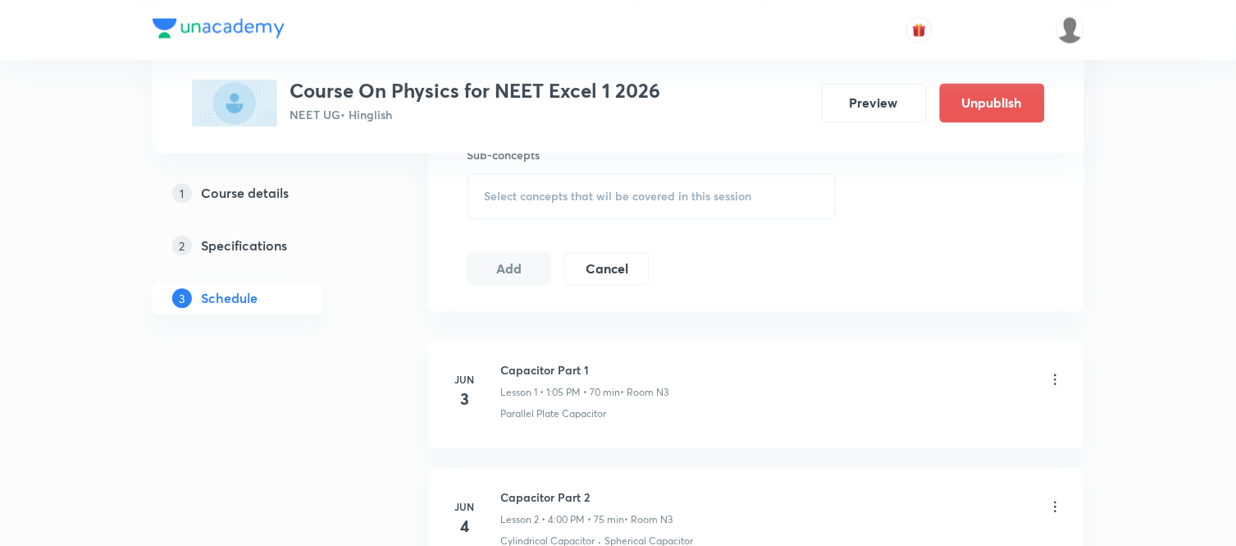
scroll to position [846, 0]
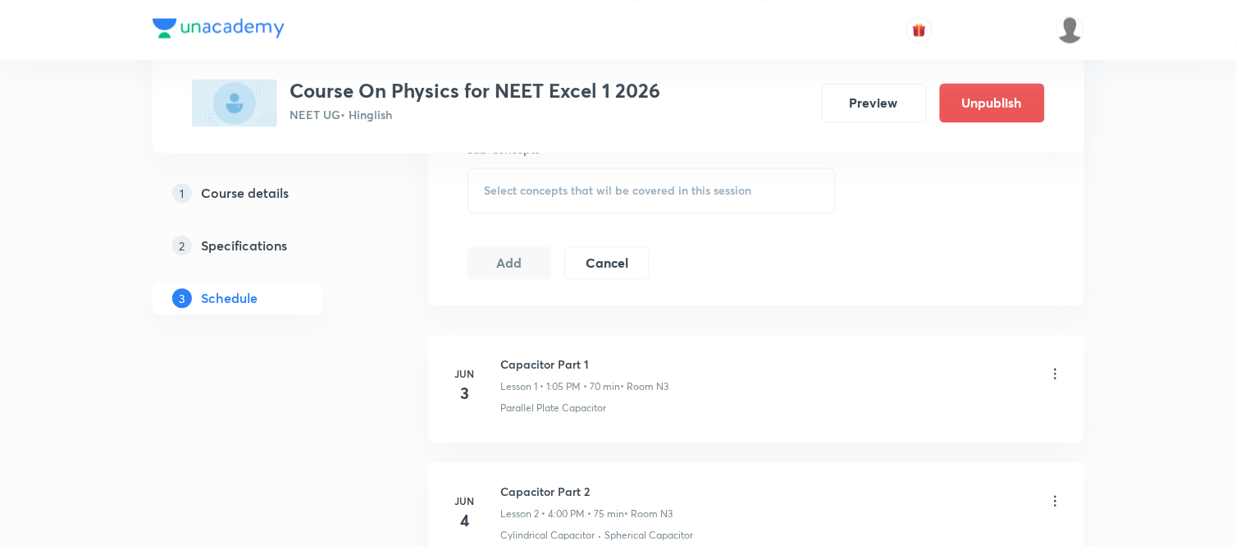
click at [642, 198] on div "Select concepts that wil be covered in this session" at bounding box center [652, 190] width 369 height 46
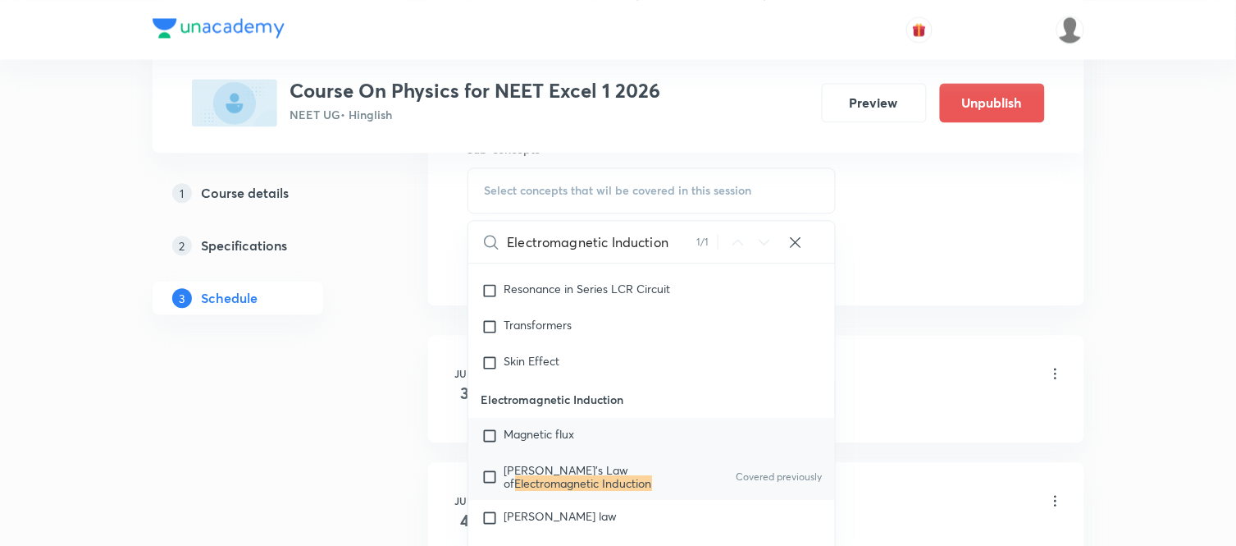
scroll to position [15714, 0]
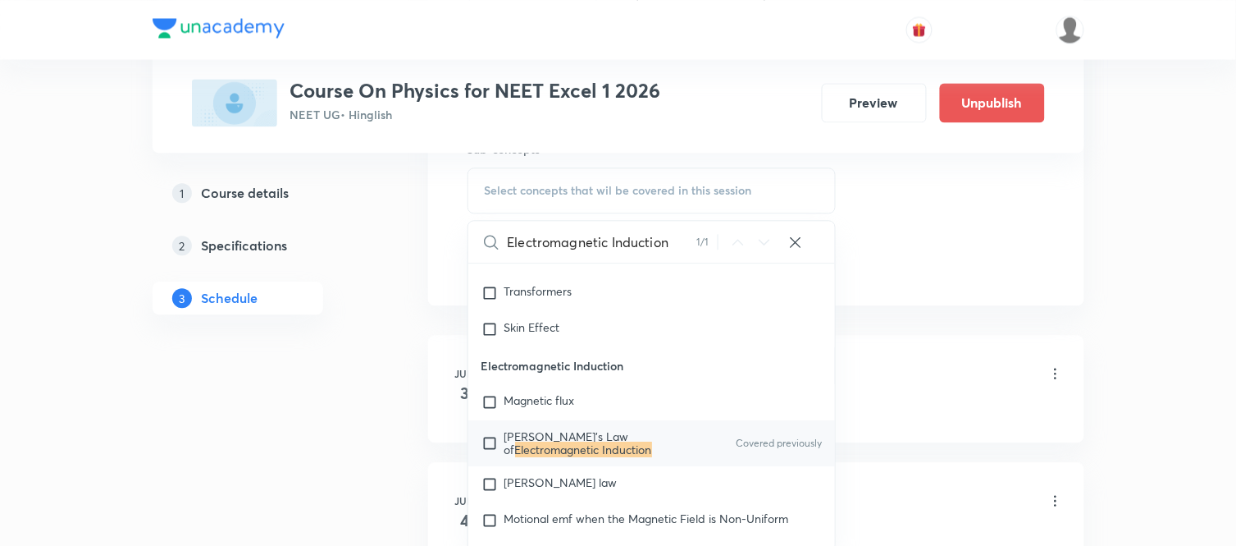
type input "Electromagnetic Induction"
click at [602, 456] on p "Faraday's Law of Electromagnetic Induction" at bounding box center [588, 443] width 166 height 26
checkbox input "true"
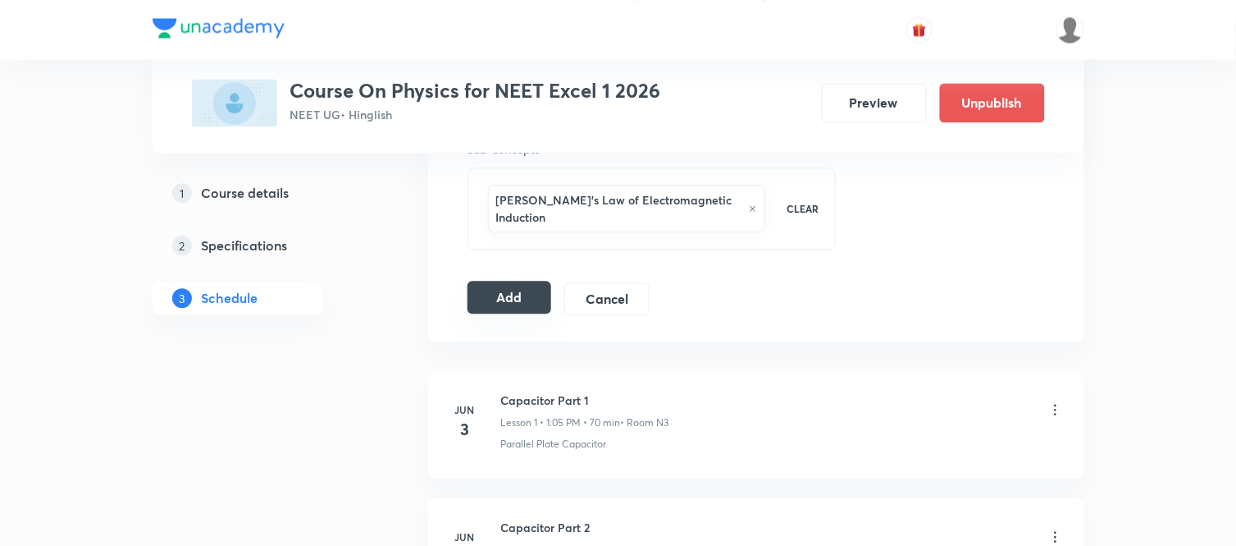
click at [489, 281] on button "Add" at bounding box center [510, 297] width 85 height 33
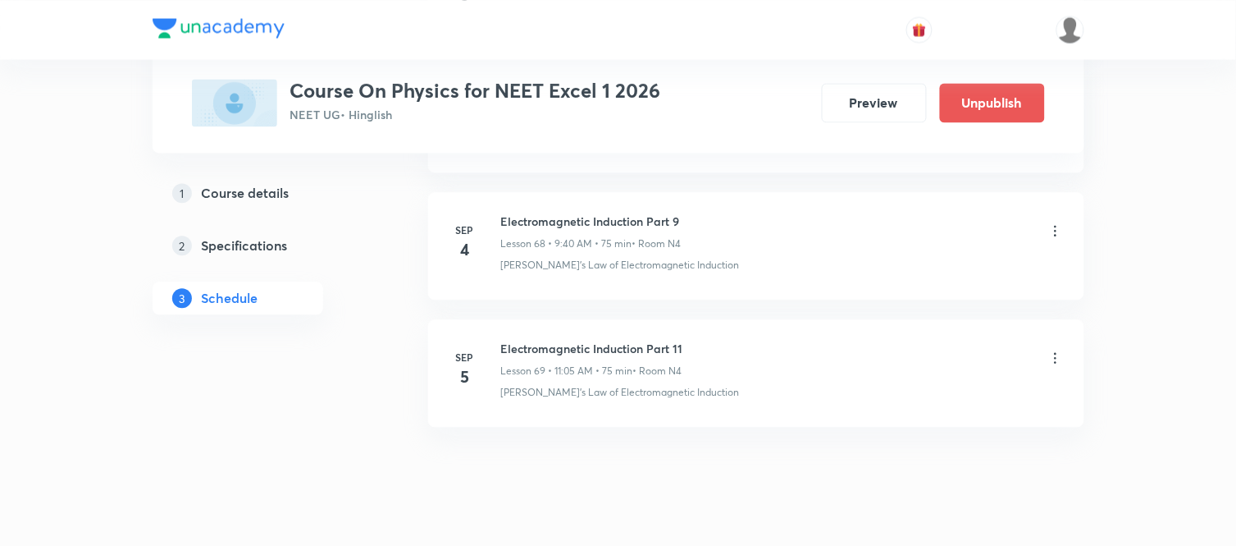
scroll to position [8800, 0]
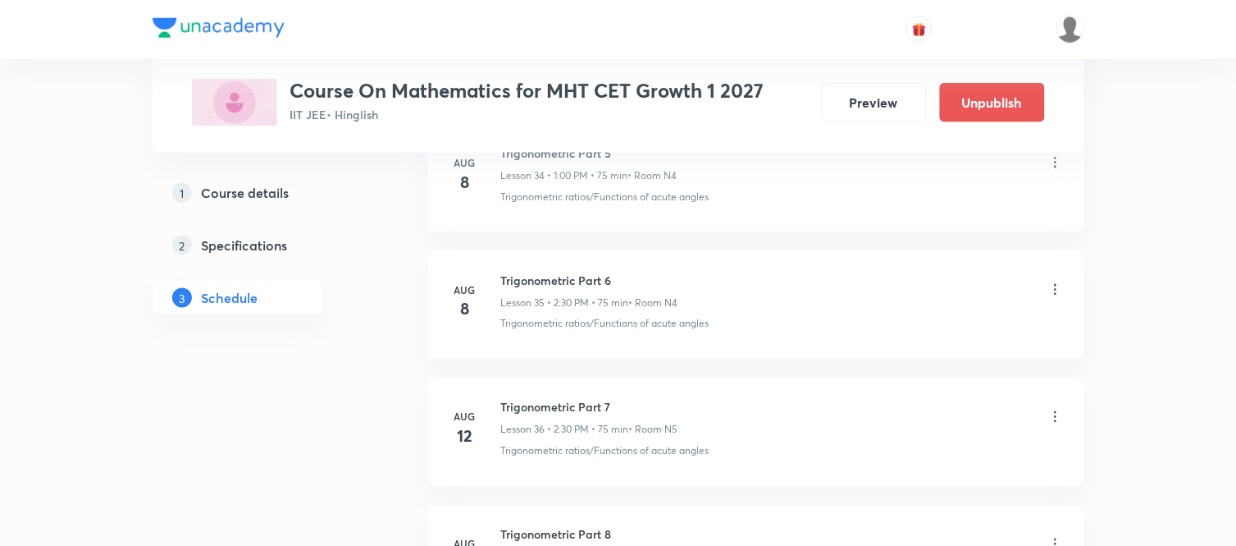
scroll to position [7136, 0]
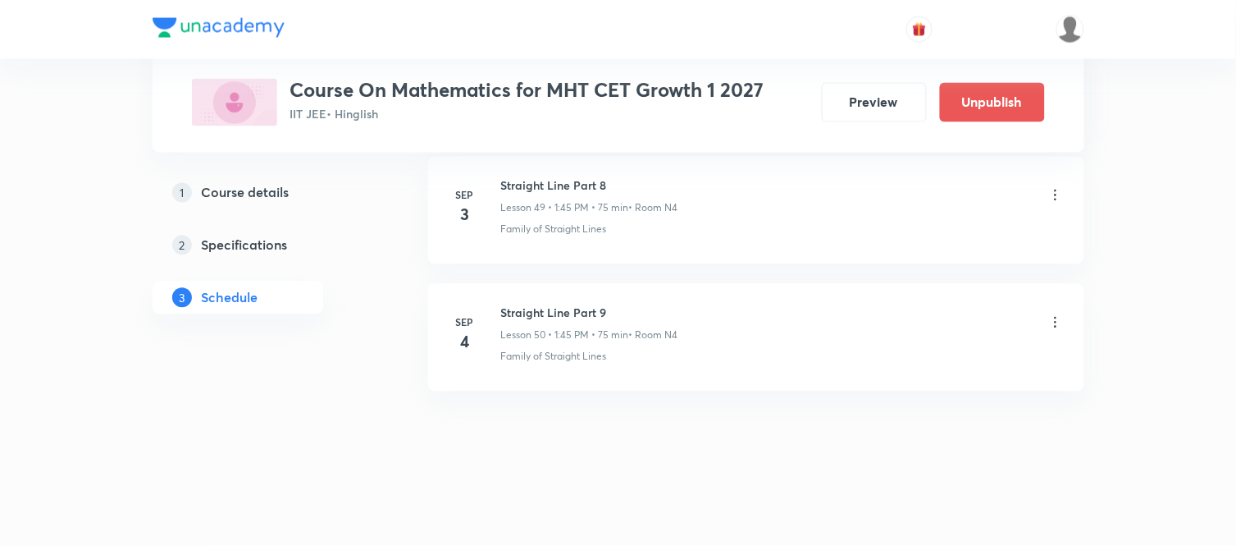
click at [567, 317] on h6 "Straight Line Part 9" at bounding box center [589, 312] width 177 height 17
copy h6 "Straight Line Part 9"
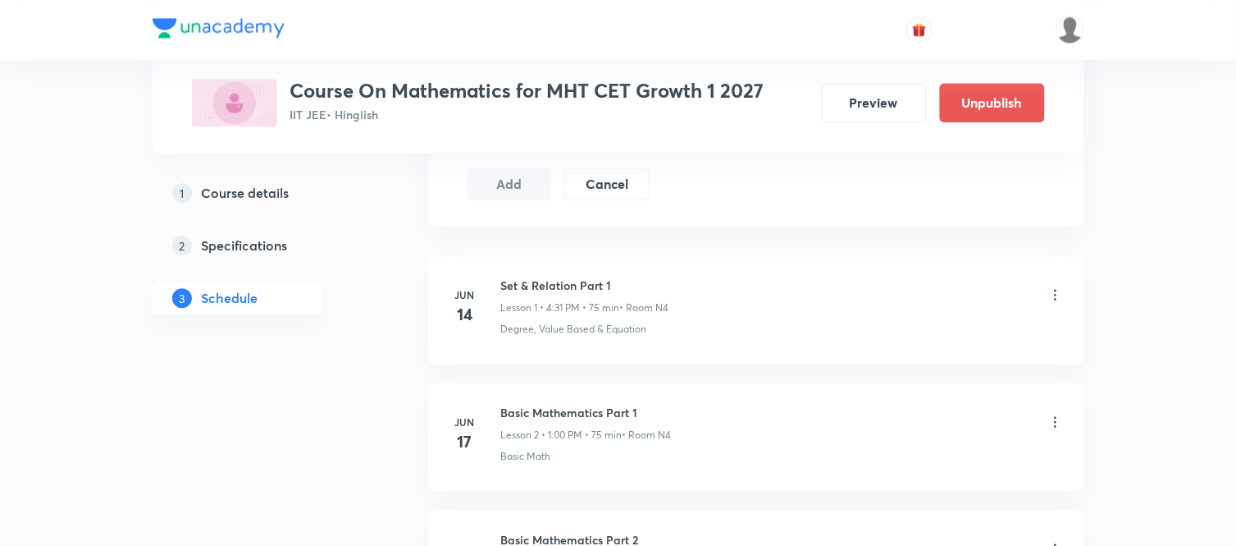
scroll to position [0, 0]
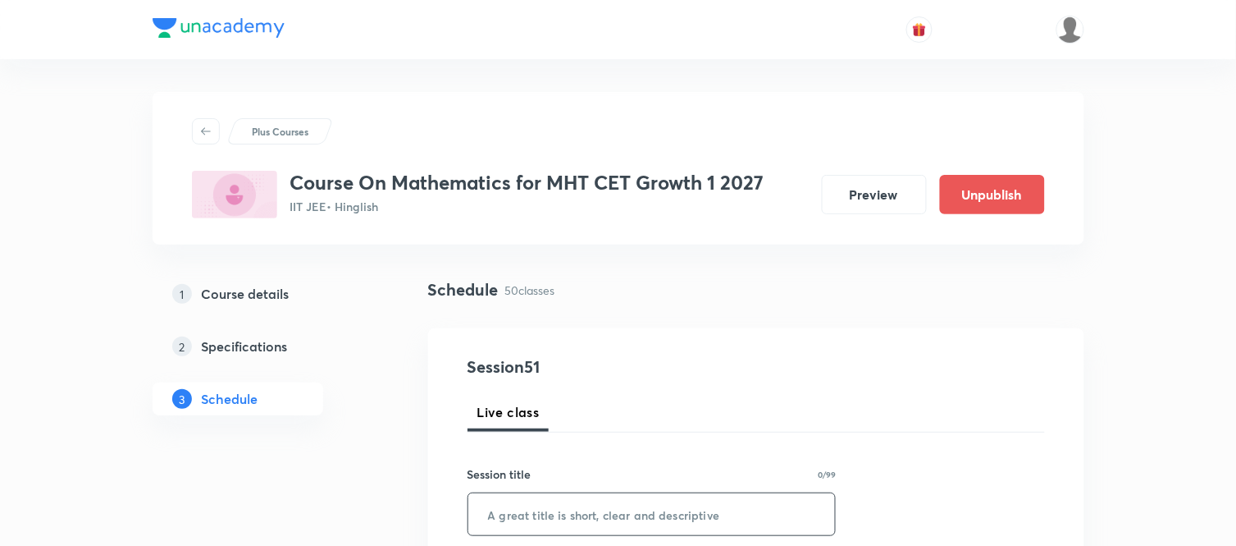
click at [560, 505] on input "text" at bounding box center [652, 514] width 368 height 42
paste input "Straight Line Part 9"
type input "Straight Line Part 10"
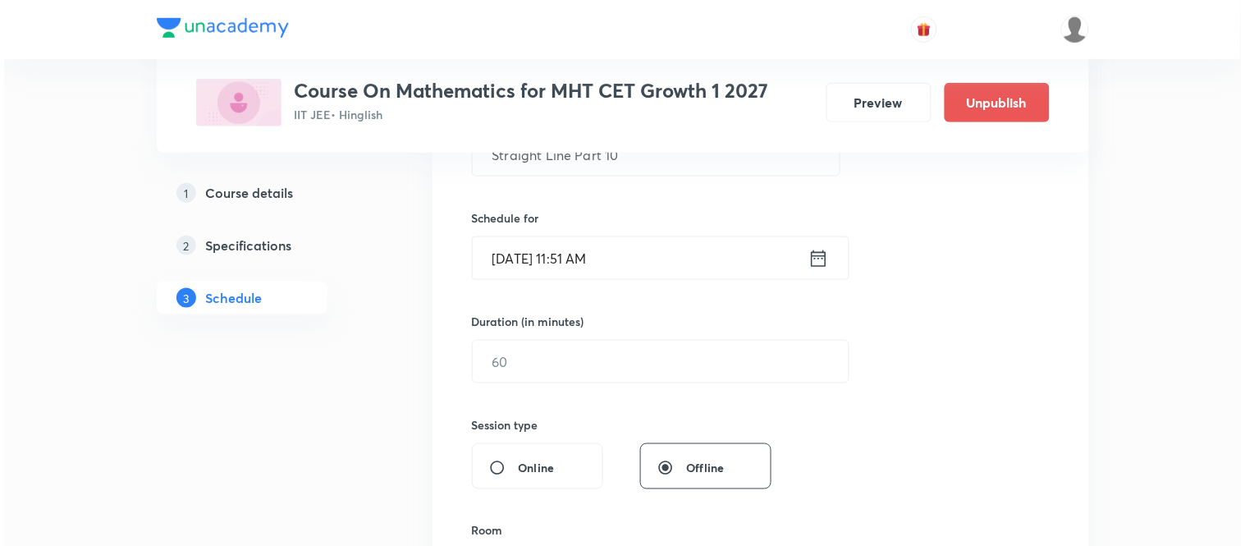
scroll to position [400, 0]
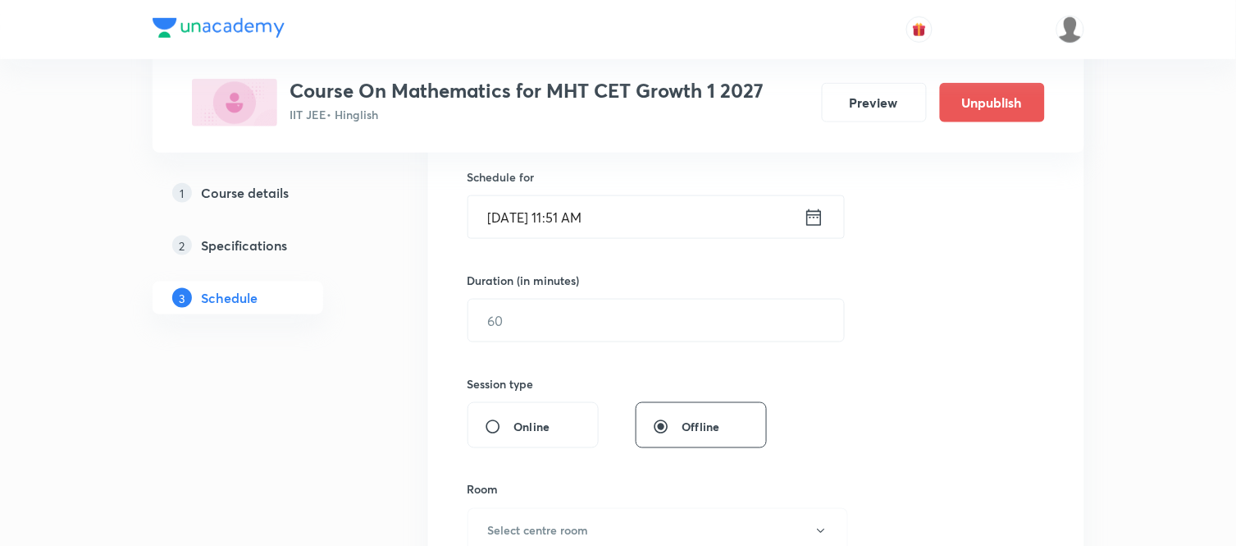
click at [815, 224] on icon at bounding box center [813, 216] width 15 height 16
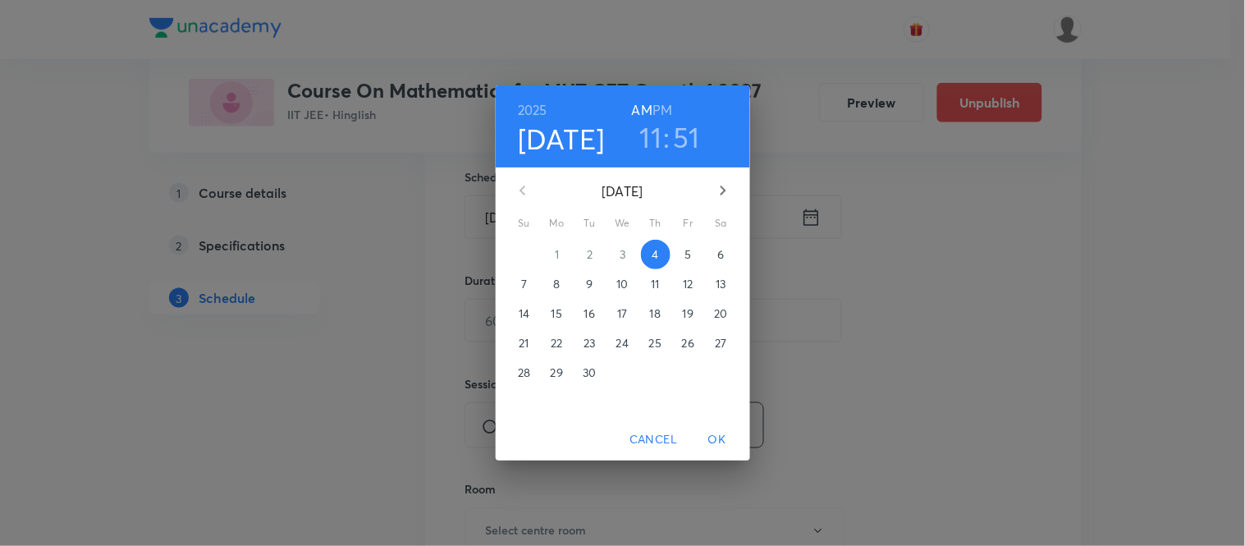
click at [679, 252] on span "5" at bounding box center [689, 254] width 30 height 16
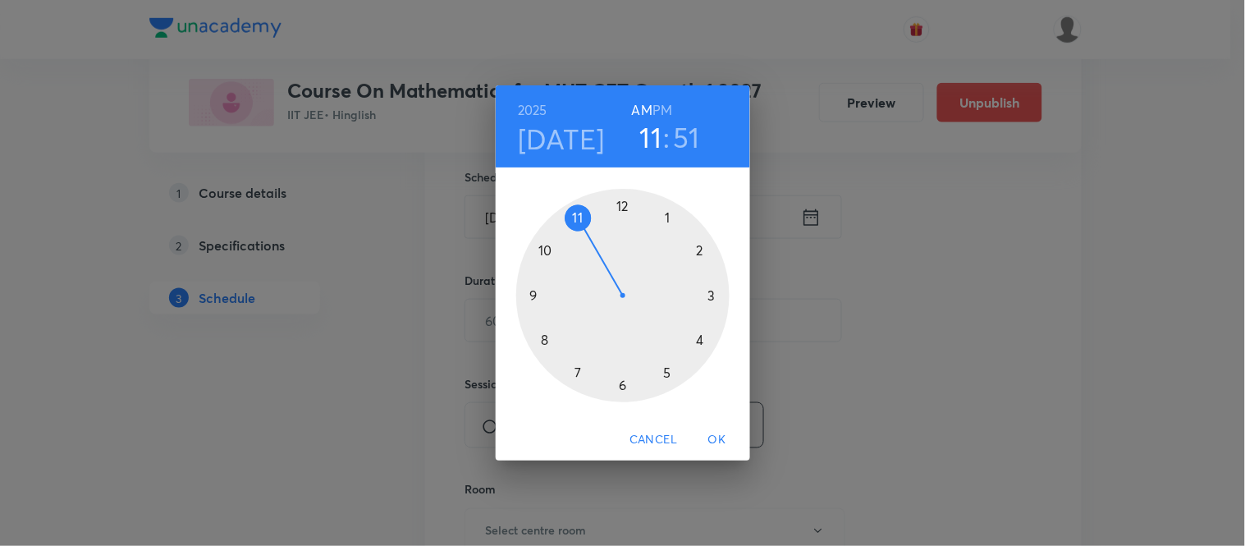
click at [665, 111] on h6 "PM" at bounding box center [662, 109] width 20 height 23
click at [665, 217] on div at bounding box center [622, 295] width 213 height 213
click at [534, 296] on div at bounding box center [622, 295] width 213 height 213
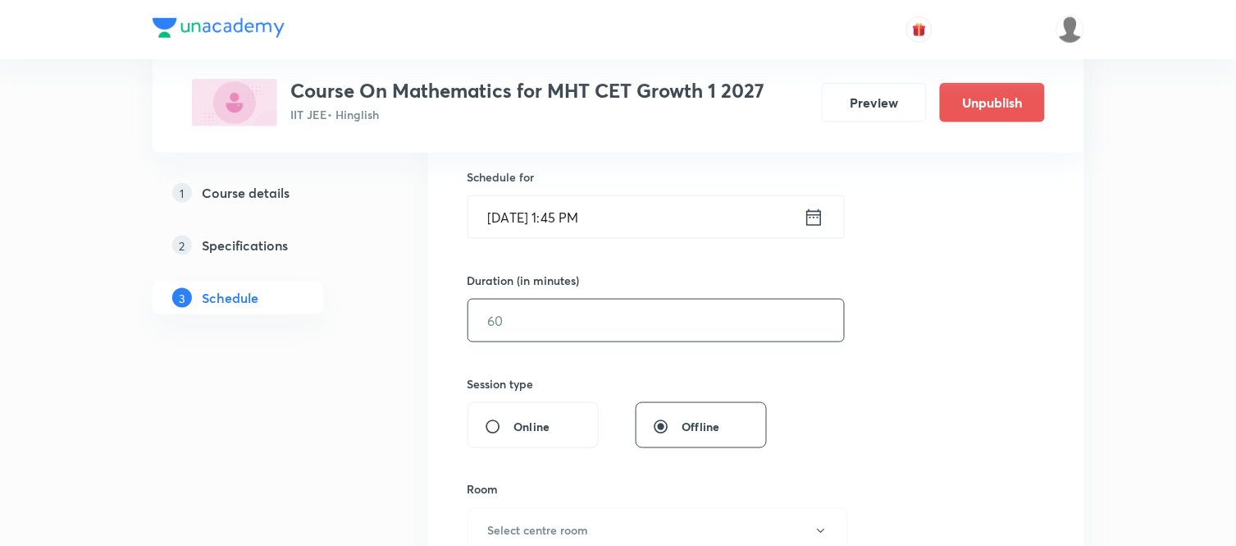
click at [531, 328] on input "text" at bounding box center [656, 320] width 376 height 42
type input "75"
click at [501, 526] on h6 "Select centre room" at bounding box center [538, 530] width 101 height 17
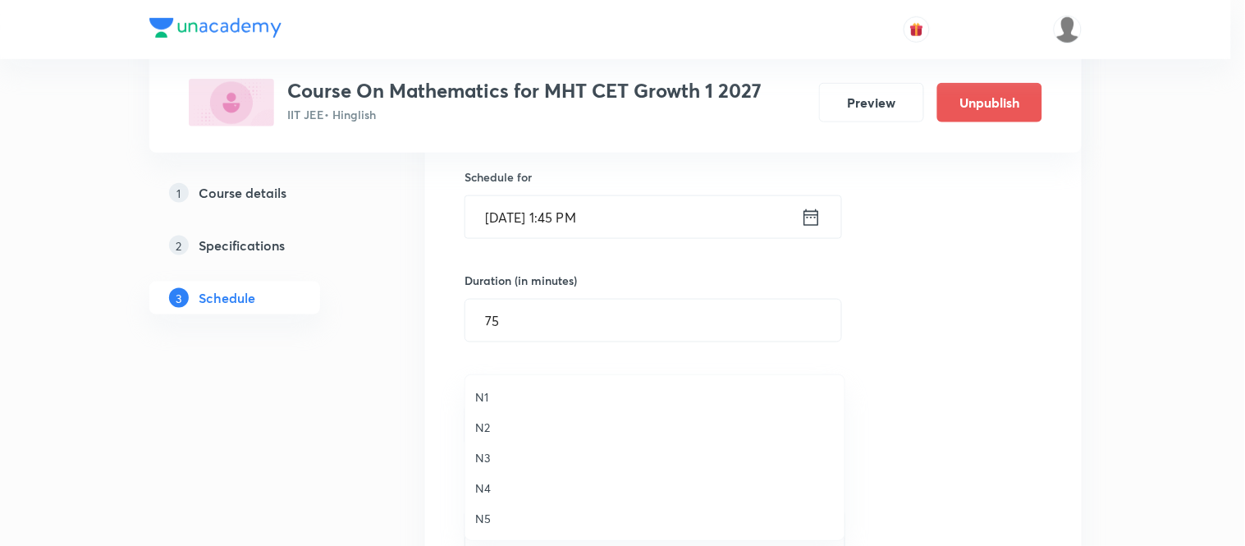
click at [484, 477] on li "N4" at bounding box center [654, 488] width 379 height 30
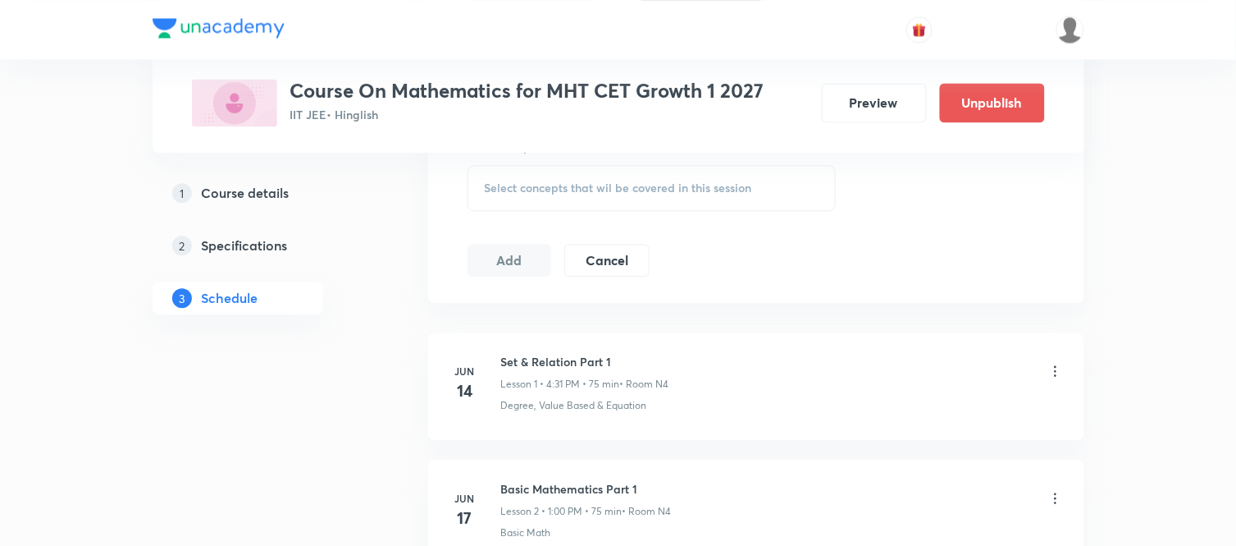
scroll to position [882, 0]
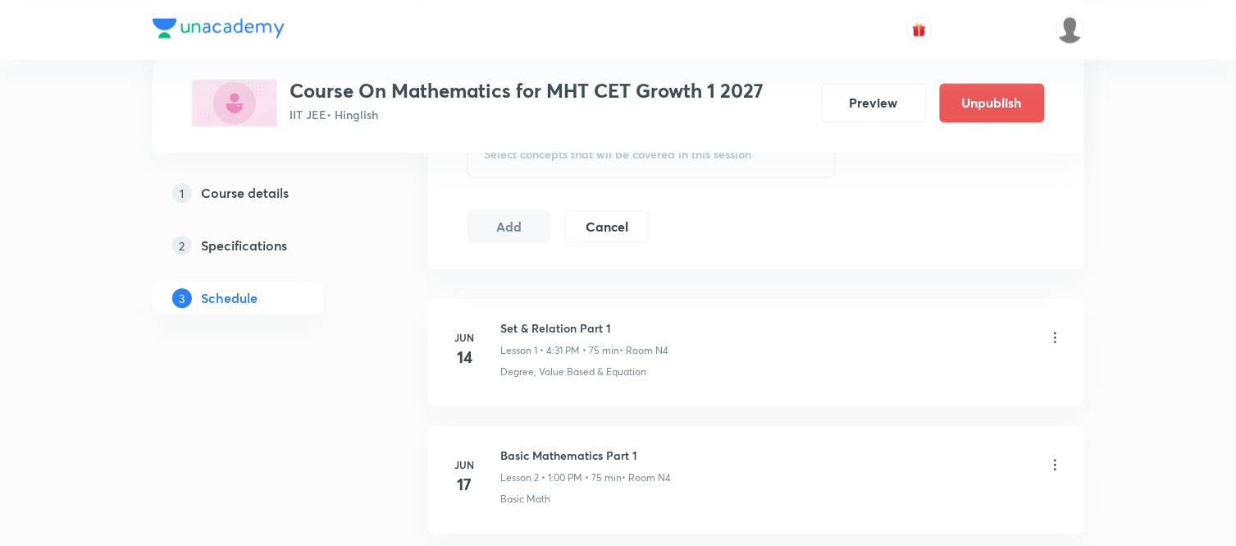
click at [604, 168] on div "Select concepts that wil be covered in this session" at bounding box center [652, 154] width 369 height 46
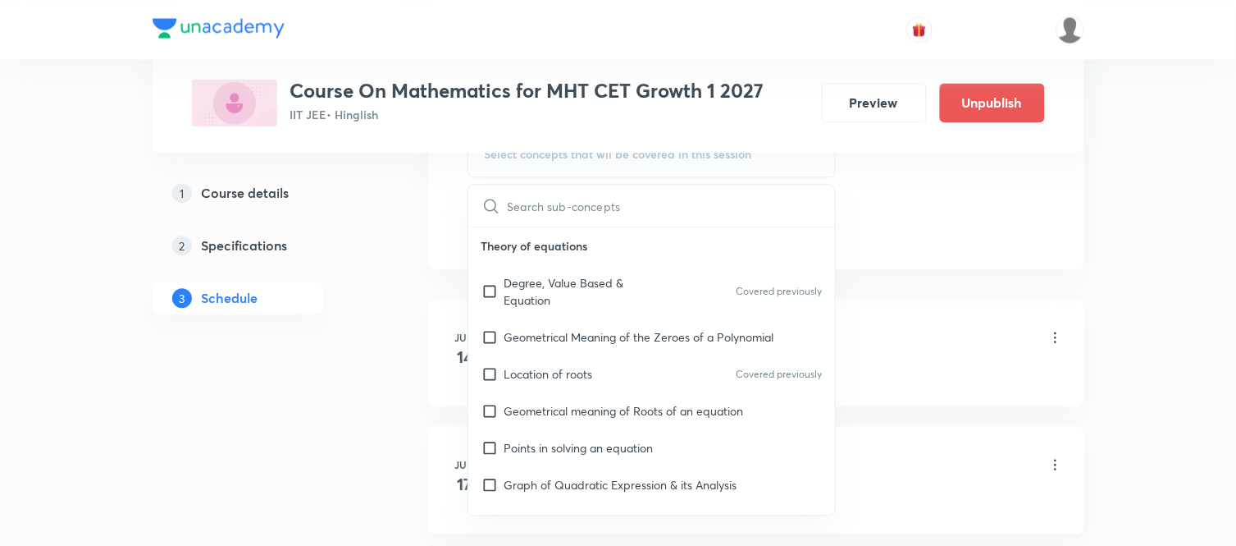
type input "v"
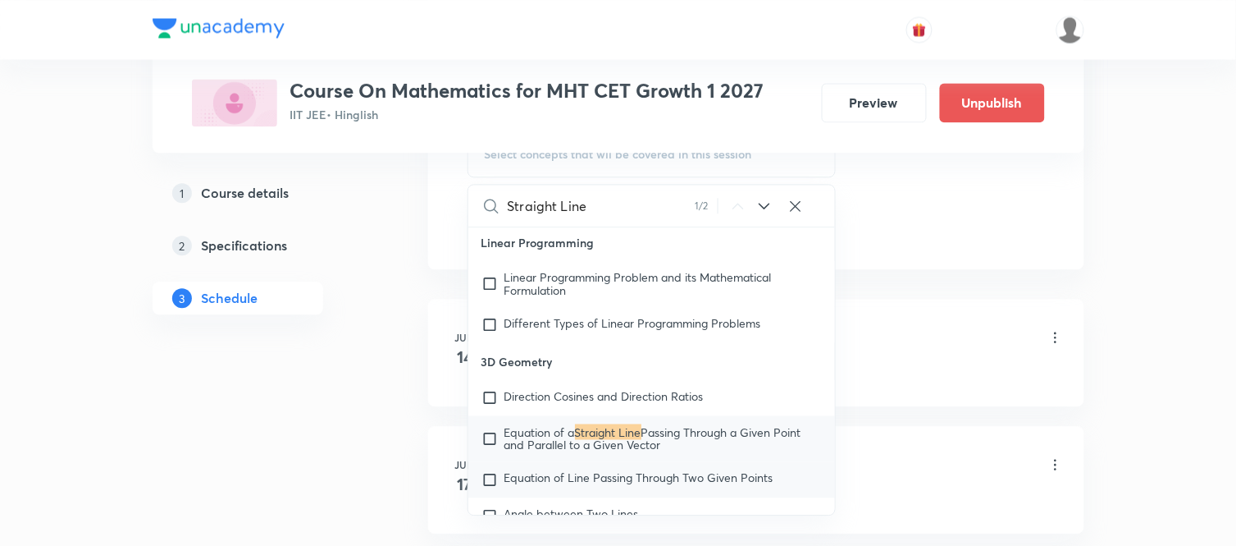
scroll to position [16500, 0]
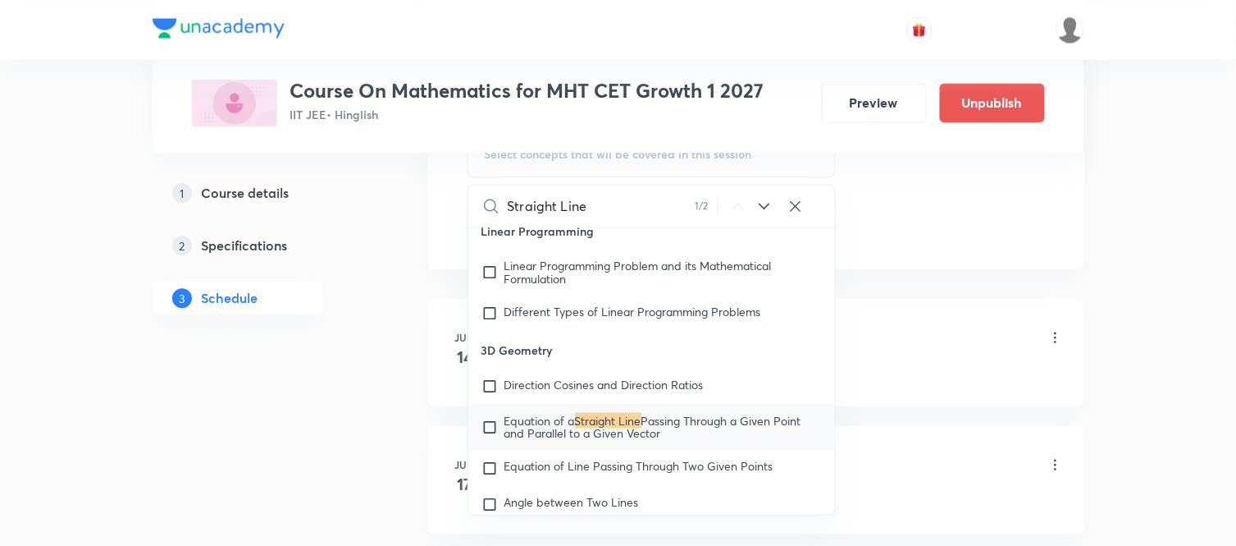
click at [508, 208] on input "Straight Line" at bounding box center [602, 206] width 188 height 42
click at [638, 202] on input "Family Straight Line" at bounding box center [600, 206] width 185 height 42
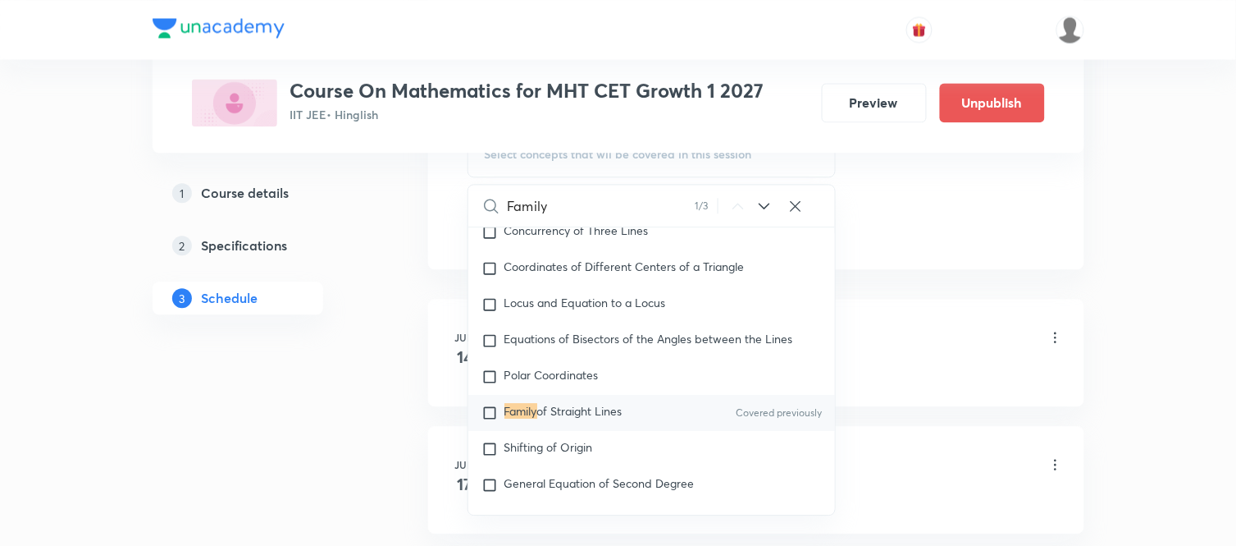
scroll to position [9207, 0]
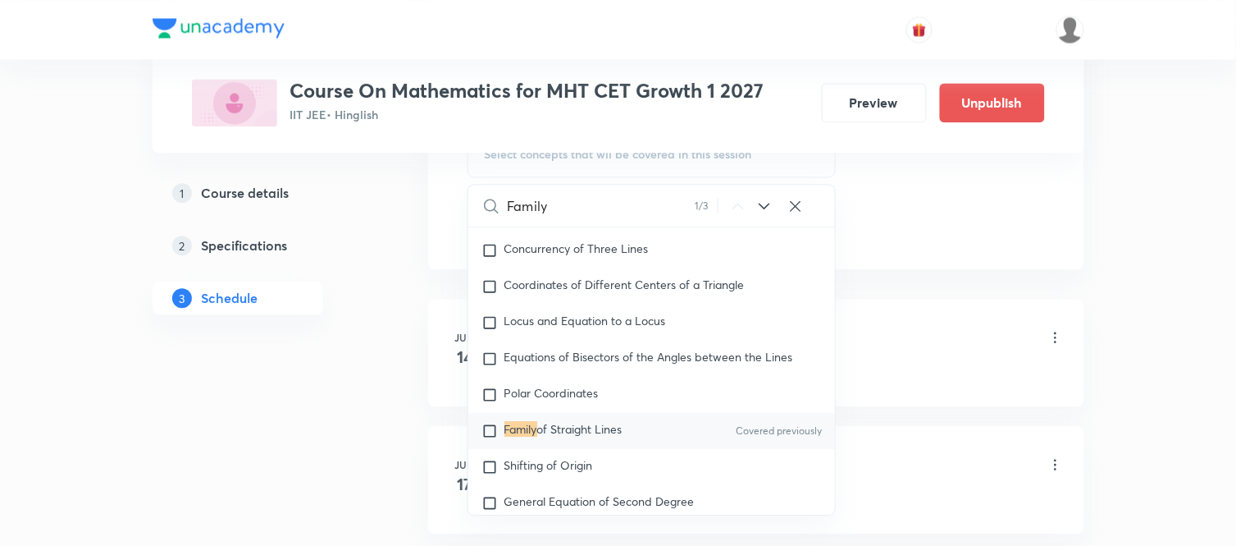
type input "Family"
click at [617, 436] on span "of Straight Lines" at bounding box center [579, 429] width 85 height 16
checkbox input "true"
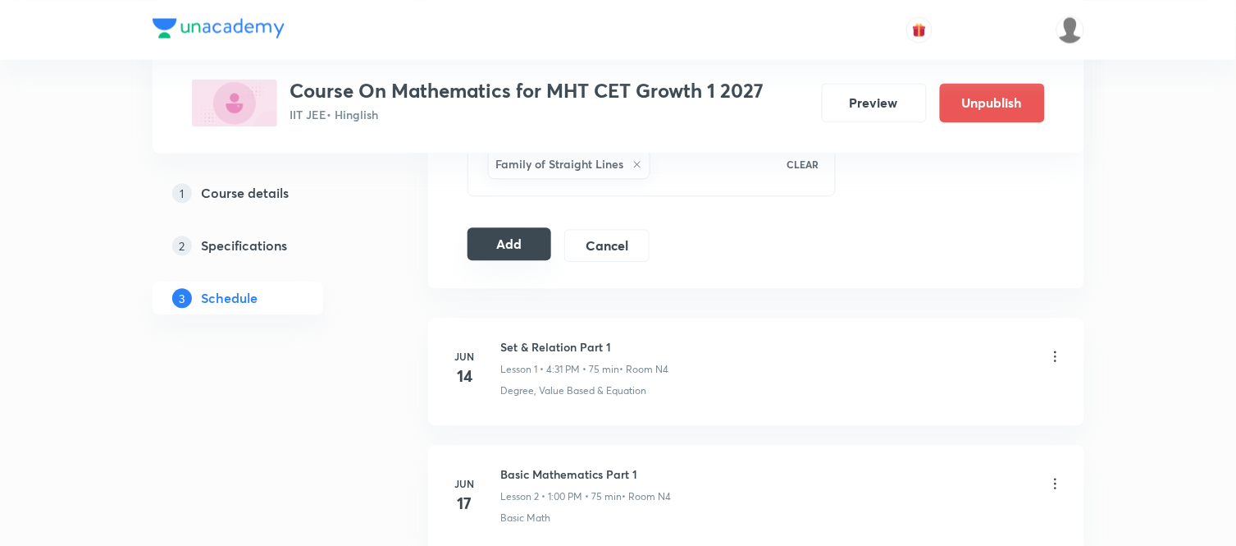
click at [515, 248] on button "Add" at bounding box center [510, 243] width 85 height 33
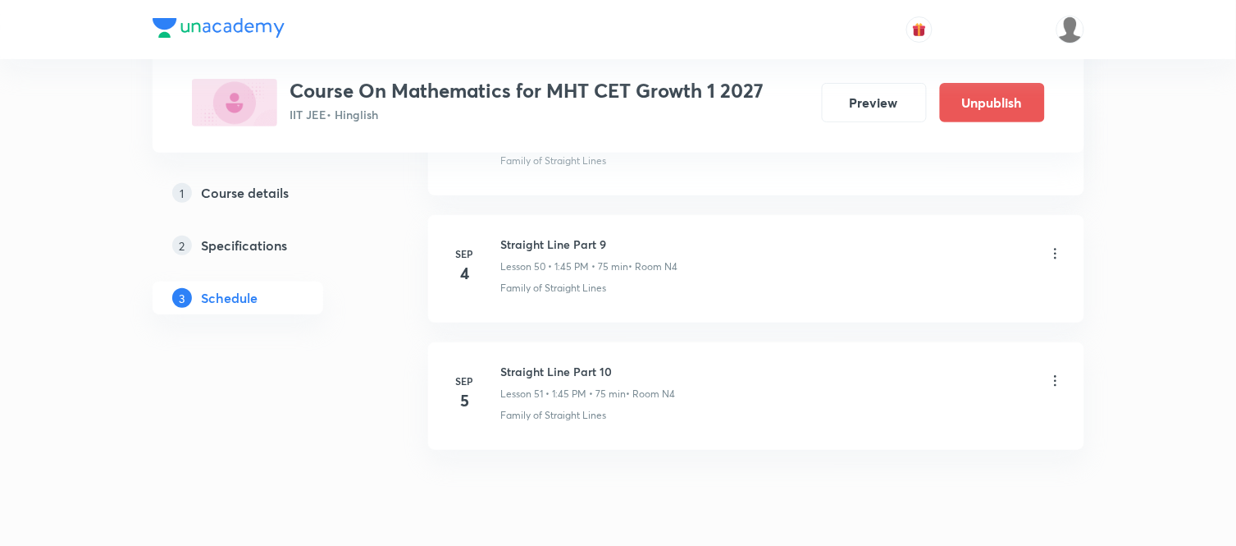
scroll to position [6509, 0]
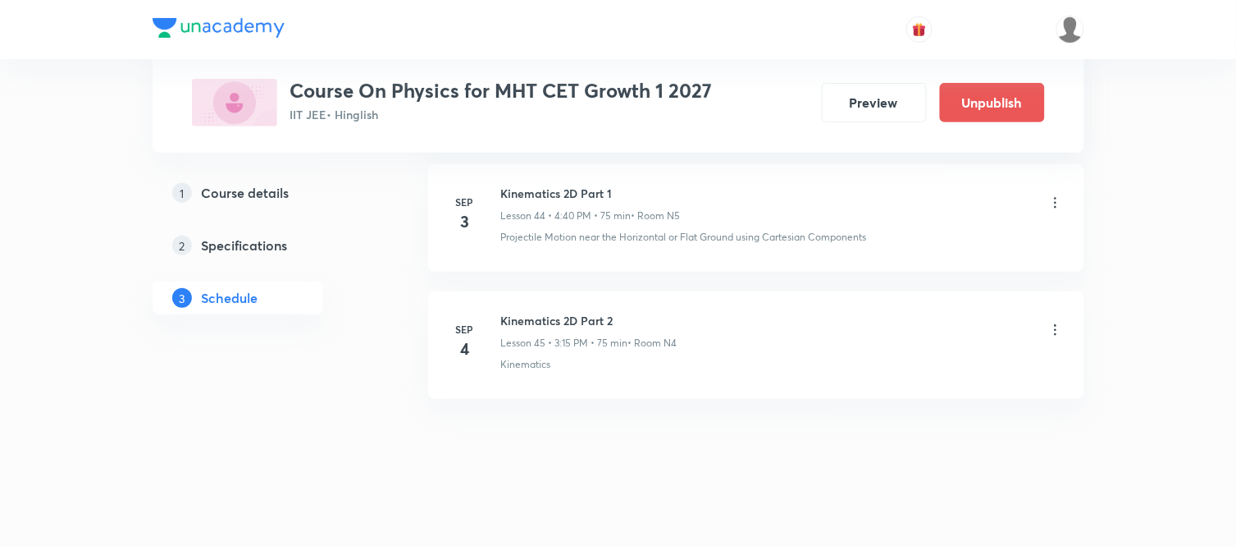
scroll to position [6500, 0]
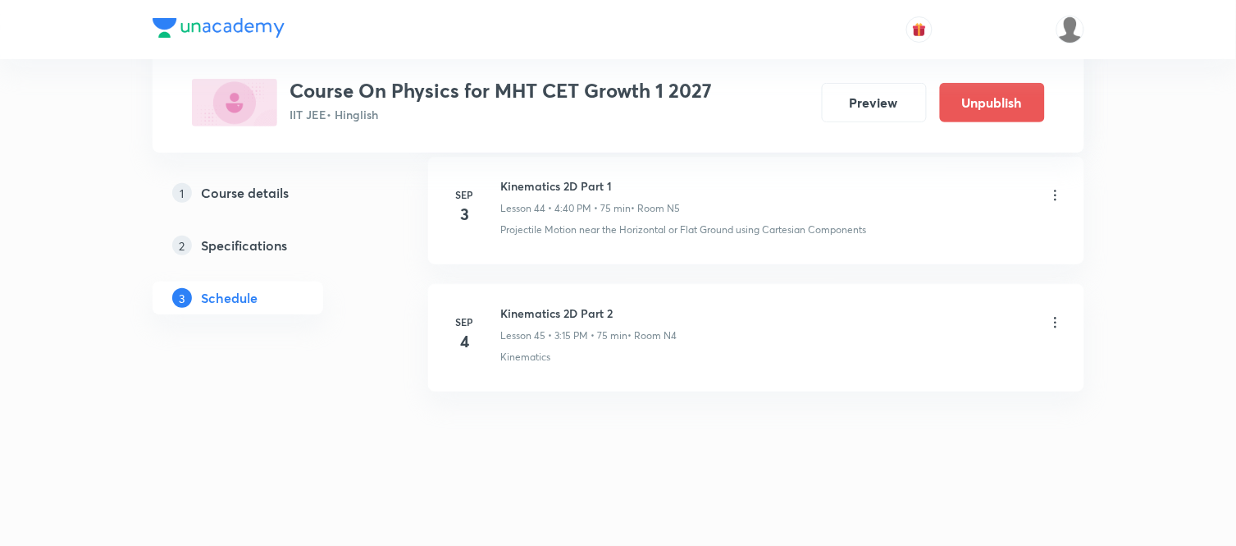
click at [569, 304] on h6 "Kinematics 2D Part 2" at bounding box center [589, 312] width 176 height 17
copy h6 "Kinematics 2D Part 2"
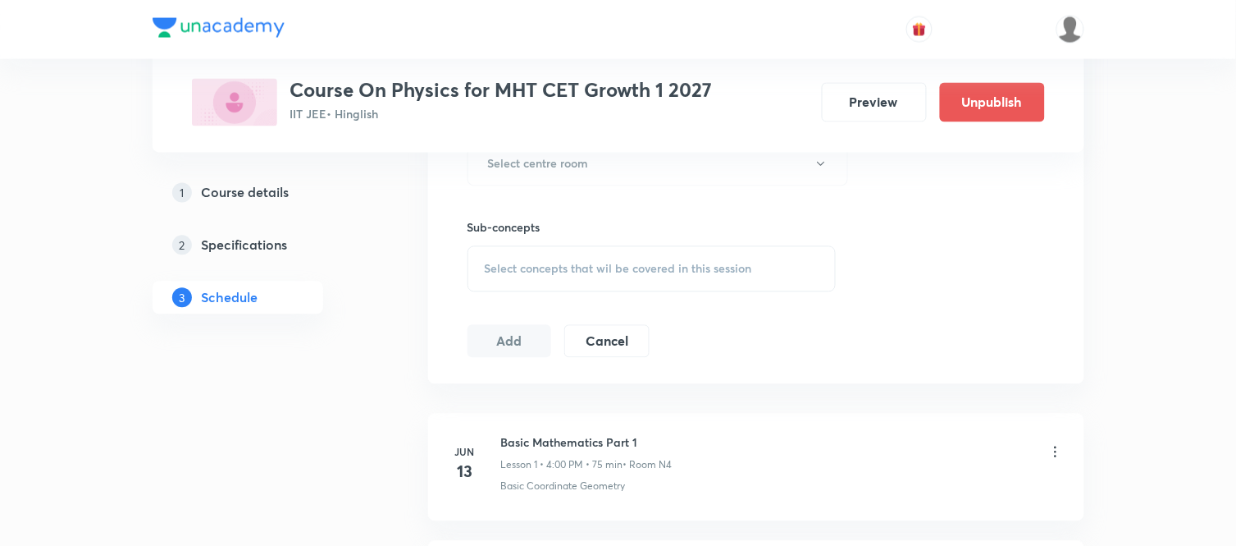
scroll to position [289, 0]
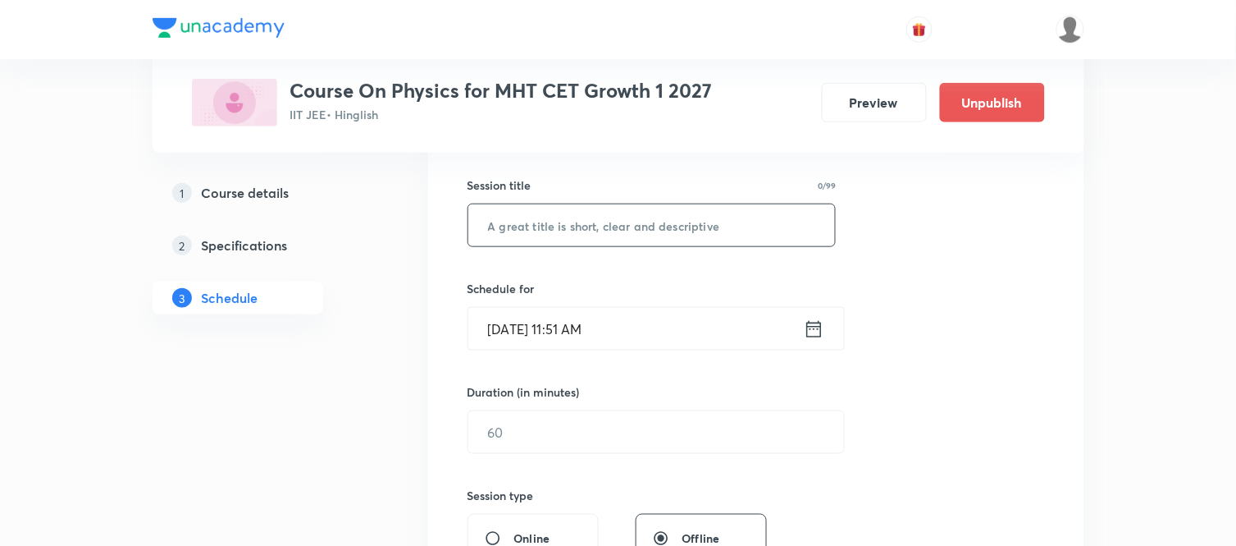
click at [593, 218] on input "text" at bounding box center [652, 225] width 368 height 42
paste input "Kinematics 2D Part 2"
type input "Kinematics 2D Part 3"
click at [811, 328] on icon at bounding box center [814, 328] width 21 height 23
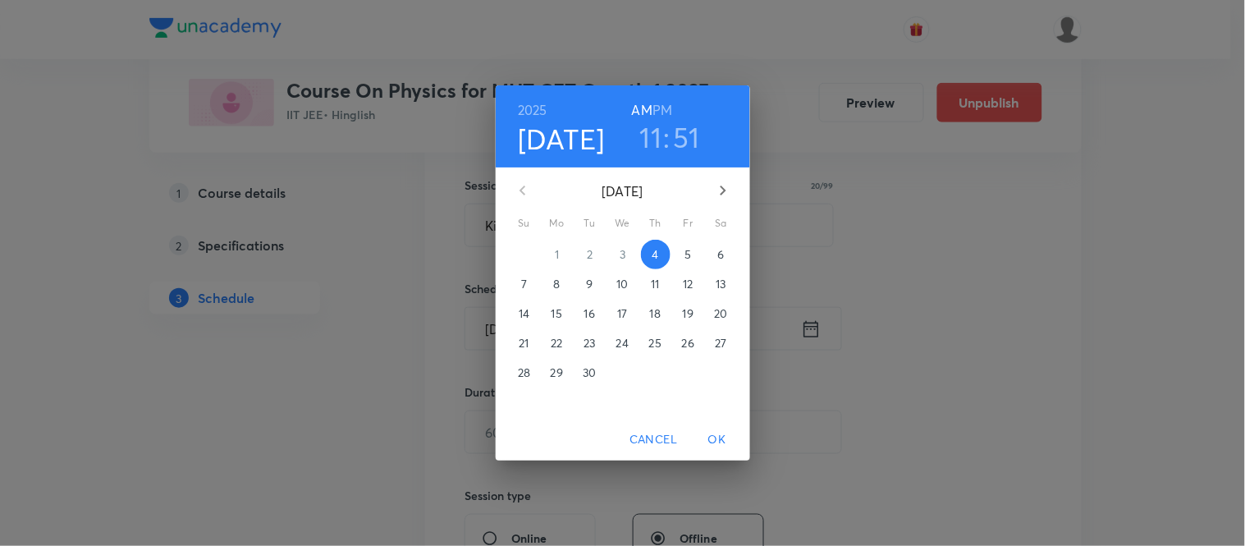
click at [685, 252] on p "5" at bounding box center [687, 254] width 7 height 16
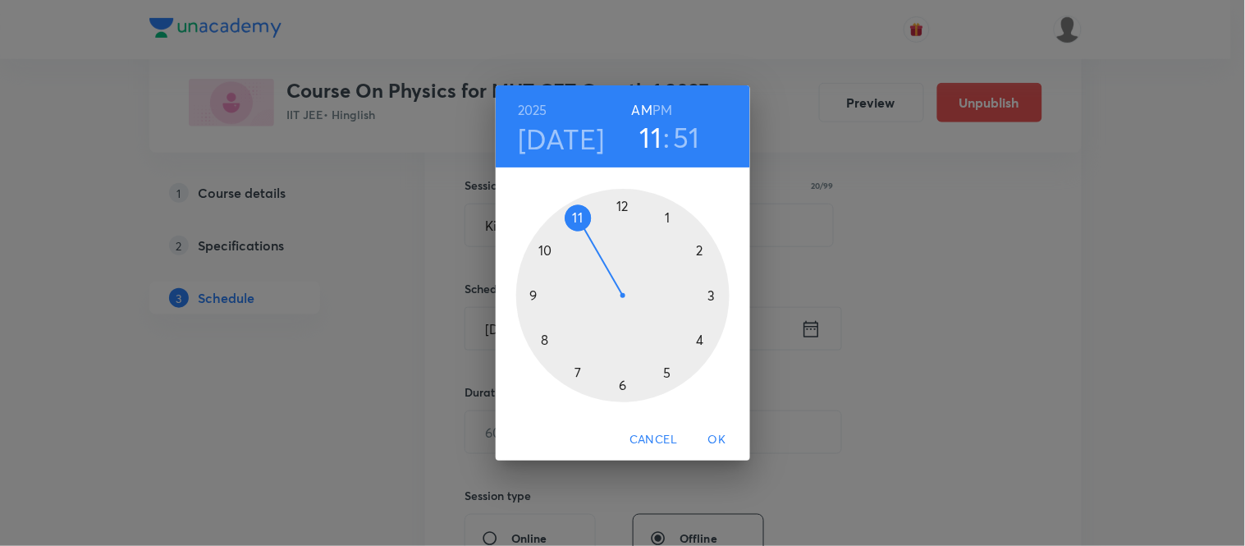
click at [659, 110] on h6 "PM" at bounding box center [662, 109] width 20 height 23
click at [712, 293] on div at bounding box center [622, 295] width 213 height 213
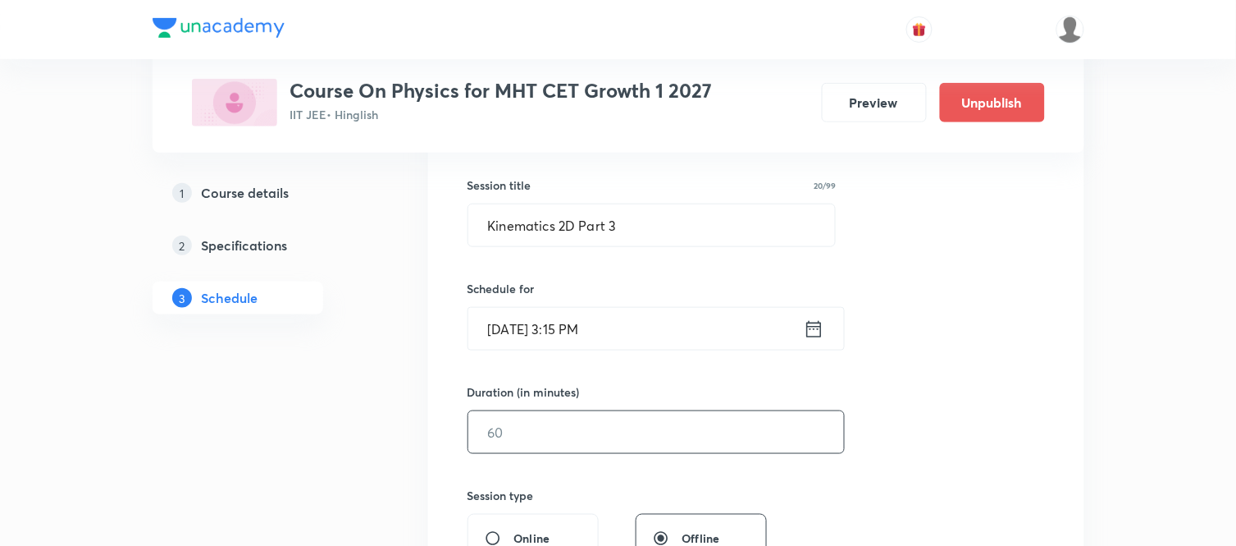
click at [551, 436] on input "text" at bounding box center [656, 432] width 376 height 42
type input "75"
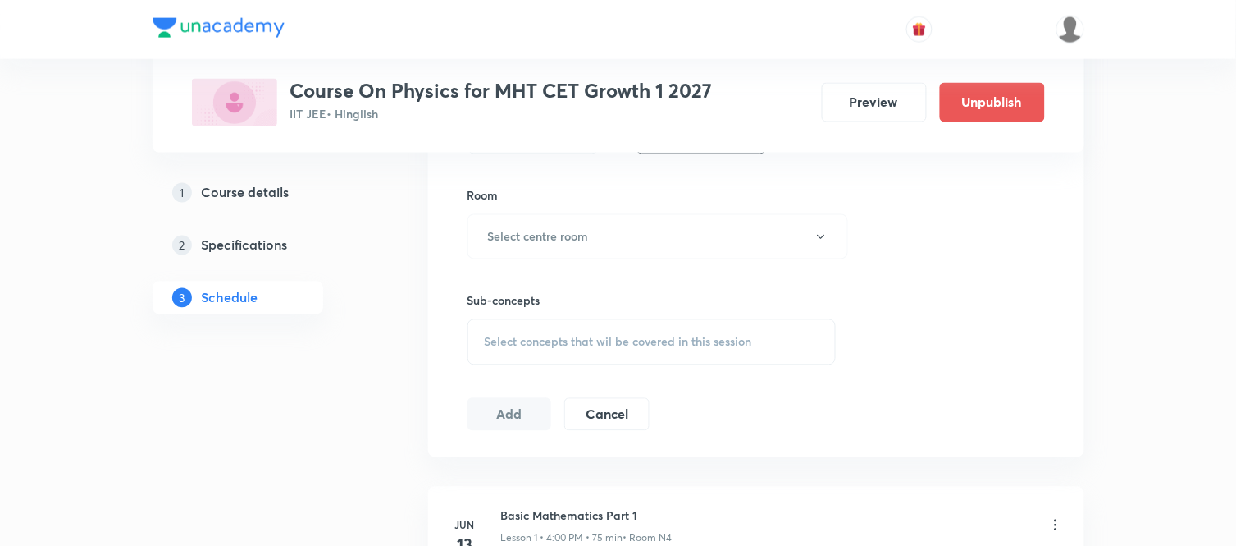
scroll to position [726, 0]
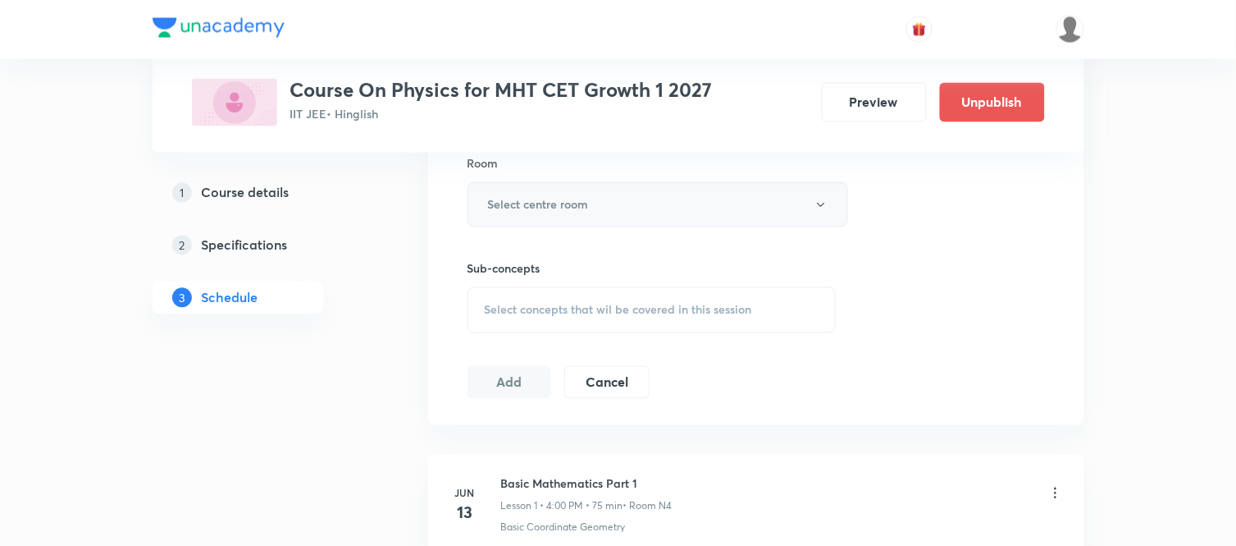
click at [582, 226] on button "Select centre room" at bounding box center [658, 204] width 381 height 45
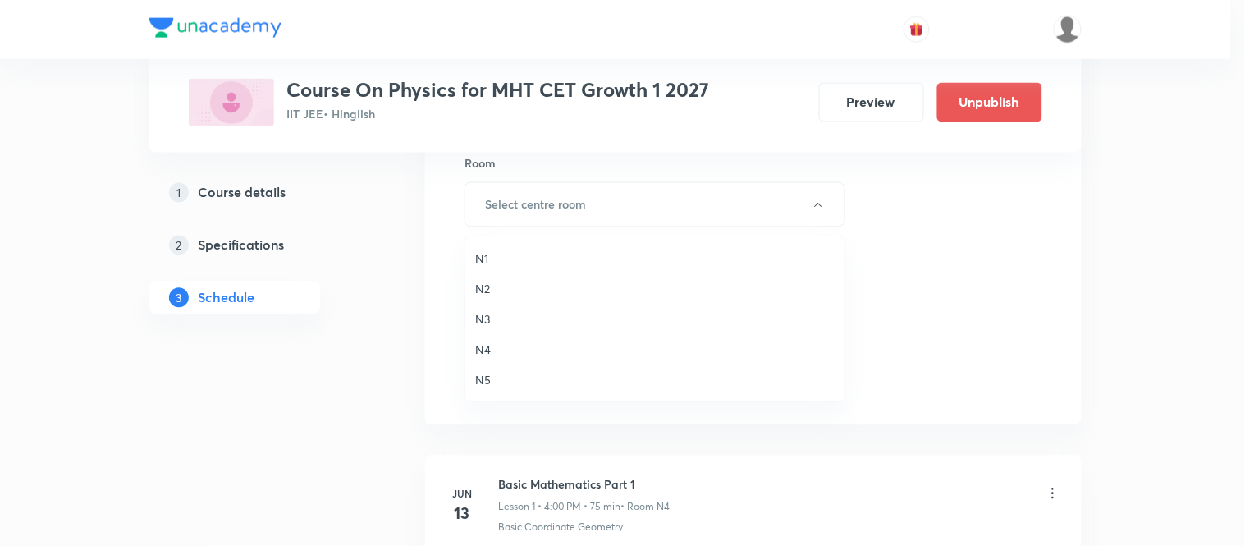
click at [469, 347] on li "N4" at bounding box center [654, 349] width 379 height 30
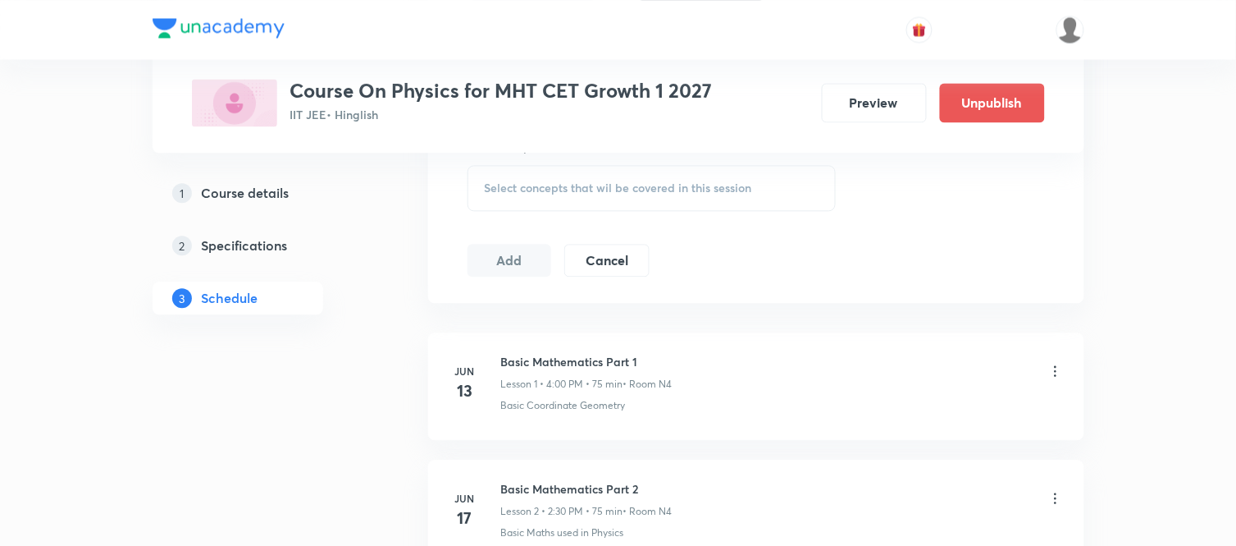
scroll to position [872, 0]
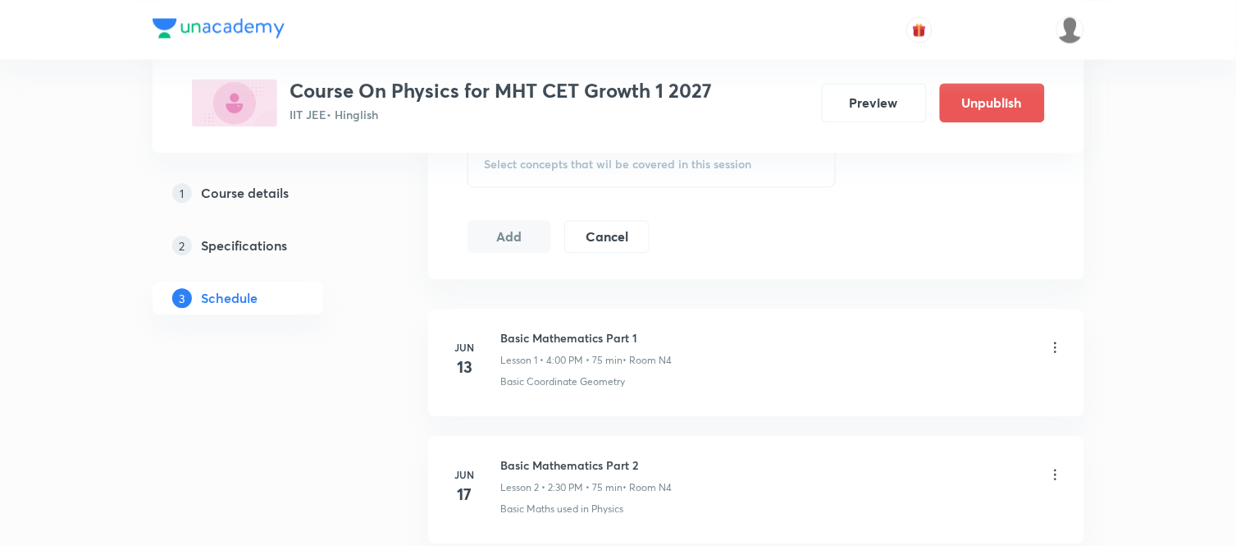
click at [527, 185] on div "Select concepts that wil be covered in this session" at bounding box center [652, 164] width 369 height 46
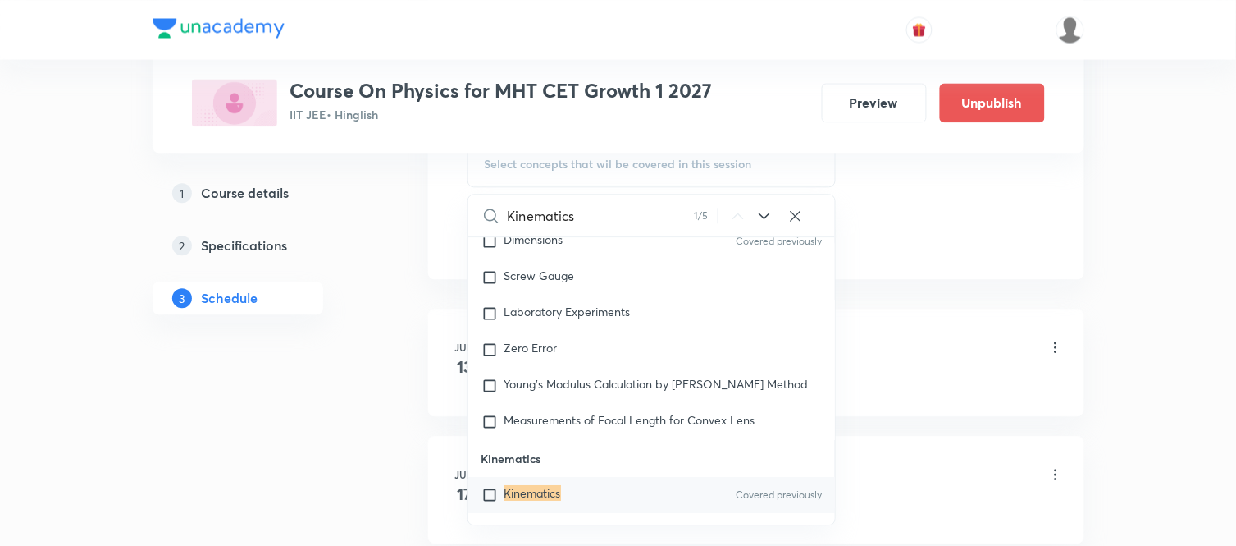
scroll to position [1454, 0]
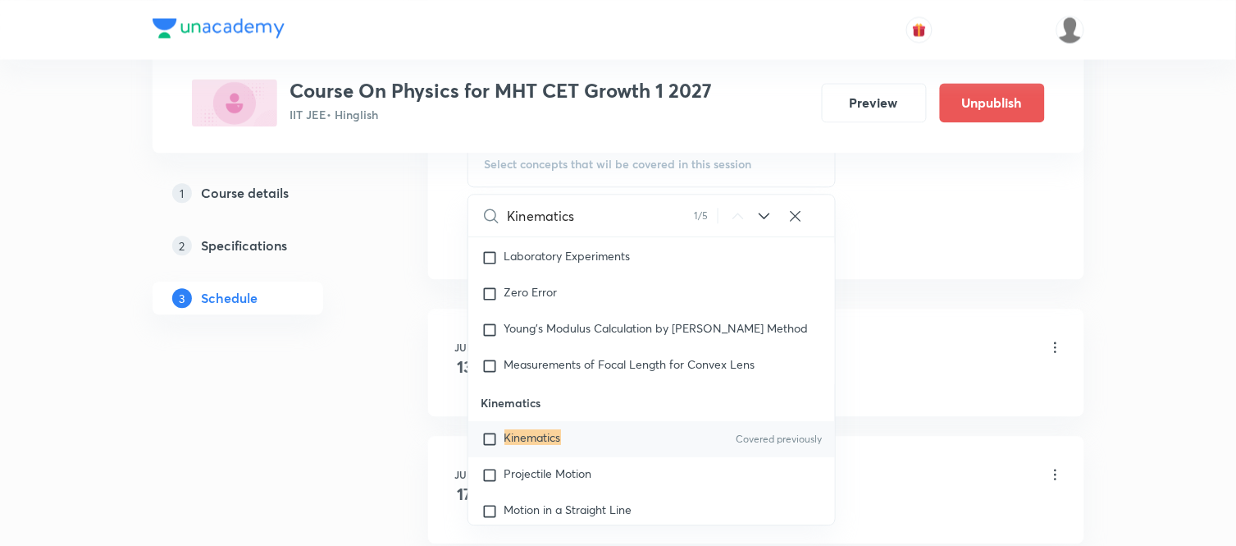
type input "Kinematics"
click at [540, 445] on mark "Kinematics" at bounding box center [533, 437] width 57 height 16
checkbox input "true"
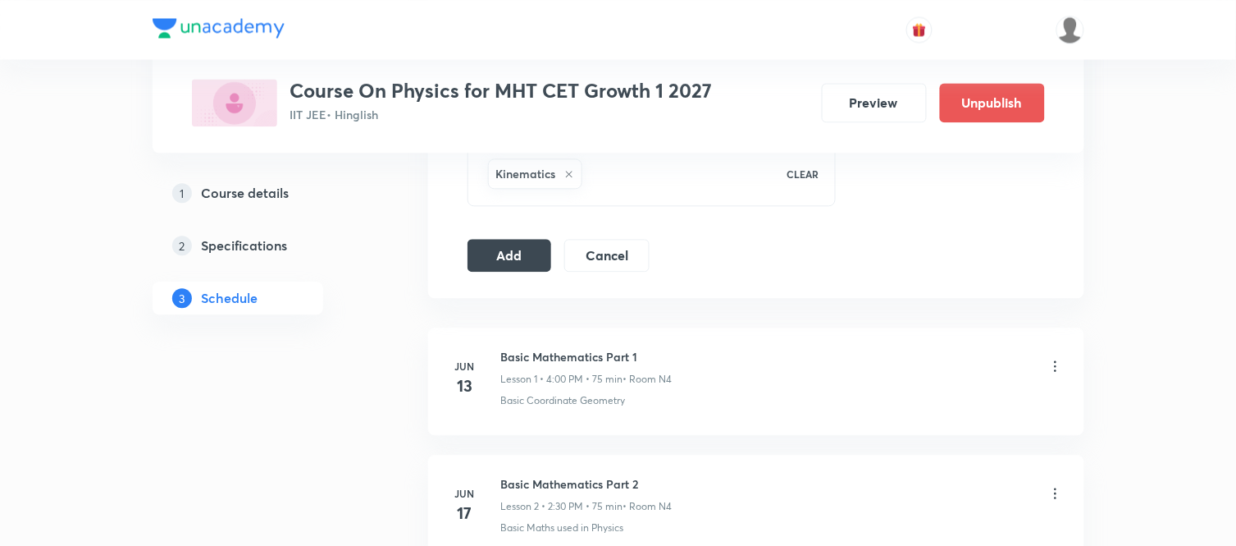
click at [521, 264] on button "Add" at bounding box center [510, 253] width 85 height 33
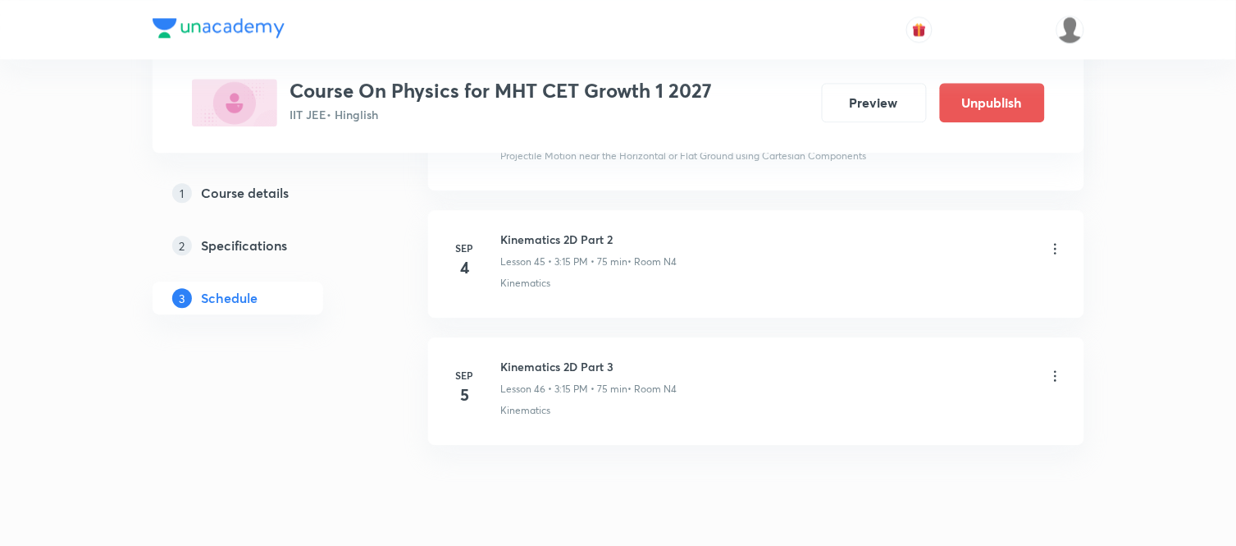
scroll to position [5872, 0]
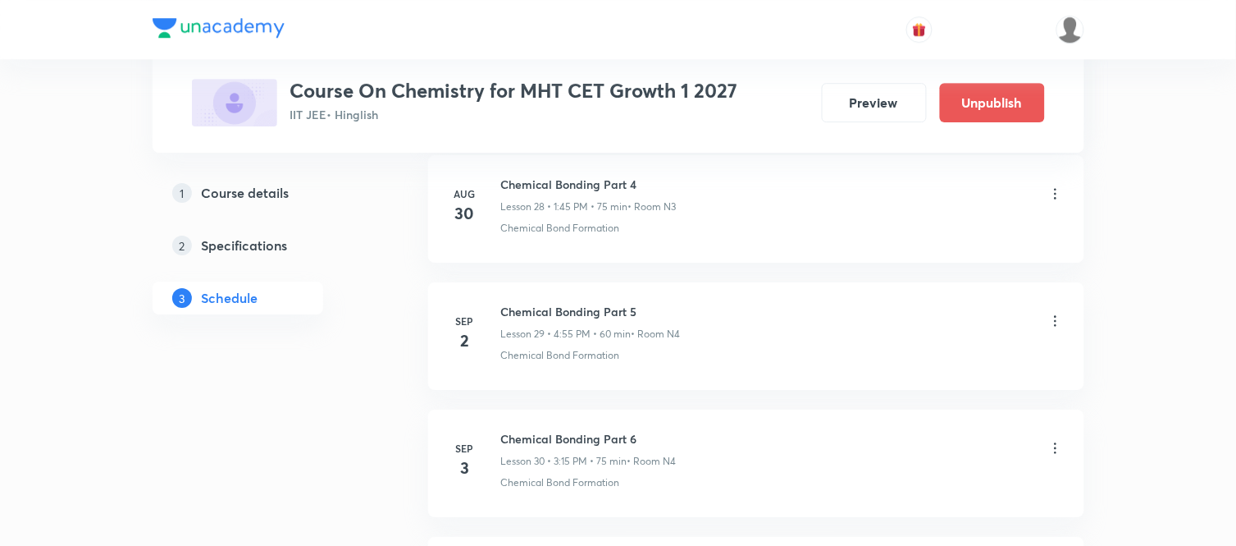
scroll to position [4716, 0]
click at [560, 313] on h6 "Chemical Bonding Part 7" at bounding box center [589, 312] width 176 height 17
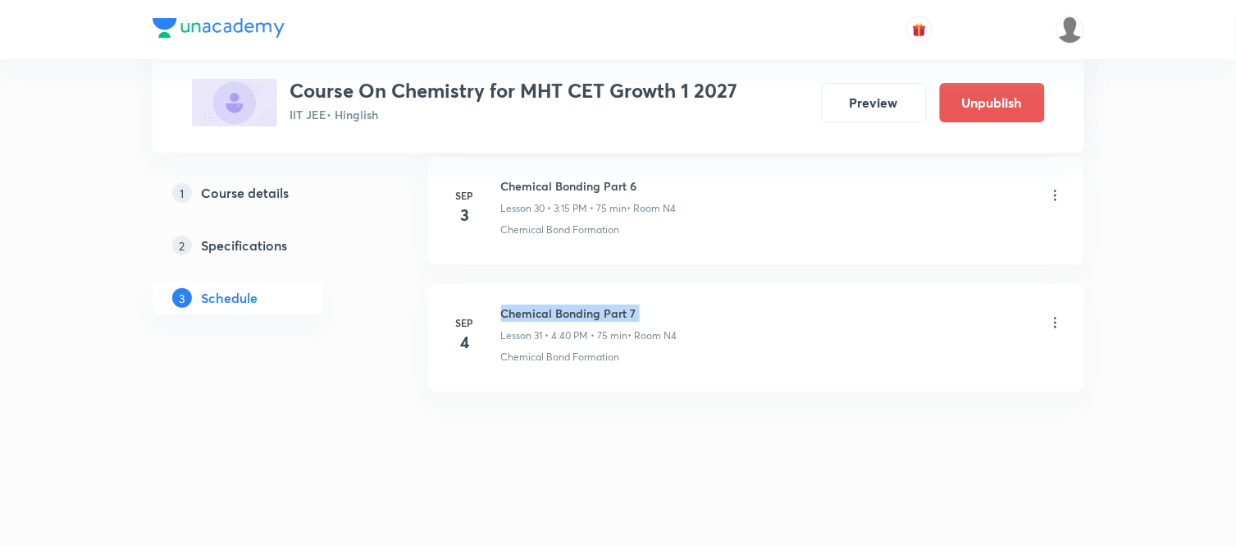
click at [560, 313] on h6 "Chemical Bonding Part 7" at bounding box center [589, 312] width 176 height 17
copy h6 "Chemical Bonding Part 7"
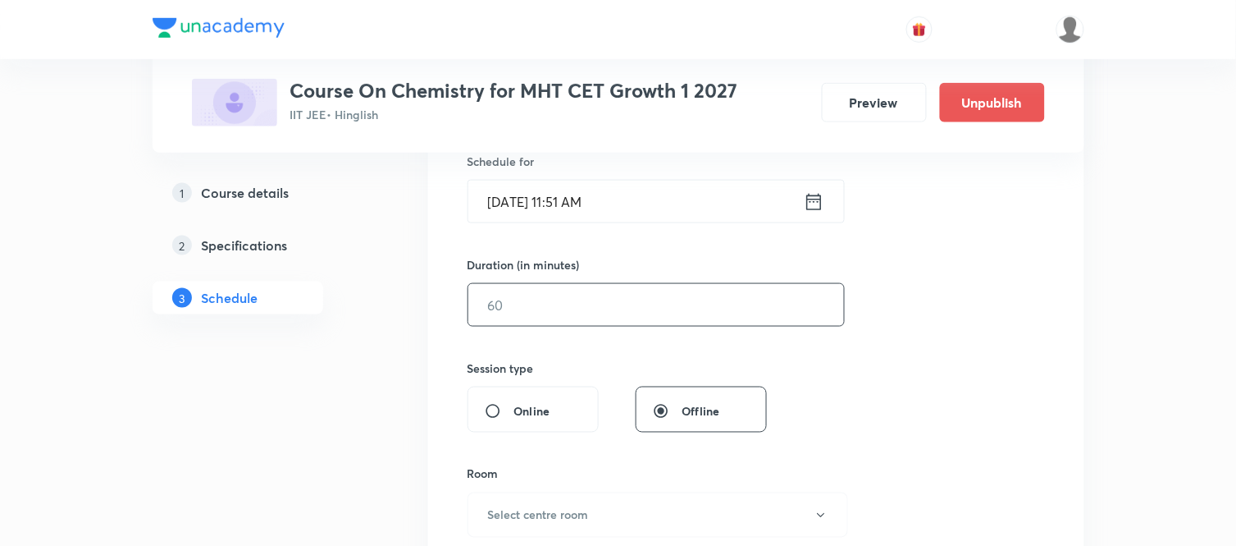
scroll to position [0, 0]
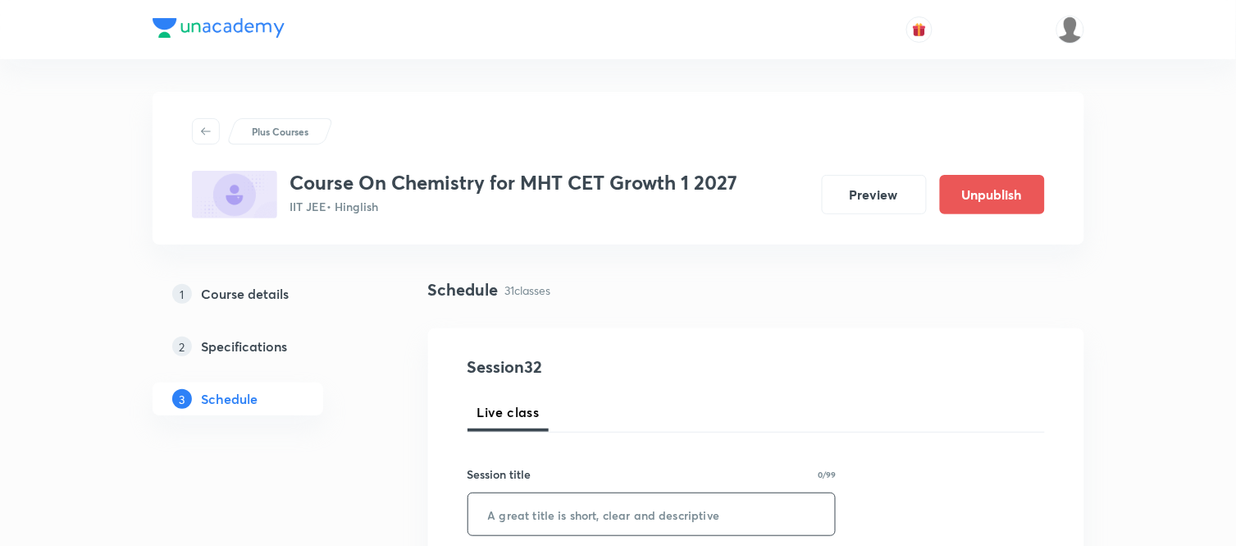
click at [526, 509] on input "text" at bounding box center [652, 514] width 368 height 42
paste input "Chemical Bonding Part 7"
type input "Chemical Bonding Part 8"
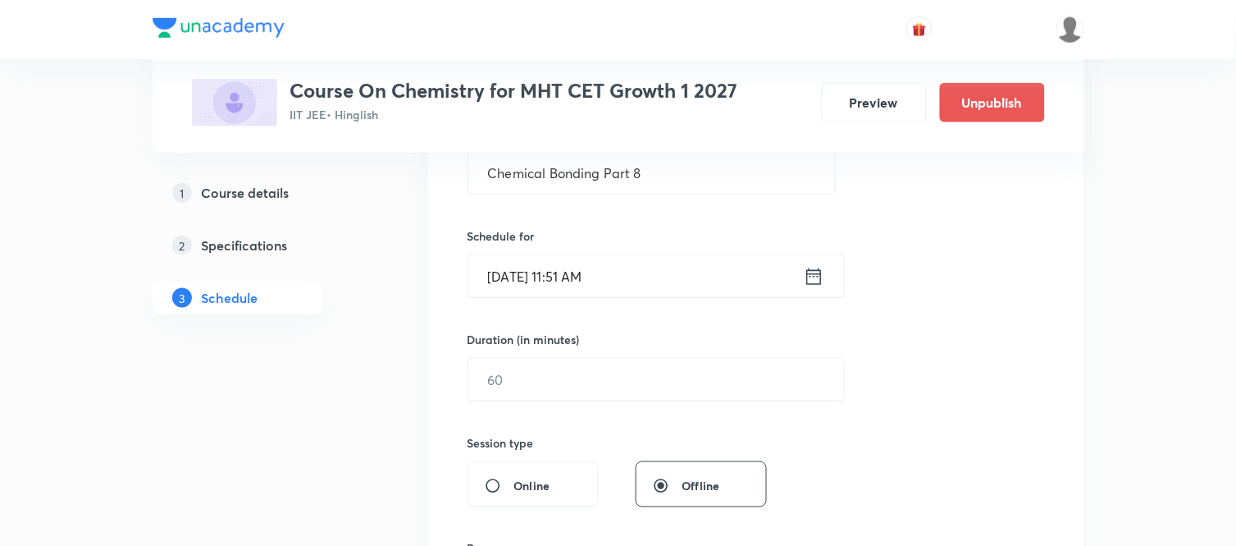
scroll to position [364, 0]
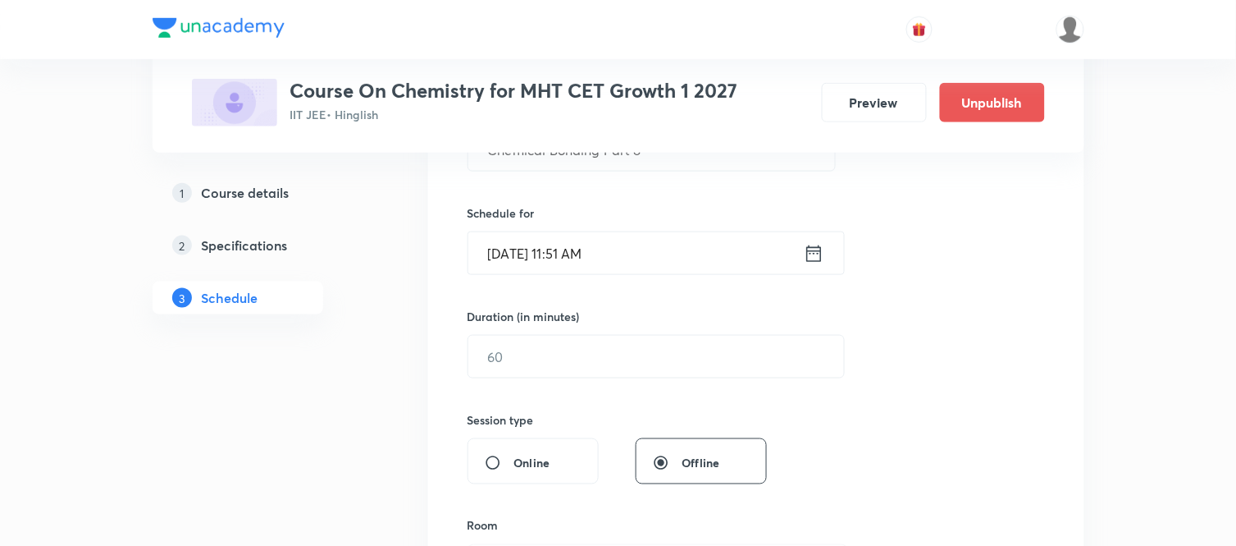
click at [811, 258] on icon at bounding box center [814, 253] width 21 height 23
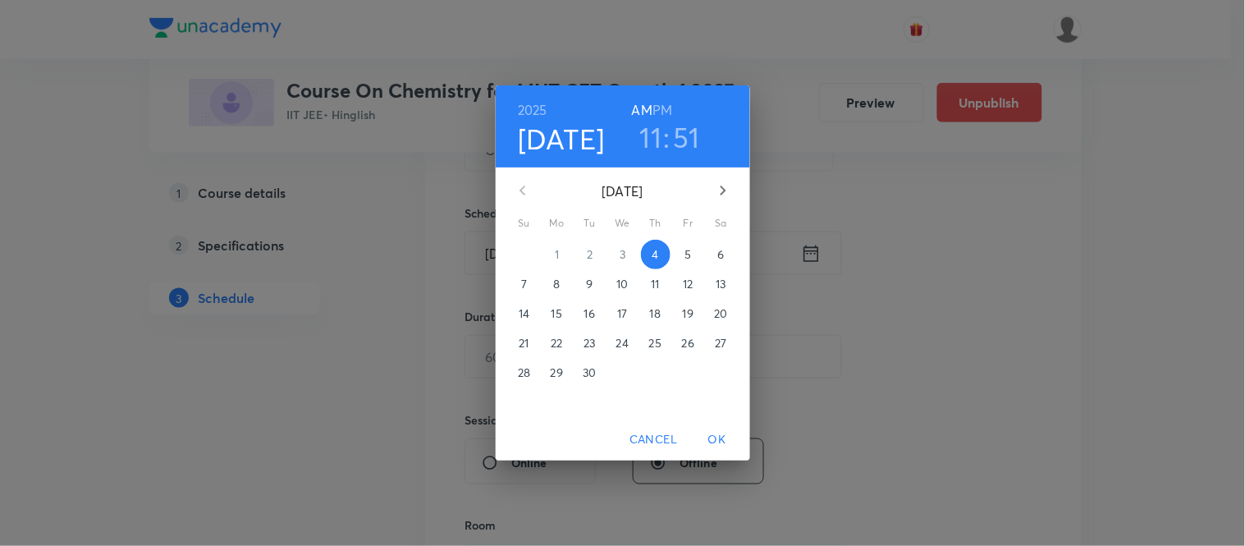
click at [690, 252] on p "5" at bounding box center [687, 254] width 7 height 16
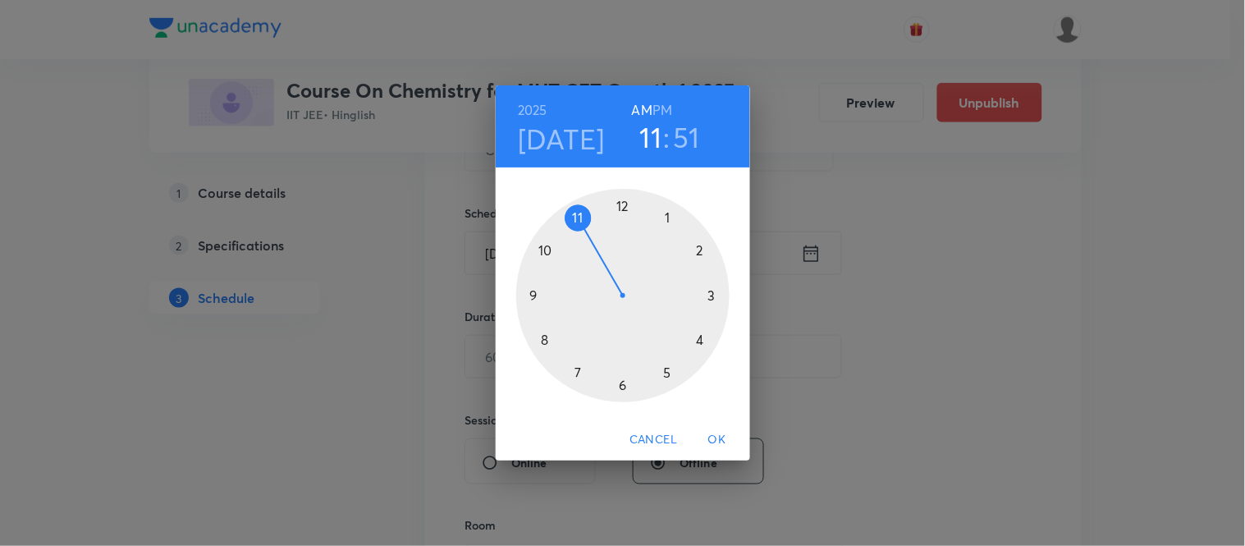
click at [658, 109] on h6 "PM" at bounding box center [662, 109] width 20 height 23
click at [699, 339] on div at bounding box center [622, 295] width 213 height 213
click at [543, 338] on div at bounding box center [622, 295] width 213 height 213
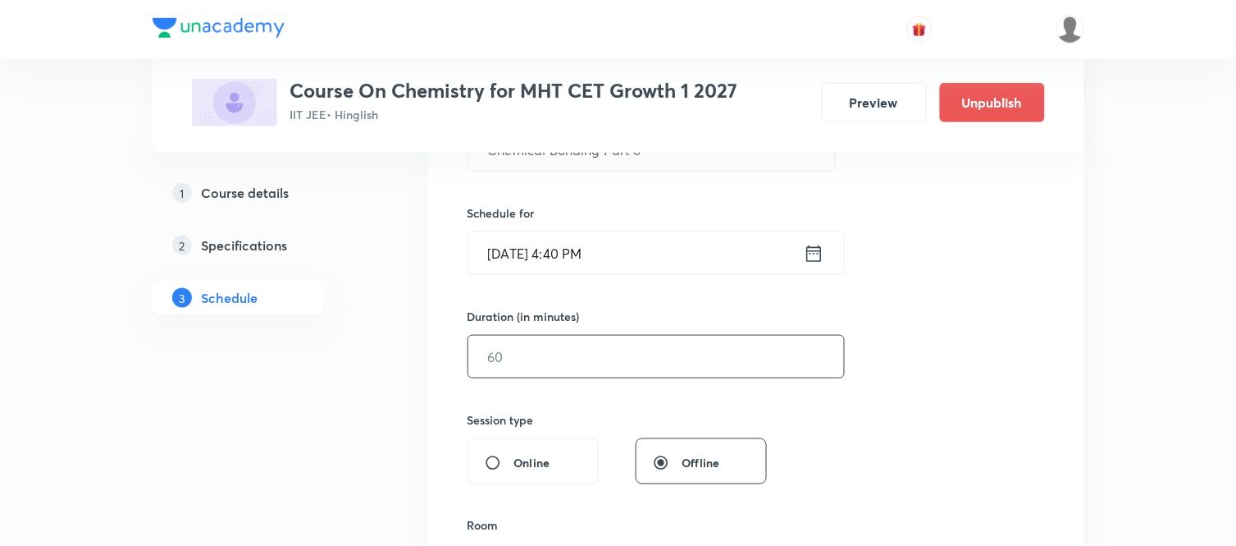
click at [539, 353] on input "text" at bounding box center [656, 357] width 376 height 42
type input "75"
click at [351, 297] on div "1 Course details 2 Specifications 3 Schedule" at bounding box center [264, 255] width 223 height 158
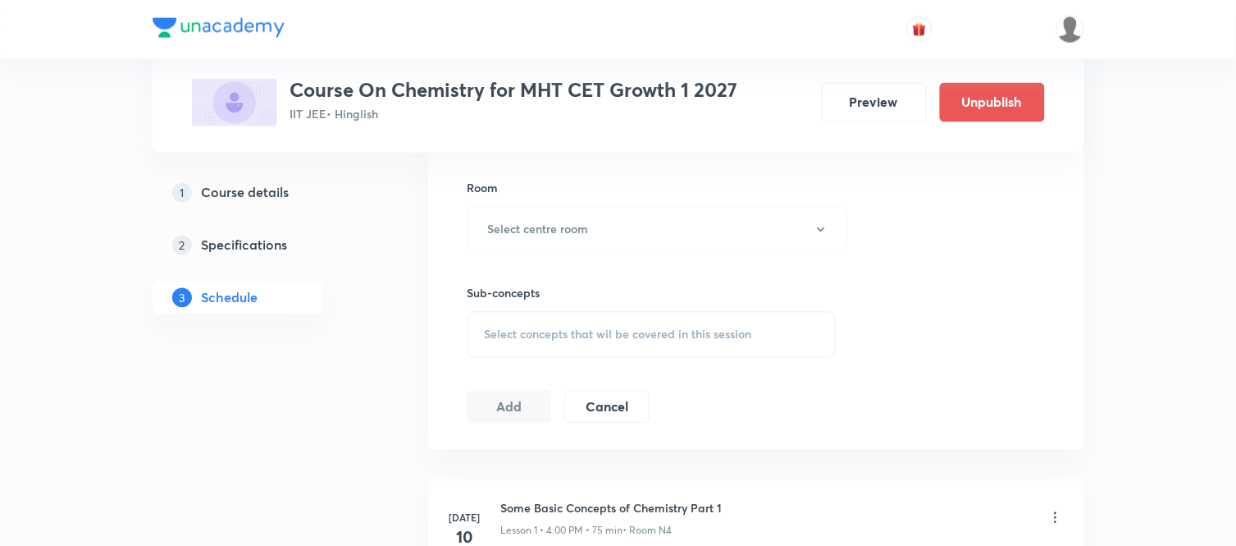
scroll to position [729, 0]
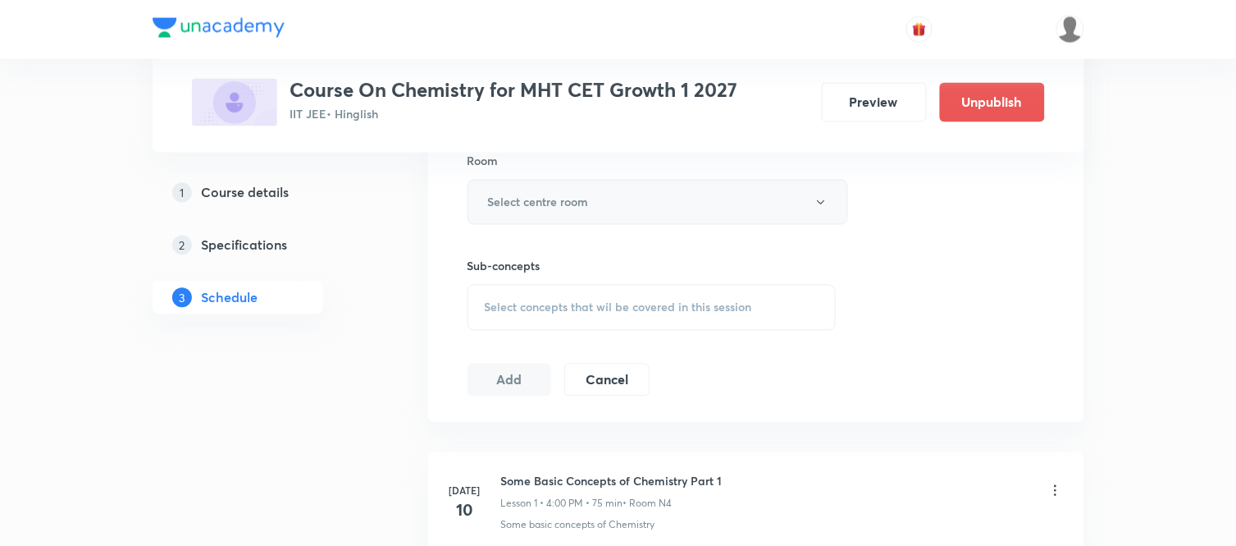
click at [610, 212] on button "Select centre room" at bounding box center [658, 202] width 381 height 45
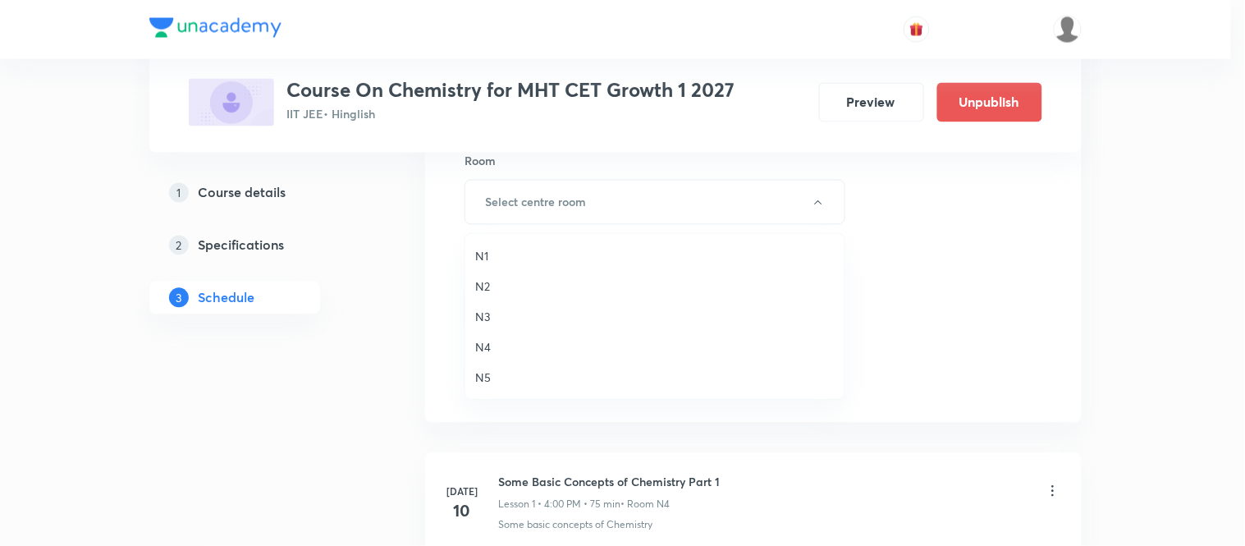
click at [477, 346] on span "N4" at bounding box center [654, 346] width 359 height 17
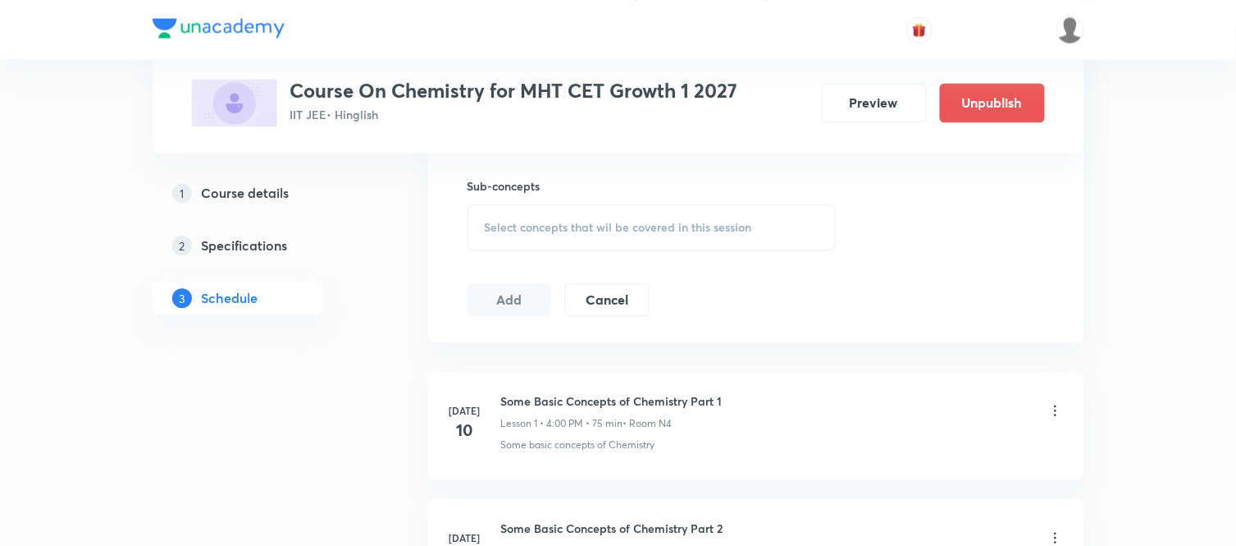
scroll to position [838, 0]
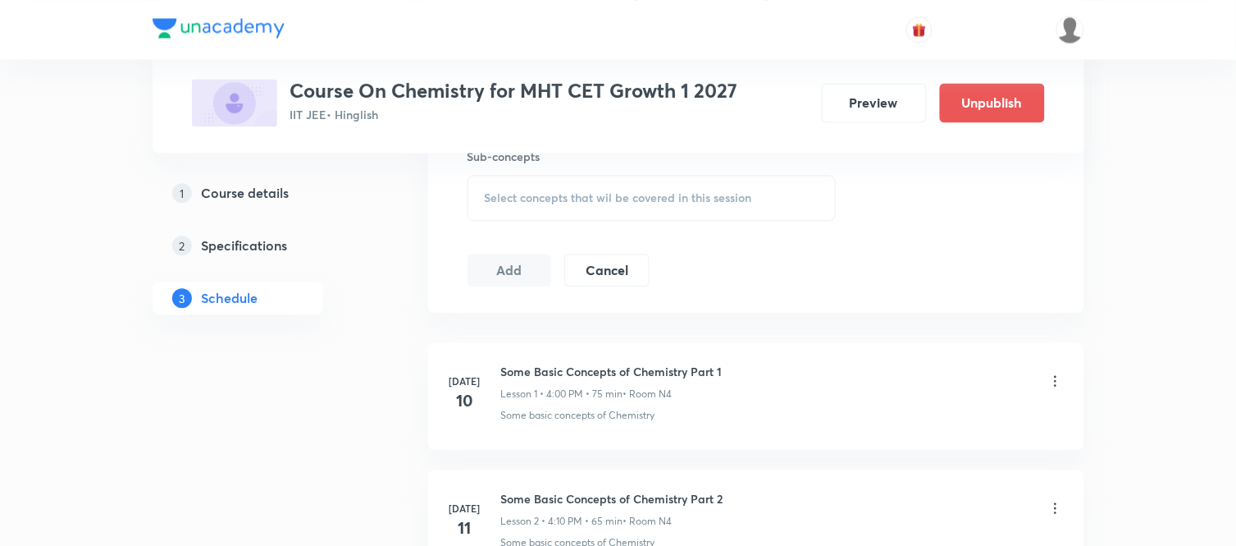
click at [548, 185] on div "Select concepts that wil be covered in this session" at bounding box center [652, 198] width 369 height 46
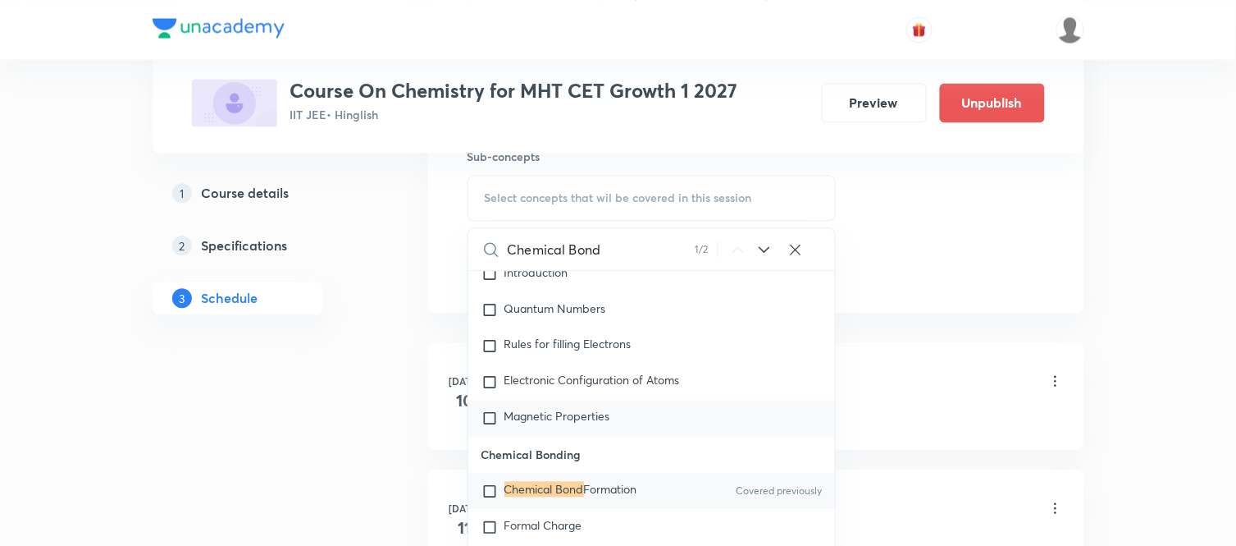
scroll to position [23038, 0]
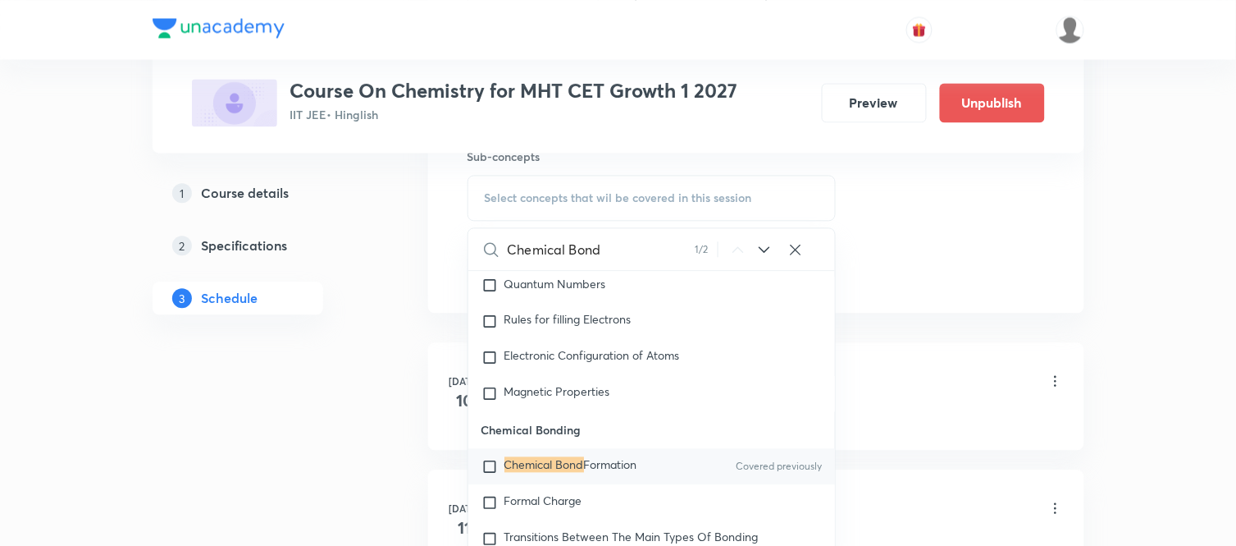
type input "Chemical Bond"
click at [619, 472] on div "Chemical Bond Formation Covered previously" at bounding box center [652, 466] width 368 height 36
checkbox input "true"
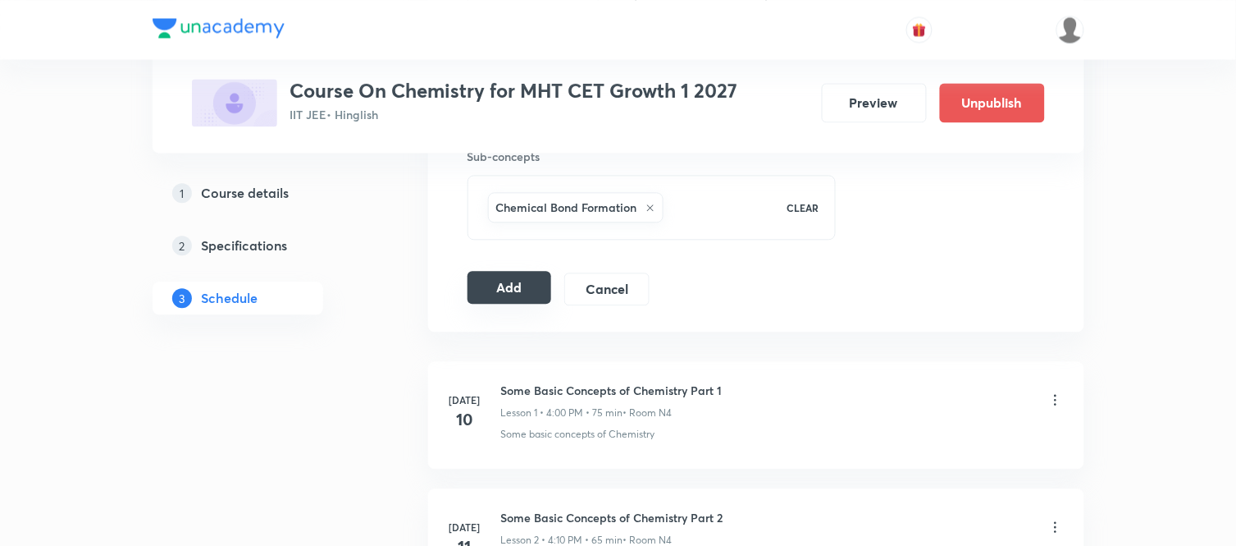
click at [505, 291] on button "Add" at bounding box center [510, 287] width 85 height 33
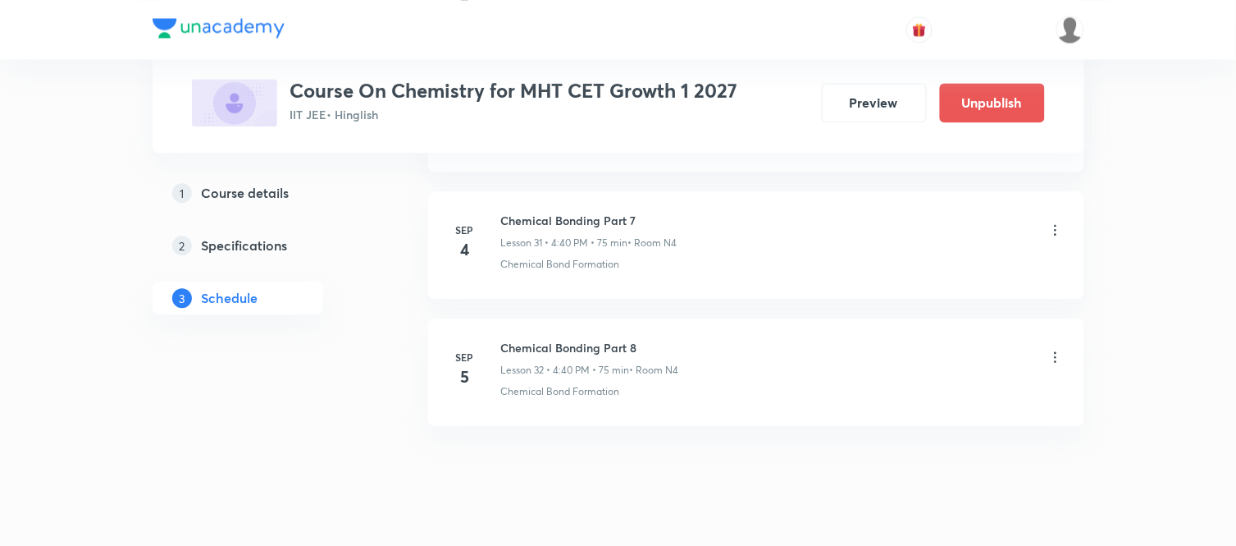
scroll to position [4089, 0]
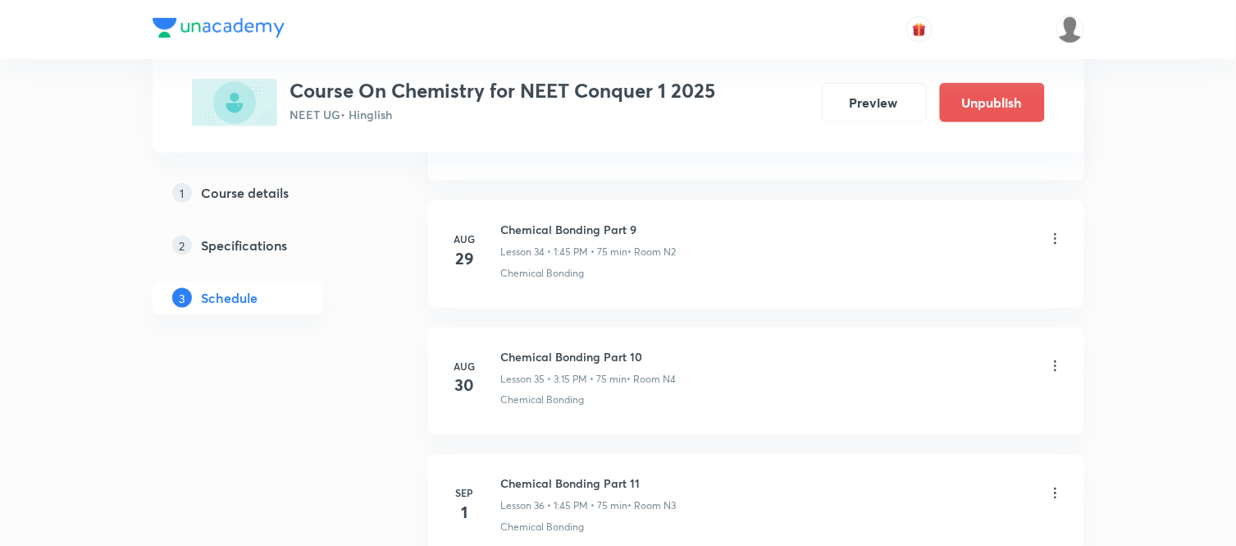
scroll to position [5607, 0]
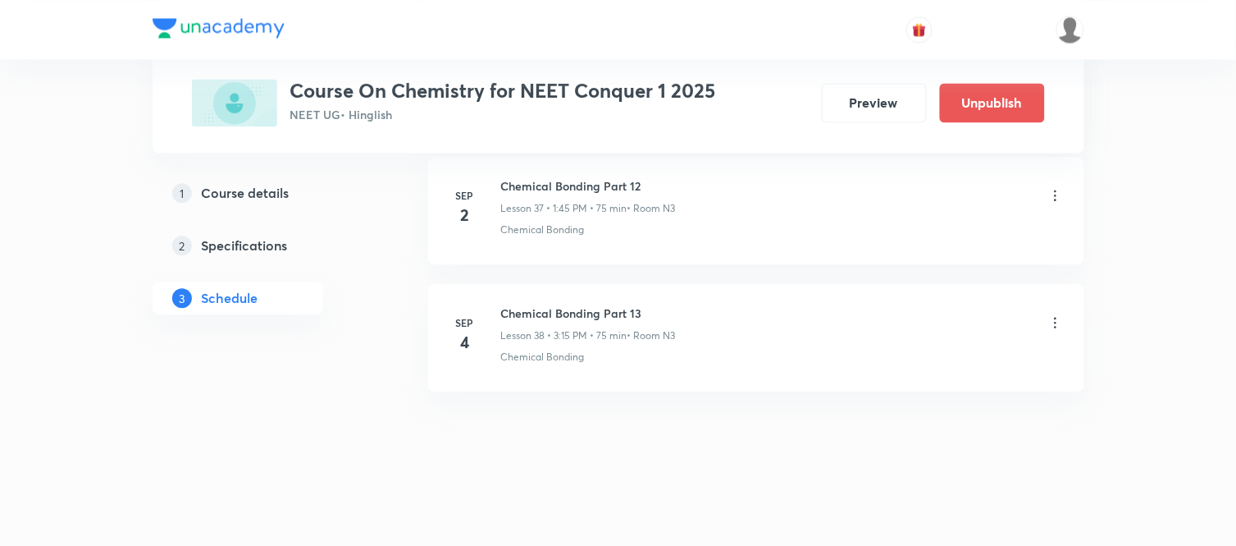
click at [574, 316] on h6 "Chemical Bonding Part 13" at bounding box center [588, 312] width 175 height 17
copy h6 "Chemical Bonding Part 13"
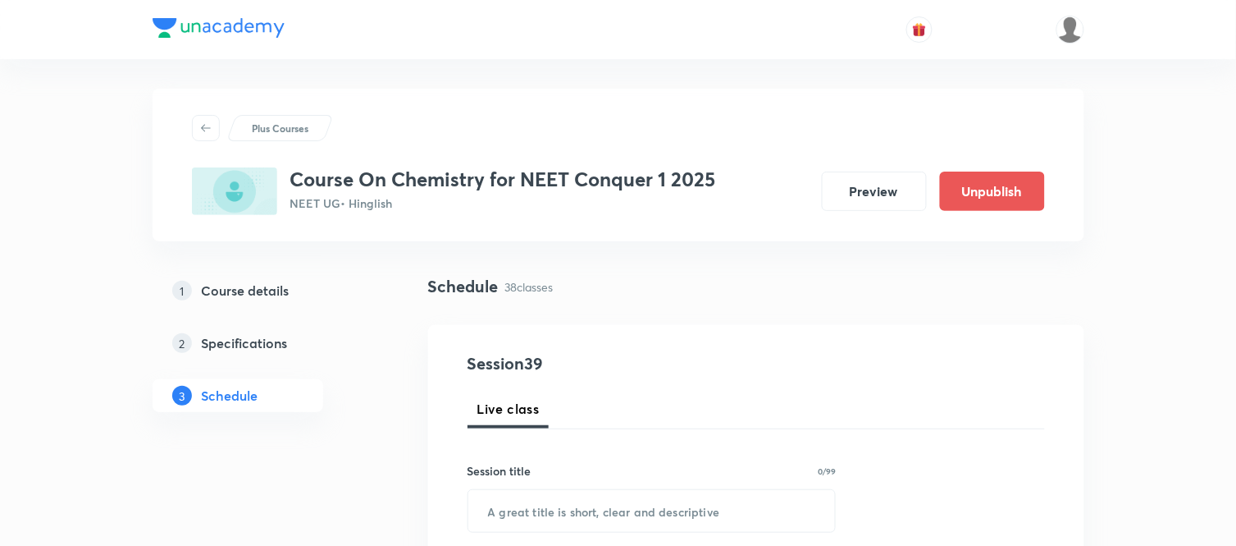
scroll to position [0, 0]
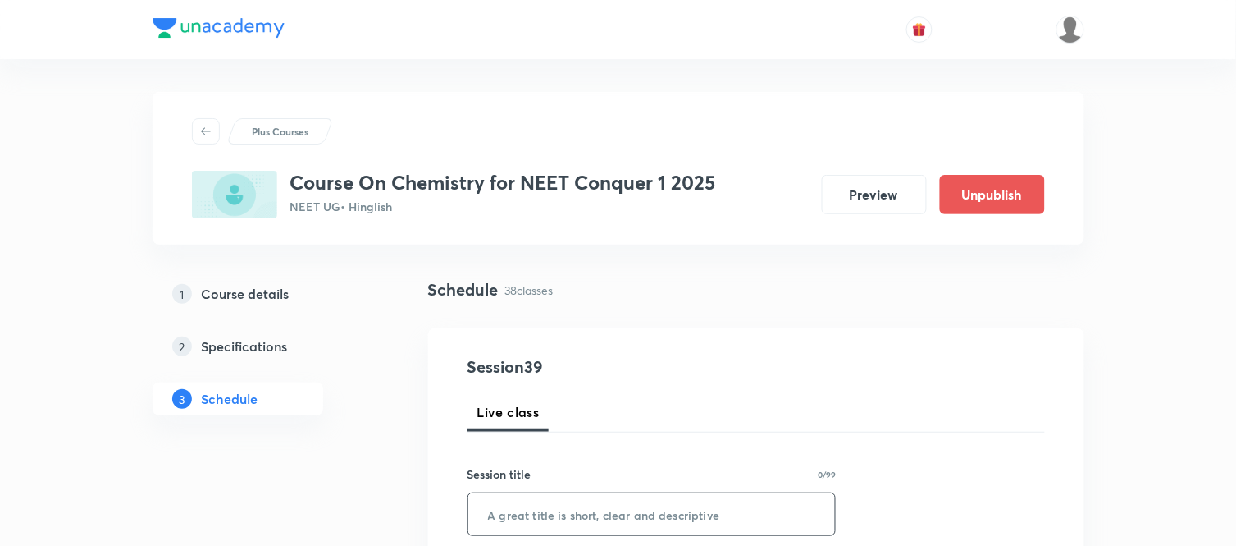
click at [535, 514] on input "text" at bounding box center [652, 514] width 368 height 42
paste input "Chemical Bonding Part 13"
type input "Chemical Bonding Part 14"
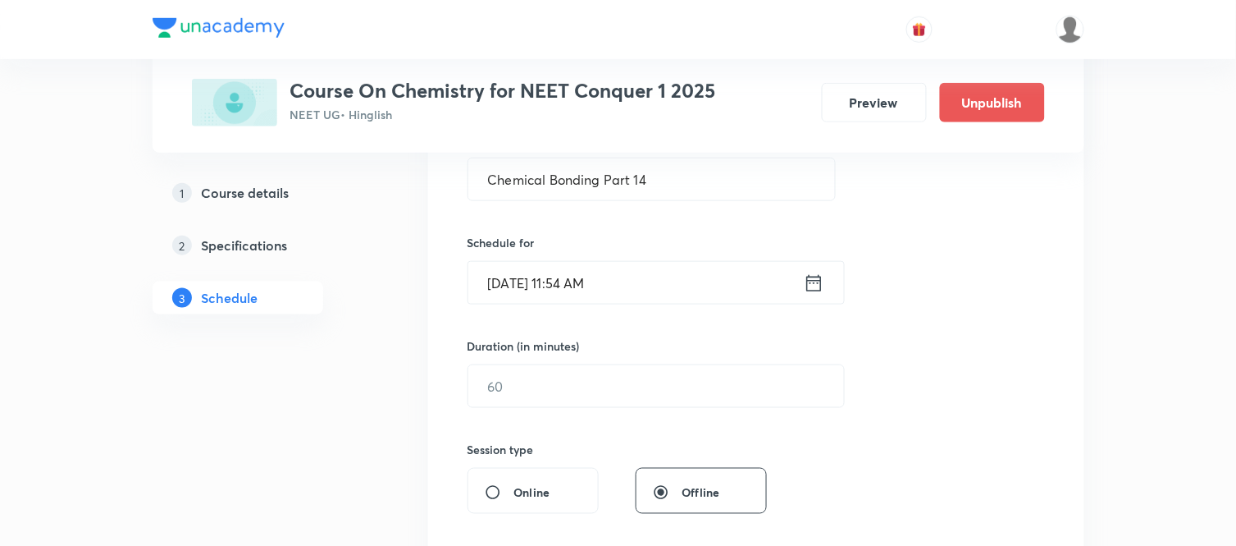
scroll to position [364, 0]
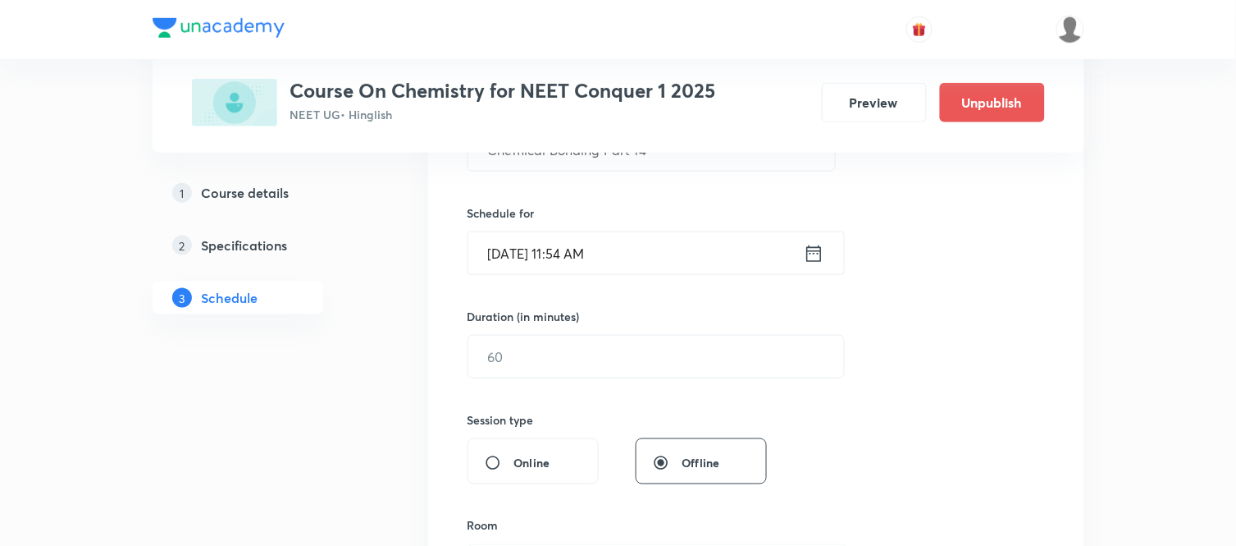
click at [804, 251] on icon at bounding box center [814, 253] width 21 height 23
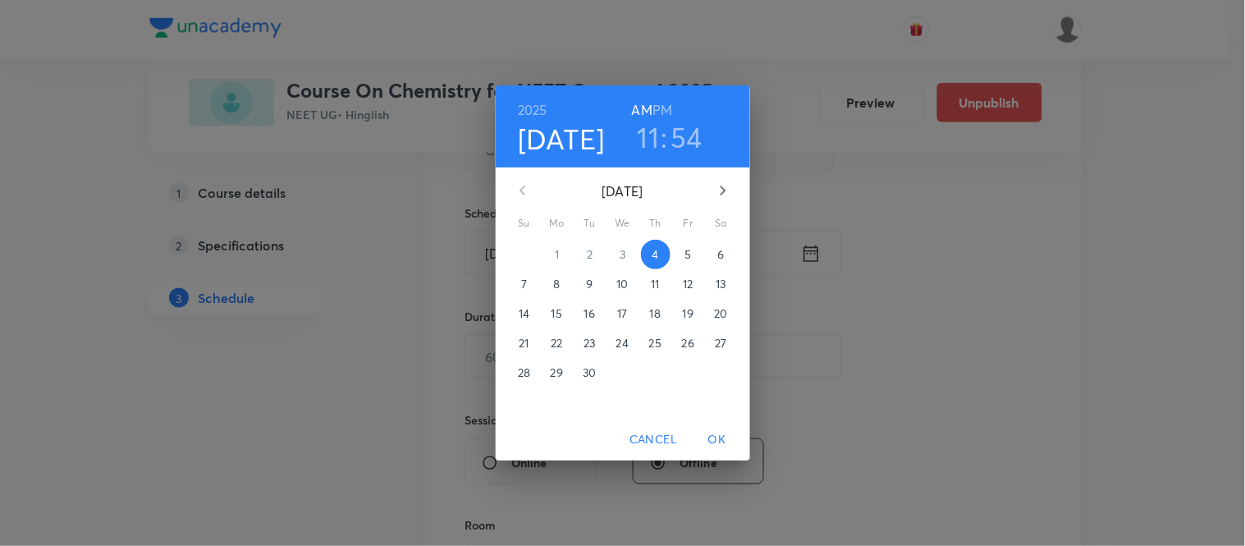
click at [695, 255] on span "5" at bounding box center [689, 254] width 30 height 16
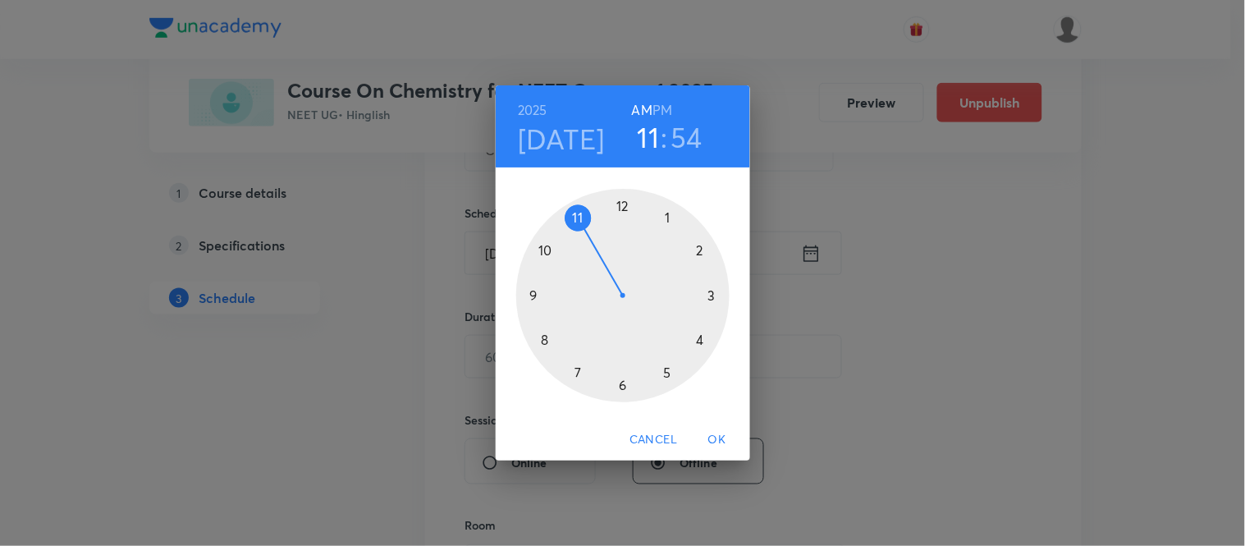
click at [661, 112] on h6 "PM" at bounding box center [662, 109] width 20 height 23
click at [668, 216] on div at bounding box center [622, 295] width 213 height 213
click at [533, 292] on div at bounding box center [622, 295] width 213 height 213
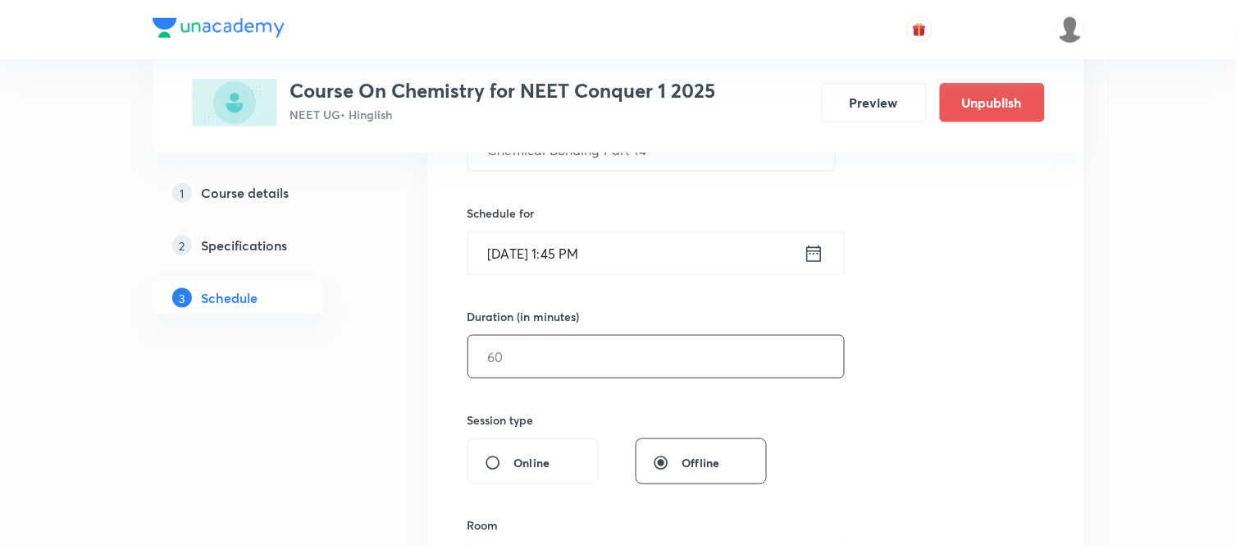
click at [504, 354] on input "text" at bounding box center [656, 357] width 376 height 42
type input "75"
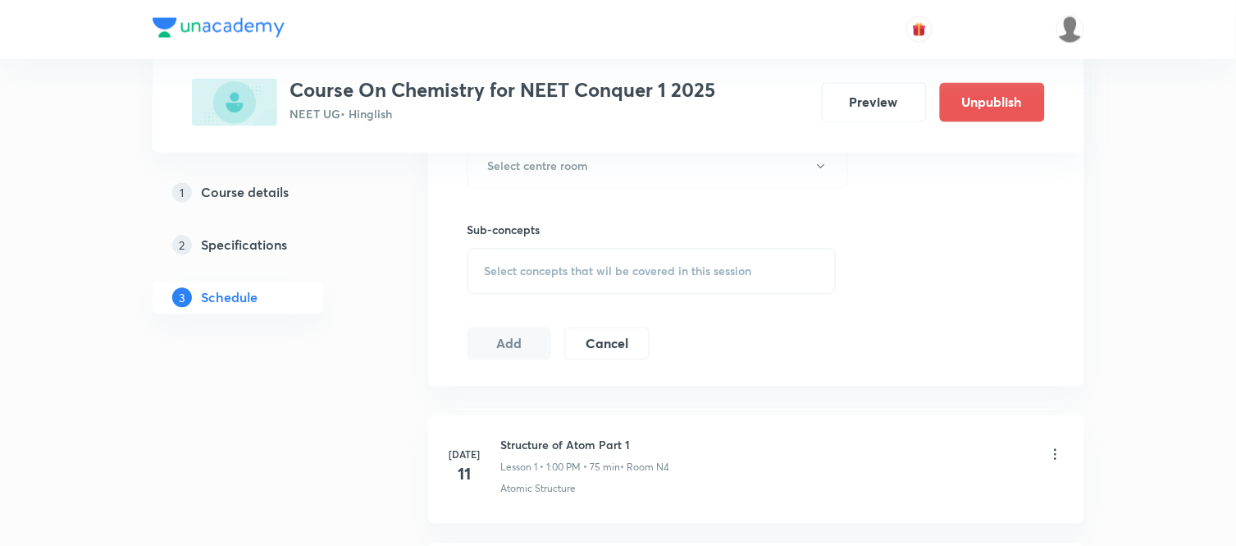
scroll to position [765, 0]
click at [596, 170] on button "Select centre room" at bounding box center [658, 165] width 381 height 45
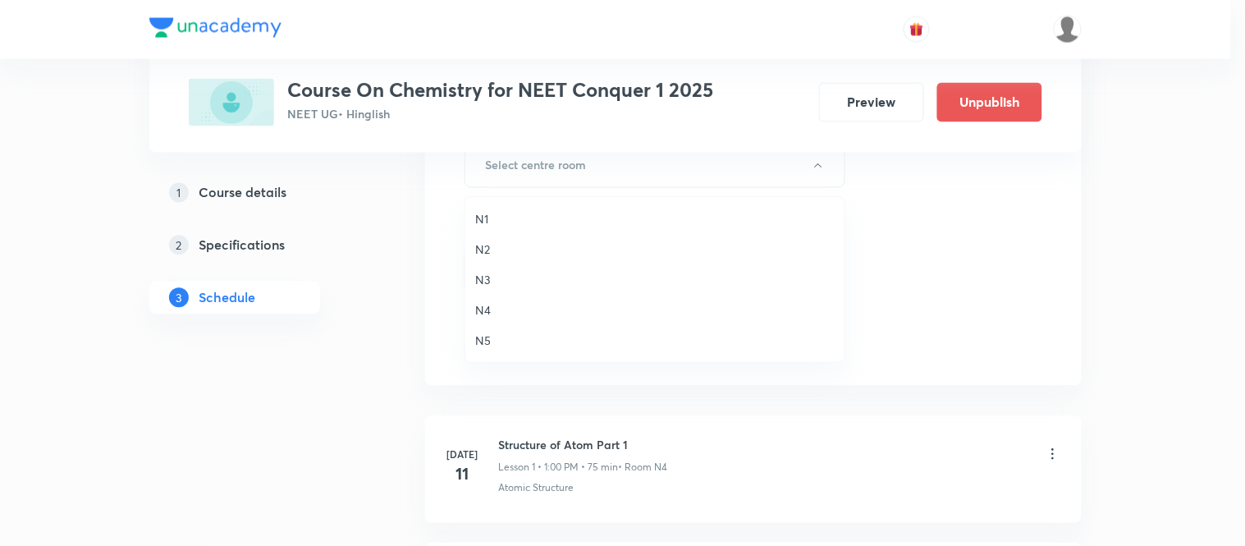
click at [482, 281] on span "N3" at bounding box center [654, 279] width 359 height 17
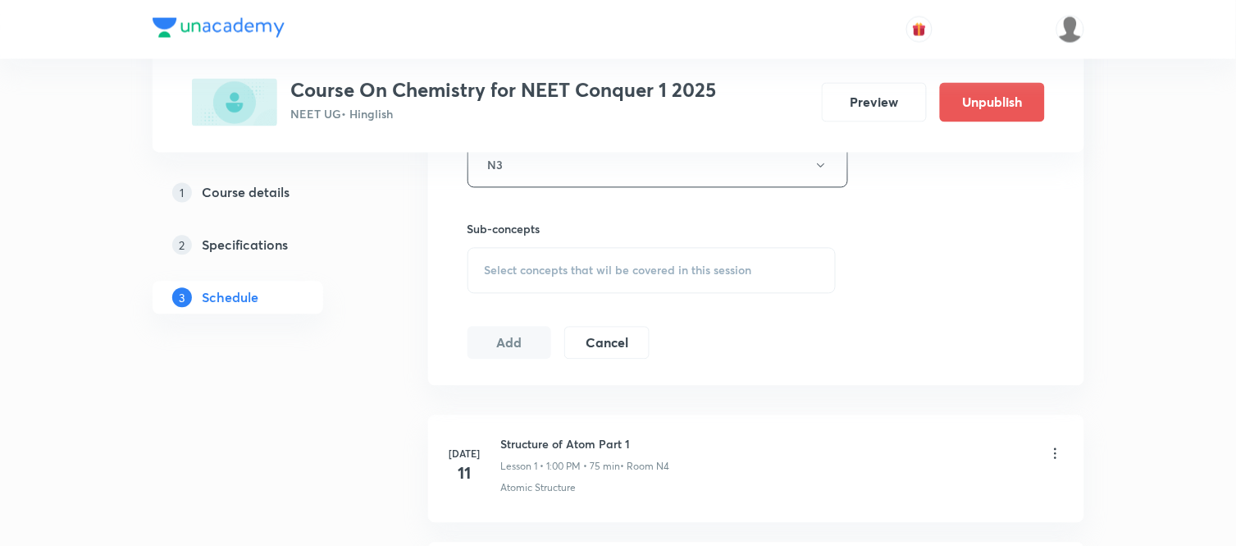
click at [510, 271] on span "Select concepts that wil be covered in this session" at bounding box center [618, 270] width 267 height 13
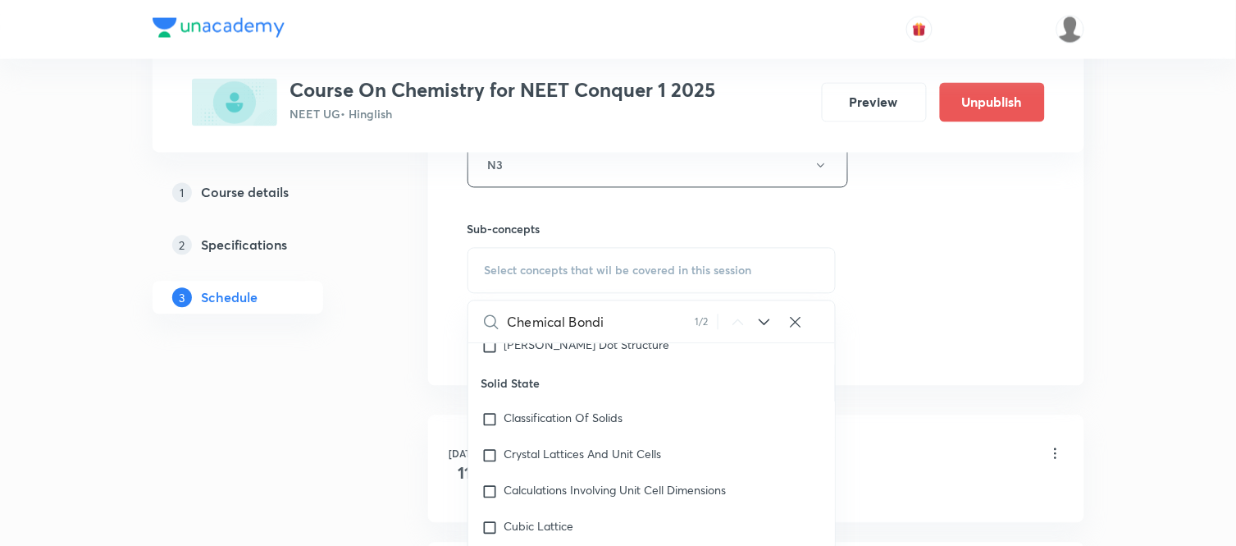
scroll to position [1243, 0]
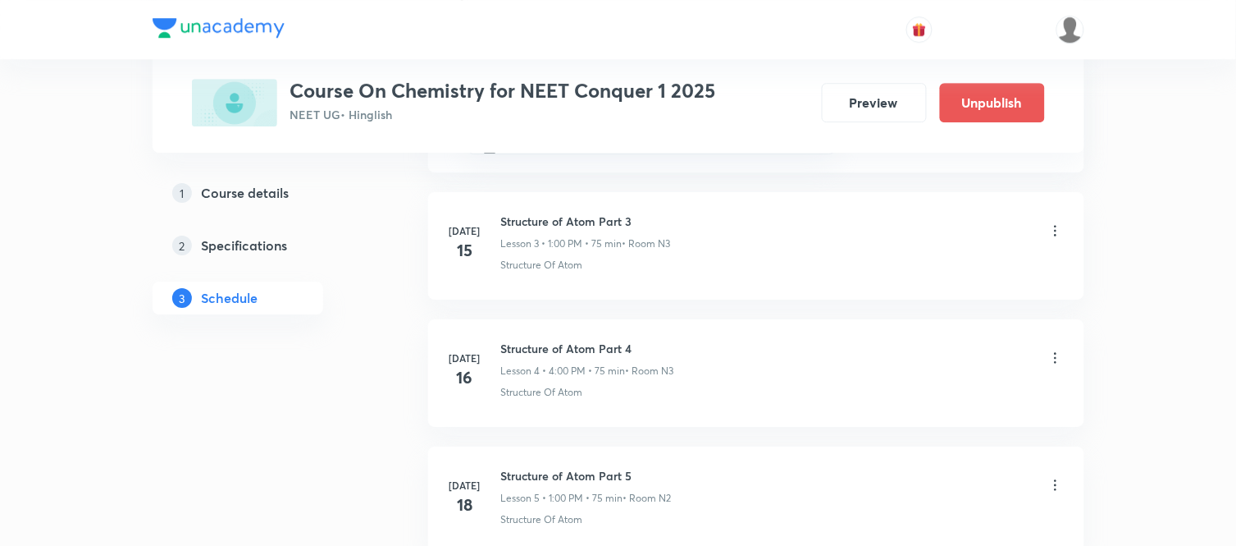
type input "Chemical Bondi"
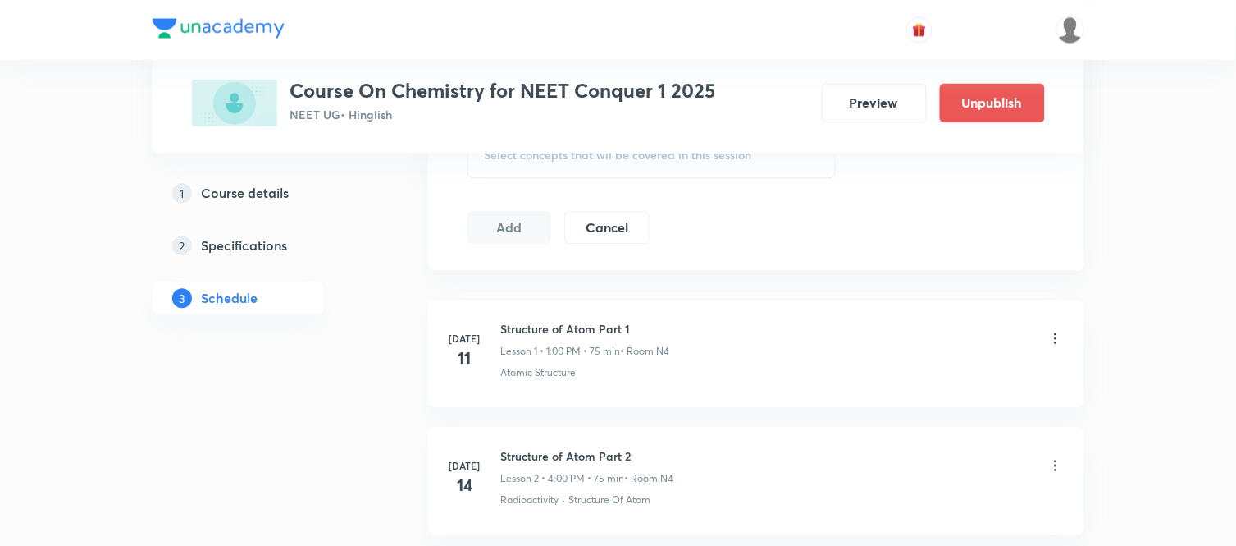
scroll to position [879, 0]
click at [645, 176] on div "Select concepts that wil be covered in this session" at bounding box center [652, 158] width 369 height 46
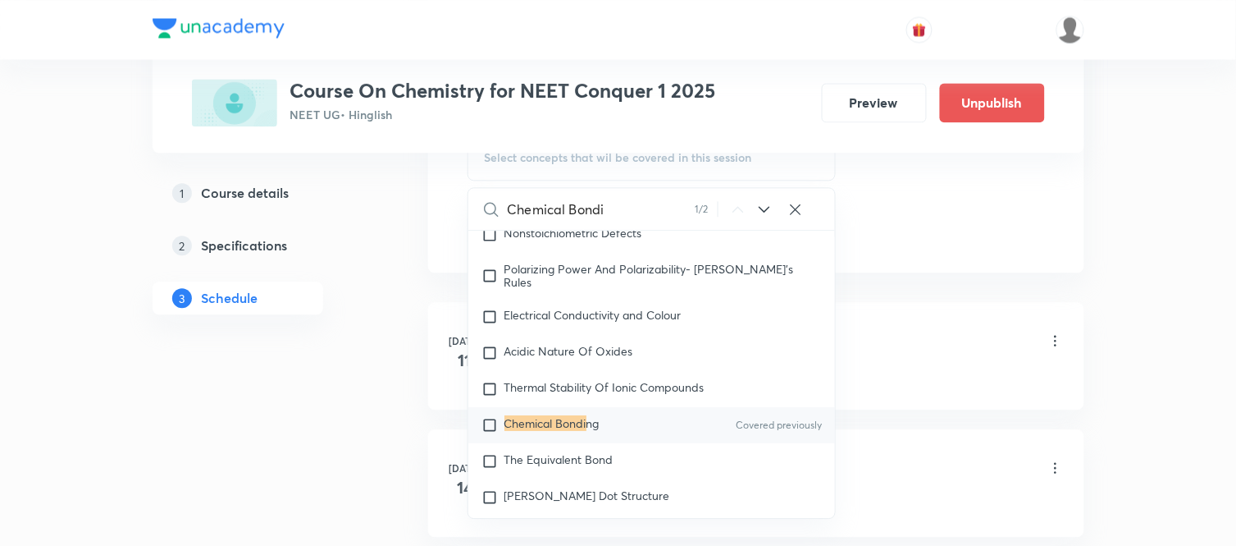
scroll to position [7855, 0]
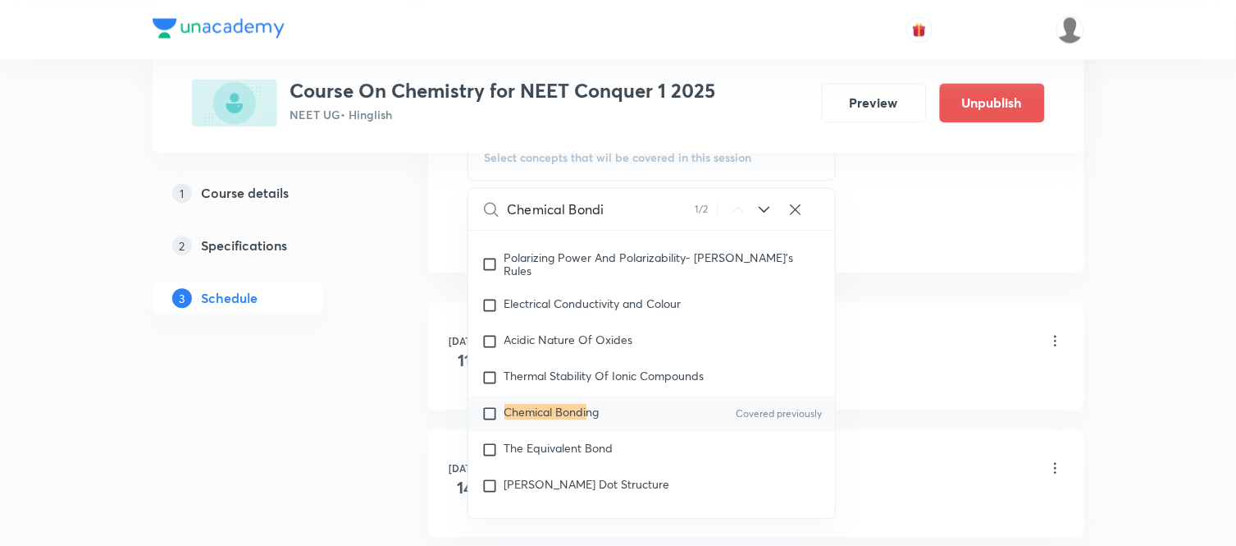
type input "Chemical Bondi"
click at [593, 432] on div "Chemical Bondi ng Covered previously" at bounding box center [652, 413] width 368 height 36
checkbox input "true"
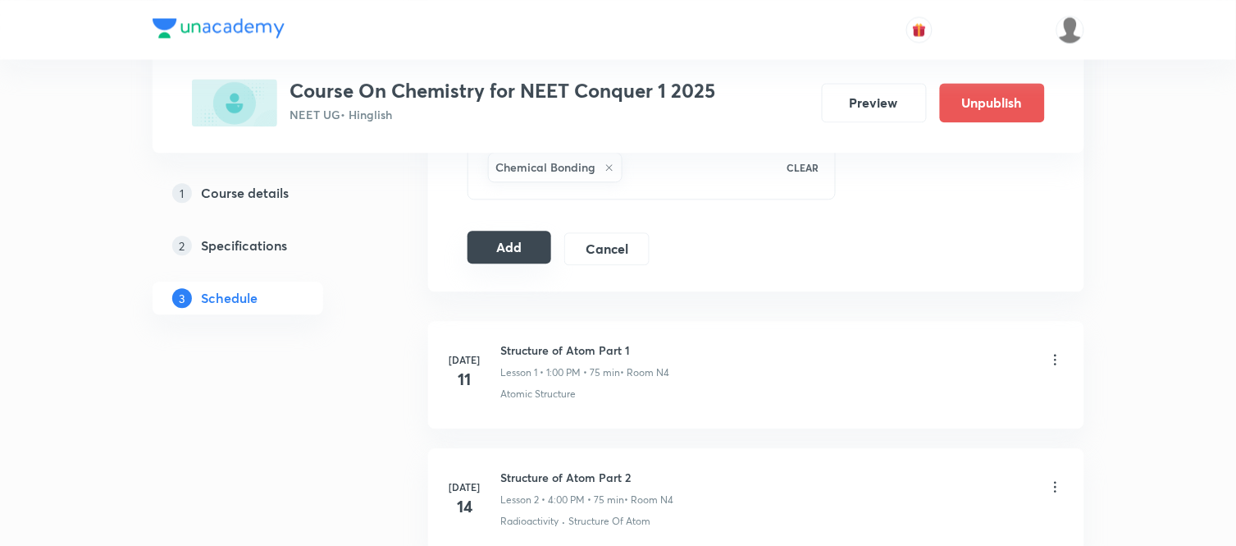
click at [502, 240] on button "Add" at bounding box center [510, 247] width 85 height 33
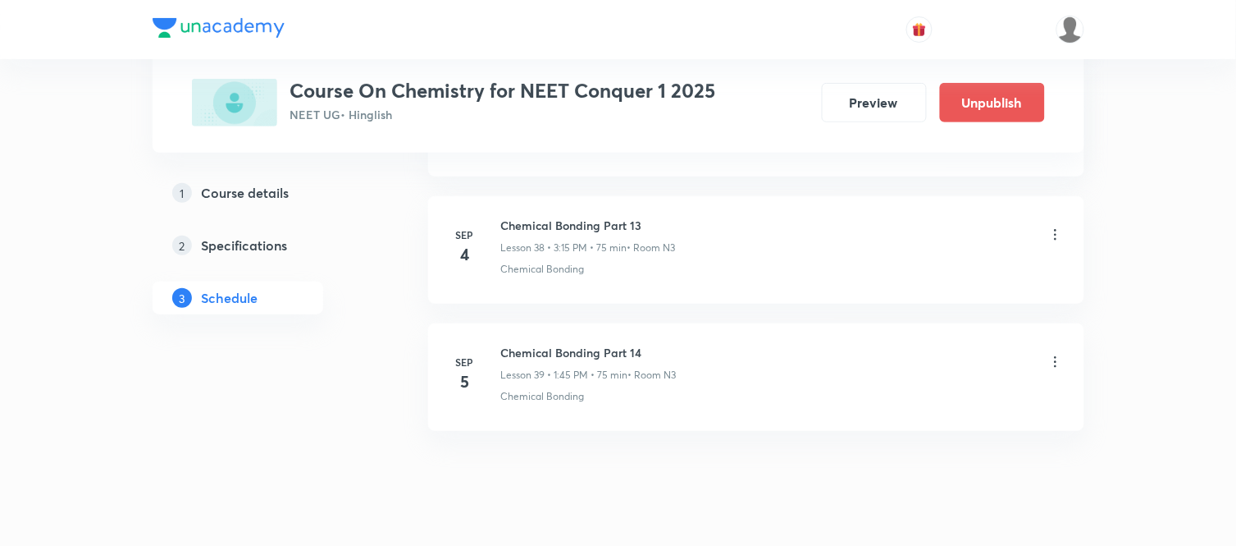
scroll to position [4980, 0]
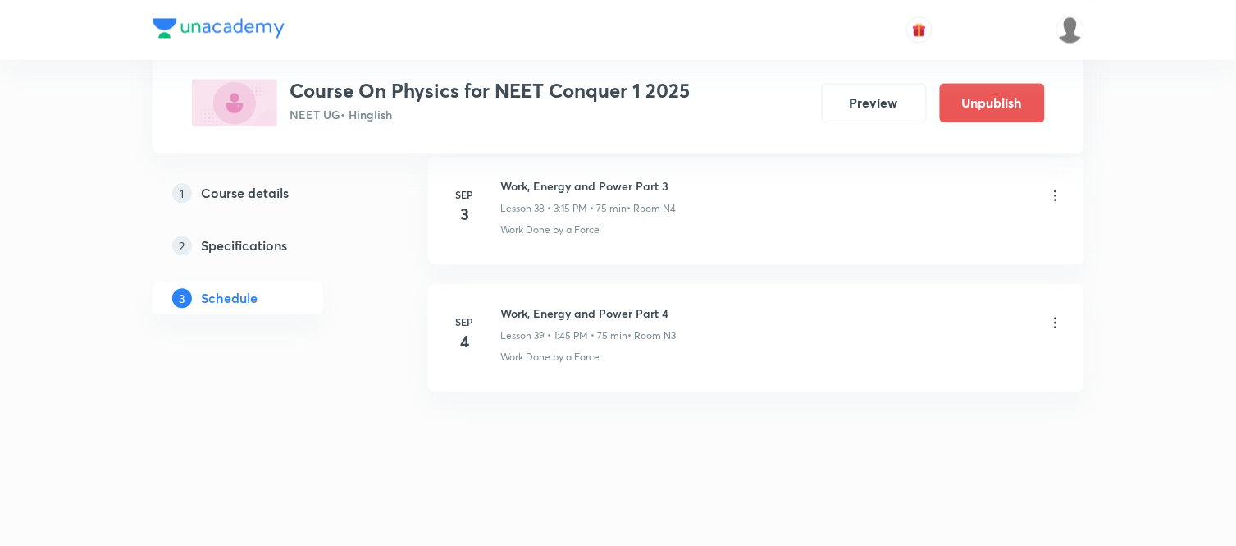
scroll to position [5735, 0]
click at [559, 313] on h6 "Work, Energy and Power Part 4" at bounding box center [589, 312] width 176 height 17
copy h6 "Work, Energy and Power Part 4"
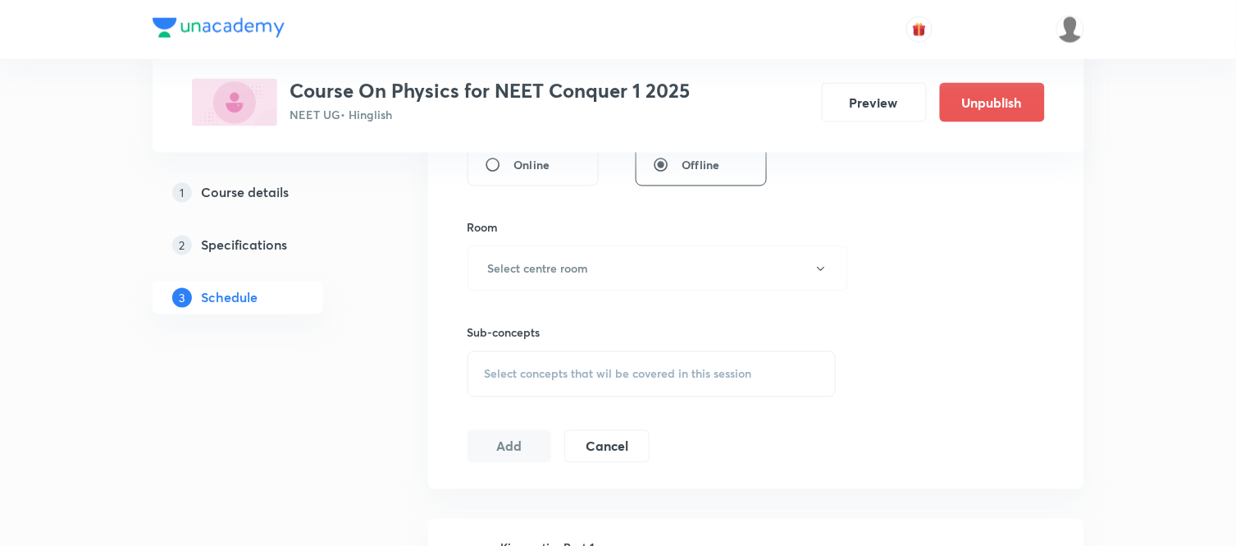
scroll to position [2, 0]
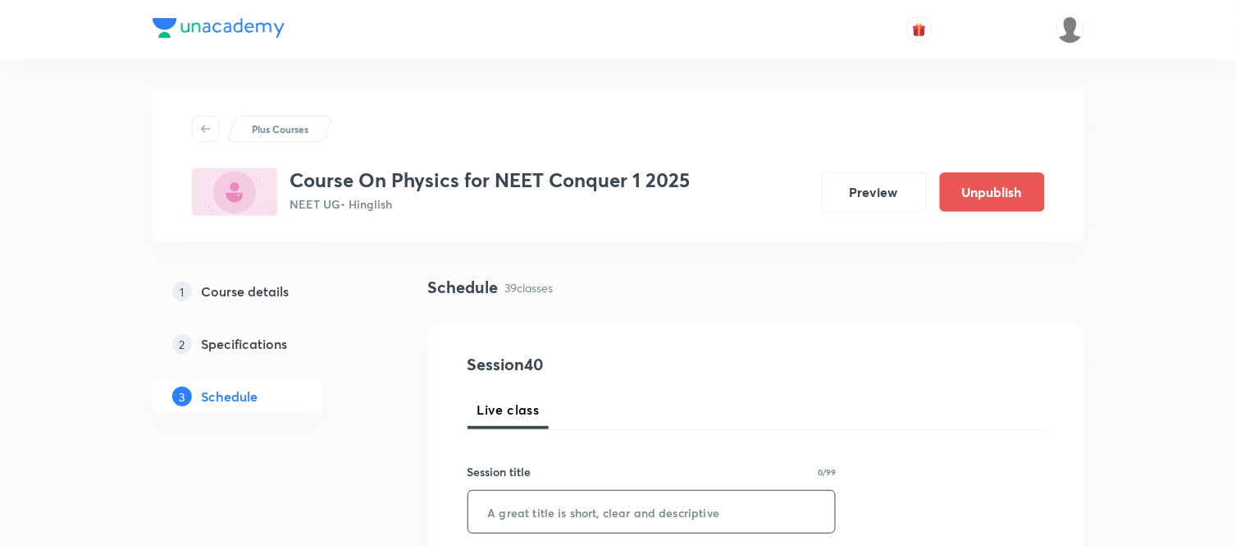
click at [540, 520] on input "text" at bounding box center [652, 512] width 368 height 42
paste input "Work, Energy and Power Part 4"
type input "Work, Energy and Power Part 5"
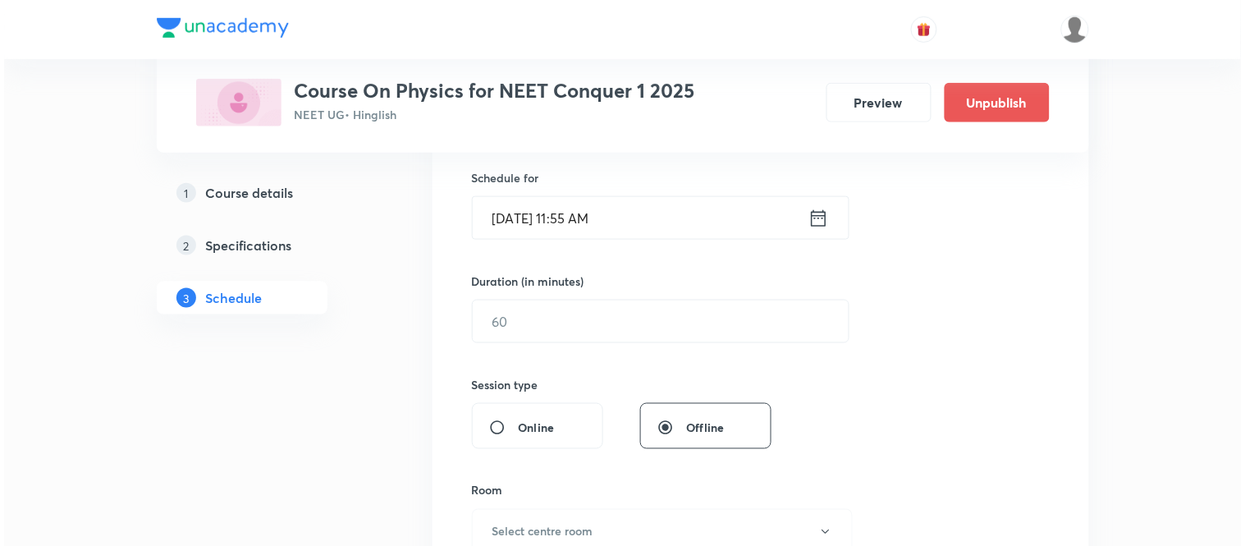
scroll to position [404, 0]
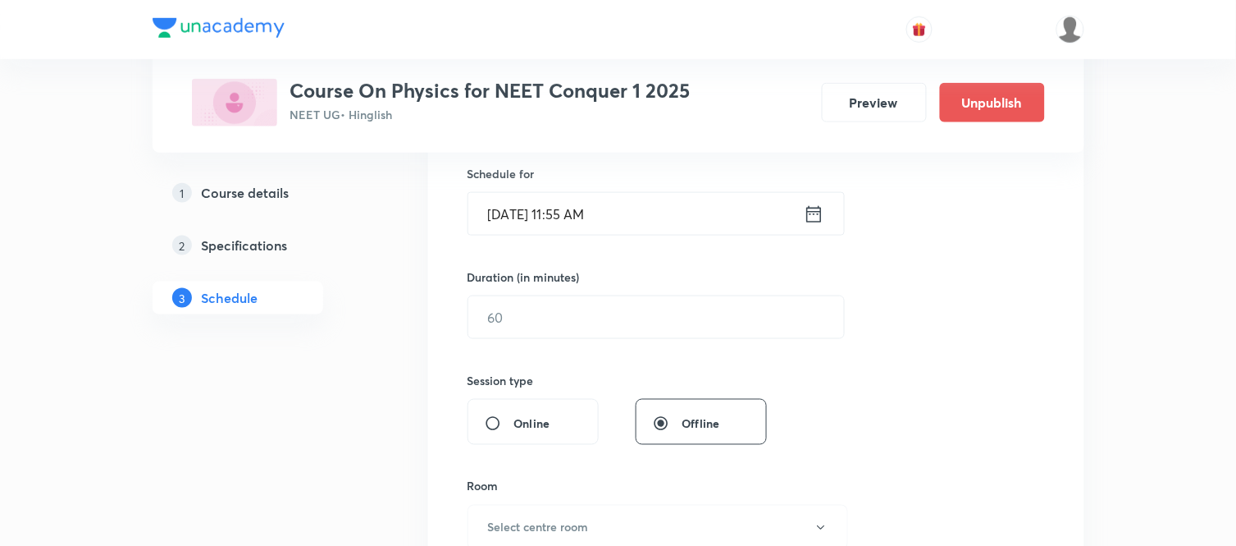
click at [806, 213] on icon at bounding box center [813, 213] width 15 height 16
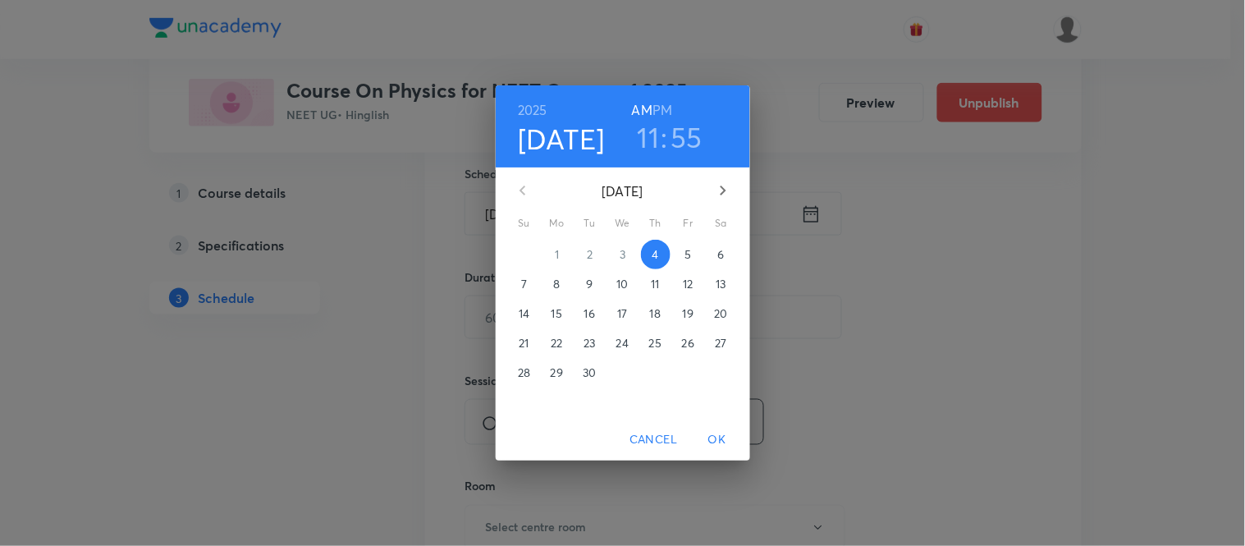
click at [693, 248] on span "5" at bounding box center [689, 254] width 30 height 16
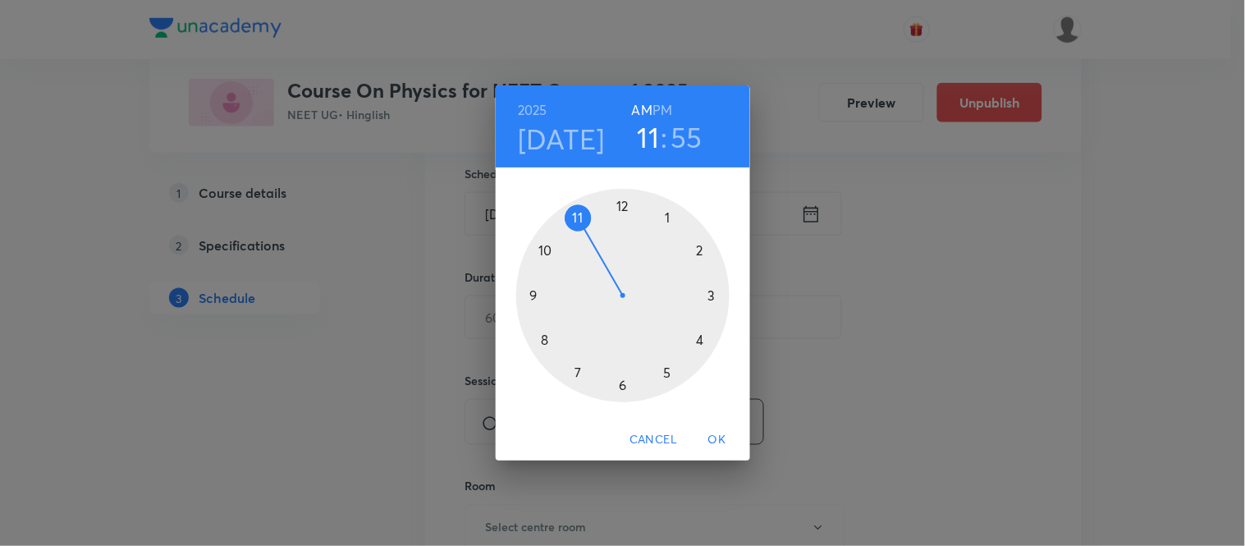
click at [661, 107] on h6 "PM" at bounding box center [662, 109] width 20 height 23
click at [711, 290] on div at bounding box center [622, 295] width 213 height 213
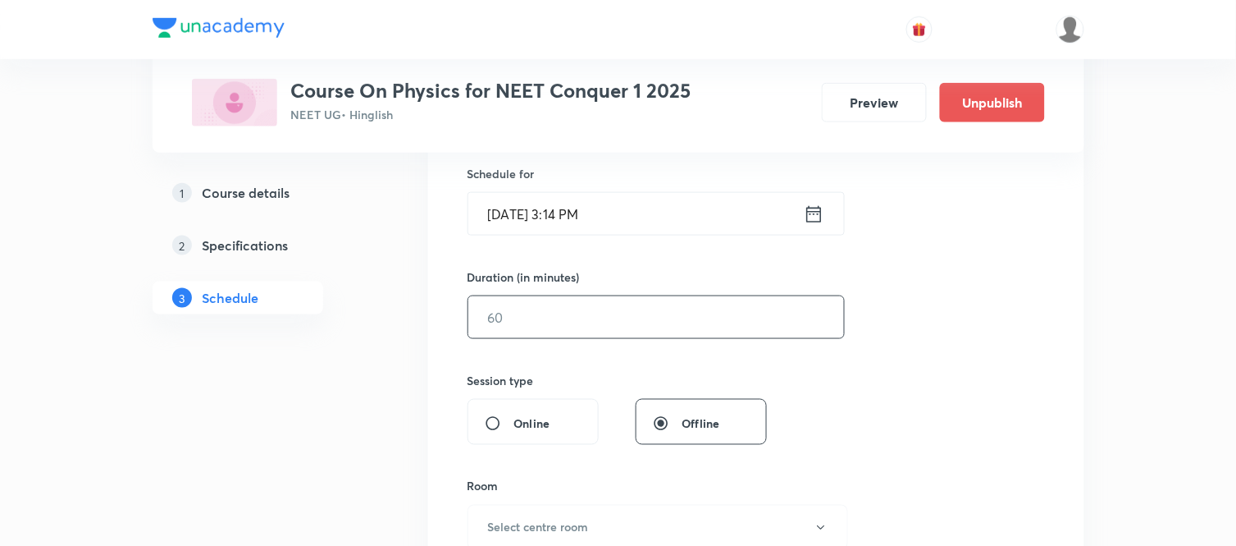
click at [577, 312] on input "text" at bounding box center [656, 317] width 376 height 42
click at [814, 214] on icon at bounding box center [813, 213] width 15 height 16
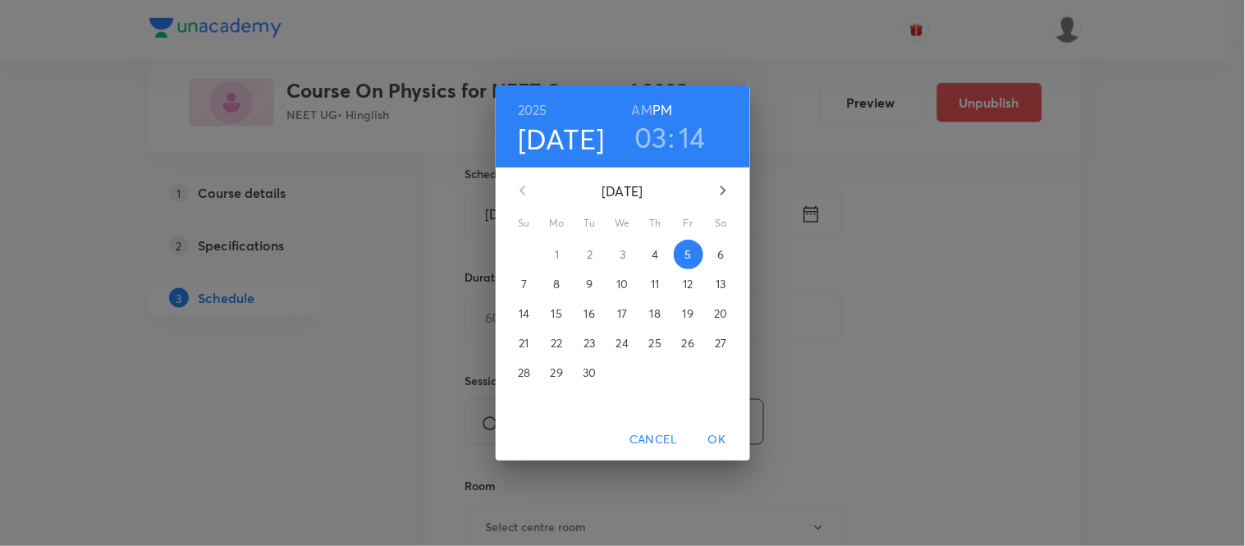
click at [701, 142] on h3 "14" at bounding box center [691, 137] width 27 height 34
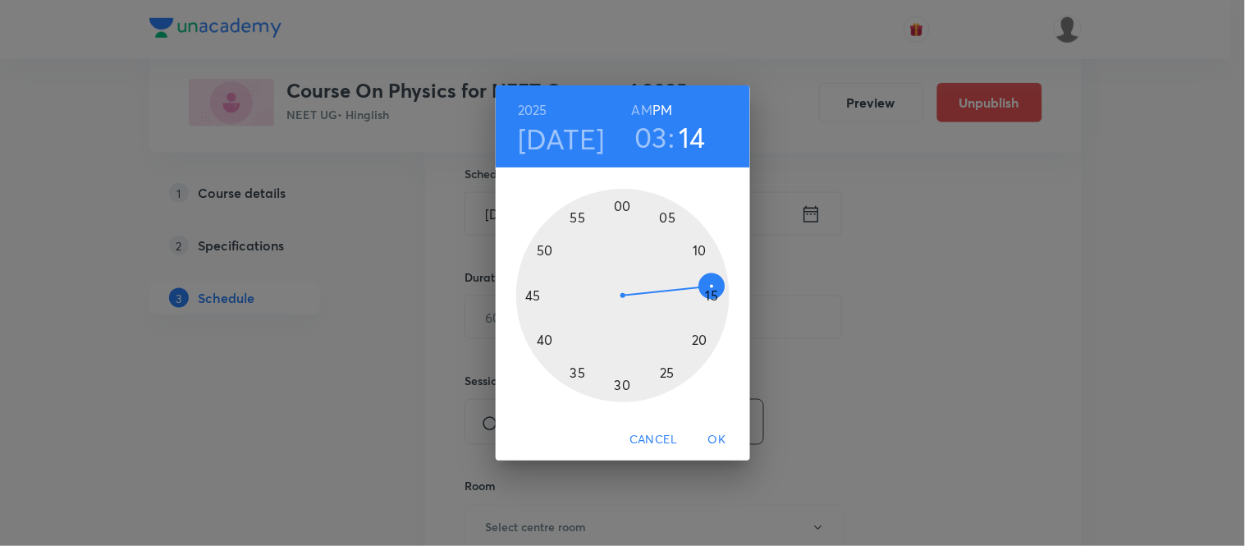
click at [710, 295] on div at bounding box center [622, 295] width 213 height 213
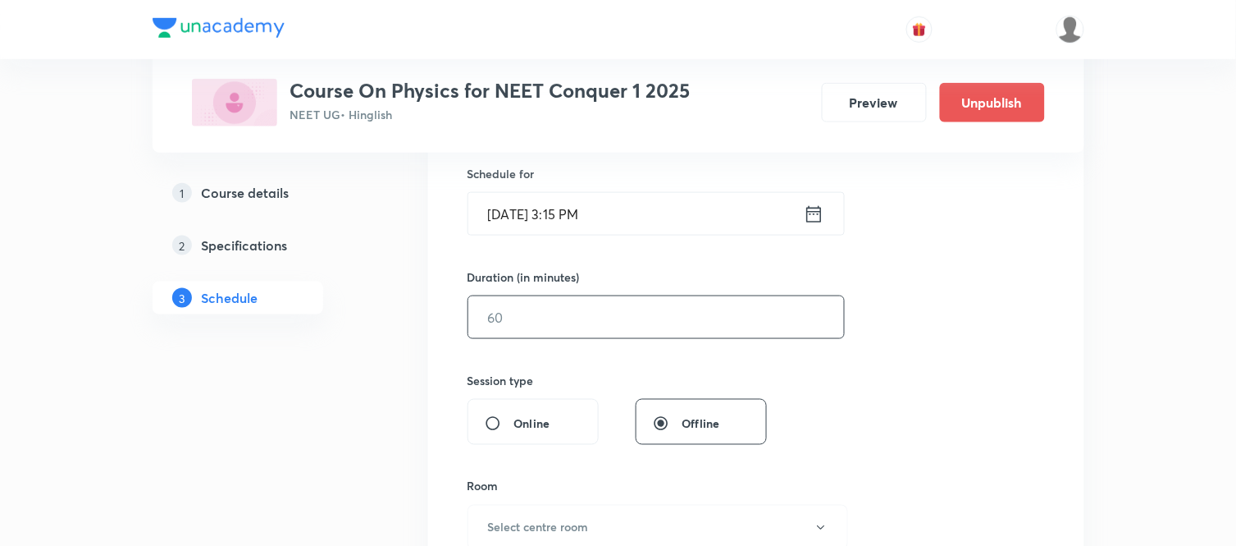
click at [633, 318] on input "text" at bounding box center [656, 317] width 376 height 42
type input "75"
click at [500, 535] on h6 "Select centre room" at bounding box center [538, 526] width 101 height 17
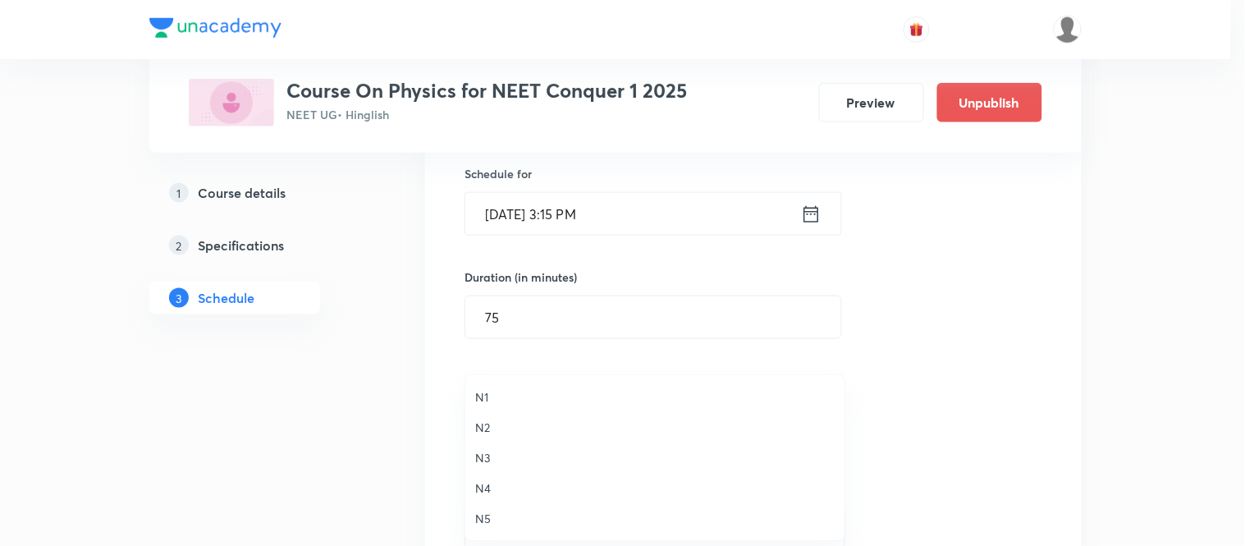
click at [480, 456] on span "N3" at bounding box center [654, 457] width 359 height 17
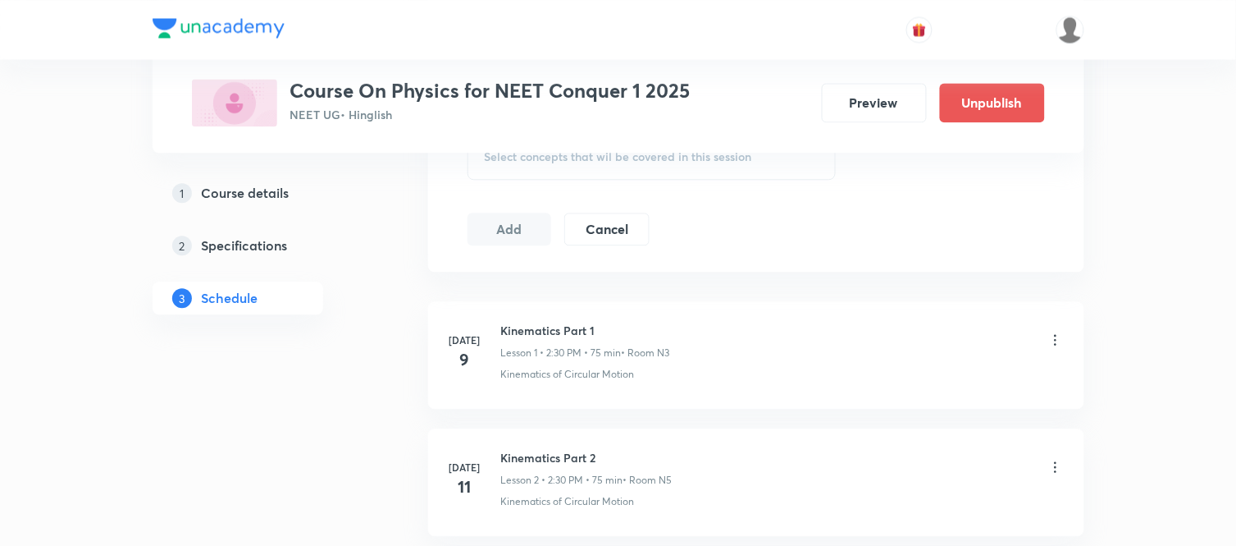
scroll to position [882, 0]
click at [642, 165] on div "Select concepts that wil be covered in this session" at bounding box center [652, 154] width 369 height 46
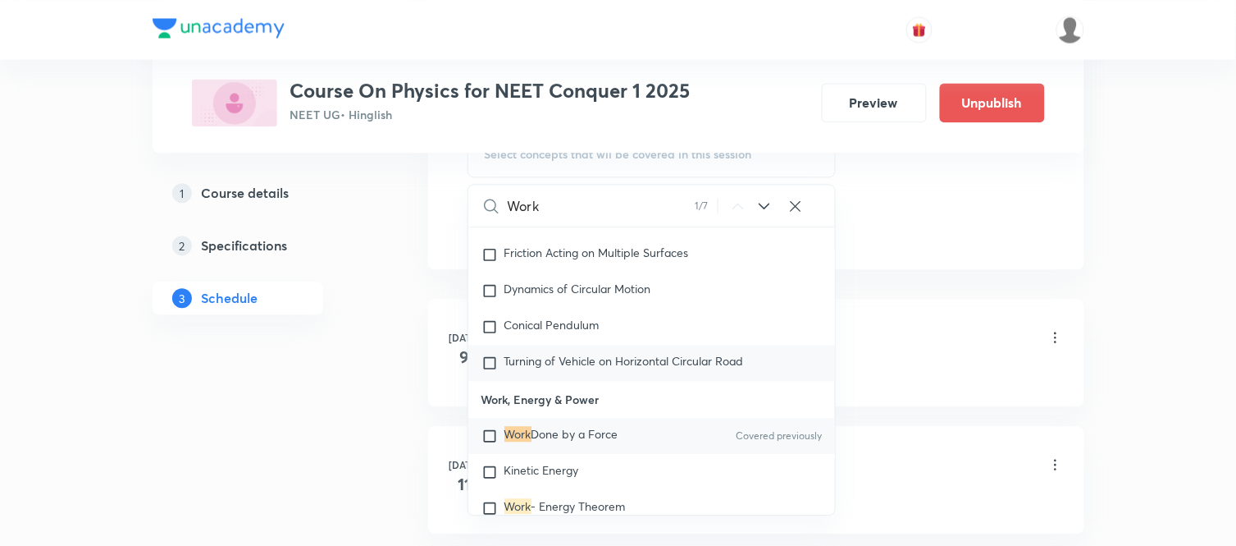
scroll to position [4163, 0]
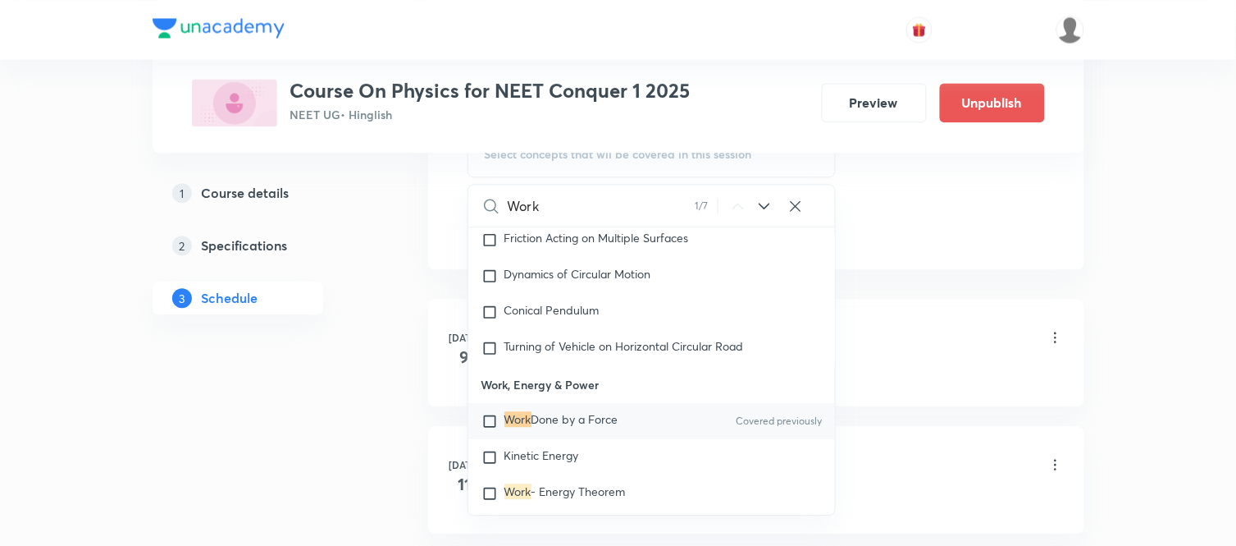
type input "Work"
click at [587, 427] on span "Done by a Force" at bounding box center [575, 419] width 87 height 16
checkbox input "true"
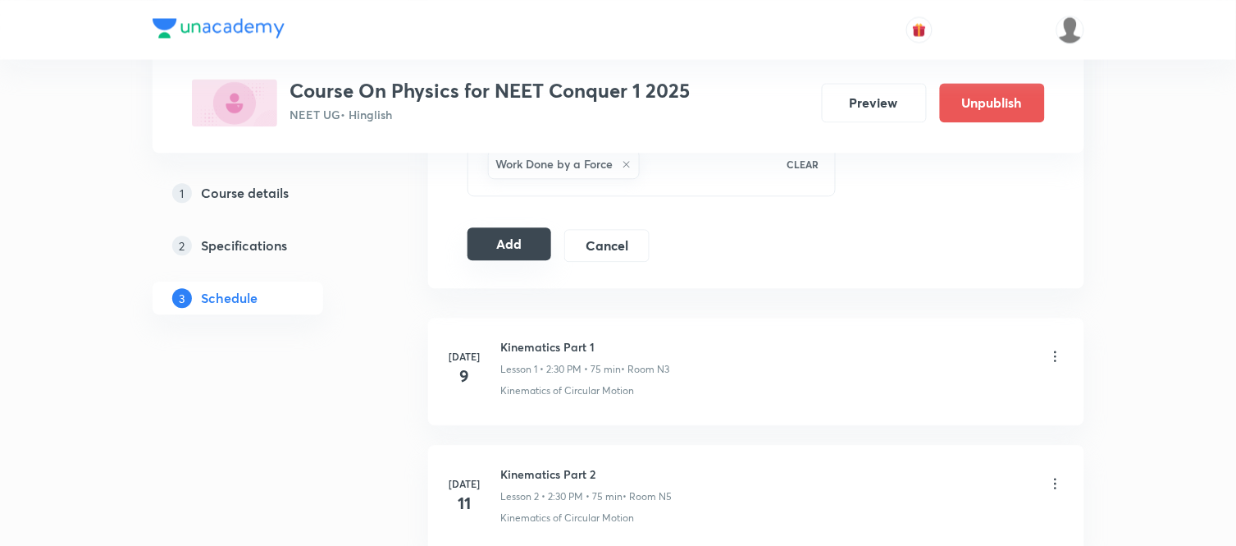
click at [496, 249] on button "Add" at bounding box center [510, 243] width 85 height 33
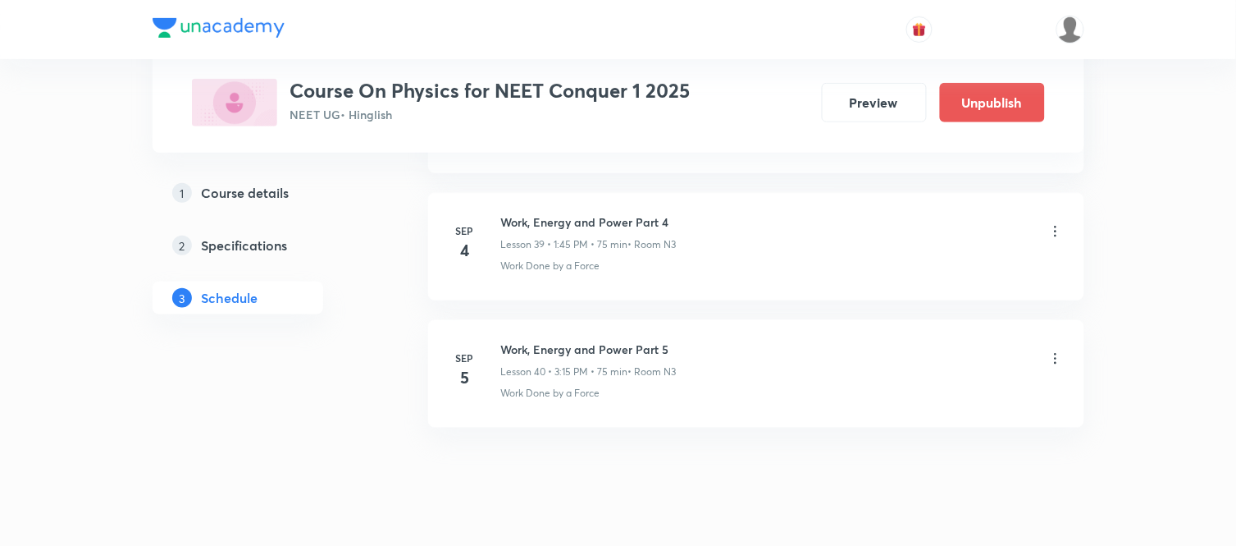
scroll to position [5107, 0]
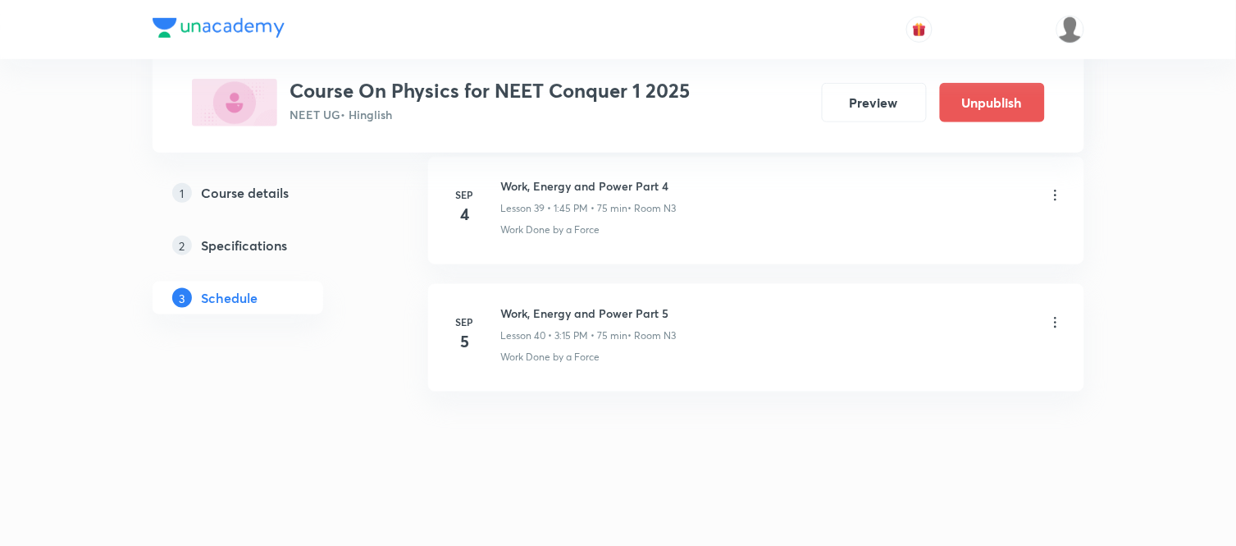
click at [644, 318] on h6 "Work, Energy and Power Part 5" at bounding box center [589, 312] width 176 height 17
copy h6 "Work, Energy and Power Part 5"
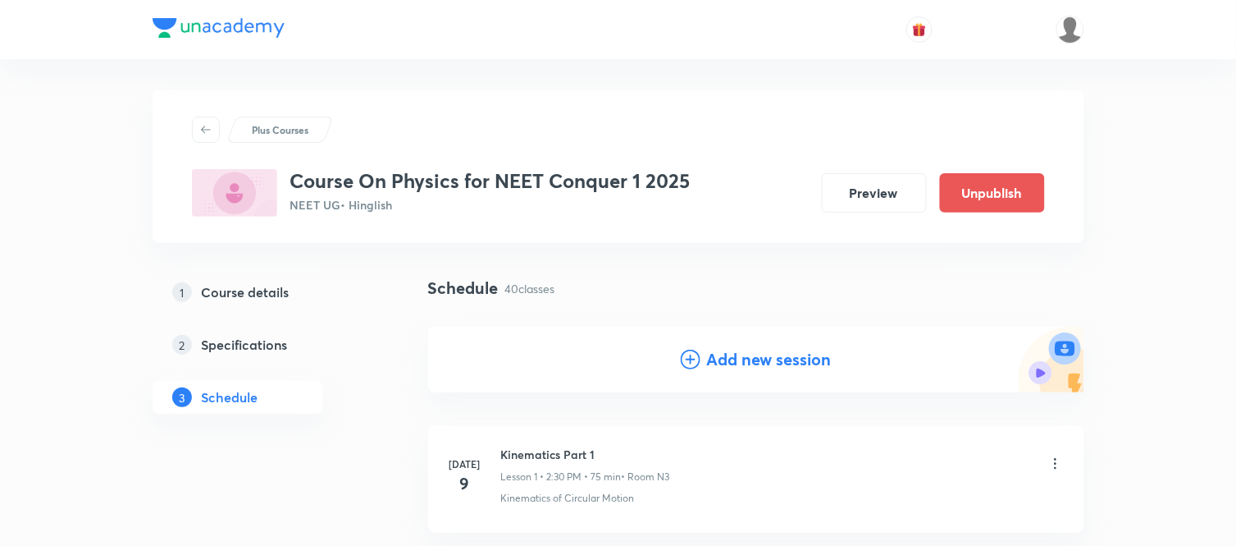
scroll to position [0, 0]
click at [717, 371] on h4 "Add new session" at bounding box center [769, 361] width 125 height 25
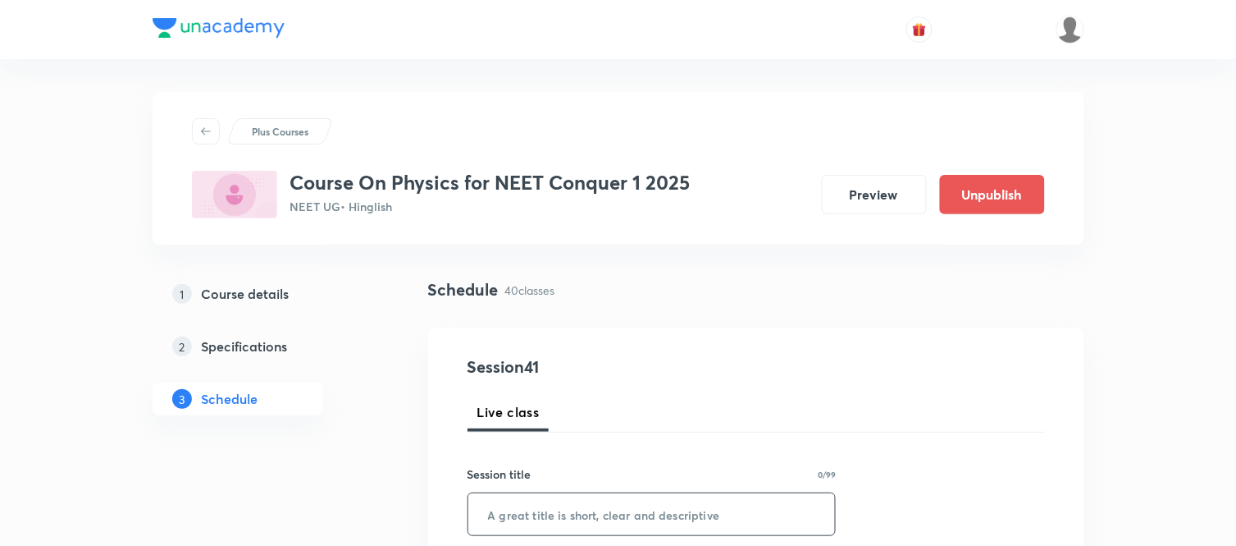
click at [583, 493] on div "​" at bounding box center [652, 513] width 369 height 43
paste input "Work, Energy and Power Part 5"
type input "Work, Energy and Power Part 6"
click at [578, 477] on div "Session title 29/99" at bounding box center [652, 473] width 369 height 17
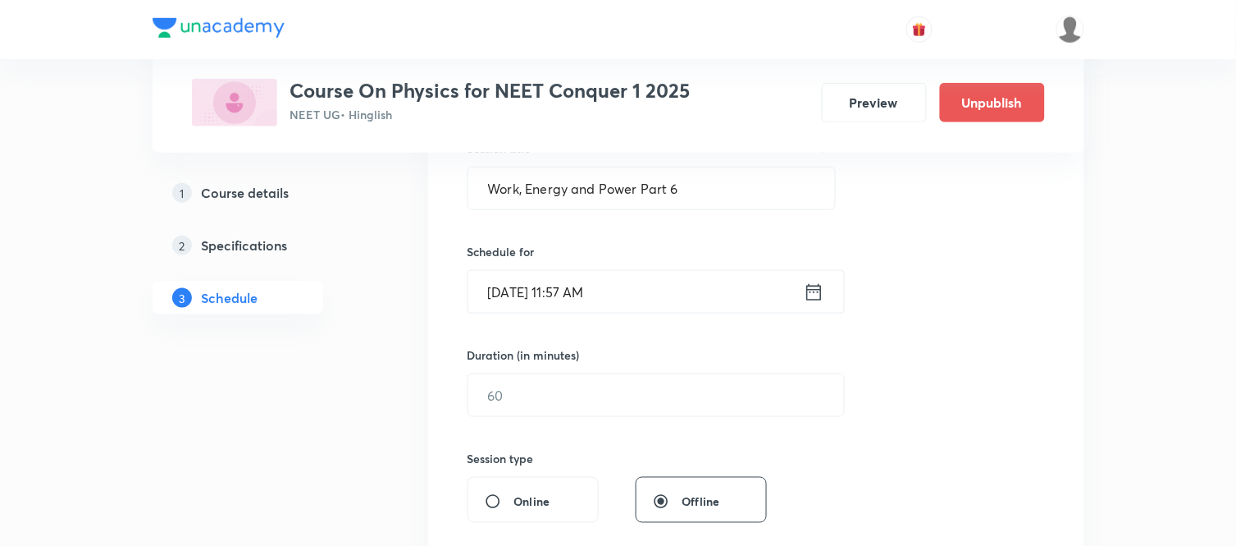
scroll to position [328, 0]
click at [819, 299] on icon at bounding box center [814, 289] width 21 height 23
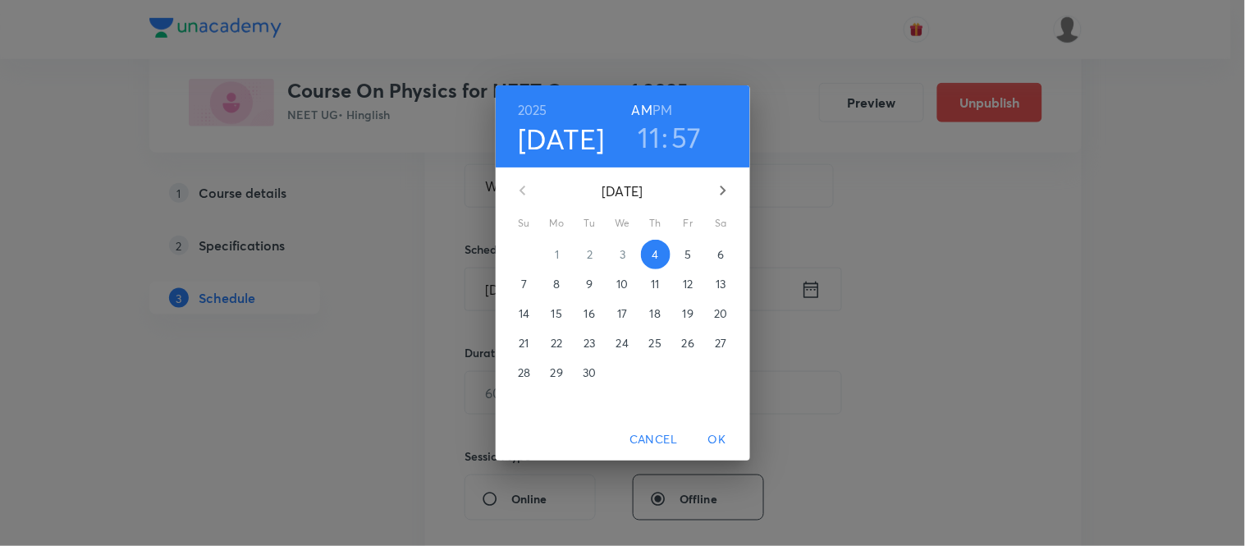
click at [701, 251] on span "5" at bounding box center [689, 254] width 30 height 16
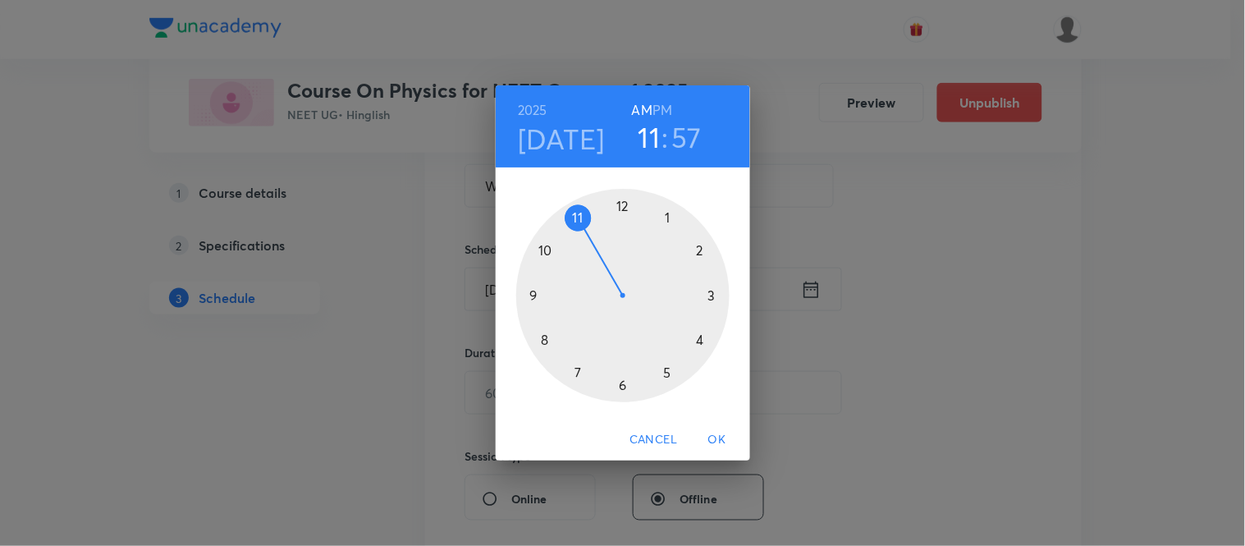
click at [670, 103] on h6 "PM" at bounding box center [662, 109] width 20 height 23
click at [698, 339] on div at bounding box center [622, 295] width 213 height 213
click at [550, 335] on div at bounding box center [622, 295] width 213 height 213
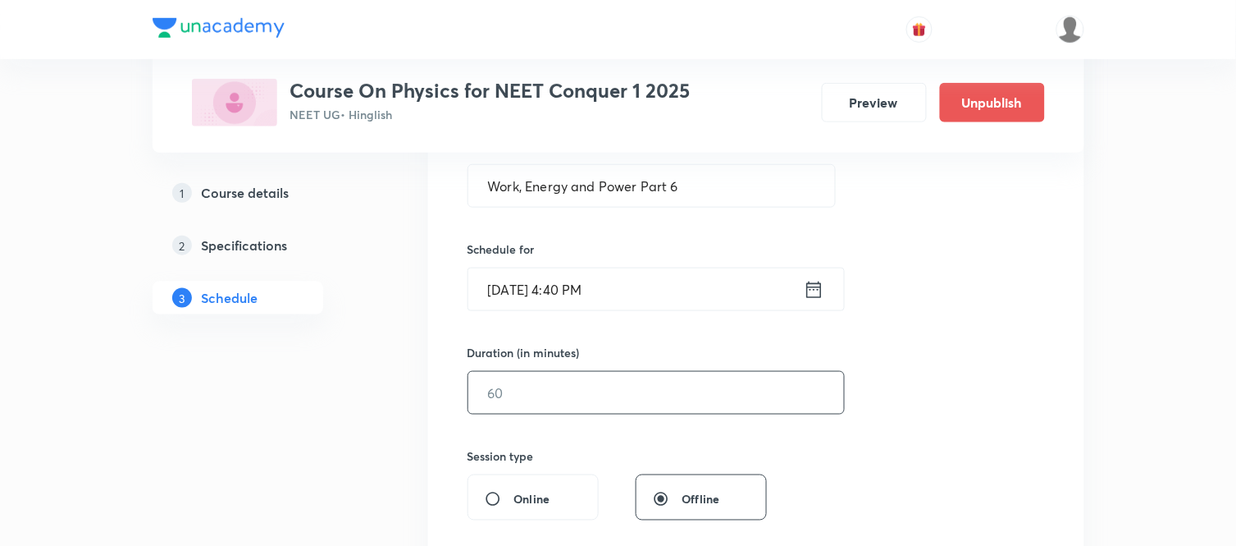
click at [523, 388] on input "text" at bounding box center [656, 393] width 376 height 42
type input "75"
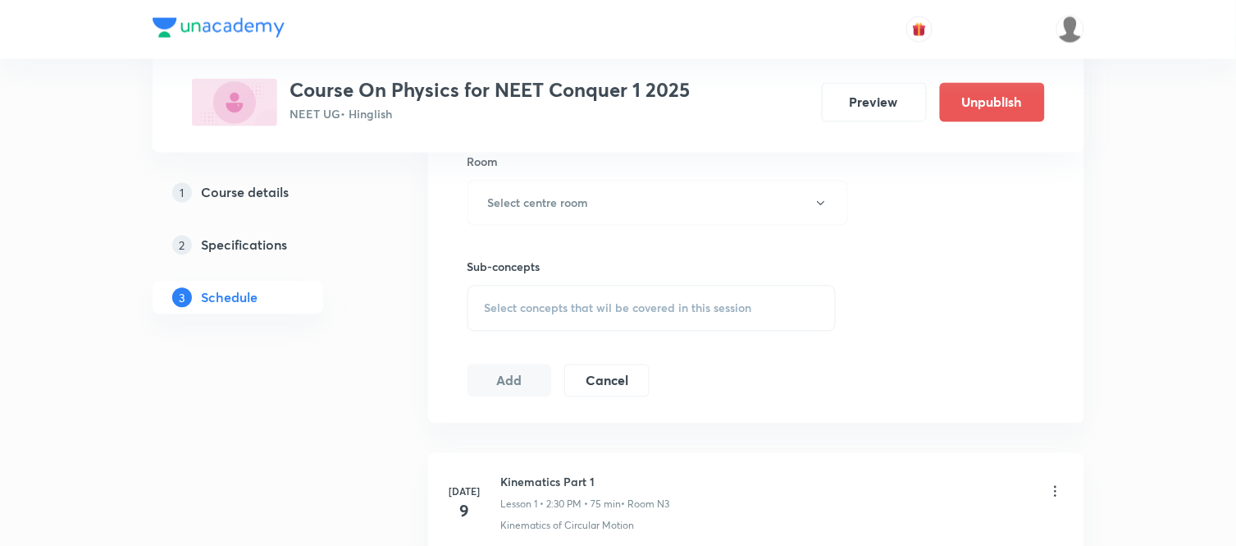
scroll to position [729, 0]
click at [548, 190] on button "Select centre room" at bounding box center [658, 202] width 381 height 45
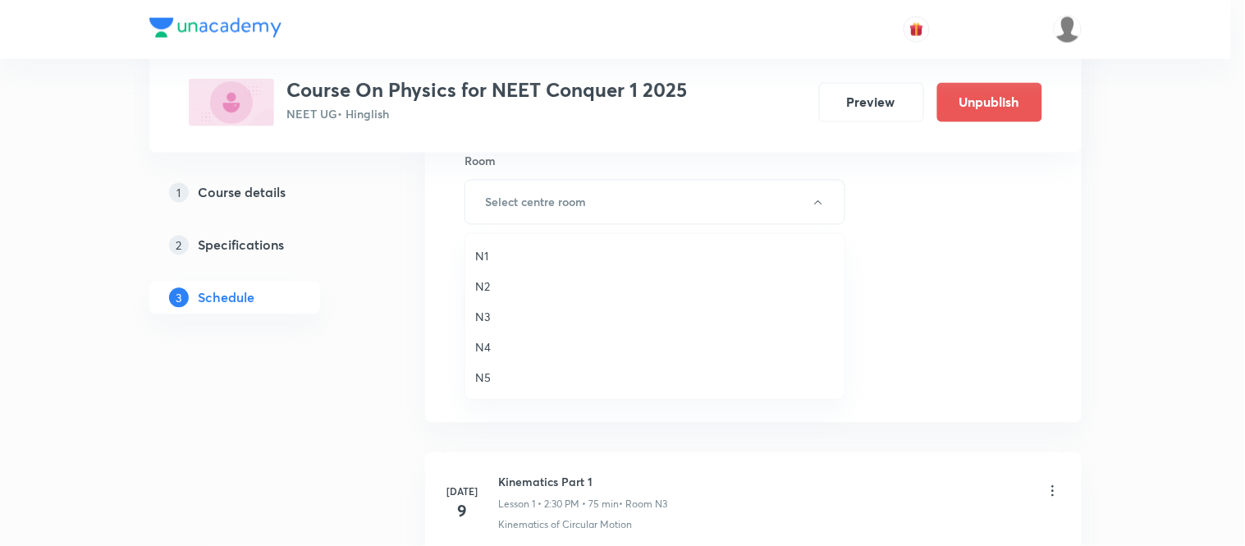
click at [479, 317] on span "N3" at bounding box center [654, 316] width 359 height 17
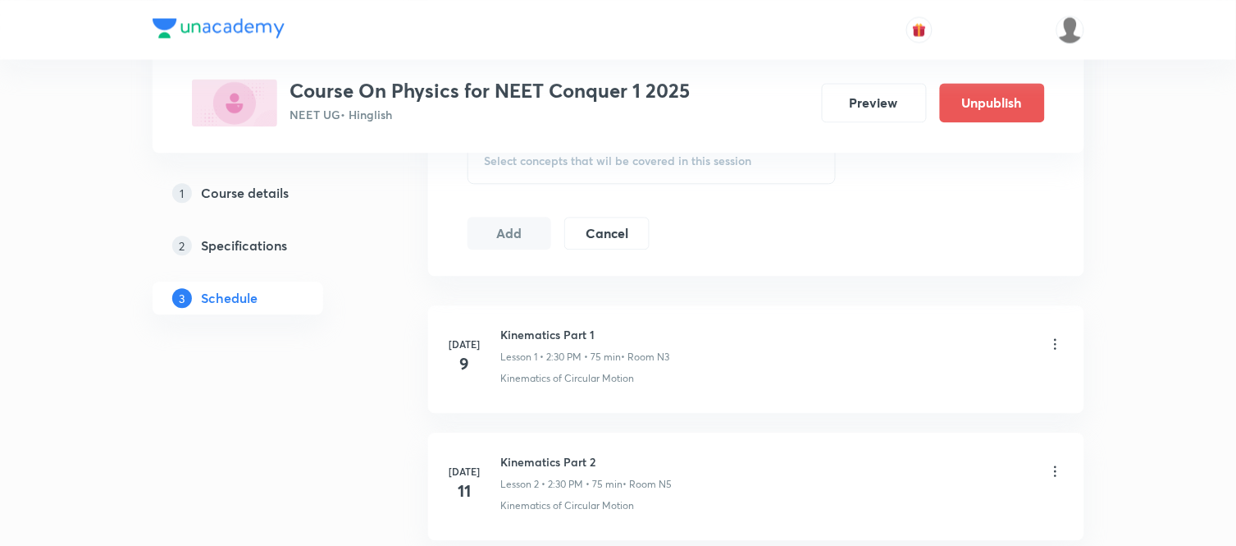
scroll to position [875, 0]
click at [596, 174] on div "Select concepts that wil be covered in this session" at bounding box center [652, 162] width 369 height 46
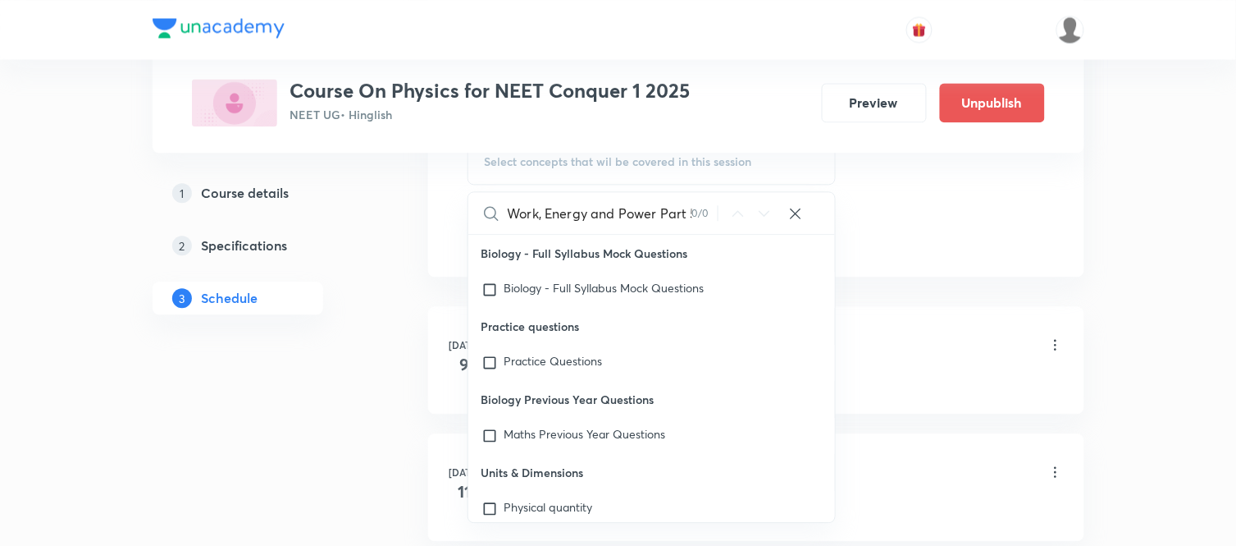
scroll to position [0, 6]
drag, startPoint x: 531, startPoint y: 217, endPoint x: 709, endPoint y: 226, distance: 178.3
click at [709, 226] on div "Work, Energy and Power Part 5 0 / 0 ​" at bounding box center [652, 213] width 368 height 42
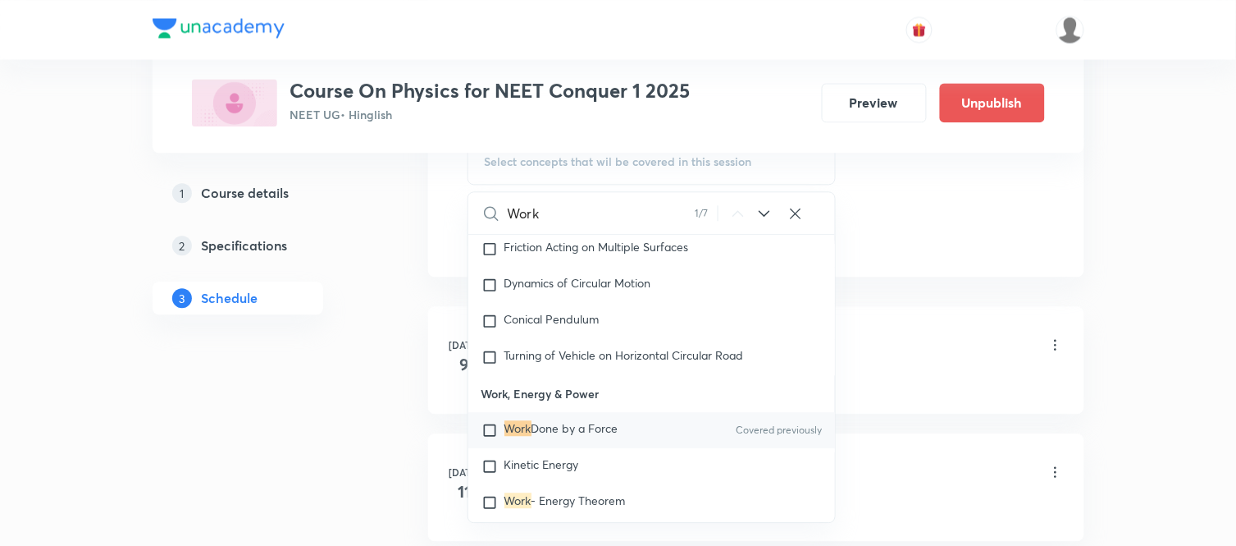
scroll to position [4163, 0]
type input "Work"
click at [578, 434] on span "Done by a Force" at bounding box center [575, 426] width 87 height 16
checkbox input "true"
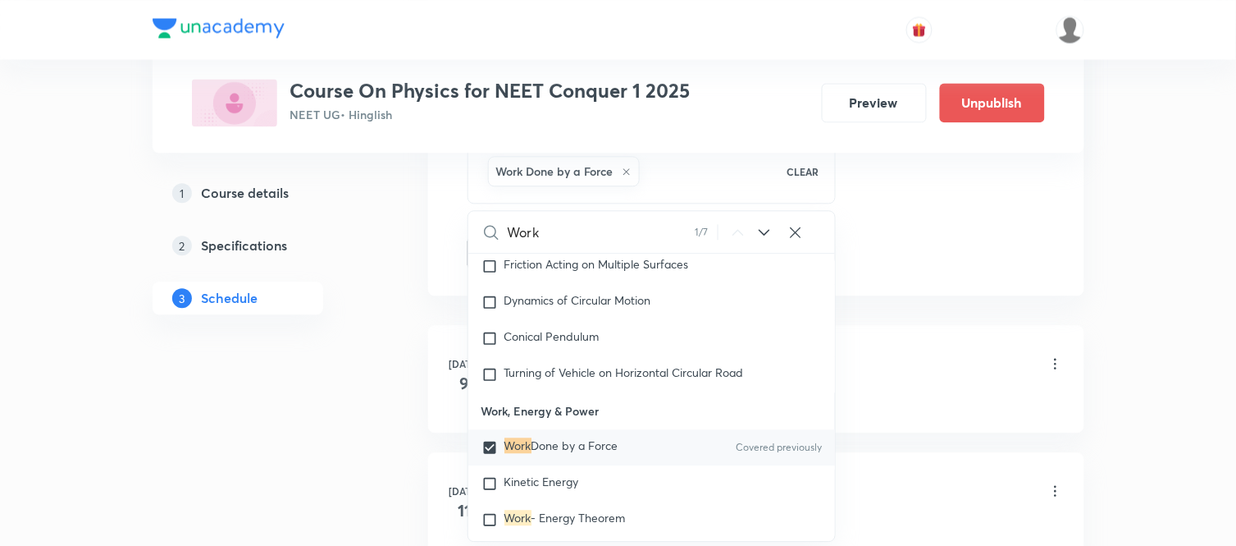
drag, startPoint x: 363, startPoint y: 398, endPoint x: 461, endPoint y: 297, distance: 140.4
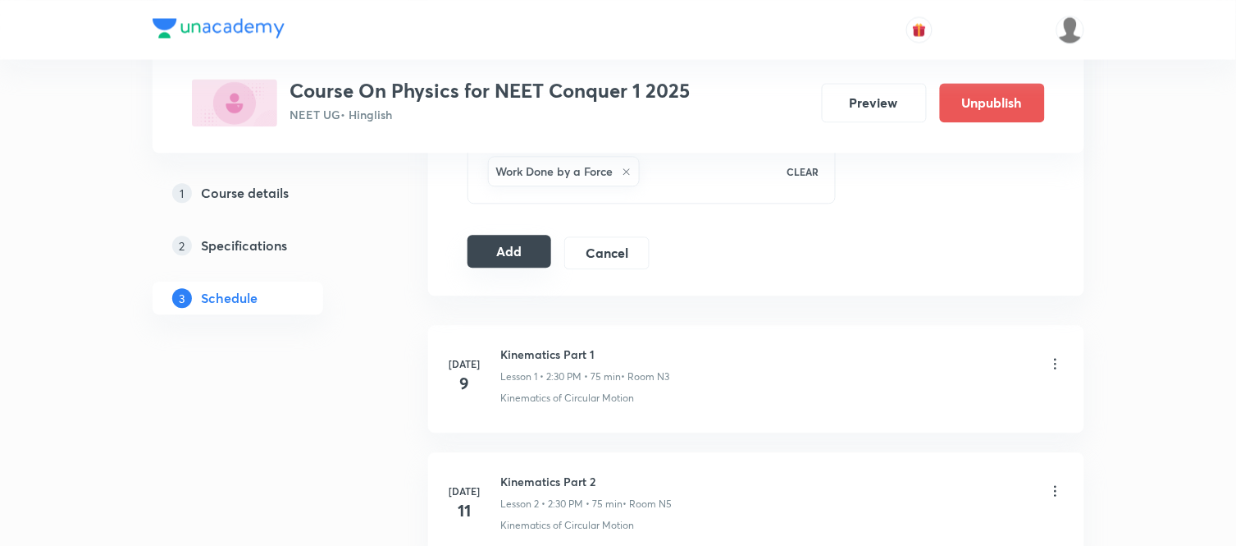
click at [469, 263] on button "Add" at bounding box center [510, 251] width 85 height 33
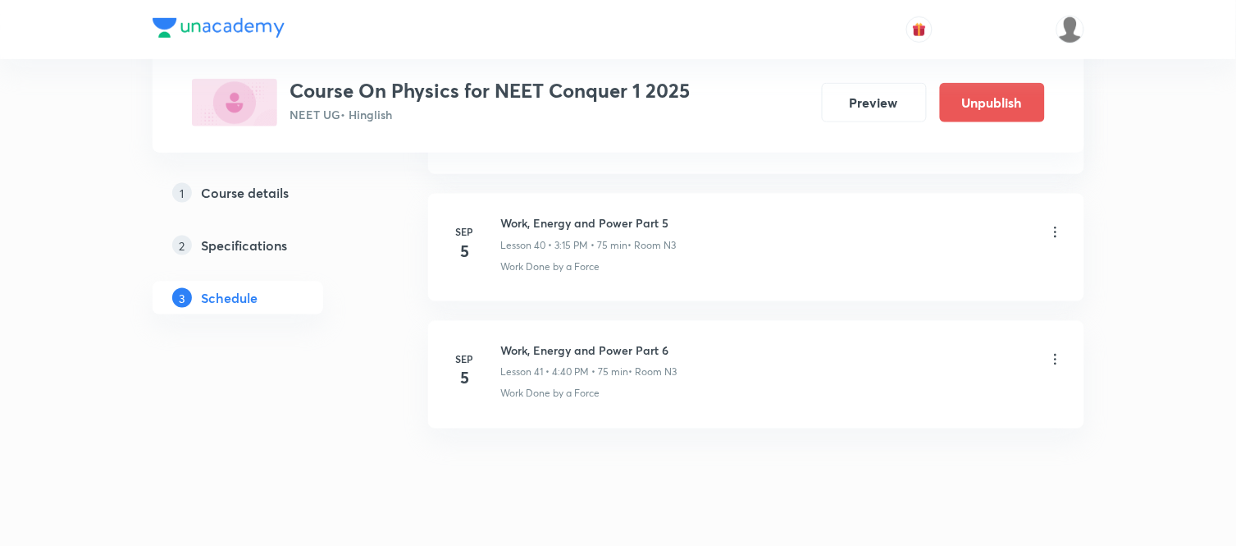
scroll to position [5235, 0]
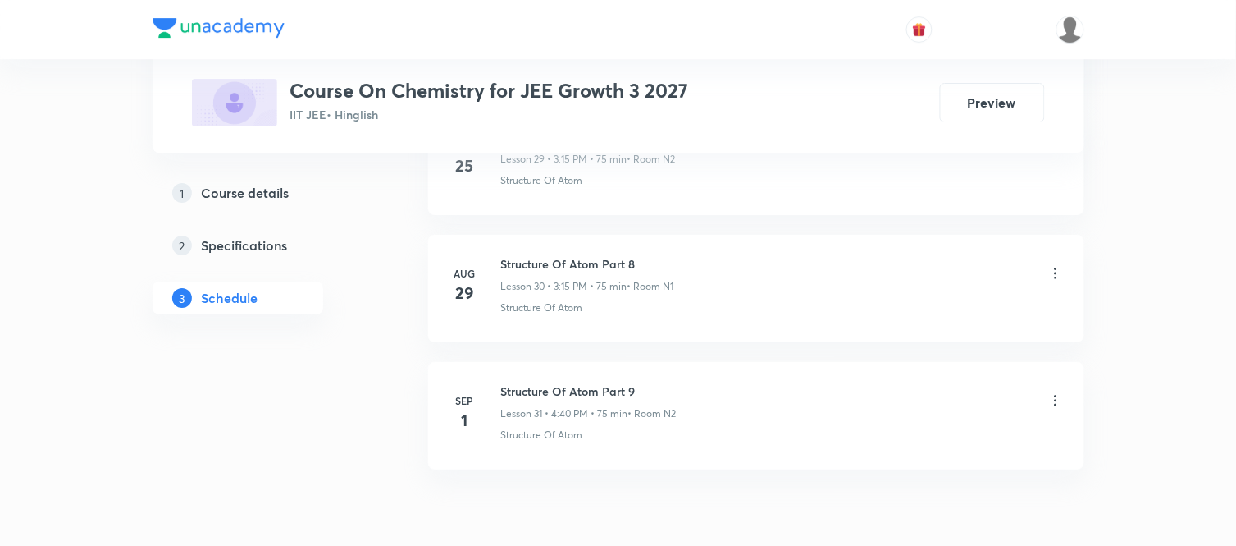
scroll to position [4716, 0]
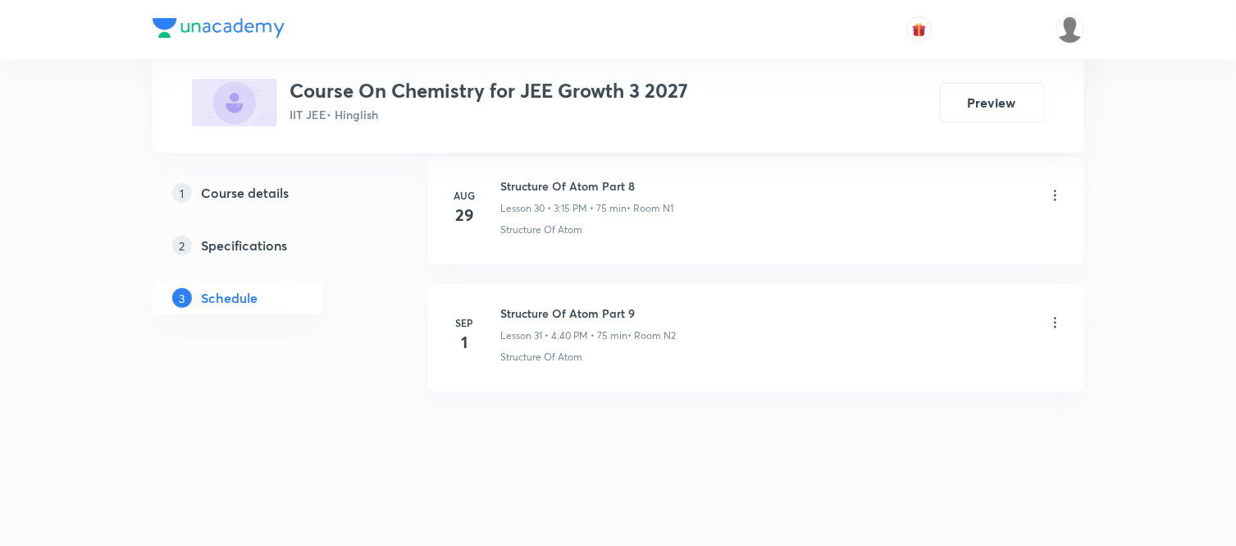
click at [592, 317] on h6 "Structure Of Atom Part 9" at bounding box center [589, 312] width 176 height 17
copy h6 "Structure Of Atom Part 9"
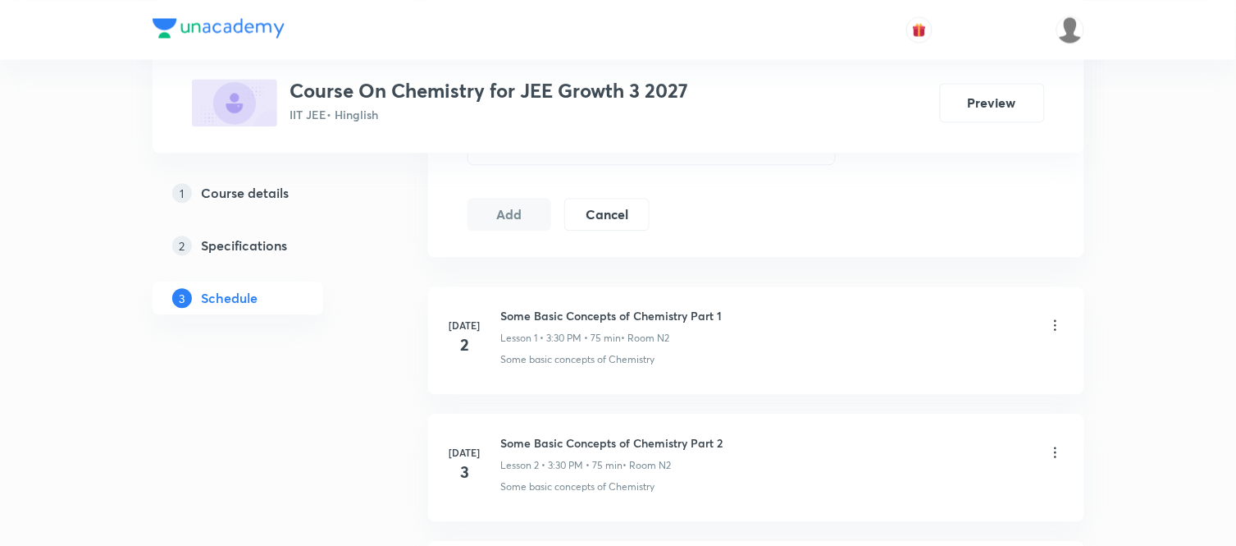
scroll to position [0, 0]
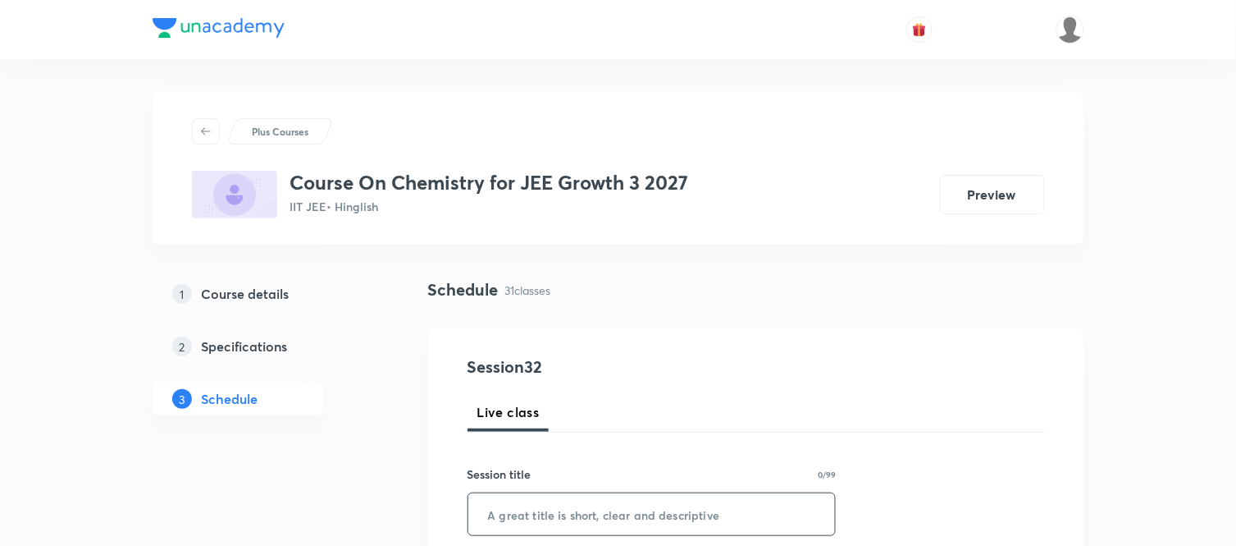
click at [540, 532] on input "text" at bounding box center [652, 514] width 368 height 42
paste input "Structure Of Atom Part 9"
type input "Structure Of Atom Part 10"
click at [566, 482] on div "Session title 25/99 Structure Of Atom Part 10 ​" at bounding box center [652, 500] width 369 height 71
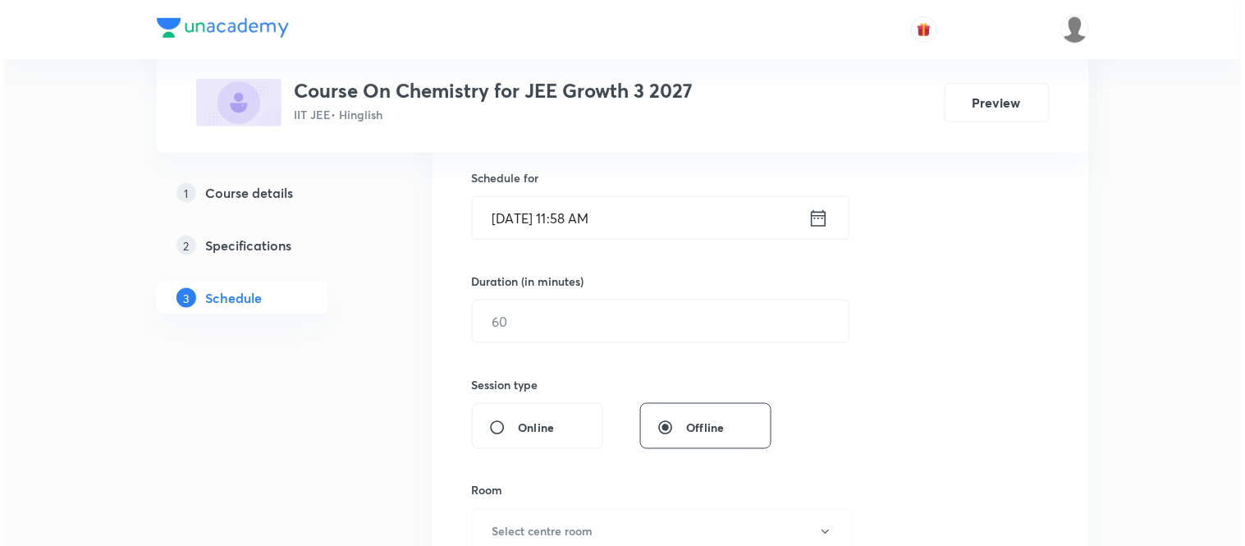
scroll to position [400, 0]
click at [816, 208] on icon at bounding box center [814, 217] width 21 height 23
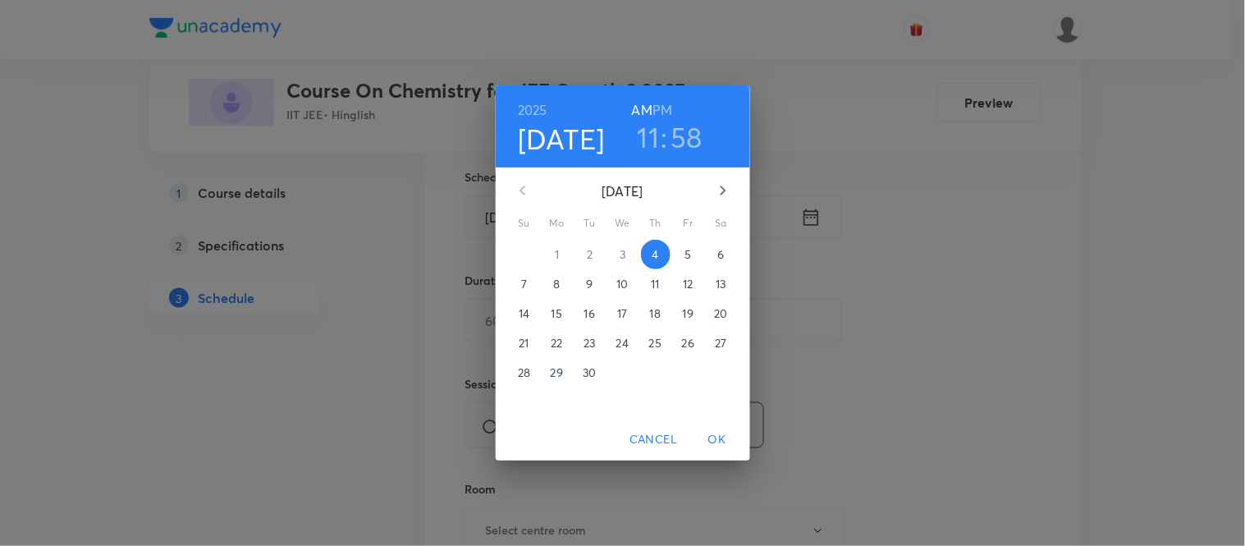
click at [686, 242] on button "5" at bounding box center [689, 255] width 30 height 30
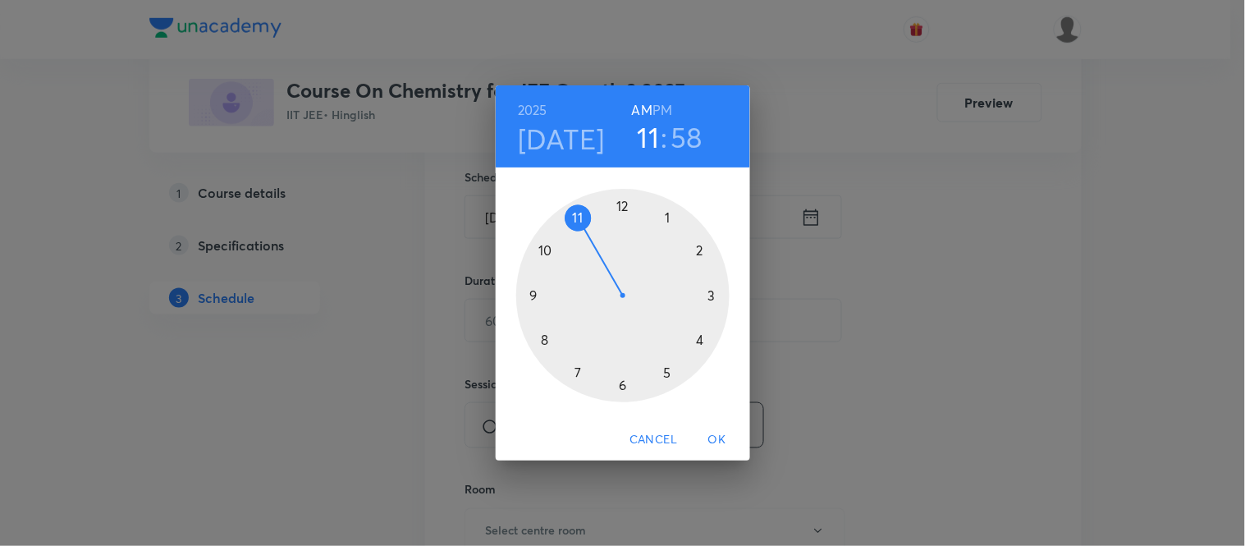
click at [668, 108] on h6 "PM" at bounding box center [662, 109] width 20 height 23
click at [711, 290] on div at bounding box center [622, 295] width 213 height 213
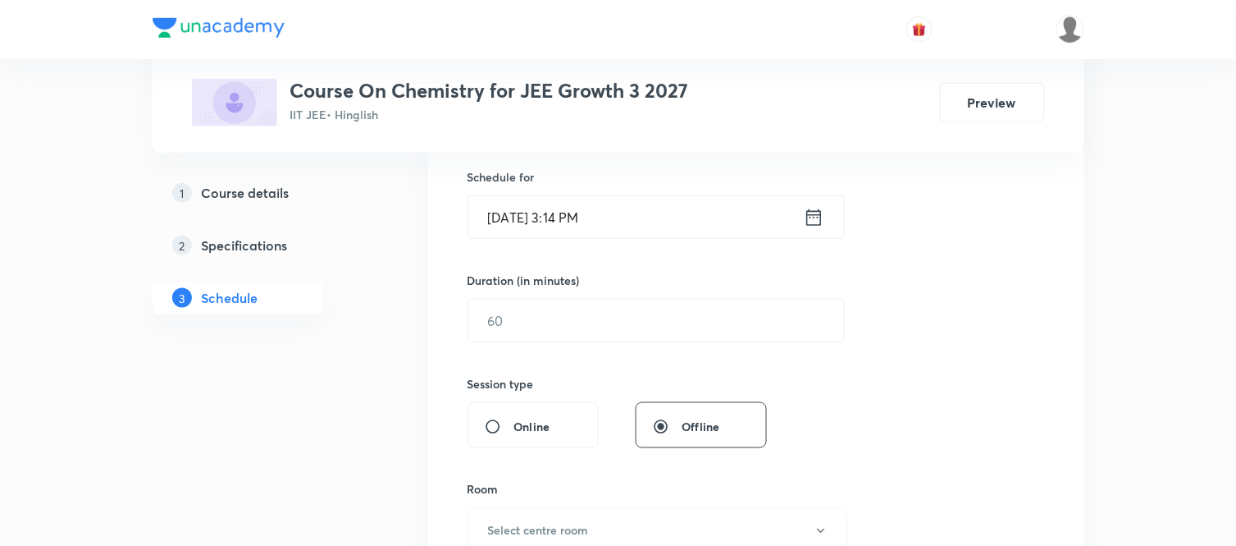
click at [819, 222] on icon at bounding box center [814, 217] width 21 height 23
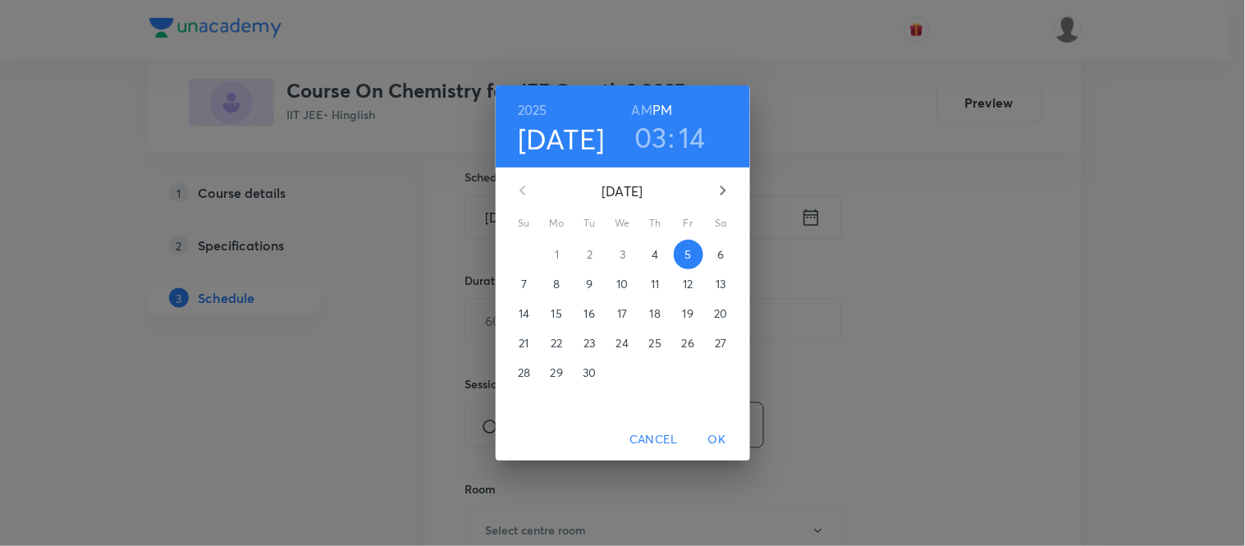
click at [690, 143] on h3 "14" at bounding box center [691, 137] width 27 height 34
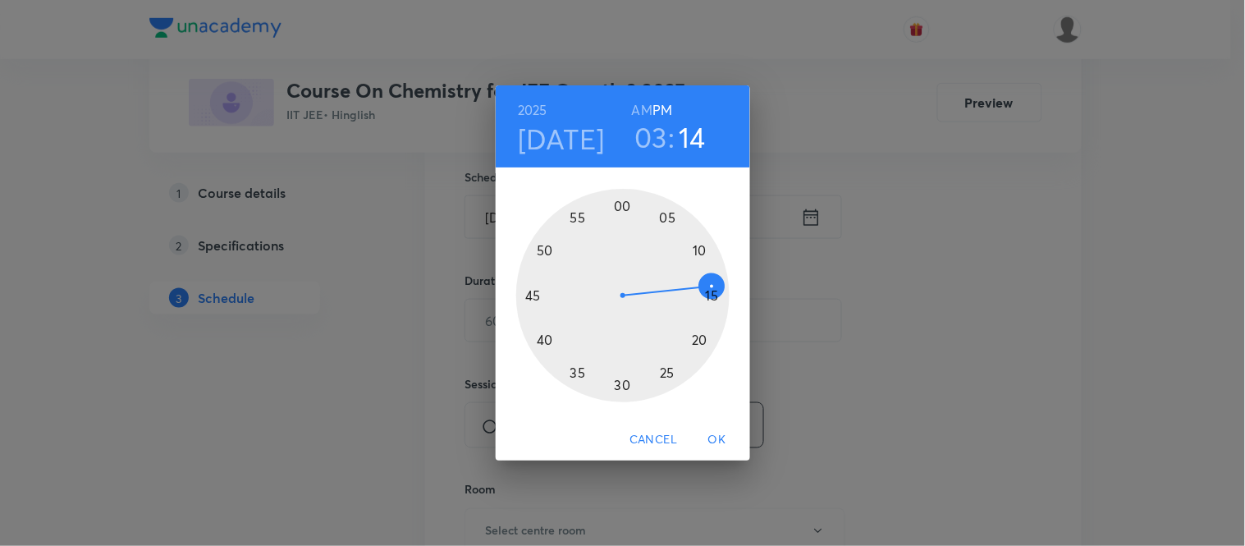
click at [709, 297] on div at bounding box center [622, 295] width 213 height 213
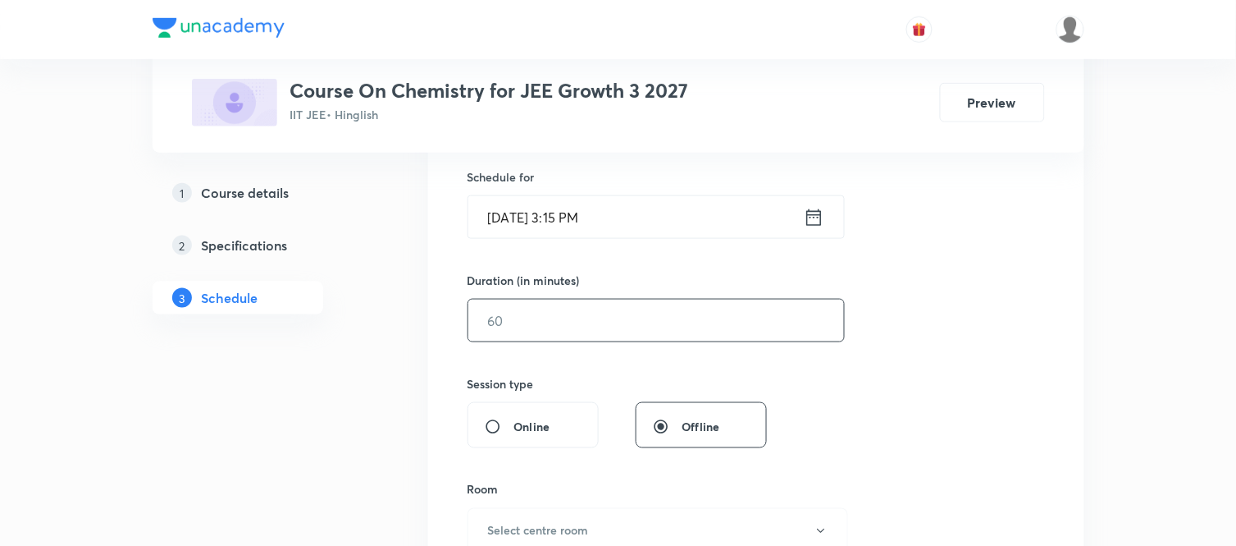
click at [585, 313] on input "text" at bounding box center [656, 320] width 376 height 42
type input "75"
click at [495, 527] on h6 "Select centre room" at bounding box center [538, 530] width 101 height 17
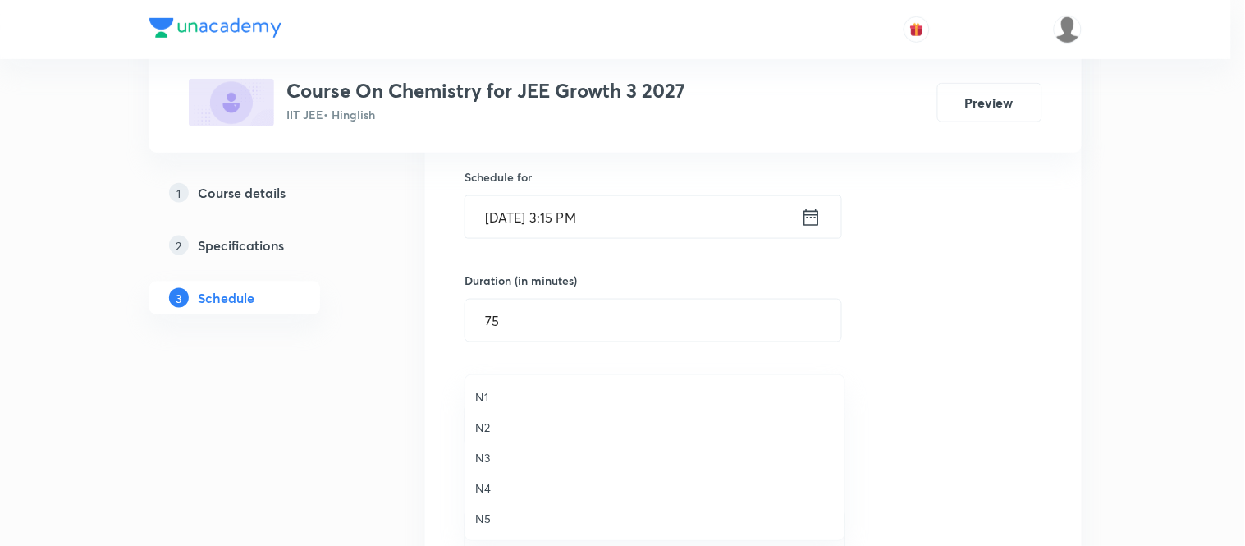
click at [484, 423] on span "N2" at bounding box center [654, 426] width 359 height 17
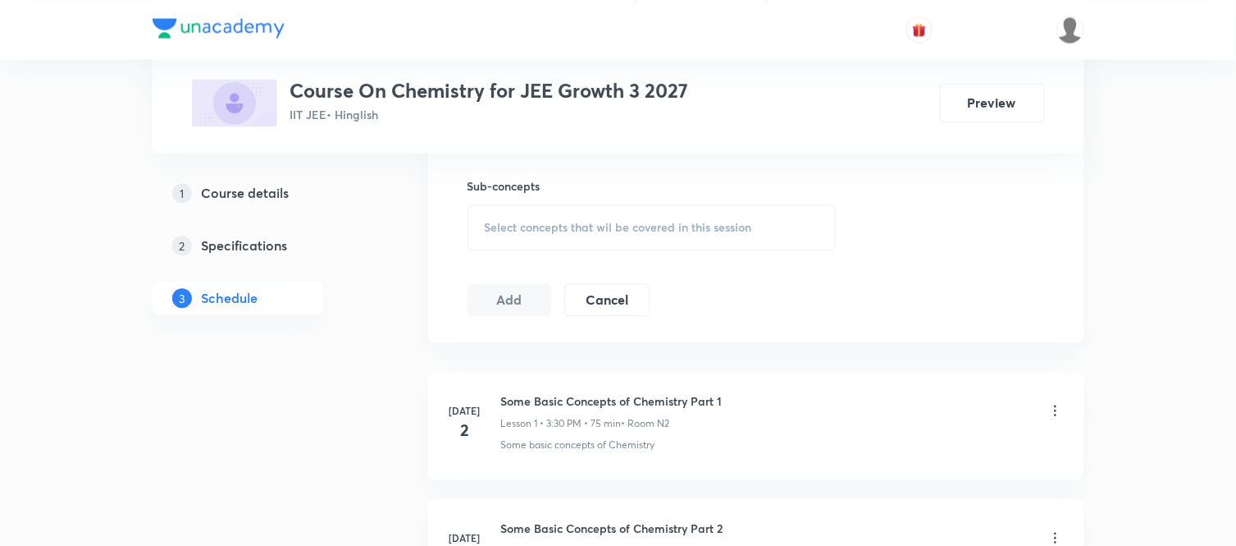
scroll to position [846, 0]
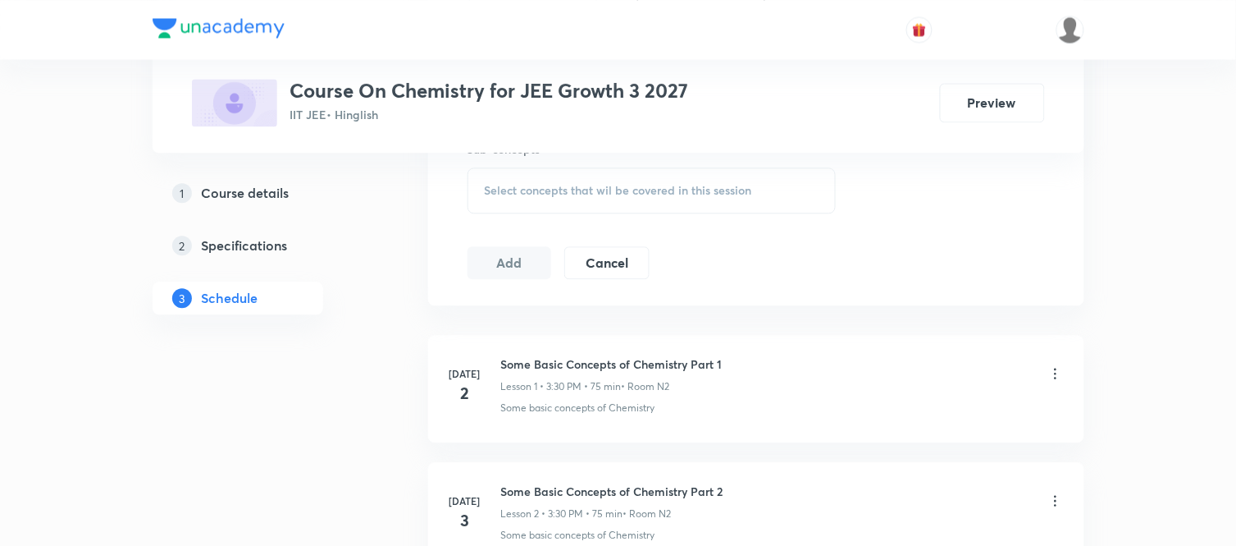
click at [599, 208] on div "Select concepts that wil be covered in this session" at bounding box center [652, 190] width 369 height 46
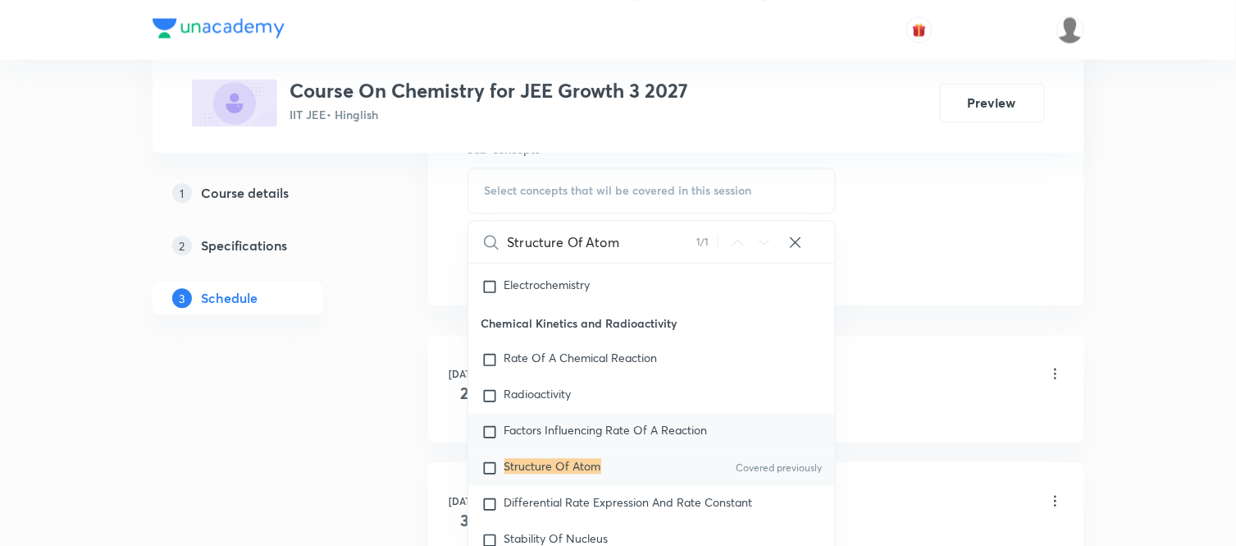
scroll to position [7393, 0]
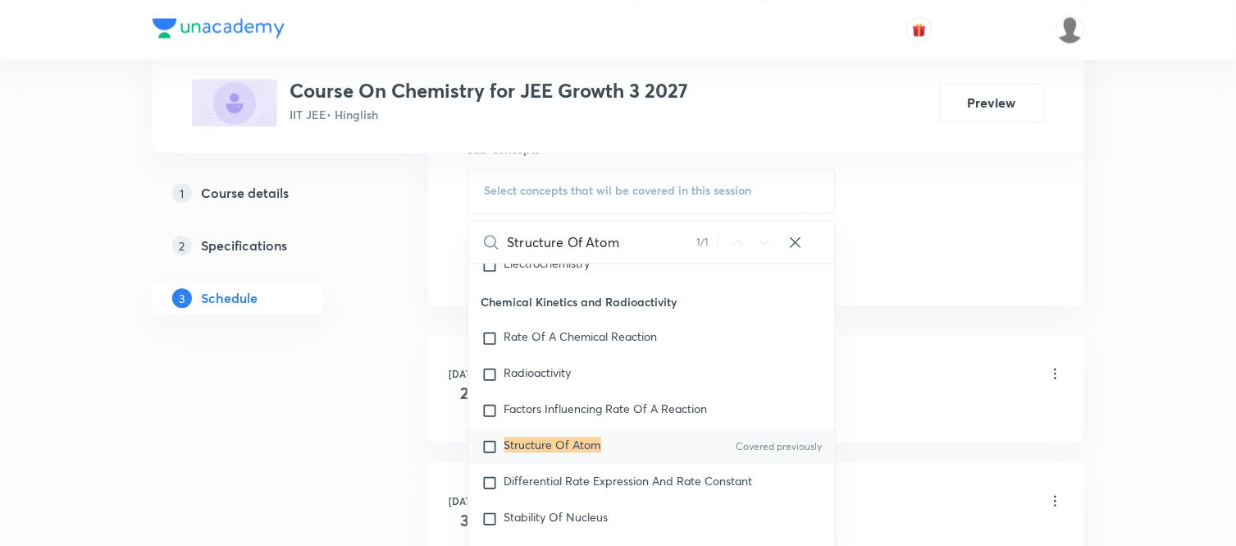
type input "Structure Of Atom"
click at [541, 458] on div "Structure Of Atom Covered previously" at bounding box center [652, 446] width 368 height 36
checkbox input "true"
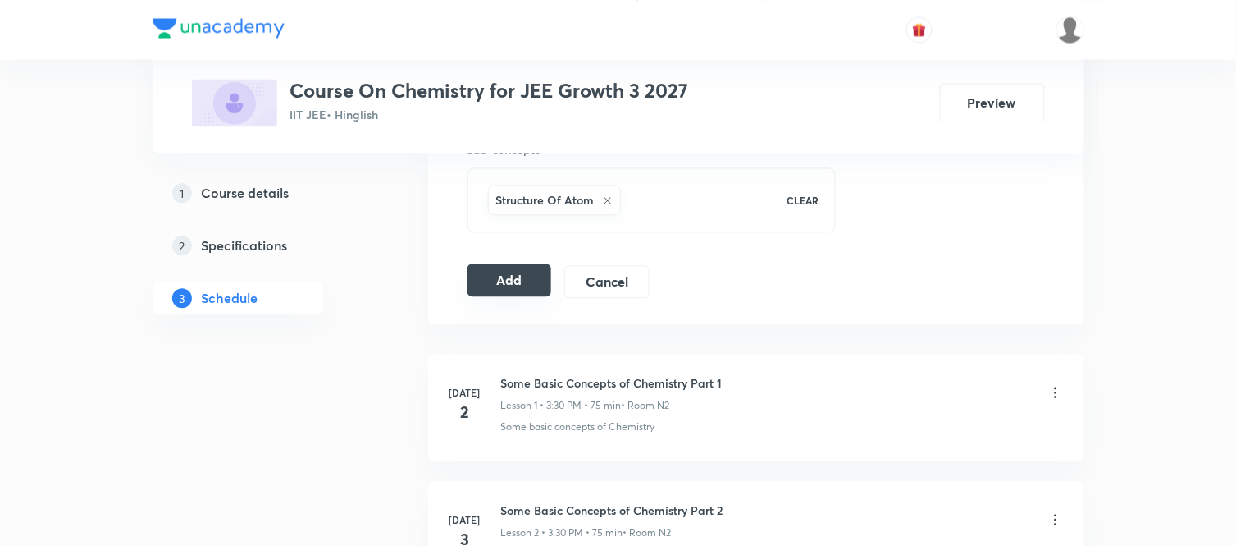
click at [546, 292] on button "Add" at bounding box center [510, 279] width 85 height 33
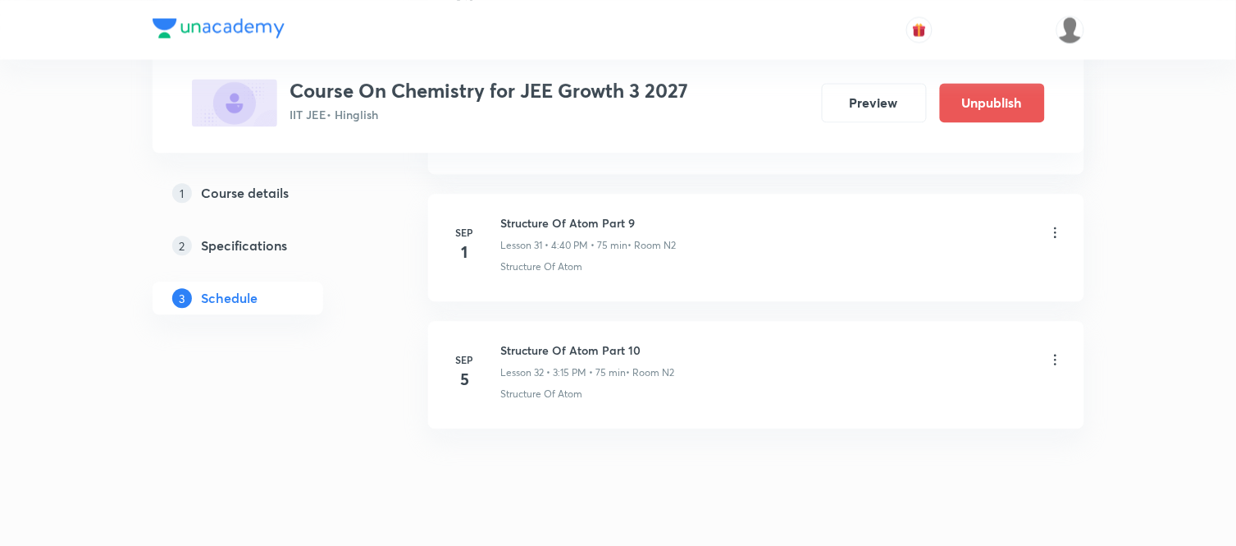
scroll to position [4089, 0]
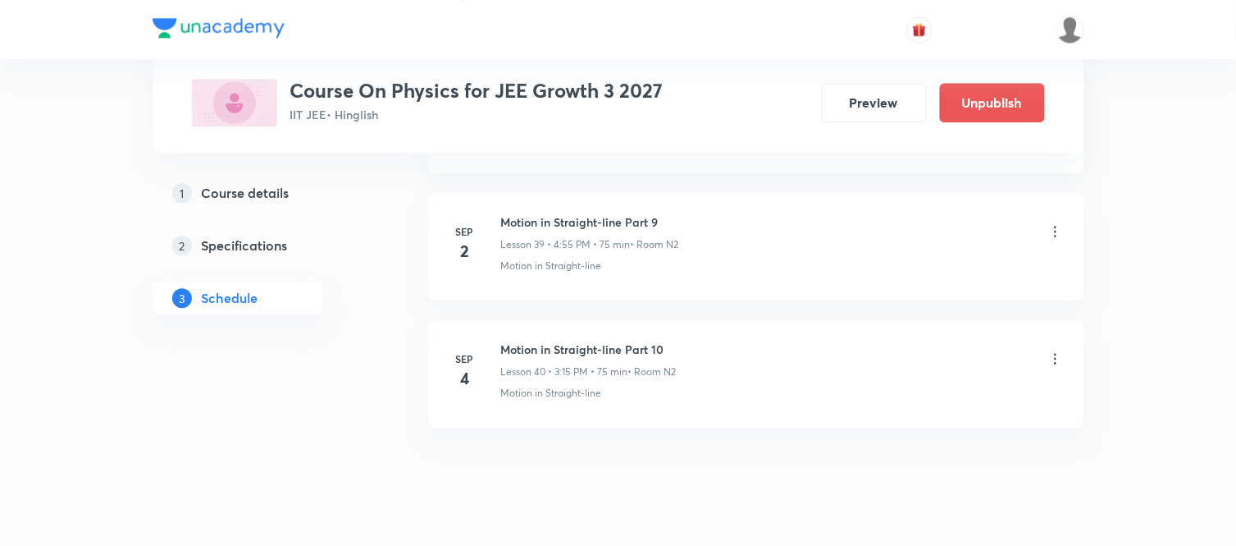
scroll to position [5863, 0]
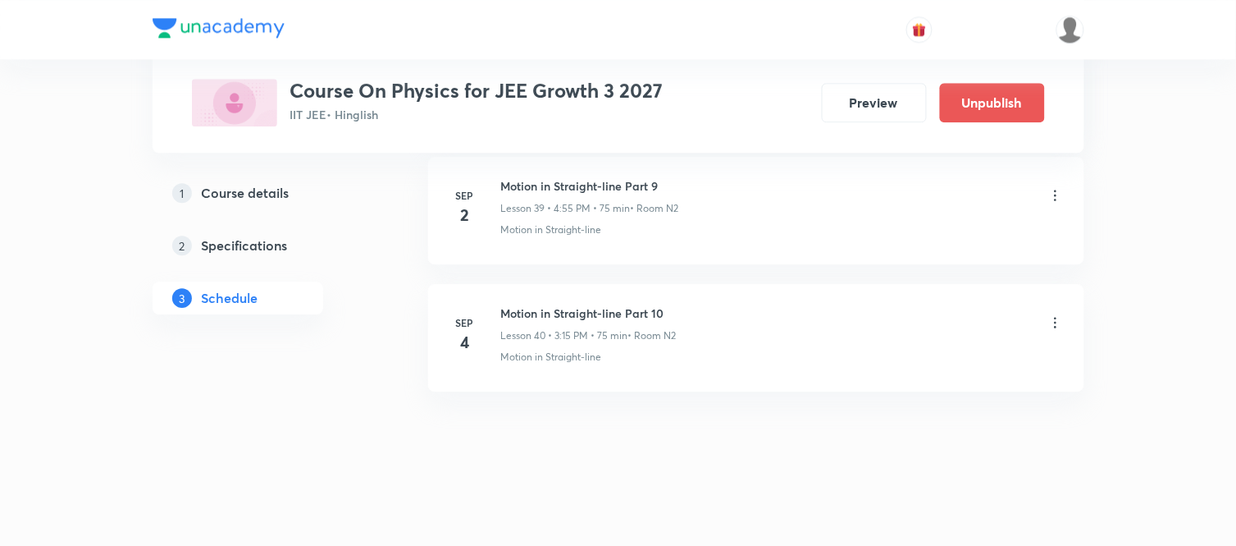
click at [578, 310] on h6 "Motion in Straight-line Part 10" at bounding box center [589, 312] width 176 height 17
copy h6 "Motion in Straight-line Part 10"
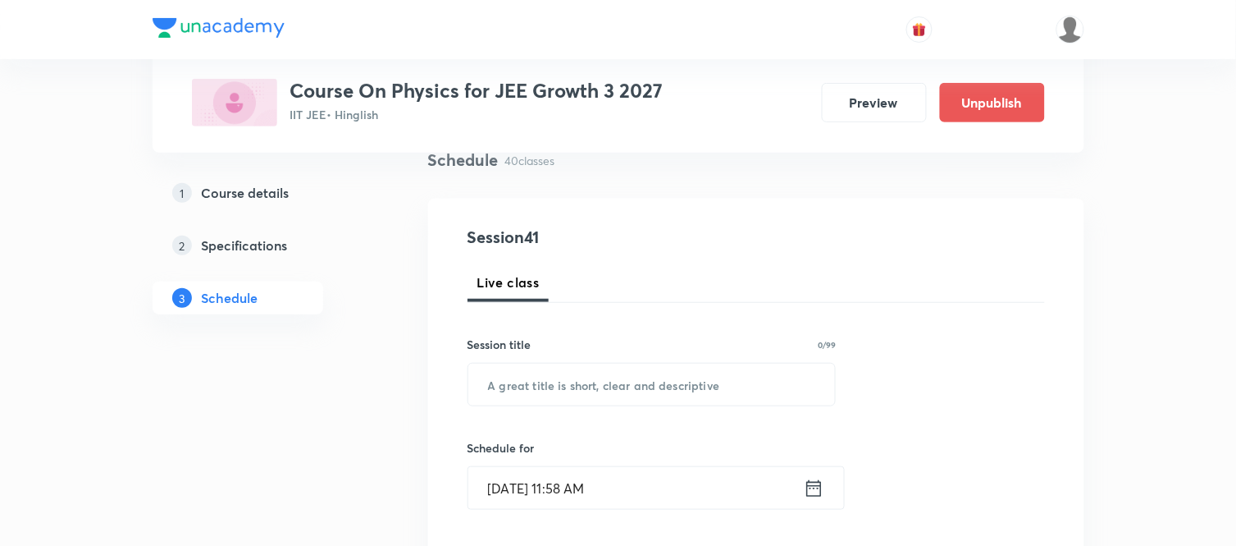
scroll to position [0, 0]
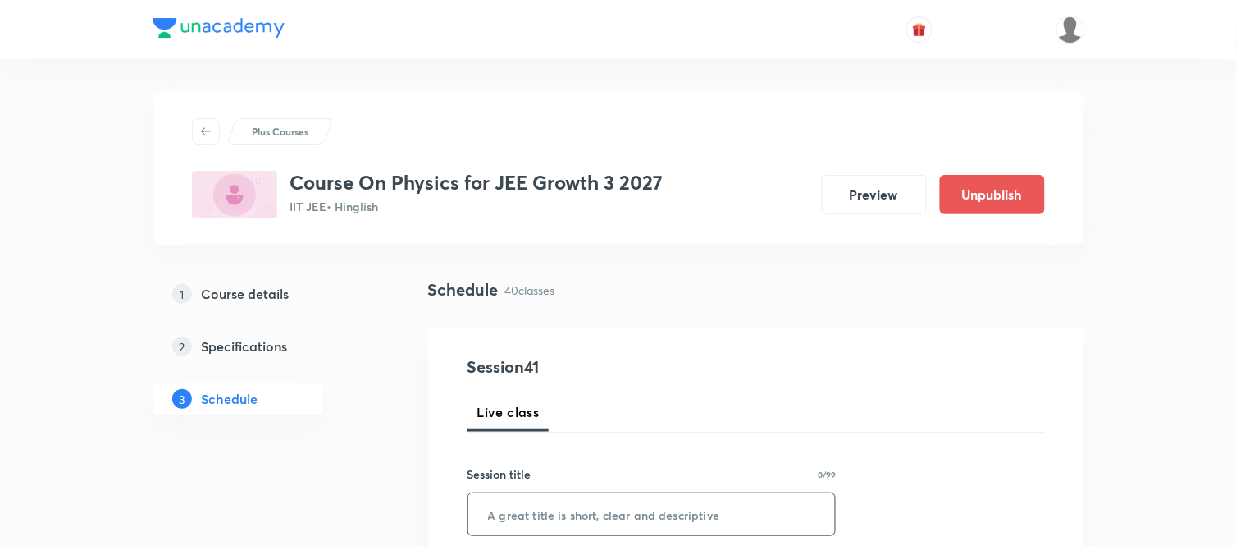
click at [552, 528] on input "text" at bounding box center [652, 514] width 368 height 42
paste input "Motion in Straight-line Part 10"
type input "Motion in Straight-line Part 11"
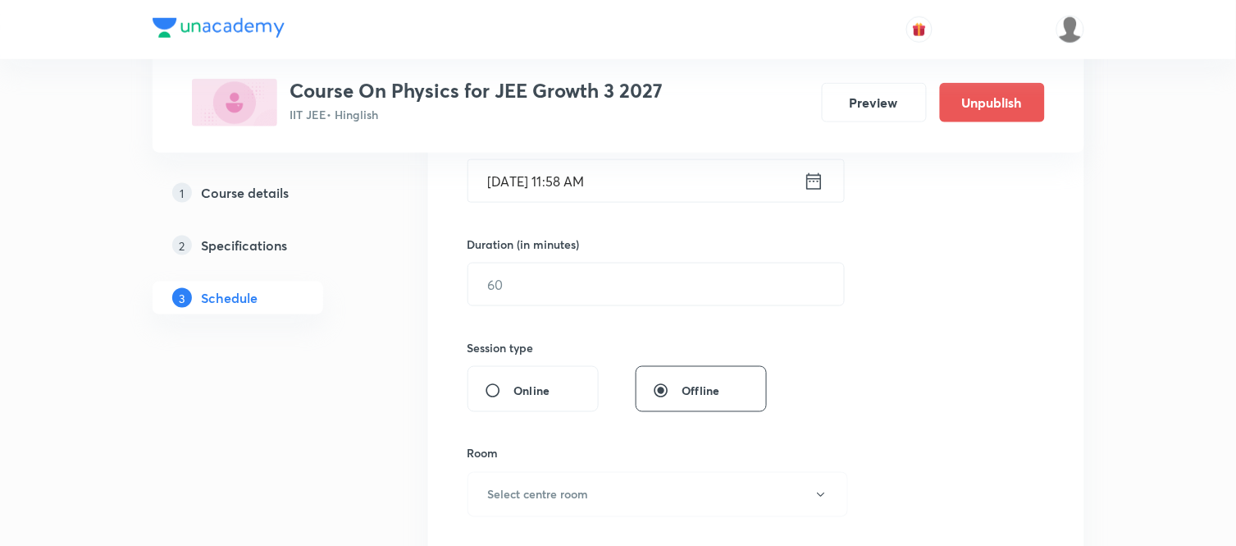
scroll to position [437, 0]
click at [812, 170] on icon at bounding box center [814, 180] width 21 height 23
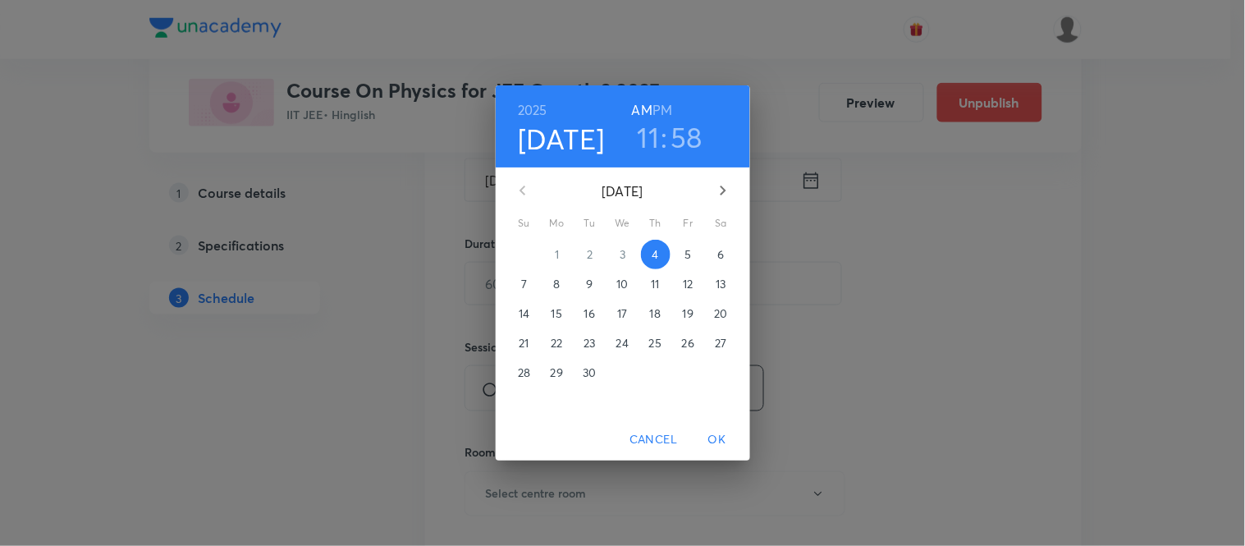
click at [683, 246] on span "5" at bounding box center [689, 254] width 30 height 16
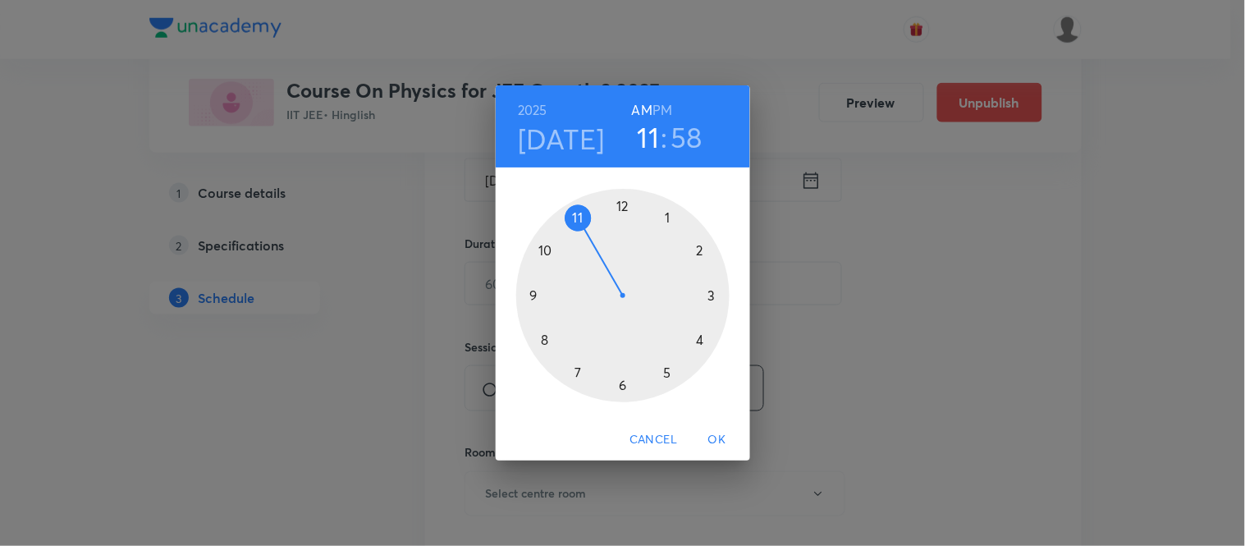
click at [667, 112] on h6 "PM" at bounding box center [662, 109] width 20 height 23
click at [701, 342] on div at bounding box center [622, 295] width 213 height 213
click at [572, 214] on div at bounding box center [622, 295] width 213 height 213
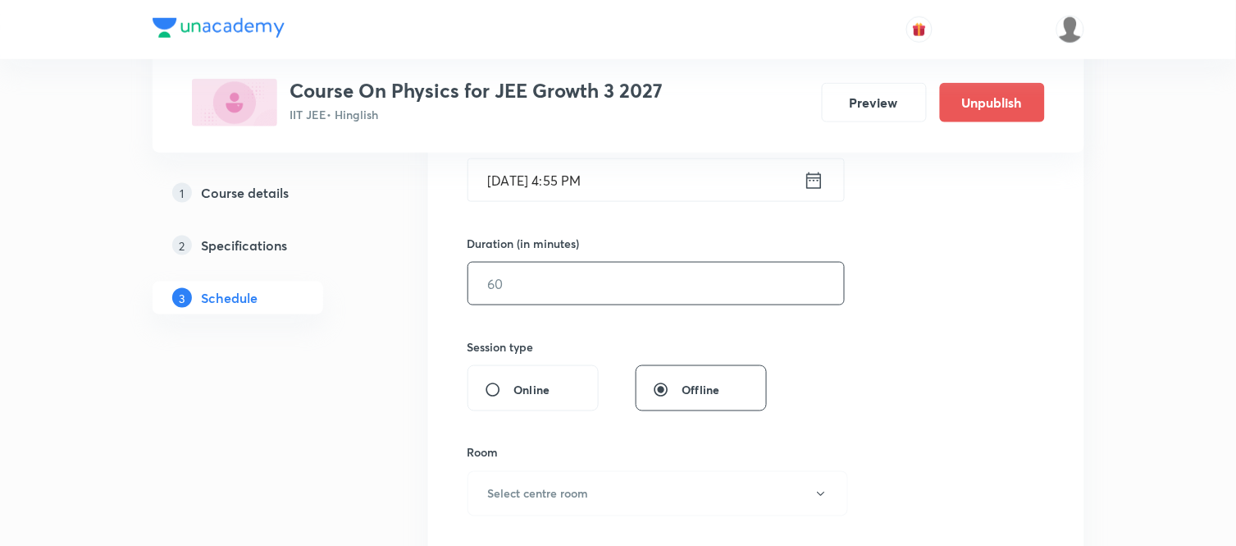
click at [591, 285] on input "text" at bounding box center [656, 284] width 376 height 42
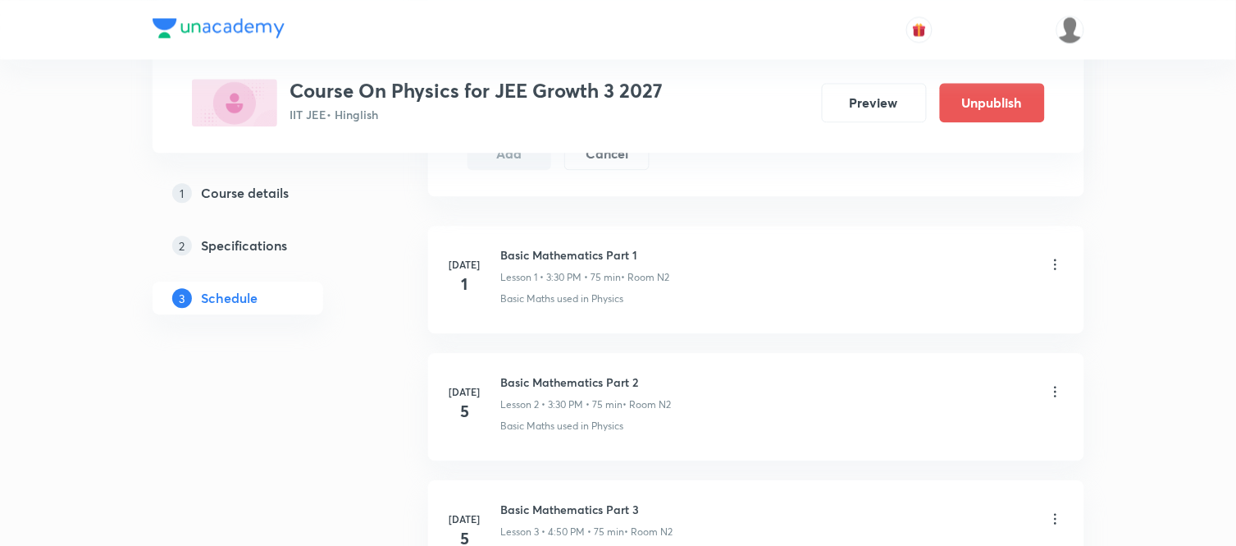
scroll to position [477, 0]
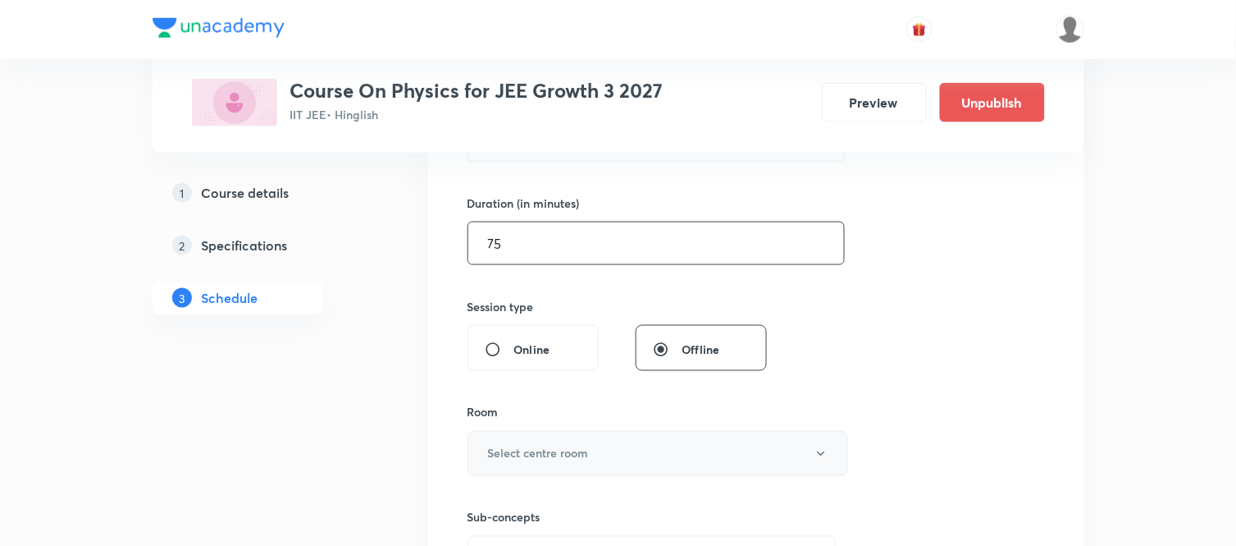
type input "75"
click at [509, 461] on h6 "Select centre room" at bounding box center [538, 453] width 101 height 17
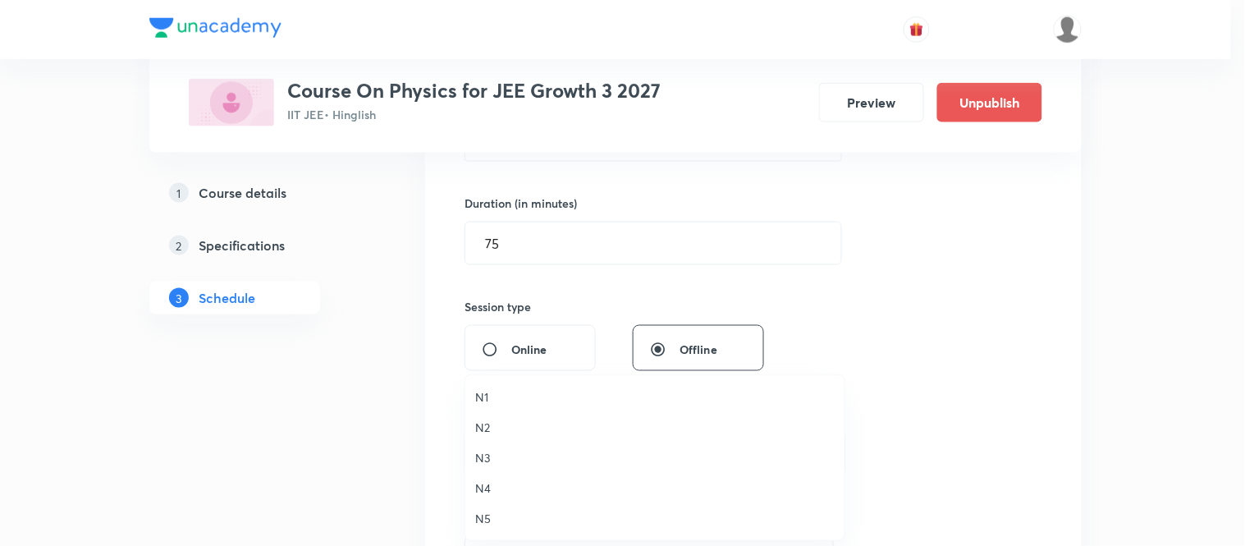
click at [486, 430] on span "N2" at bounding box center [654, 426] width 359 height 17
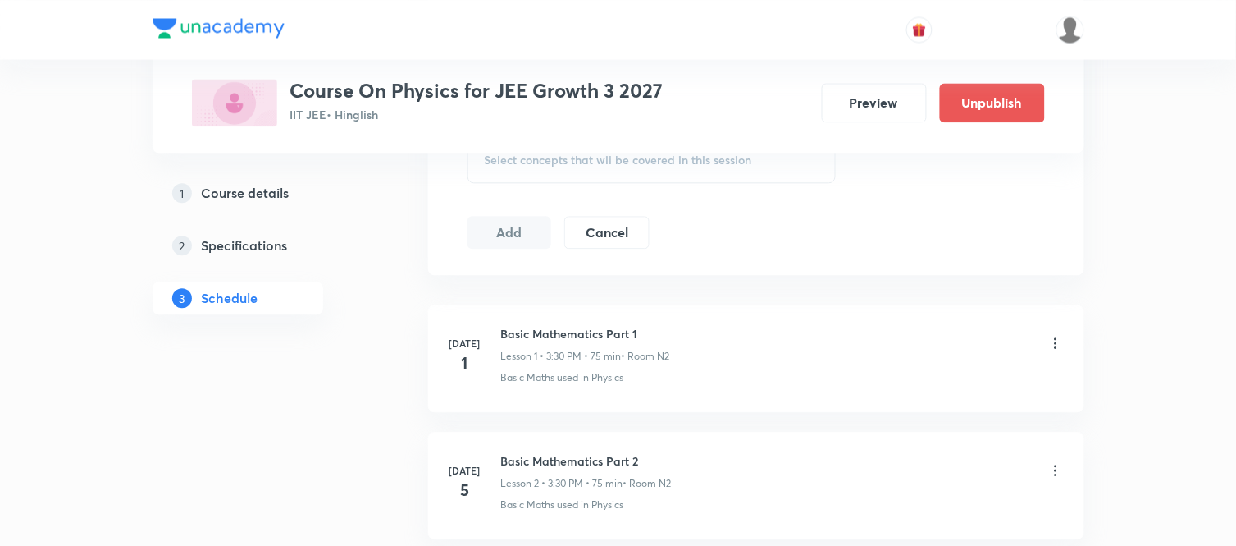
scroll to position [879, 0]
click at [697, 173] on div "Select concepts that wil be covered in this session" at bounding box center [652, 158] width 369 height 46
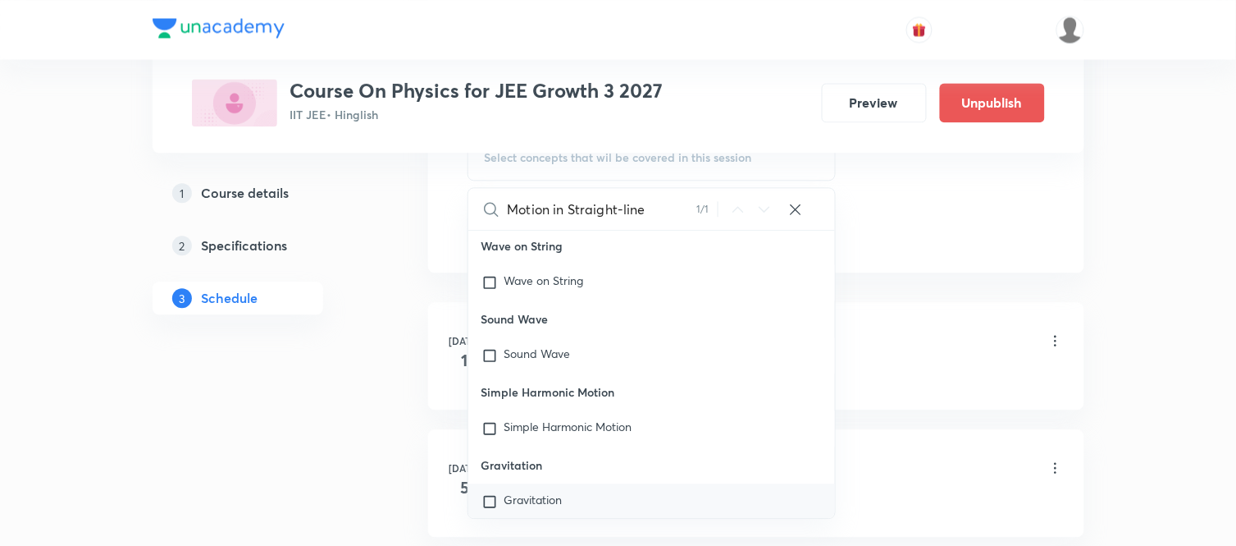
scroll to position [44148, 0]
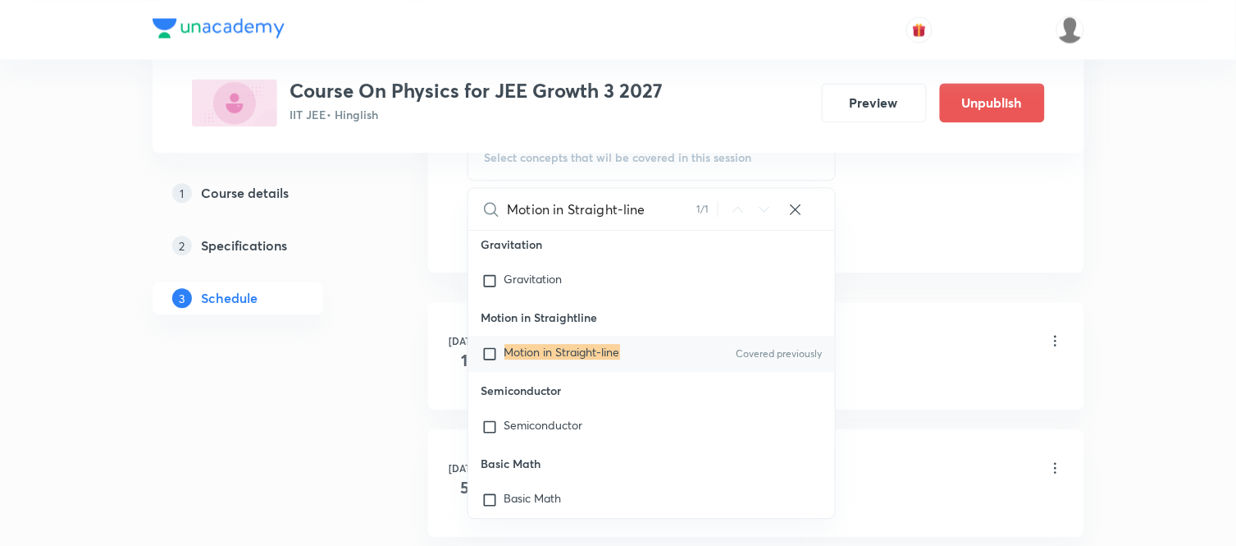
type input "Motion in Straight-line"
click at [562, 372] on div "Motion in Straight-line Covered previously" at bounding box center [652, 354] width 368 height 36
checkbox input "true"
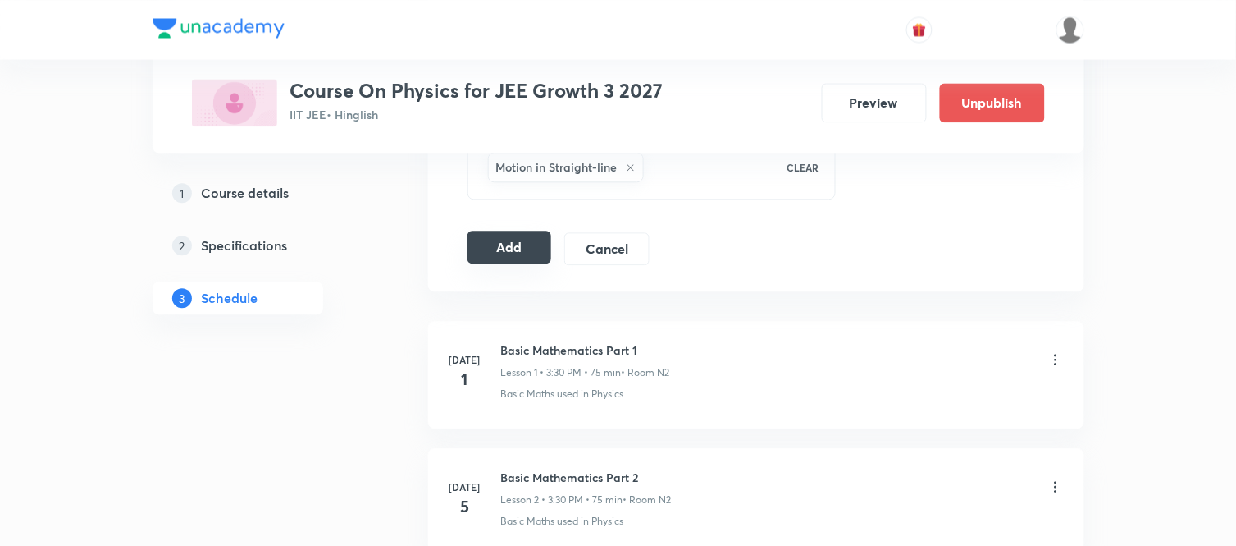
click at [505, 249] on button "Add" at bounding box center [510, 247] width 85 height 33
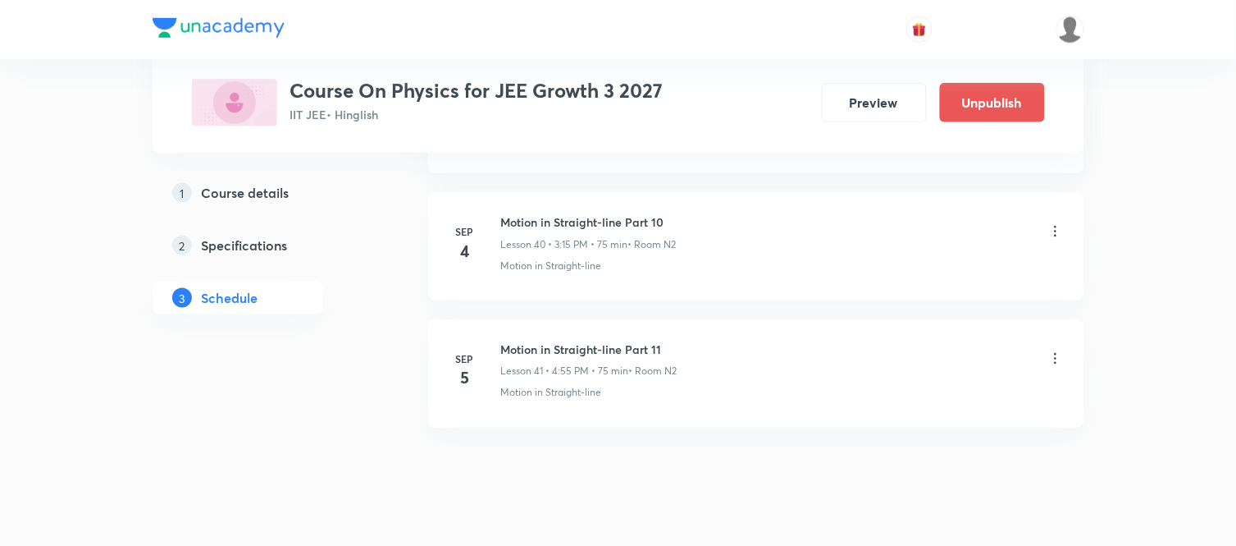
scroll to position [5236, 0]
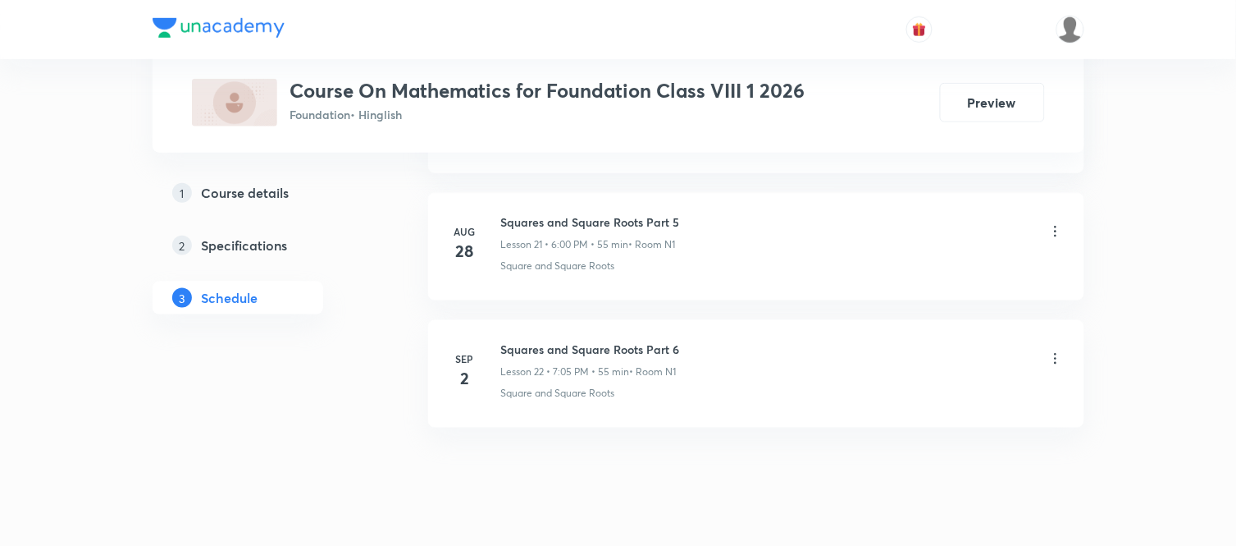
scroll to position [3570, 0]
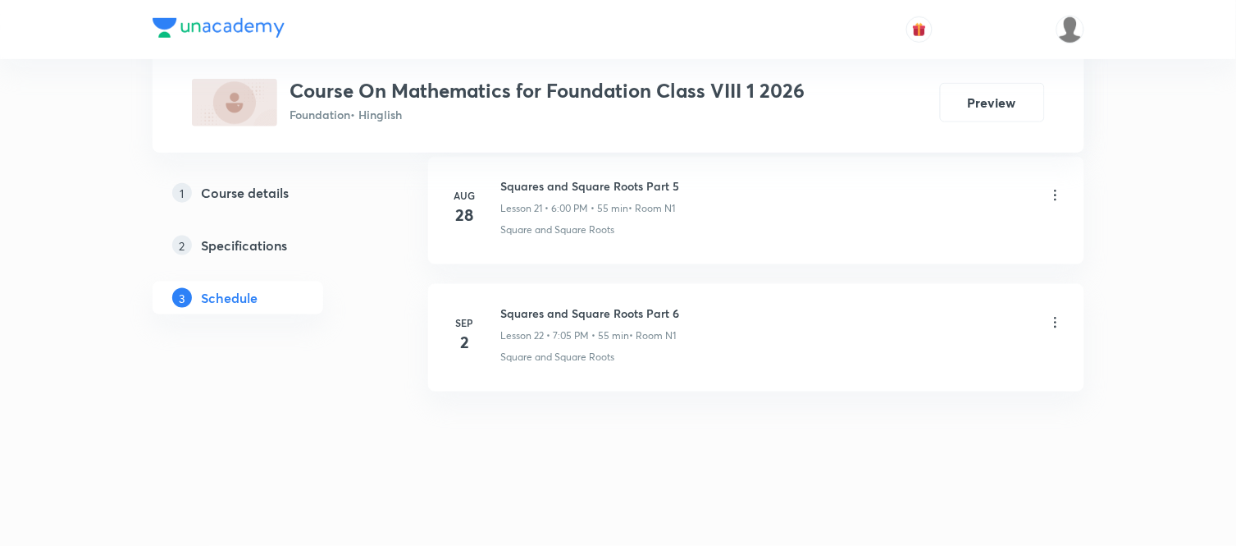
click at [605, 314] on h6 "Squares and Square Roots Part 6" at bounding box center [590, 312] width 179 height 17
click at [608, 314] on h6 "Squares and Square Roots Part 6" at bounding box center [590, 312] width 179 height 17
copy h6 "Squares and Square Roots Part 6"
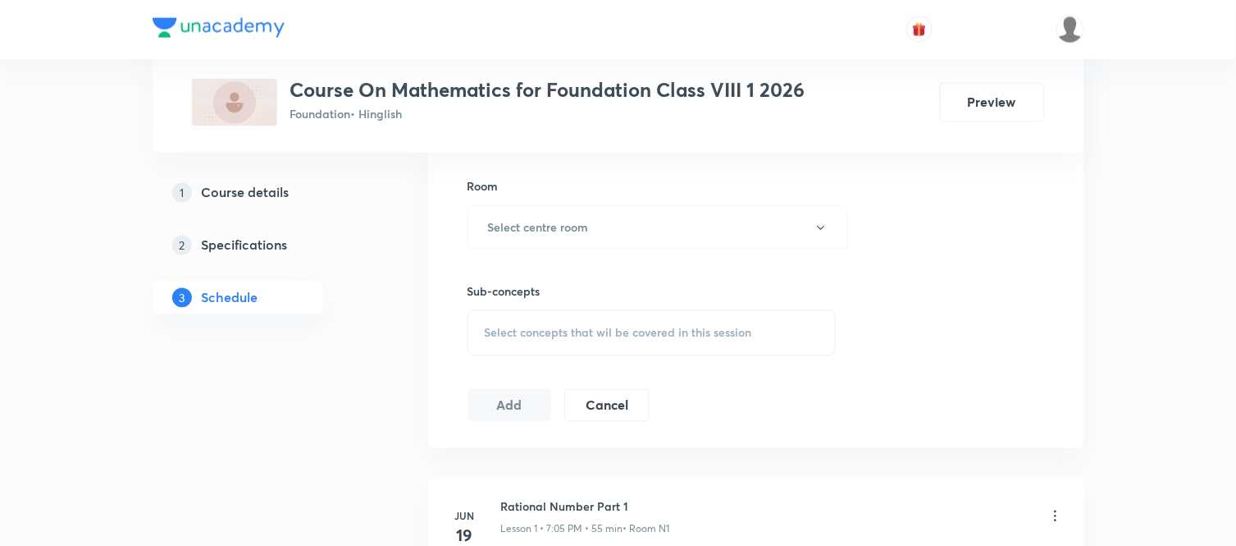
scroll to position [0, 0]
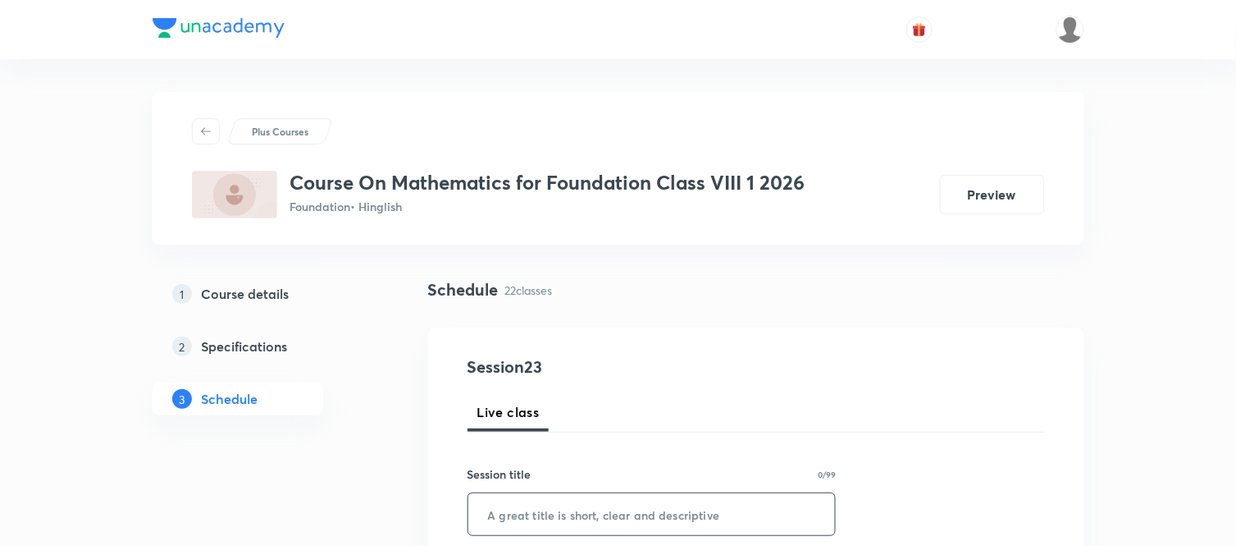
click at [569, 519] on input "text" at bounding box center [652, 514] width 368 height 42
paste input "Squares and Square Roots Part 6"
type input "Squares and Square Roots Part 7"
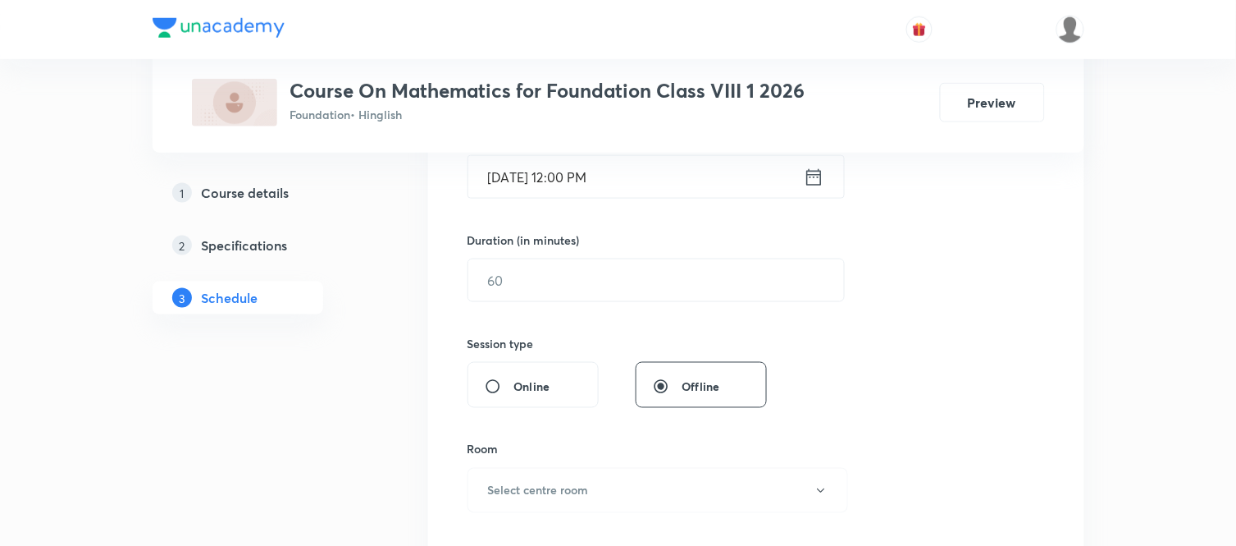
scroll to position [437, 0]
click at [821, 190] on icon at bounding box center [814, 180] width 21 height 23
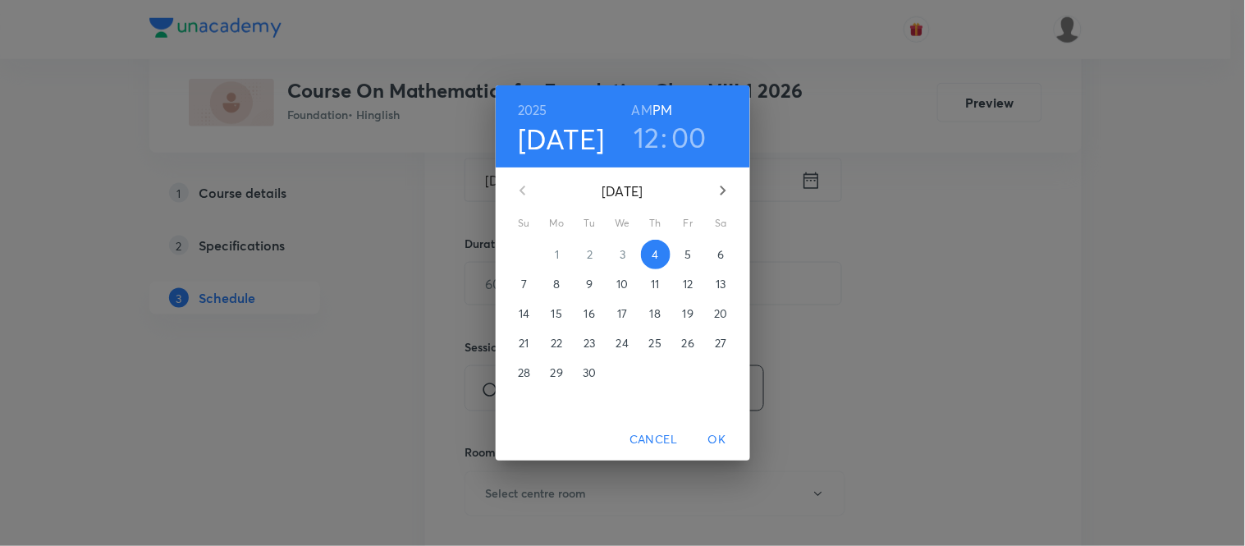
click at [676, 247] on span "5" at bounding box center [689, 254] width 30 height 16
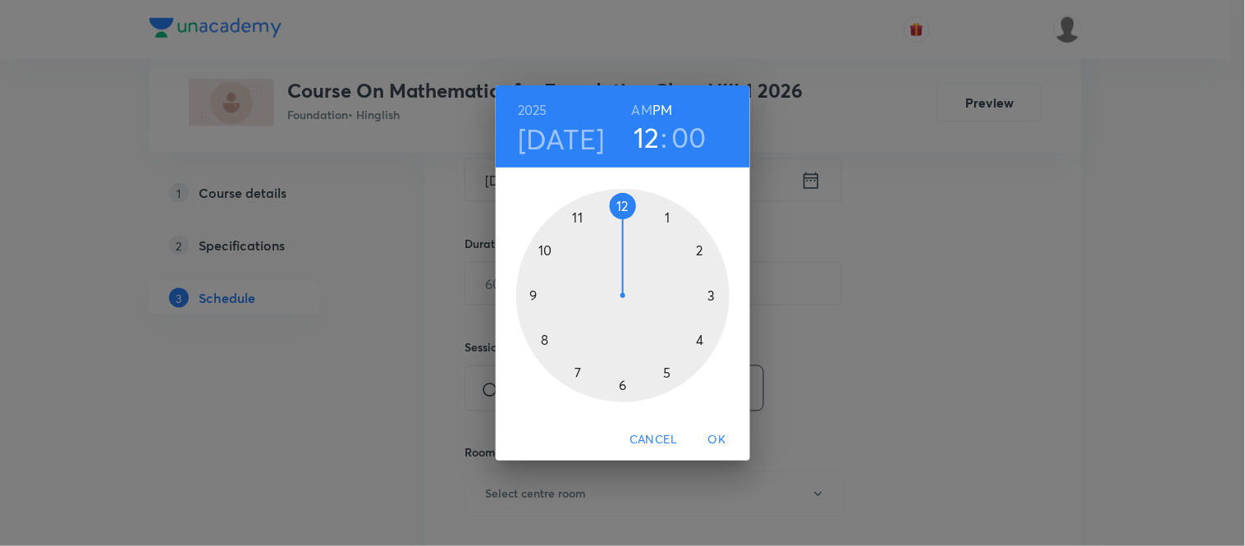
click at [652, 145] on h3 "12" at bounding box center [646, 137] width 26 height 34
click at [578, 371] on div at bounding box center [622, 295] width 213 height 213
click at [668, 211] on div at bounding box center [622, 295] width 213 height 213
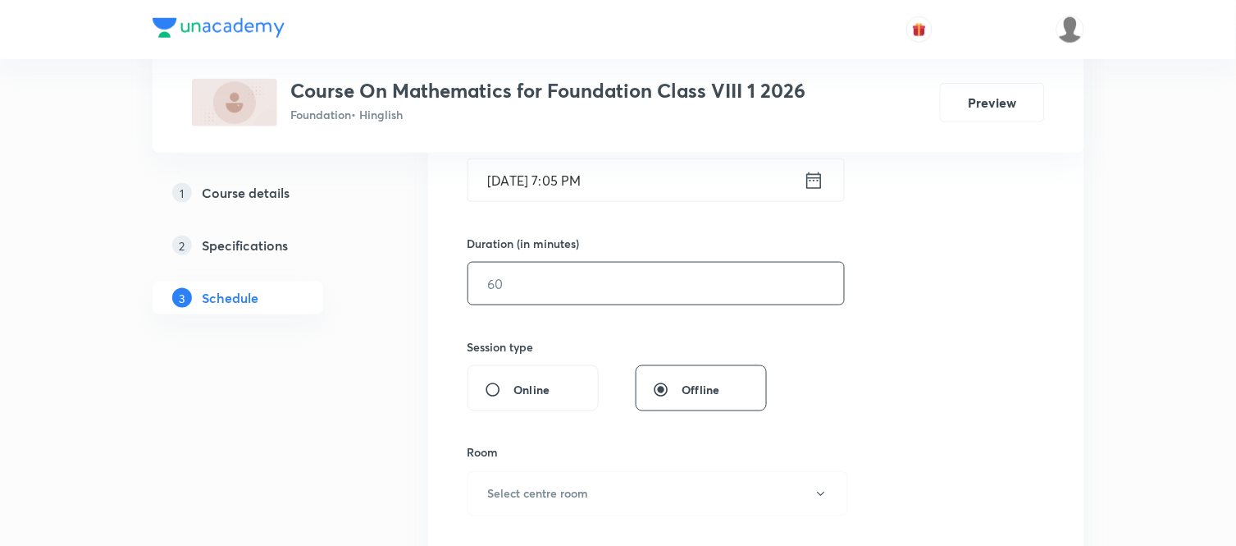
click at [574, 292] on input "text" at bounding box center [656, 284] width 376 height 42
type input "55"
click at [525, 499] on h6 "Select centre room" at bounding box center [538, 493] width 101 height 17
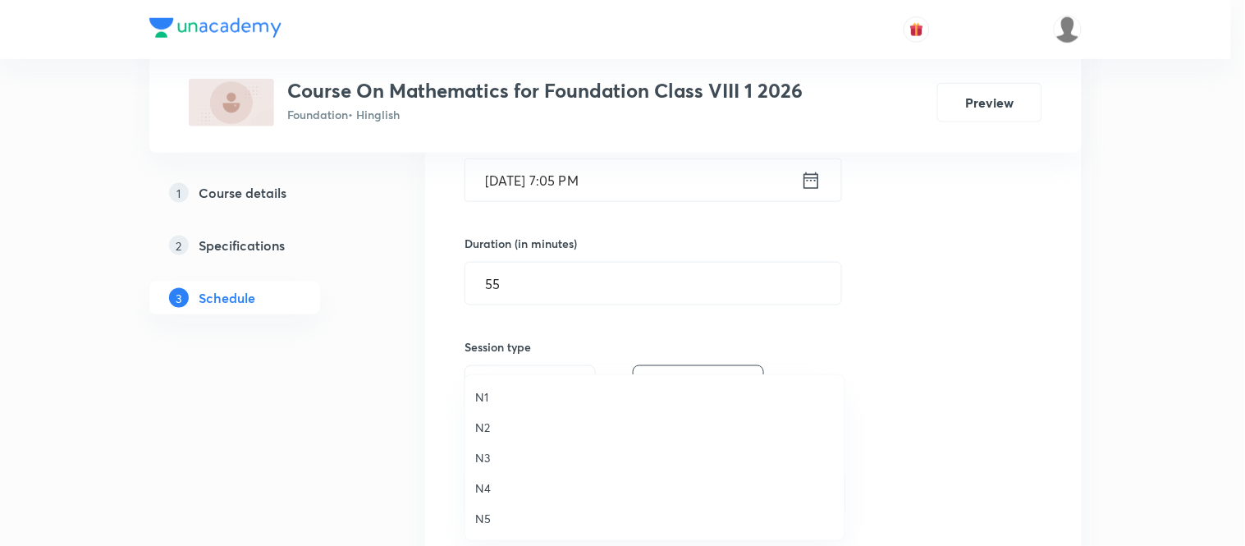
click at [473, 388] on li "N1" at bounding box center [654, 396] width 379 height 30
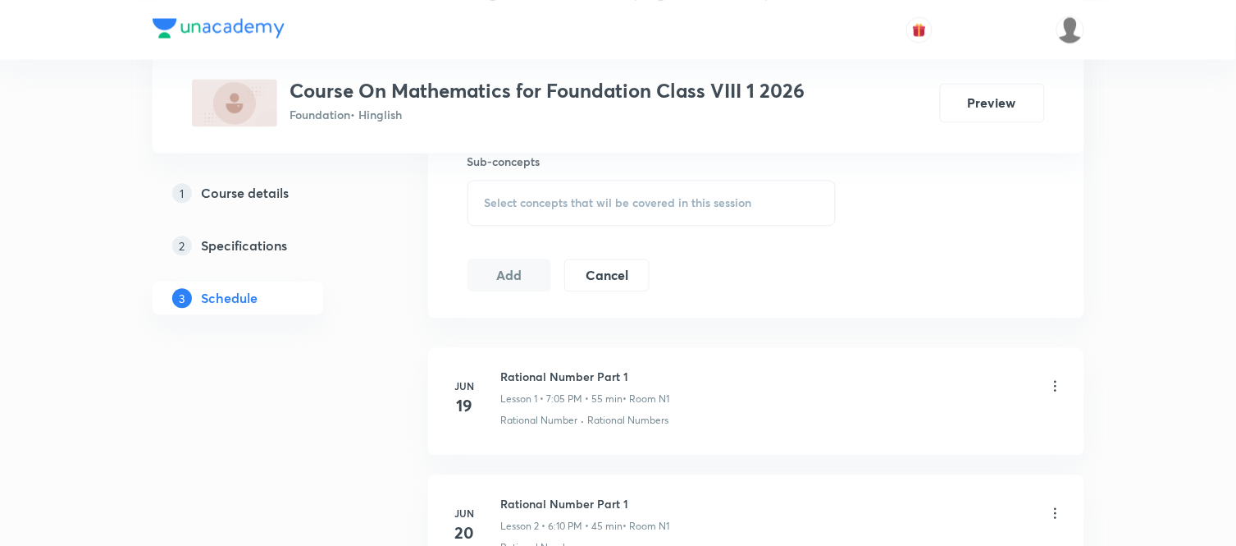
scroll to position [838, 0]
click at [534, 218] on div "Select concepts that wil be covered in this session" at bounding box center [652, 198] width 369 height 46
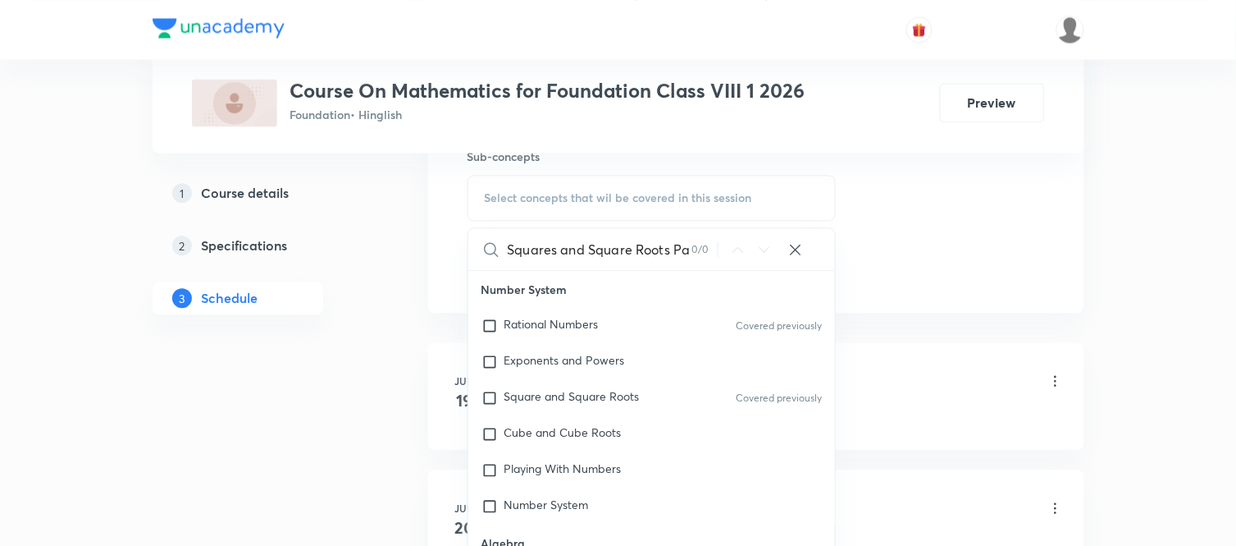
scroll to position [0, 0]
type input "Square"
click at [525, 395] on mark "Square" at bounding box center [524, 396] width 38 height 16
checkbox input "true"
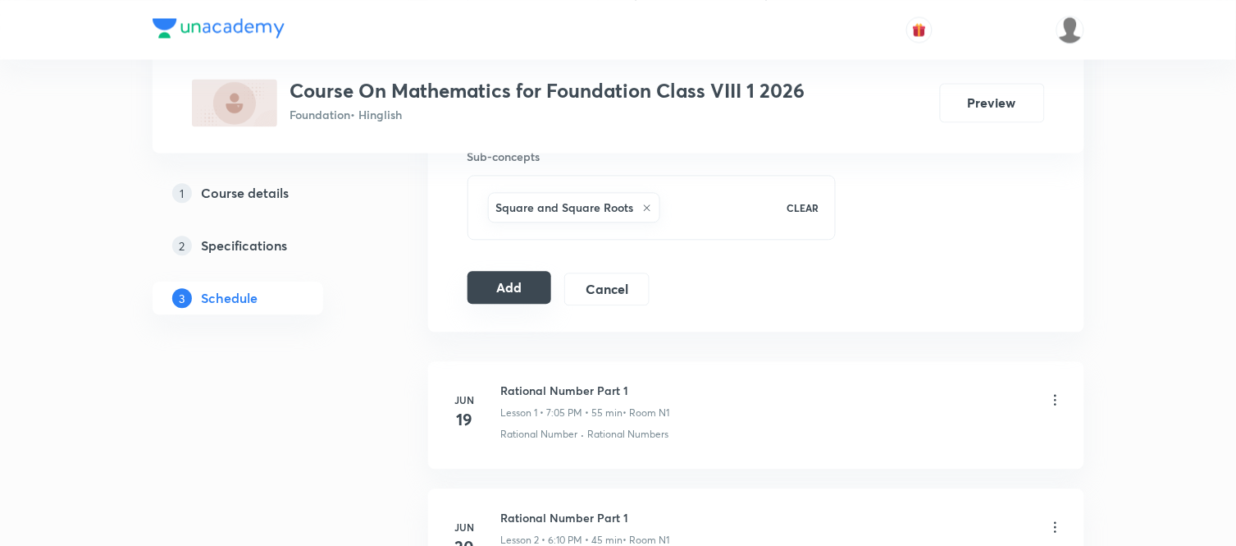
click at [487, 276] on button "Add" at bounding box center [510, 287] width 85 height 33
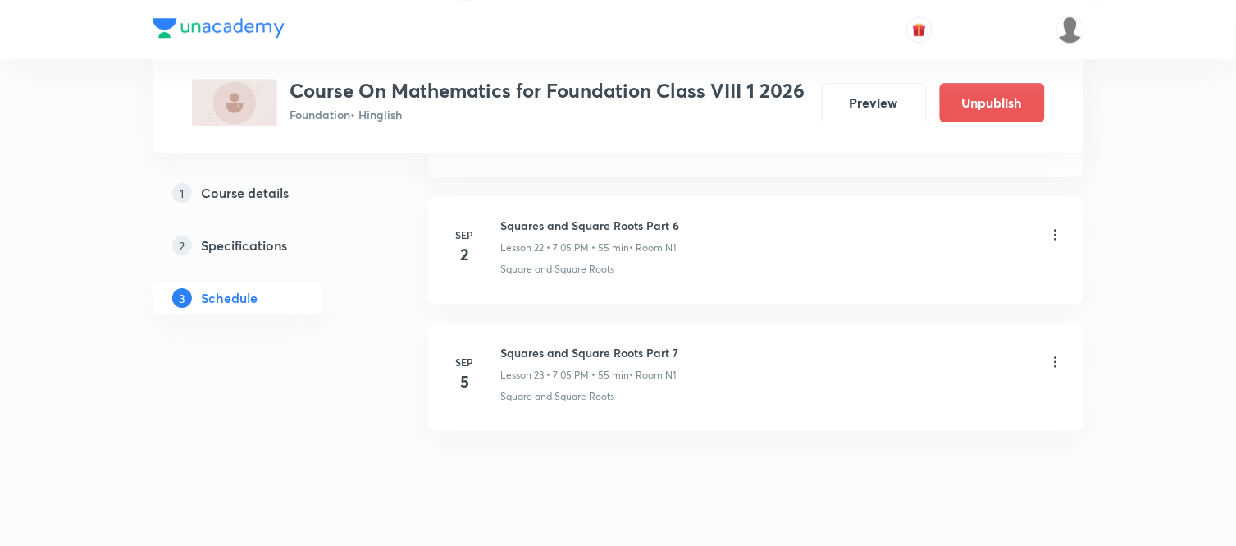
scroll to position [2943, 0]
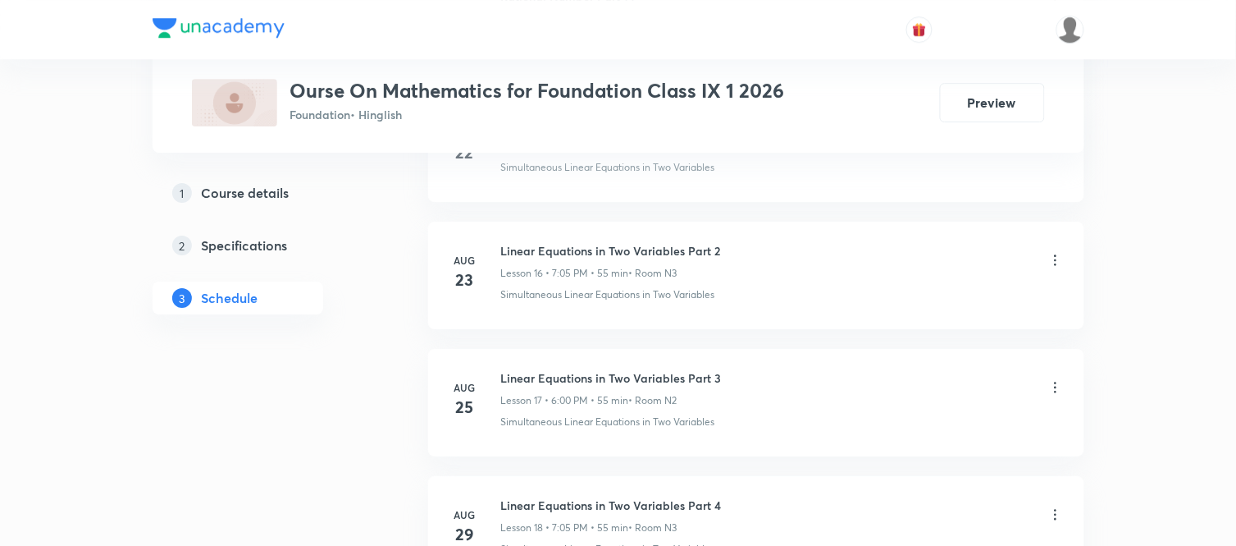
scroll to position [3316, 0]
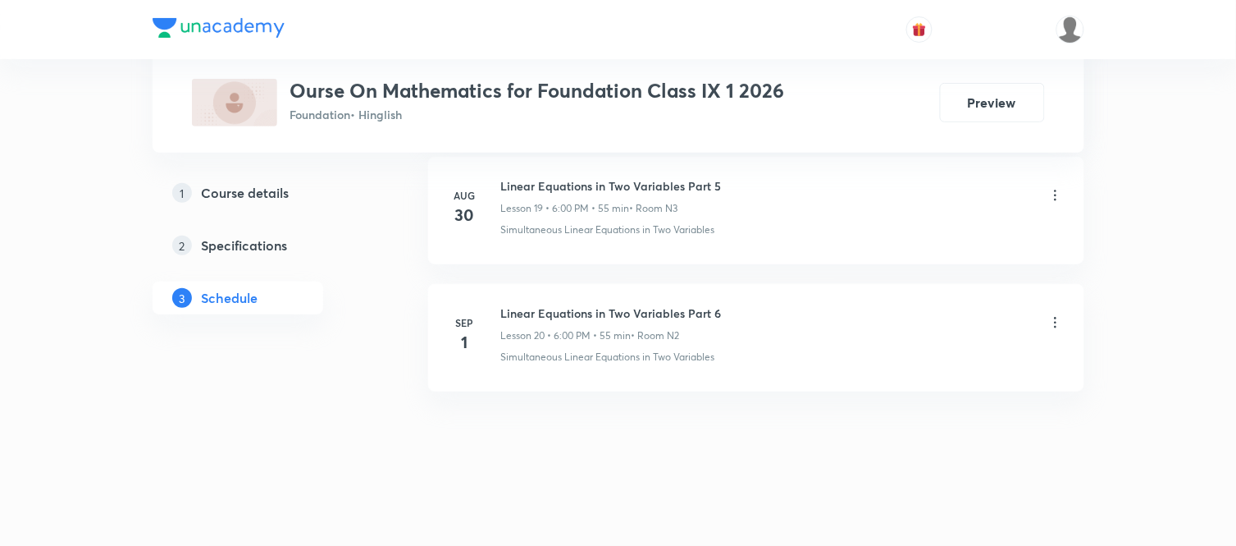
click at [592, 306] on h6 "Linear Equations in Two Variables Part 6" at bounding box center [611, 312] width 221 height 17
click at [593, 306] on h6 "Linear Equations in Two Variables Part 6" at bounding box center [611, 312] width 221 height 17
copy h6 "Linear Equations in Two Variables Part 6"
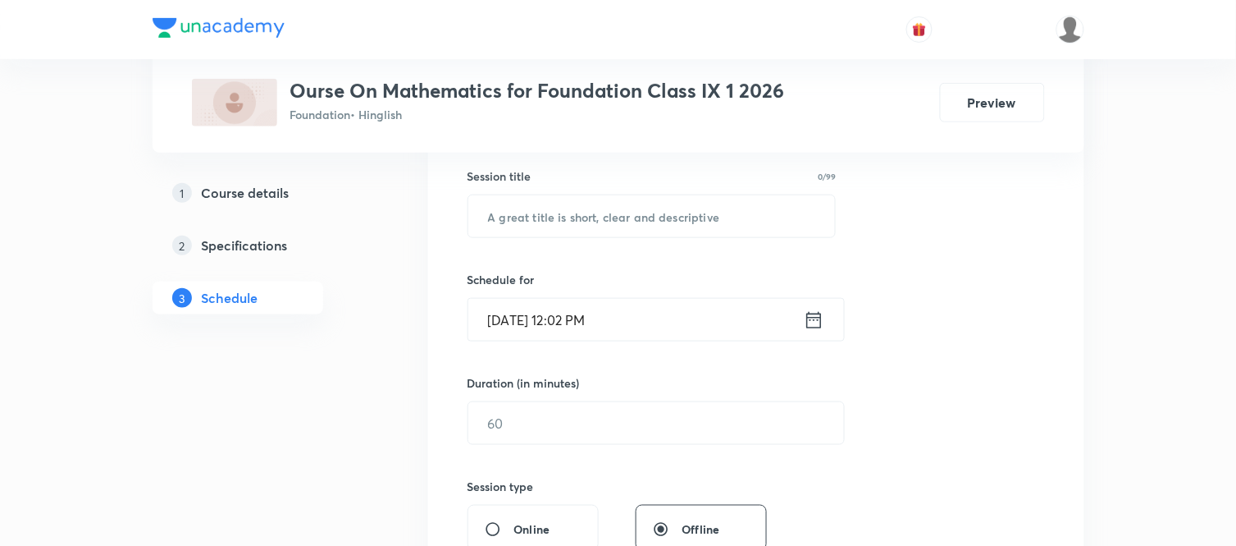
scroll to position [0, 0]
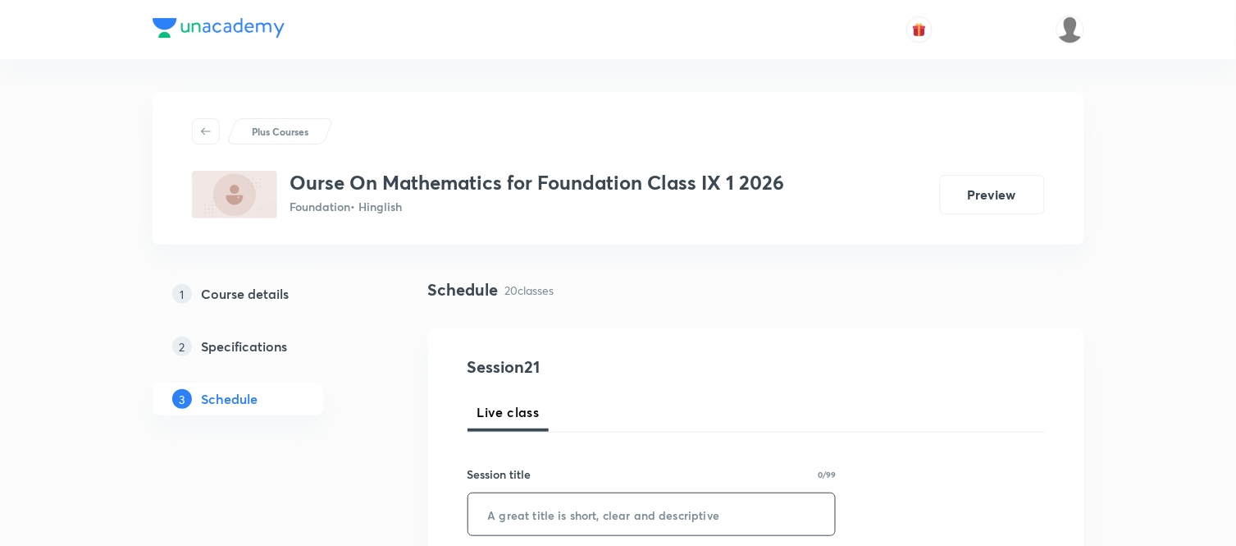
click at [542, 507] on input "text" at bounding box center [652, 514] width 368 height 42
paste input "Linear Equations in Two Variables Part 6"
type input "Linear Equations in Two Variables Part 7"
click at [567, 480] on div "Session title 40/99" at bounding box center [652, 473] width 369 height 17
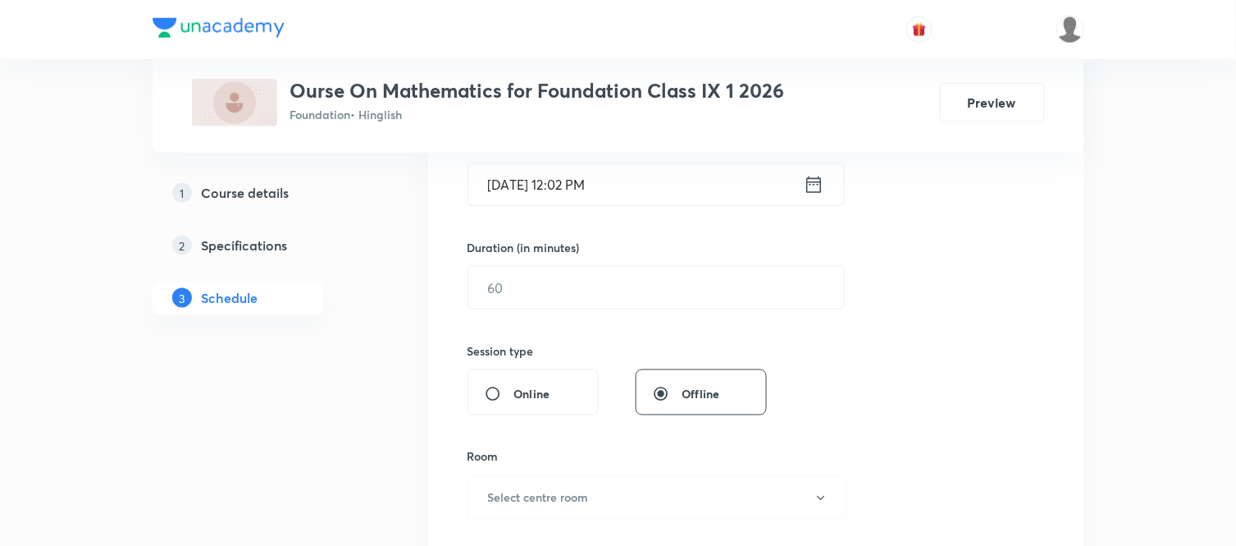
scroll to position [437, 0]
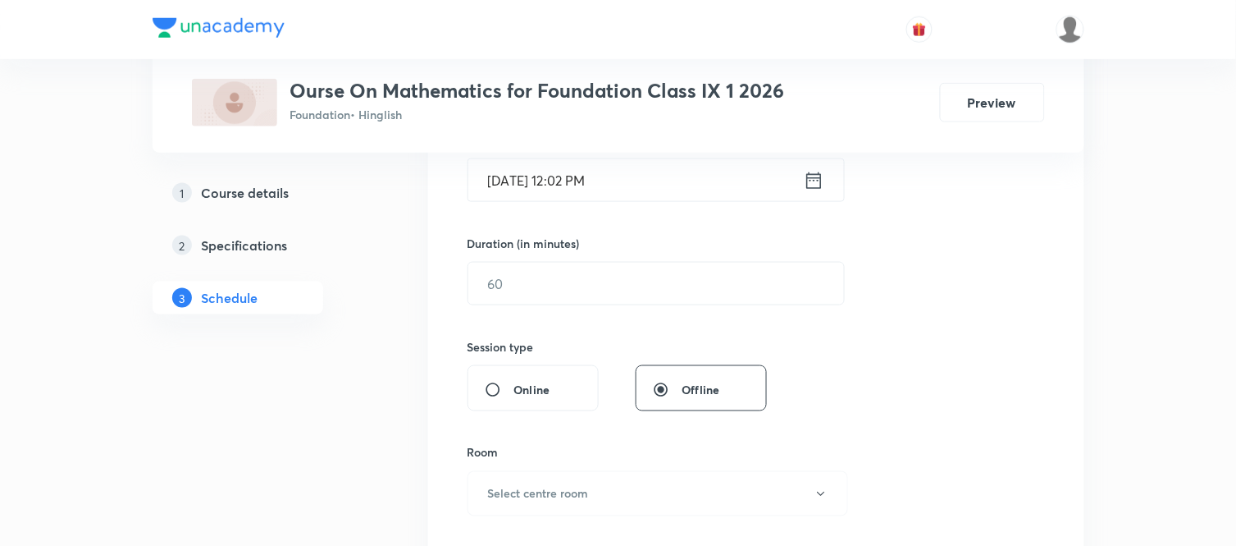
click at [809, 185] on icon at bounding box center [814, 180] width 21 height 23
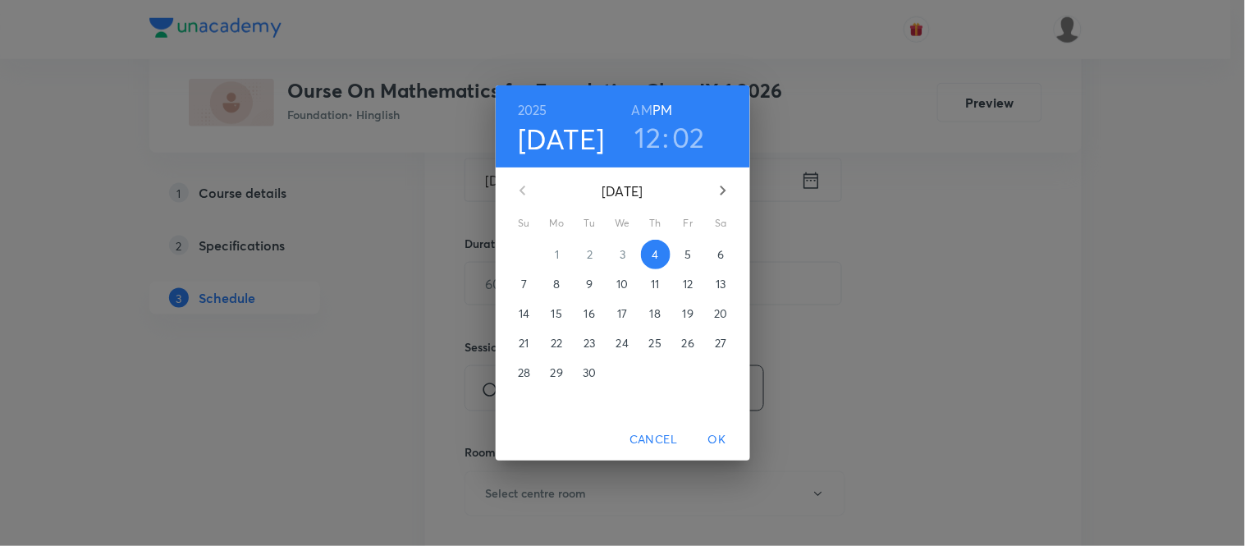
click at [693, 252] on span "5" at bounding box center [689, 254] width 30 height 16
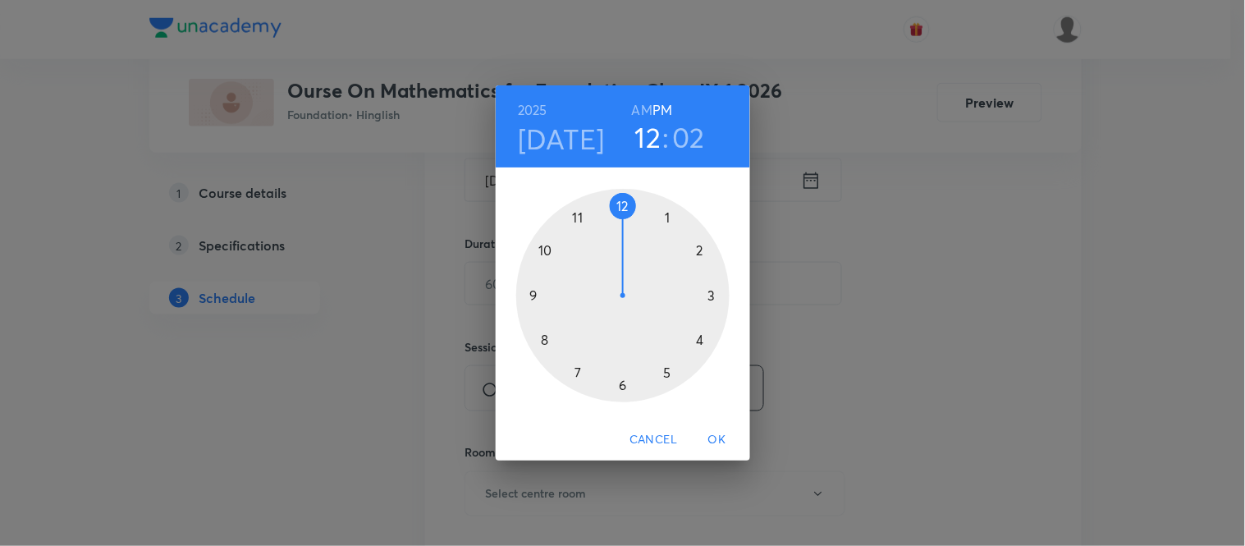
click at [624, 386] on div at bounding box center [622, 295] width 213 height 213
click at [625, 205] on div at bounding box center [622, 295] width 213 height 213
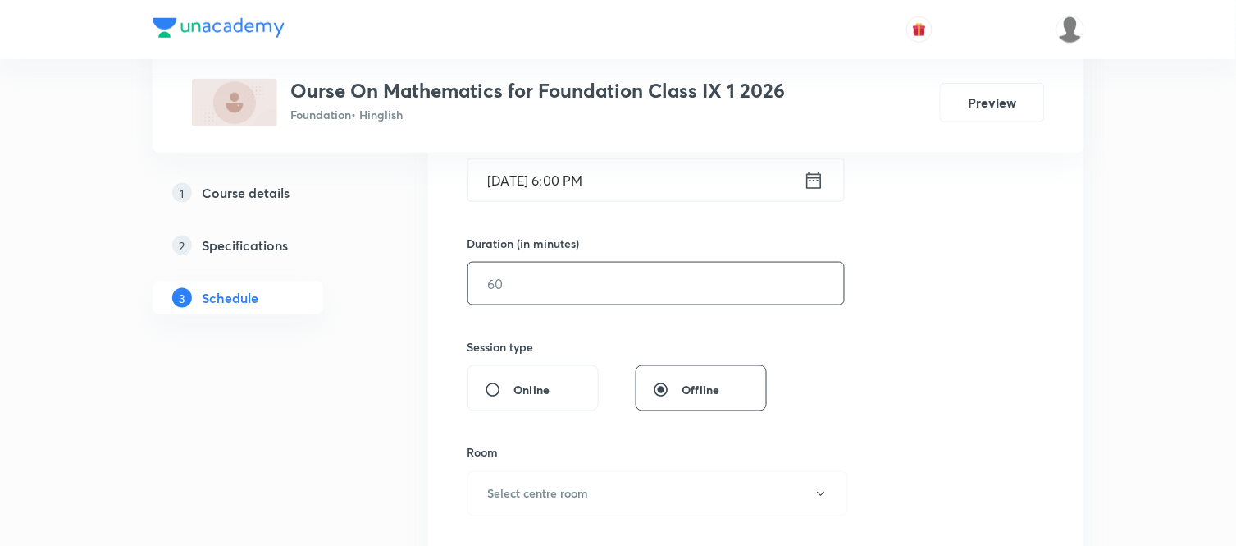
click at [597, 269] on input "text" at bounding box center [656, 284] width 376 height 42
type input "55"
click at [532, 505] on button "Select centre room" at bounding box center [658, 493] width 381 height 45
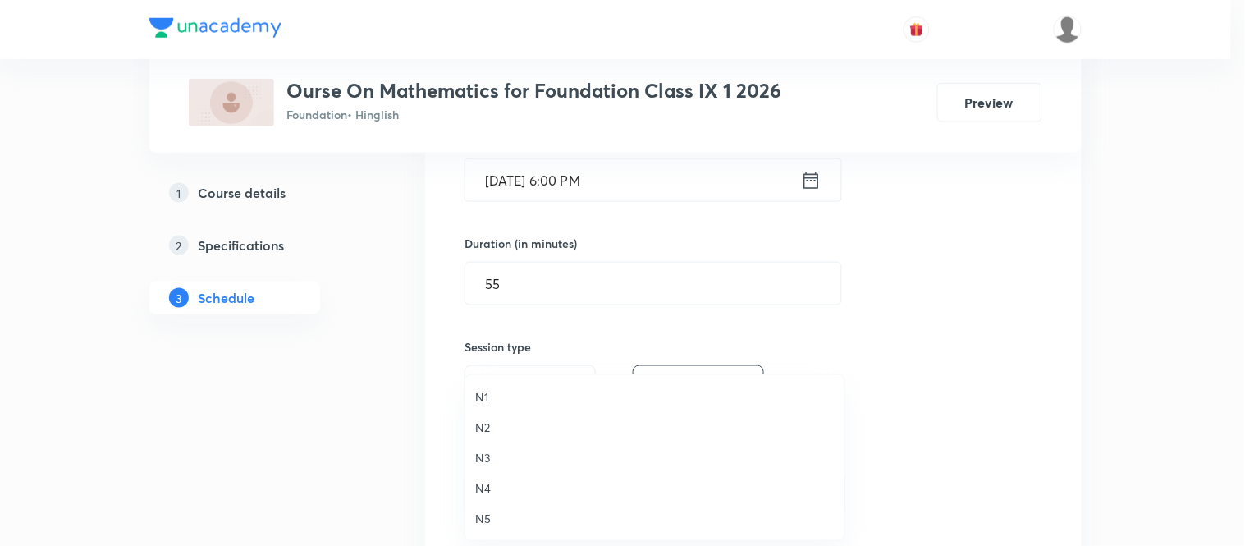
click at [479, 449] on span "N3" at bounding box center [654, 457] width 359 height 17
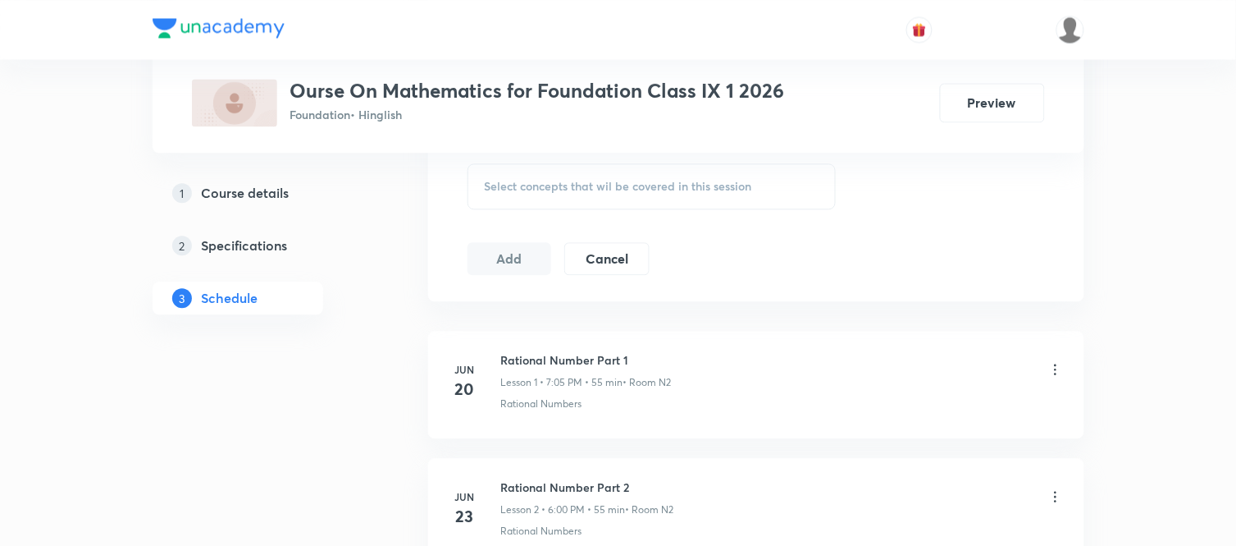
scroll to position [875, 0]
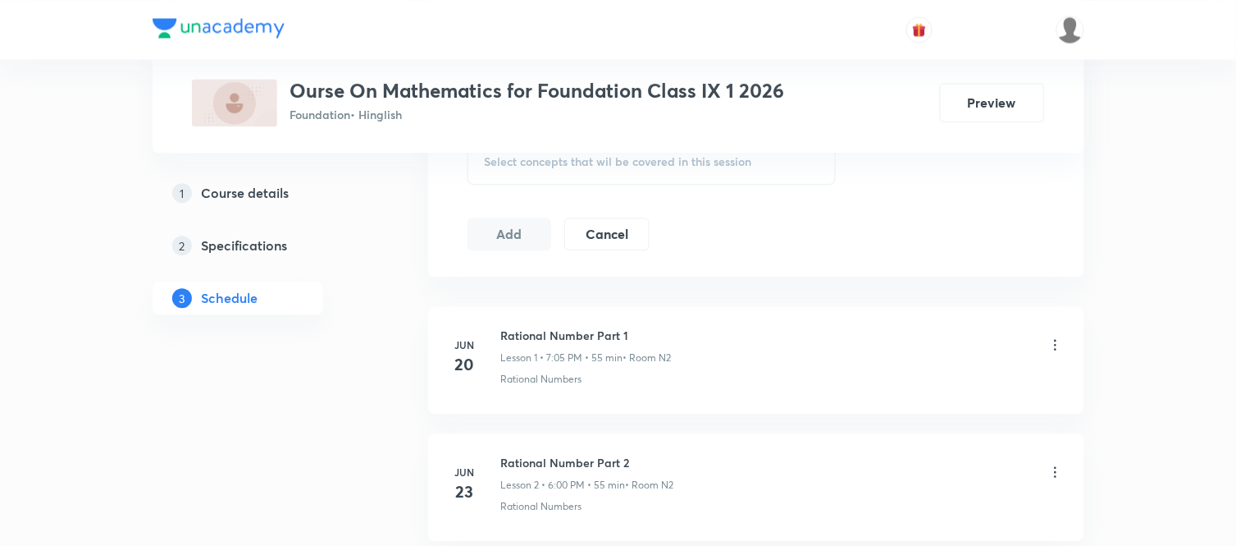
click at [586, 183] on div "Select concepts that wil be covered in this session" at bounding box center [652, 162] width 369 height 46
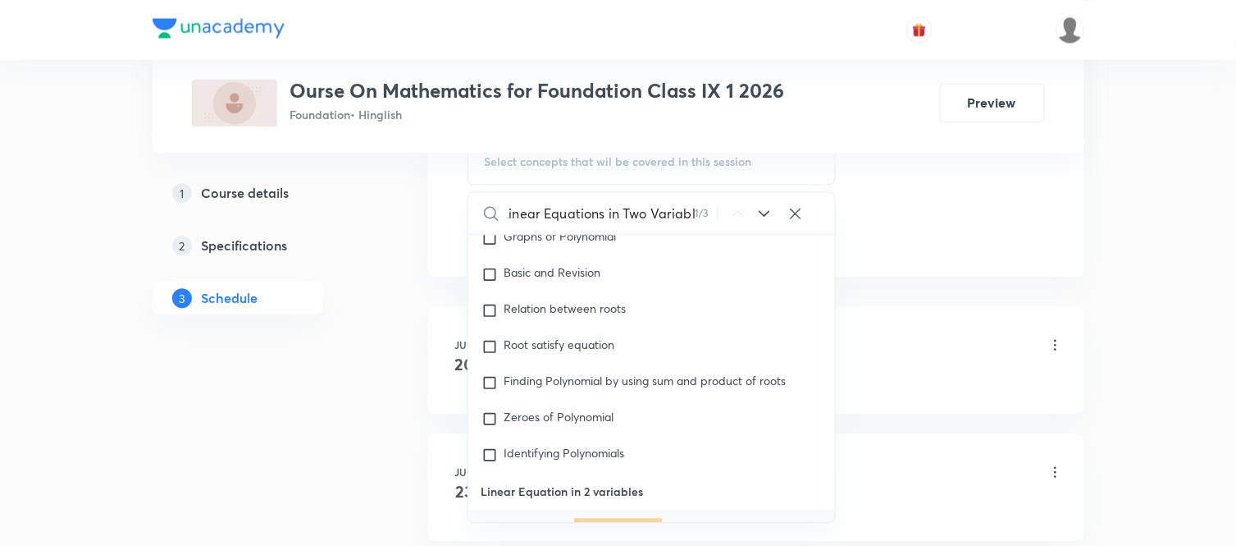
scroll to position [2620, 0]
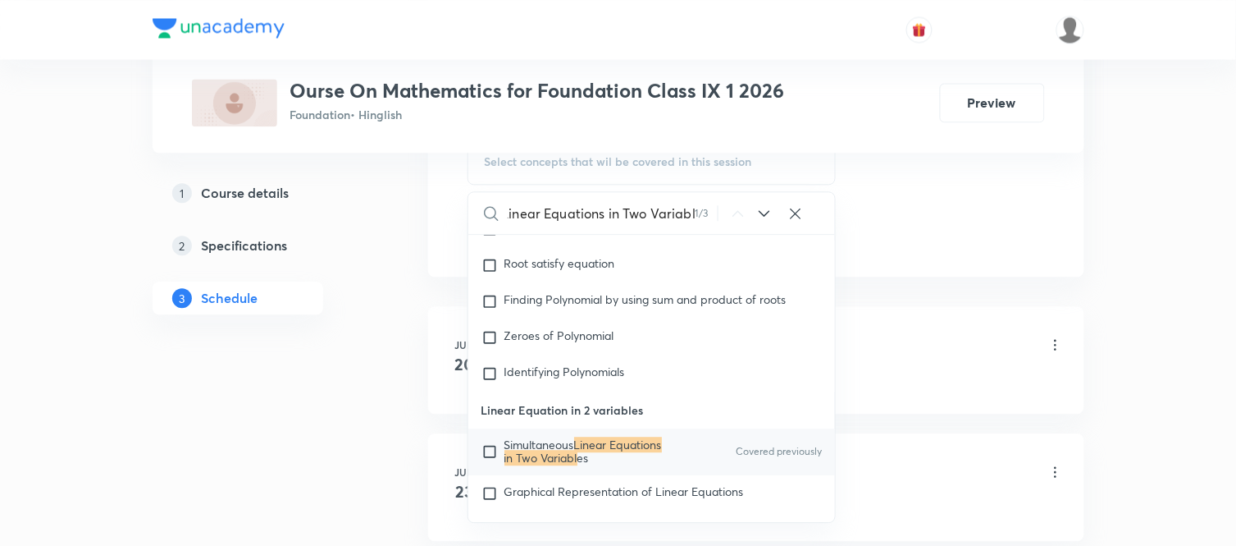
type input "Linear Equations in Two Variabl"
click at [547, 460] on mark "Linear Equations in Two Variabl" at bounding box center [584, 450] width 158 height 29
checkbox input "true"
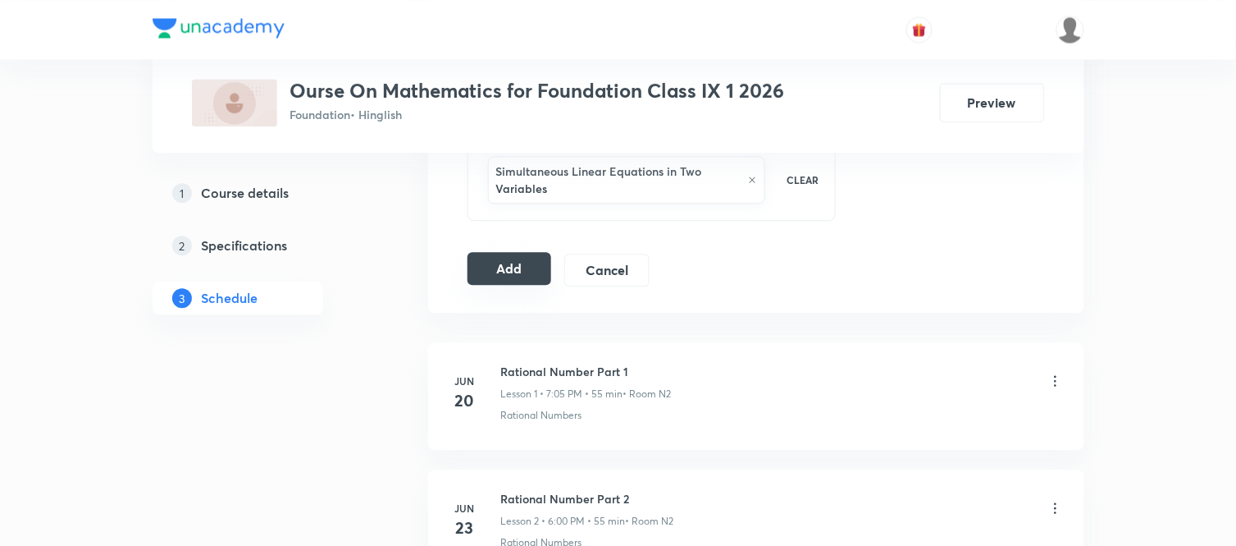
click at [484, 273] on button "Add" at bounding box center [510, 268] width 85 height 33
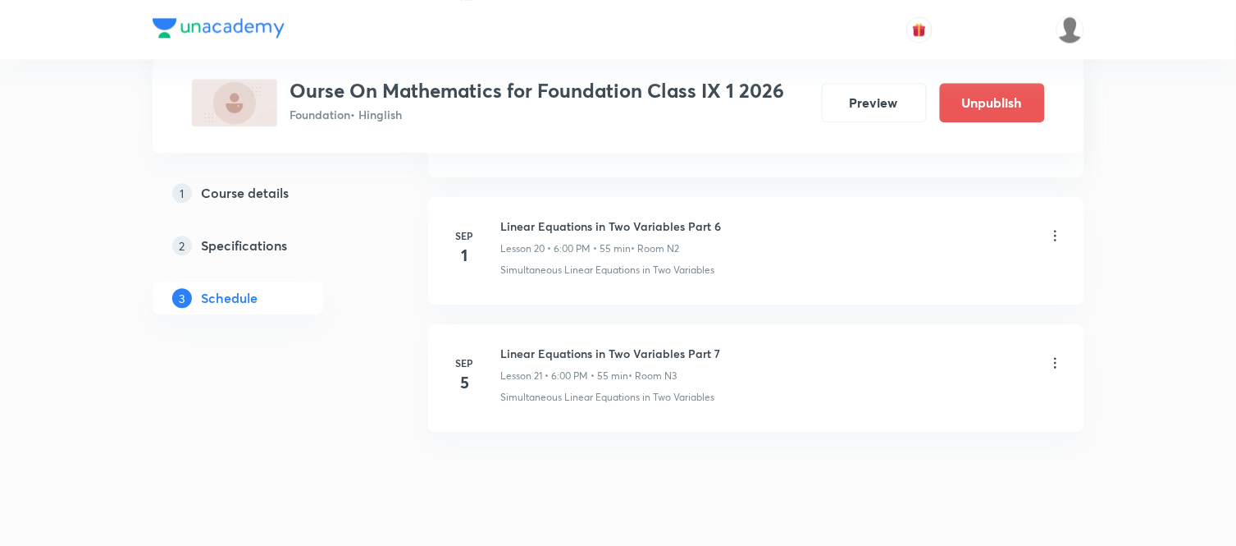
scroll to position [2688, 0]
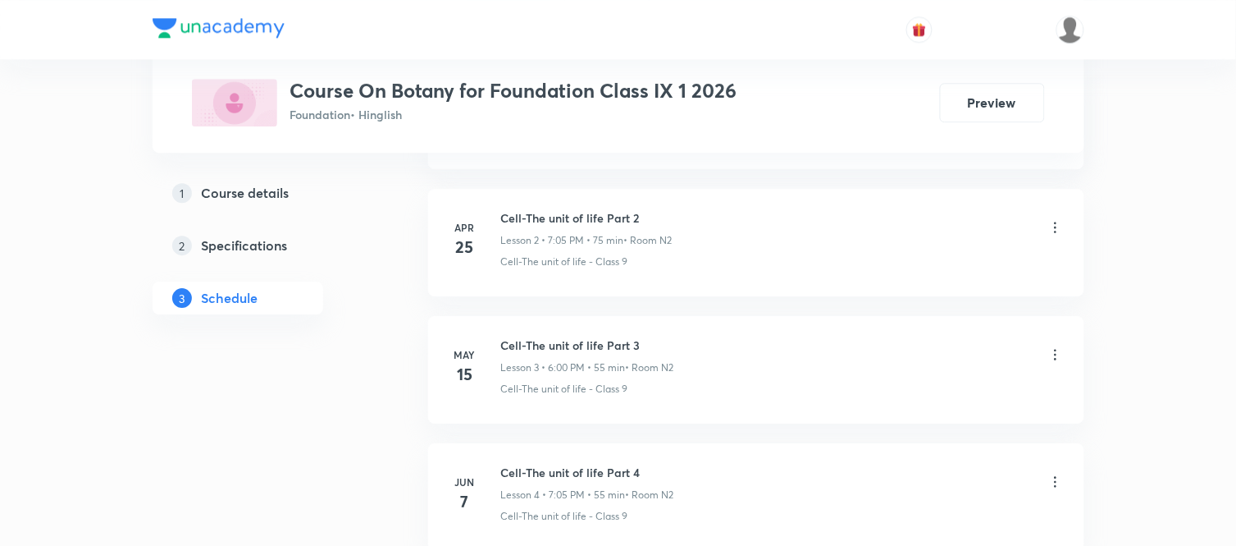
scroll to position [1915, 0]
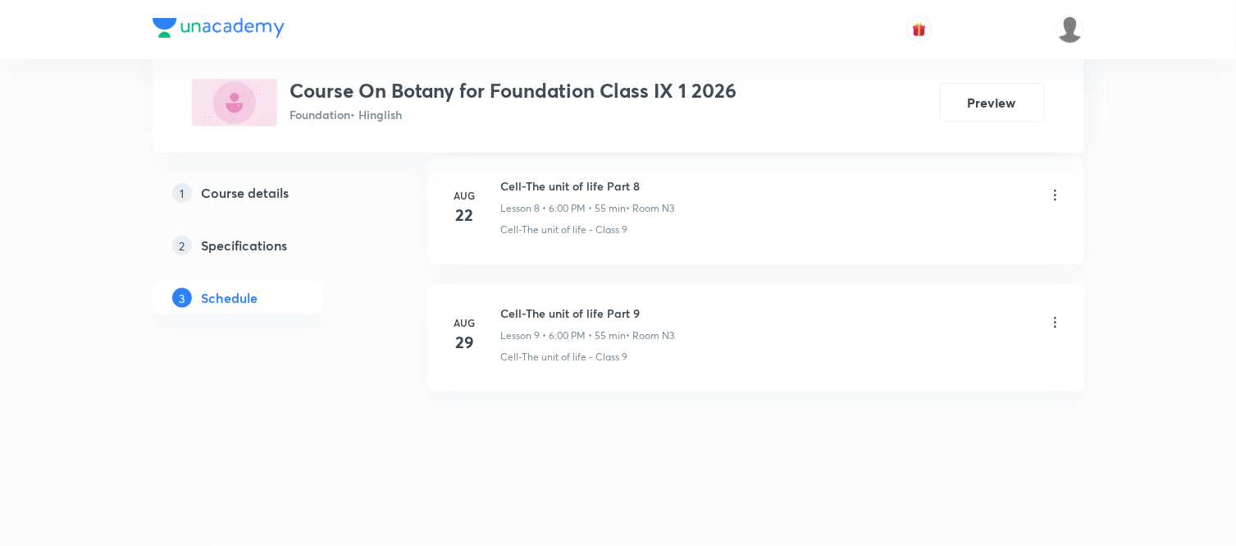
click at [569, 294] on li "[DATE] Cell-The unit of life Part 9 Lesson 9 • 6:00 PM • 55 min • Room N3 Cell-…" at bounding box center [756, 337] width 656 height 107
click at [571, 313] on h6 "Cell-The unit of life Part 9" at bounding box center [588, 312] width 174 height 17
click at [571, 314] on h6 "Cell-The unit of life Part 9" at bounding box center [588, 312] width 174 height 17
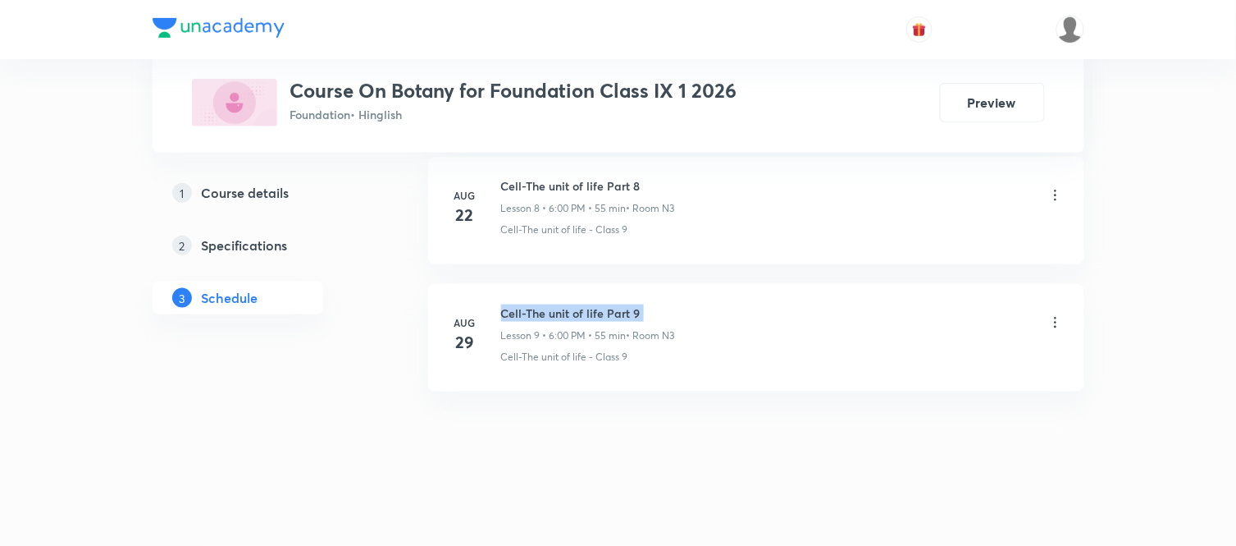
copy h6 "Cell-The unit of life Part 9"
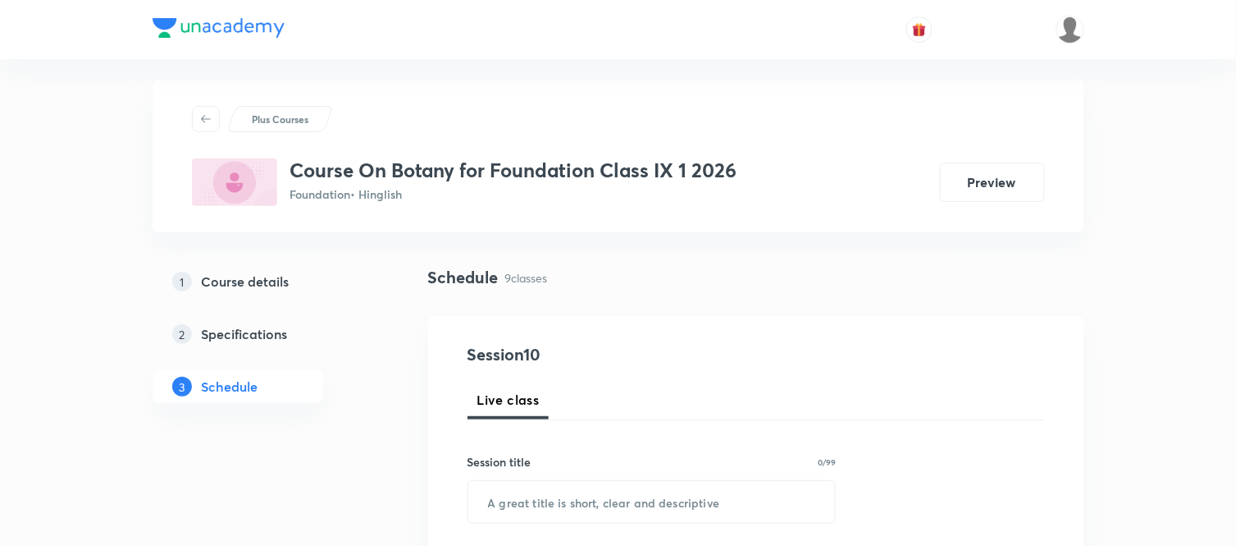
scroll to position [0, 0]
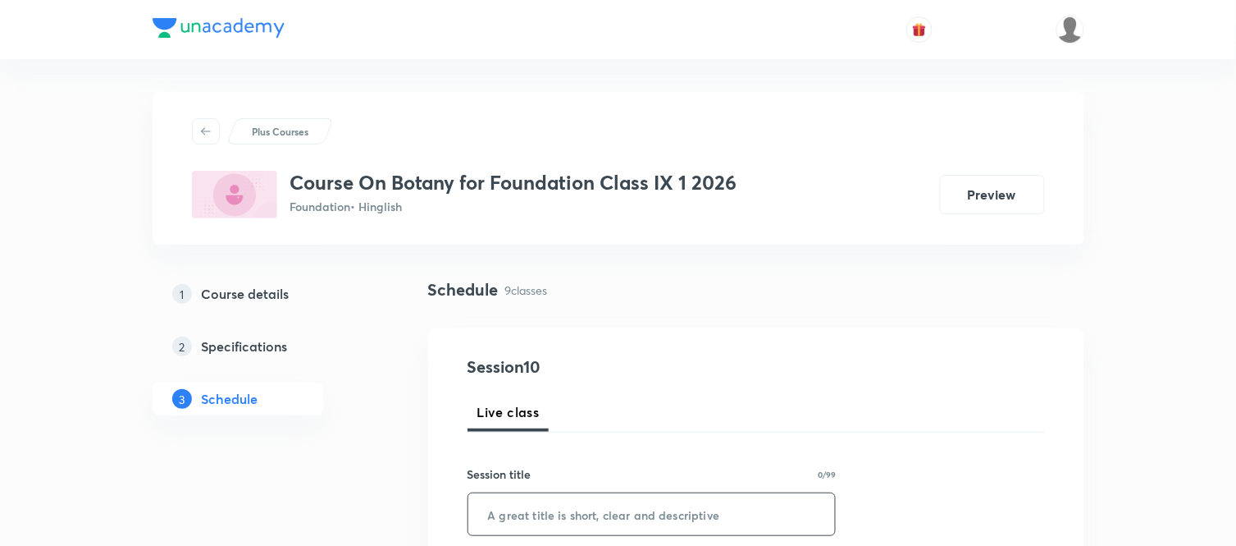
click at [571, 522] on input "text" at bounding box center [652, 514] width 368 height 42
paste input "Cell-The unit of life Part 9"
type input "Cell-The unit of life Part 10"
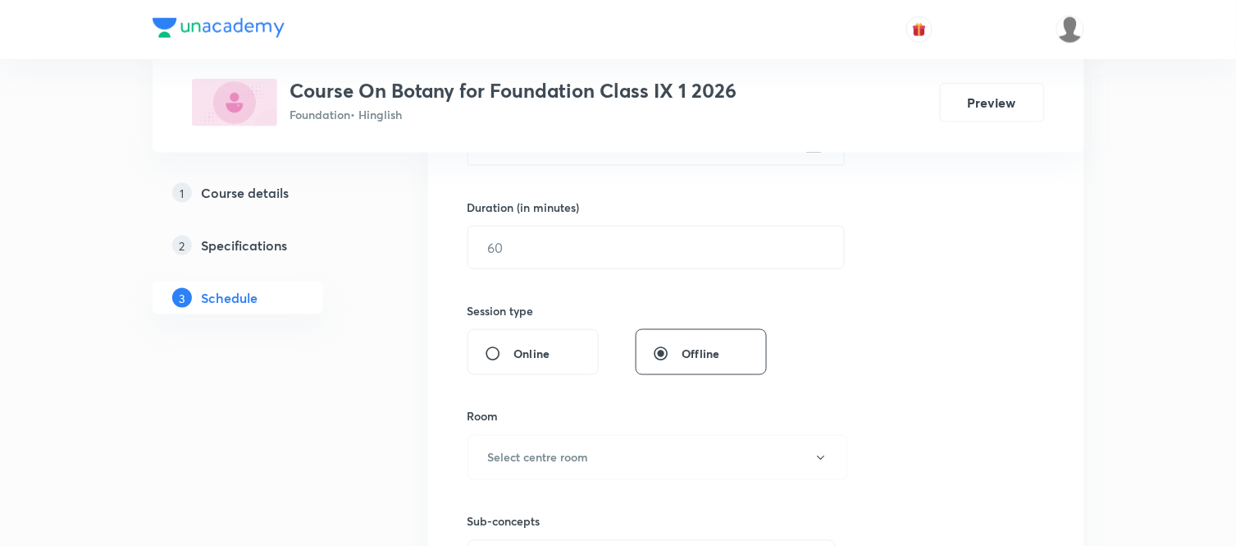
scroll to position [437, 0]
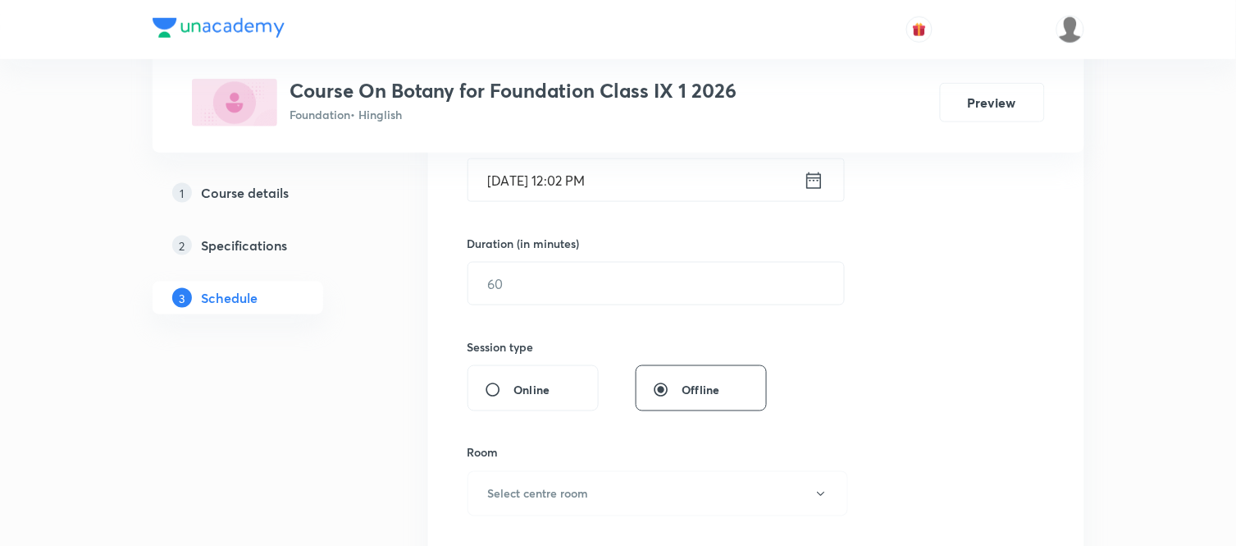
click at [815, 183] on icon at bounding box center [814, 180] width 21 height 23
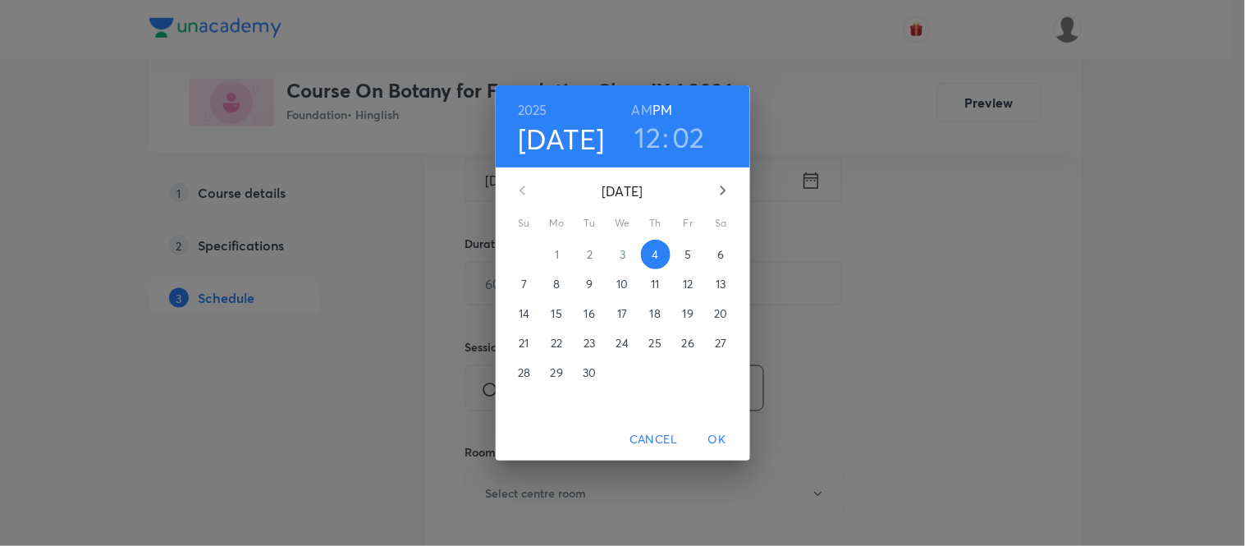
click at [685, 257] on p "5" at bounding box center [687, 254] width 7 height 16
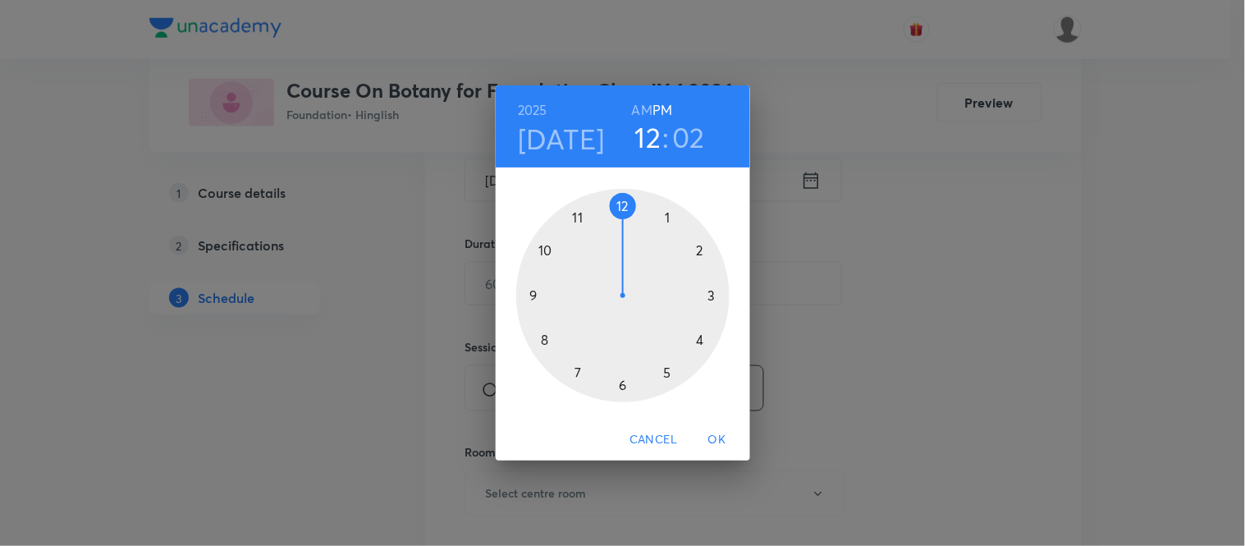
click at [649, 134] on h3 "12" at bounding box center [648, 137] width 26 height 34
click at [573, 364] on div at bounding box center [622, 295] width 213 height 213
click at [660, 216] on div at bounding box center [622, 295] width 213 height 213
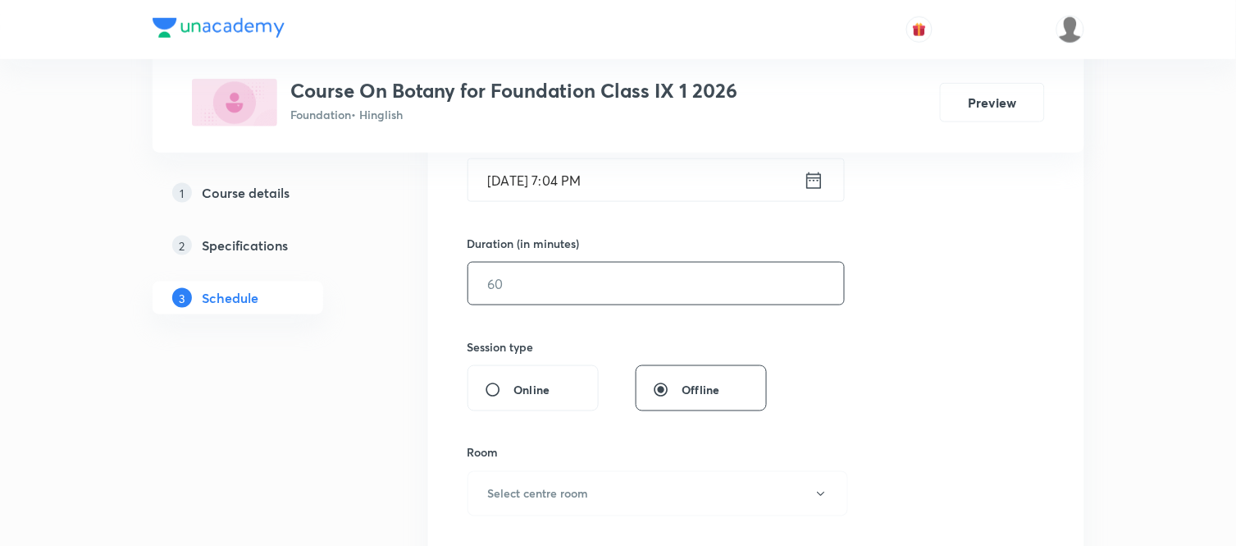
click at [614, 275] on input "text" at bounding box center [656, 284] width 376 height 42
click at [815, 182] on icon at bounding box center [814, 180] width 21 height 23
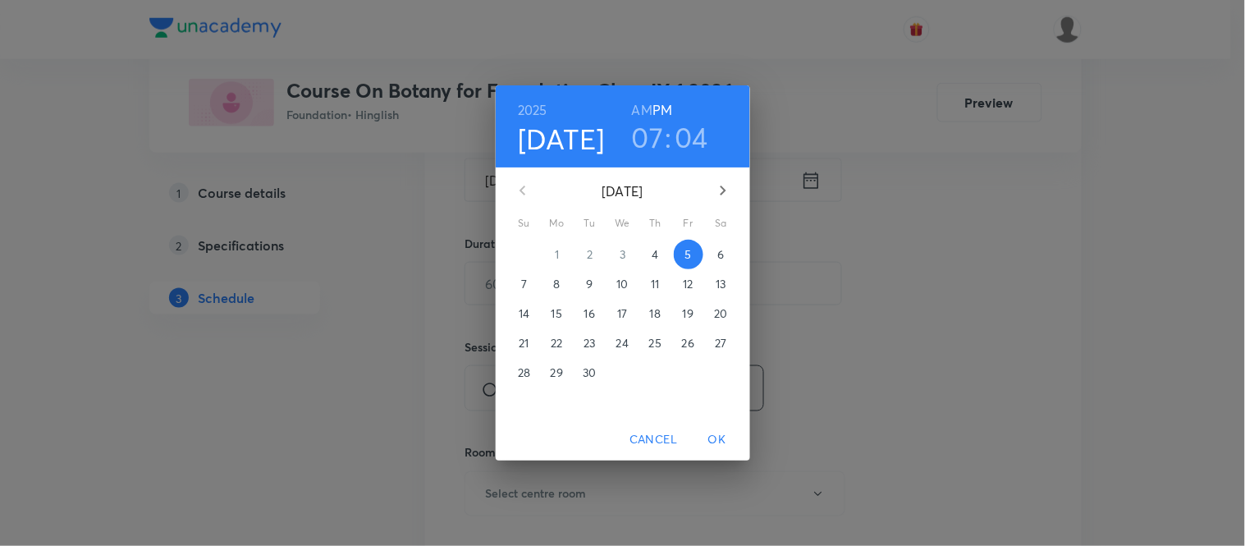
click at [692, 136] on h3 "04" at bounding box center [692, 137] width 34 height 34
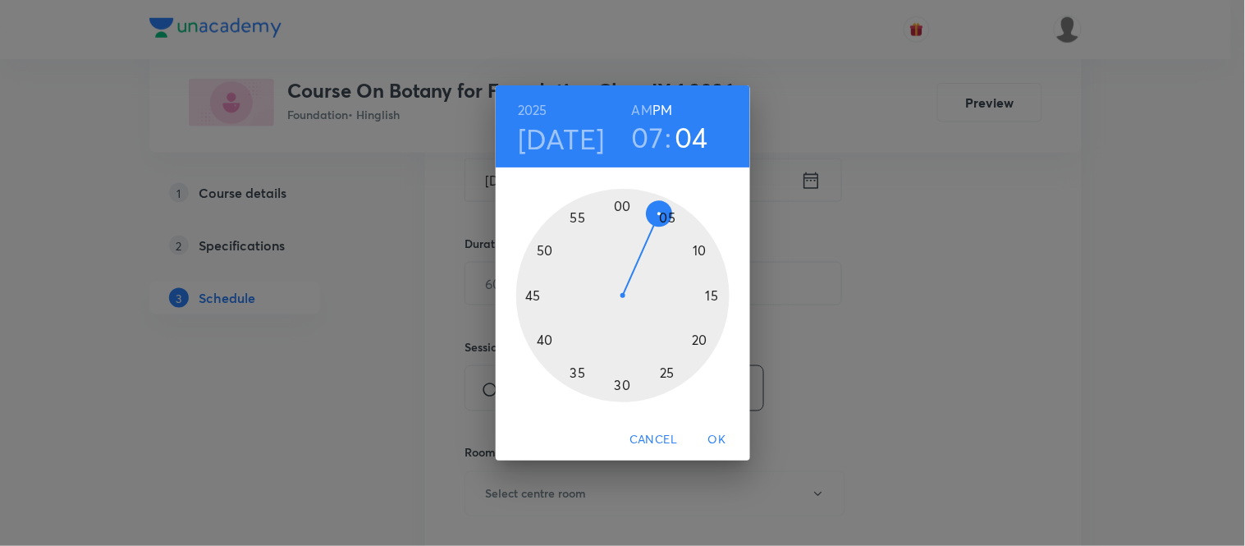
click at [669, 216] on div at bounding box center [622, 295] width 213 height 213
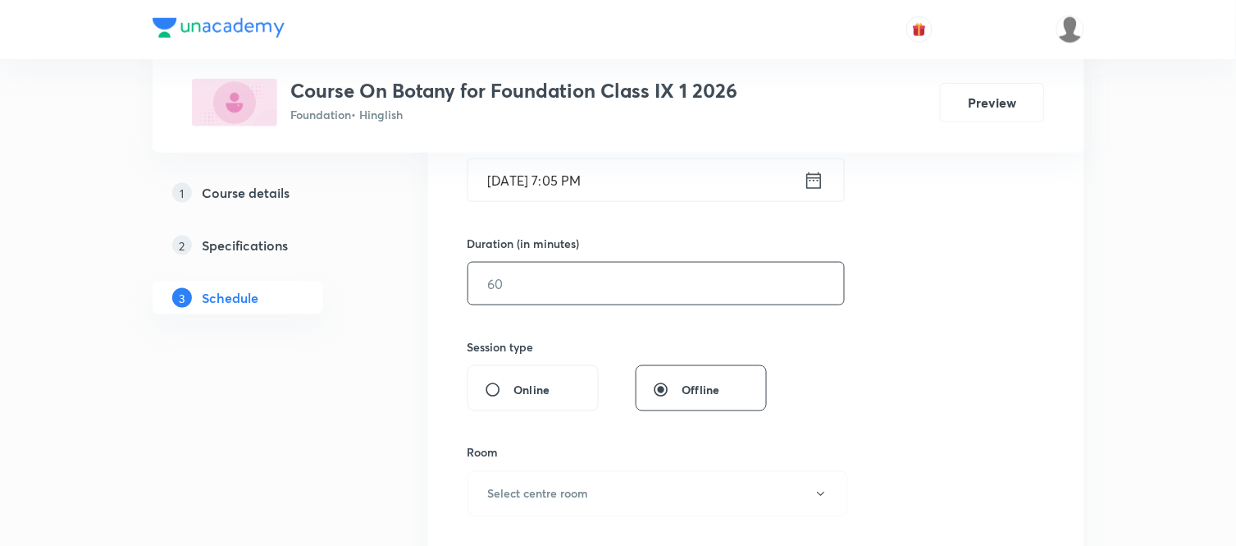
click at [600, 272] on input "text" at bounding box center [656, 284] width 376 height 42
type input "55"
click at [538, 480] on button "Select centre room" at bounding box center [658, 493] width 381 height 45
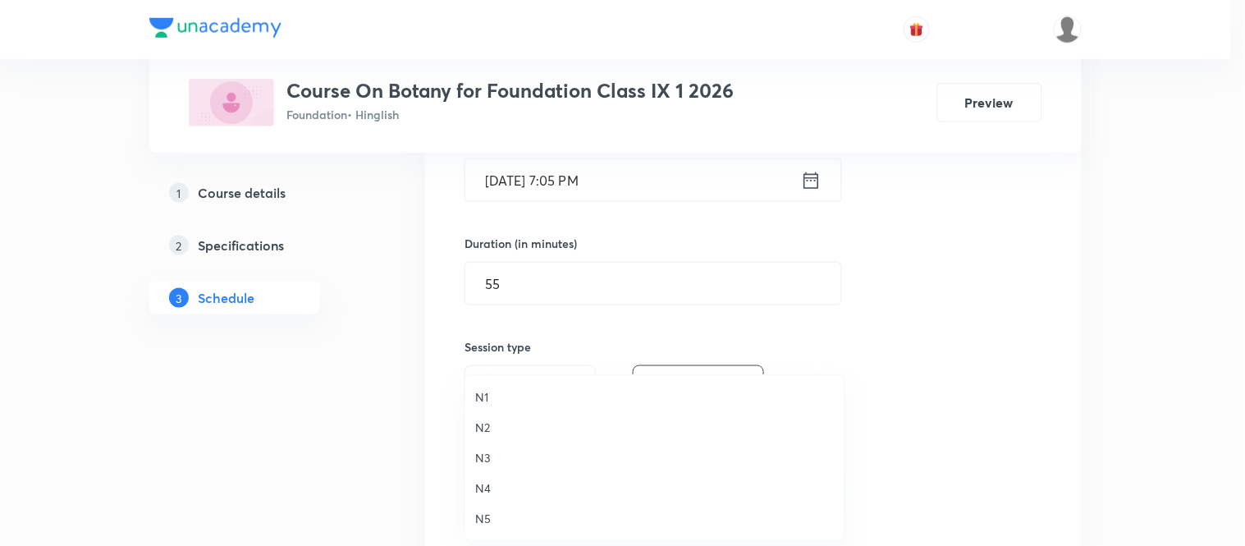
click at [485, 455] on span "N3" at bounding box center [654, 457] width 359 height 17
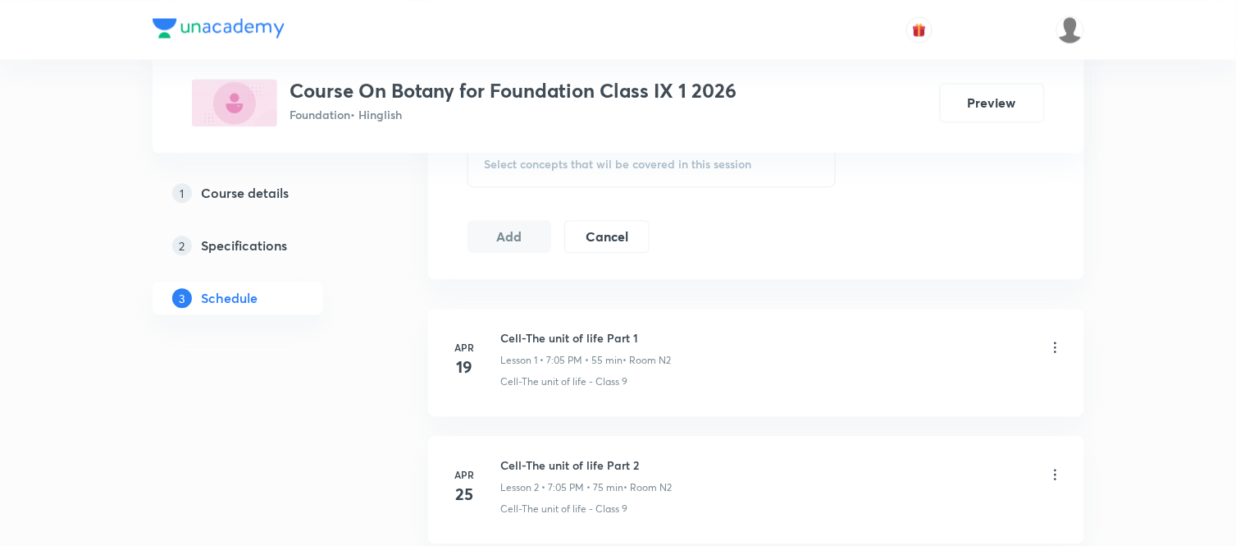
scroll to position [875, 0]
click at [601, 167] on span "Select concepts that wil be covered in this session" at bounding box center [618, 161] width 267 height 13
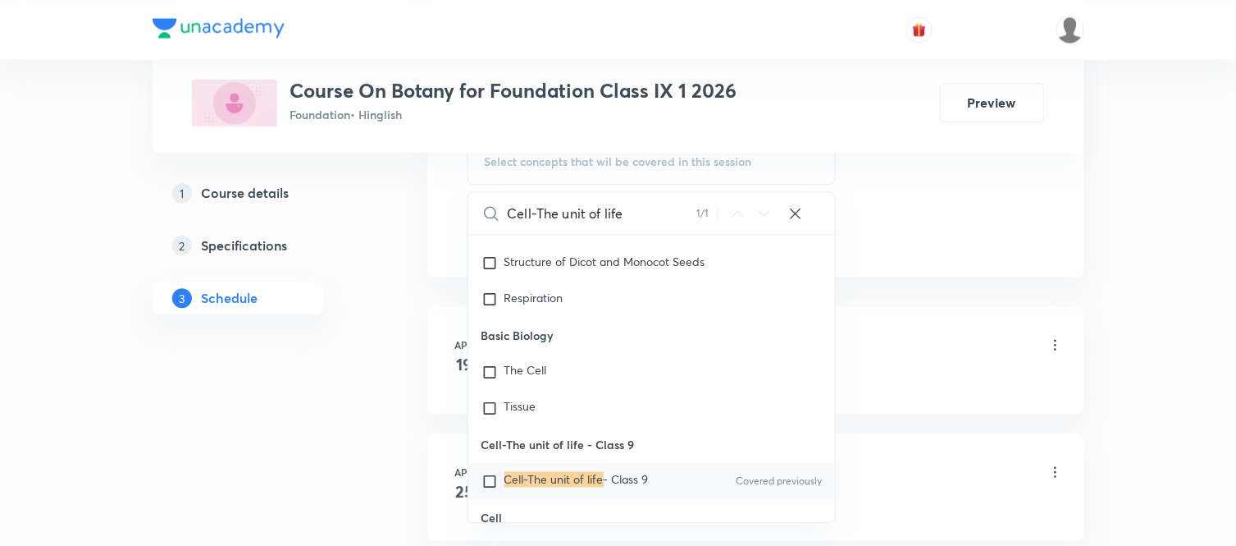
scroll to position [15043, 0]
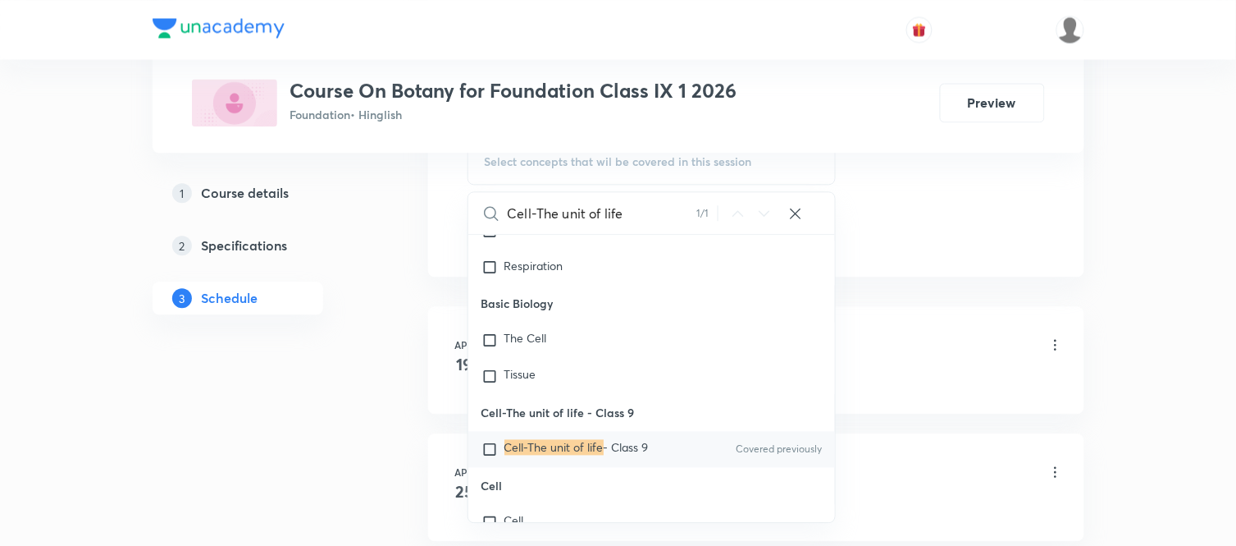
type input "Cell-The unit of life"
click at [575, 431] on div "Cell-The unit of life - Class 9 Covered previously" at bounding box center [652, 449] width 368 height 36
checkbox input "true"
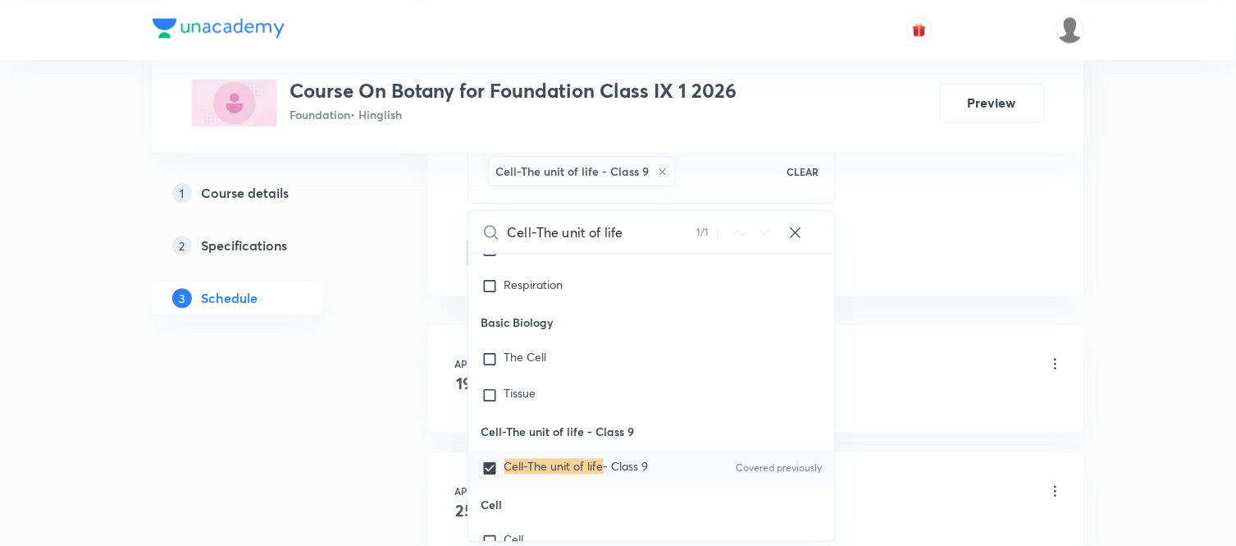
click at [372, 395] on div "1 Course details 2 Specifications 3 Schedule" at bounding box center [264, 489] width 223 height 2172
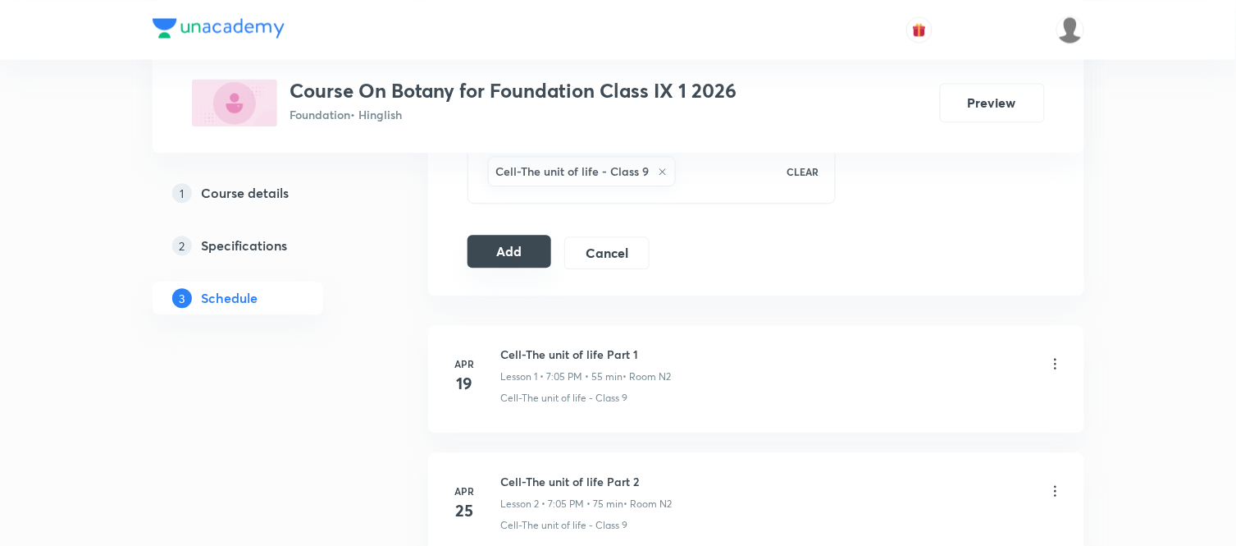
click at [526, 257] on button "Add" at bounding box center [510, 251] width 85 height 33
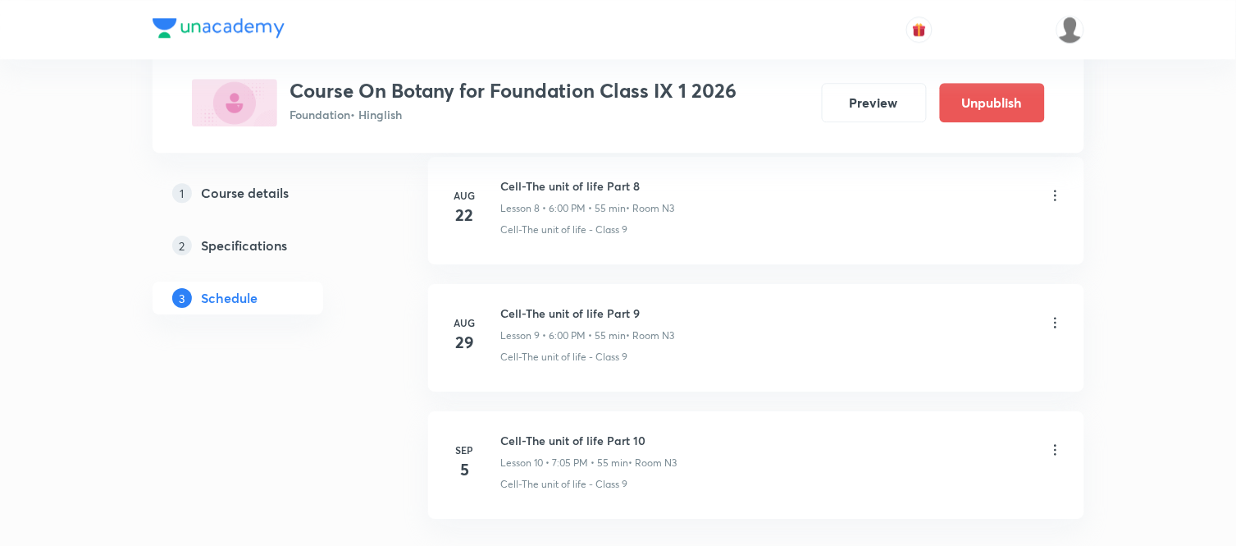
scroll to position [1288, 0]
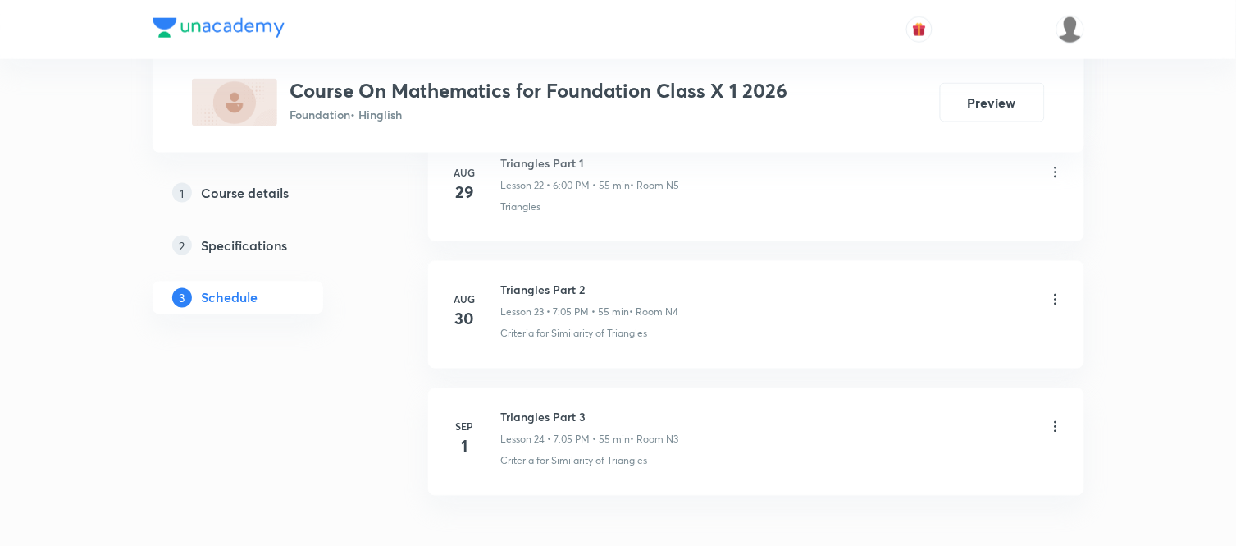
scroll to position [3825, 0]
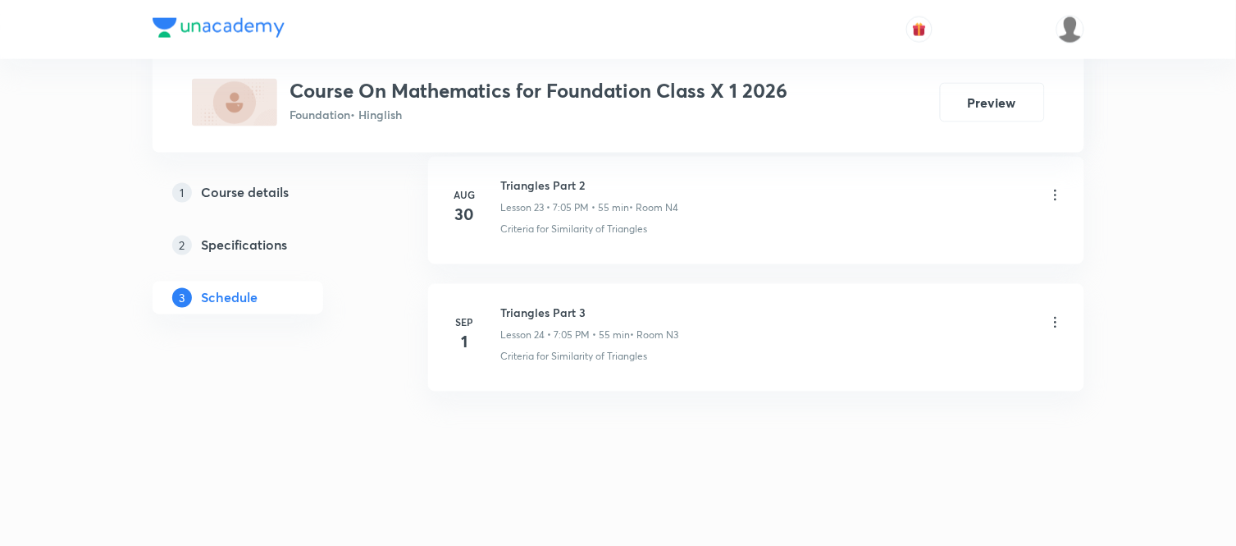
click at [556, 318] on h6 "Triangles Part 3" at bounding box center [590, 312] width 178 height 17
copy h6 "Triangles Part 3"
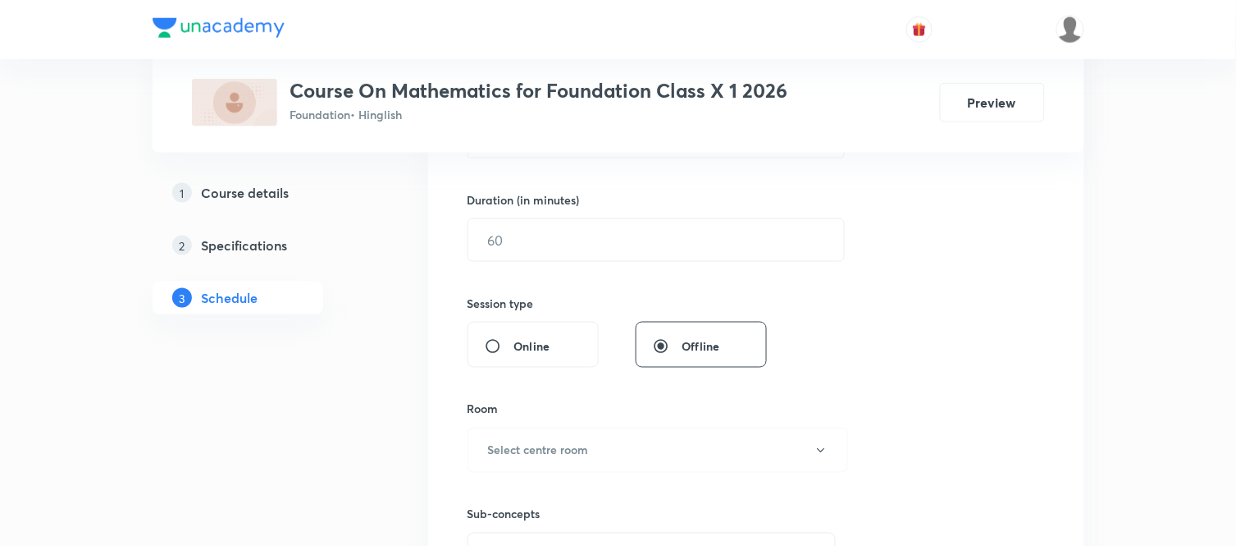
scroll to position [3, 0]
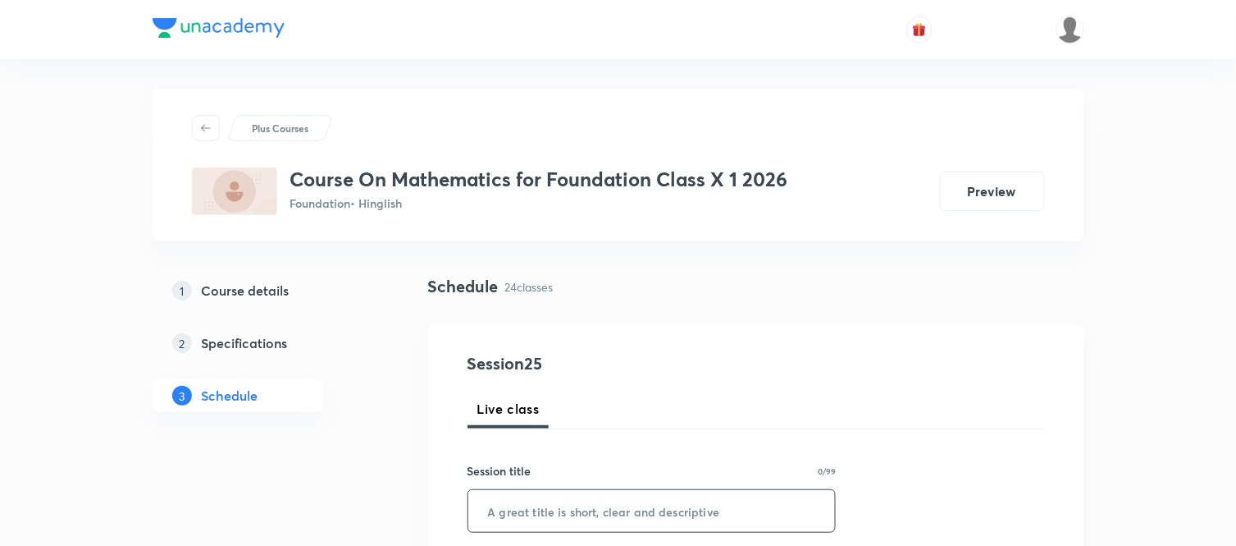
click at [532, 496] on input "text" at bounding box center [652, 511] width 368 height 42
paste input "Triangles Part 3"
type input "Triangles Part 4"
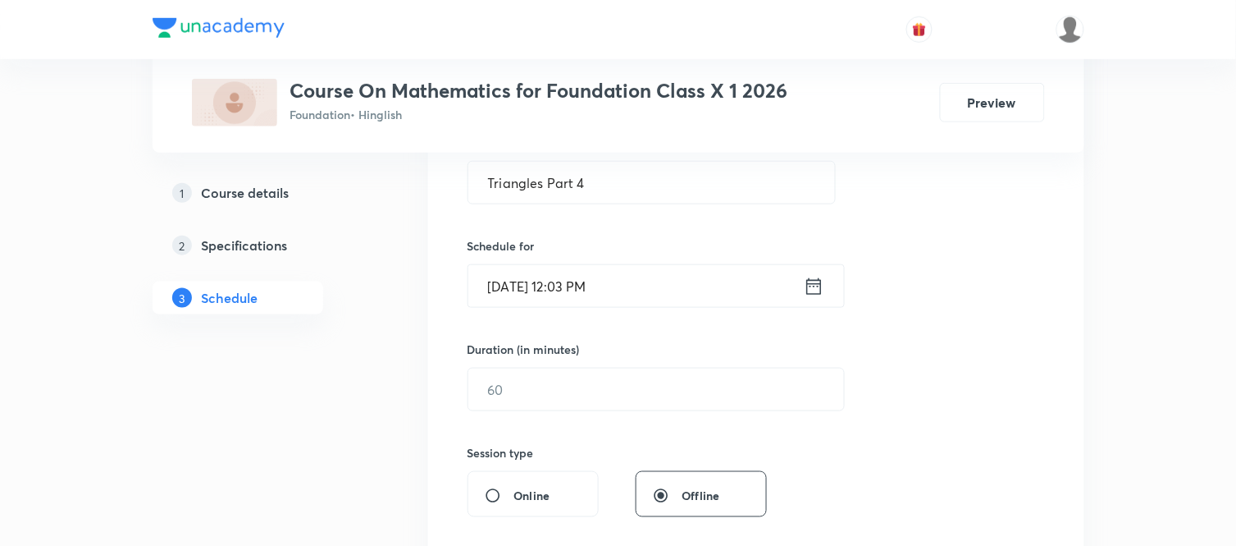
scroll to position [368, 0]
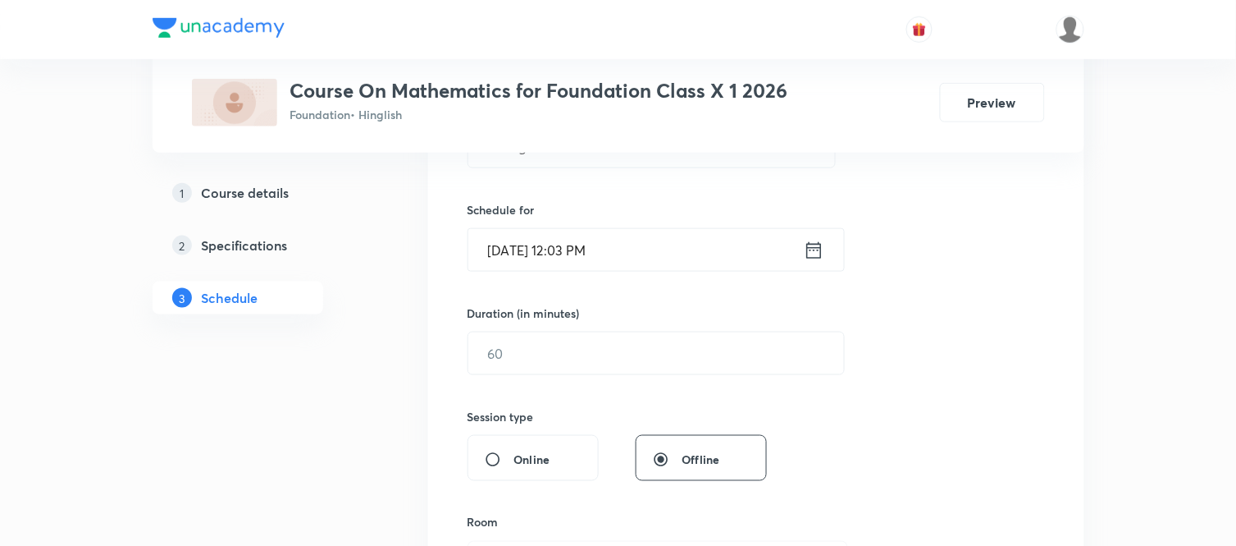
click at [809, 250] on icon at bounding box center [814, 250] width 21 height 23
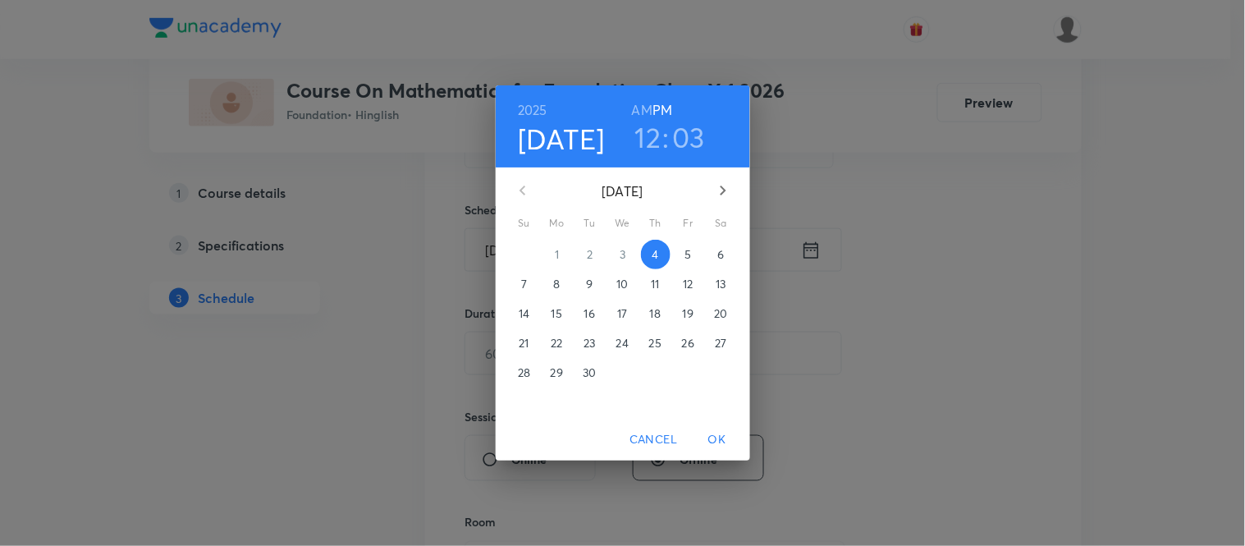
click at [687, 256] on p "5" at bounding box center [687, 254] width 7 height 16
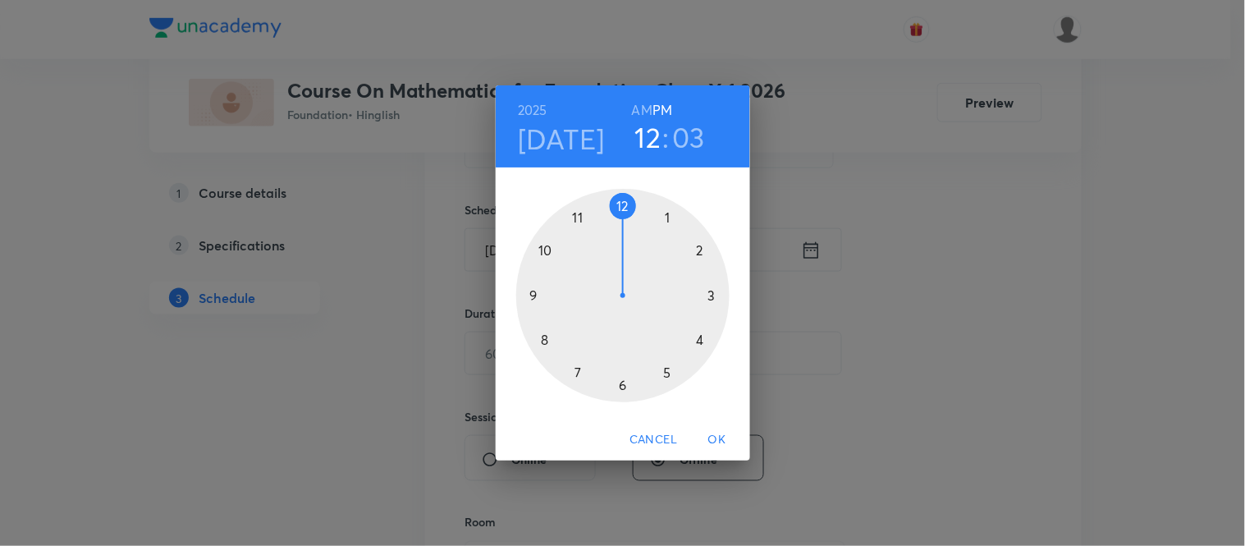
click at [625, 389] on div at bounding box center [622, 295] width 213 height 213
click at [618, 203] on div at bounding box center [622, 295] width 213 height 213
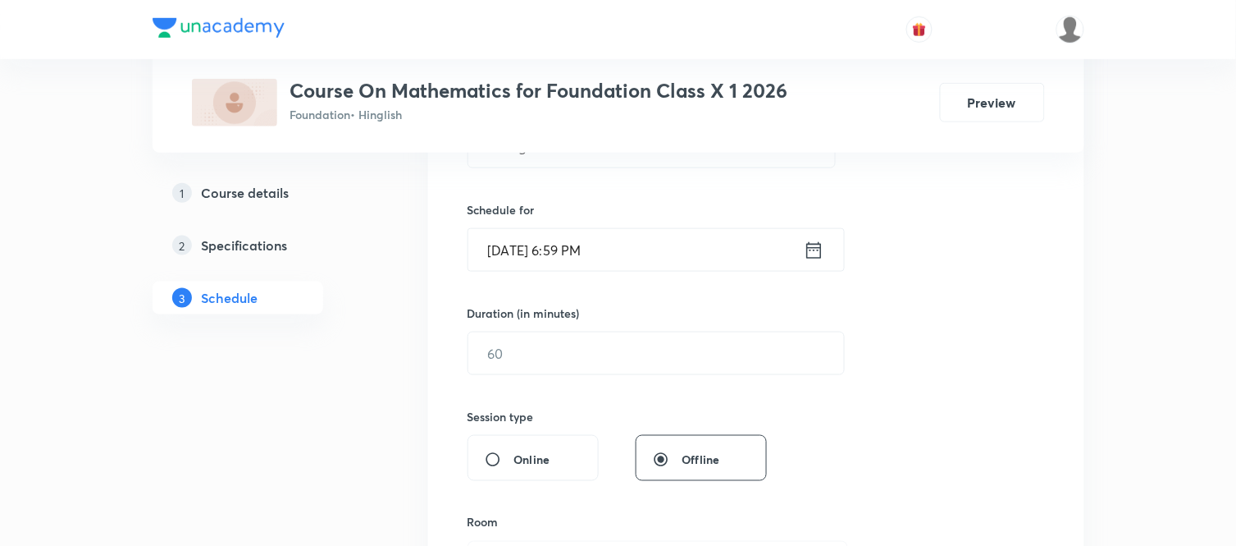
click at [819, 251] on icon at bounding box center [814, 250] width 21 height 23
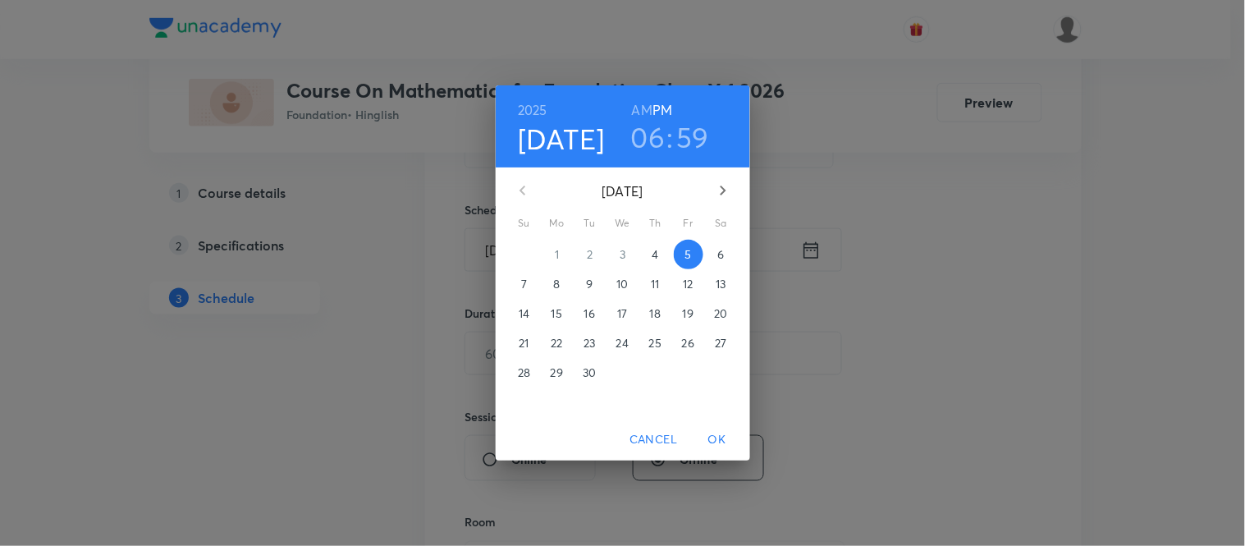
click at [683, 153] on h3 "59" at bounding box center [693, 137] width 33 height 34
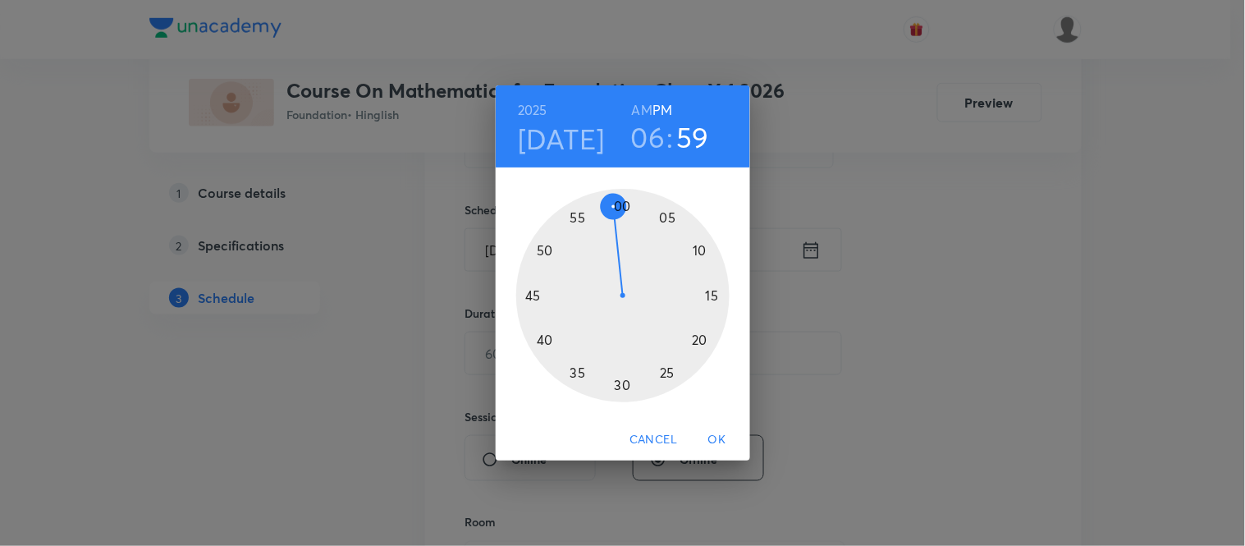
click at [619, 202] on div at bounding box center [622, 295] width 213 height 213
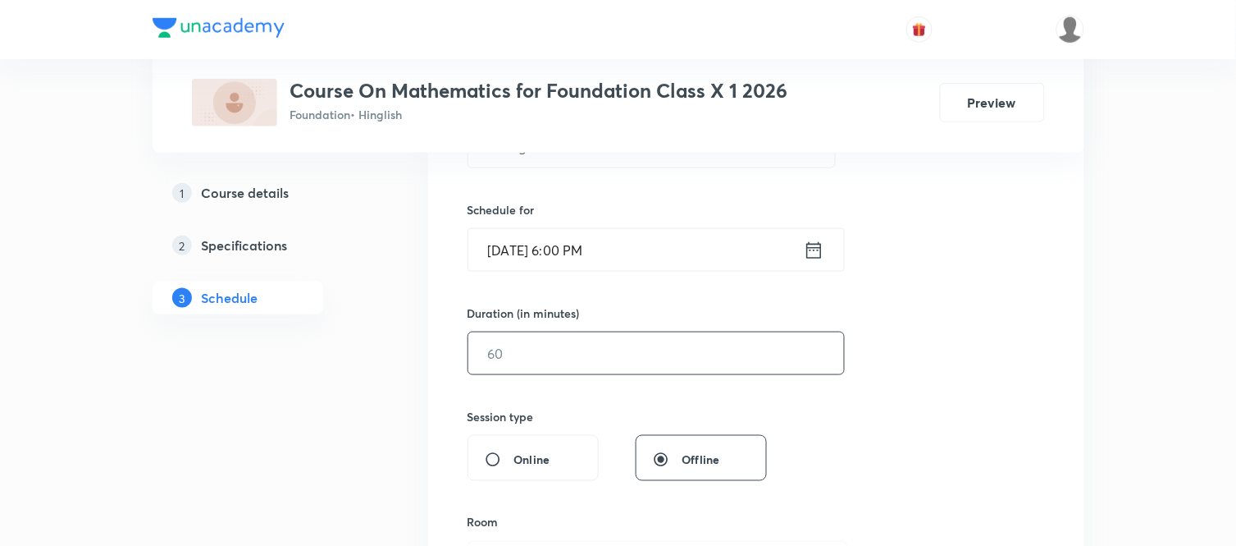
click at [580, 354] on input "text" at bounding box center [656, 353] width 376 height 42
type input "55"
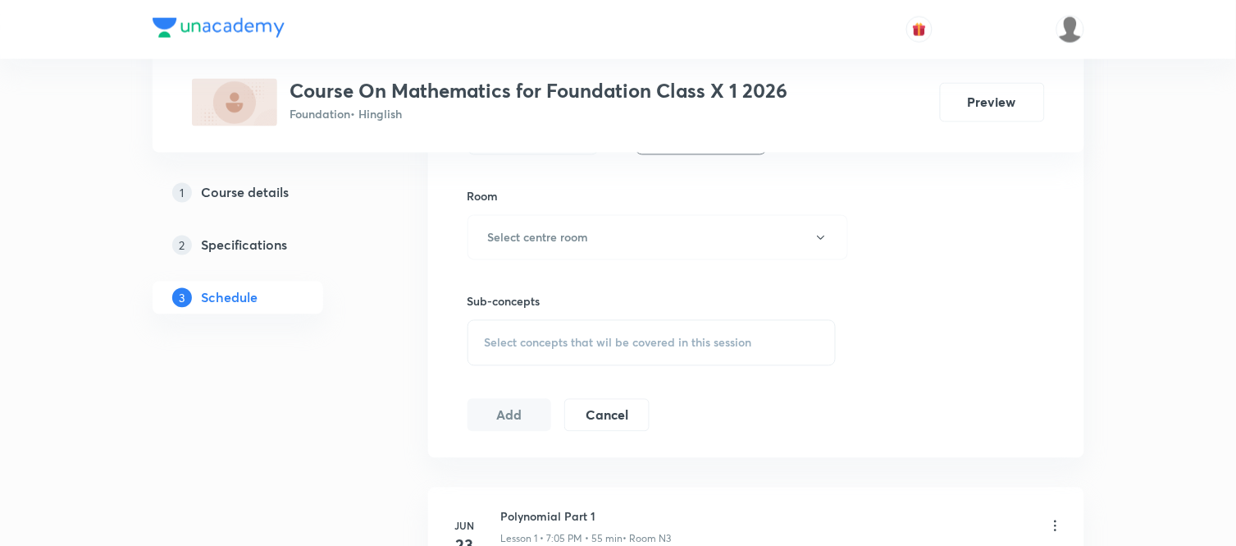
scroll to position [696, 0]
click at [546, 200] on div "Room" at bounding box center [652, 193] width 369 height 17
click at [539, 249] on button "Select centre room" at bounding box center [658, 234] width 381 height 45
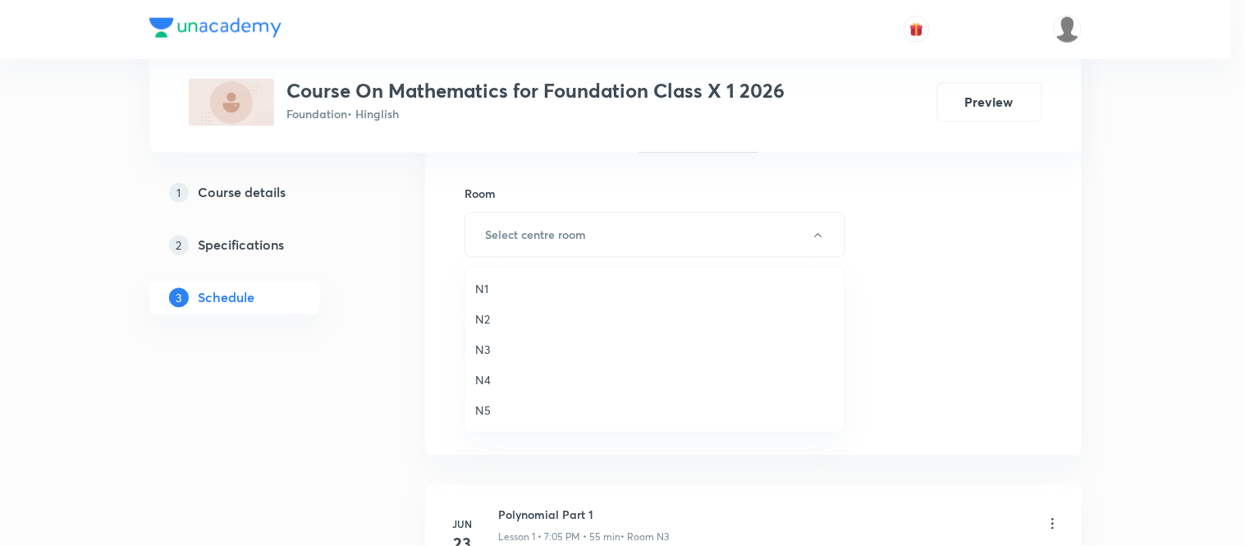
click at [487, 375] on span "N4" at bounding box center [654, 379] width 359 height 17
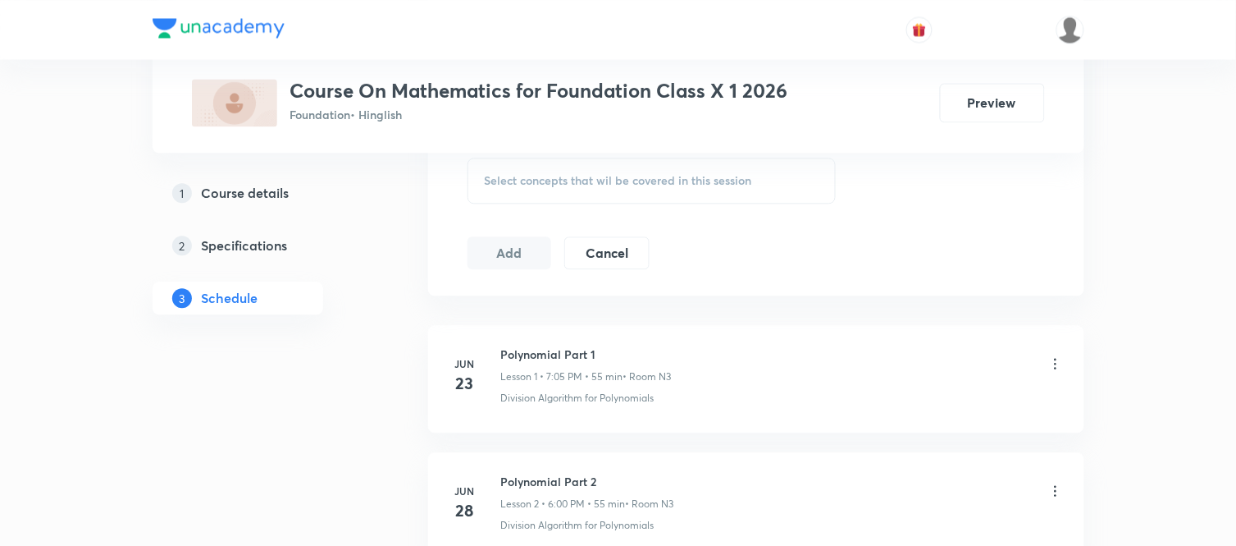
scroll to position [879, 0]
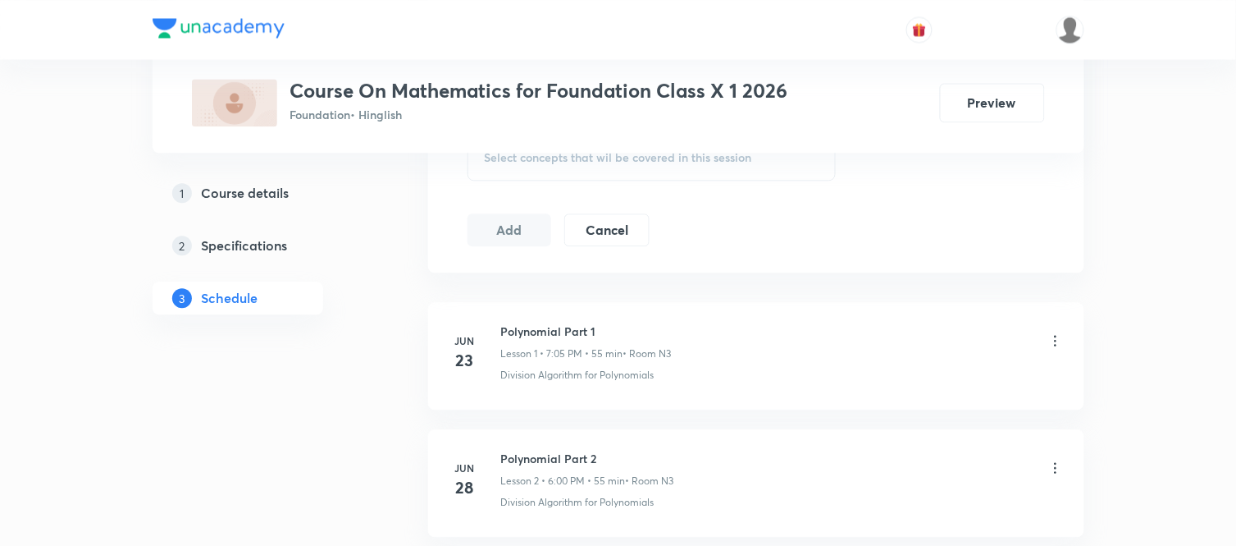
click at [596, 176] on div "Select concepts that wil be covered in this session" at bounding box center [652, 158] width 369 height 46
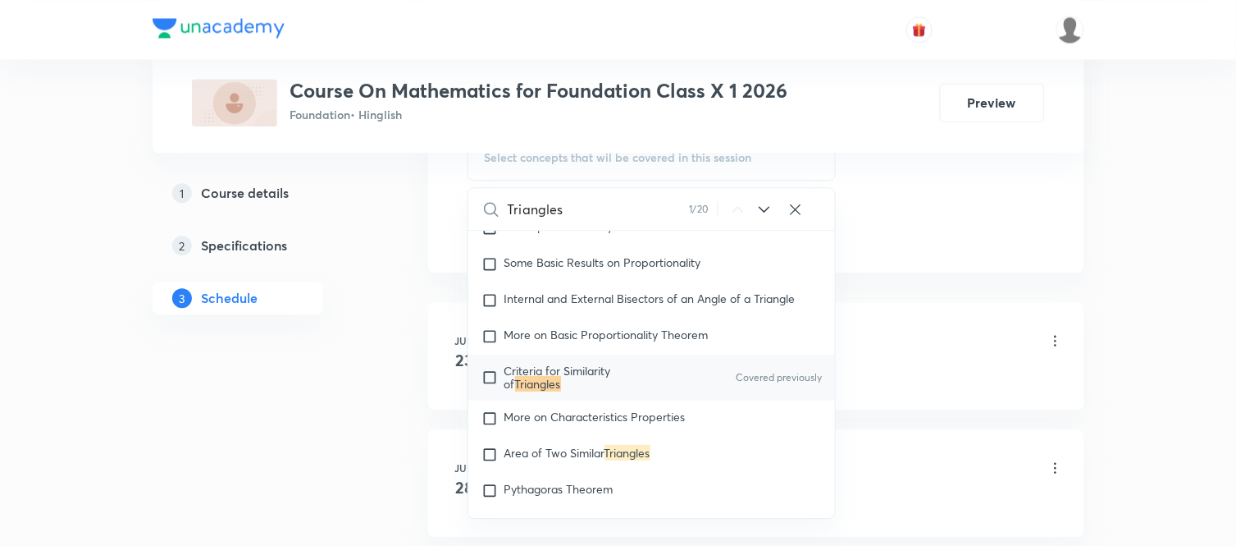
scroll to position [4818, 0]
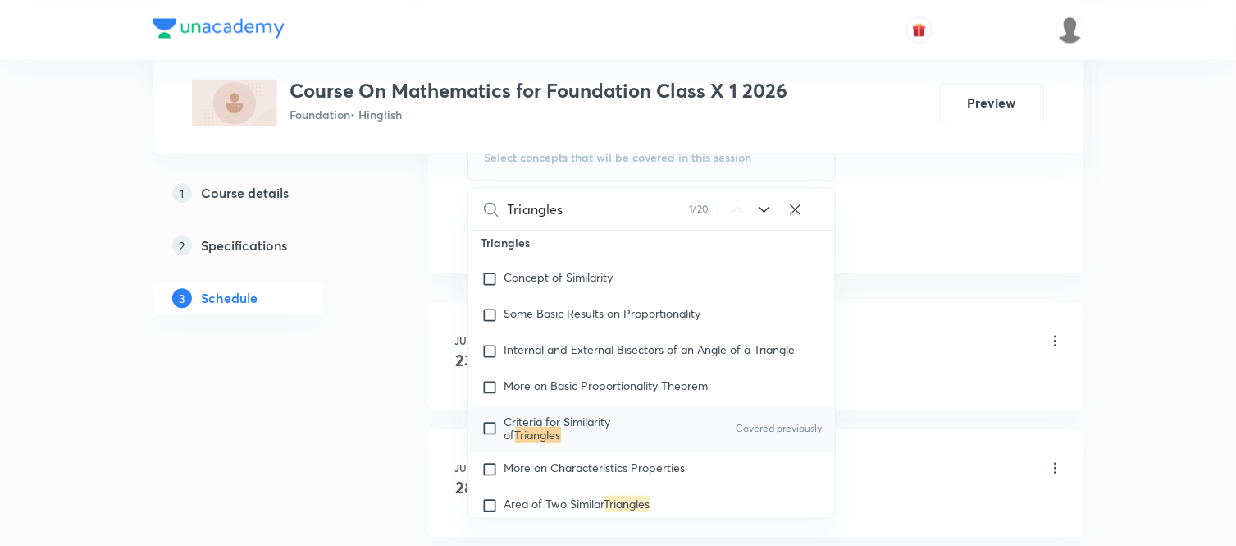
type input "Triangles"
click at [539, 442] on mark "Triangles" at bounding box center [538, 435] width 46 height 16
checkbox input "true"
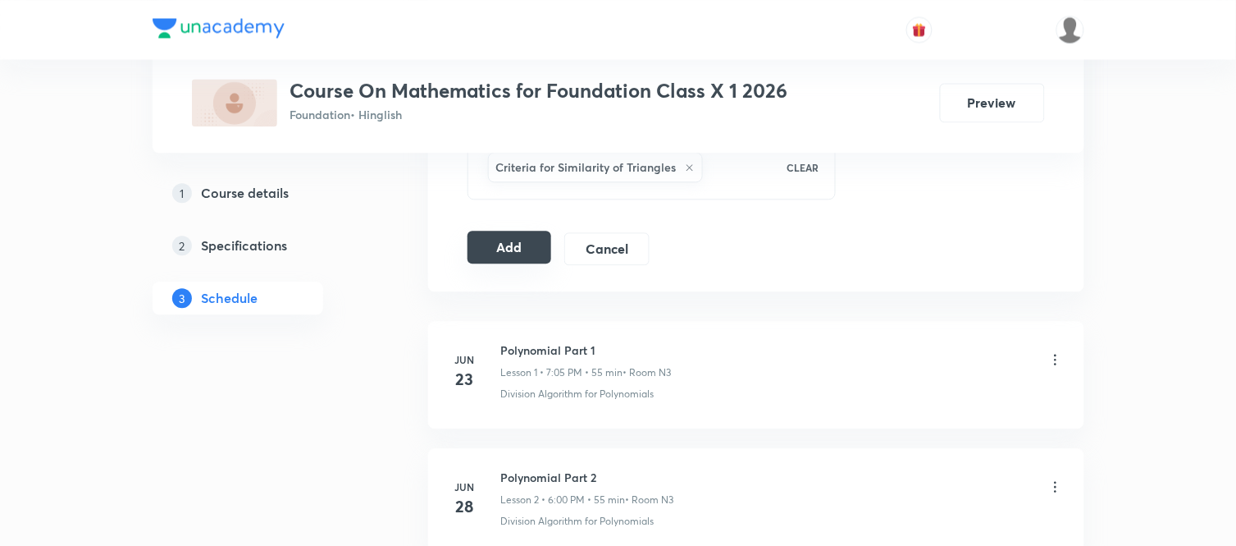
click at [510, 247] on button "Add" at bounding box center [510, 247] width 85 height 33
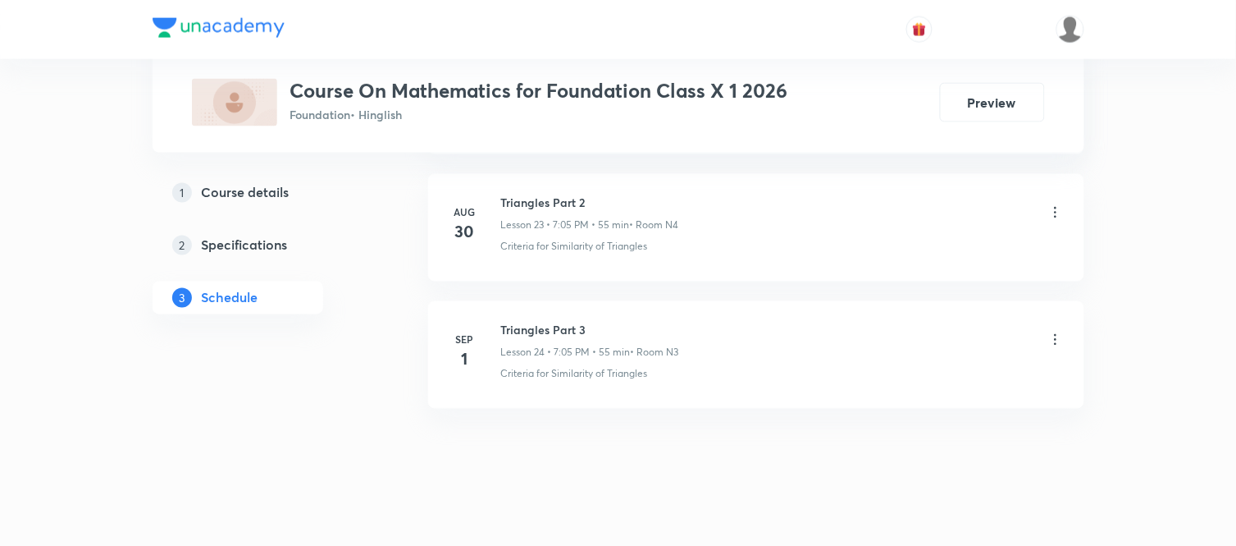
scroll to position [3844, 0]
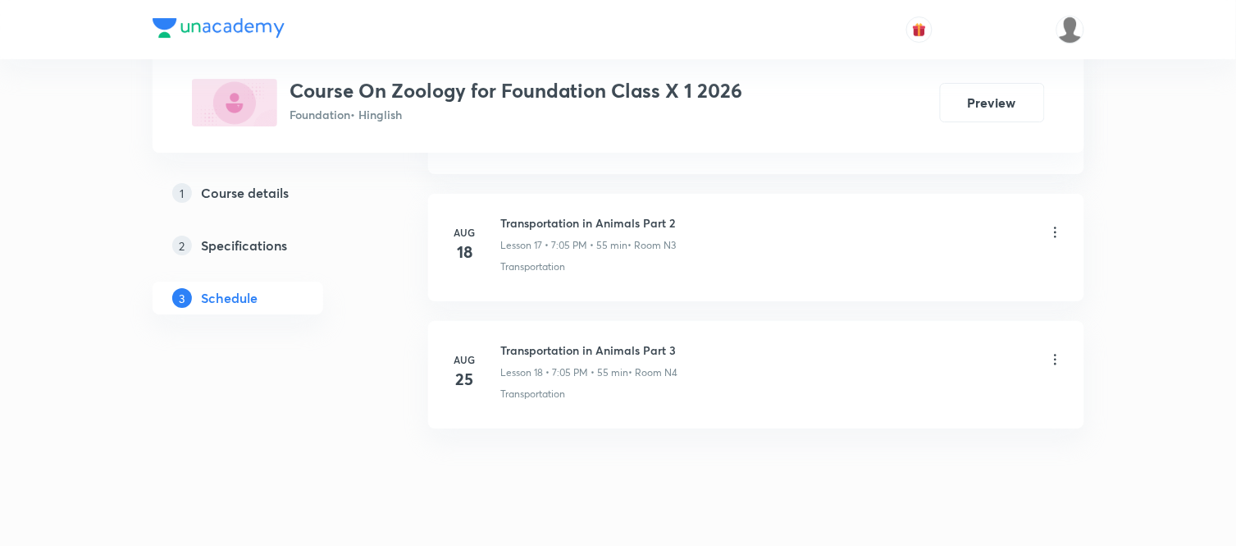
scroll to position [3062, 0]
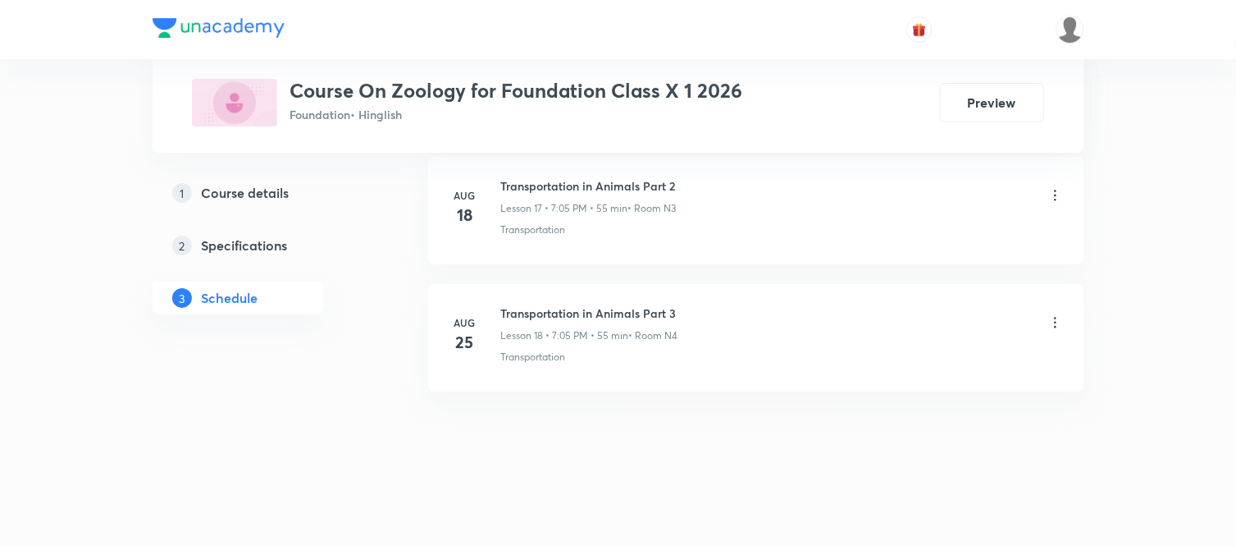
click at [555, 318] on h6 "Transportation in Animals Part 3" at bounding box center [589, 312] width 177 height 17
click at [555, 320] on h6 "Transportation in Animals Part 3" at bounding box center [589, 312] width 177 height 17
copy h6 "Transportation in Animals Part 3"
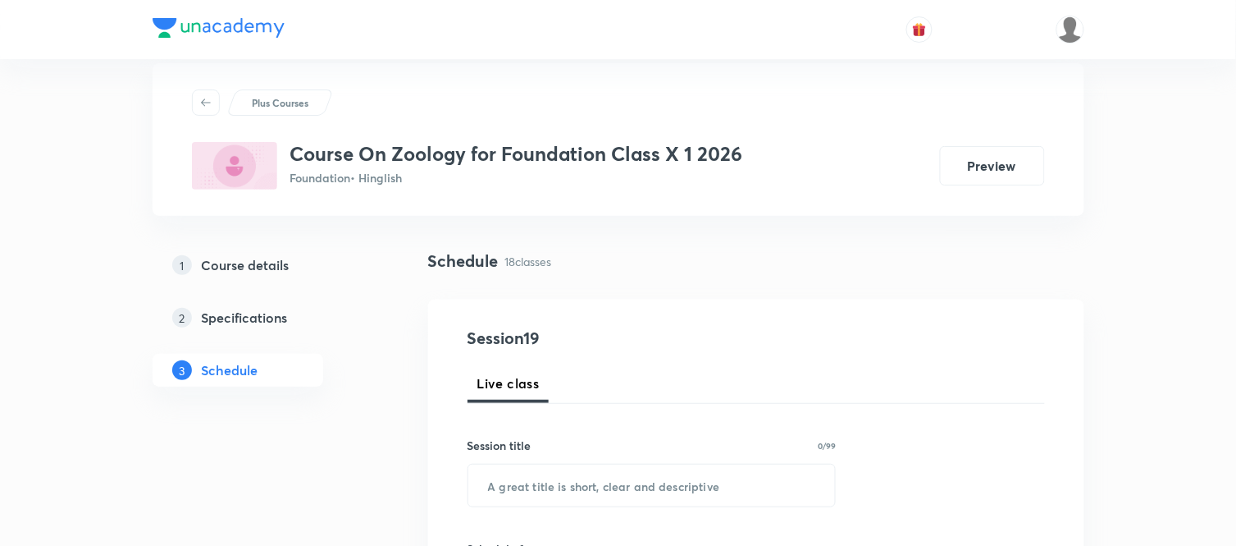
scroll to position [0, 0]
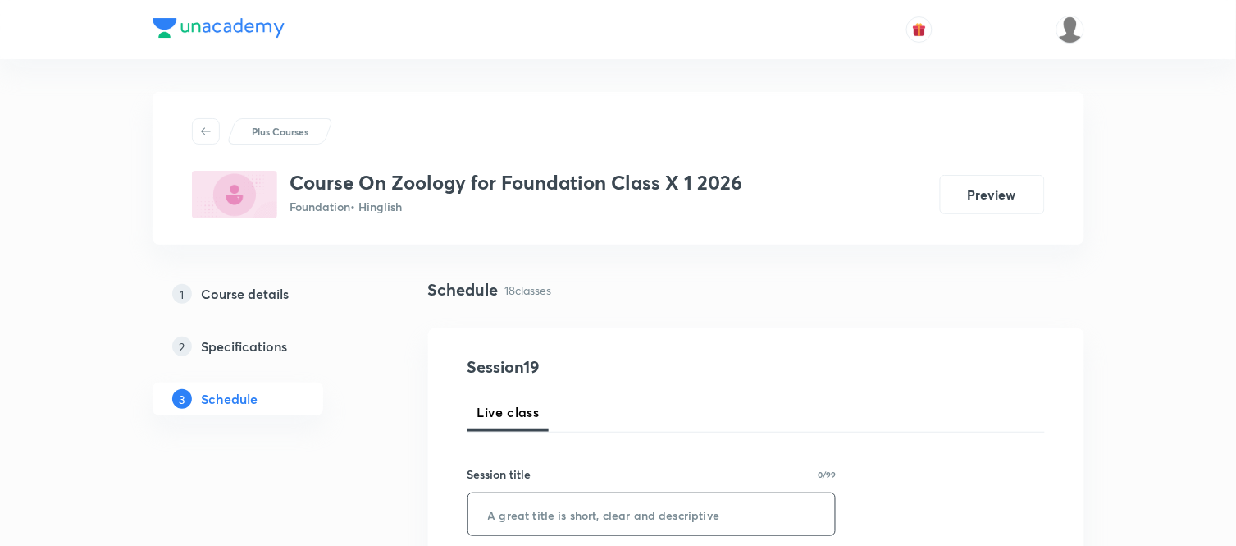
click at [530, 514] on input "text" at bounding box center [652, 514] width 368 height 42
paste input "Transportation in Animals Part 3"
type input "Transportation in Animals Part 4"
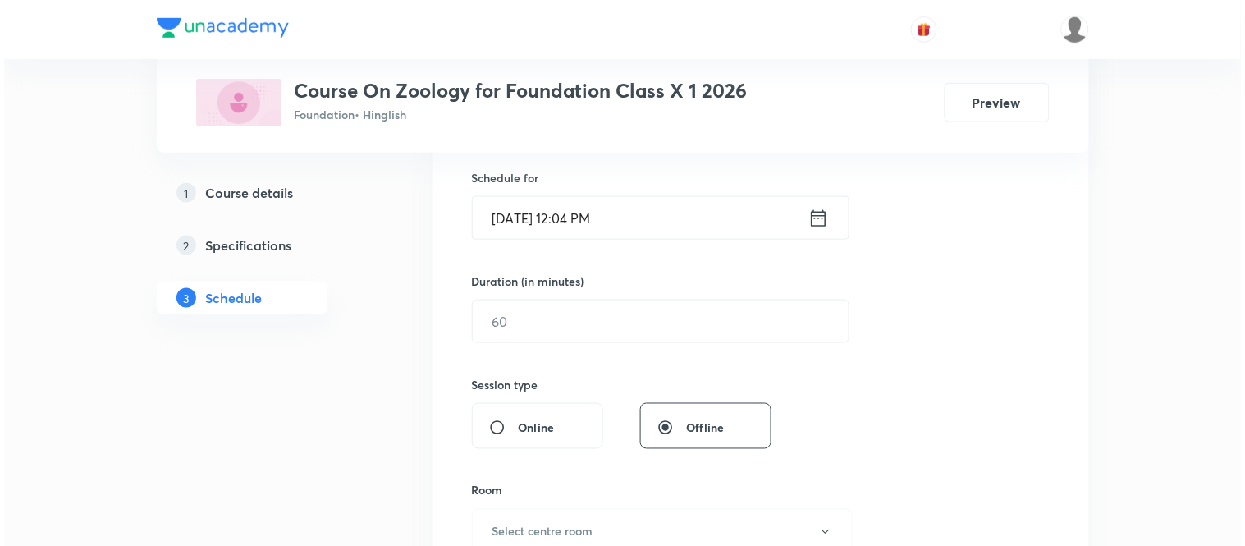
scroll to position [400, 0]
click at [806, 217] on icon at bounding box center [813, 216] width 15 height 16
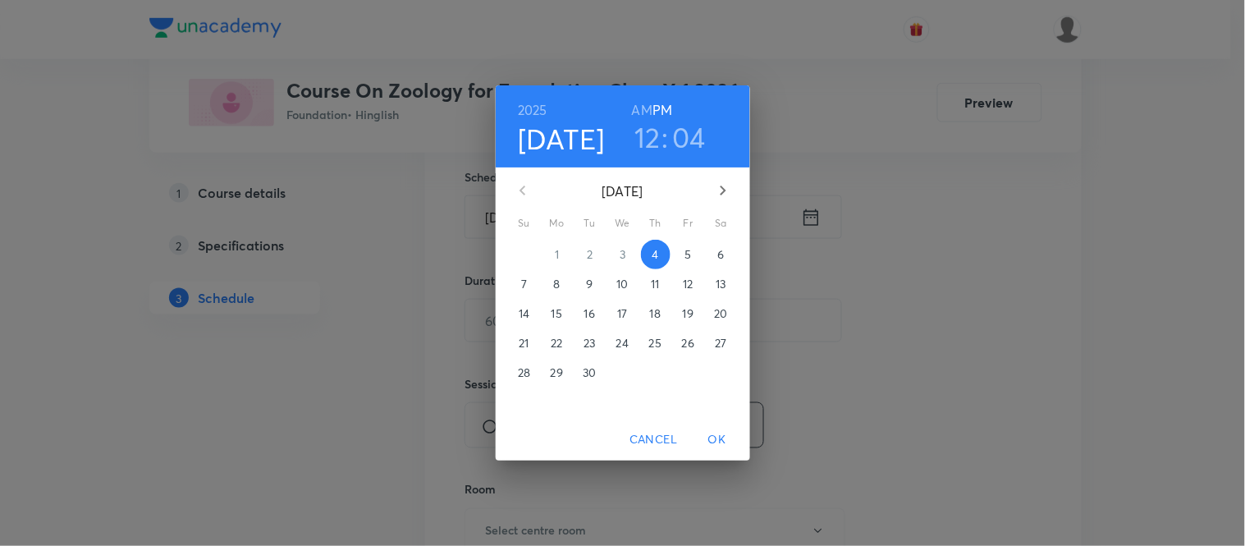
click at [693, 249] on span "5" at bounding box center [689, 254] width 30 height 16
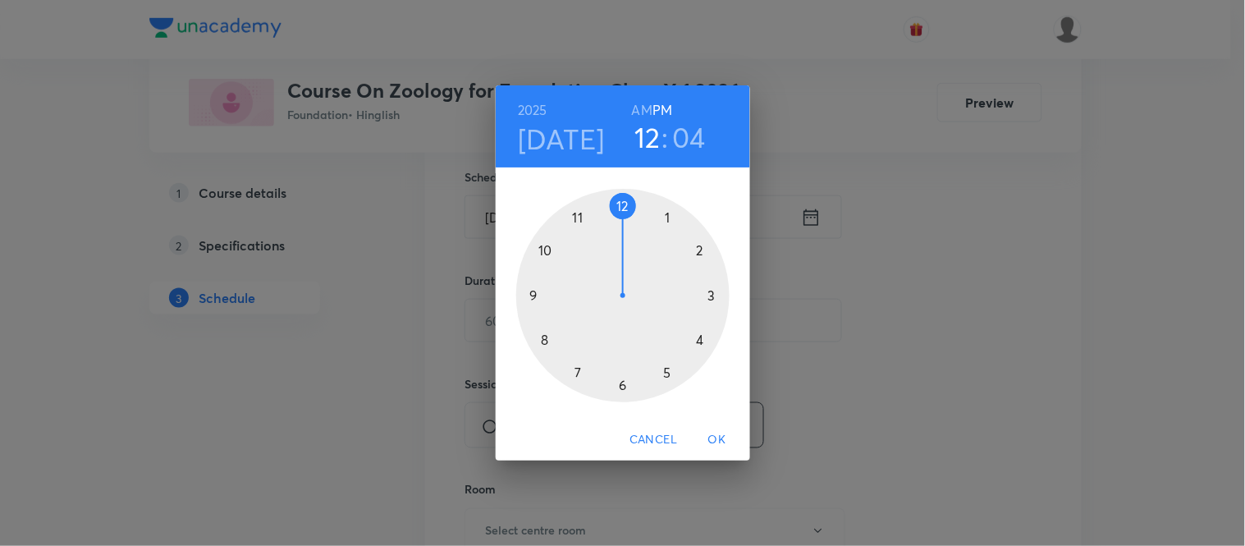
click at [575, 376] on div at bounding box center [622, 295] width 213 height 213
click at [665, 215] on div at bounding box center [622, 295] width 213 height 213
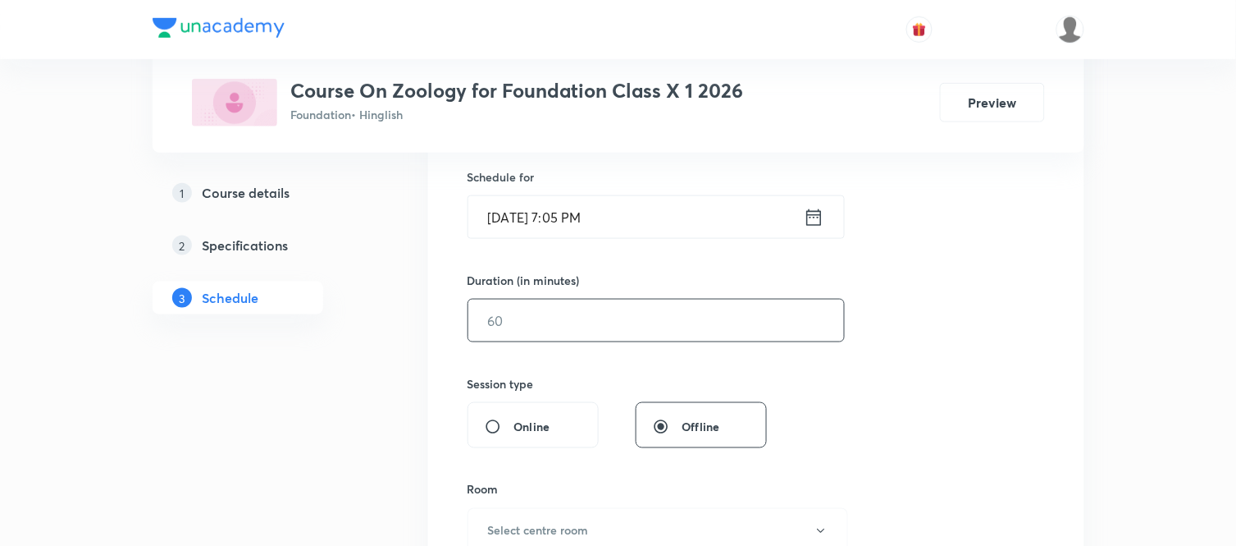
click at [577, 335] on input "text" at bounding box center [656, 320] width 376 height 42
type input "55"
click at [541, 534] on h6 "Select centre room" at bounding box center [538, 530] width 101 height 17
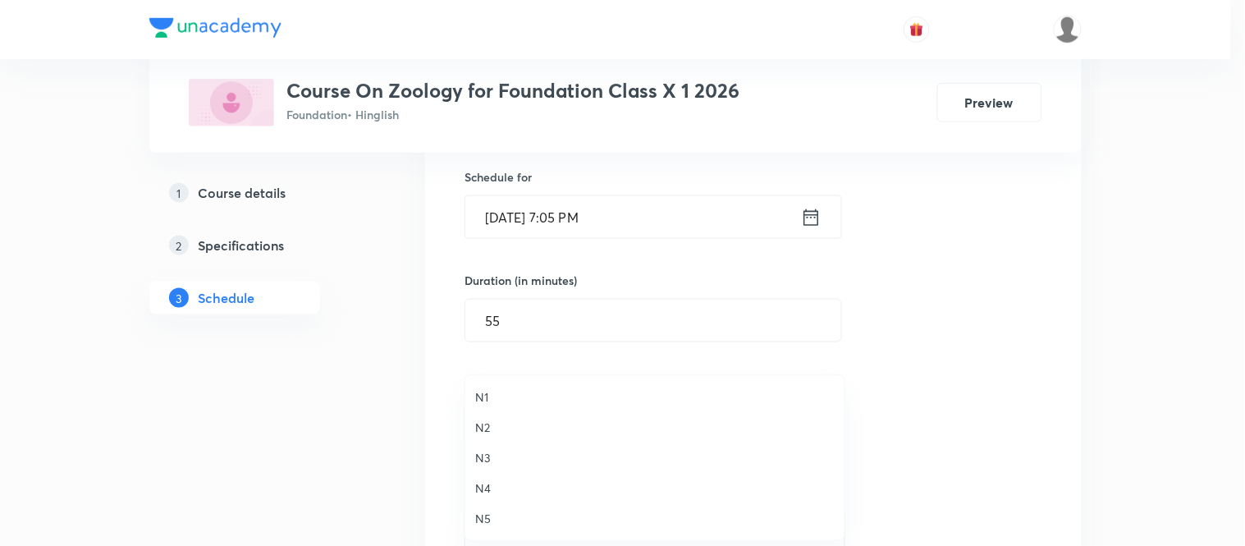
click at [477, 476] on li "N4" at bounding box center [654, 488] width 379 height 30
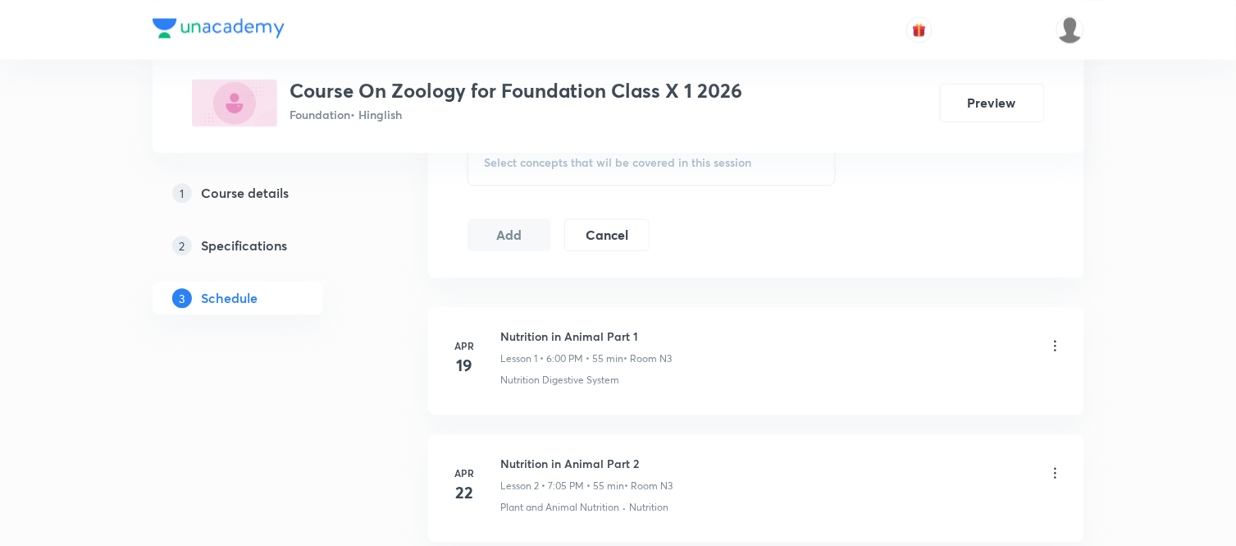
scroll to position [882, 0]
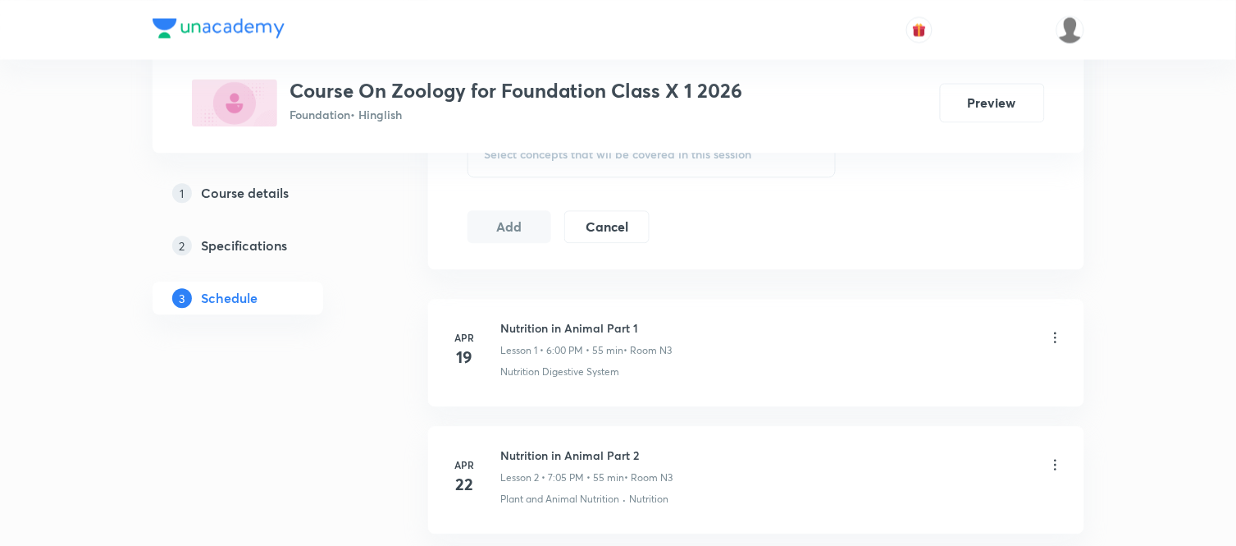
click at [580, 158] on span "Select concepts that wil be covered in this session" at bounding box center [618, 154] width 267 height 13
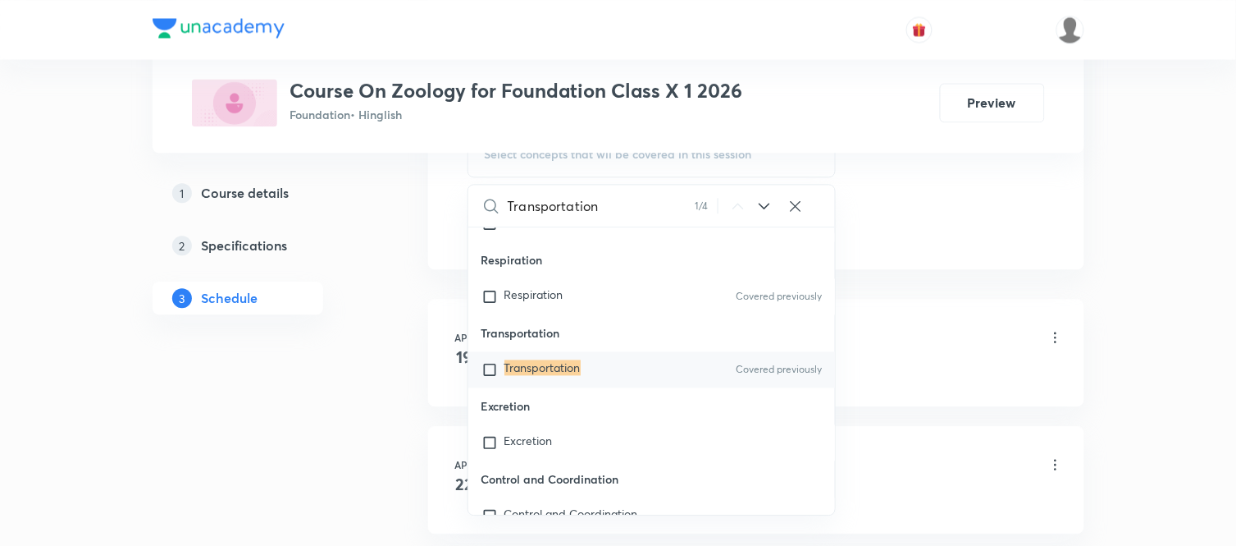
scroll to position [719, 0]
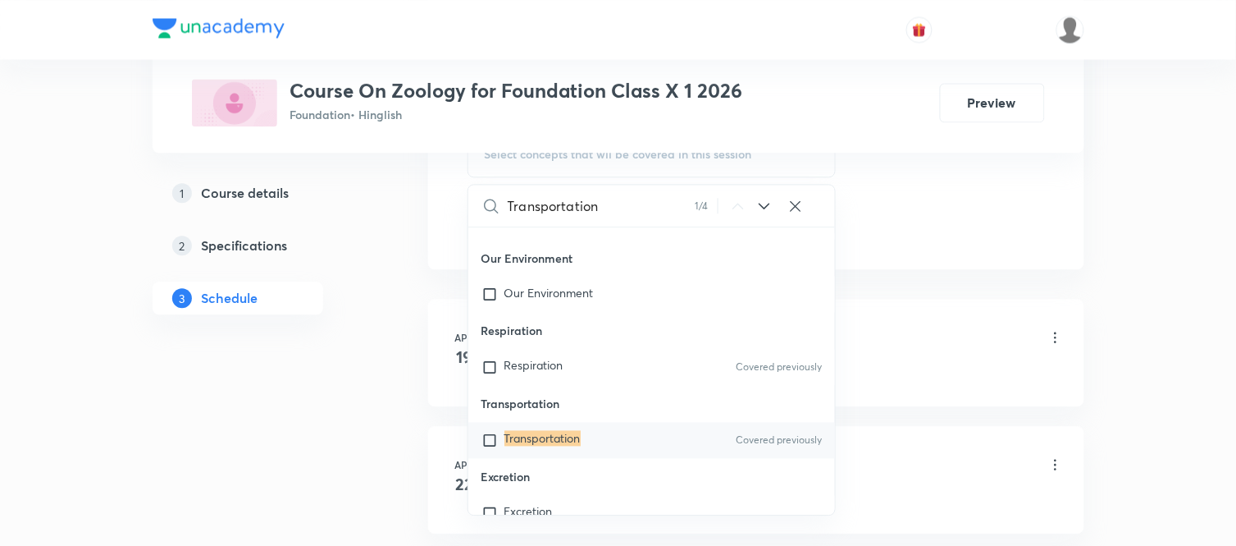
type input "Transportation"
click at [536, 437] on mark "Transportation" at bounding box center [543, 438] width 76 height 16
checkbox input "true"
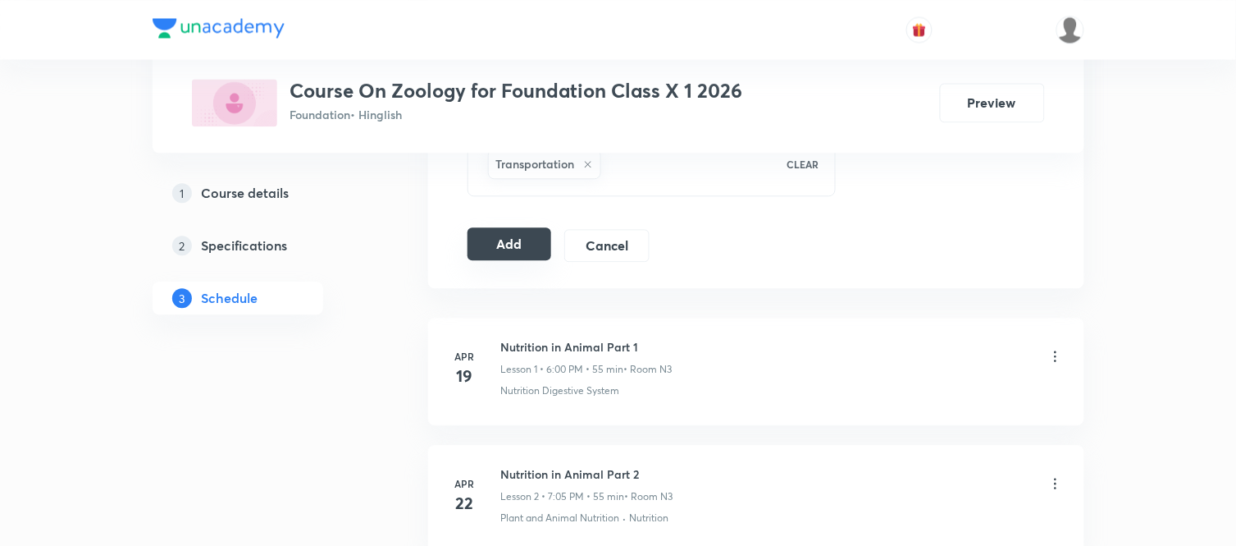
click at [510, 239] on button "Add" at bounding box center [510, 243] width 85 height 33
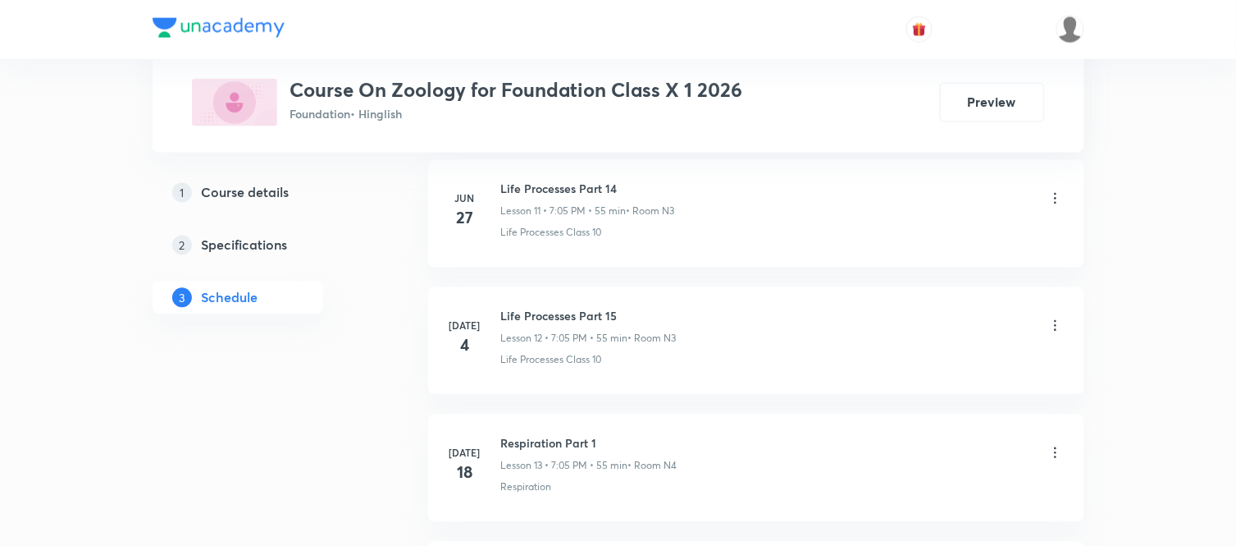
scroll to position [3081, 0]
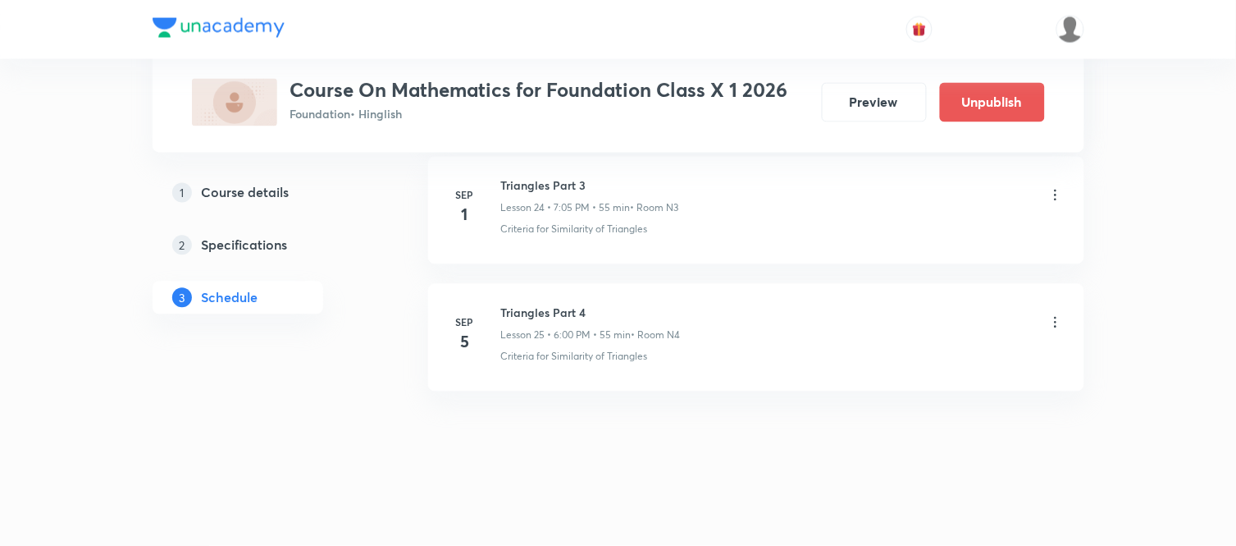
scroll to position [3952, 0]
